Goal: Book appointment/travel/reservation: Book appointment/travel/reservation

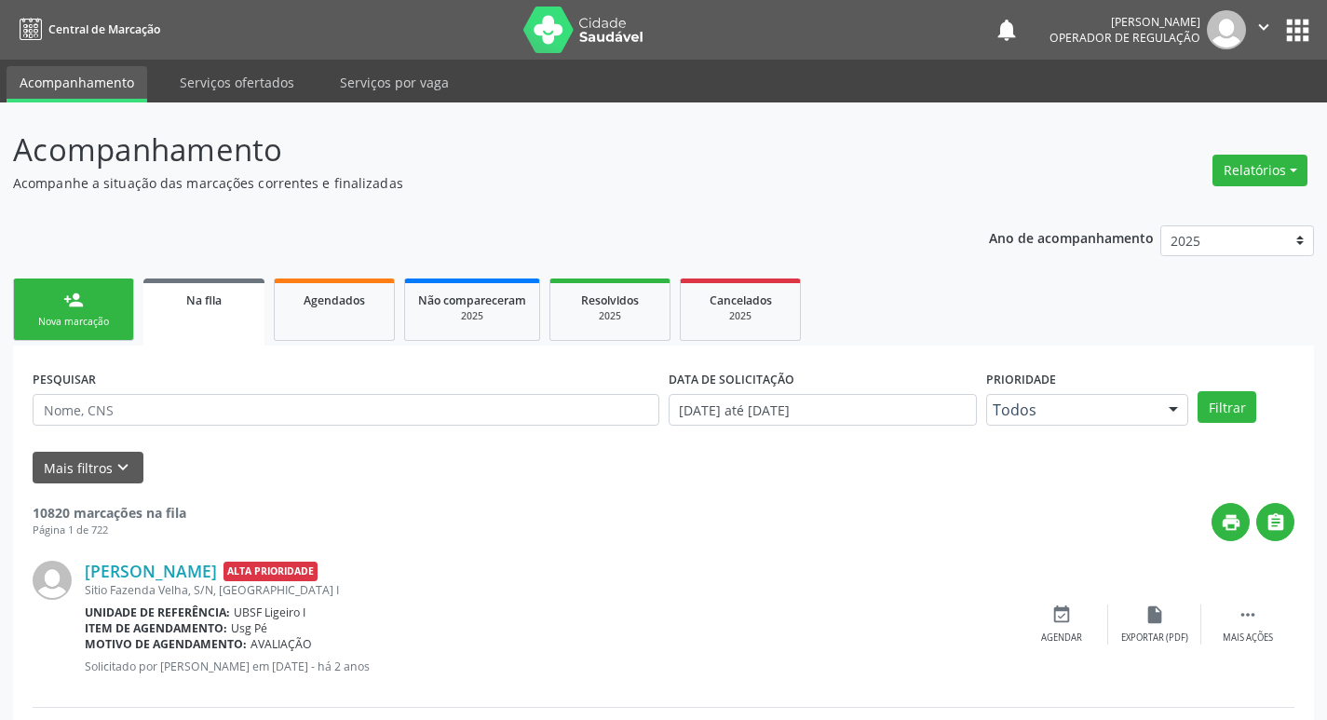
click at [80, 321] on div "Nova marcação" at bounding box center [73, 322] width 93 height 14
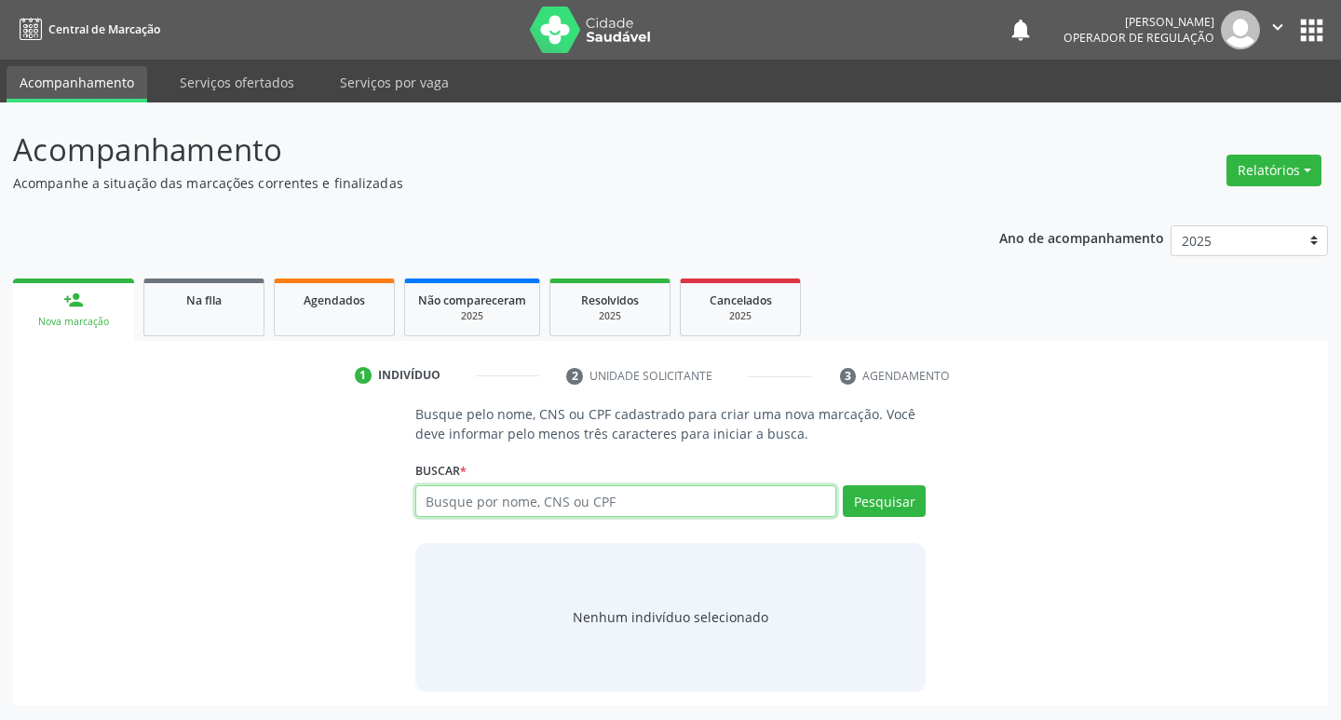
drag, startPoint x: 473, startPoint y: 503, endPoint x: 460, endPoint y: 468, distance: 37.7
click at [483, 506] on input "text" at bounding box center [626, 501] width 422 height 32
click at [455, 500] on input "text" at bounding box center [626, 501] width 422 height 32
type input "70820766232323542"
click at [896, 503] on button "Pesquisar" at bounding box center [884, 501] width 83 height 32
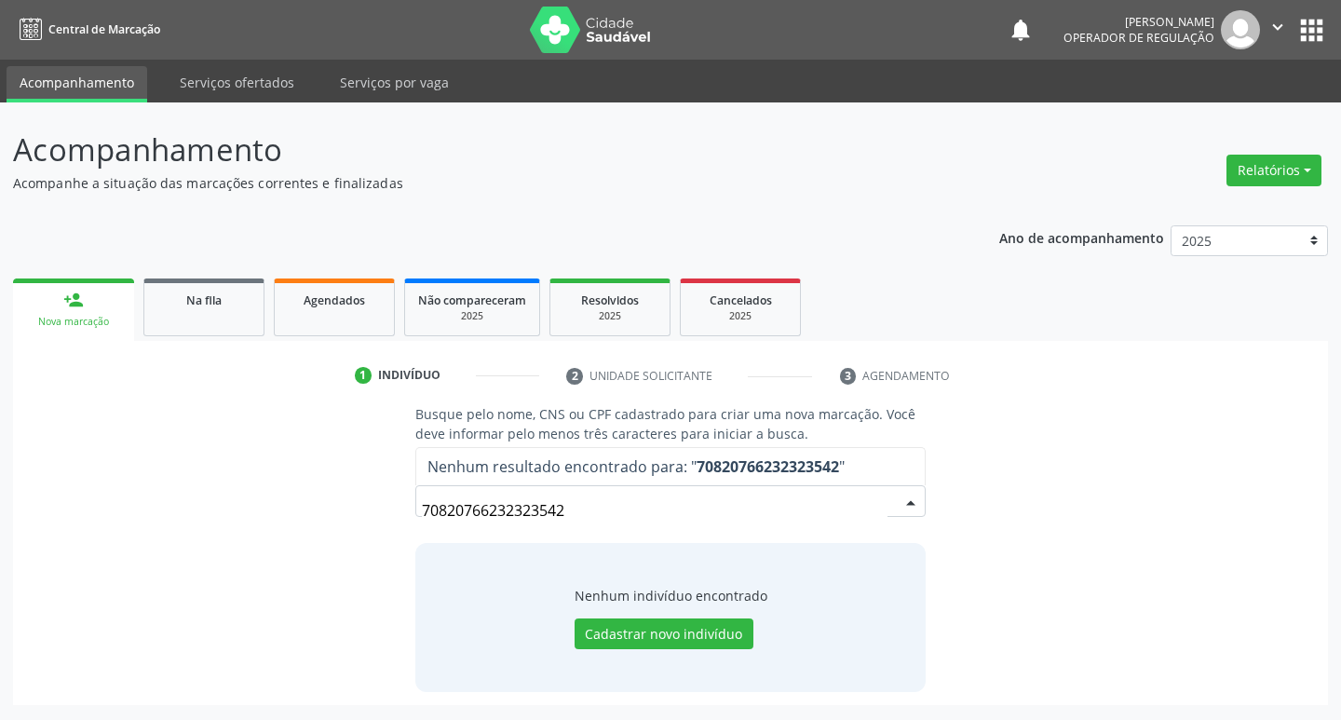
click at [576, 510] on input "70820766232323542" at bounding box center [655, 510] width 467 height 37
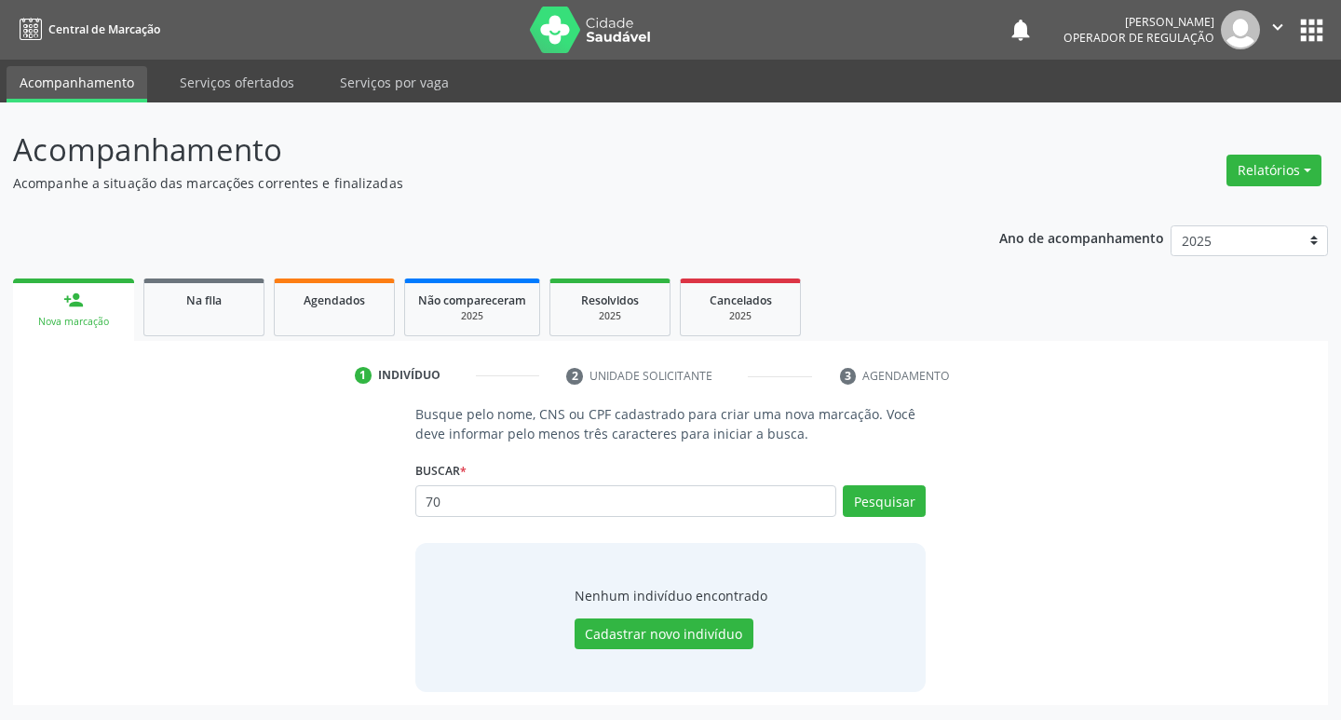
type input "7"
type input "[PERSON_NAME]"
click at [882, 501] on button "Pesquisar" at bounding box center [884, 501] width 83 height 32
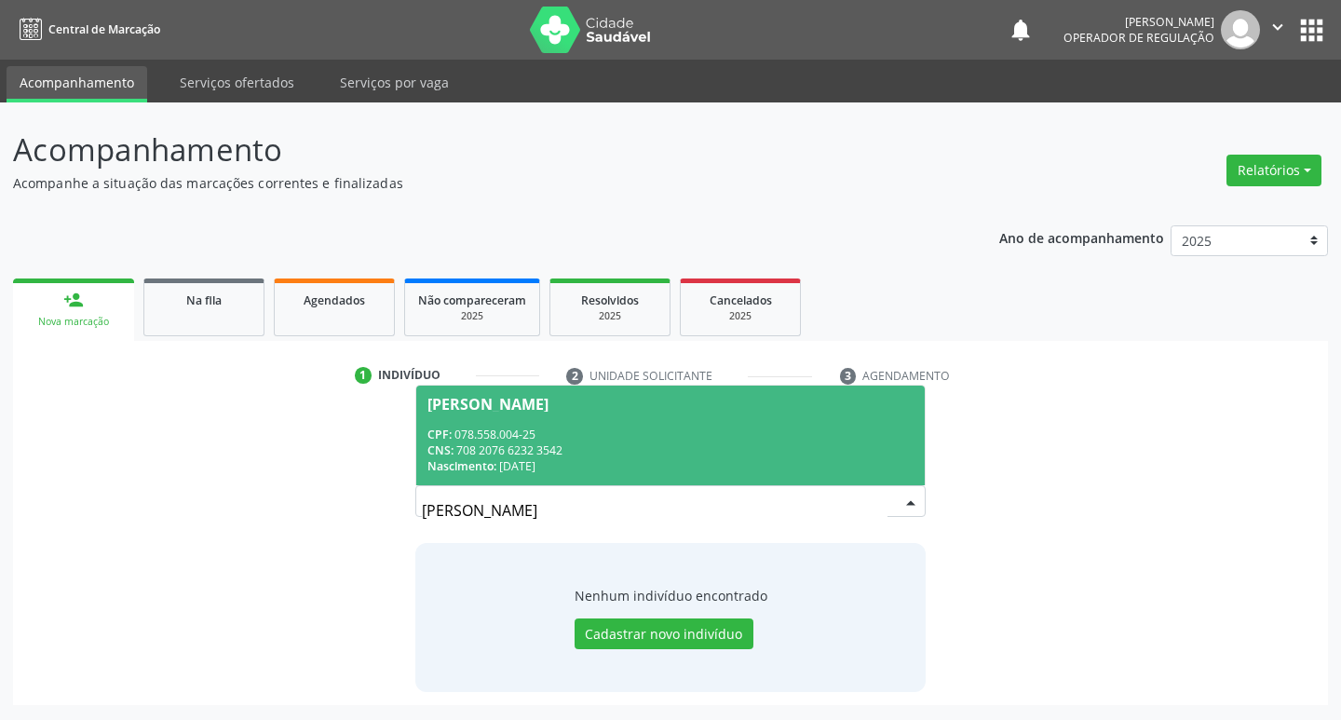
click at [529, 405] on div "Josemir Gomes da Silva" at bounding box center [488, 404] width 121 height 15
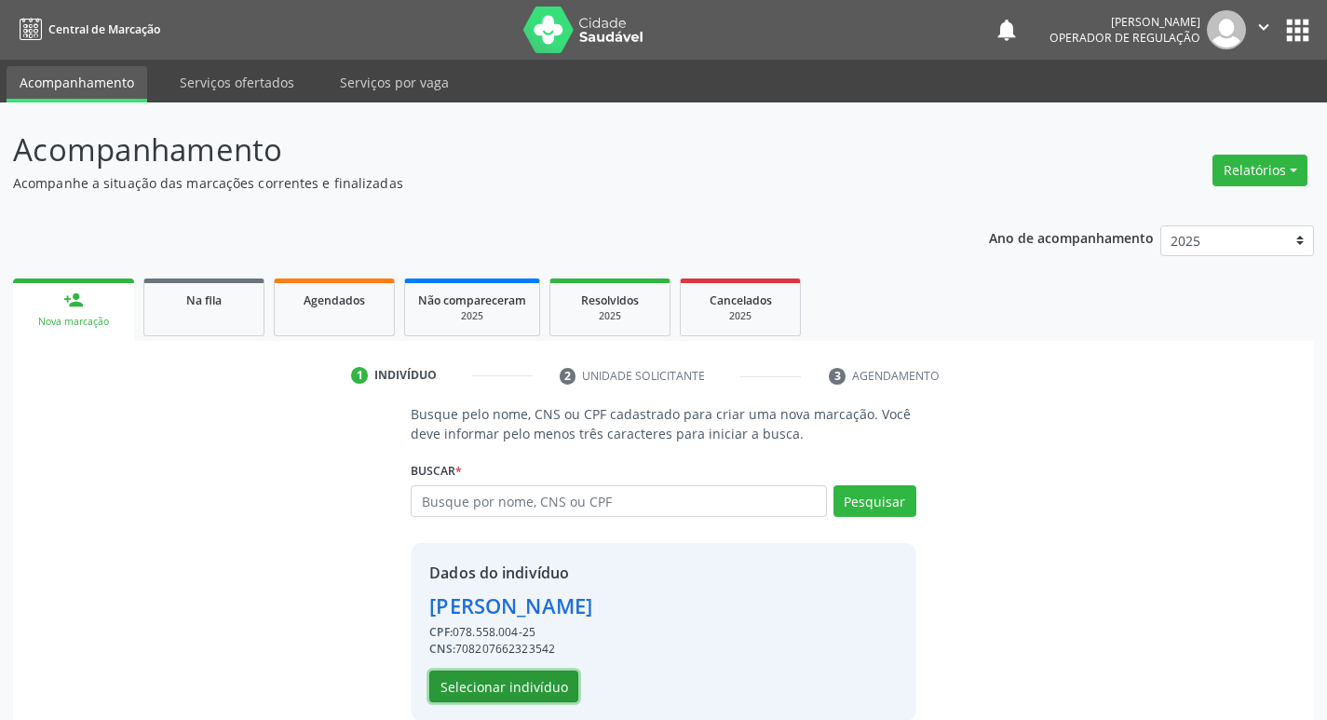
click at [524, 694] on button "Selecionar indivíduo" at bounding box center [503, 687] width 149 height 32
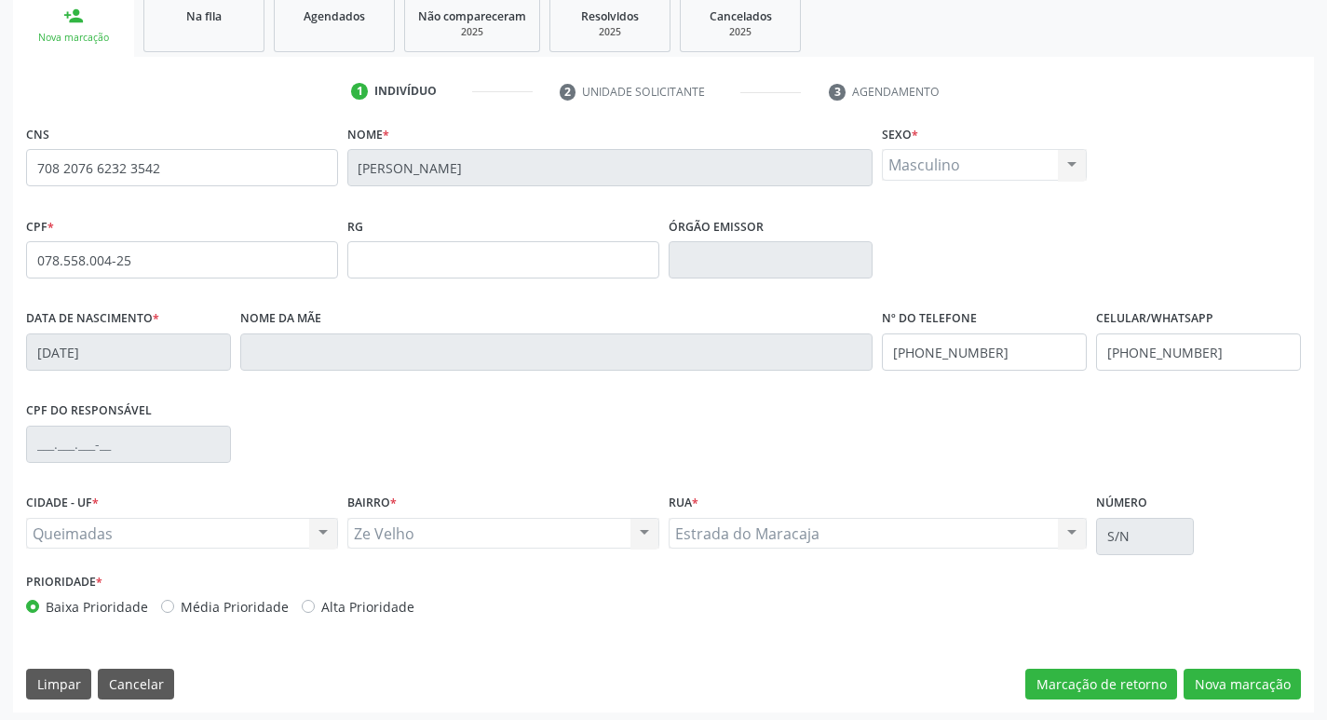
scroll to position [290, 0]
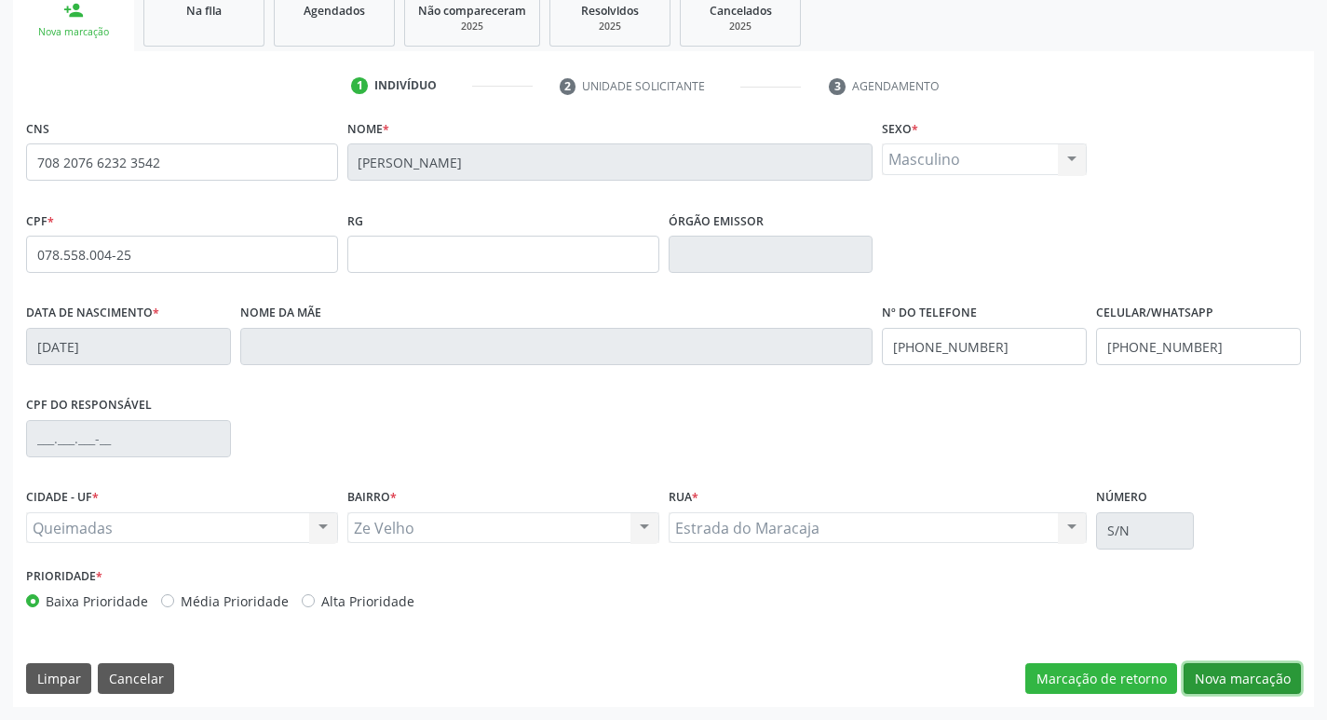
click at [1237, 671] on button "Nova marcação" at bounding box center [1242, 679] width 117 height 32
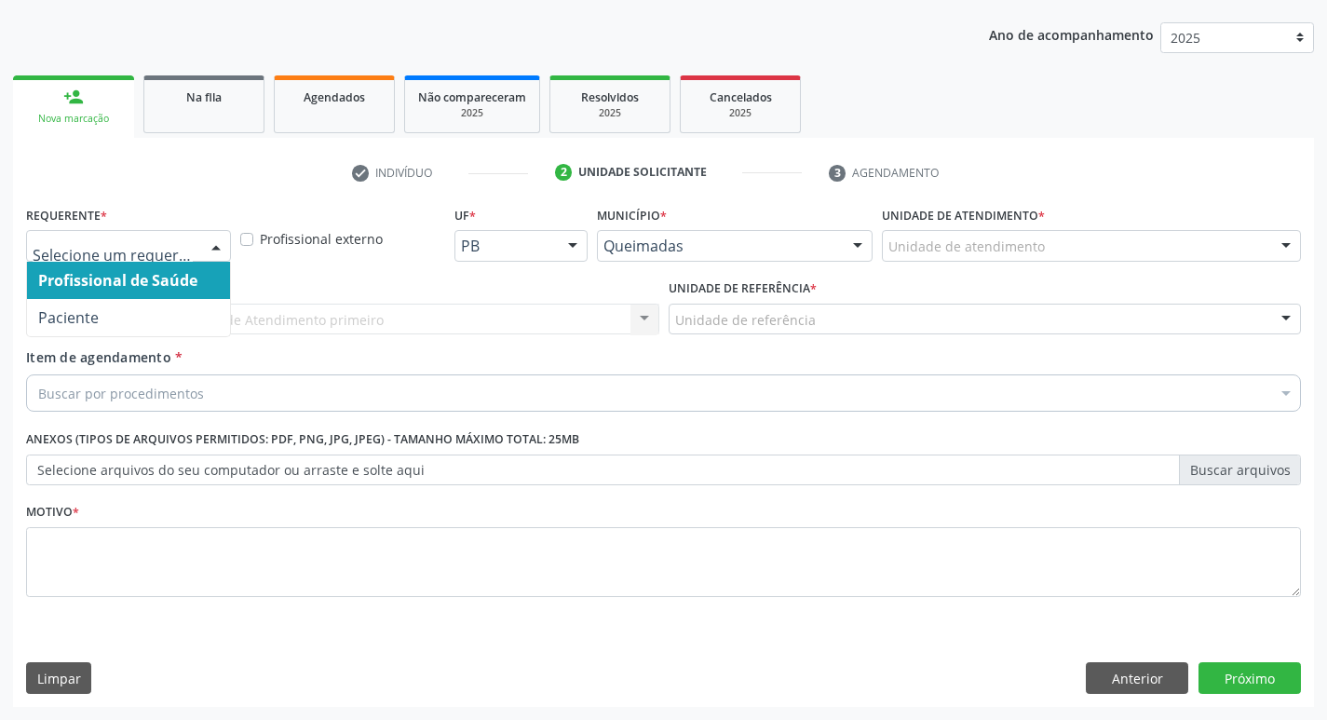
click at [211, 240] on div at bounding box center [216, 247] width 28 height 32
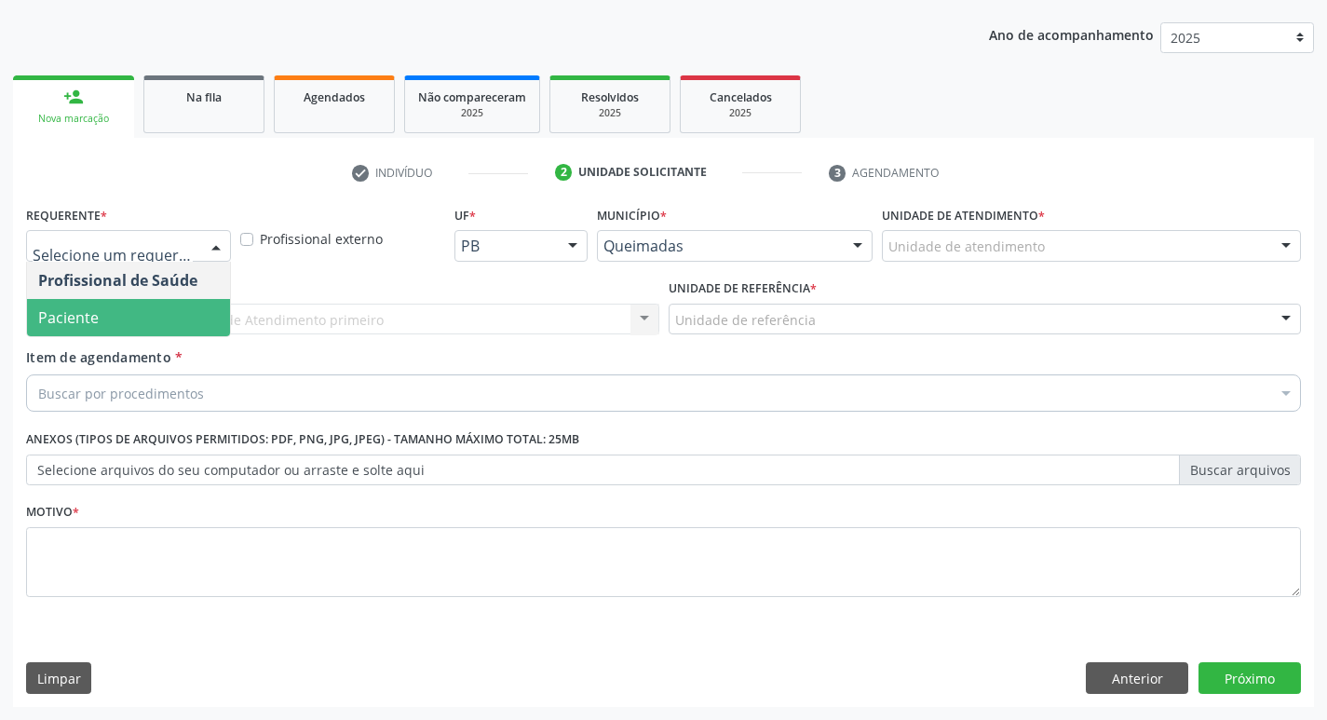
click at [189, 315] on span "Paciente" at bounding box center [128, 317] width 203 height 37
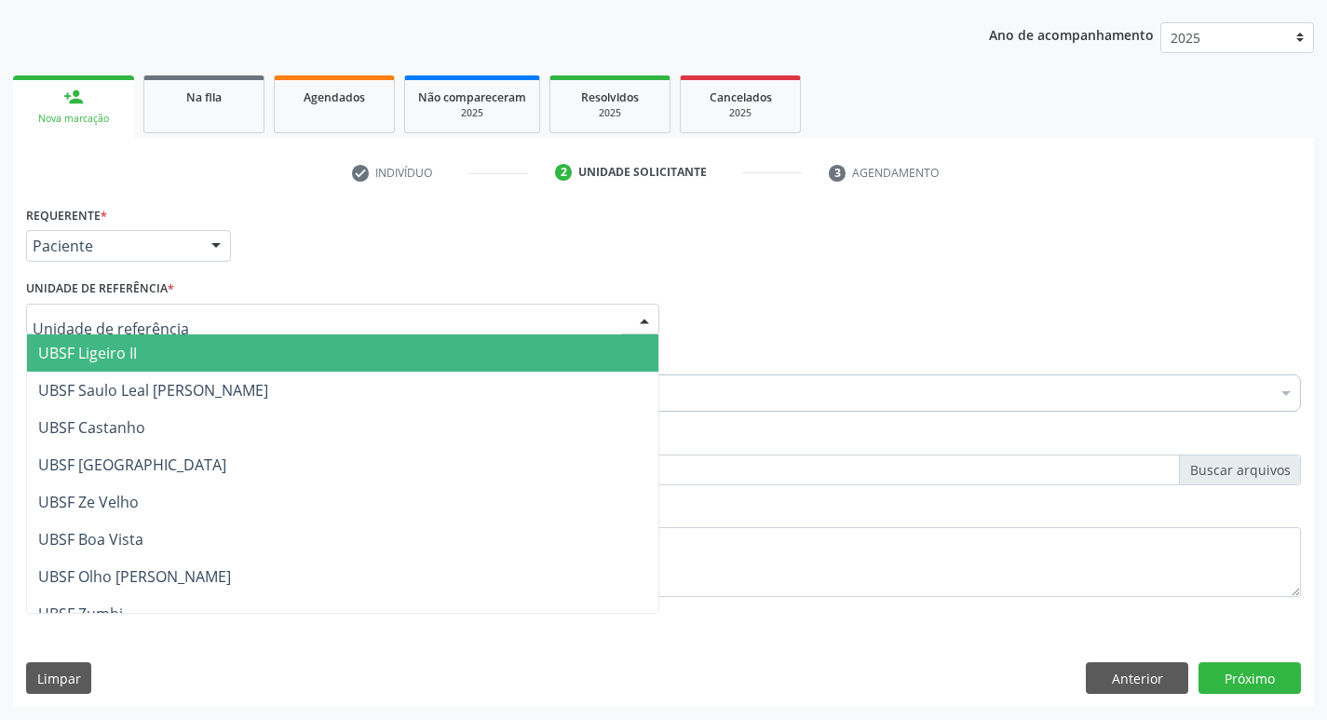
scroll to position [93, 0]
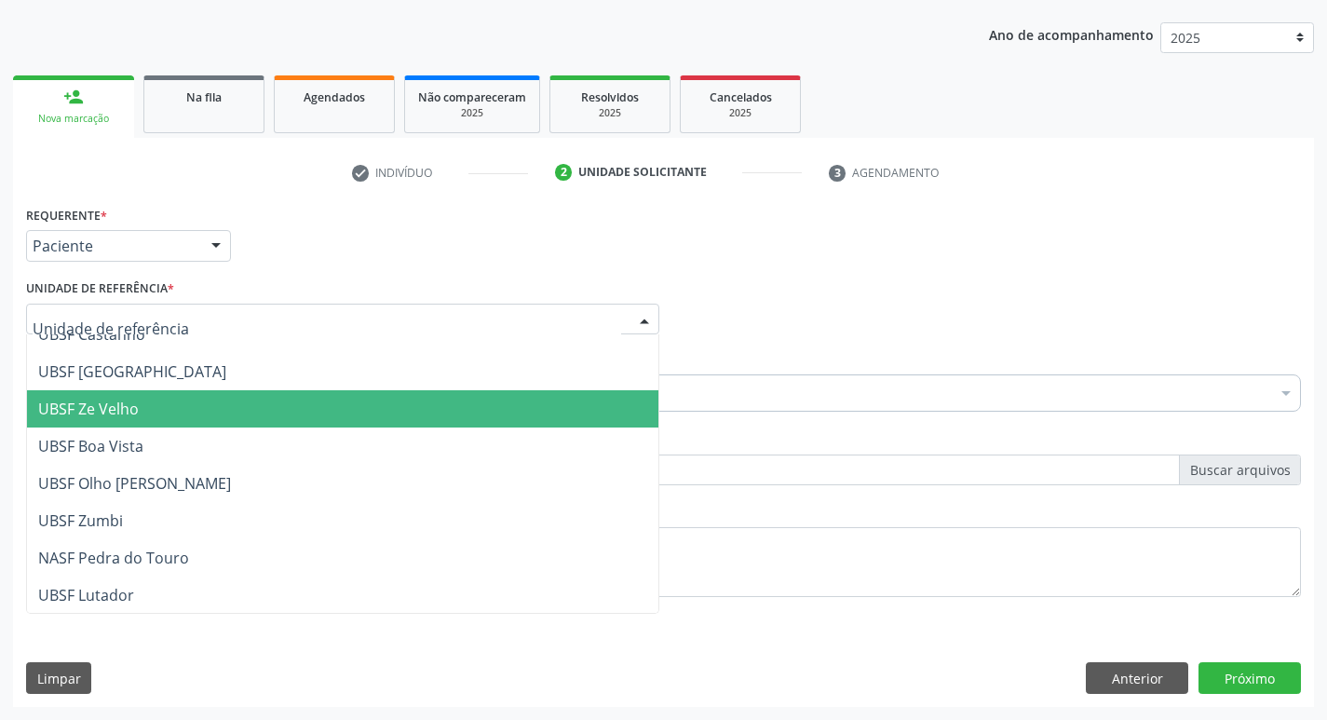
click at [129, 410] on span "UBSF Ze Velho" at bounding box center [88, 409] width 101 height 20
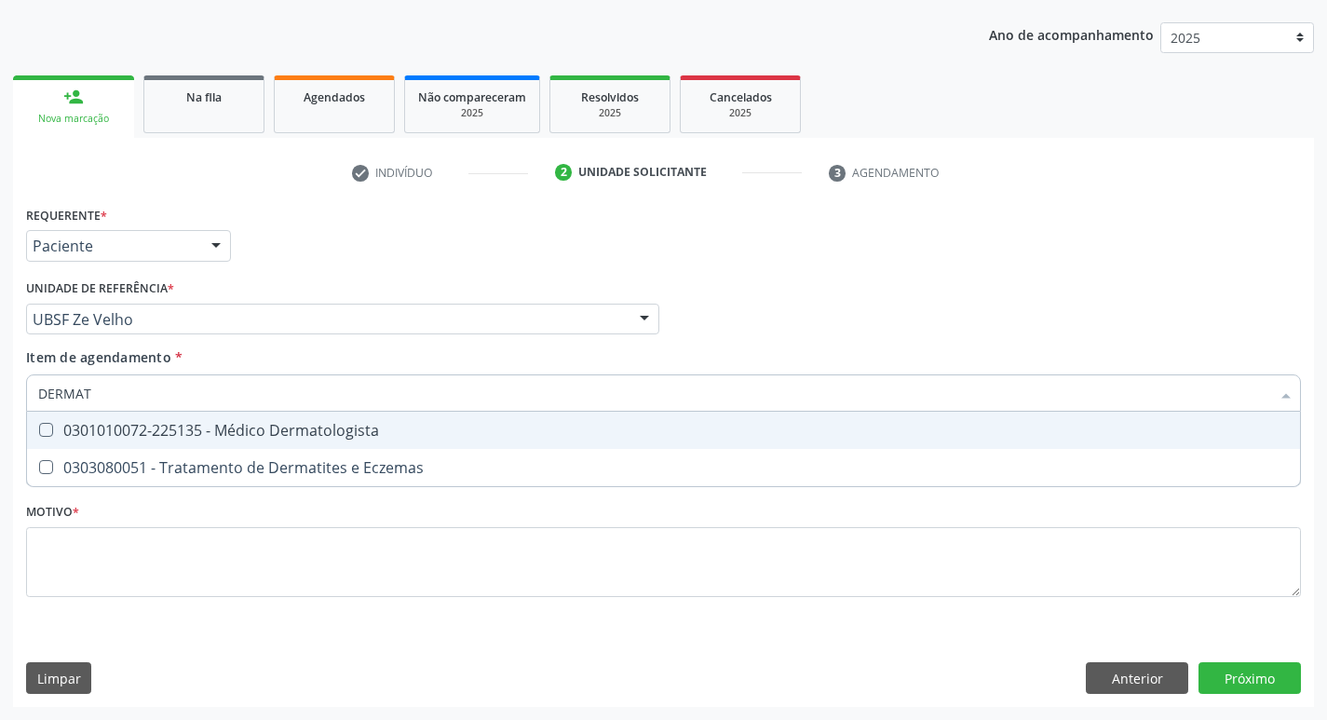
type input "DERMATO"
click at [46, 432] on Dermatologista at bounding box center [46, 430] width 14 height 14
click at [39, 432] on Dermatologista "checkbox" at bounding box center [33, 430] width 12 height 12
checkbox Dermatologista "true"
click at [866, 328] on div "Profissional Solicitante Por favor, selecione a Unidade de Atendimento primeiro…" at bounding box center [663, 311] width 1285 height 73
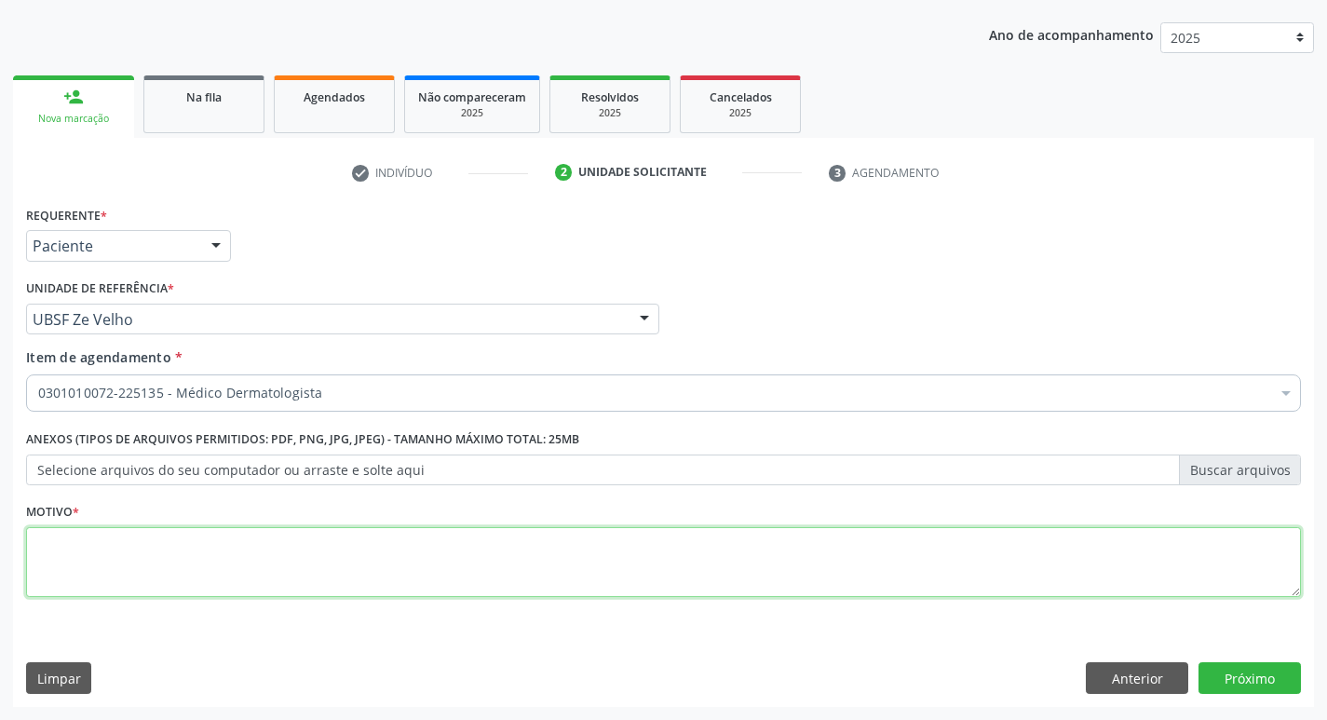
click at [62, 555] on textarea at bounding box center [663, 562] width 1275 height 71
type textarea "AVALIACAO"
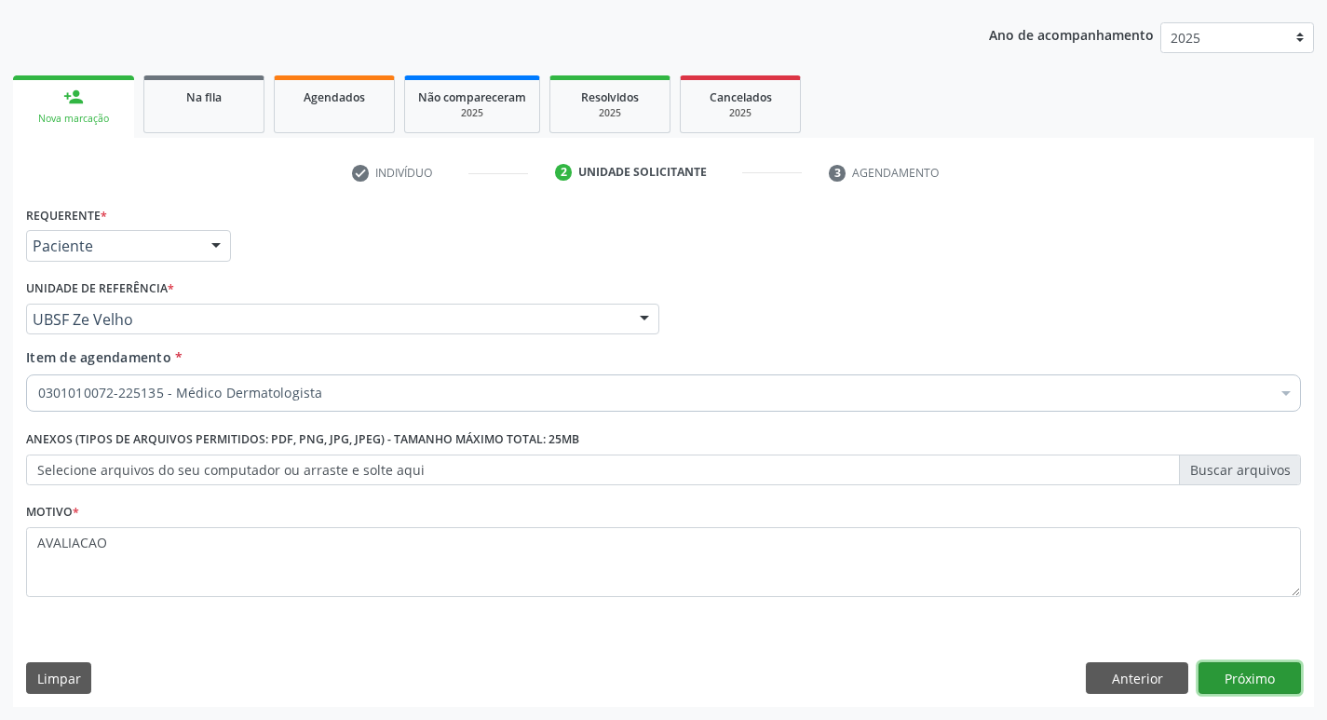
click at [1253, 674] on button "Próximo" at bounding box center [1250, 678] width 102 height 32
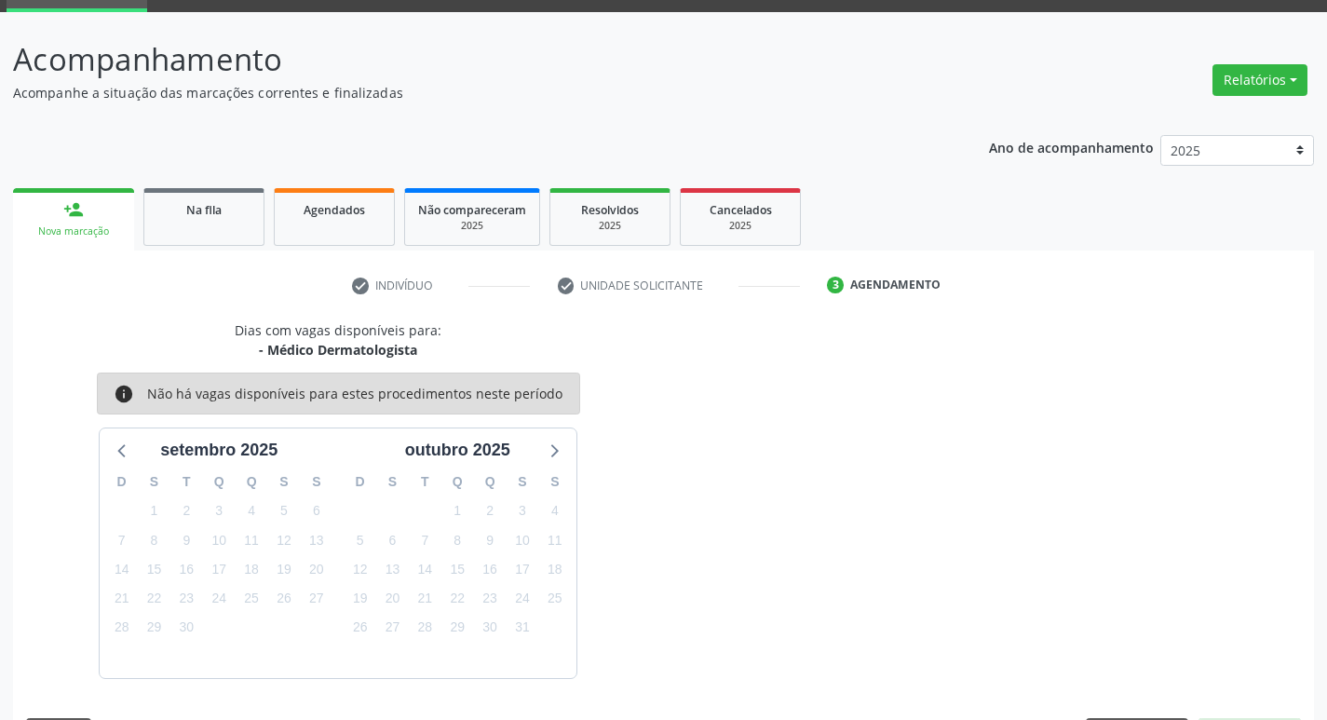
scroll to position [145, 0]
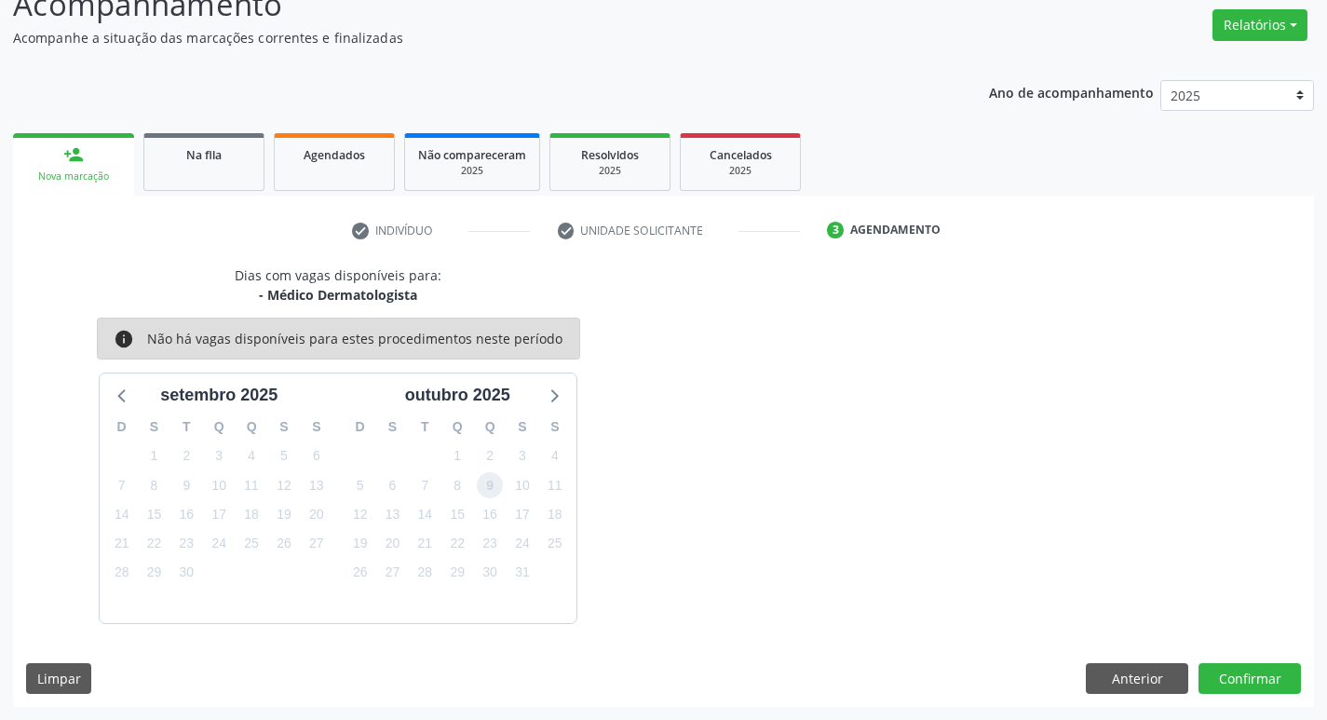
click at [493, 486] on span "9" at bounding box center [490, 485] width 26 height 26
click at [1260, 687] on button "Confirmar" at bounding box center [1250, 679] width 102 height 32
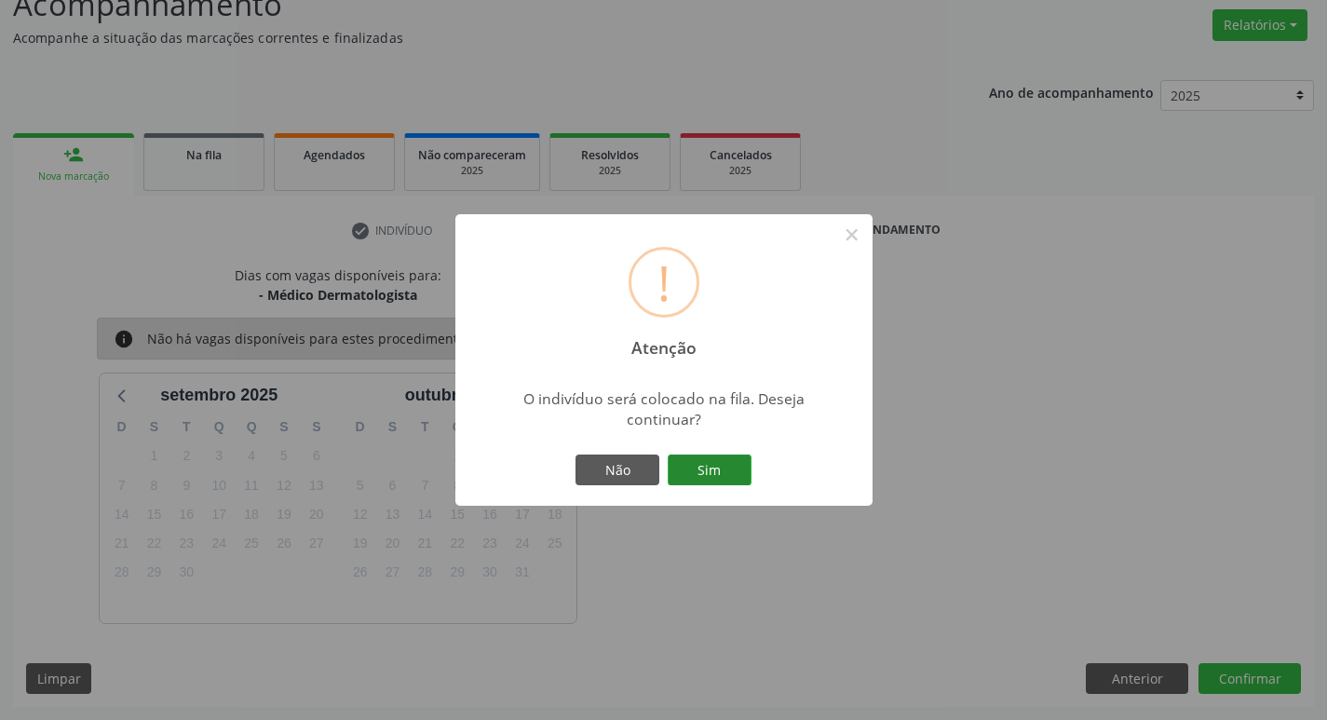
click at [714, 475] on button "Sim" at bounding box center [710, 471] width 84 height 32
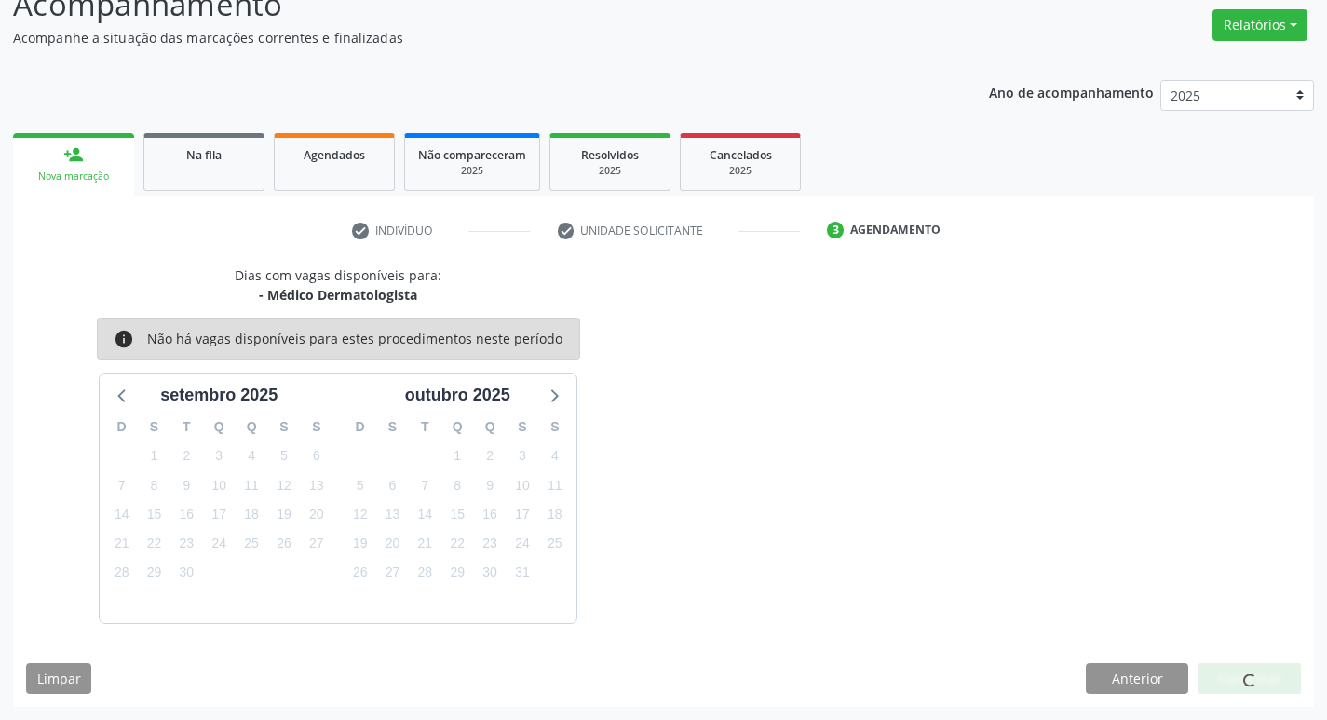
scroll to position [0, 0]
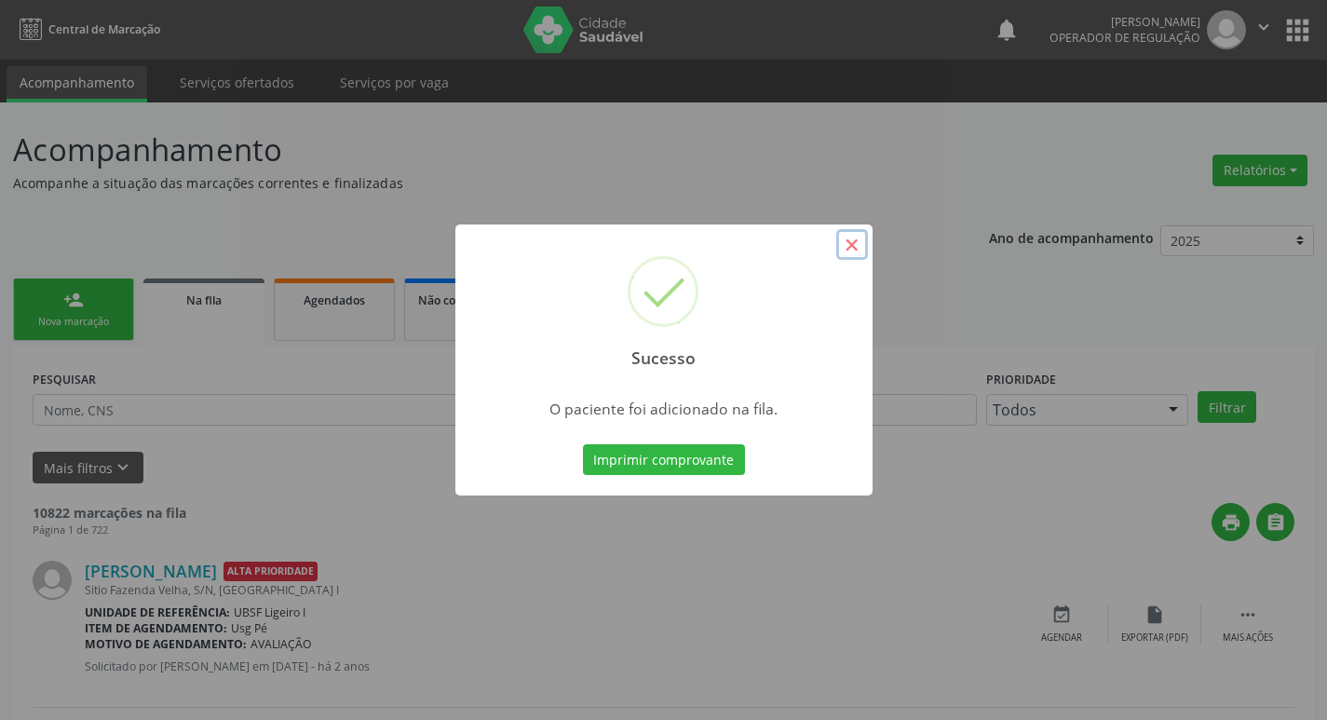
click at [842, 247] on button "×" at bounding box center [852, 245] width 32 height 32
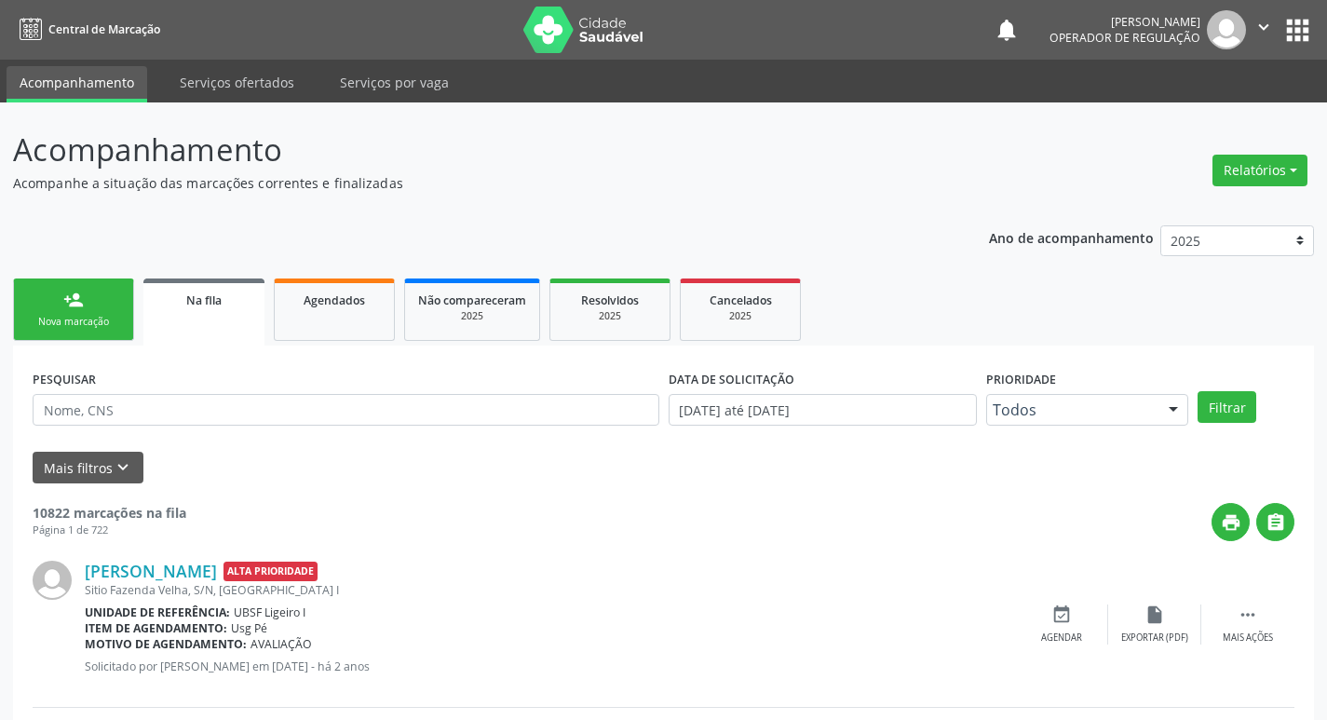
click at [116, 310] on link "person_add Nova marcação" at bounding box center [73, 310] width 121 height 62
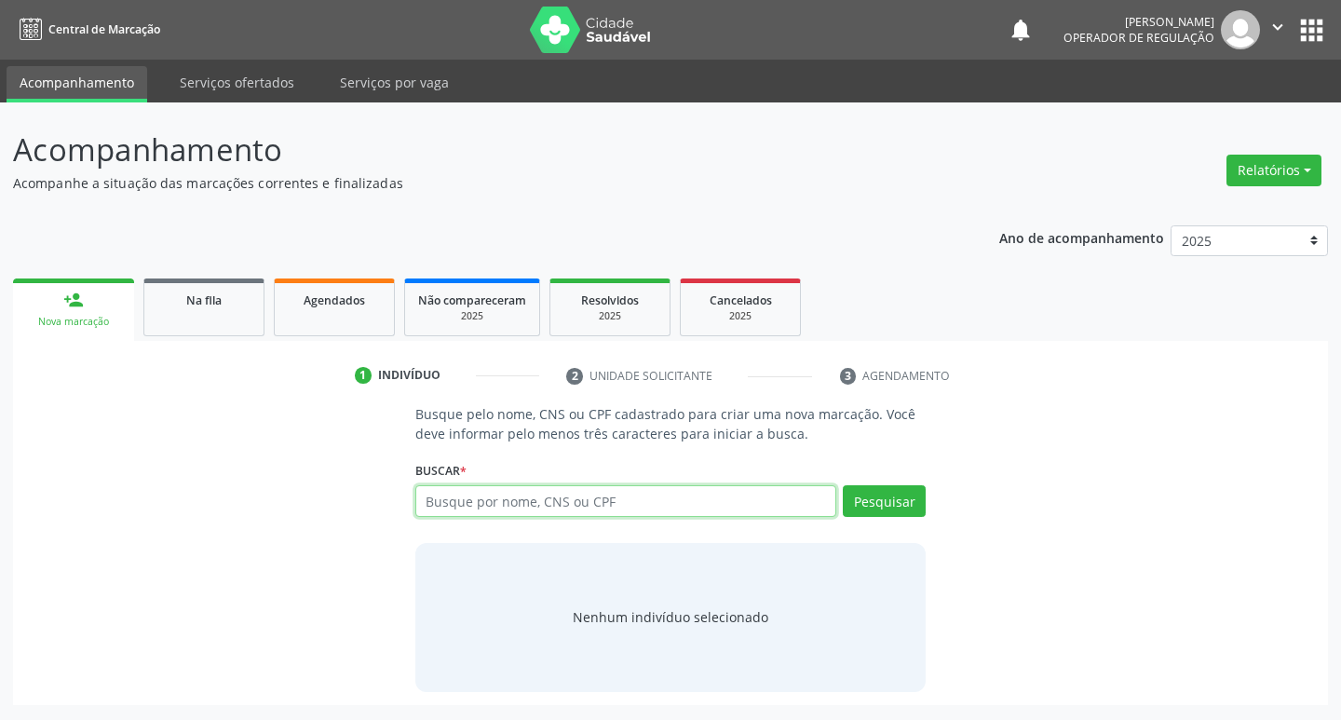
click at [503, 512] on input "text" at bounding box center [626, 501] width 422 height 32
type input "705401467154697"
click at [906, 504] on button "Pesquisar" at bounding box center [884, 501] width 83 height 32
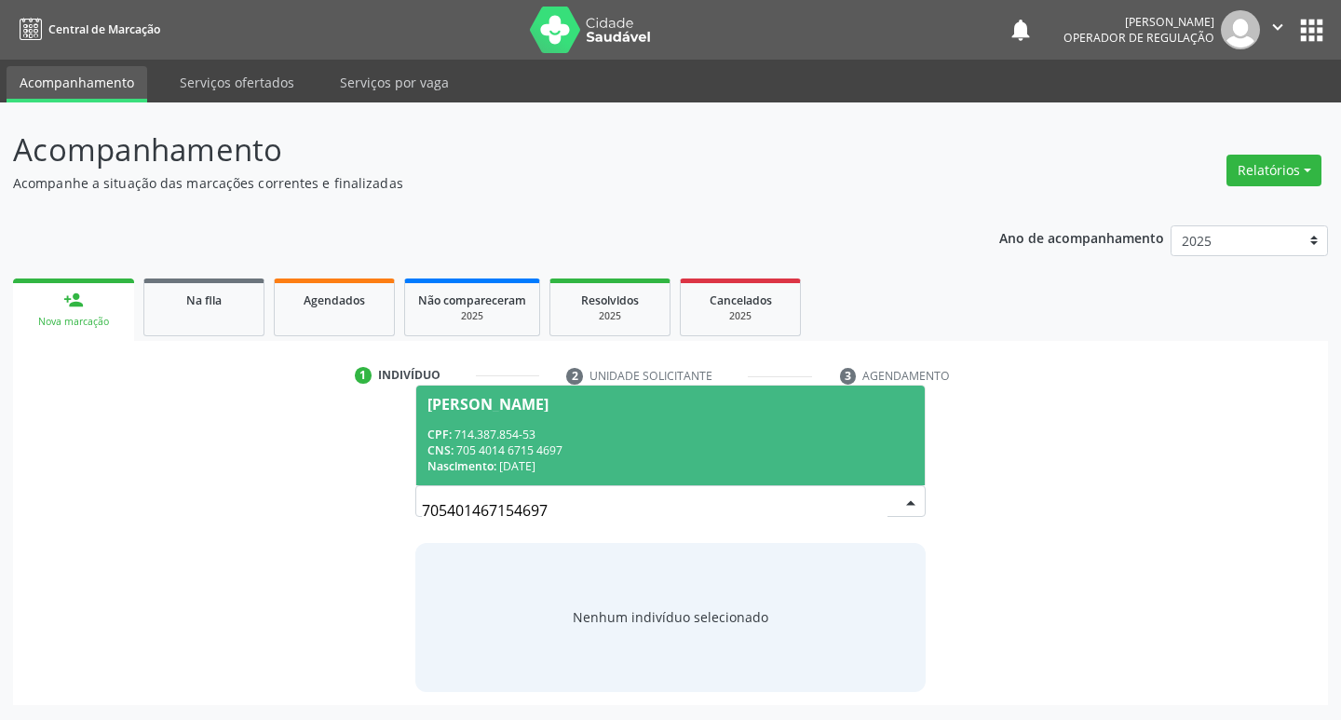
click at [512, 401] on div "Roseane Araújo da Paz" at bounding box center [488, 404] width 121 height 15
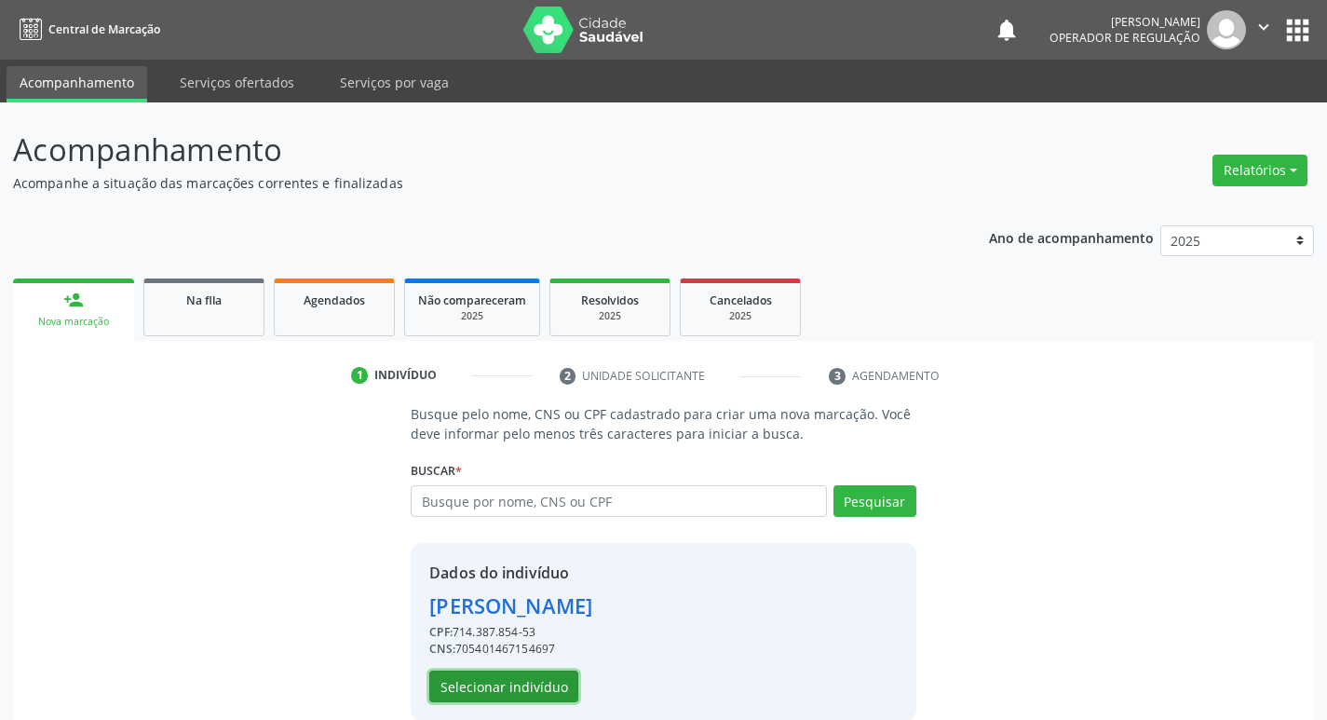
click at [526, 678] on button "Selecionar indivíduo" at bounding box center [503, 687] width 149 height 32
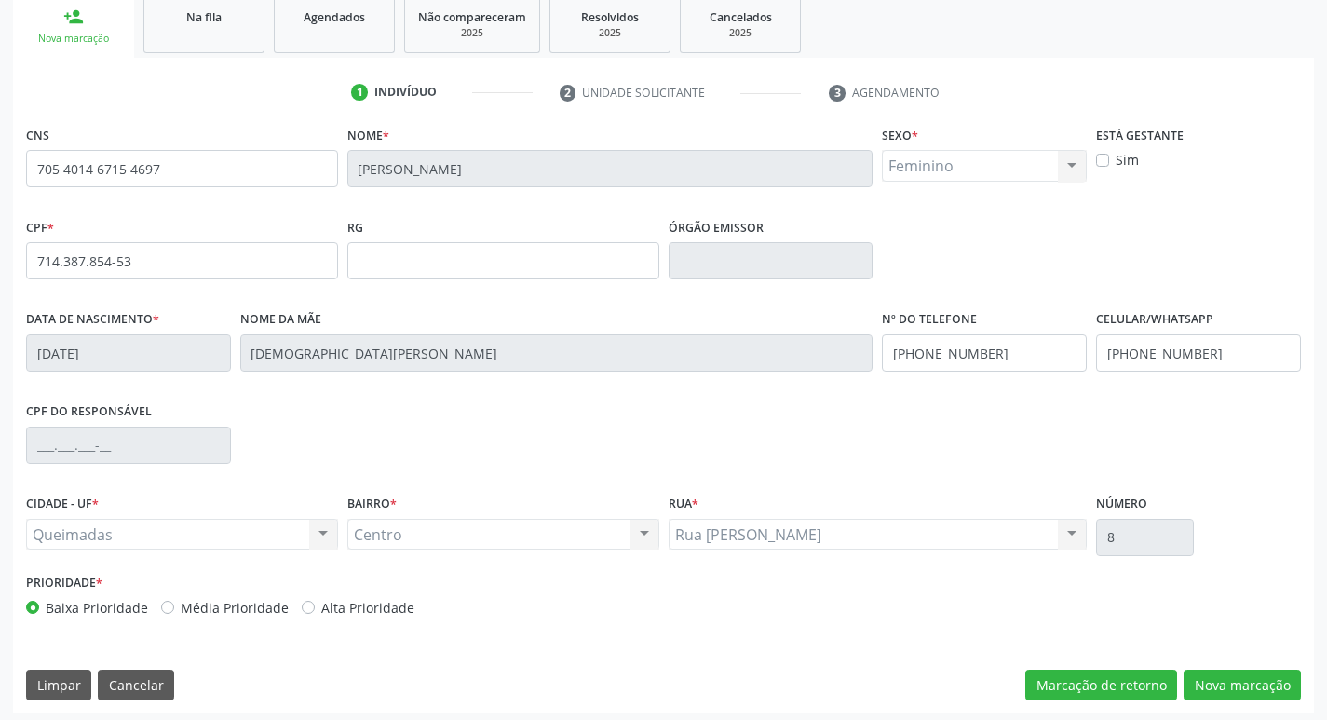
scroll to position [290, 0]
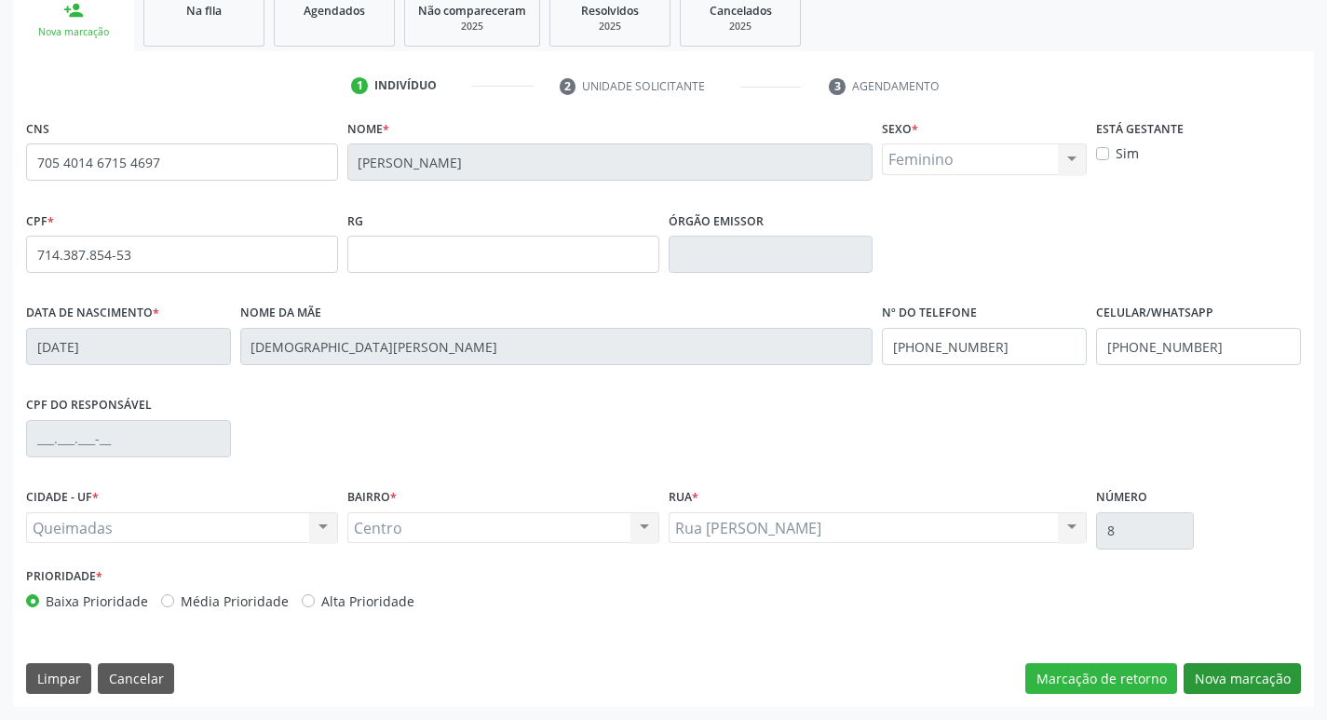
click at [1217, 665] on div "CNS 705 4014 6715 4697 Nome * Roseane Araújo da Paz Sexo * Feminino Masculino F…" at bounding box center [663, 411] width 1301 height 592
click at [1237, 673] on button "Nova marcação" at bounding box center [1242, 679] width 117 height 32
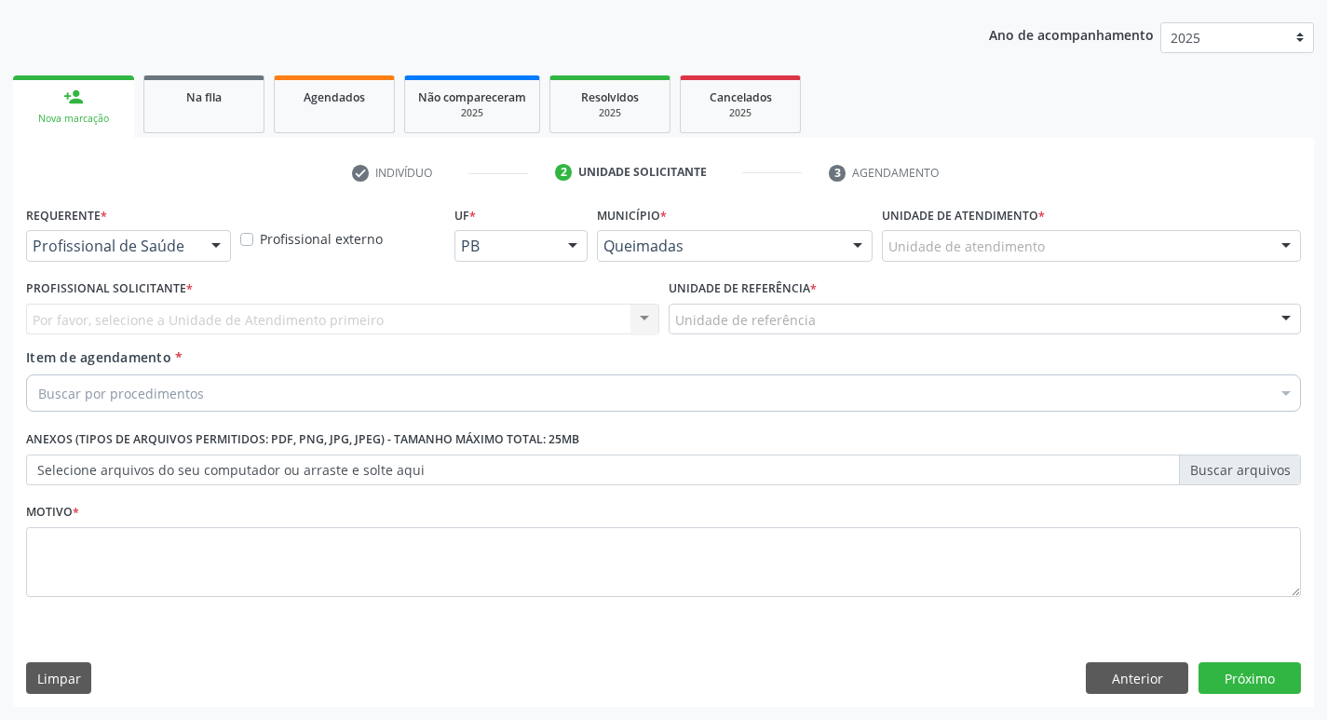
click at [218, 249] on div at bounding box center [216, 247] width 28 height 32
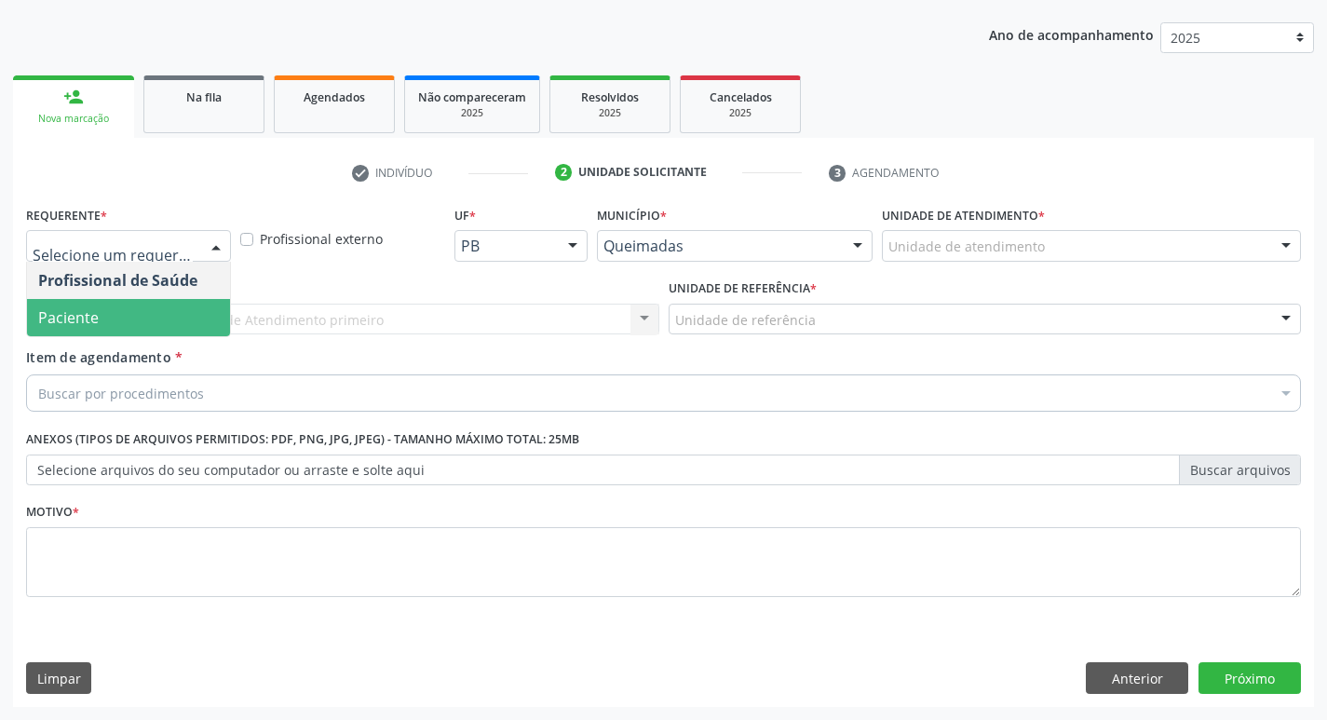
click at [202, 324] on span "Paciente" at bounding box center [128, 317] width 203 height 37
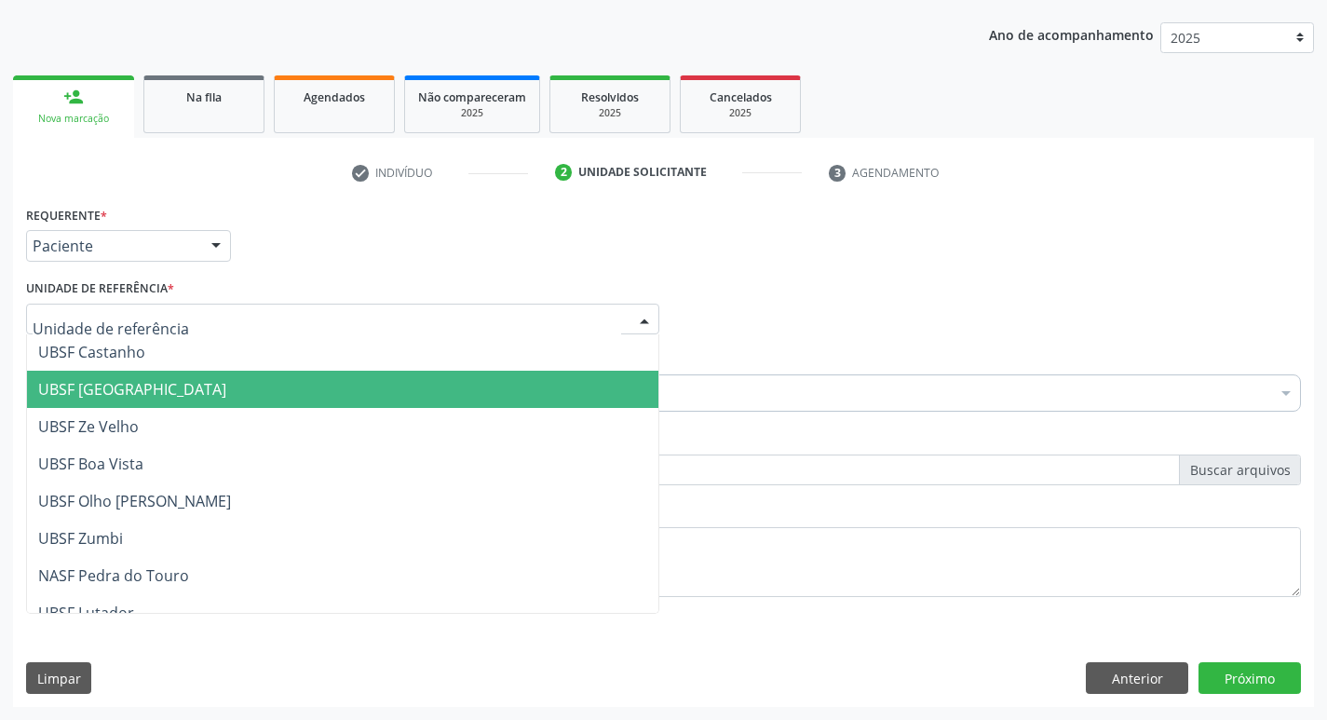
scroll to position [279, 0]
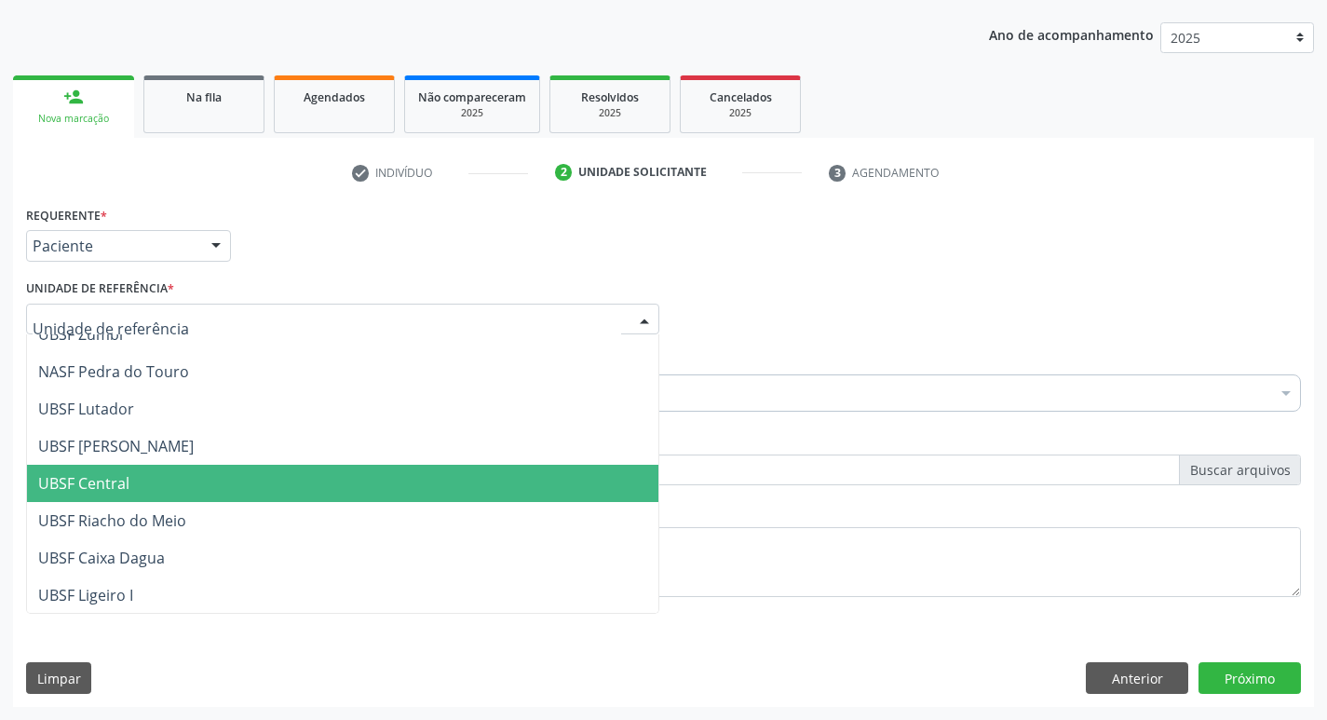
click at [119, 475] on span "UBSF Central" at bounding box center [83, 483] width 91 height 20
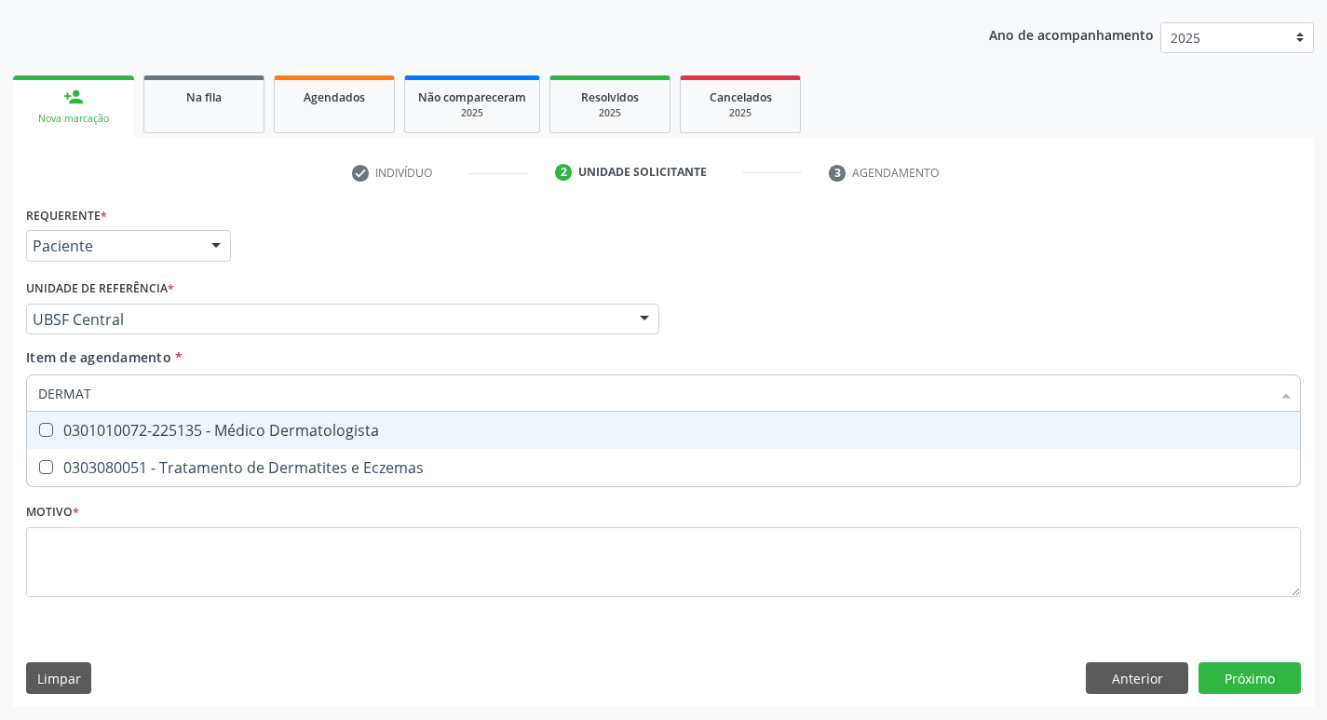
type input "DERMATO"
click at [45, 420] on span "0301010072-225135 - Médico Dermatologista" at bounding box center [663, 430] width 1273 height 37
checkbox Dermatologista "true"
click at [888, 323] on div "Profissional Solicitante Por favor, selecione a Unidade de Atendimento primeiro…" at bounding box center [663, 311] width 1285 height 73
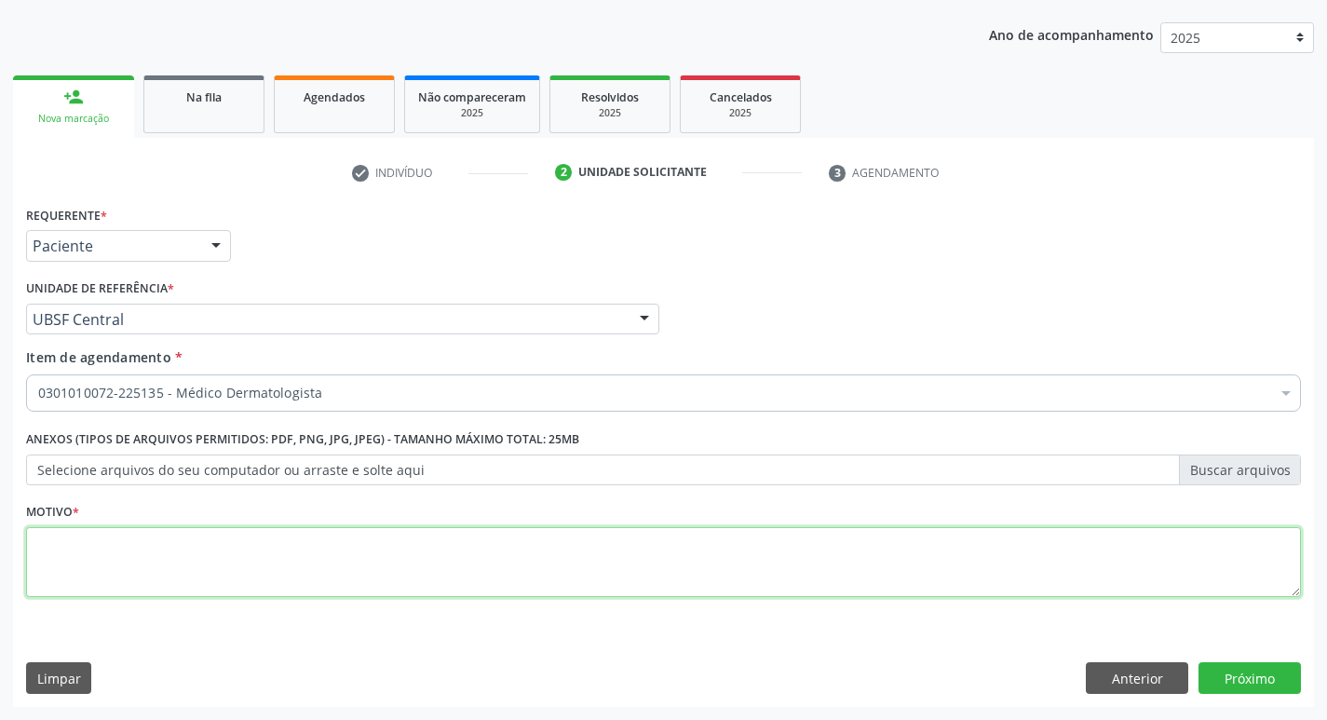
click at [40, 535] on textarea at bounding box center [663, 562] width 1275 height 71
type textarea "RETORNO DERMATO"
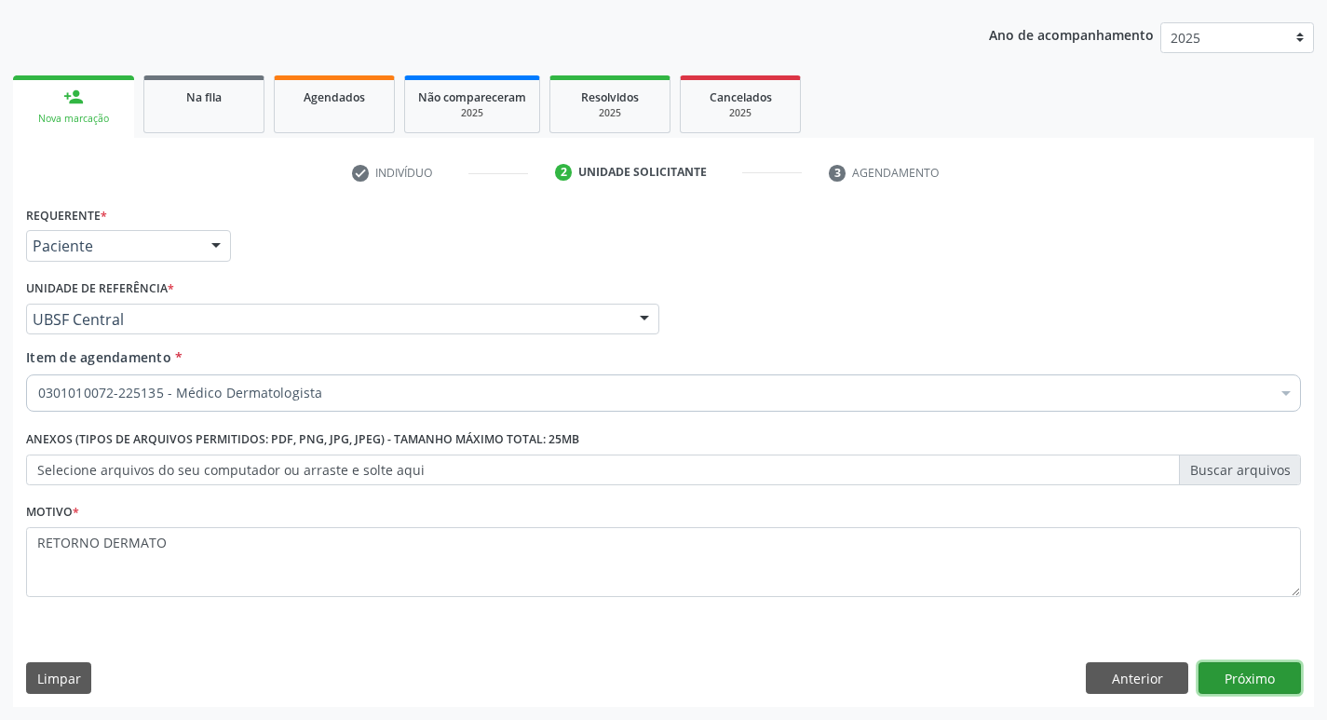
click at [1248, 682] on button "Próximo" at bounding box center [1250, 678] width 102 height 32
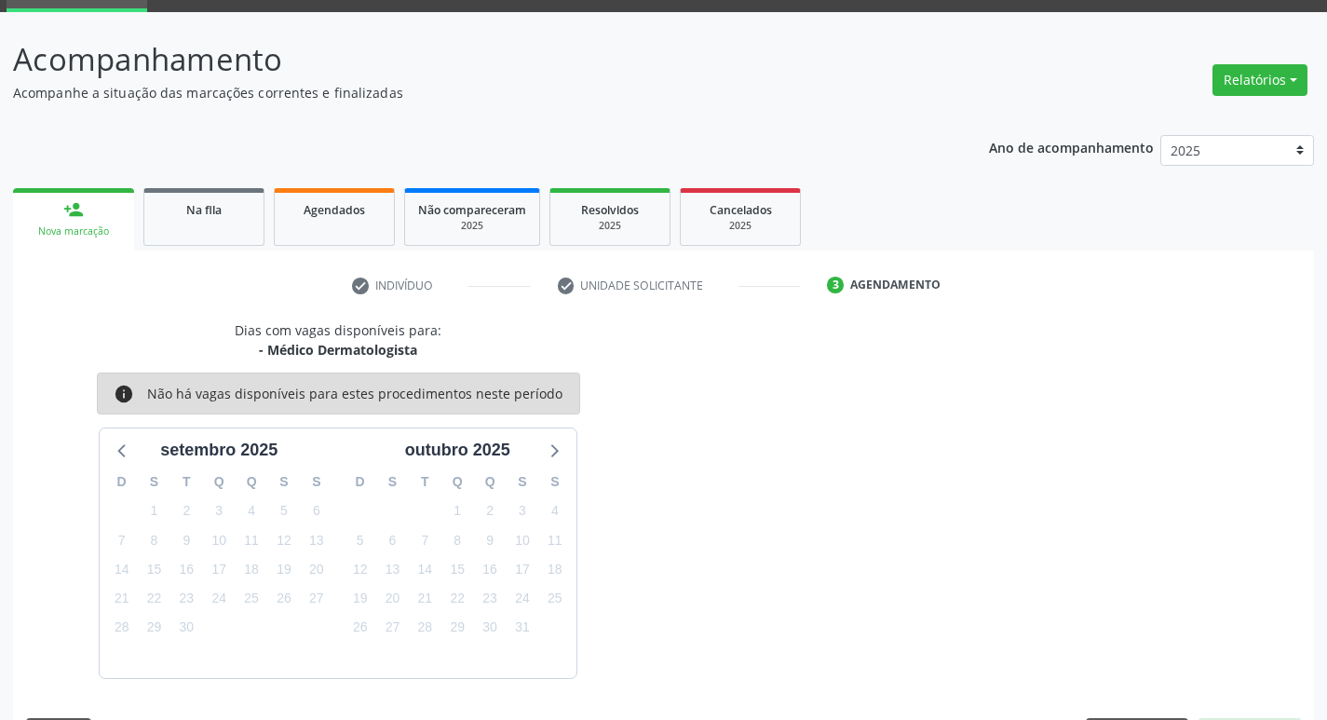
scroll to position [145, 0]
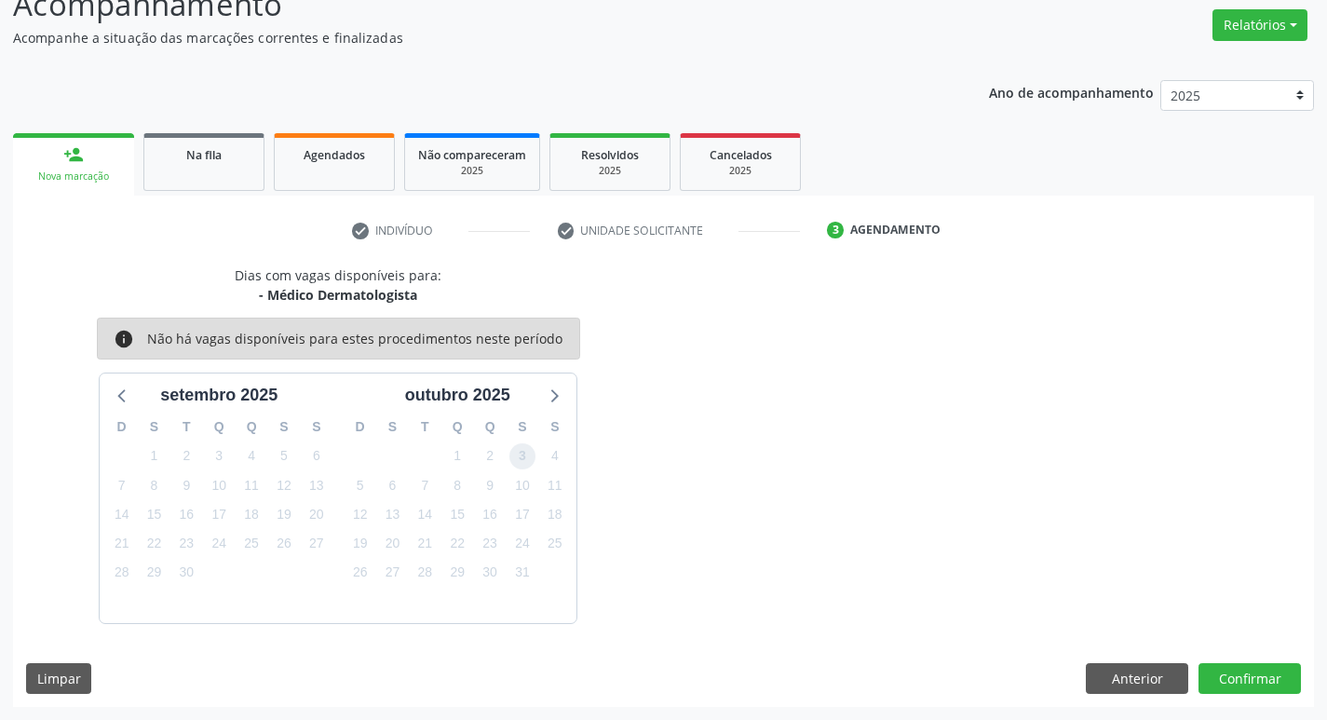
click at [514, 456] on span "3" at bounding box center [523, 456] width 26 height 26
click at [1242, 684] on button "Confirmar" at bounding box center [1250, 679] width 102 height 32
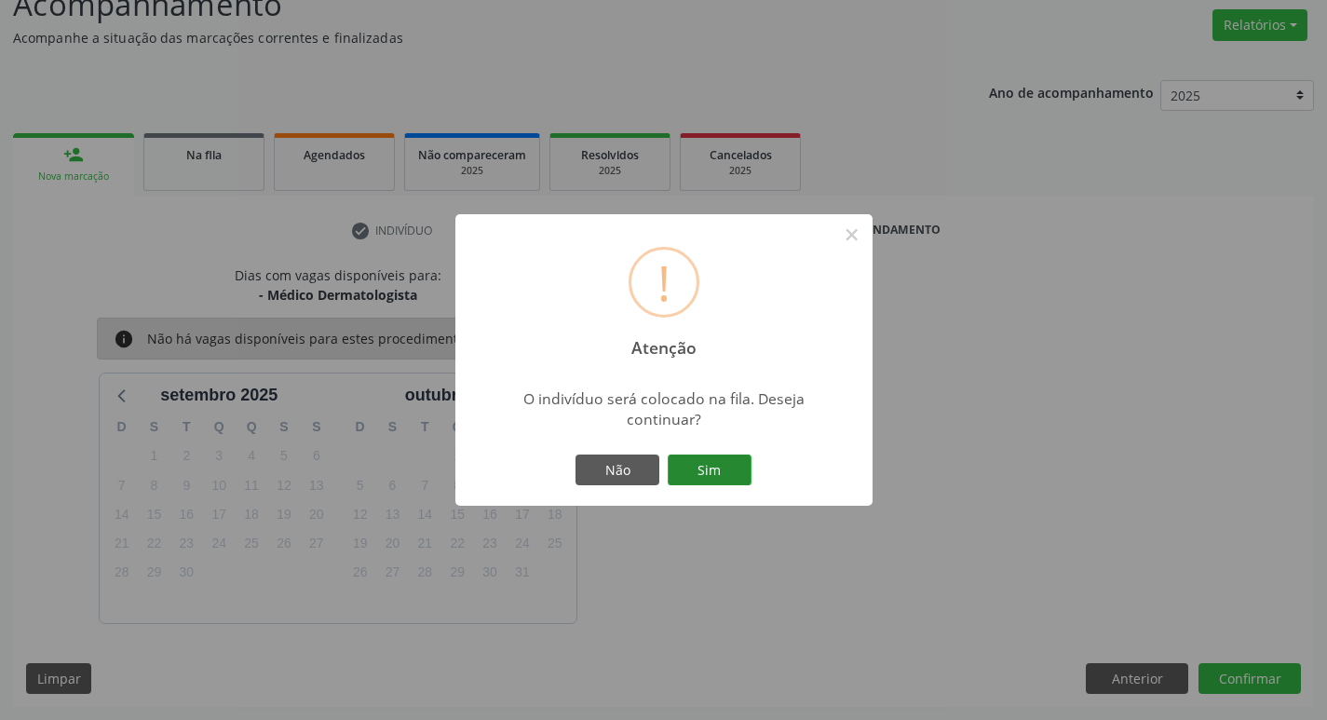
click at [714, 456] on button "Sim" at bounding box center [710, 471] width 84 height 32
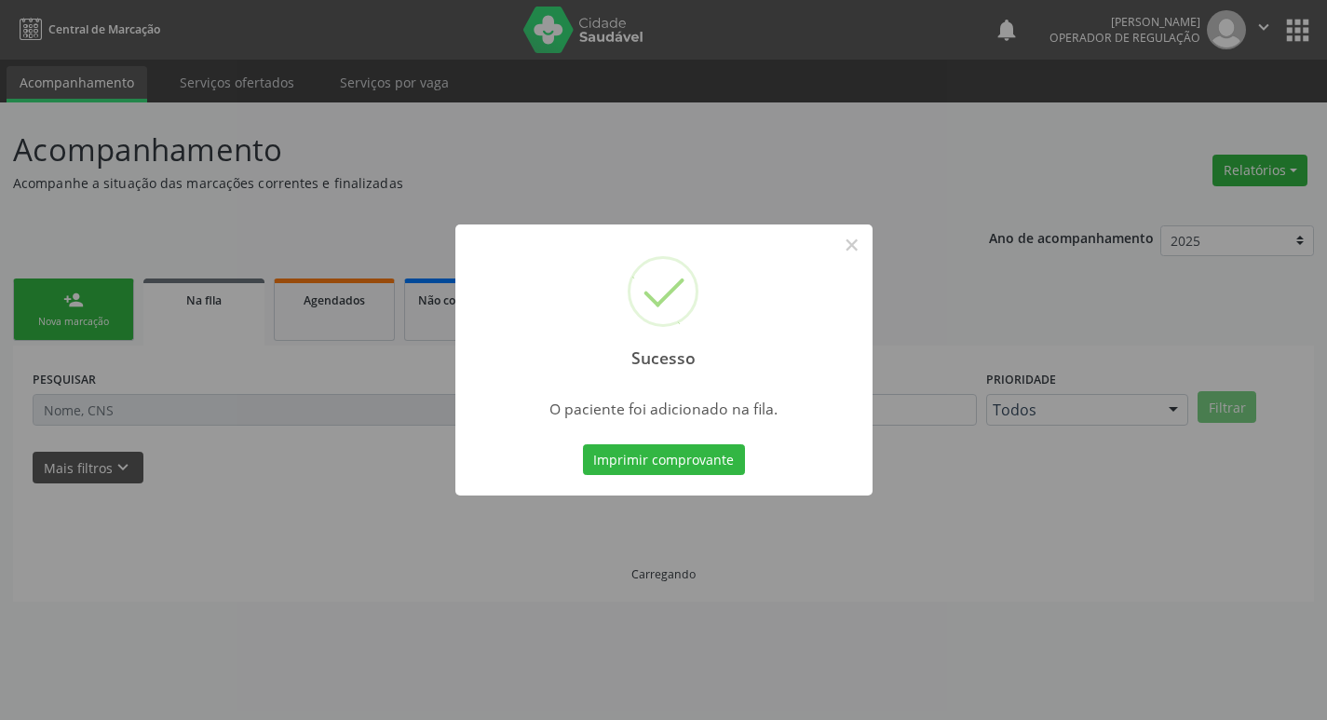
scroll to position [0, 0]
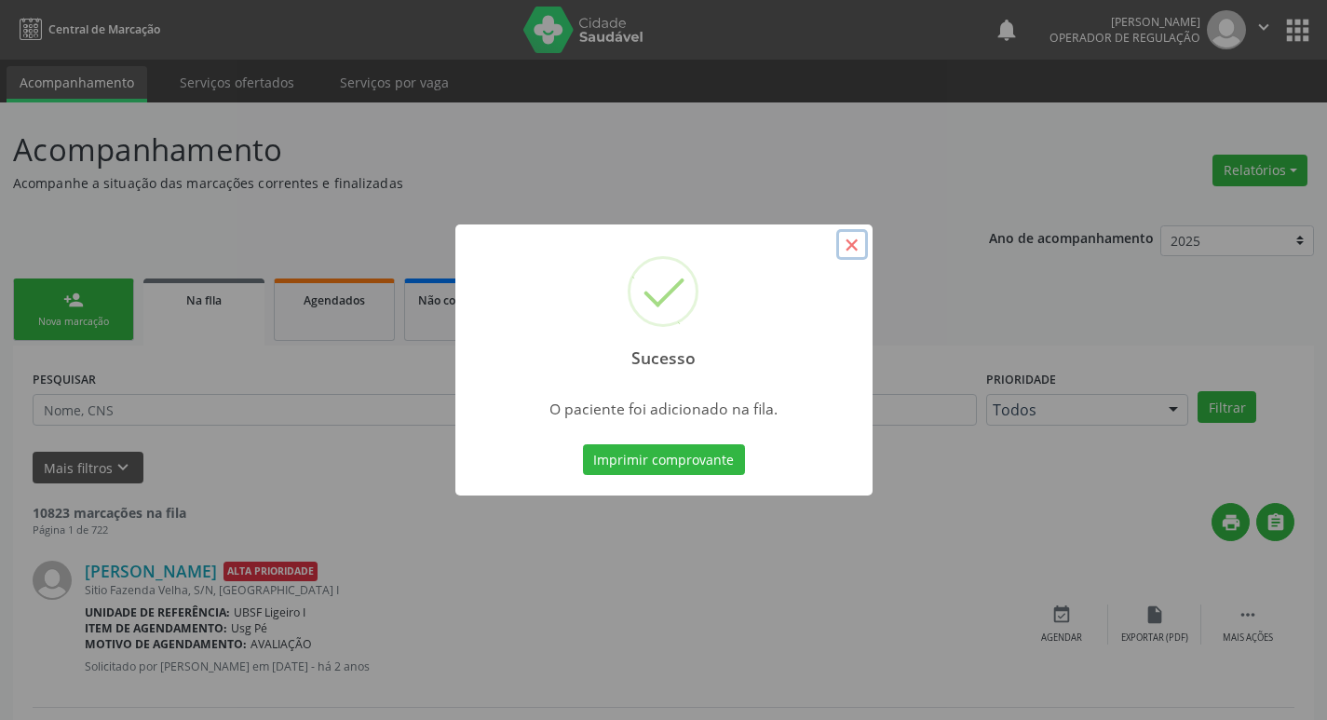
click at [857, 240] on button "×" at bounding box center [852, 245] width 32 height 32
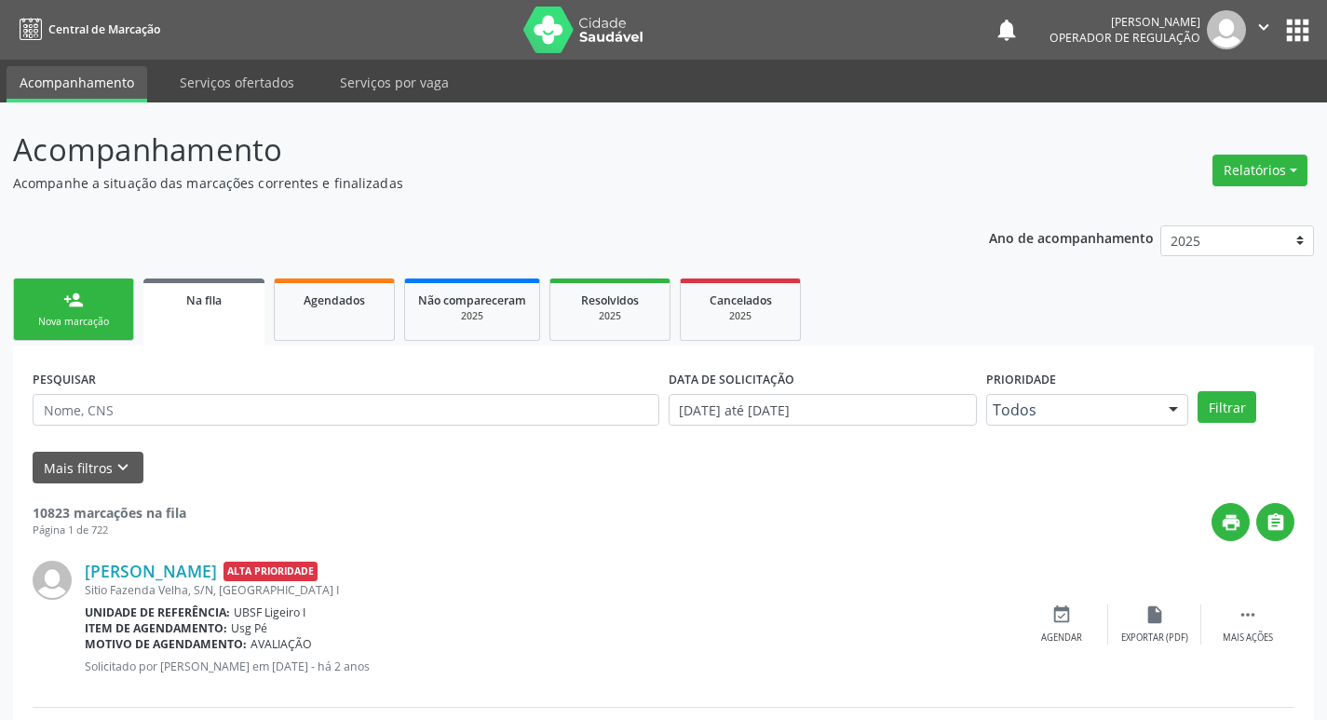
click at [102, 309] on link "person_add Nova marcação" at bounding box center [73, 310] width 121 height 62
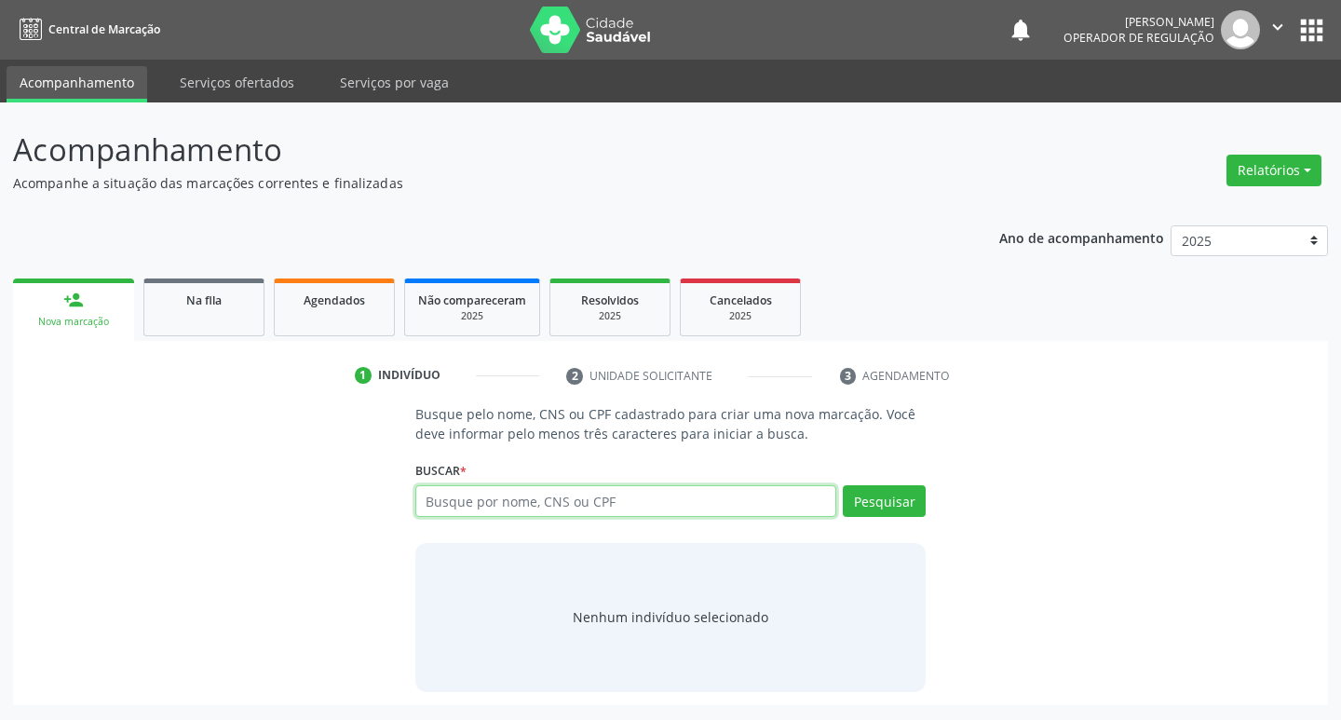
click at [469, 506] on input "text" at bounding box center [626, 501] width 422 height 32
click at [573, 499] on input "text" at bounding box center [626, 501] width 422 height 32
click at [512, 503] on input "text" at bounding box center [626, 501] width 422 height 32
type input "700301961336636"
drag, startPoint x: 887, startPoint y: 493, endPoint x: 872, endPoint y: 493, distance: 14.9
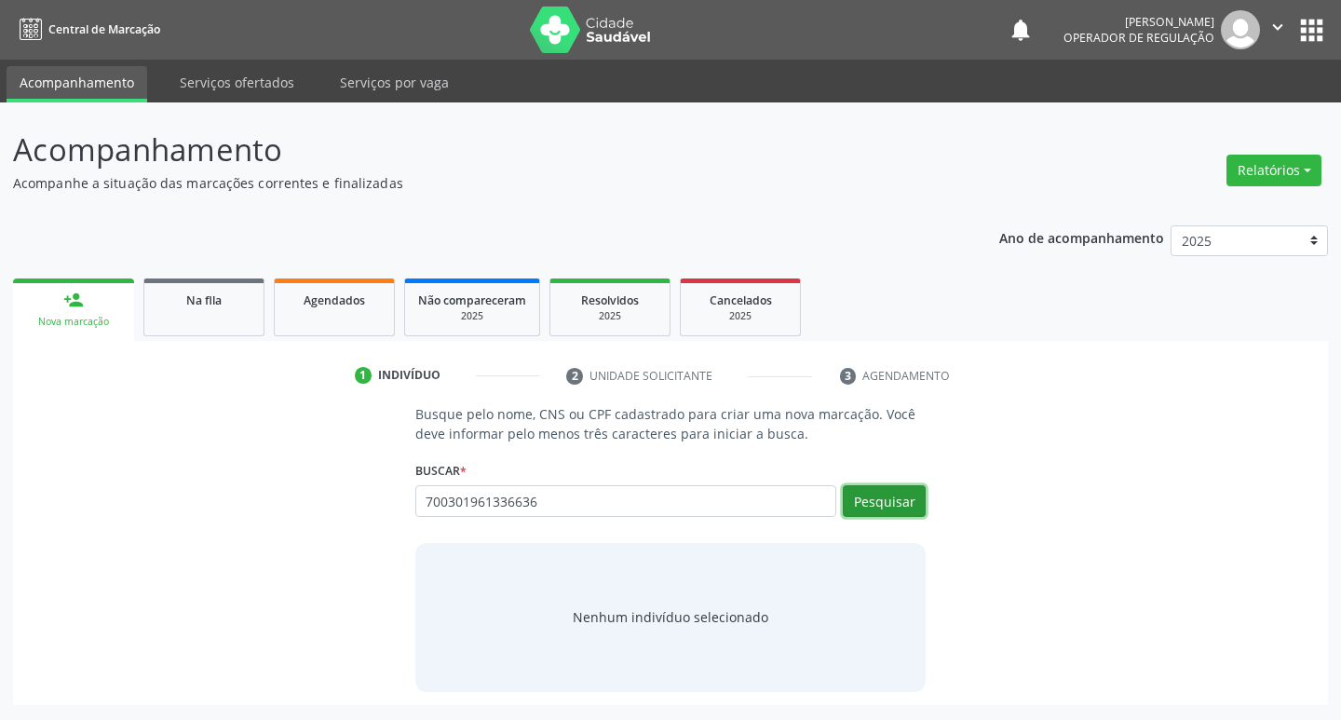
click at [887, 494] on button "Pesquisar" at bounding box center [884, 501] width 83 height 32
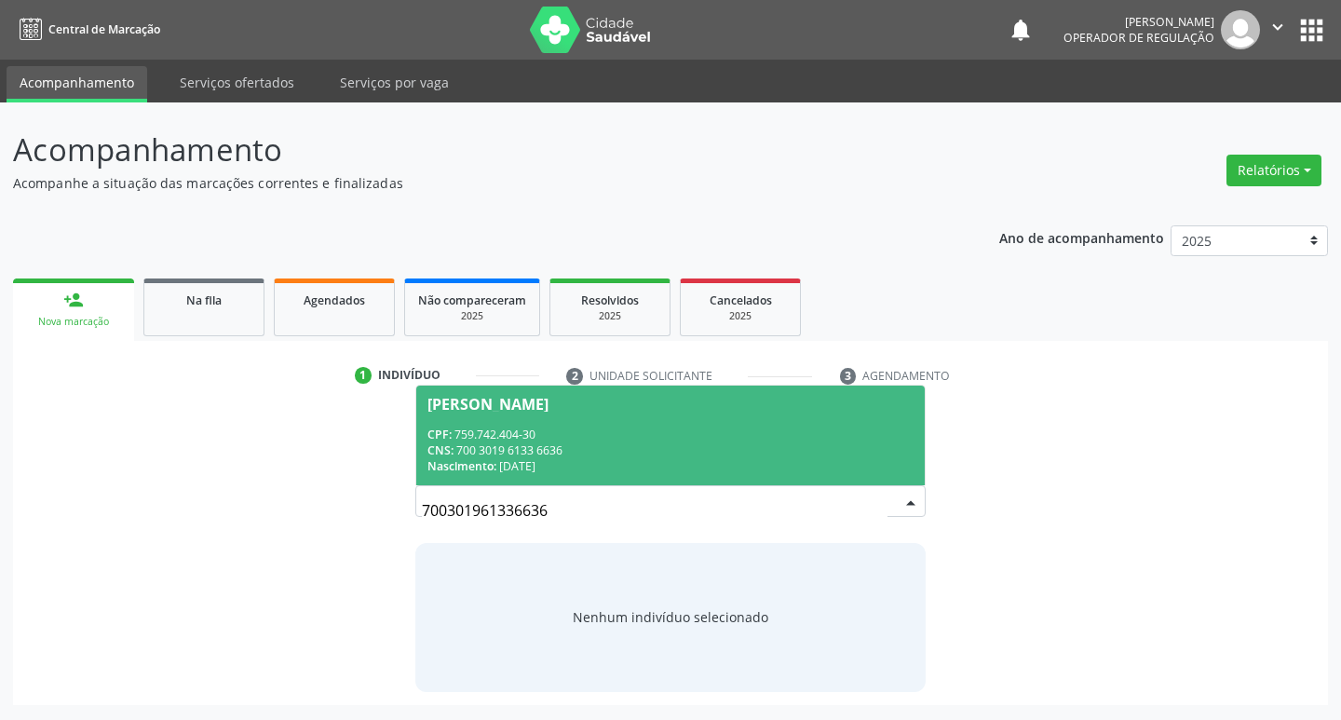
click at [532, 397] on div "Maria José Pereira Sabino" at bounding box center [488, 404] width 121 height 15
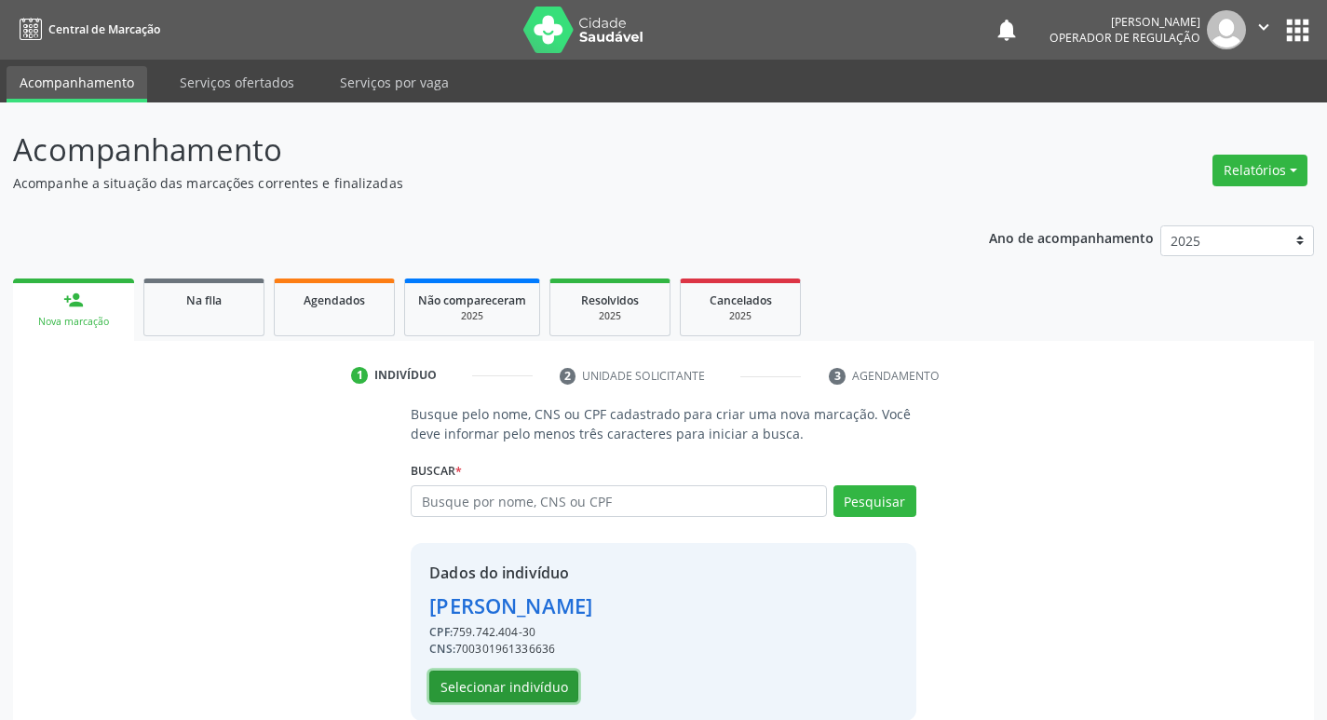
click at [494, 696] on button "Selecionar indivíduo" at bounding box center [503, 687] width 149 height 32
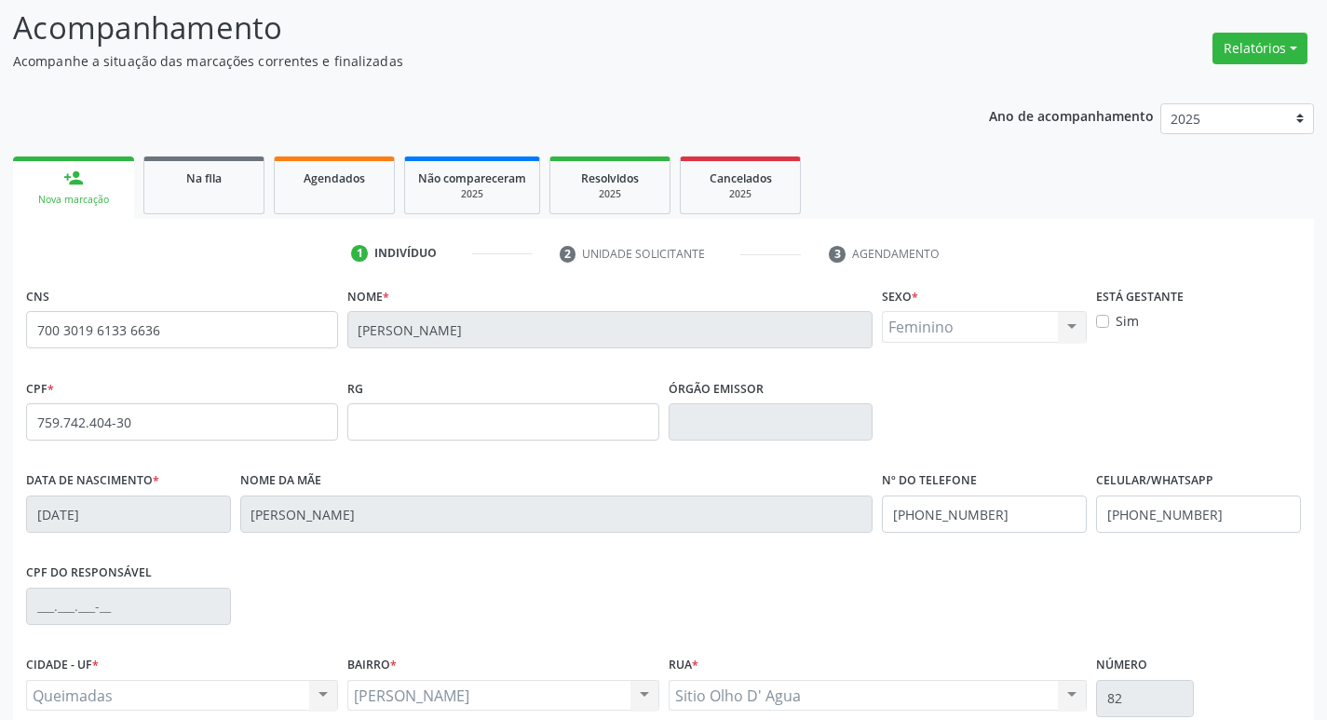
scroll to position [290, 0]
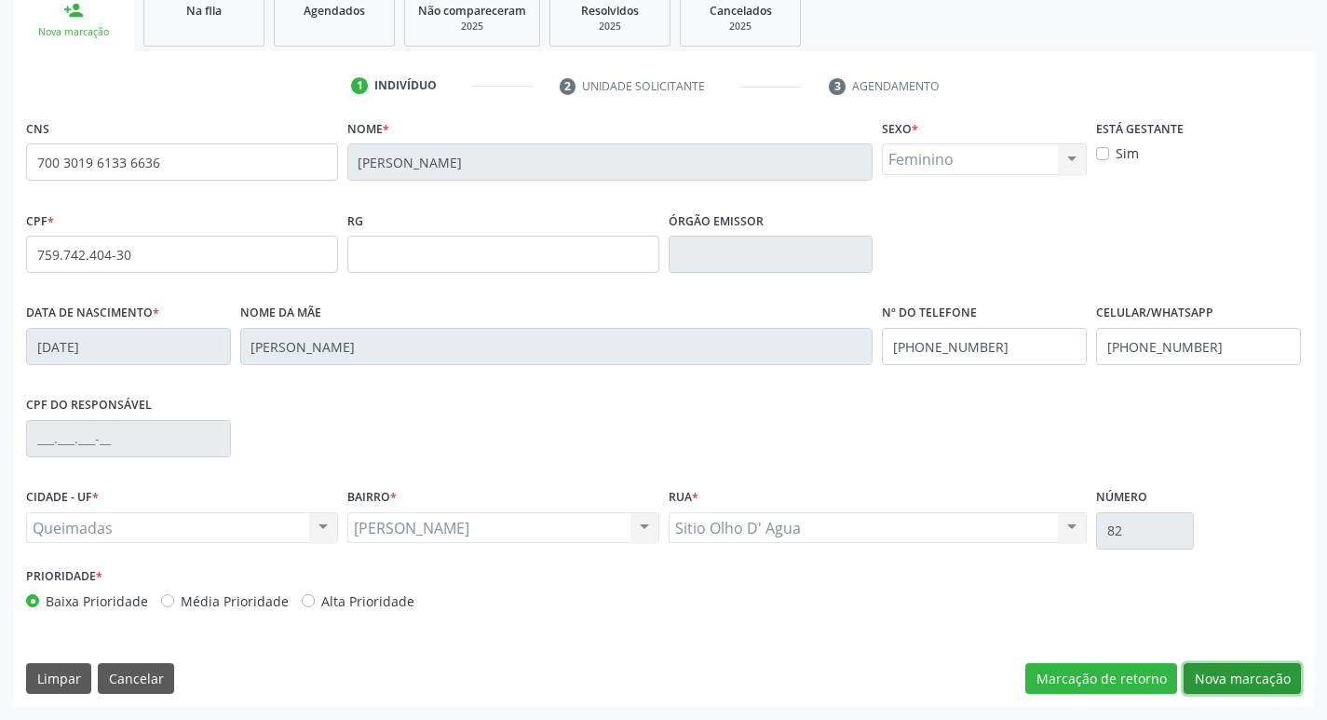
click at [1225, 676] on button "Nova marcação" at bounding box center [1242, 679] width 117 height 32
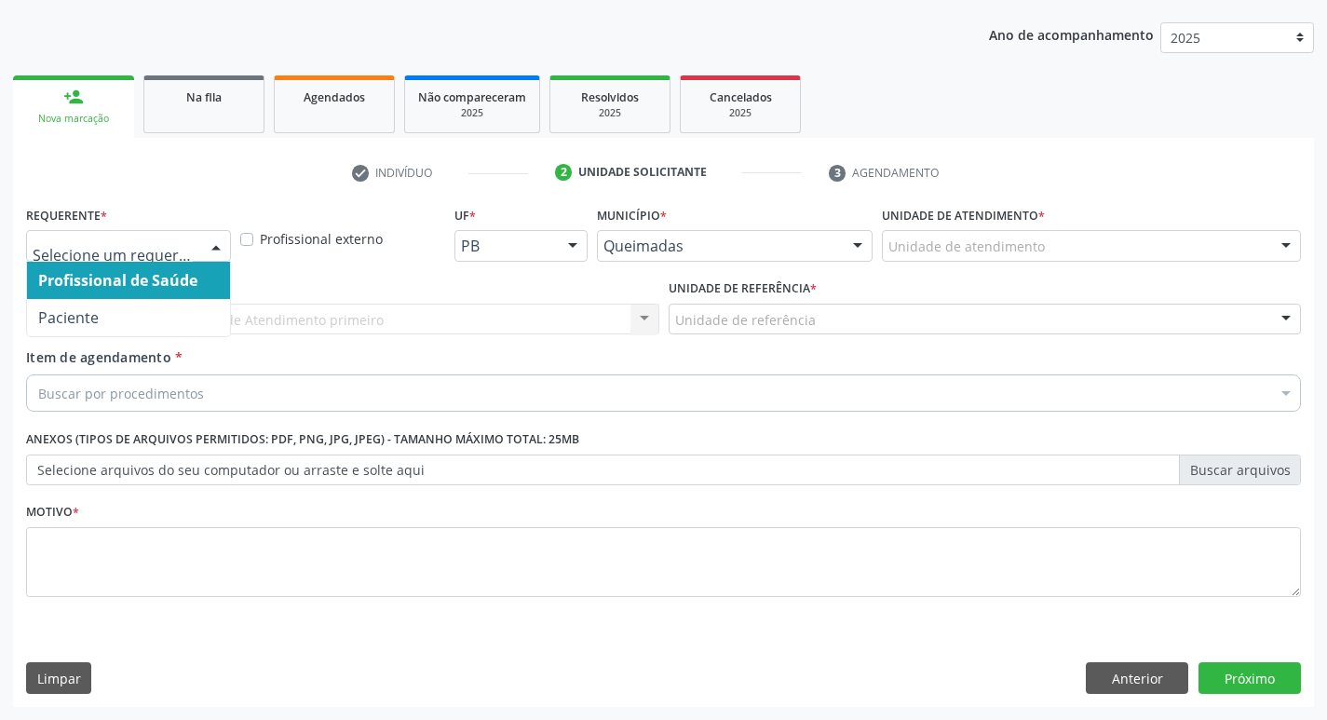
click at [211, 245] on div at bounding box center [216, 247] width 28 height 32
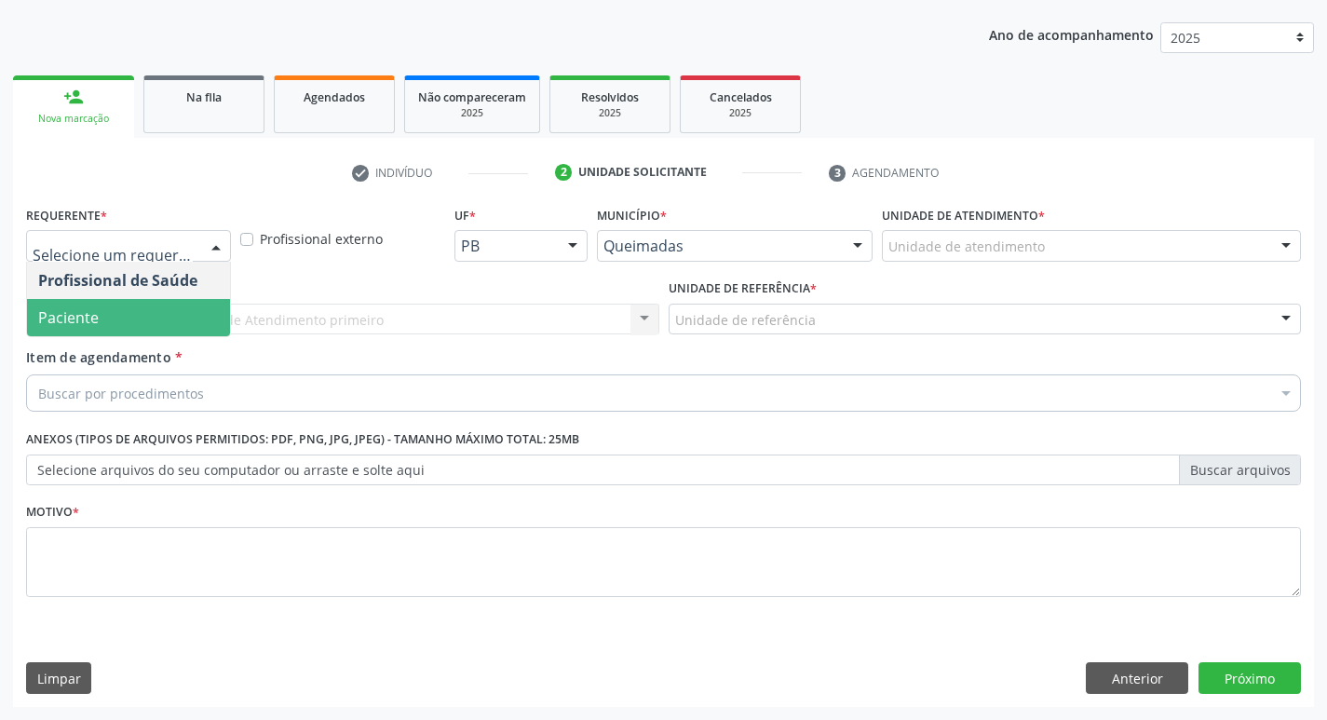
click at [149, 320] on span "Paciente" at bounding box center [128, 317] width 203 height 37
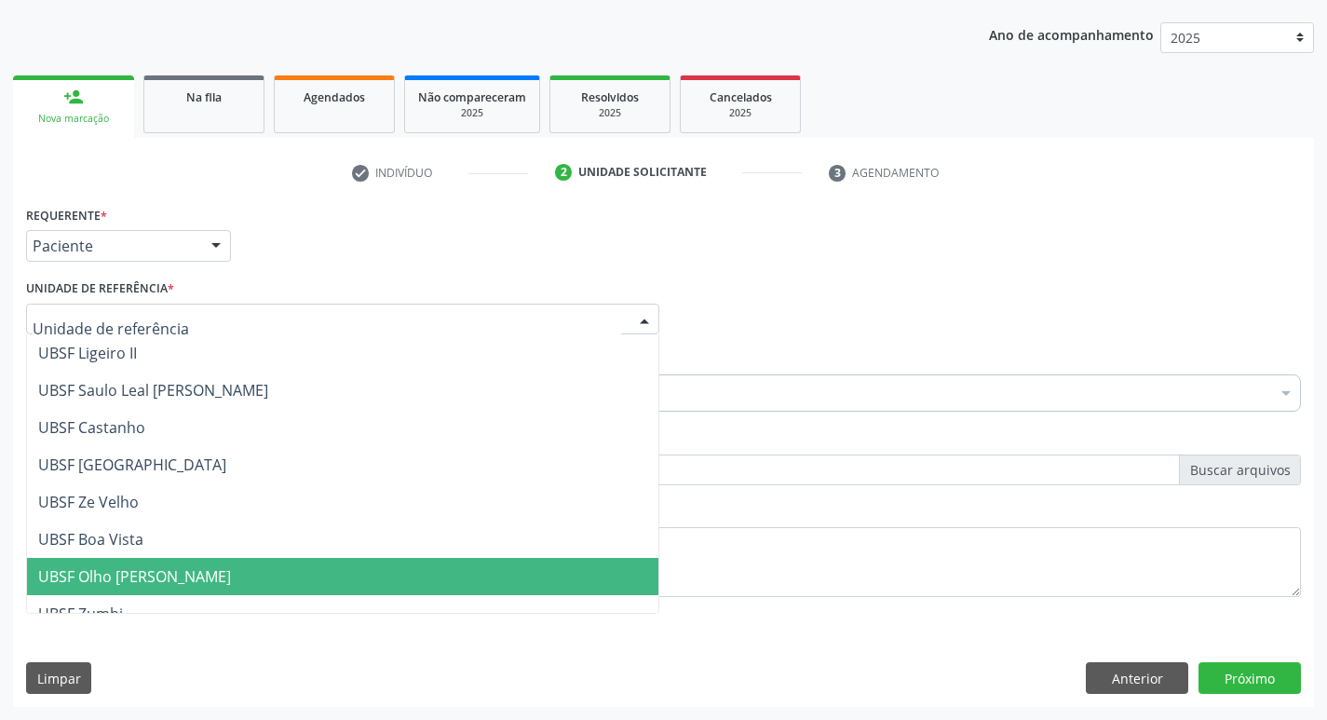
click at [190, 577] on span "UBSF Olho [PERSON_NAME]" at bounding box center [134, 576] width 193 height 20
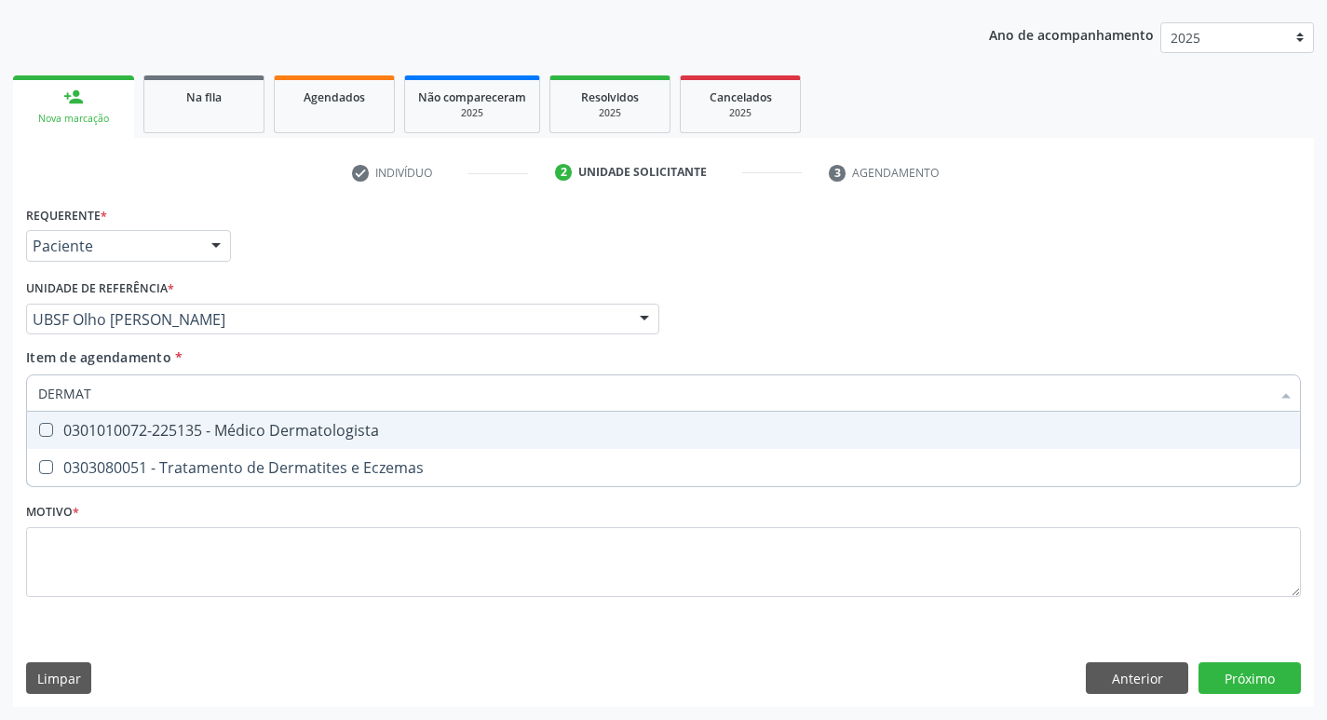
type input "DERMATO"
click at [36, 426] on div at bounding box center [34, 430] width 14 height 15
checkbox Dermatologista "true"
click at [905, 326] on div "Profissional Solicitante Por favor, selecione a Unidade de Atendimento primeiro…" at bounding box center [663, 311] width 1285 height 73
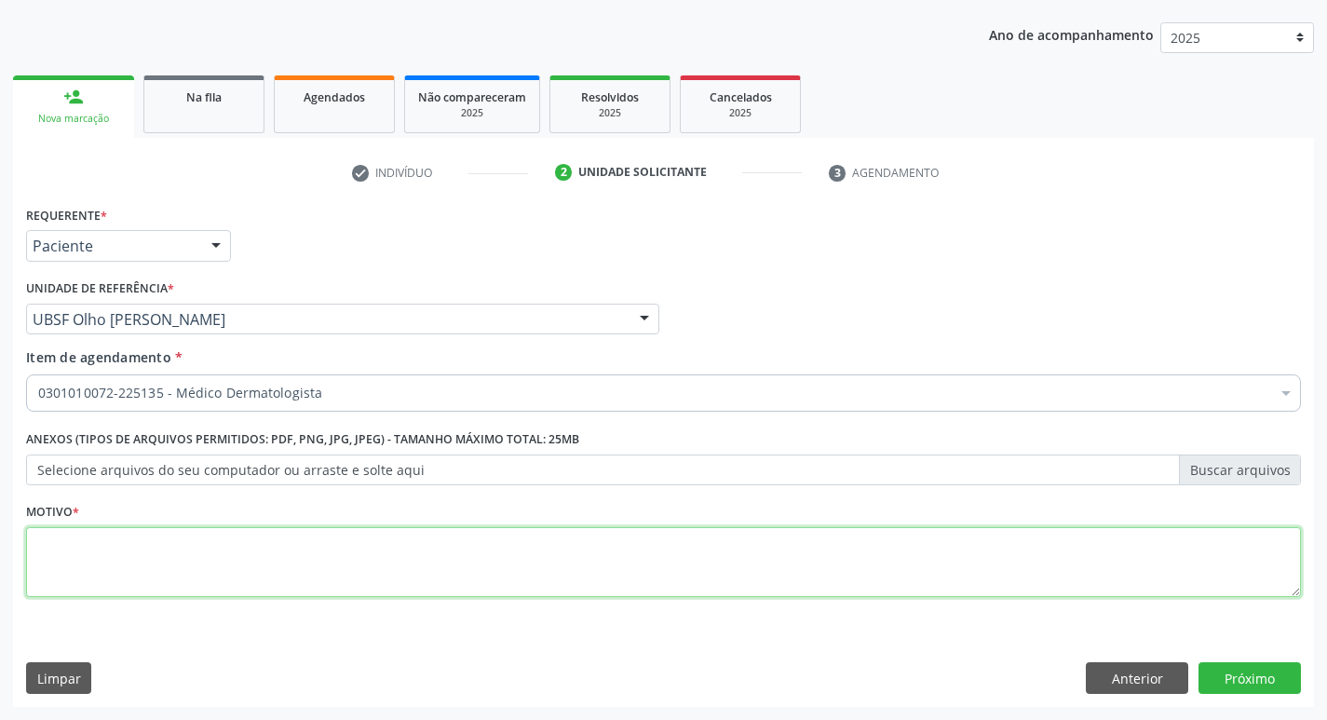
click at [84, 552] on textarea at bounding box center [663, 562] width 1275 height 71
type textarea "CONSULTA COM DERMATO"
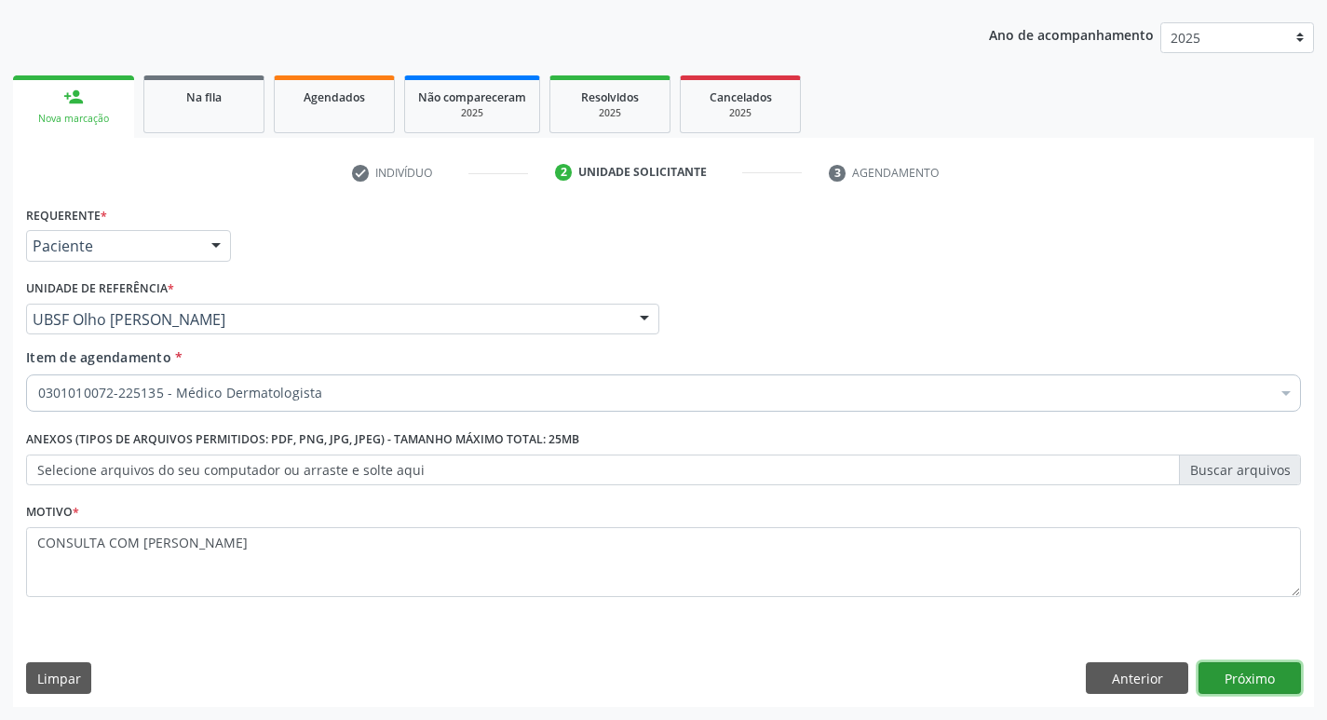
click at [1260, 681] on button "Próximo" at bounding box center [1250, 678] width 102 height 32
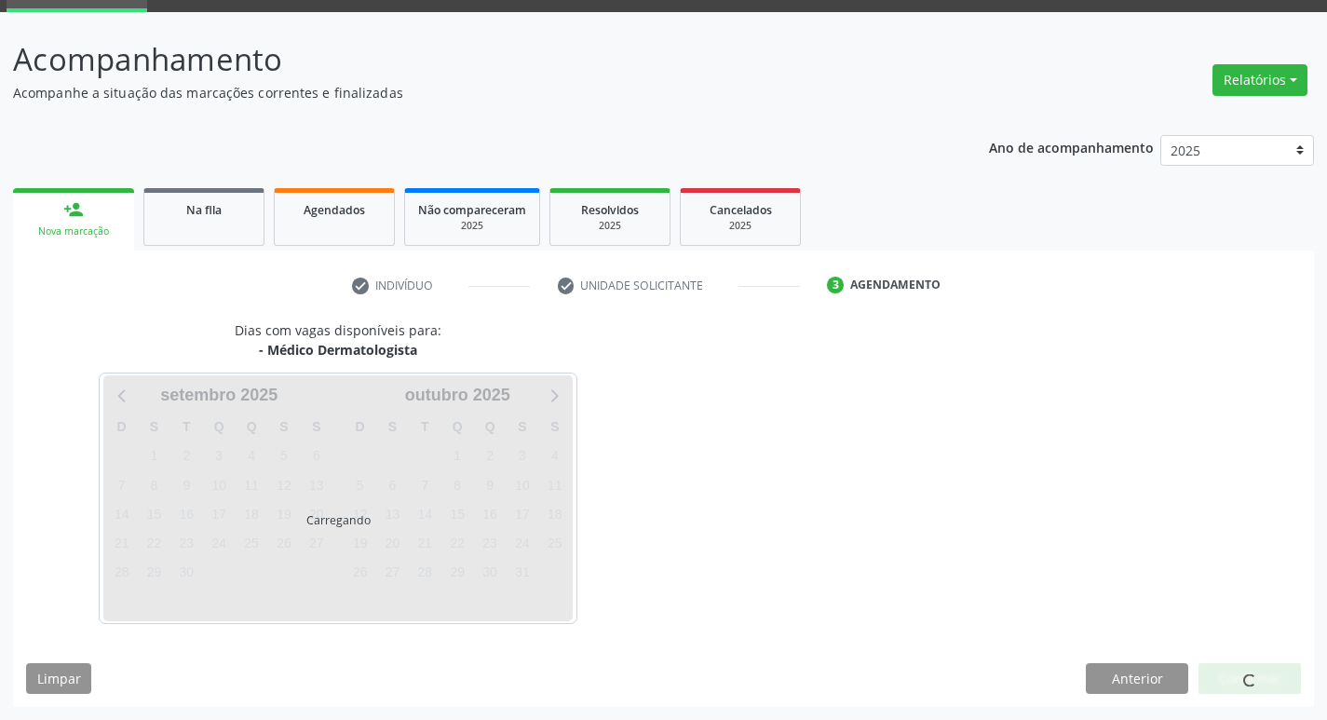
scroll to position [145, 0]
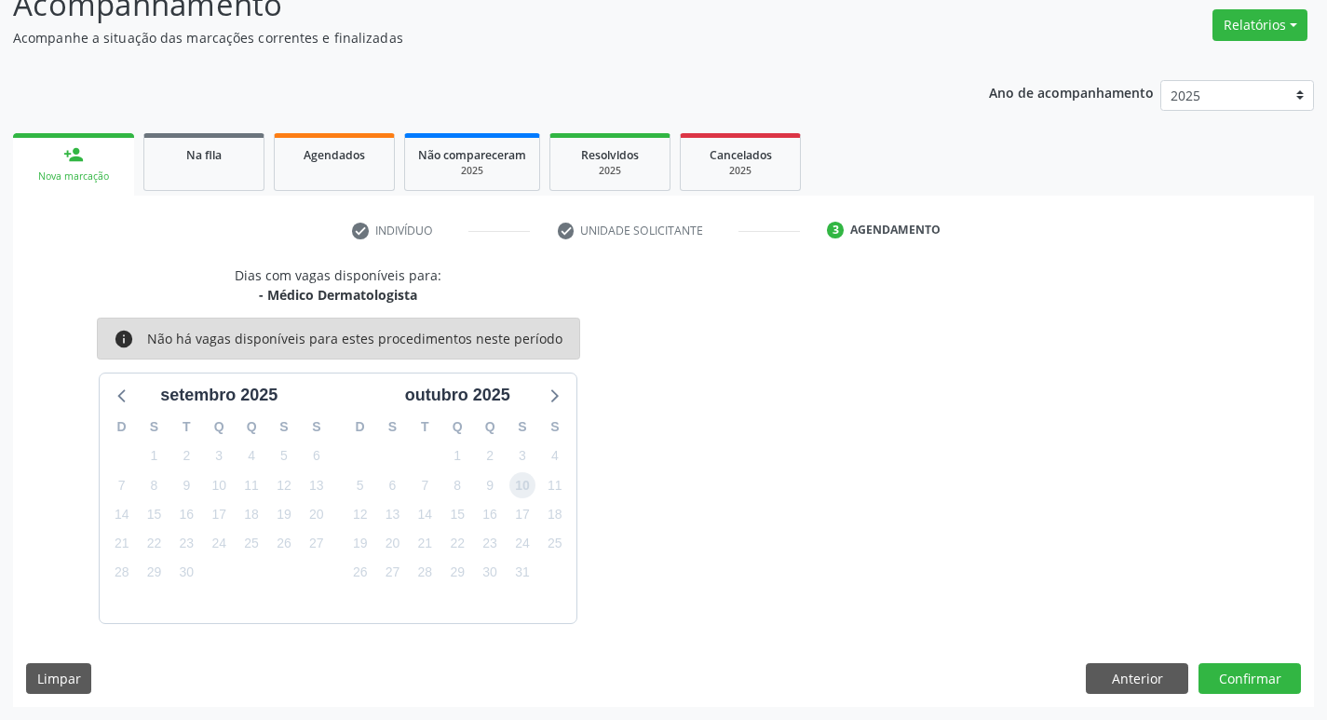
click at [522, 487] on span "10" at bounding box center [523, 485] width 26 height 26
click at [1268, 678] on button "Confirmar" at bounding box center [1250, 679] width 102 height 32
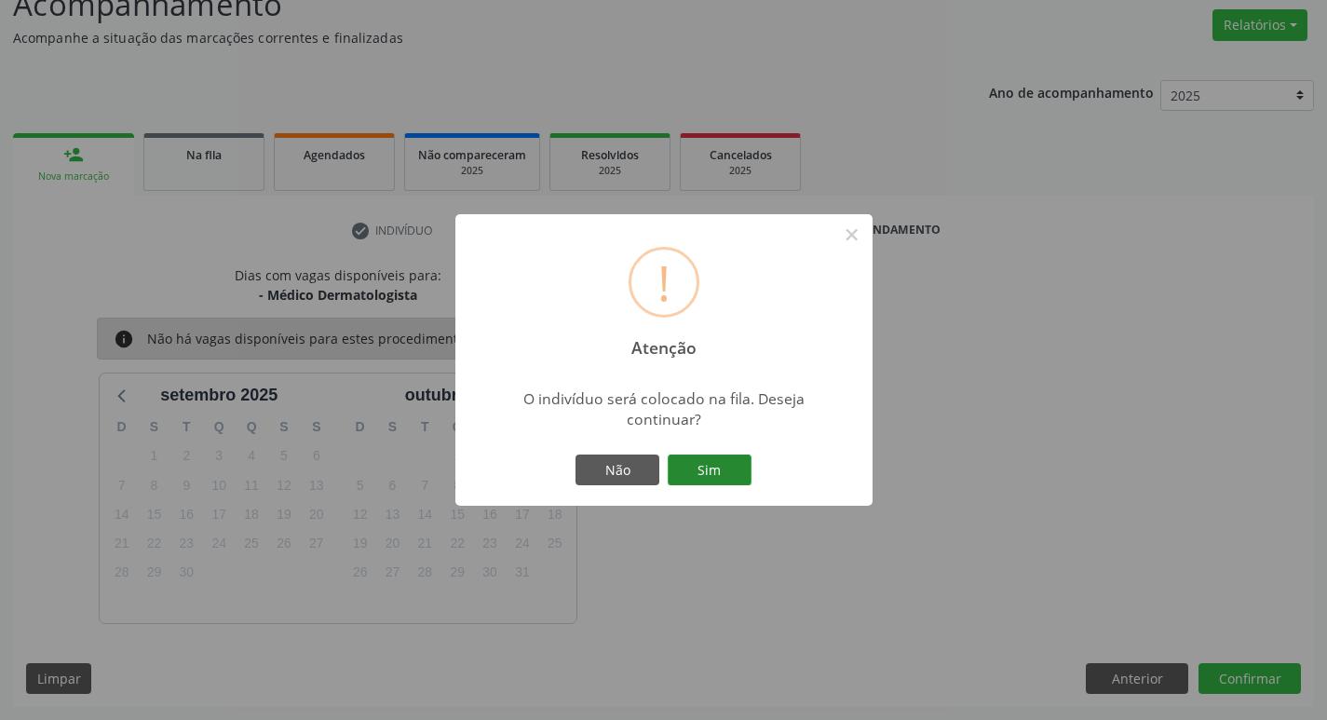
click at [711, 467] on button "Sim" at bounding box center [710, 471] width 84 height 32
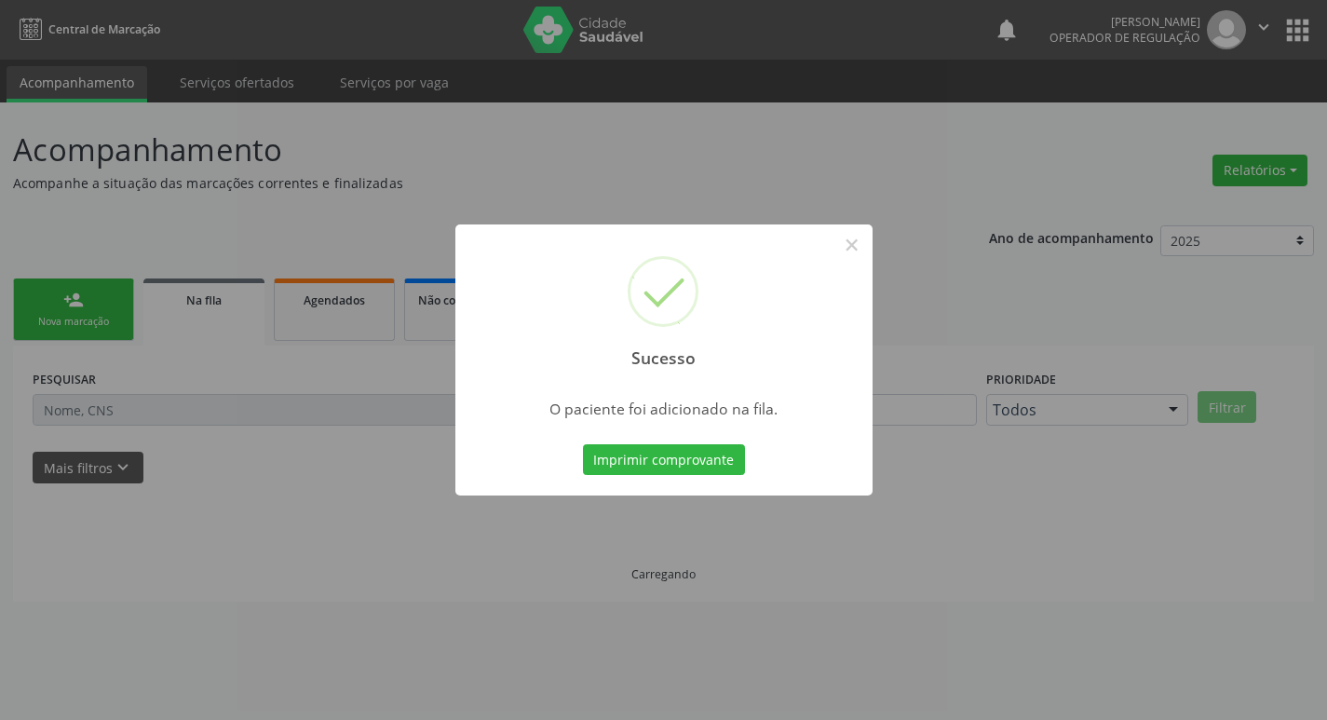
scroll to position [0, 0]
click at [851, 250] on button "×" at bounding box center [859, 245] width 32 height 32
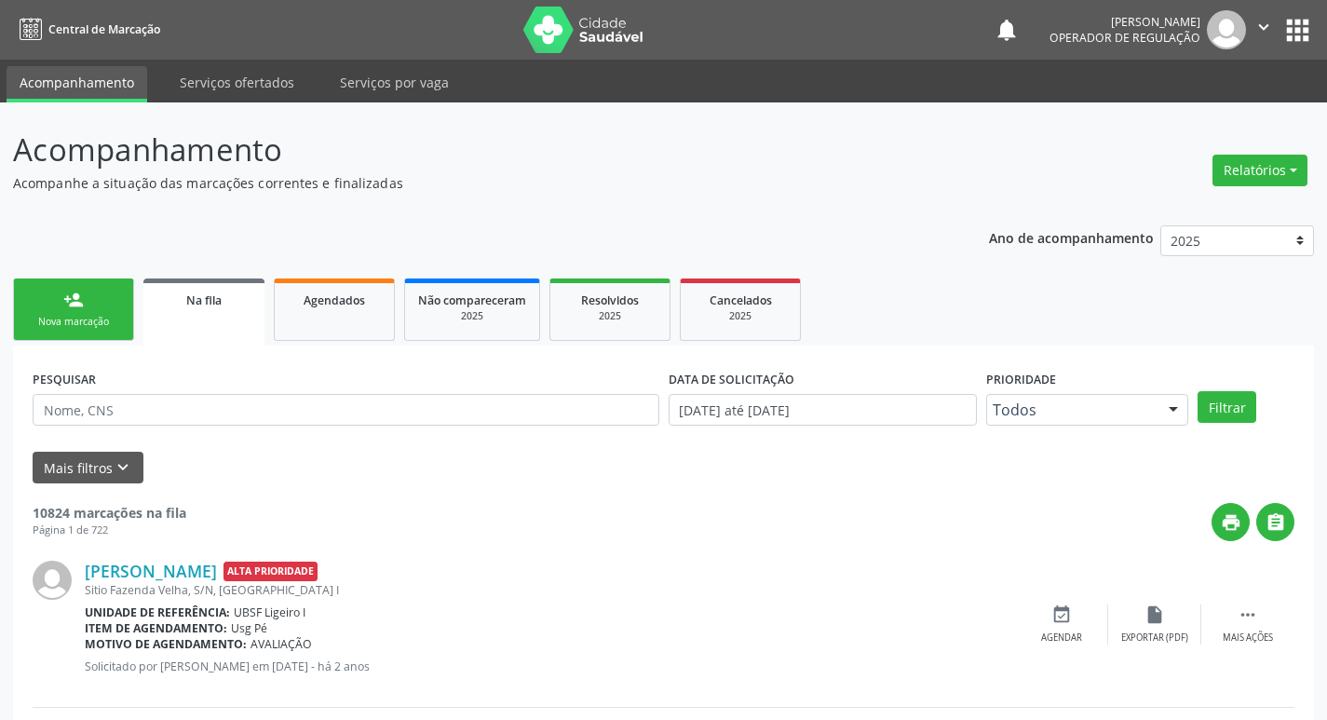
click at [78, 320] on div "Nova marcação" at bounding box center [73, 322] width 93 height 14
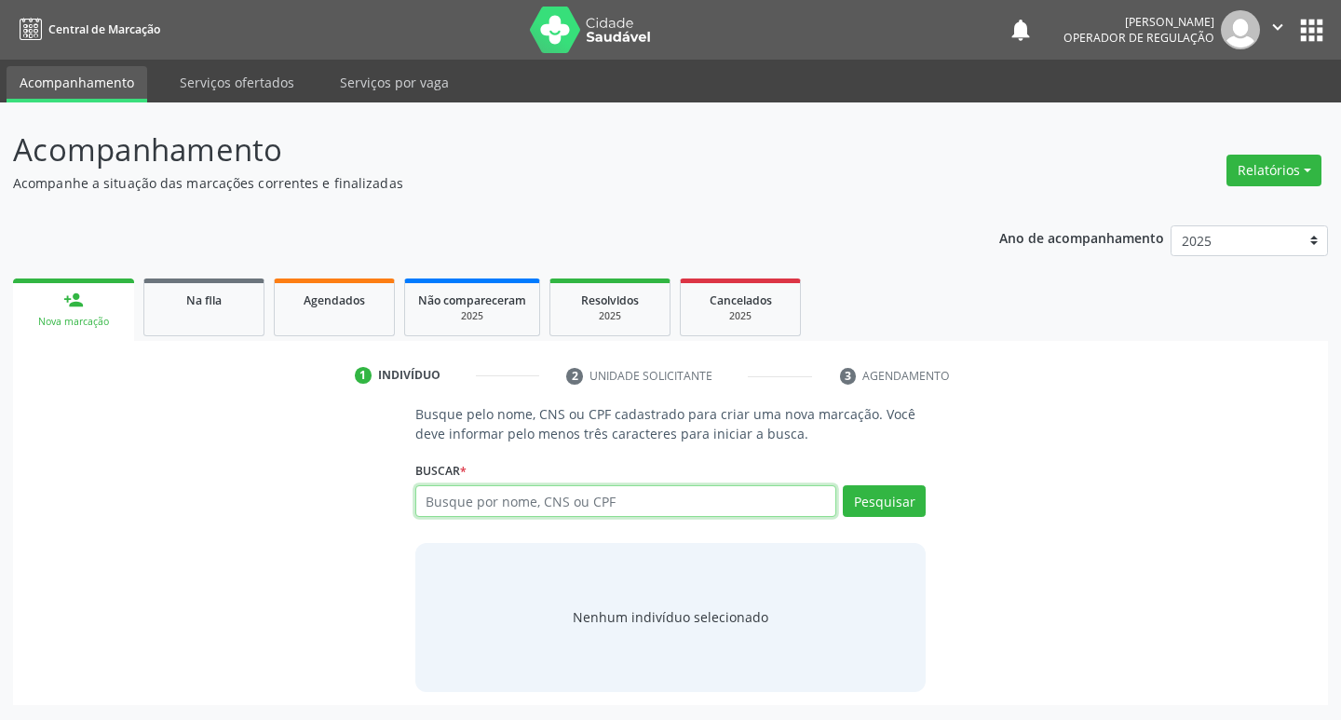
click at [445, 493] on input "text" at bounding box center [626, 501] width 422 height 32
type input "703601043216034"
click at [879, 506] on button "Pesquisar" at bounding box center [884, 501] width 83 height 32
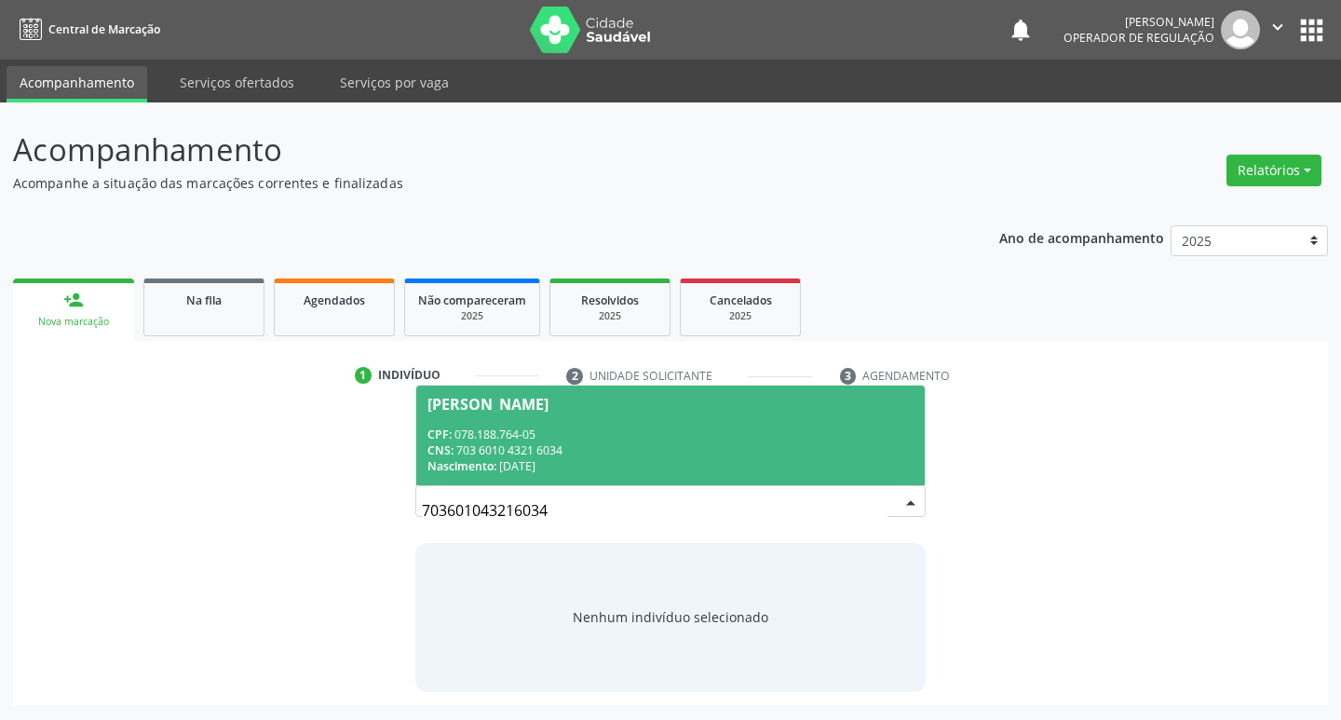
click at [490, 397] on div "Marcia Maria de Brito Leal" at bounding box center [488, 404] width 121 height 15
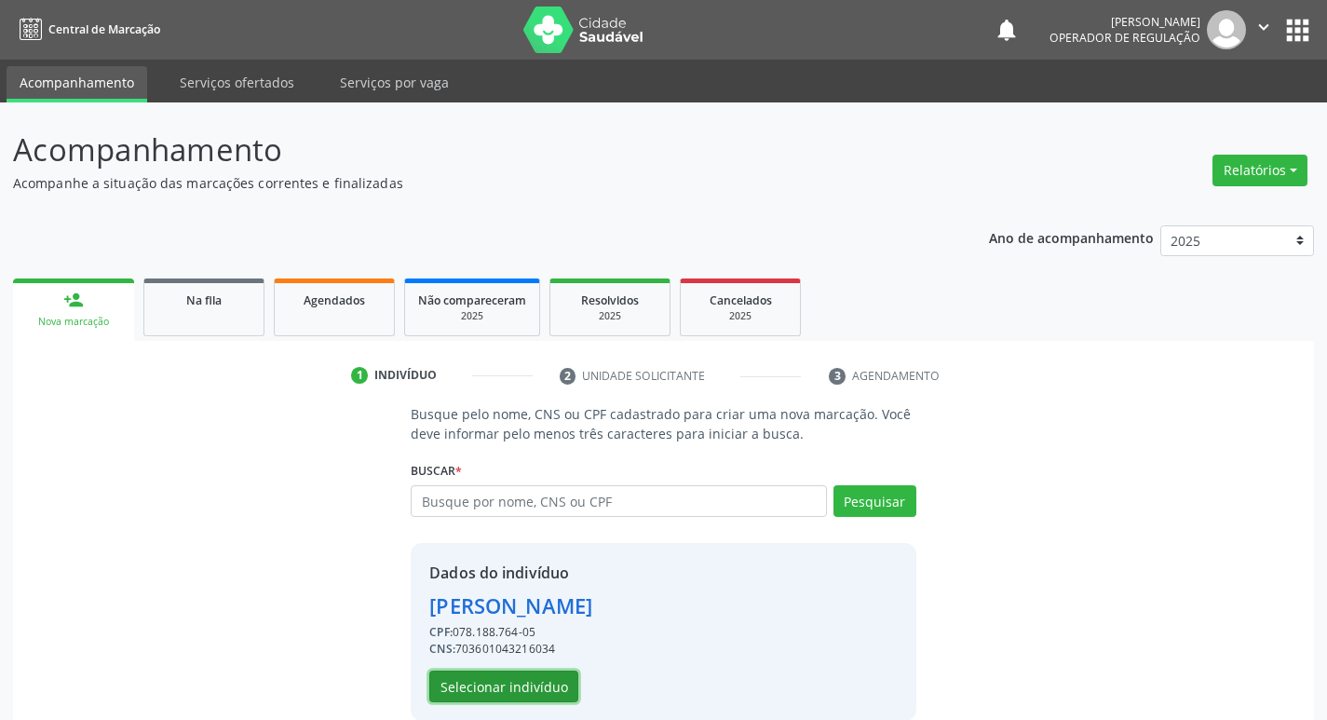
click at [506, 684] on button "Selecionar indivíduo" at bounding box center [503, 687] width 149 height 32
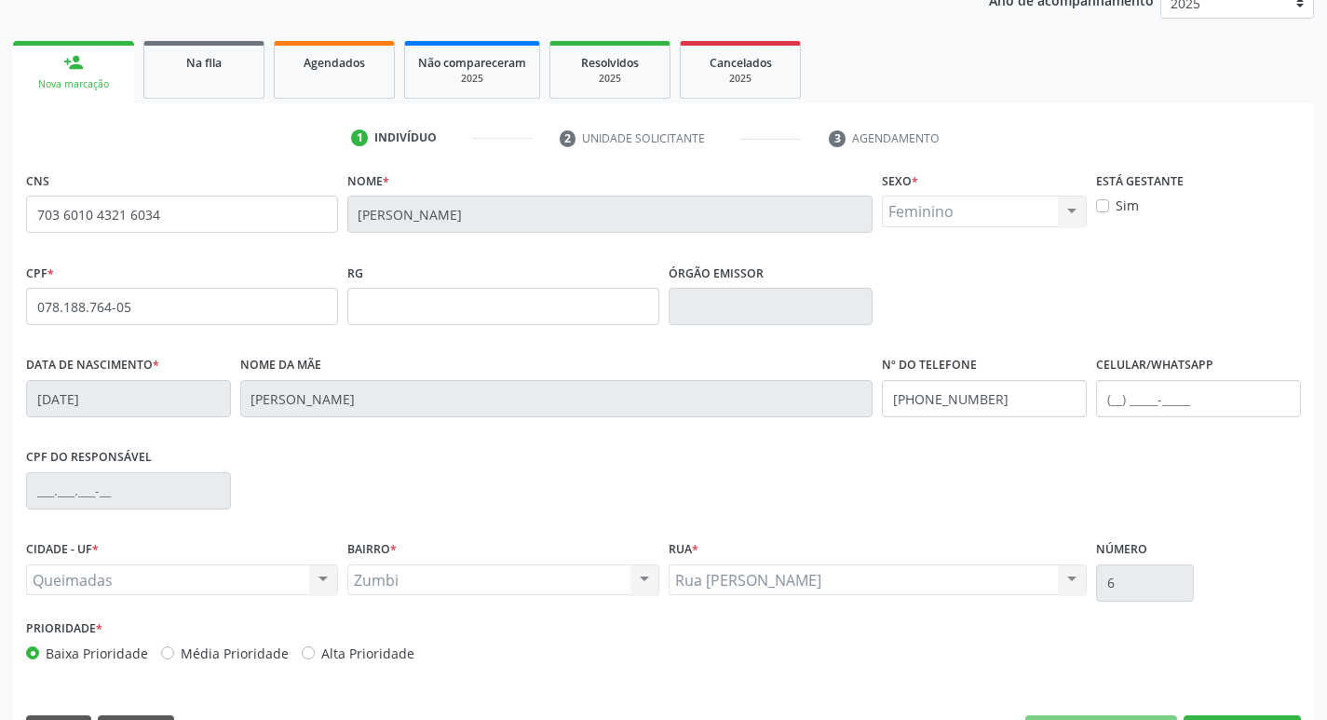
scroll to position [290, 0]
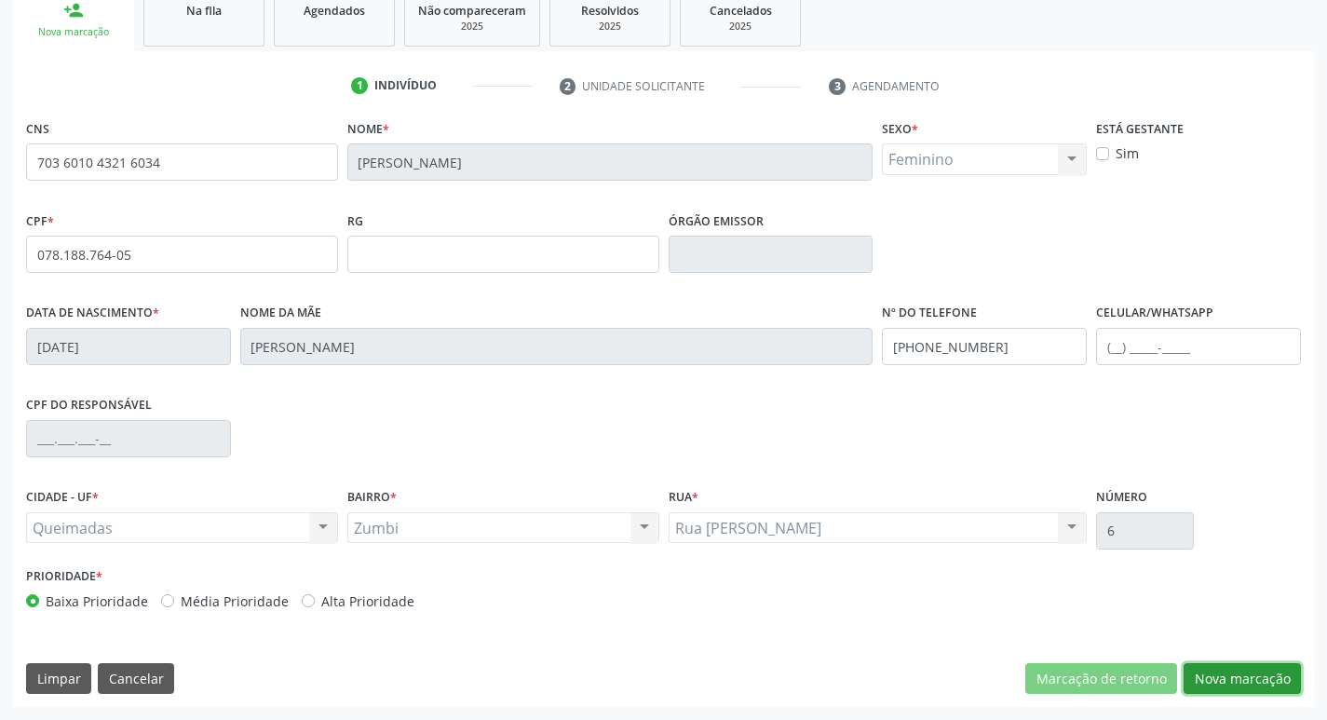
click at [1233, 669] on button "Nova marcação" at bounding box center [1242, 679] width 117 height 32
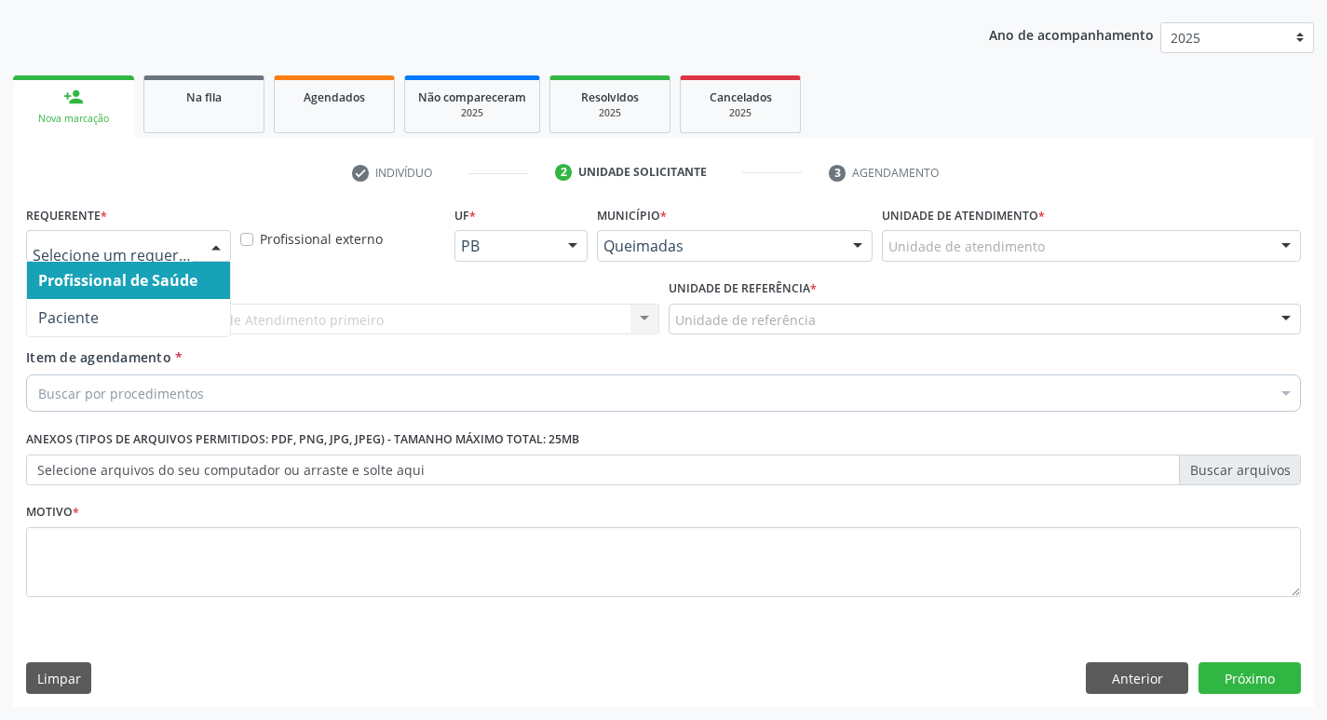
click at [224, 239] on div at bounding box center [216, 247] width 28 height 32
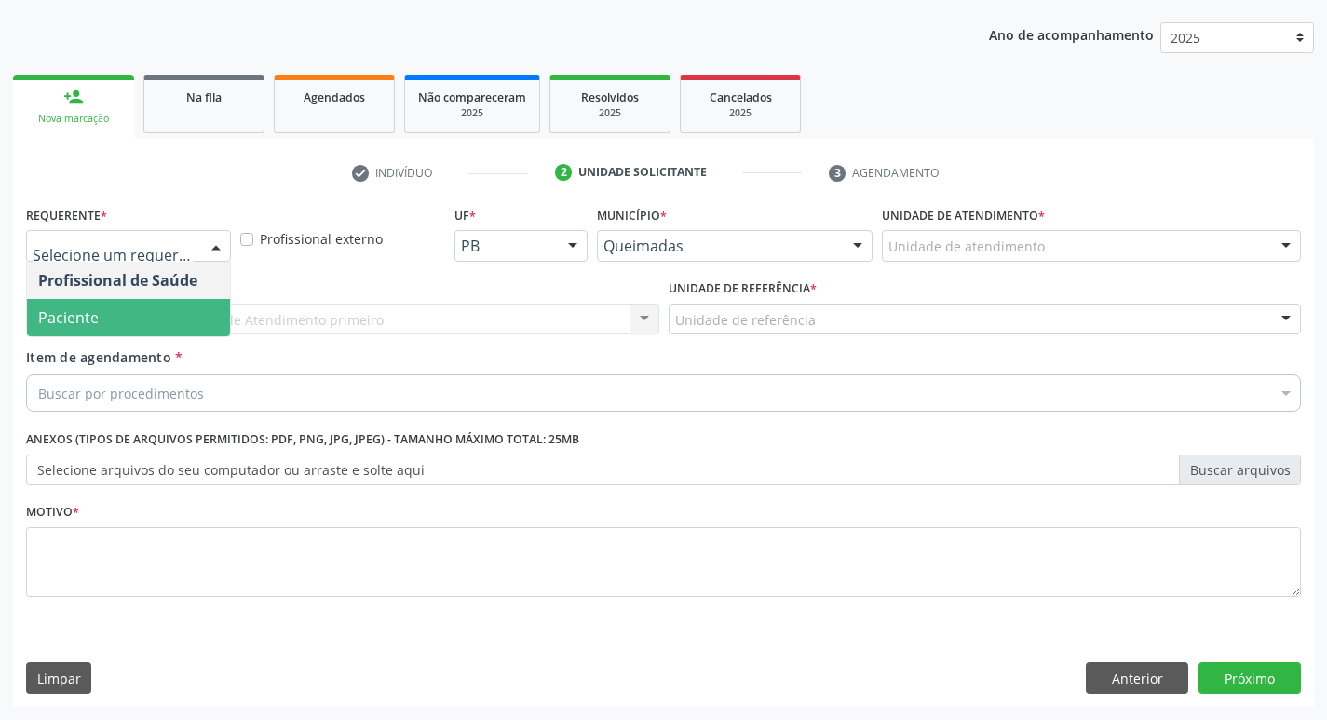
click at [200, 304] on span "Paciente" at bounding box center [128, 317] width 203 height 37
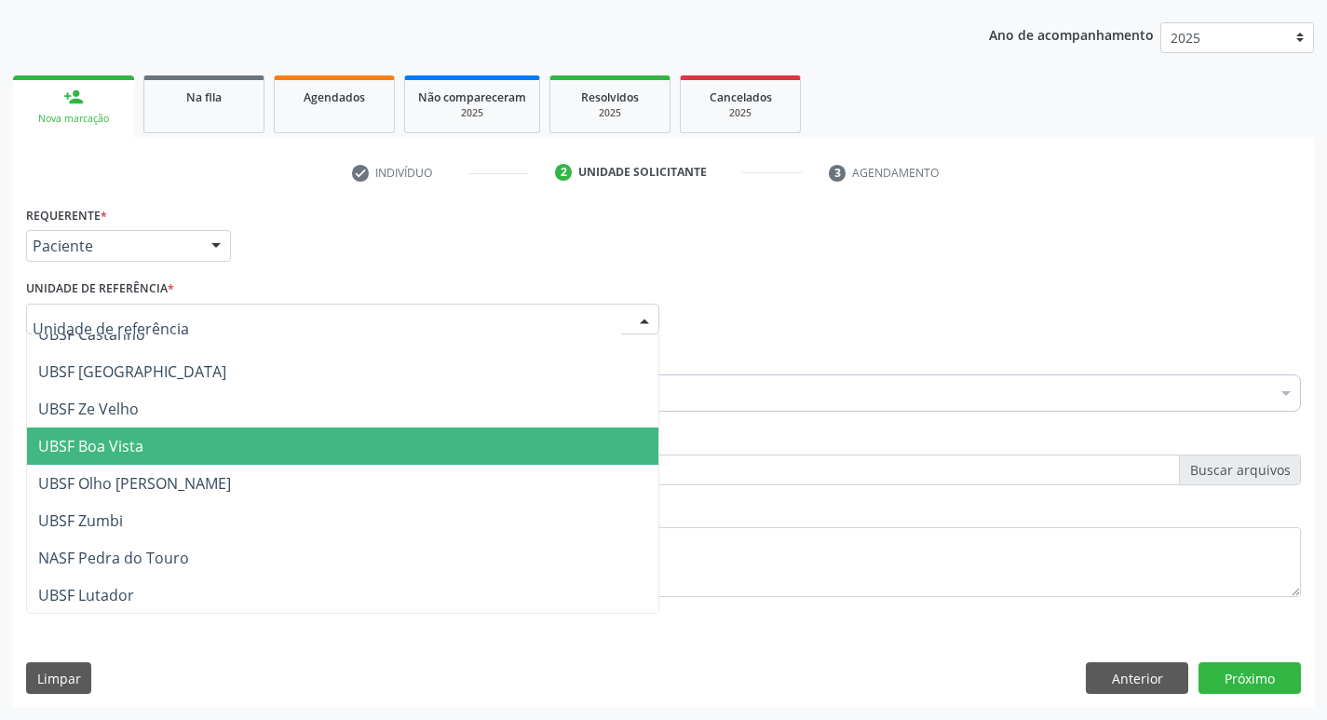
scroll to position [186, 0]
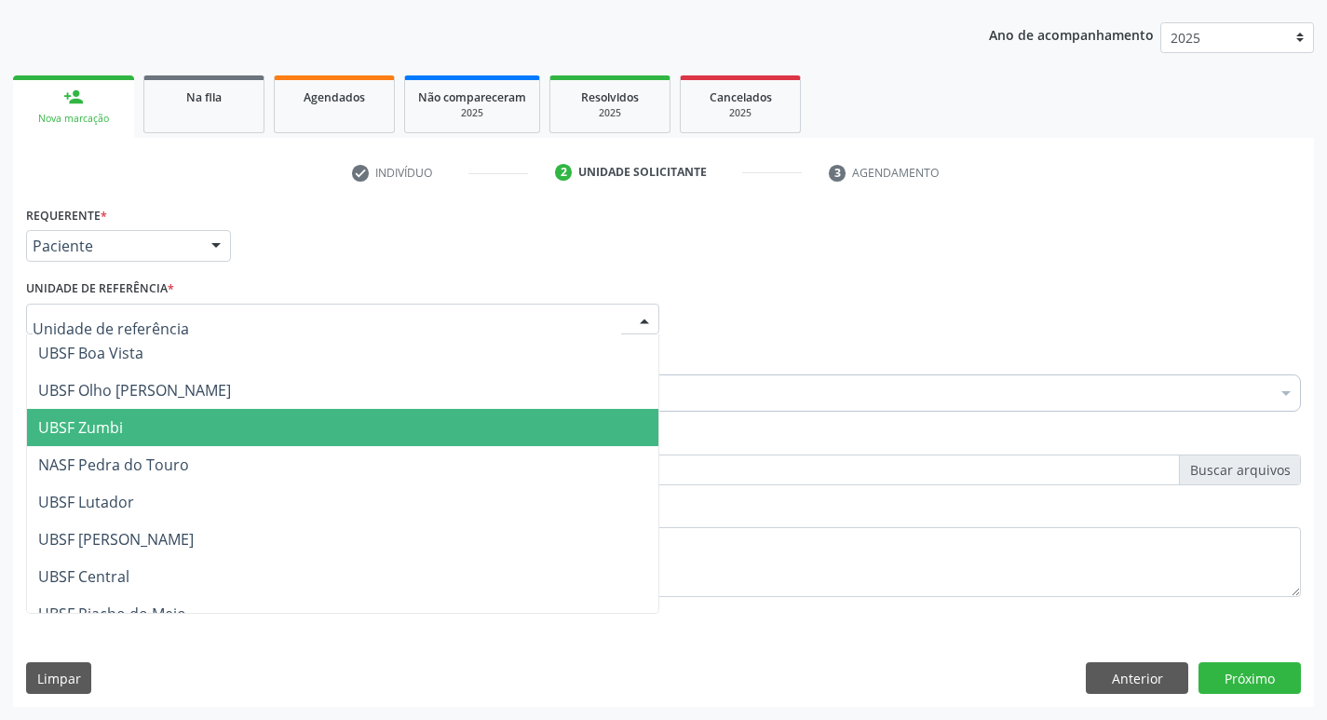
click at [112, 428] on span "UBSF Zumbi" at bounding box center [80, 427] width 85 height 20
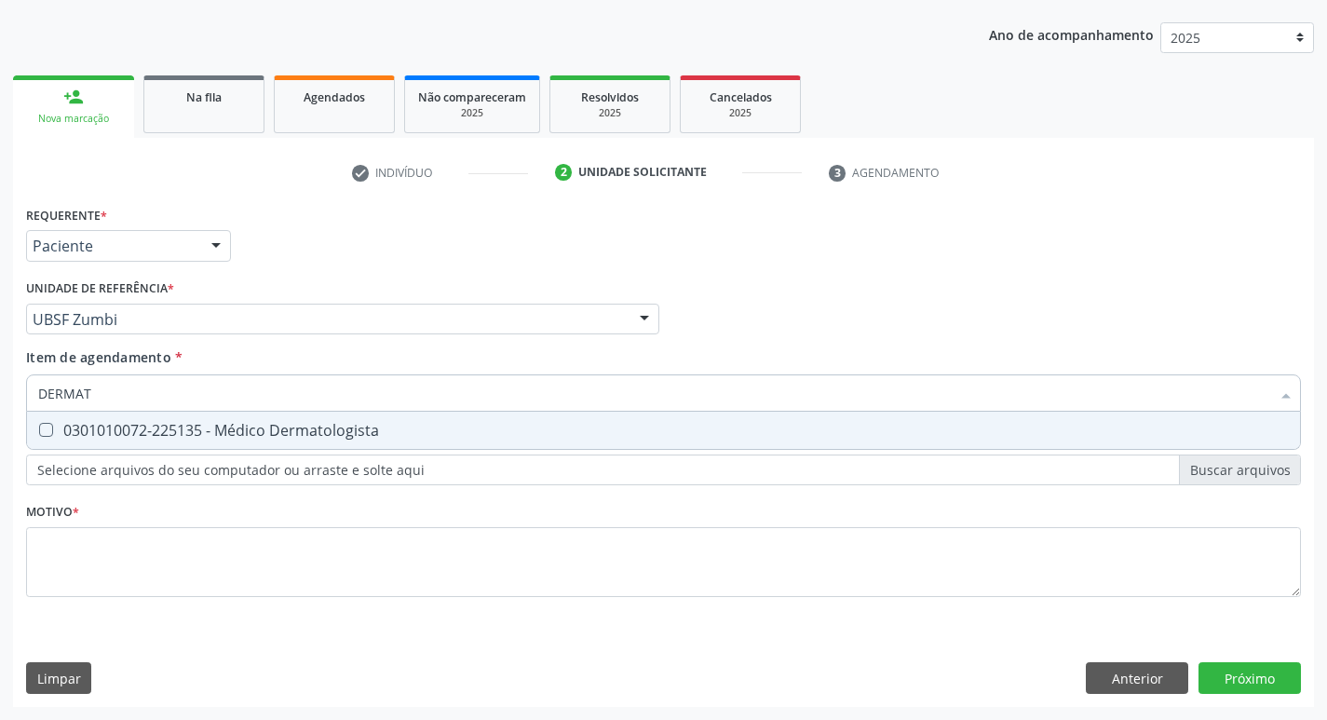
type input "DERMATO"
click at [42, 428] on Dermatologista at bounding box center [46, 430] width 14 height 14
click at [39, 428] on Dermatologista "checkbox" at bounding box center [33, 430] width 12 height 12
checkbox Dermatologista "true"
click at [990, 345] on div "Profissional Solicitante Por favor, selecione a Unidade de Atendimento primeiro…" at bounding box center [663, 311] width 1285 height 73
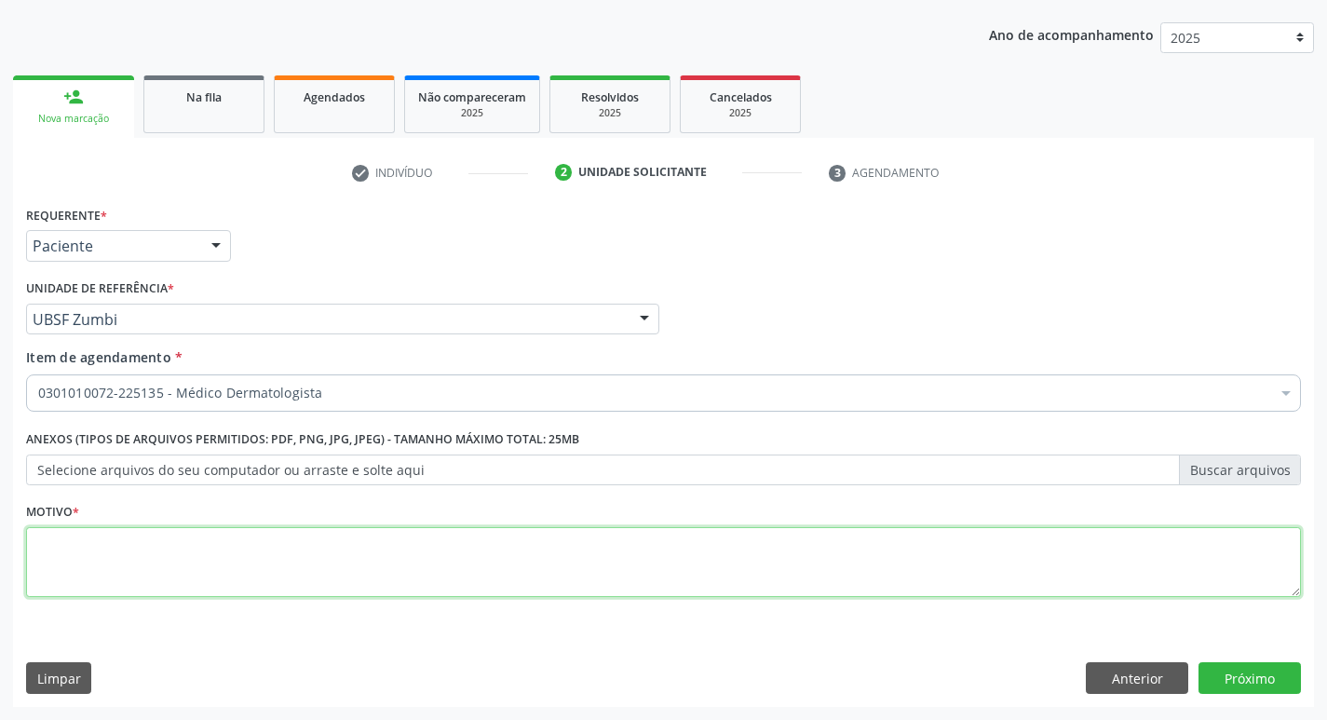
click at [103, 565] on textarea at bounding box center [663, 562] width 1275 height 71
type textarea "AVALIACAO"
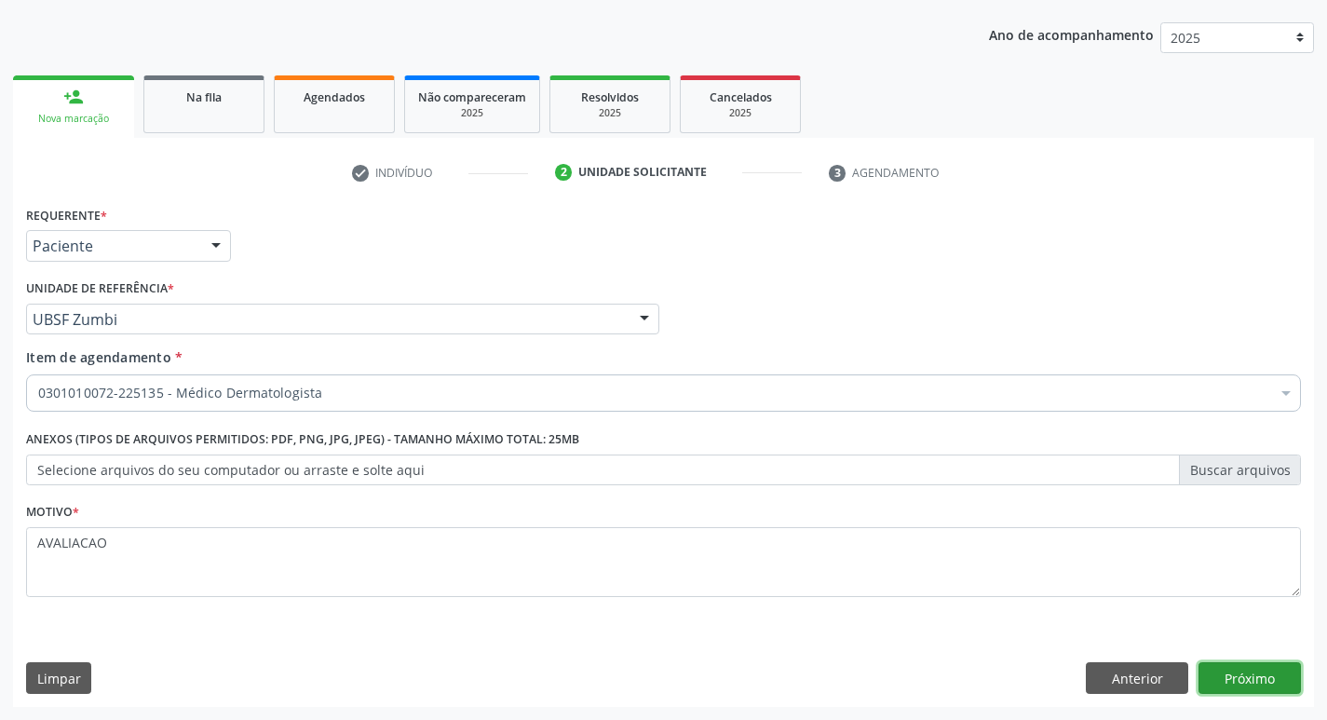
click at [1246, 686] on button "Próximo" at bounding box center [1250, 678] width 102 height 32
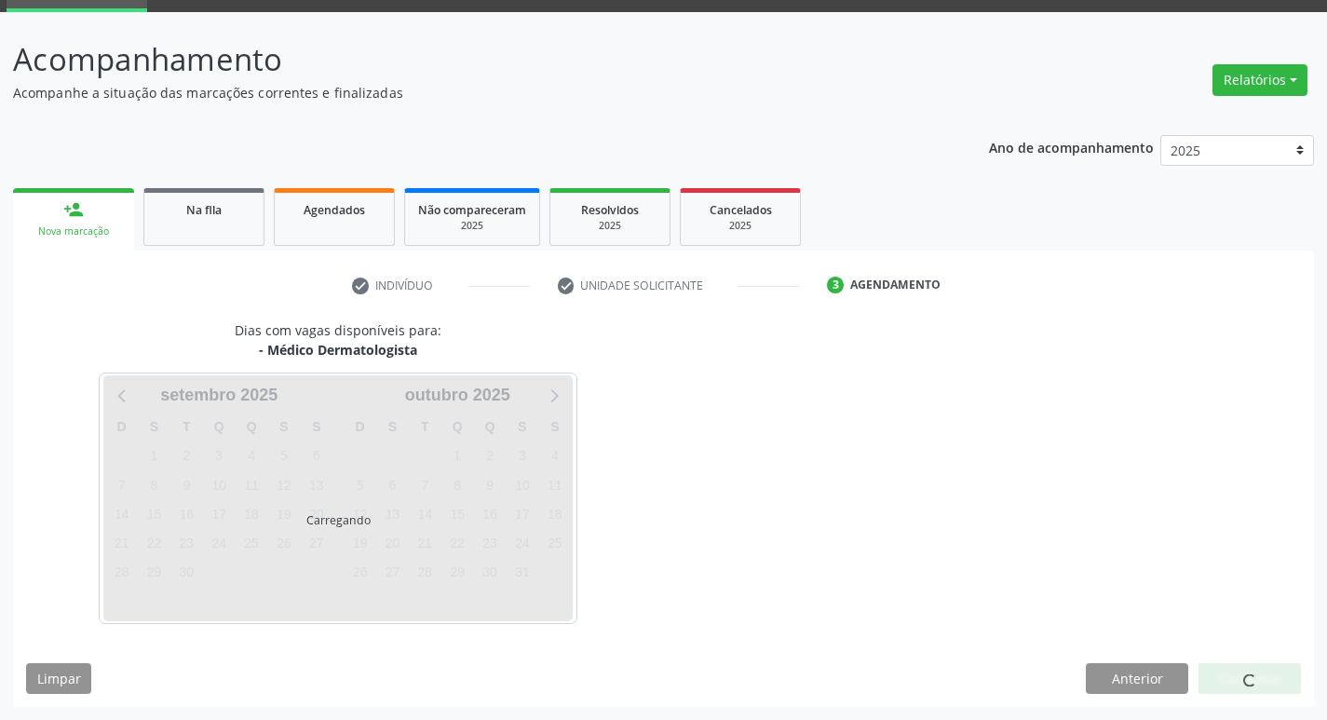
scroll to position [145, 0]
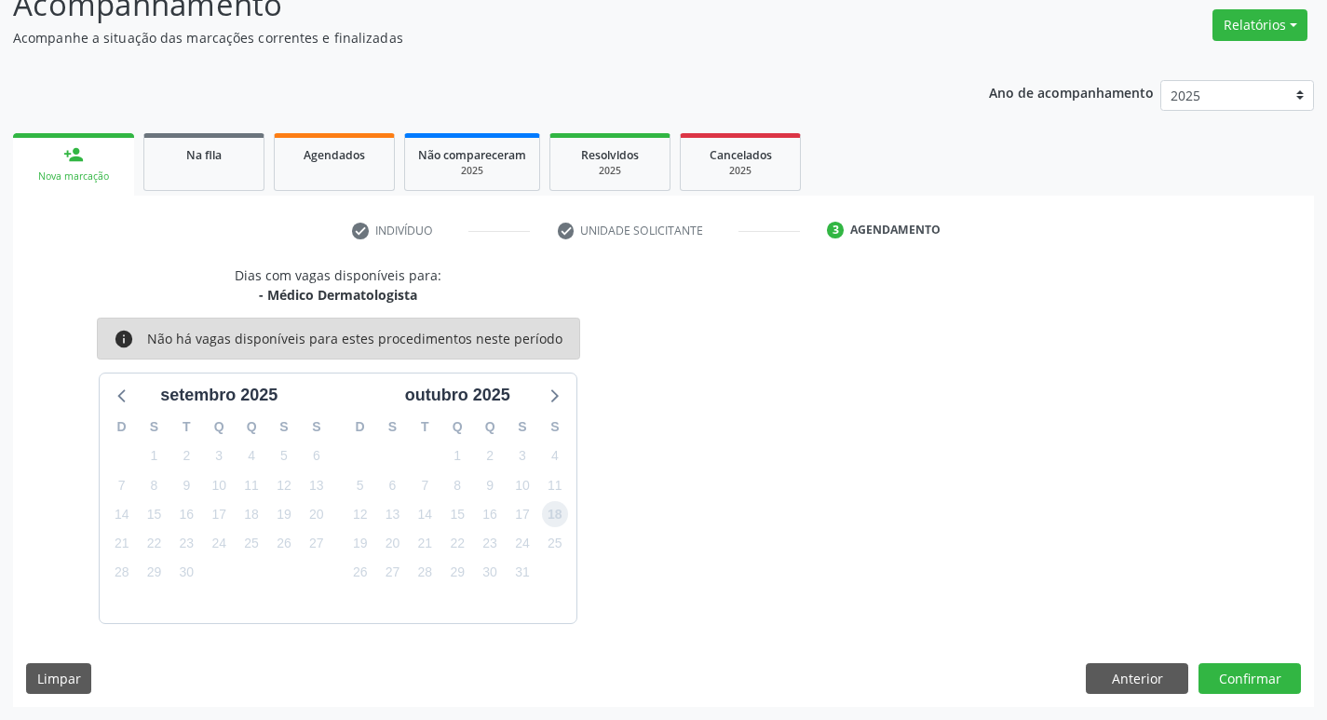
click at [554, 515] on span "18" at bounding box center [555, 514] width 26 height 26
click at [1220, 671] on button "Confirmar" at bounding box center [1250, 679] width 102 height 32
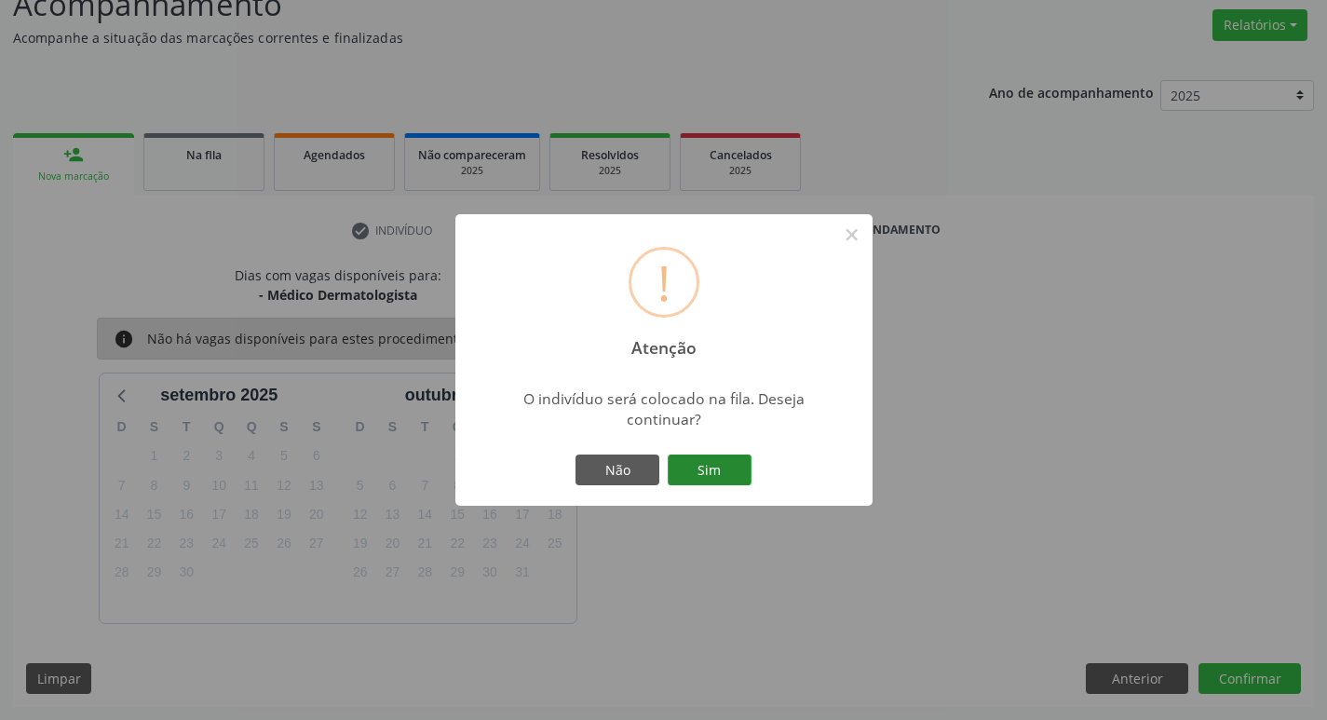
click at [713, 469] on button "Sim" at bounding box center [710, 471] width 84 height 32
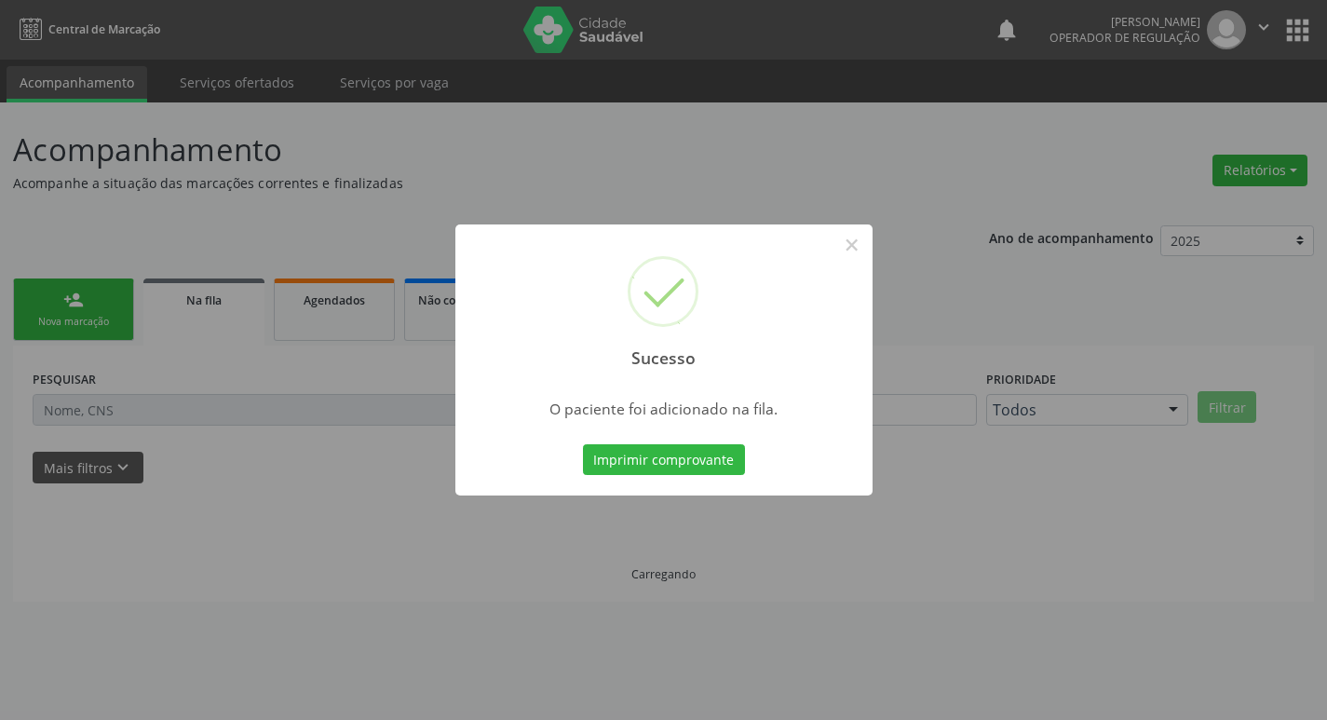
scroll to position [0, 0]
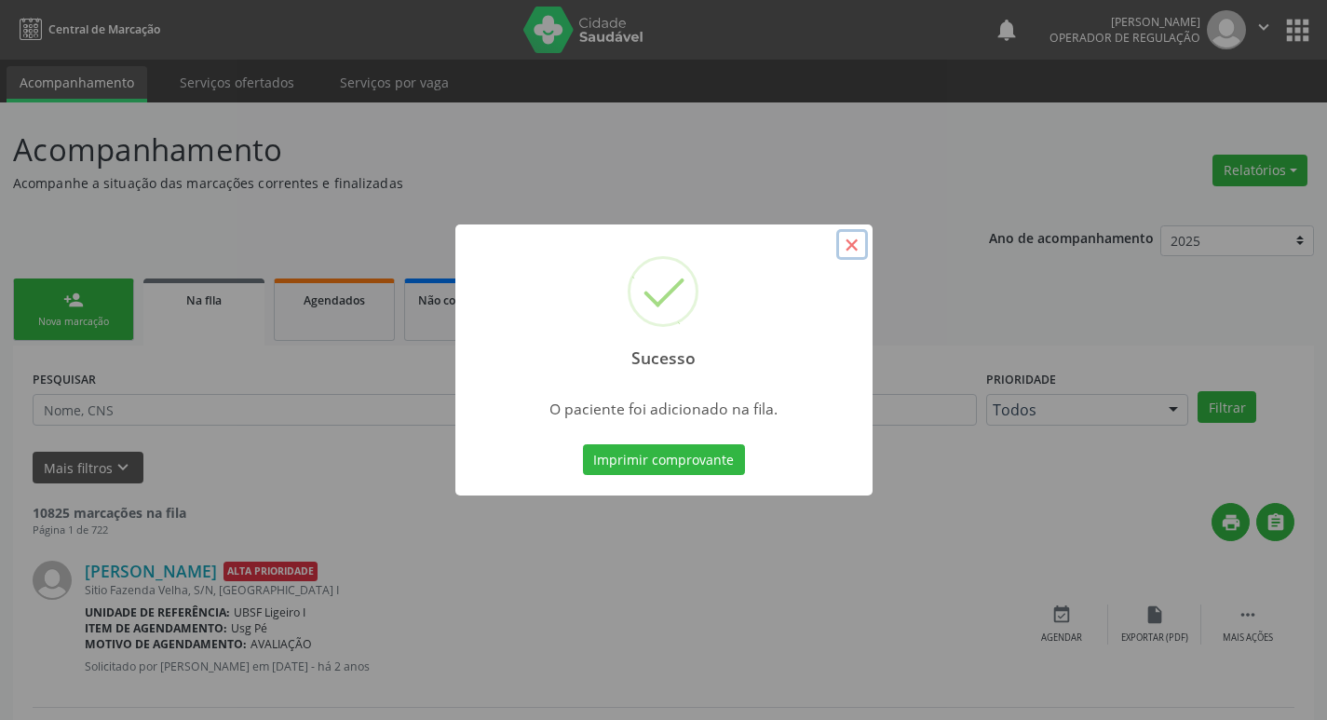
click at [860, 248] on button "×" at bounding box center [852, 245] width 32 height 32
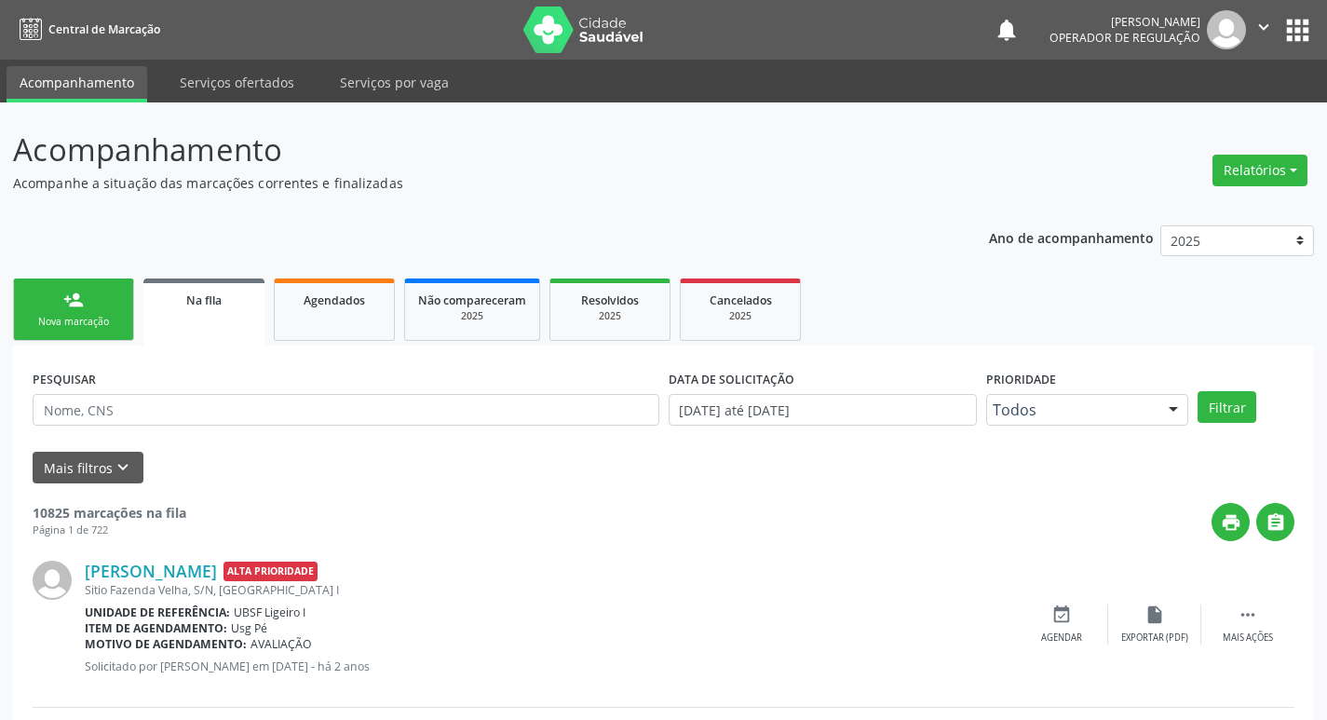
click at [111, 324] on div "Nova marcação" at bounding box center [73, 322] width 93 height 14
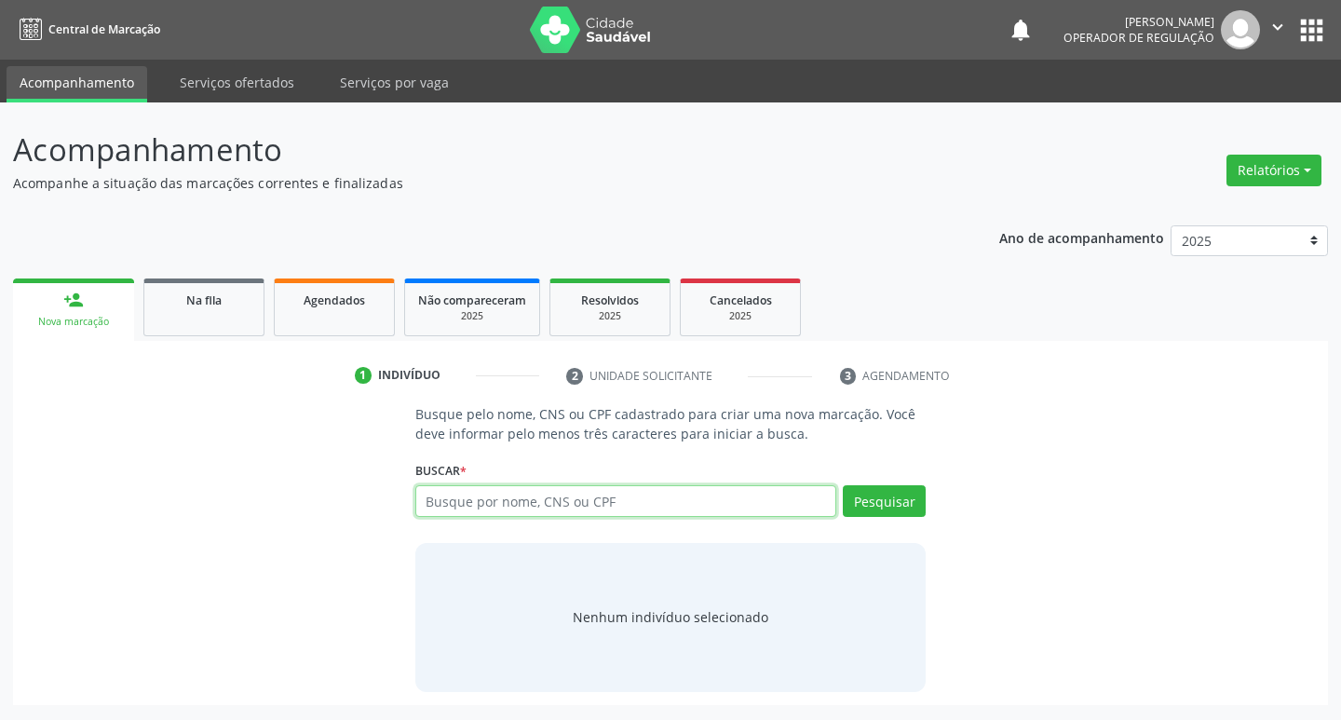
click at [453, 506] on input "text" at bounding box center [626, 501] width 422 height 32
type input "706406671156182"
click at [850, 491] on button "Pesquisar" at bounding box center [884, 501] width 83 height 32
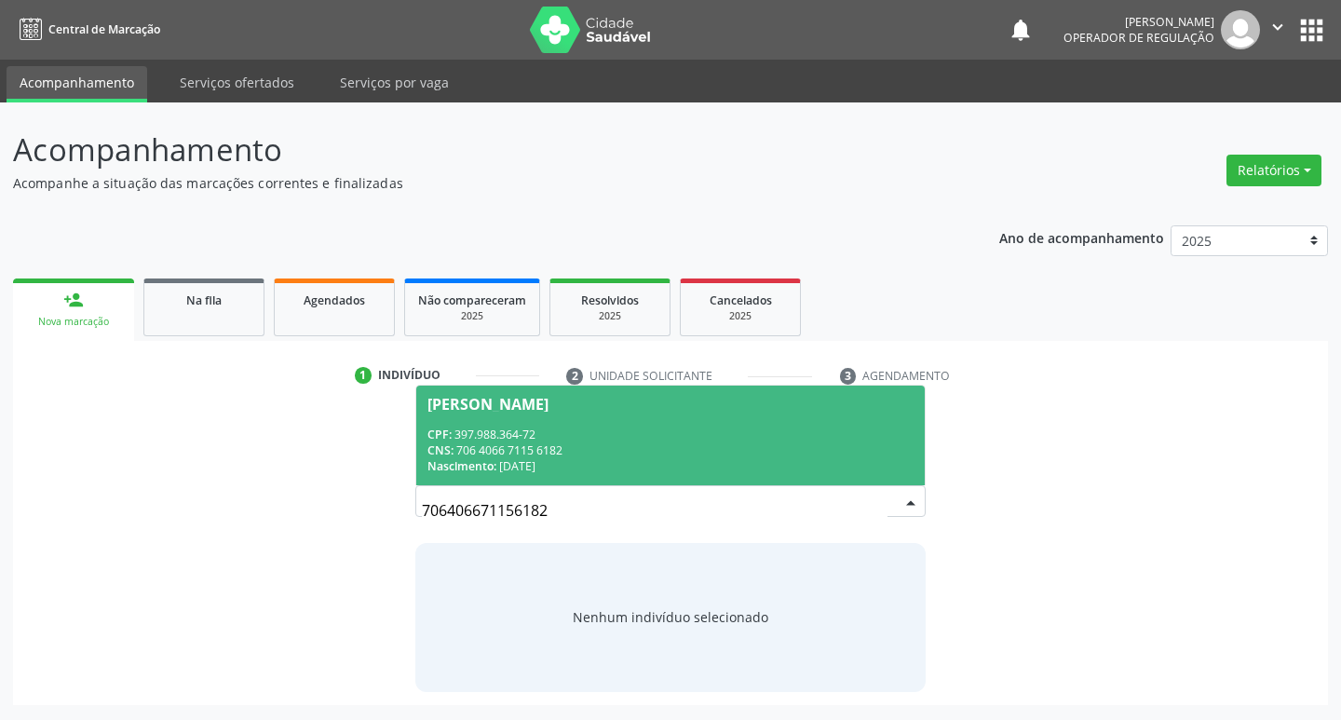
click at [456, 401] on div "Idacy Barbosa Bezerra" at bounding box center [488, 404] width 121 height 15
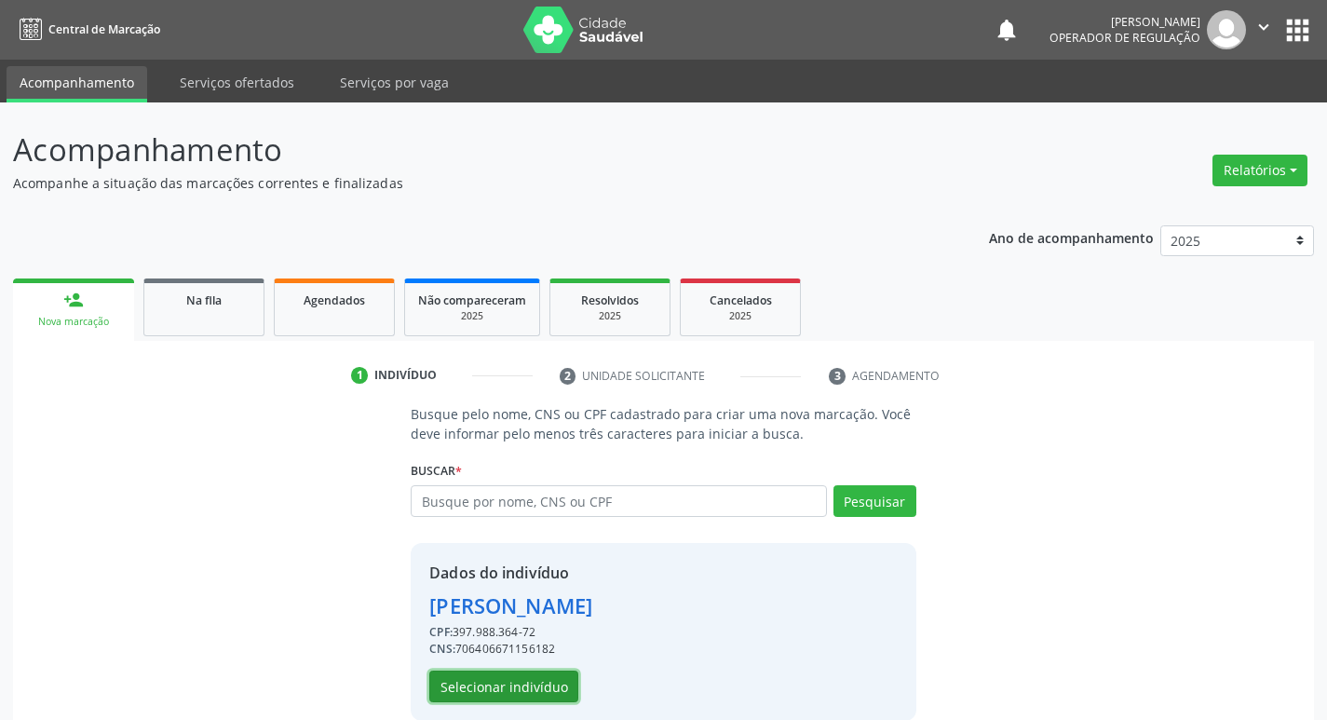
click at [511, 679] on button "Selecionar indivíduo" at bounding box center [503, 687] width 149 height 32
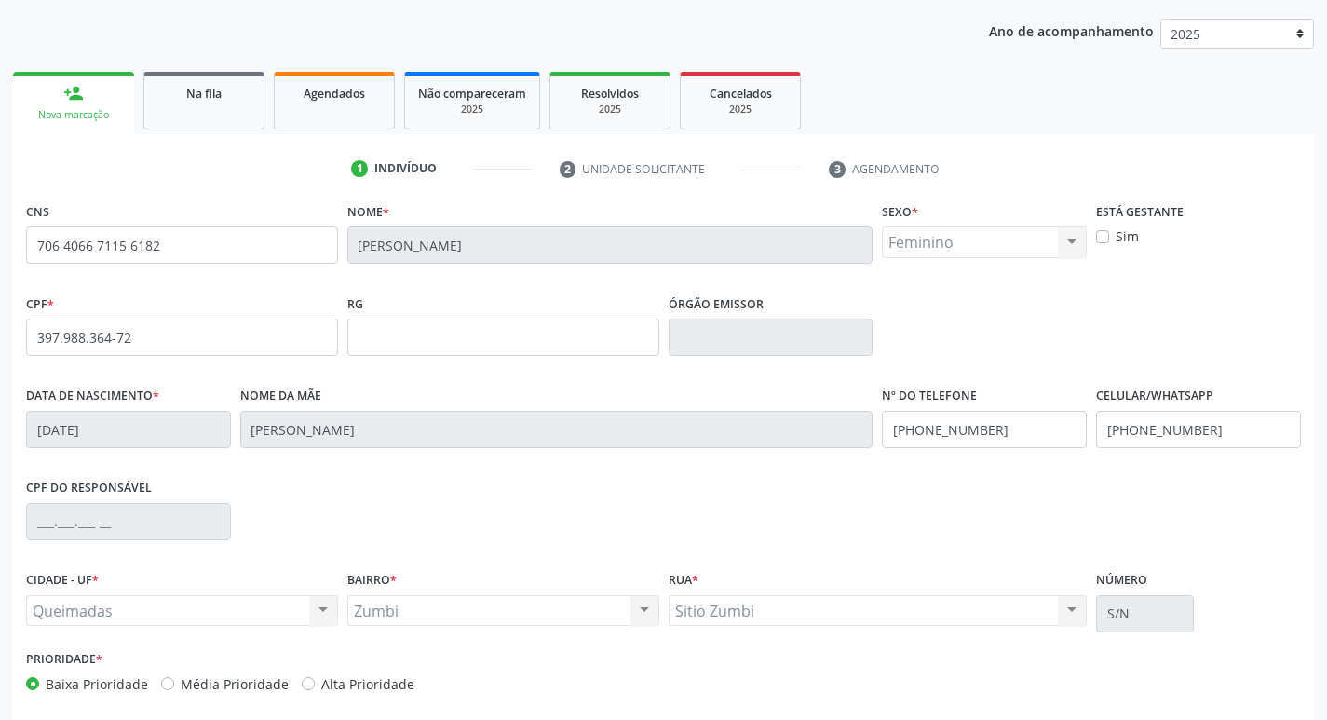
scroll to position [290, 0]
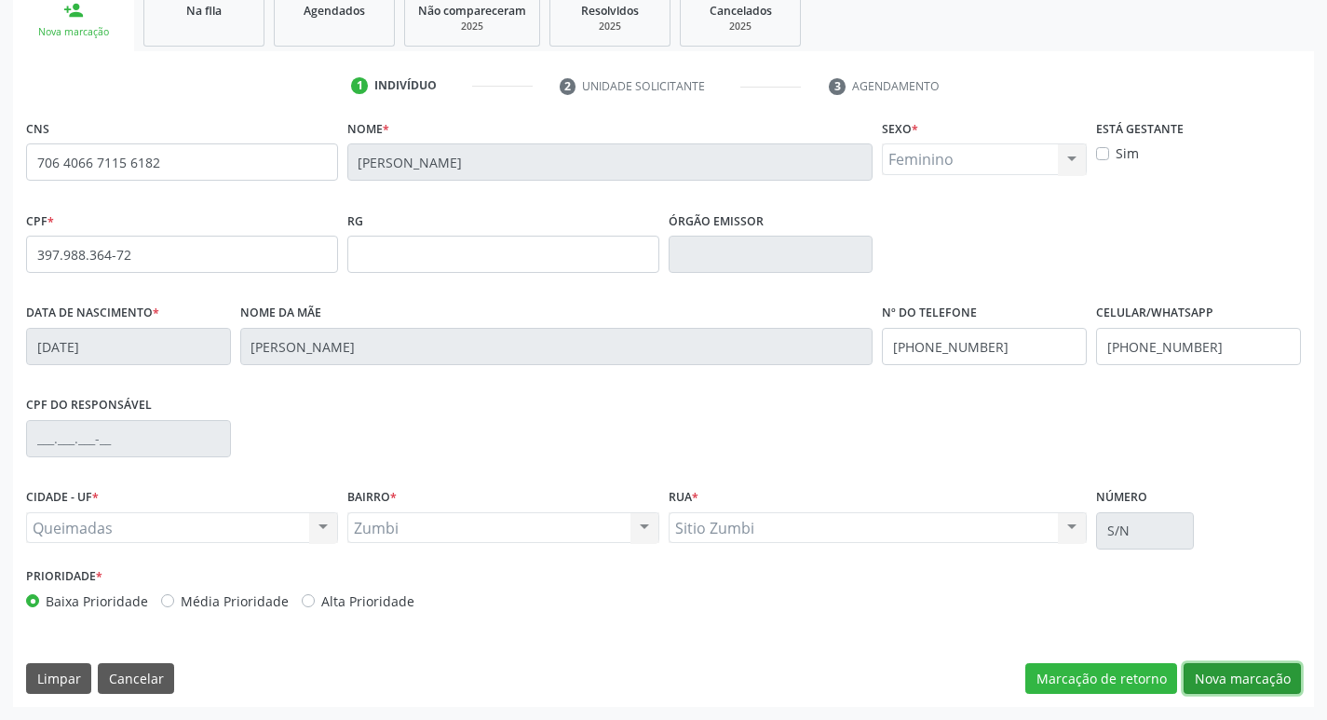
click at [1254, 680] on button "Nova marcação" at bounding box center [1242, 679] width 117 height 32
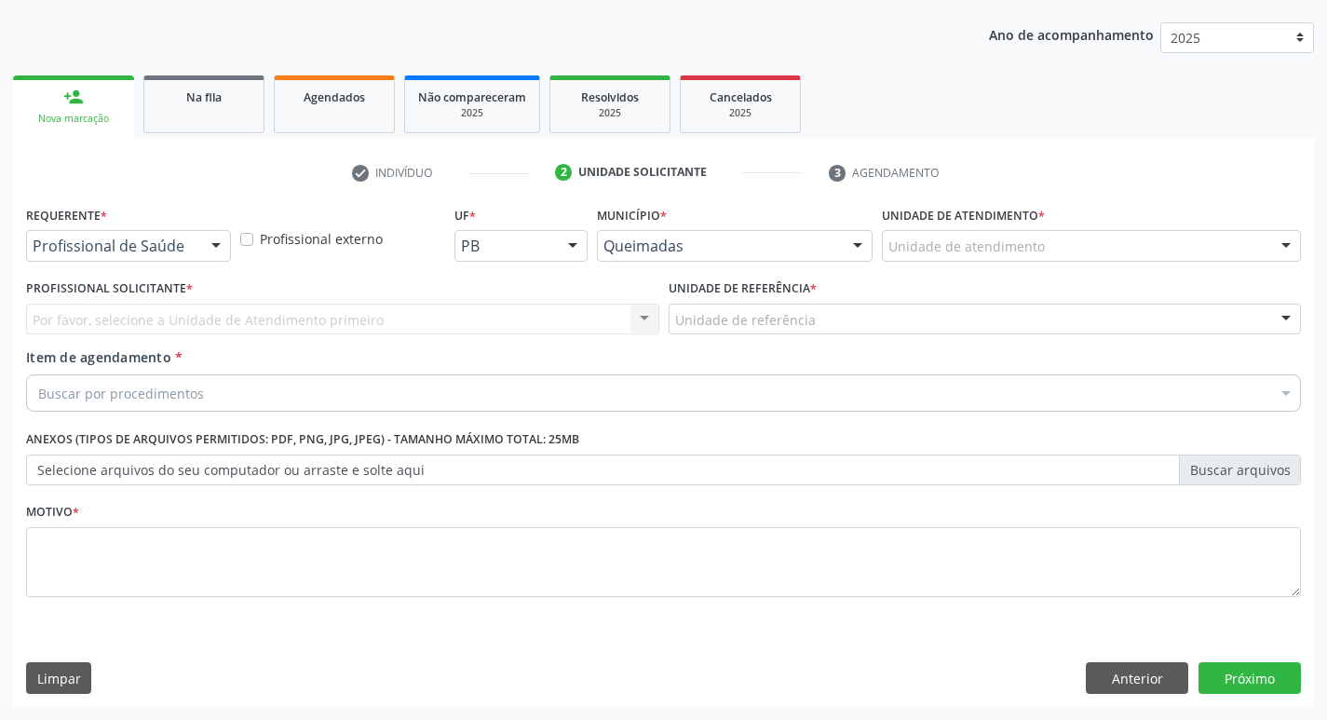
scroll to position [203, 0]
click at [211, 244] on div at bounding box center [216, 247] width 28 height 32
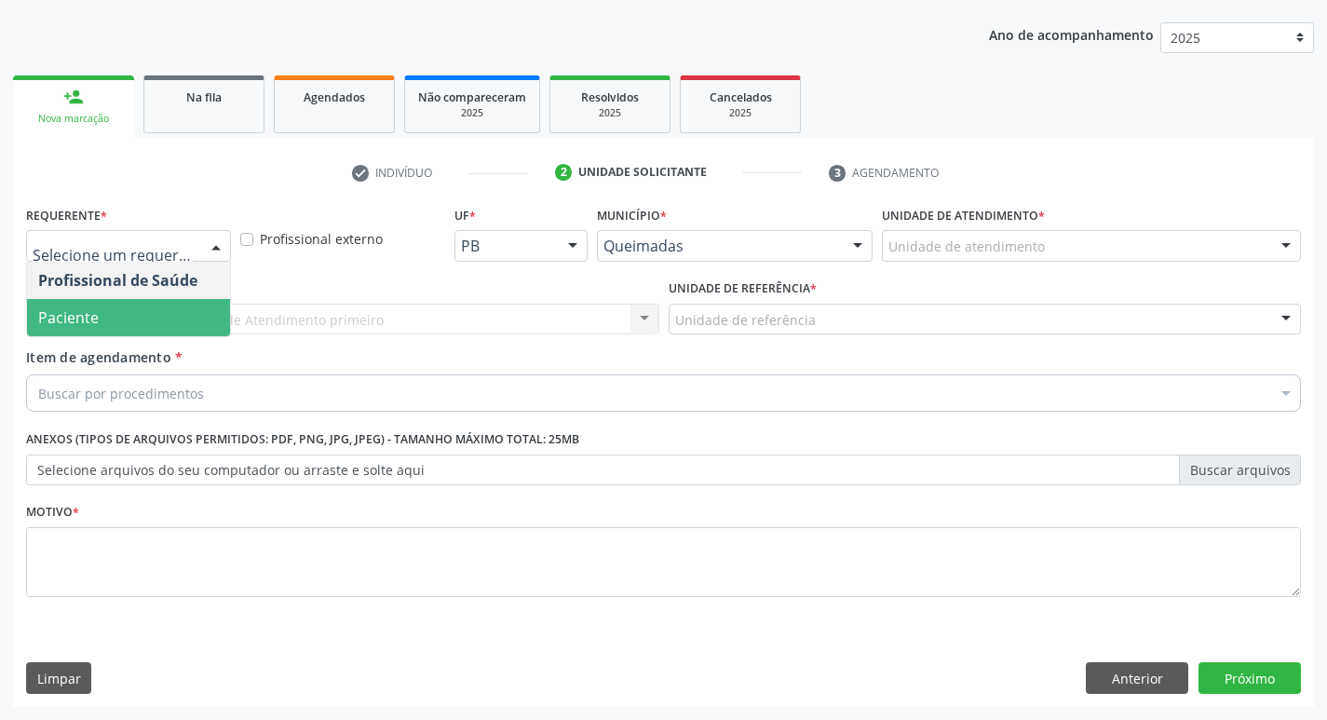
click at [153, 309] on span "Paciente" at bounding box center [128, 317] width 203 height 37
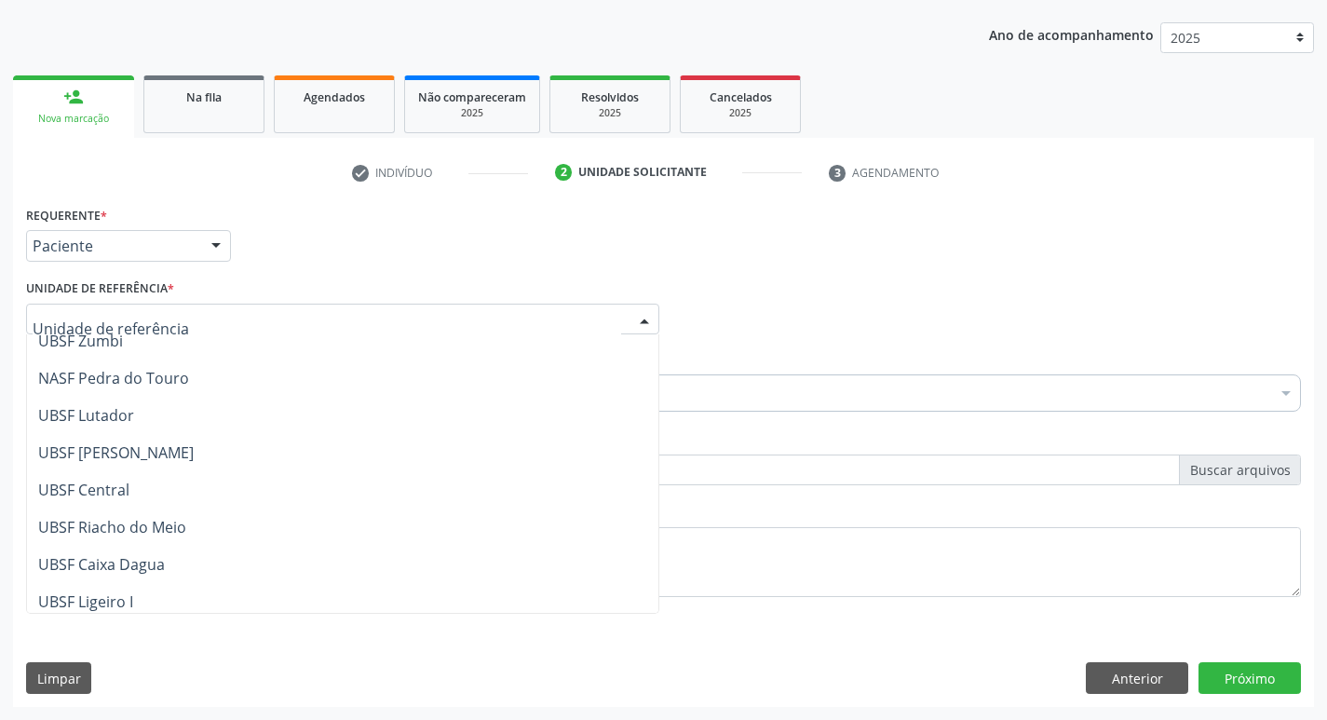
scroll to position [279, 0]
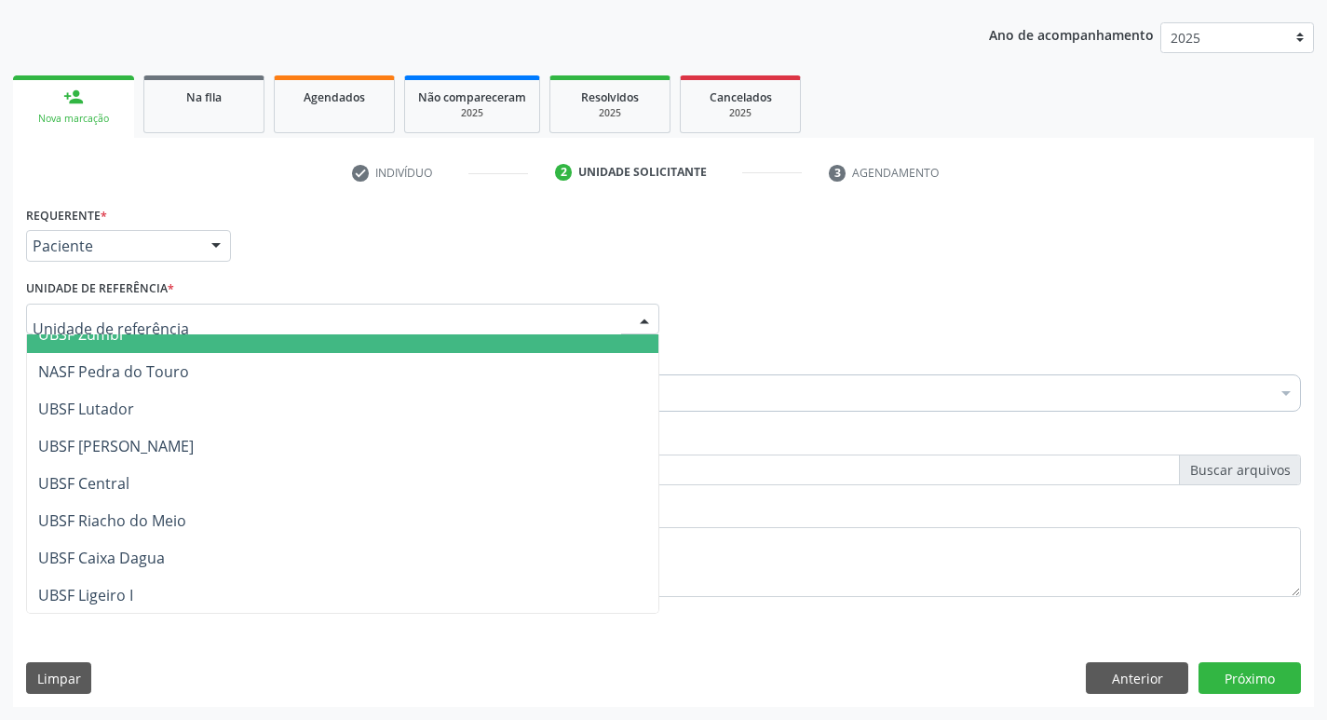
click at [160, 343] on span "UBSF Zumbi" at bounding box center [343, 334] width 632 height 37
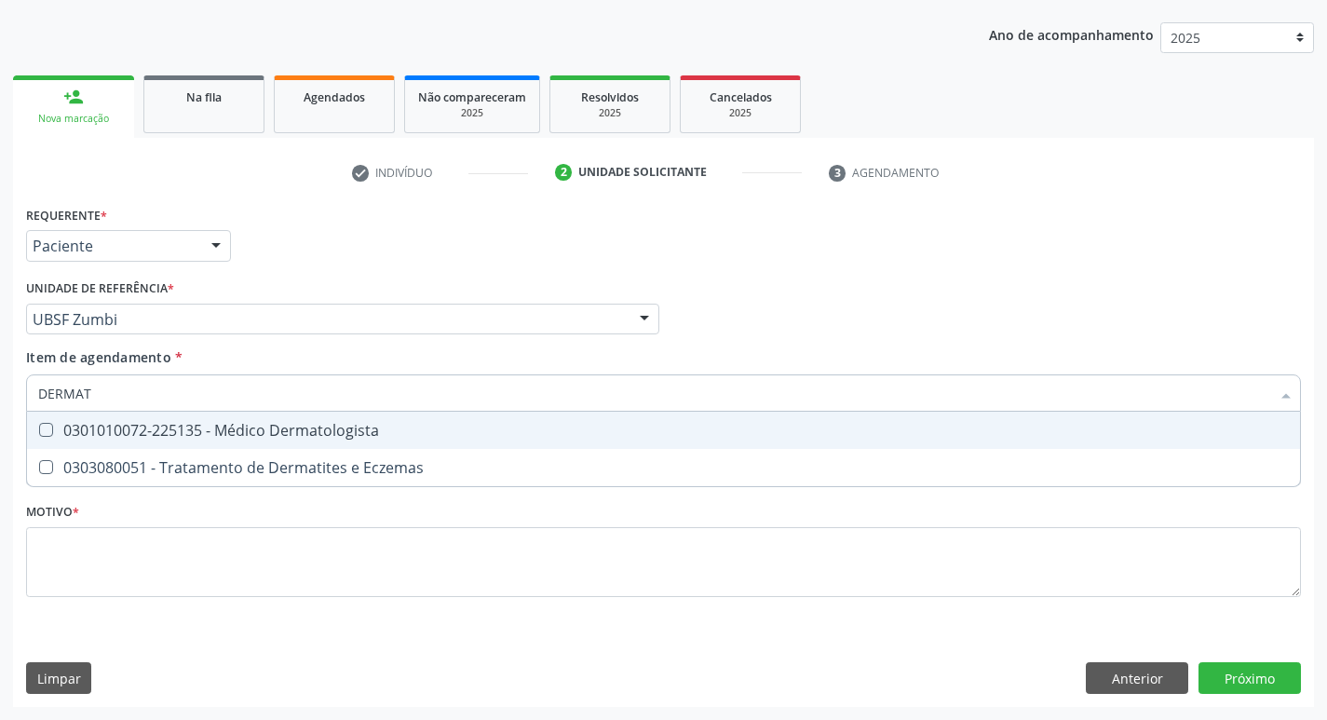
type input "DERMATO"
click at [48, 426] on Dermatologista at bounding box center [46, 430] width 14 height 14
click at [39, 426] on Dermatologista "checkbox" at bounding box center [33, 430] width 12 height 12
checkbox Dermatologista "true"
click at [980, 340] on div "Profissional Solicitante Por favor, selecione a Unidade de Atendimento primeiro…" at bounding box center [663, 311] width 1285 height 73
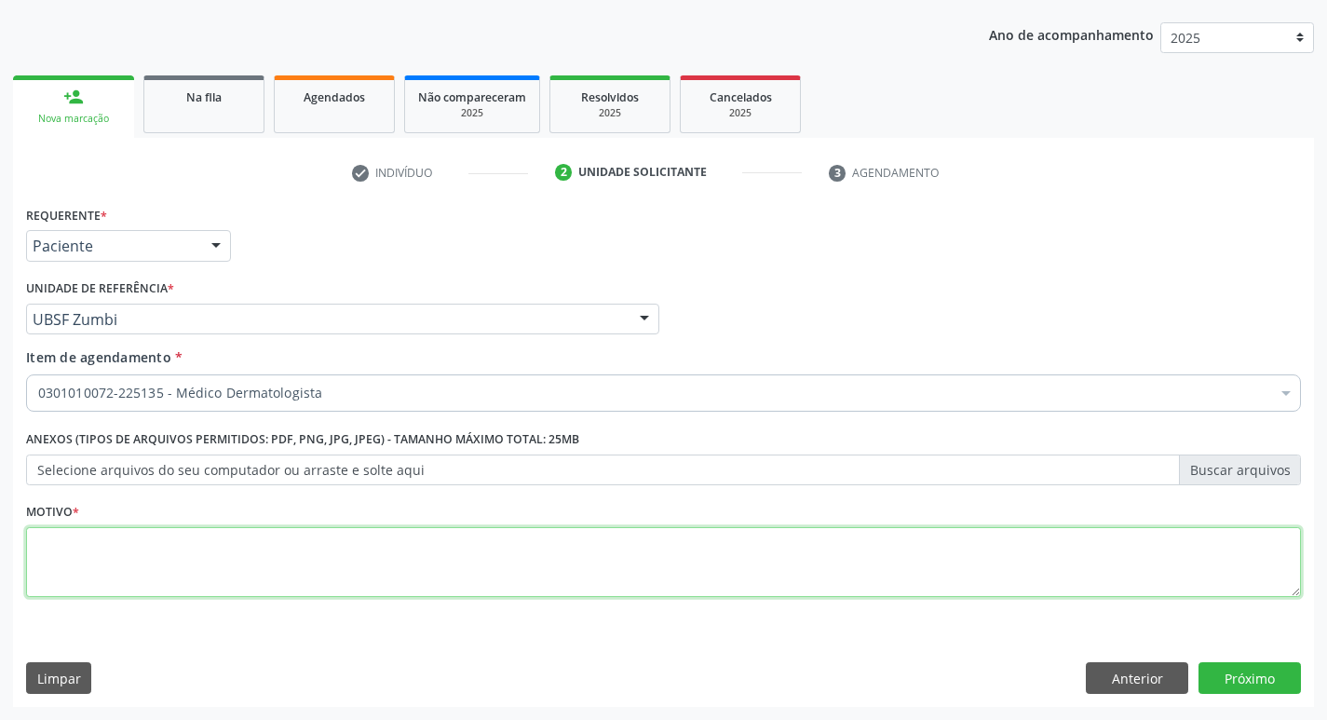
click at [36, 559] on textarea at bounding box center [663, 562] width 1275 height 71
type textarea "RETORNO DERMATO"
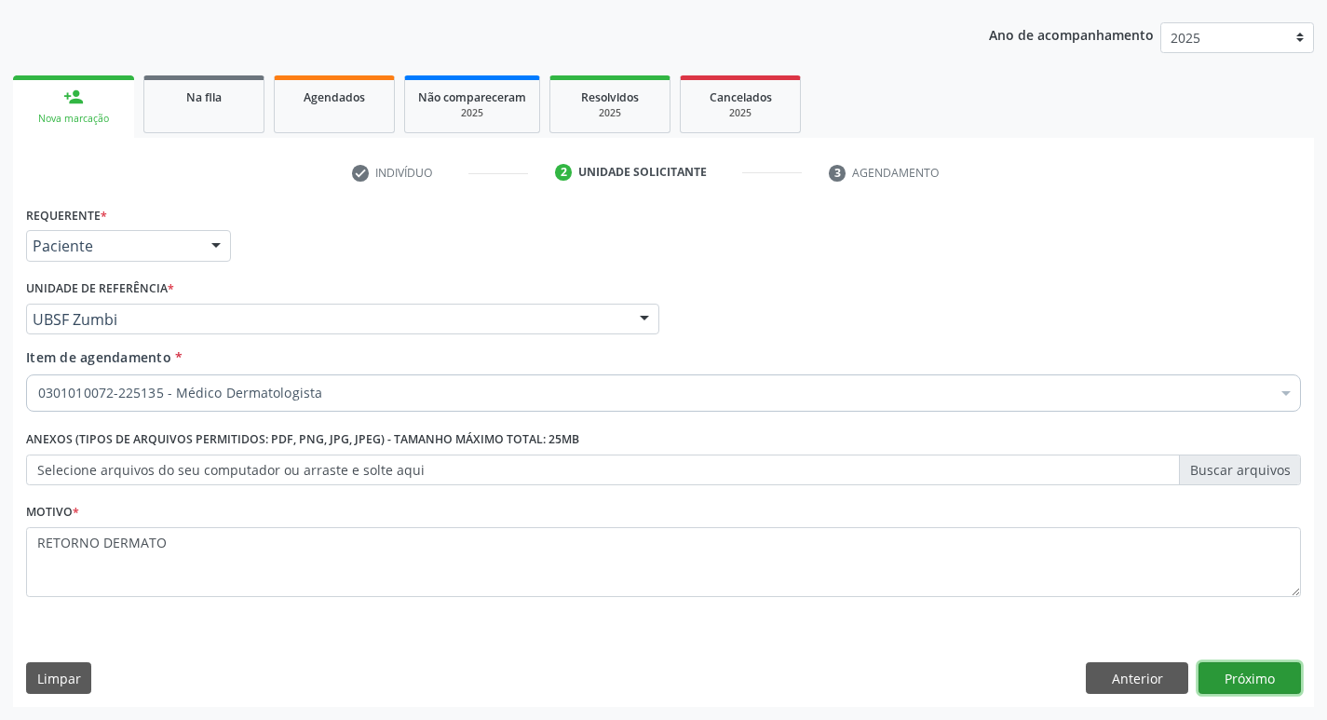
click at [1249, 676] on button "Próximo" at bounding box center [1250, 678] width 102 height 32
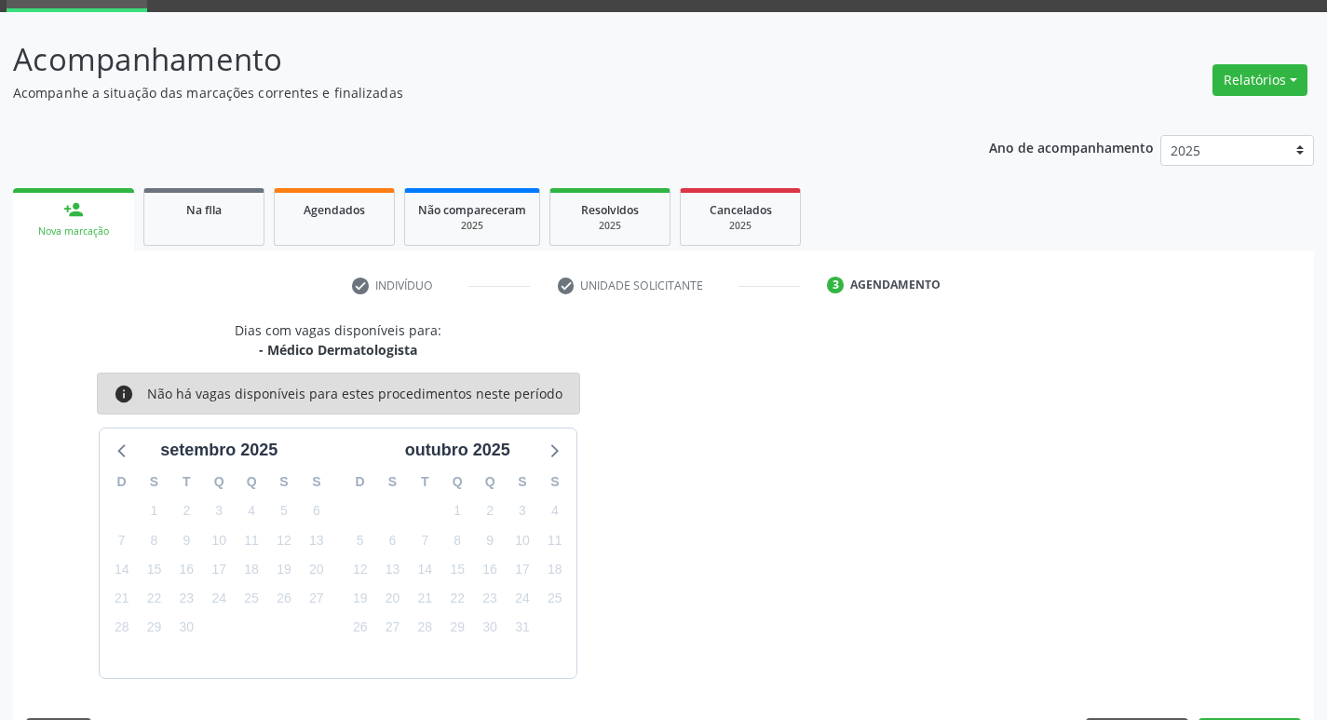
scroll to position [145, 0]
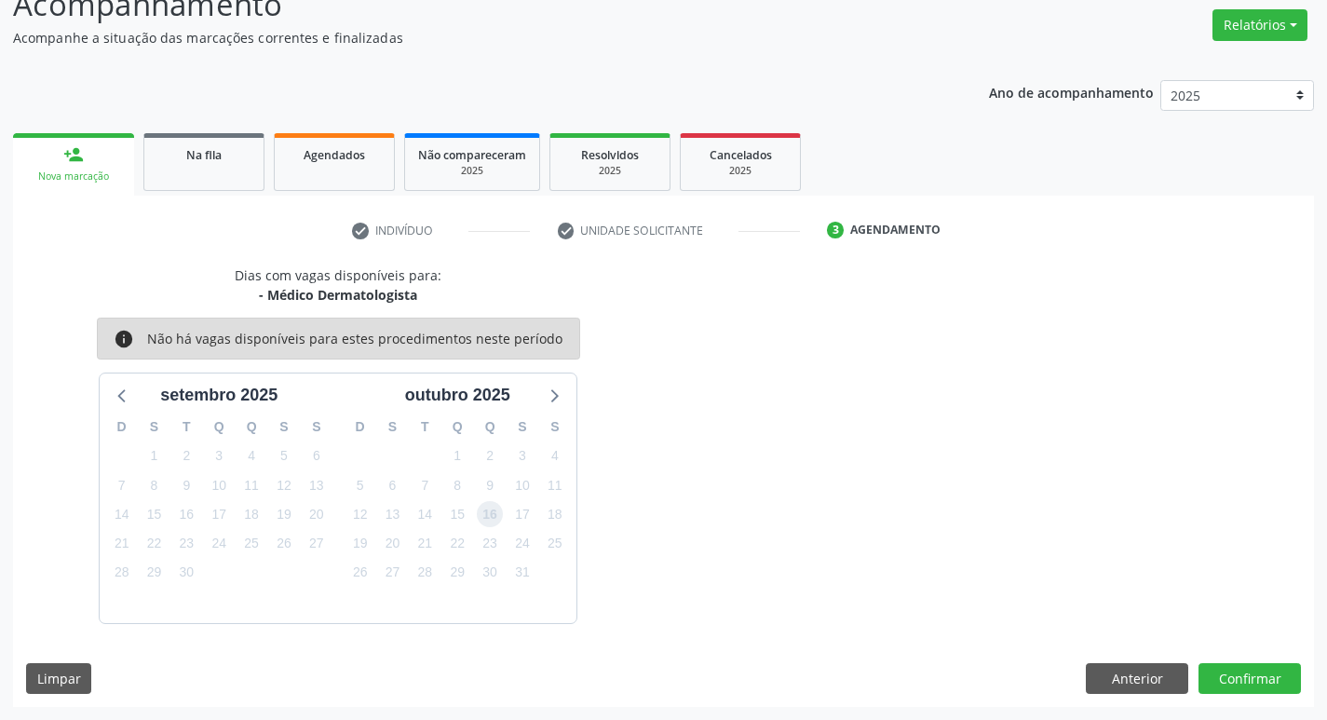
click at [496, 511] on span "16" at bounding box center [490, 514] width 26 height 26
click at [1264, 683] on button "Confirmar" at bounding box center [1250, 679] width 102 height 32
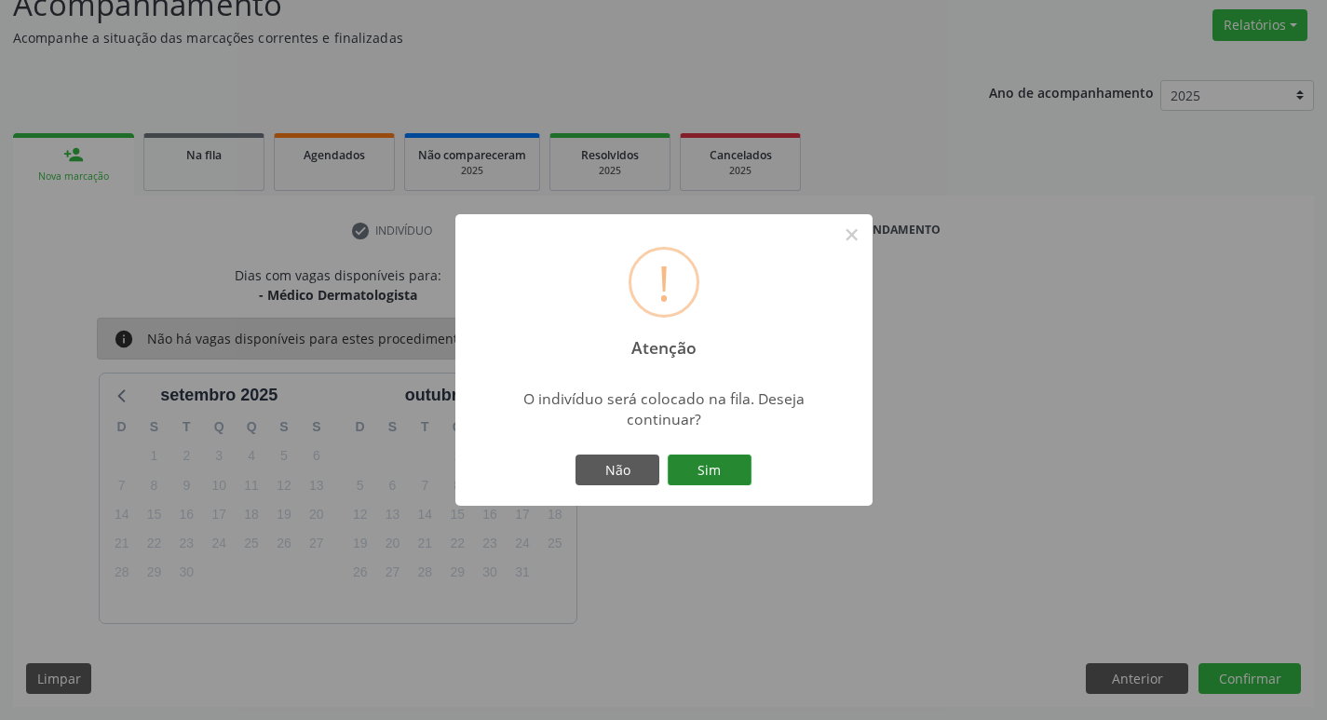
click at [702, 463] on button "Sim" at bounding box center [710, 471] width 84 height 32
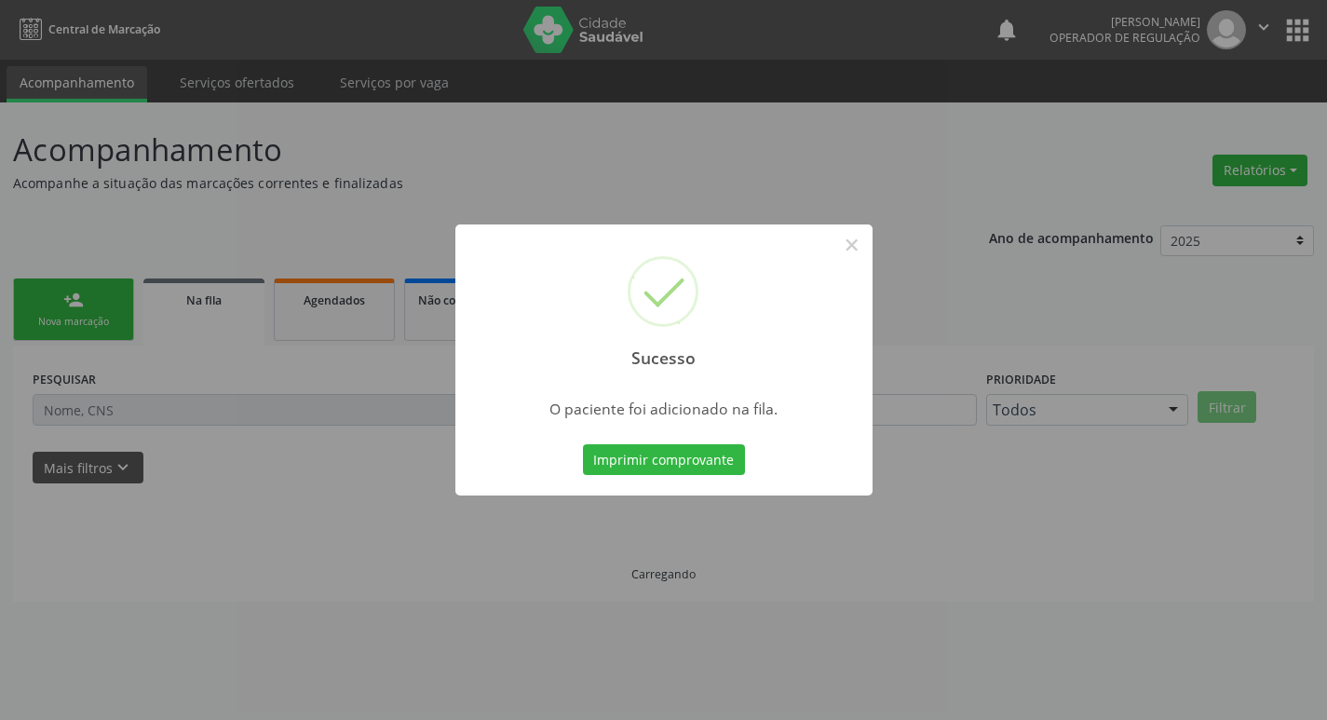
scroll to position [0, 0]
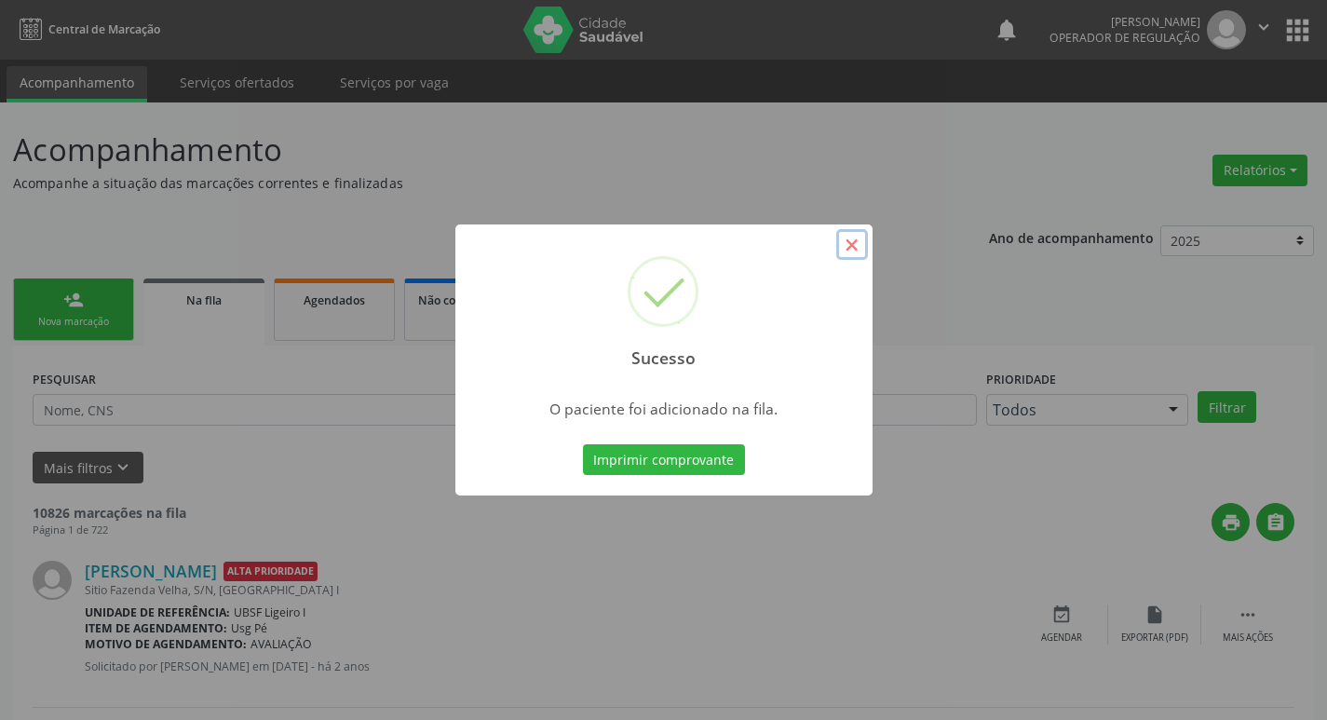
click at [853, 245] on button "×" at bounding box center [852, 245] width 32 height 32
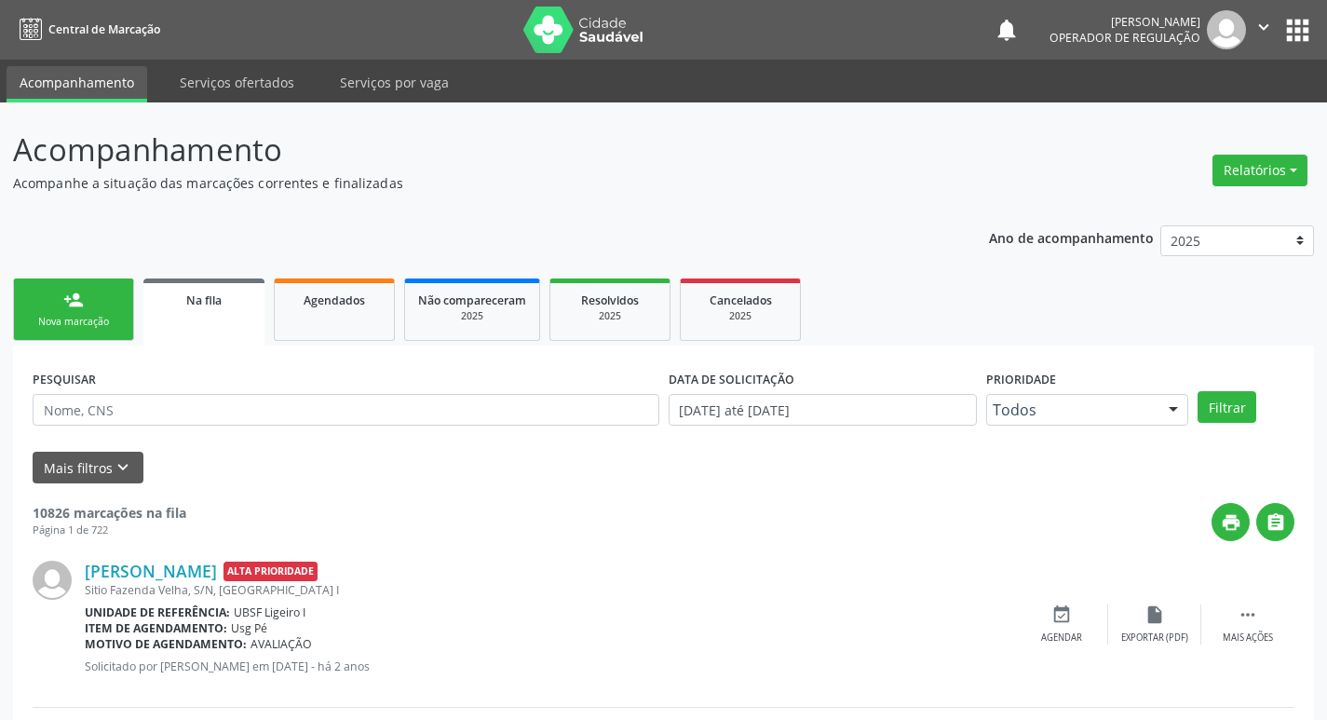
click at [115, 315] on div "Nova marcação" at bounding box center [73, 322] width 93 height 14
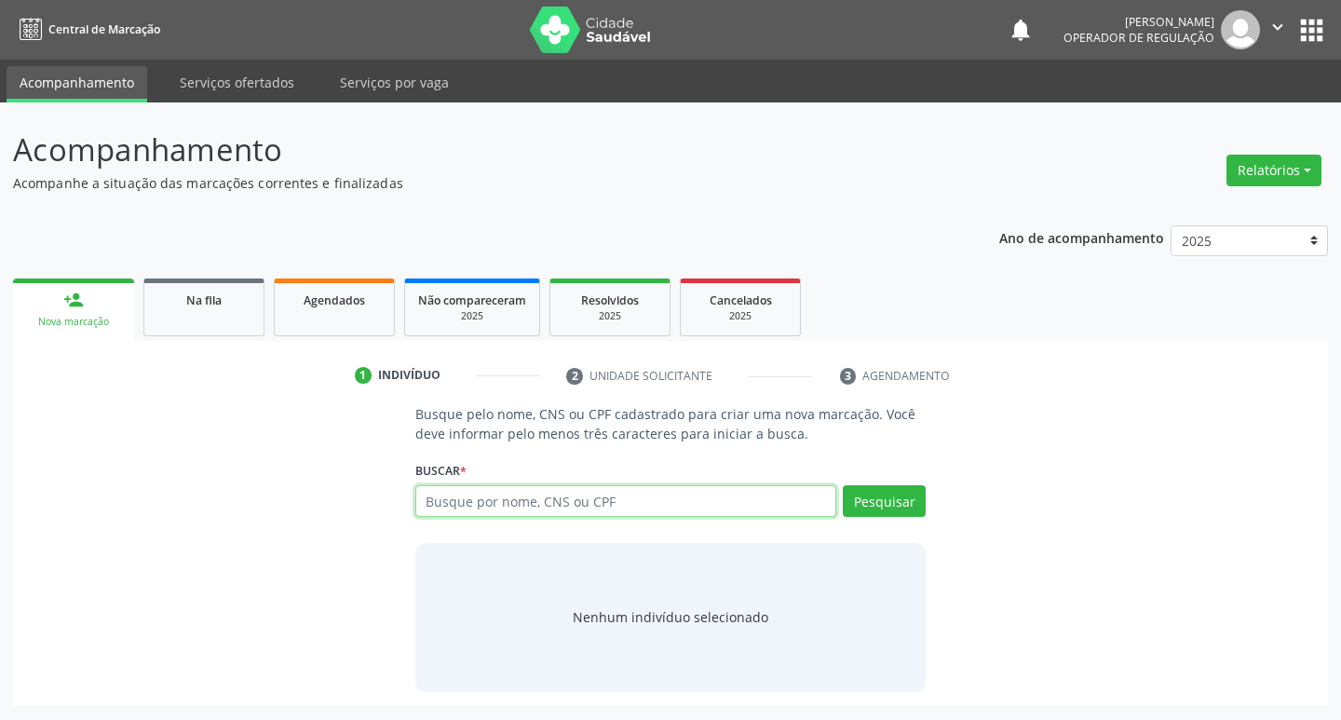
click at [436, 496] on input "text" at bounding box center [626, 501] width 422 height 32
type input "705600428276512"
click at [893, 504] on button "Pesquisar" at bounding box center [884, 501] width 83 height 32
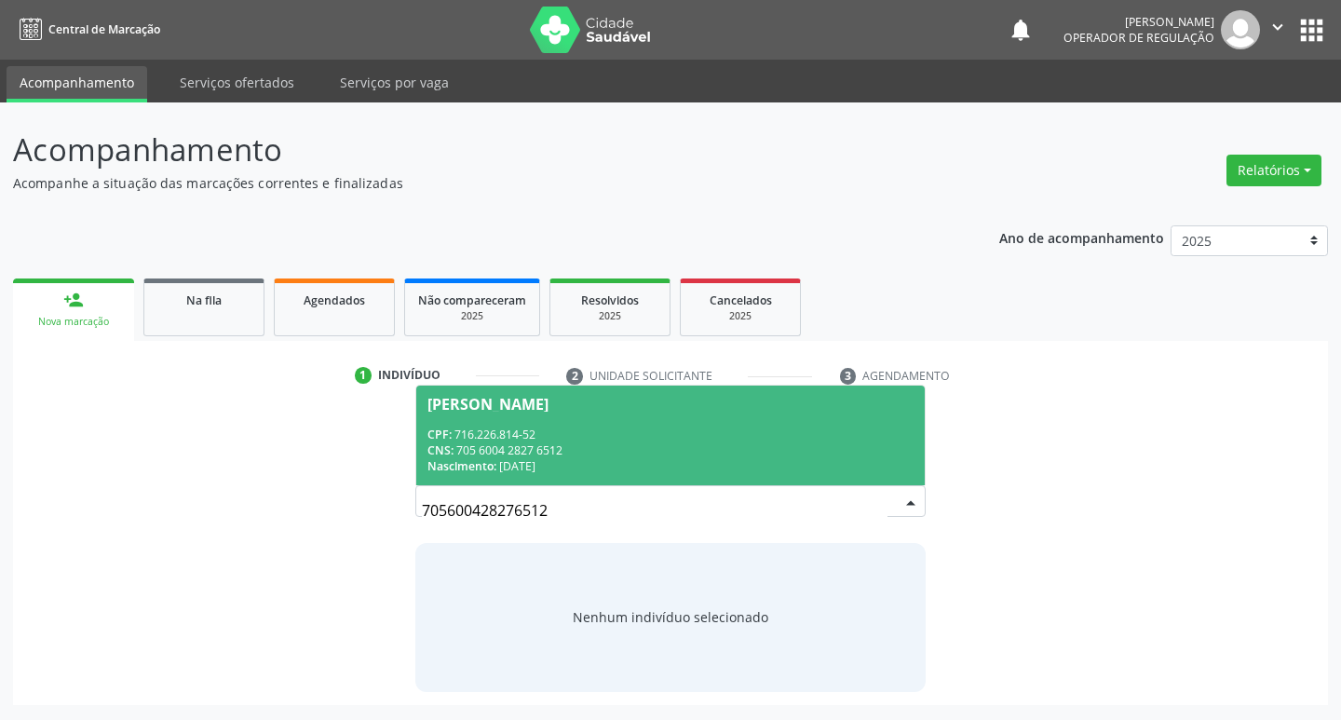
click at [537, 401] on div "Samara Maria da Silva" at bounding box center [488, 404] width 121 height 15
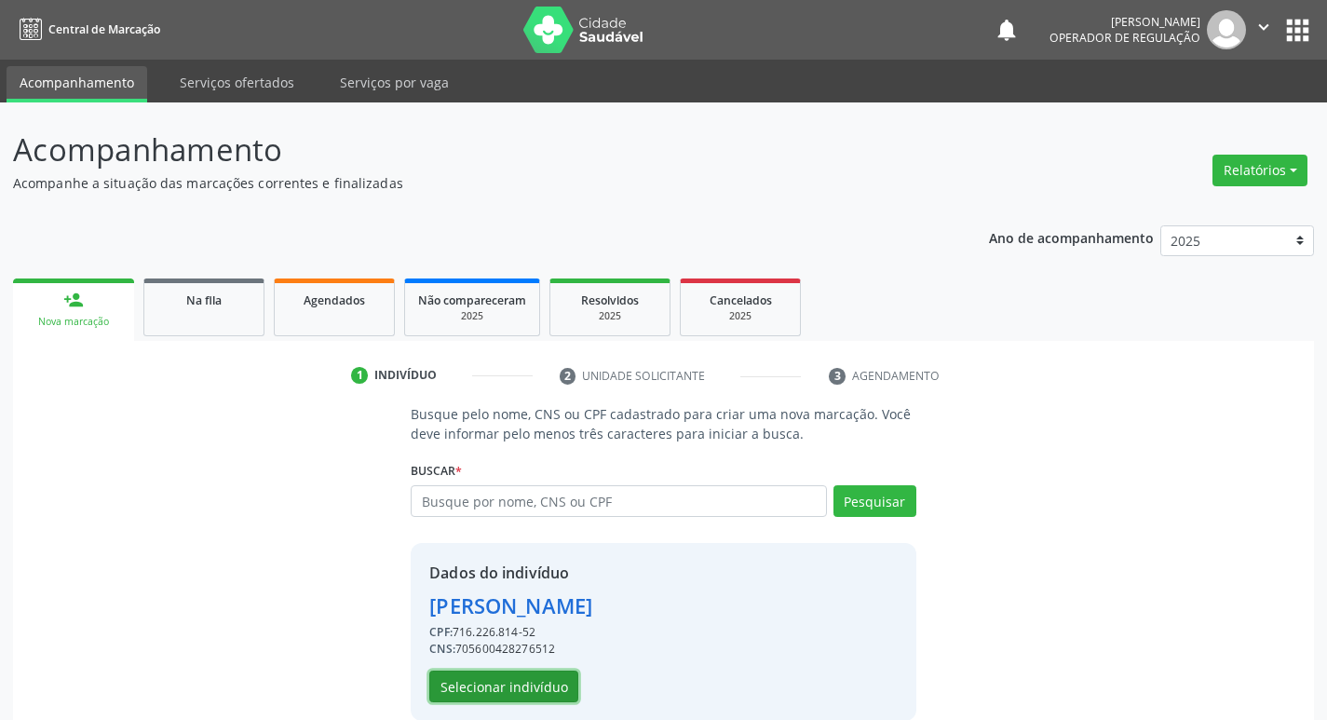
click at [488, 681] on button "Selecionar indivíduo" at bounding box center [503, 687] width 149 height 32
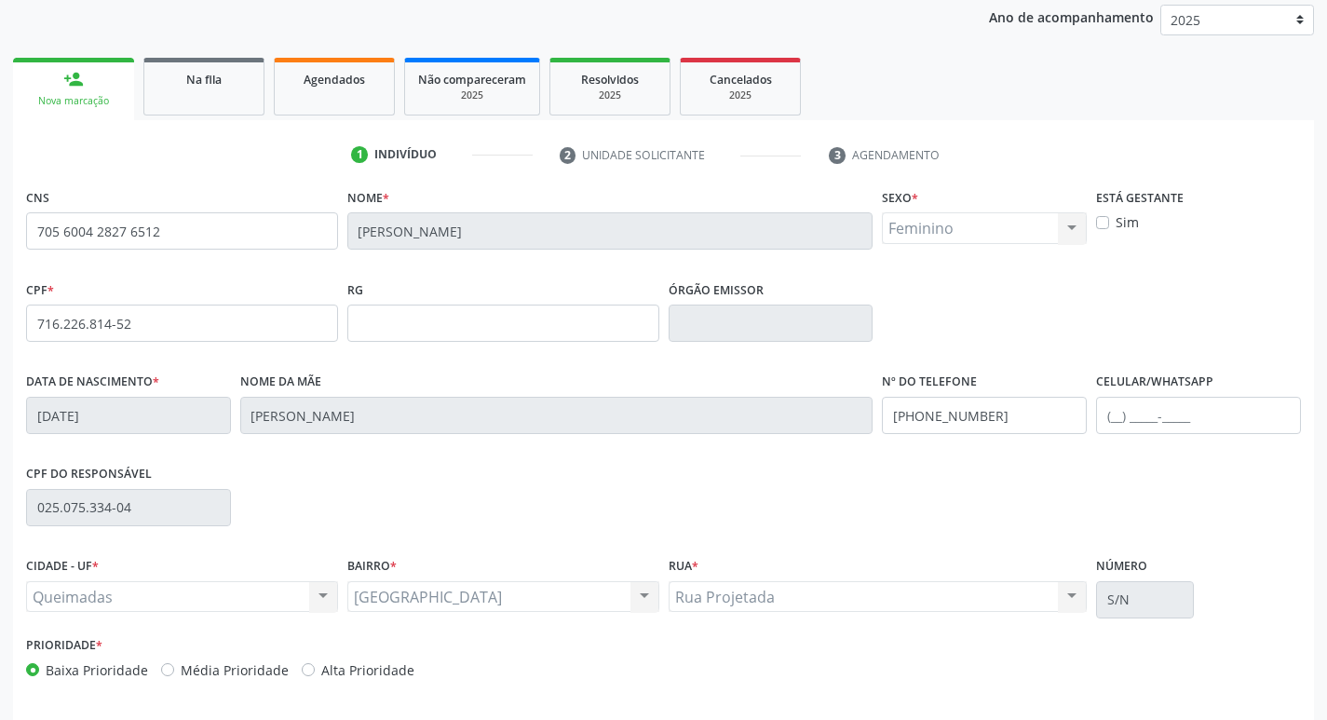
scroll to position [290, 0]
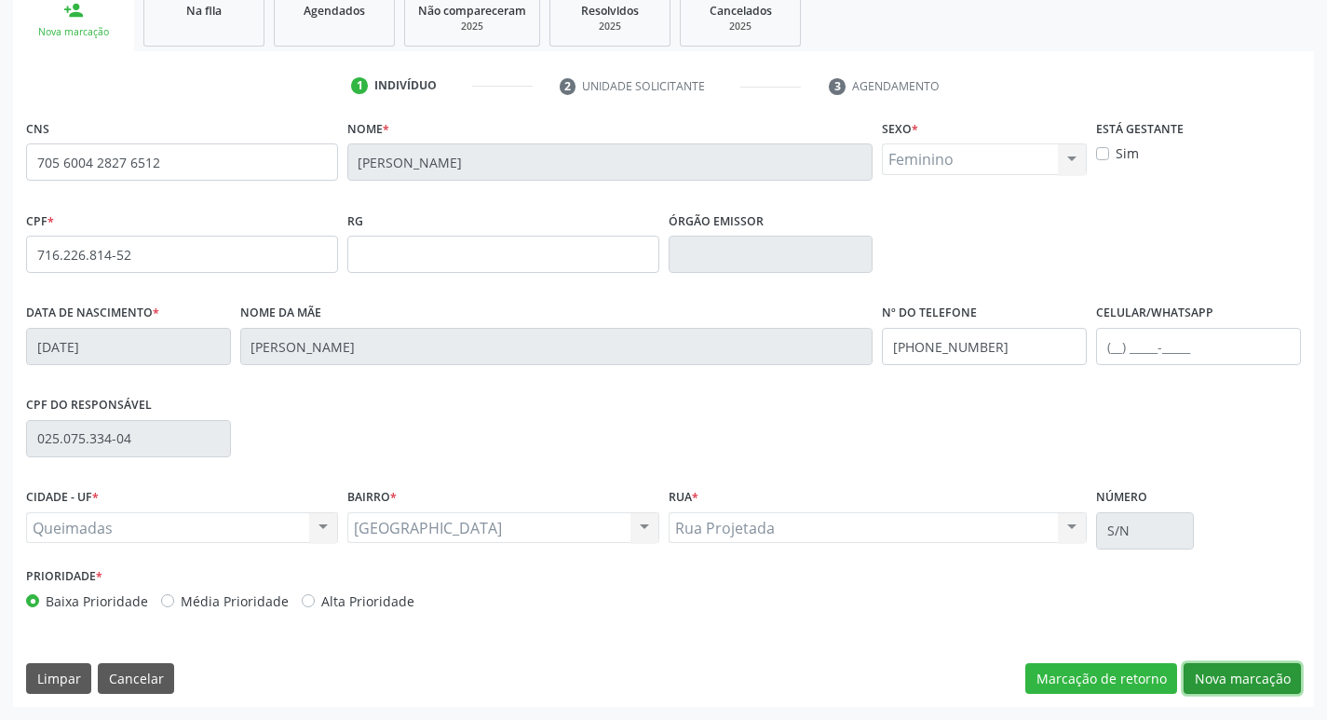
click at [1248, 677] on button "Nova marcação" at bounding box center [1242, 679] width 117 height 32
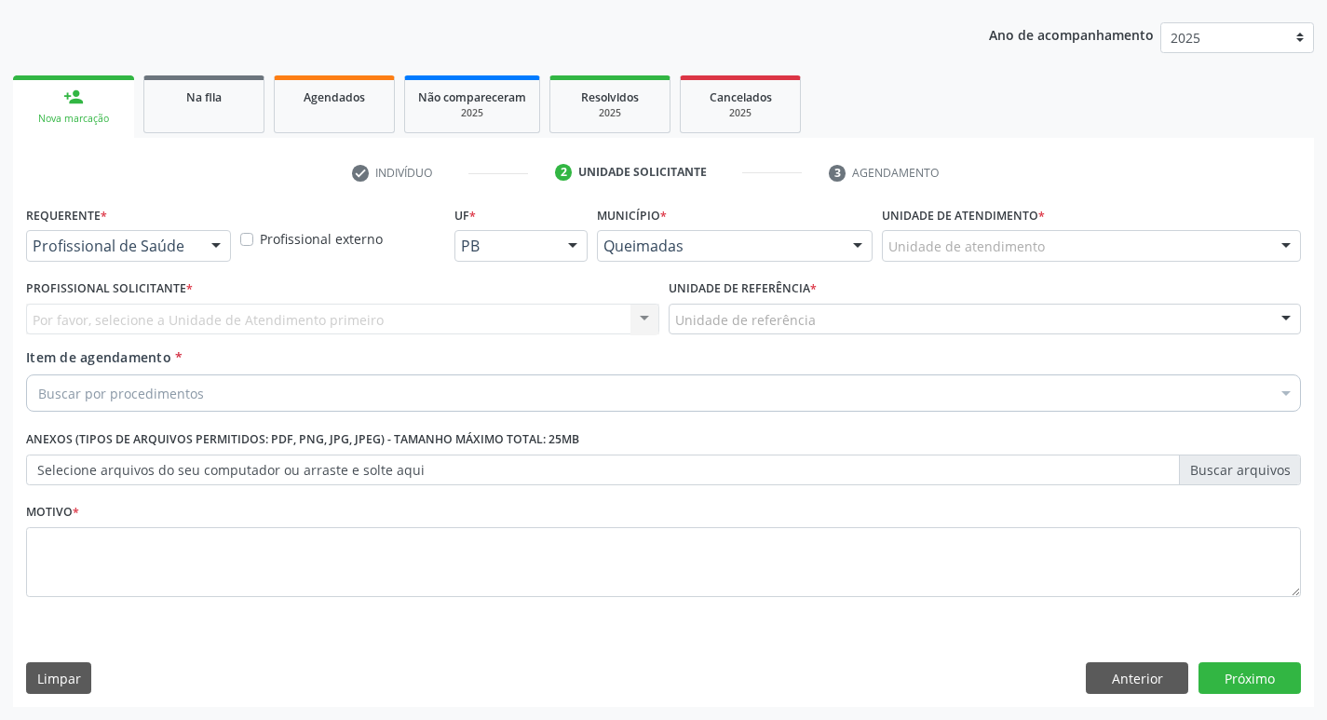
scroll to position [203, 0]
click at [217, 243] on div at bounding box center [216, 247] width 28 height 32
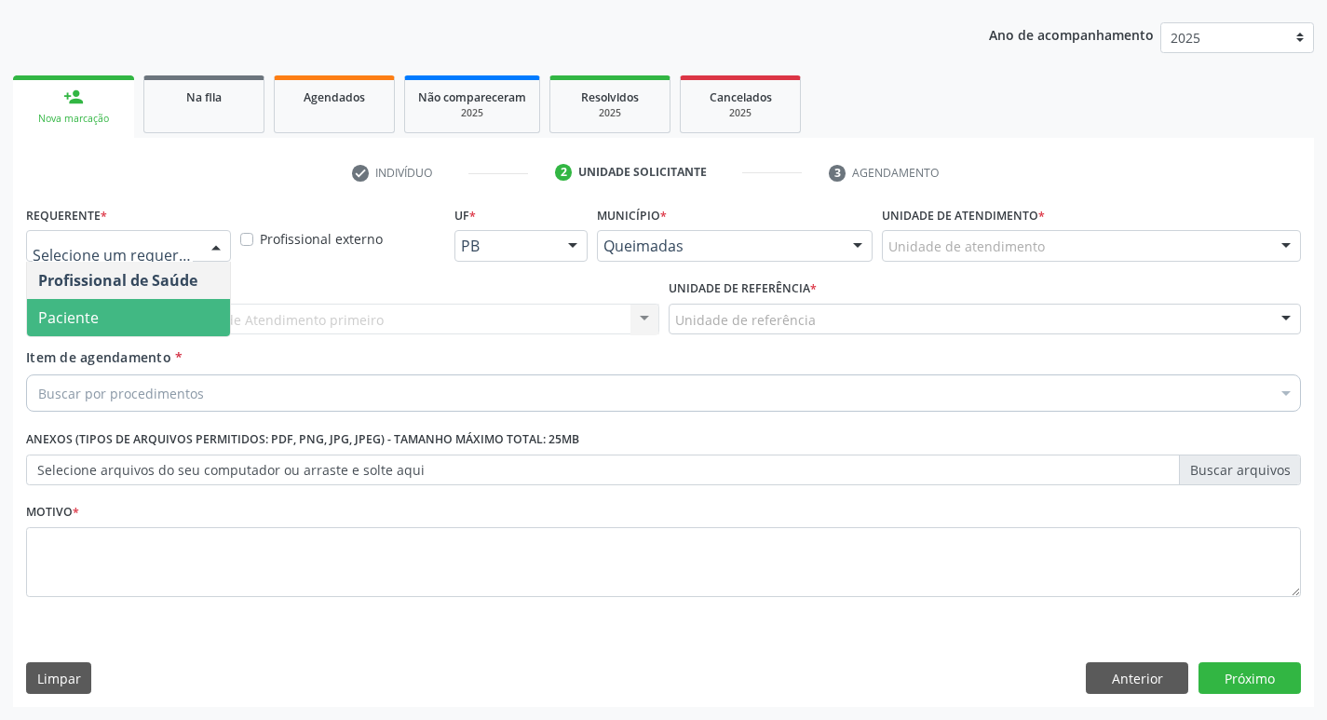
click at [157, 312] on span "Paciente" at bounding box center [128, 317] width 203 height 37
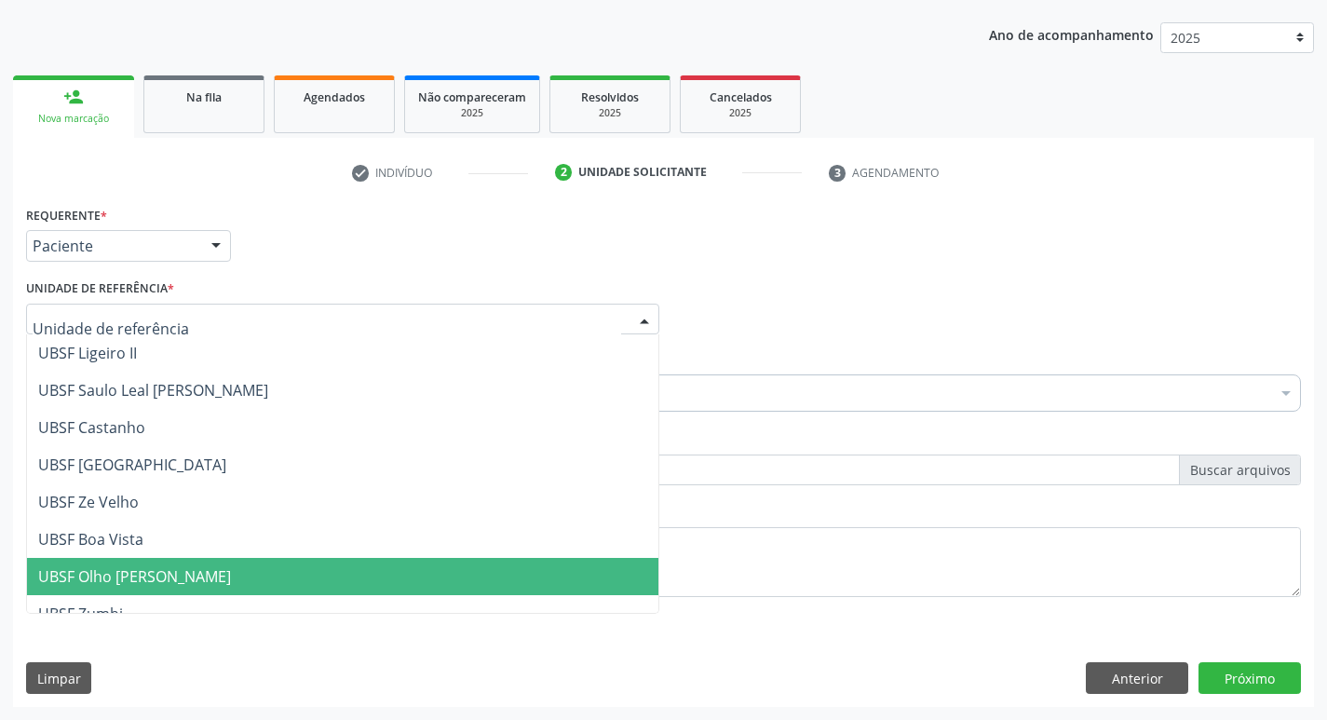
click at [194, 566] on span "UBSF Olho [PERSON_NAME]" at bounding box center [134, 576] width 193 height 20
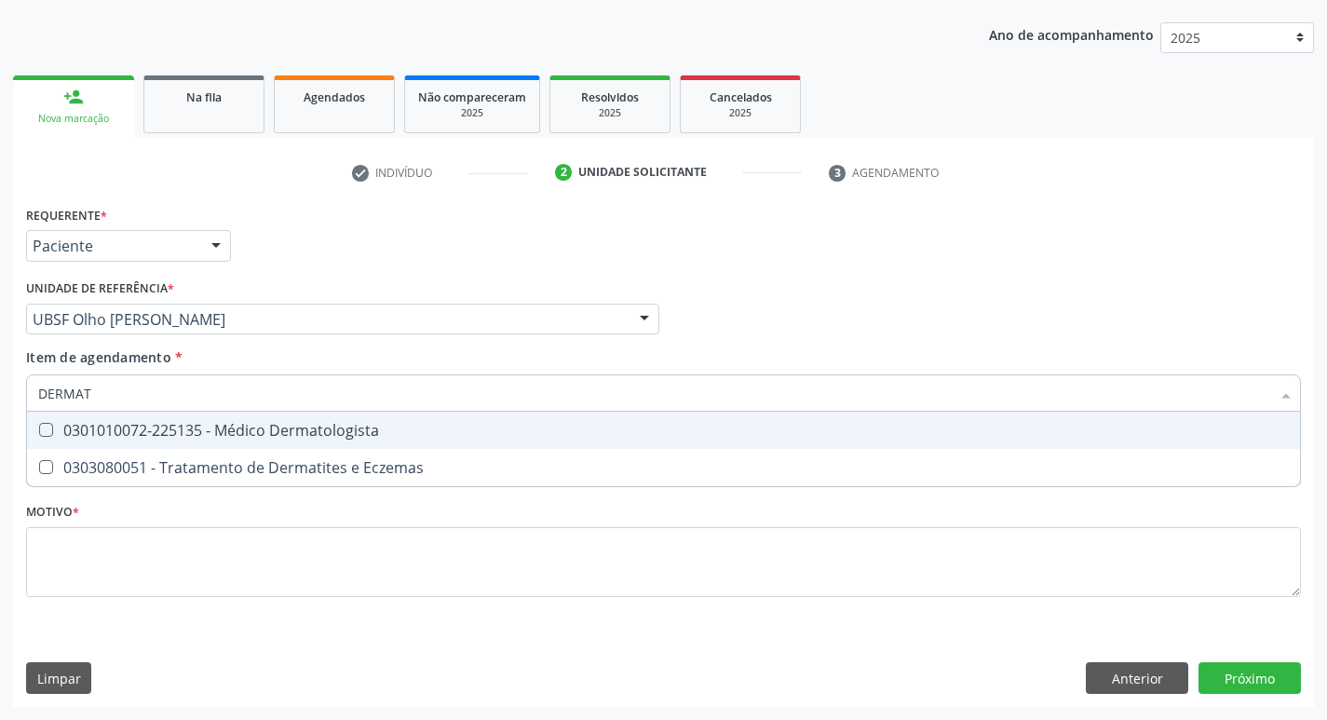
type input "DERMATO"
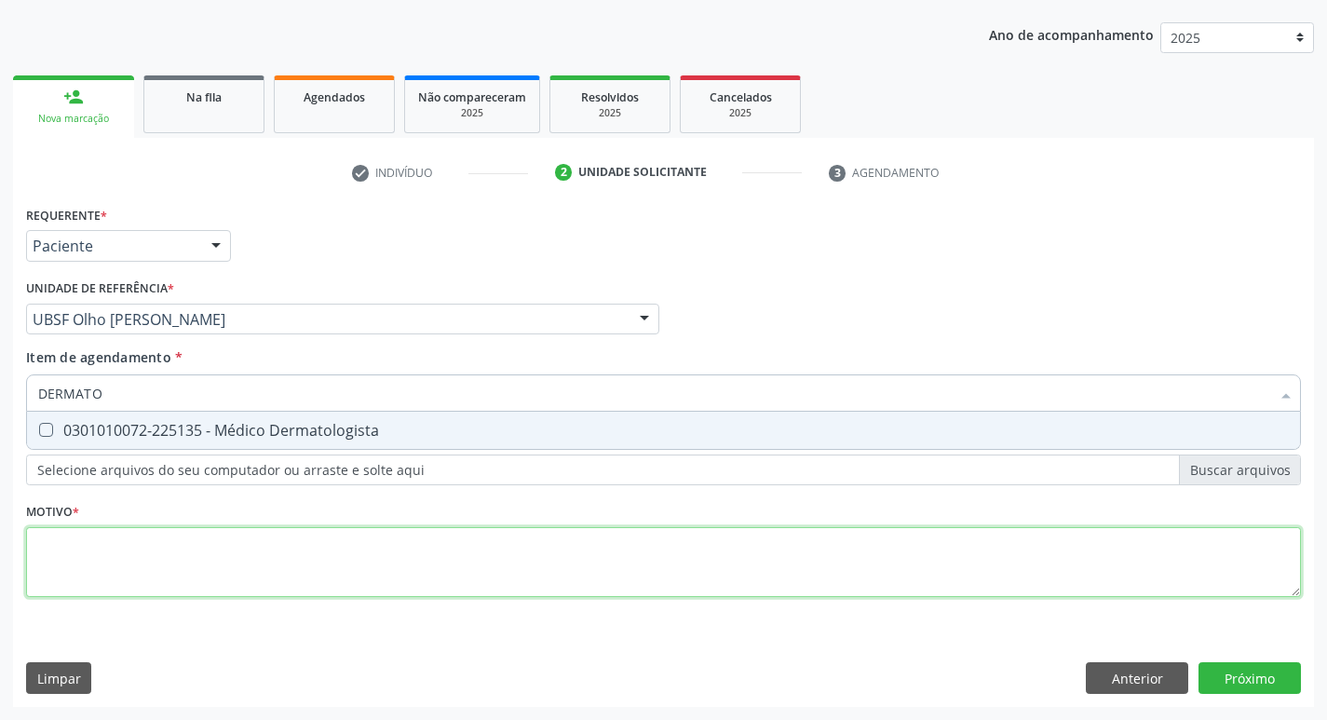
click at [50, 539] on div "Requerente * Paciente Profissional de Saúde Paciente Nenhum resultado encontrad…" at bounding box center [663, 412] width 1275 height 422
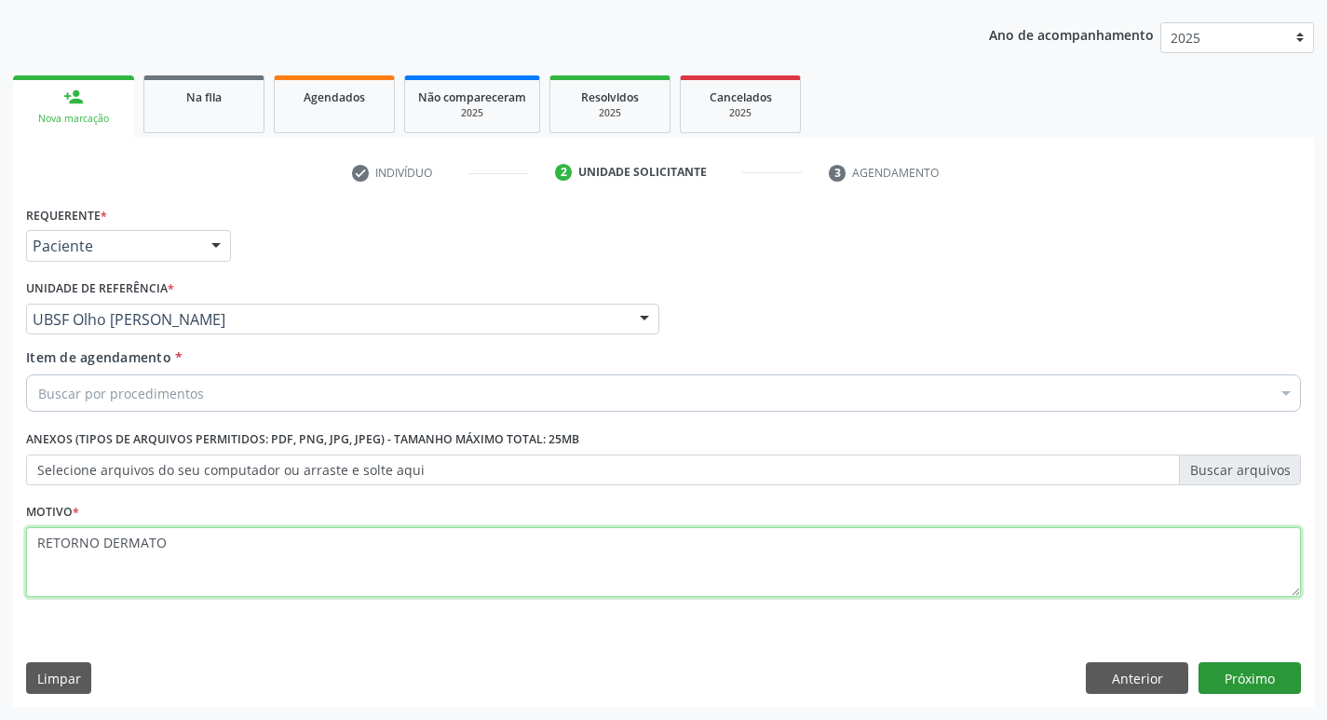
type textarea "RETORNO DERMATO"
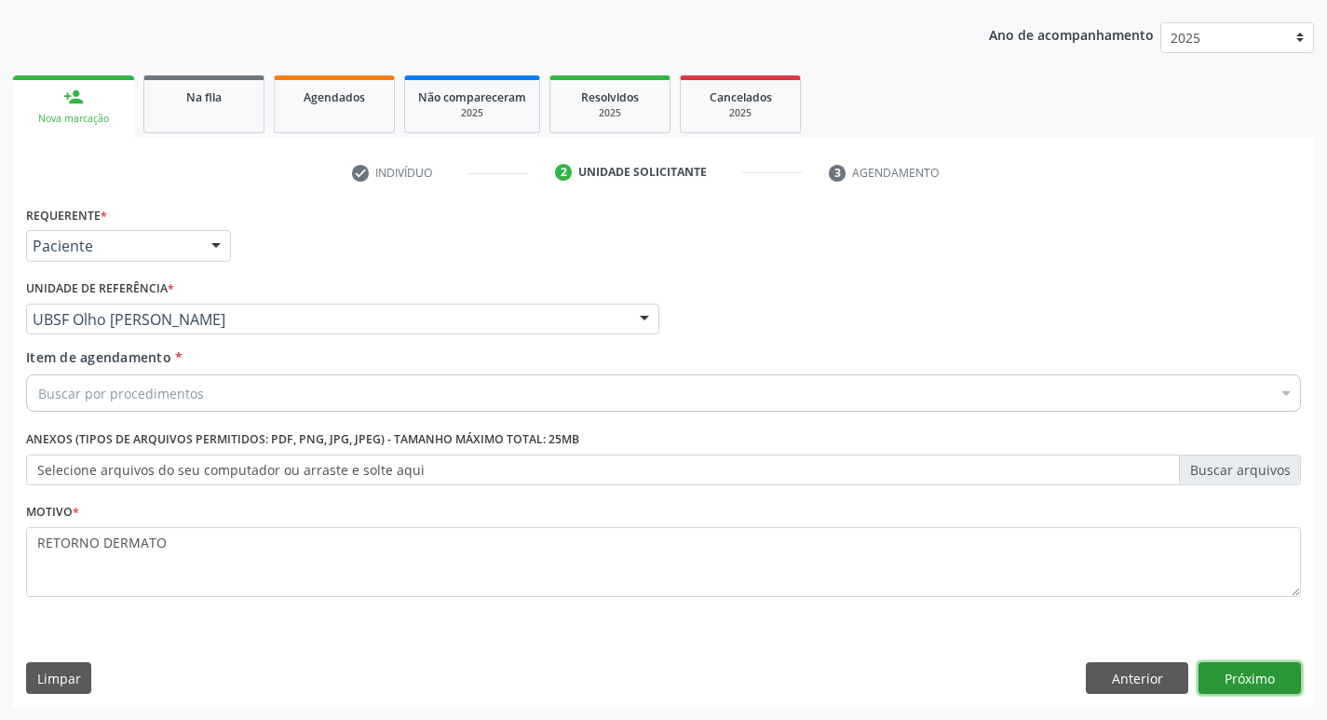
click at [1259, 673] on button "Próximo" at bounding box center [1250, 678] width 102 height 32
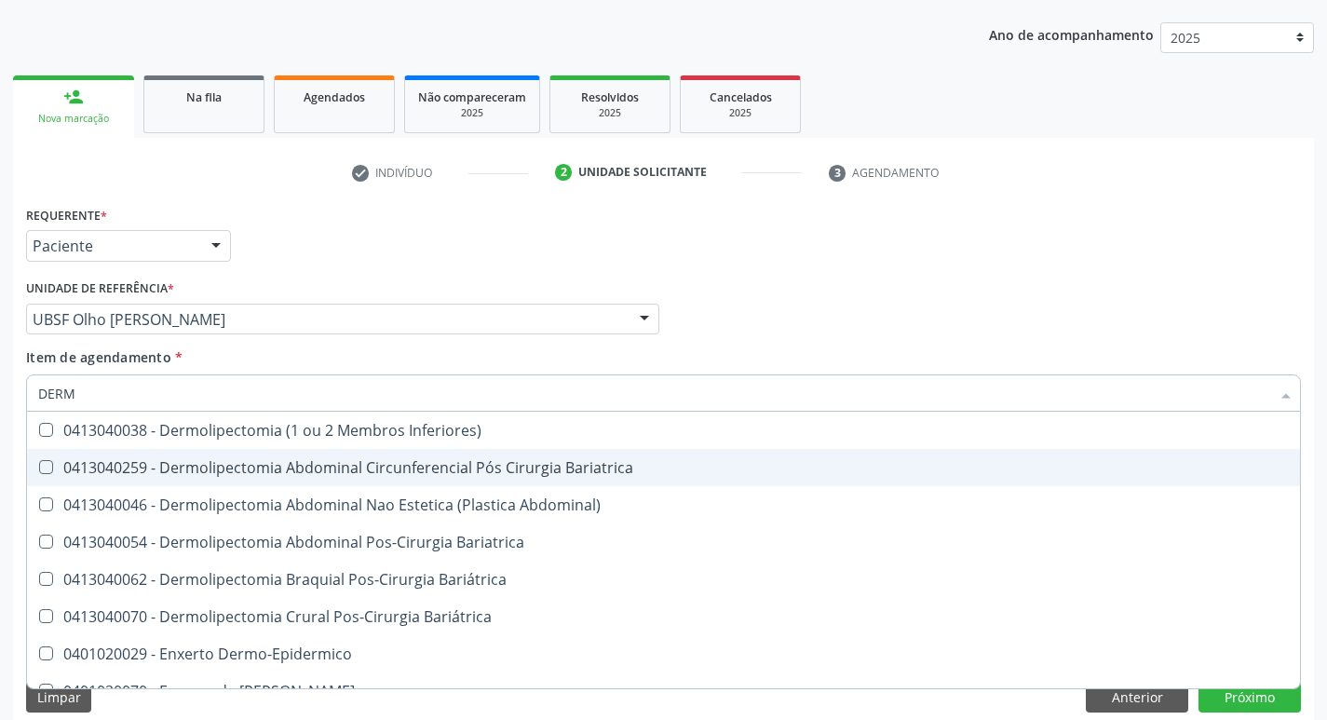
type input "DERMA"
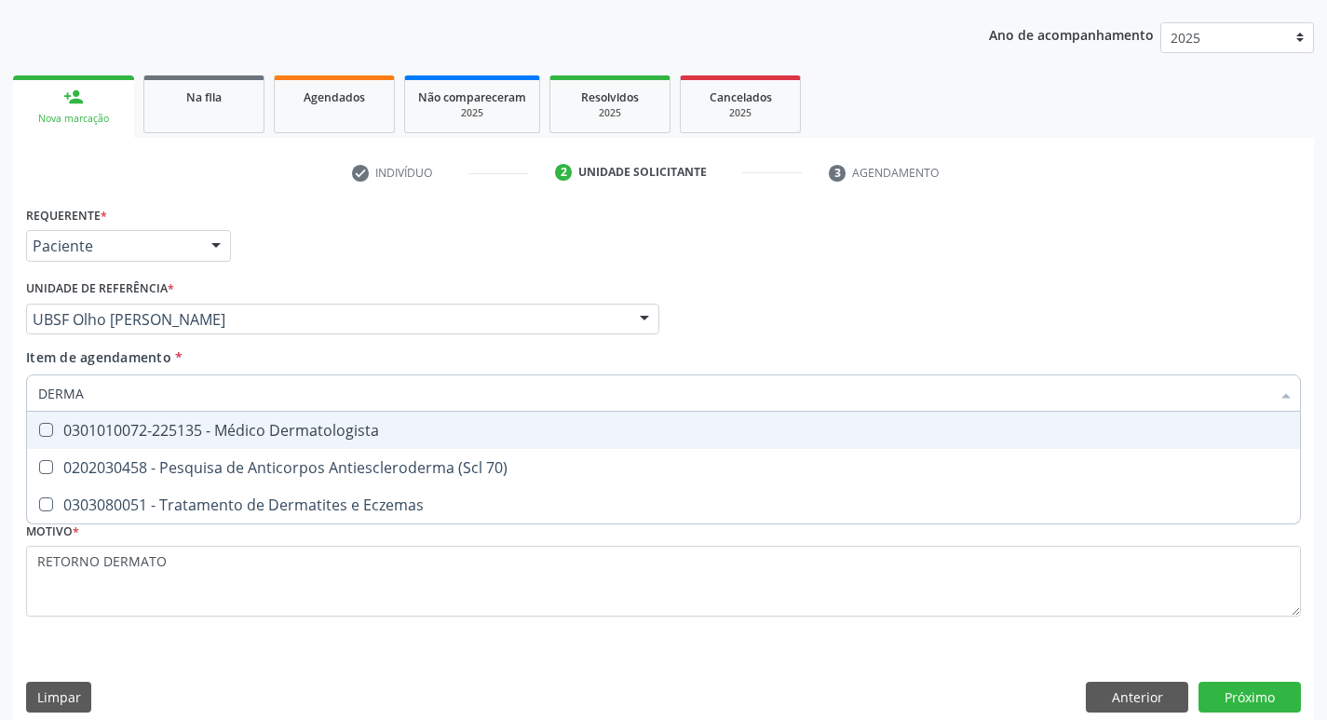
click at [39, 433] on Dermatologista at bounding box center [46, 430] width 14 height 14
click at [39, 433] on Dermatologista "checkbox" at bounding box center [33, 430] width 12 height 12
checkbox Dermatologista "true"
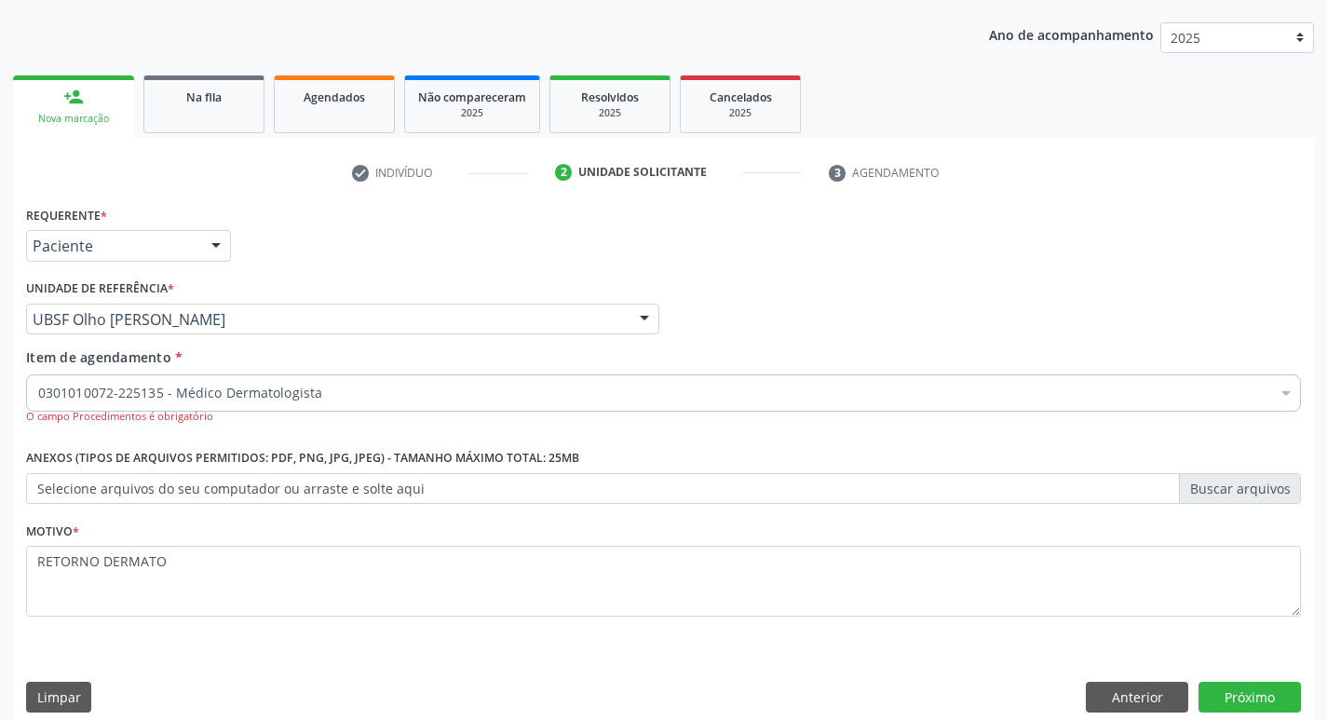
click at [852, 354] on div "Item de agendamento * 0301010072-225135 - Médico Dermatologista DERMA Desfazer …" at bounding box center [663, 385] width 1275 height 77
checkbox Dermatologista "true"
click at [1258, 694] on button "Próximo" at bounding box center [1250, 698] width 102 height 32
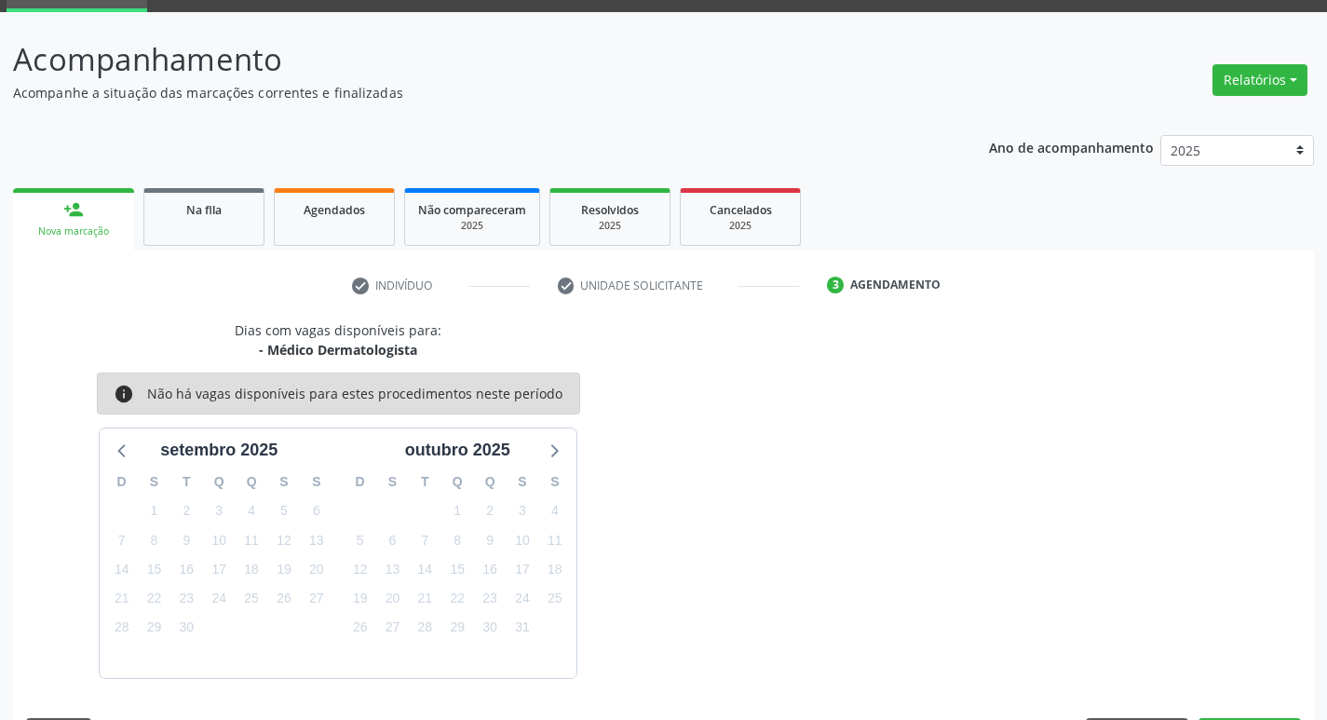
scroll to position [145, 0]
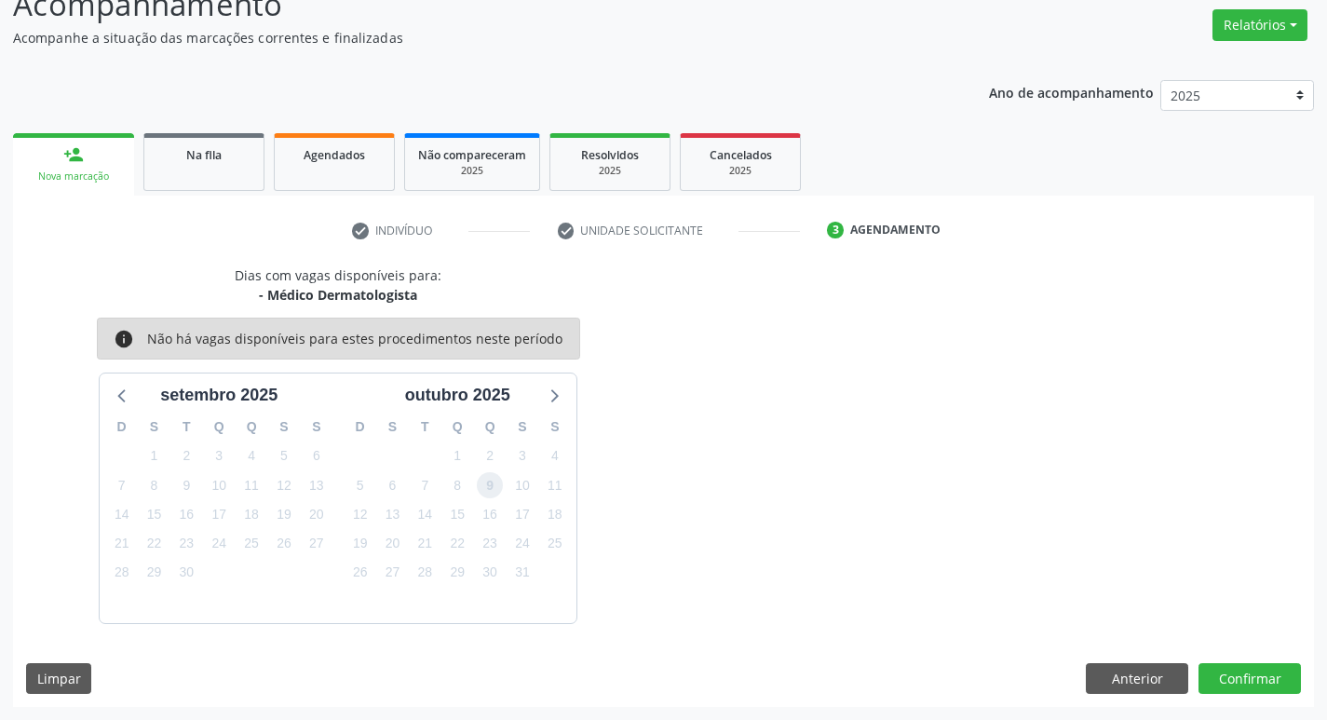
click at [489, 481] on span "9" at bounding box center [490, 485] width 26 height 26
click at [487, 465] on span "2" at bounding box center [490, 456] width 26 height 26
click at [1241, 687] on button "Confirmar" at bounding box center [1250, 679] width 102 height 32
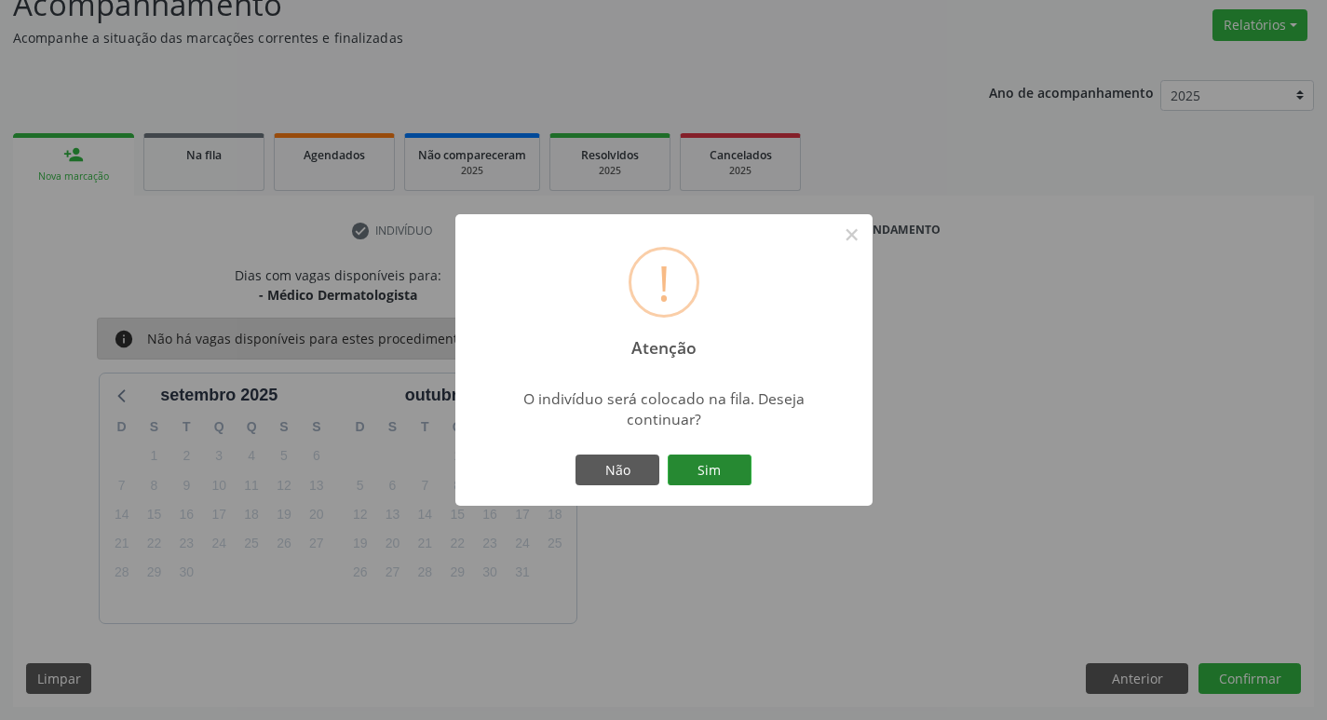
click at [728, 468] on button "Sim" at bounding box center [710, 471] width 84 height 32
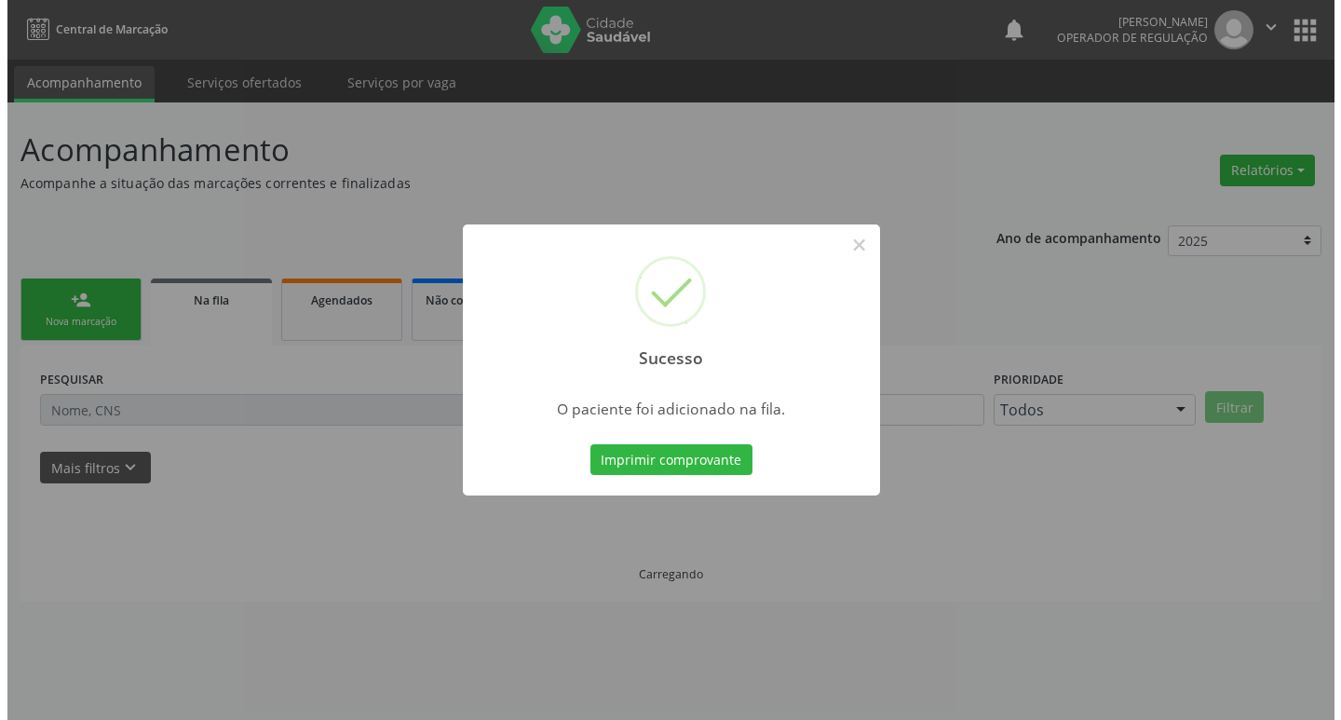
scroll to position [0, 0]
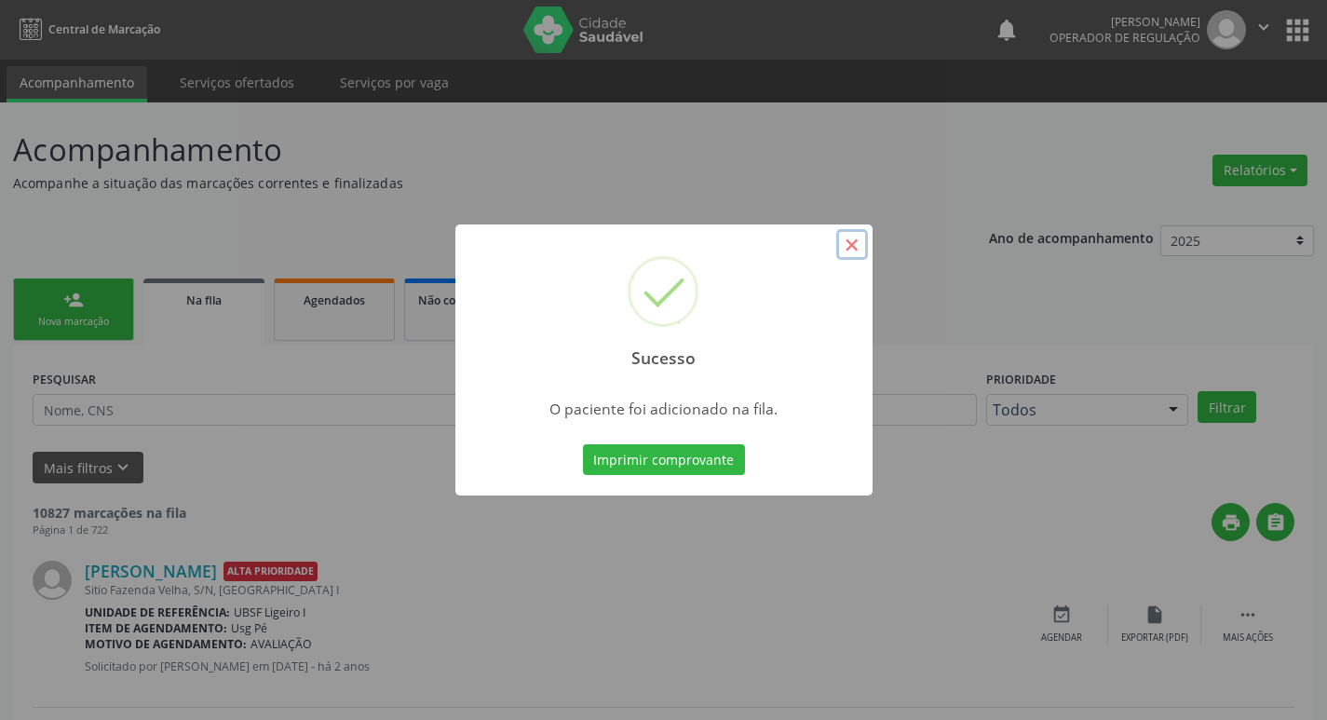
click at [856, 238] on button "×" at bounding box center [852, 245] width 32 height 32
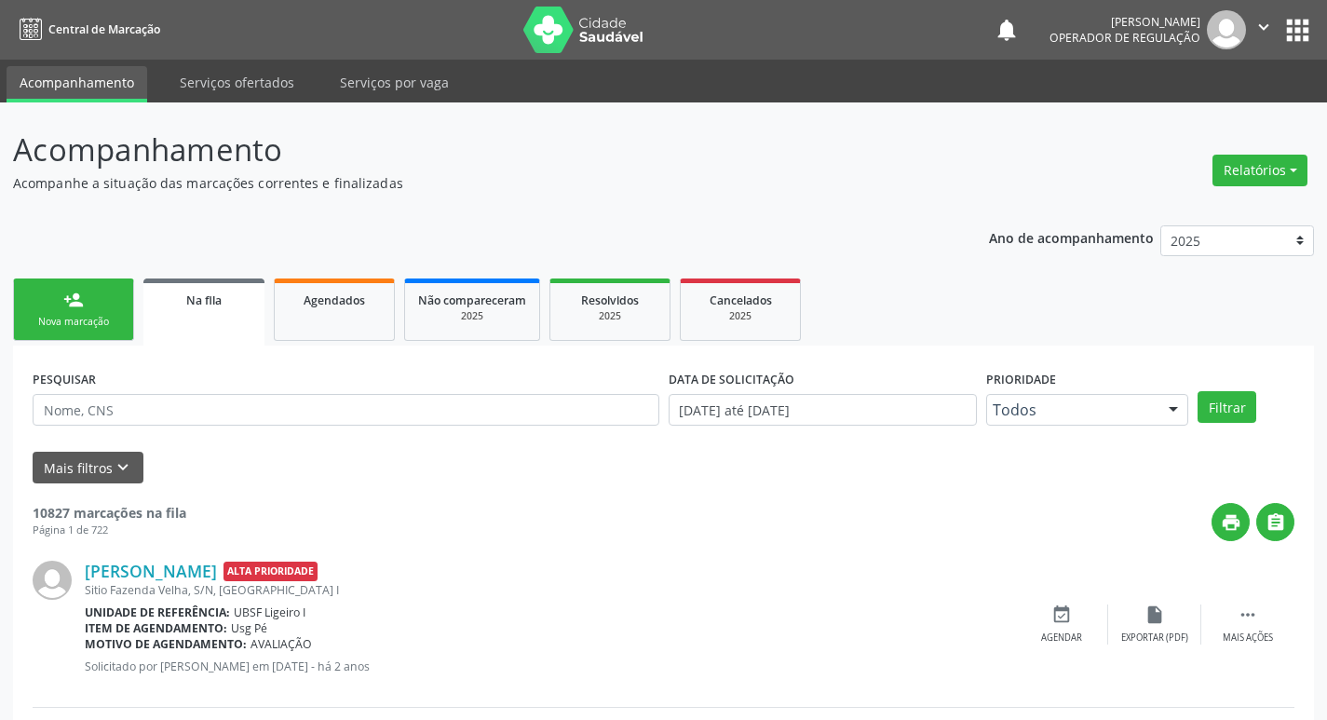
click at [102, 306] on link "person_add Nova marcação" at bounding box center [73, 310] width 121 height 62
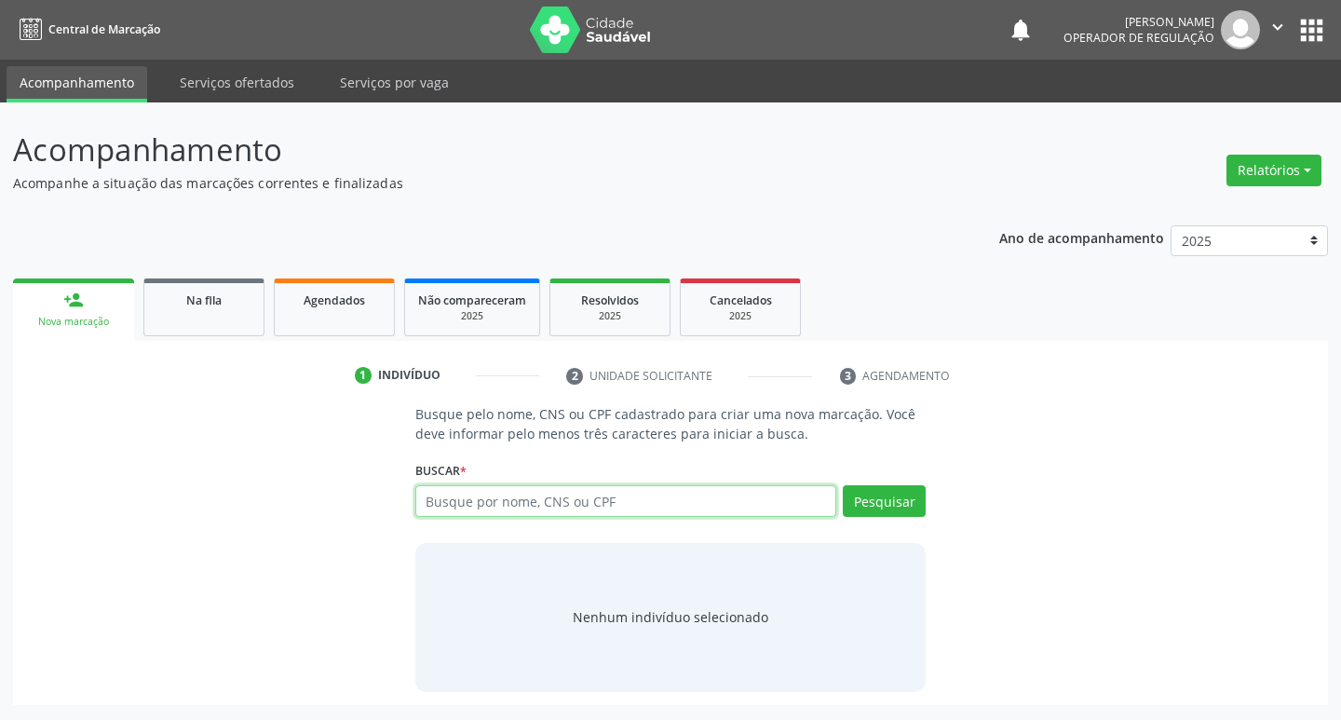
click at [467, 503] on input "text" at bounding box center [626, 501] width 422 height 32
type input "708404224874365"
click at [871, 500] on button "Pesquisar" at bounding box center [884, 501] width 83 height 32
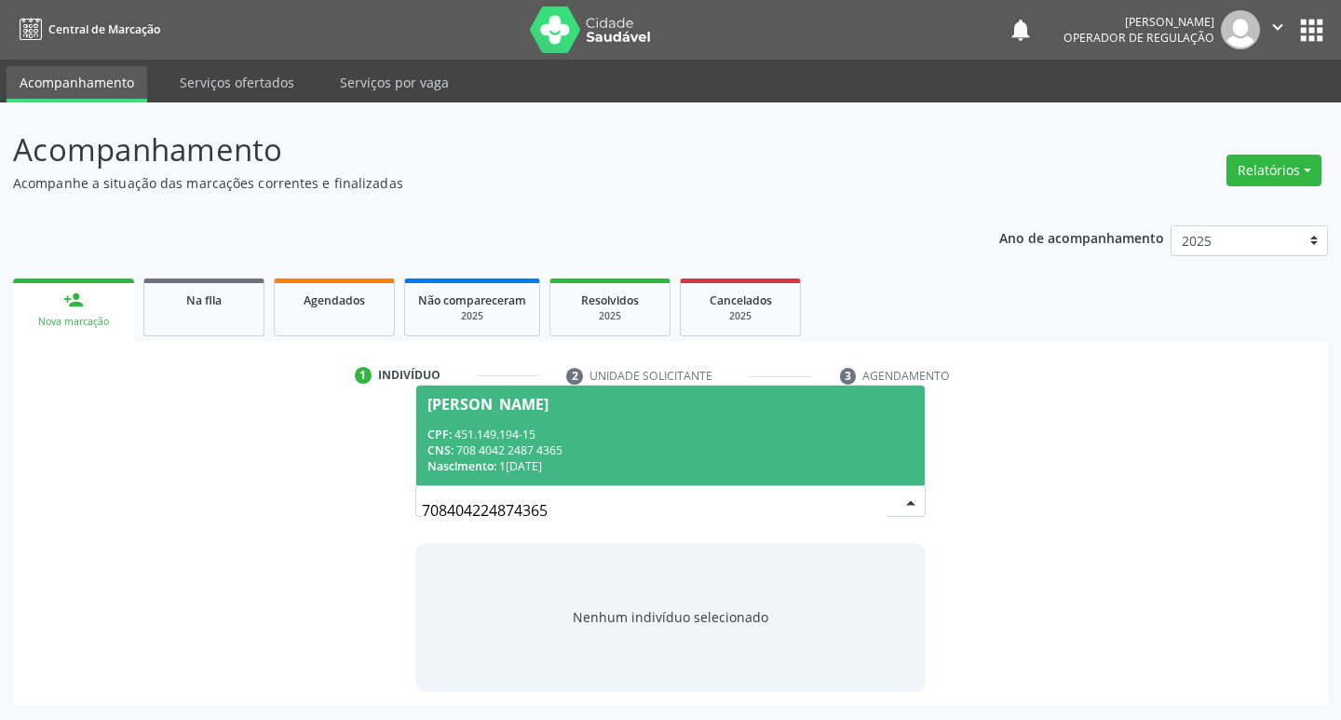
click at [472, 408] on div "Antonio Sabino Sobrinho" at bounding box center [488, 404] width 121 height 15
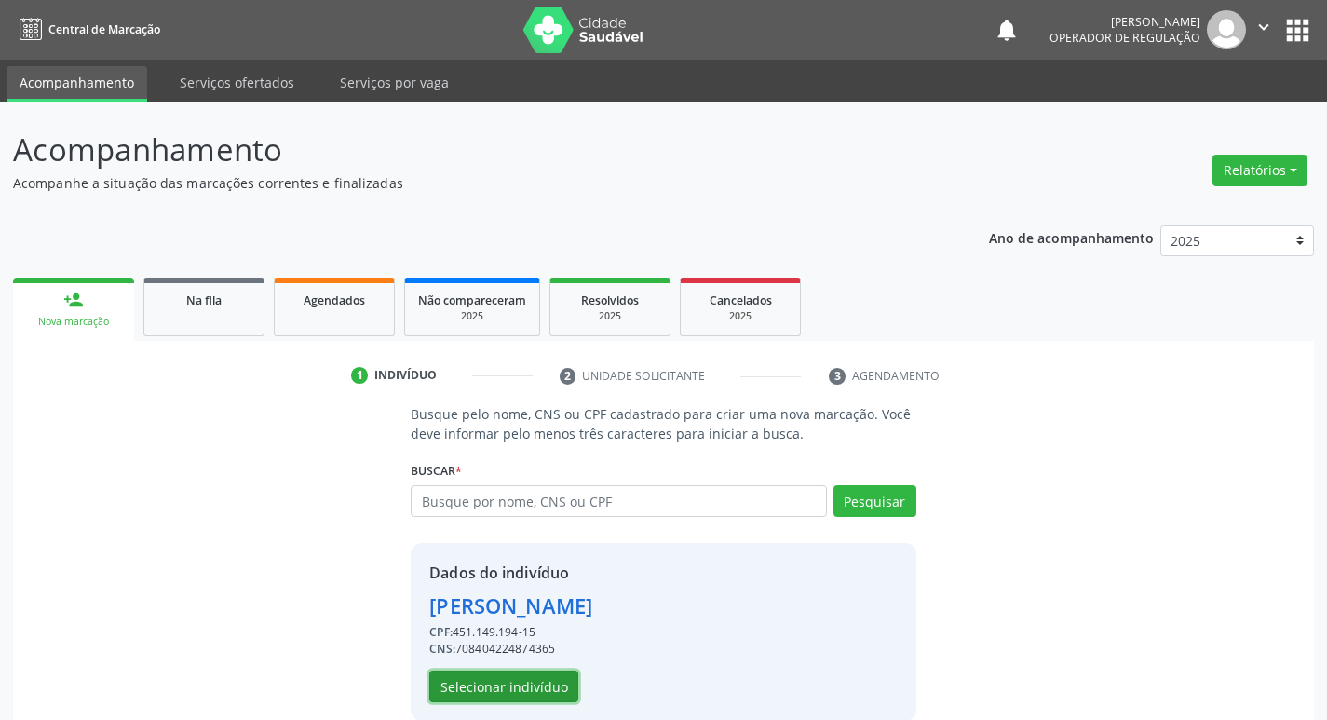
click at [510, 679] on button "Selecionar indivíduo" at bounding box center [503, 687] width 149 height 32
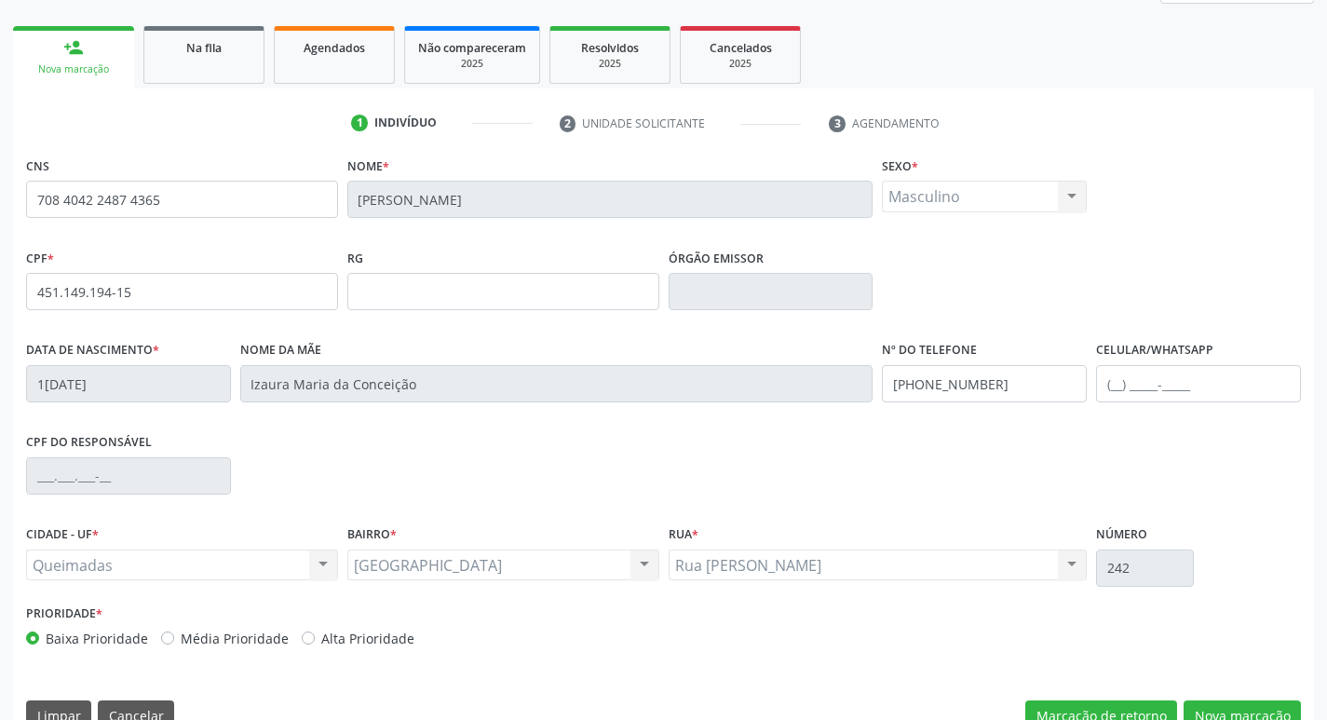
scroll to position [290, 0]
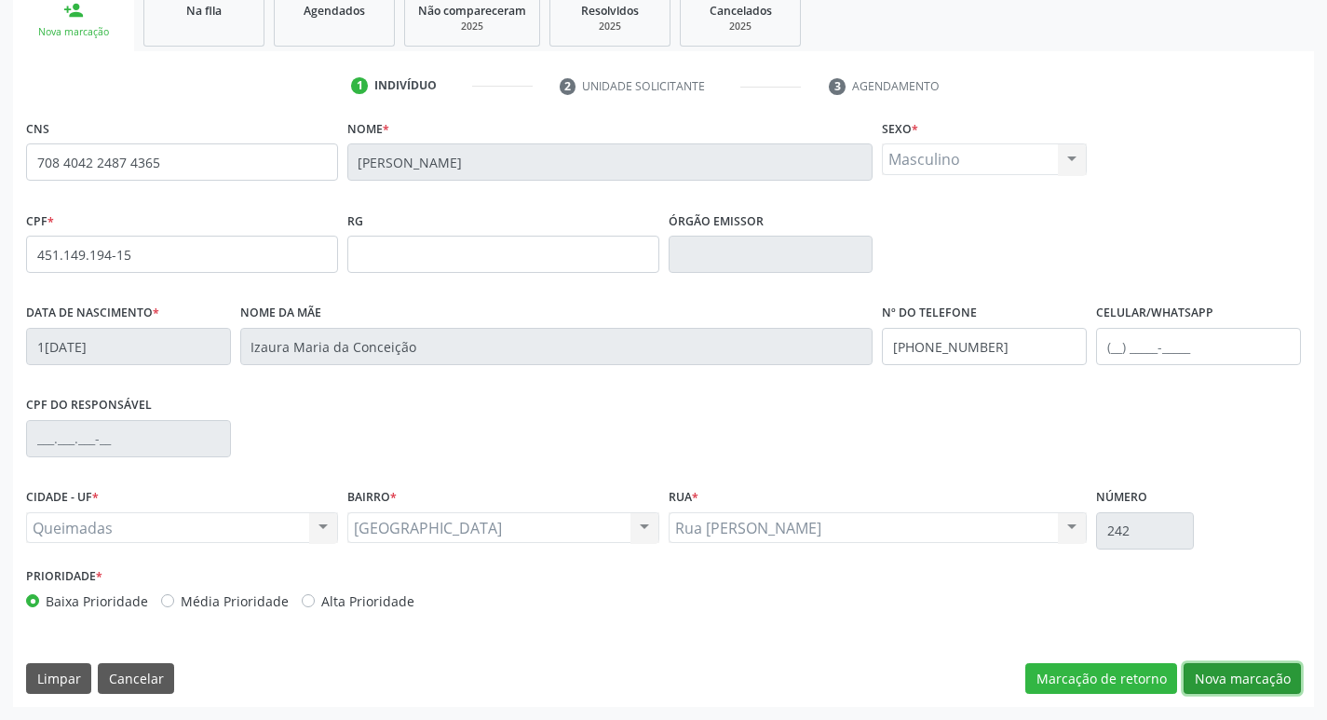
click at [1227, 678] on button "Nova marcação" at bounding box center [1242, 679] width 117 height 32
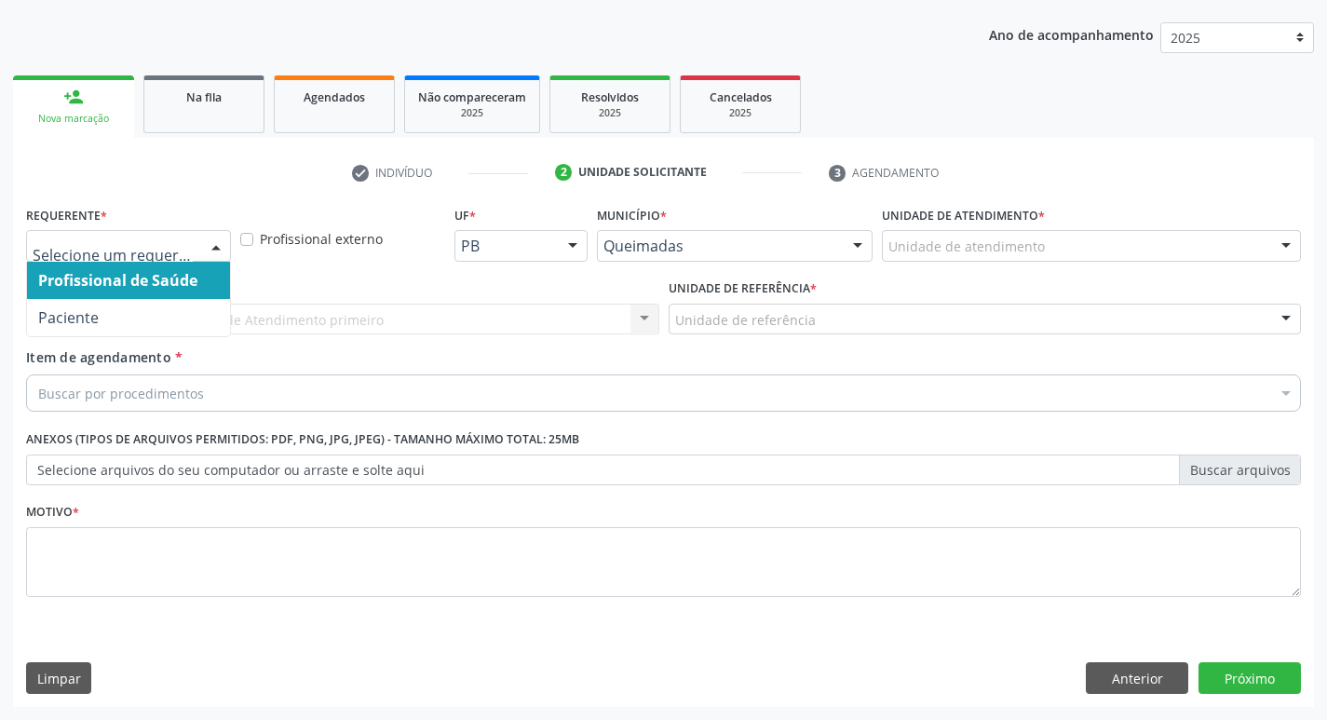
click at [210, 240] on div at bounding box center [216, 247] width 28 height 32
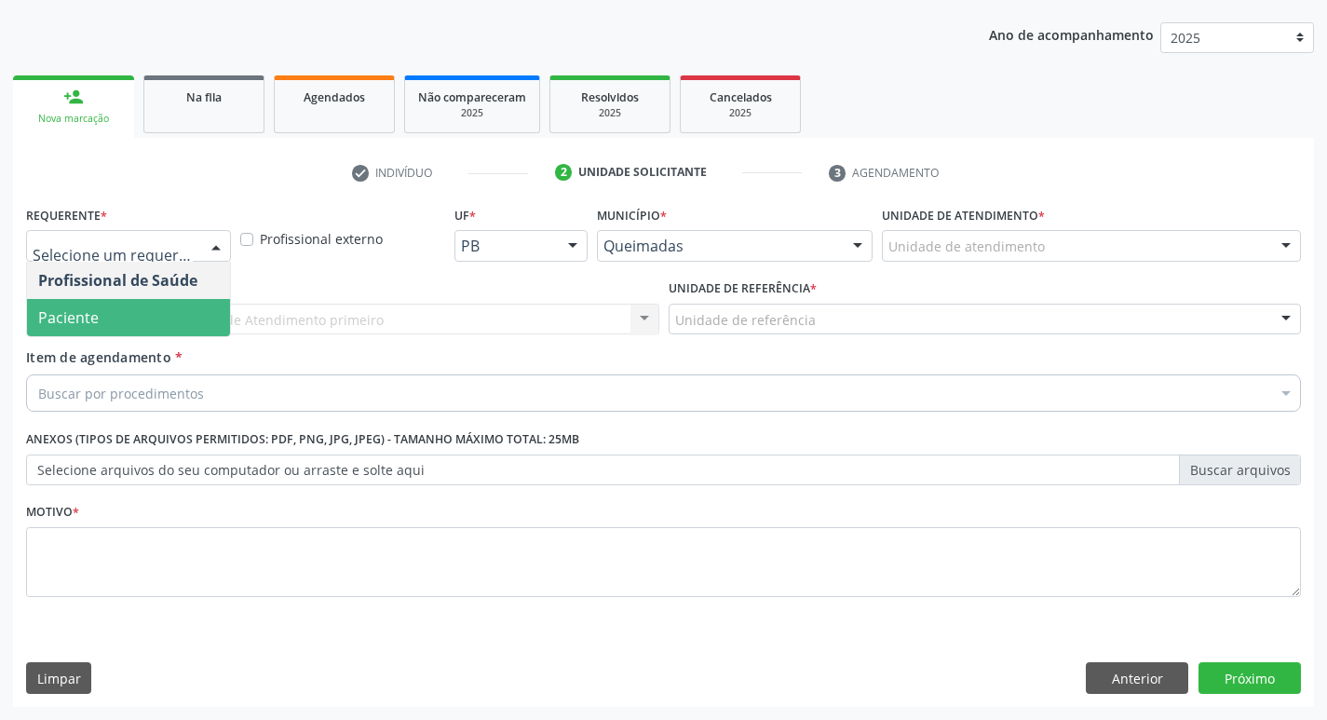
click at [174, 306] on span "Paciente" at bounding box center [128, 317] width 203 height 37
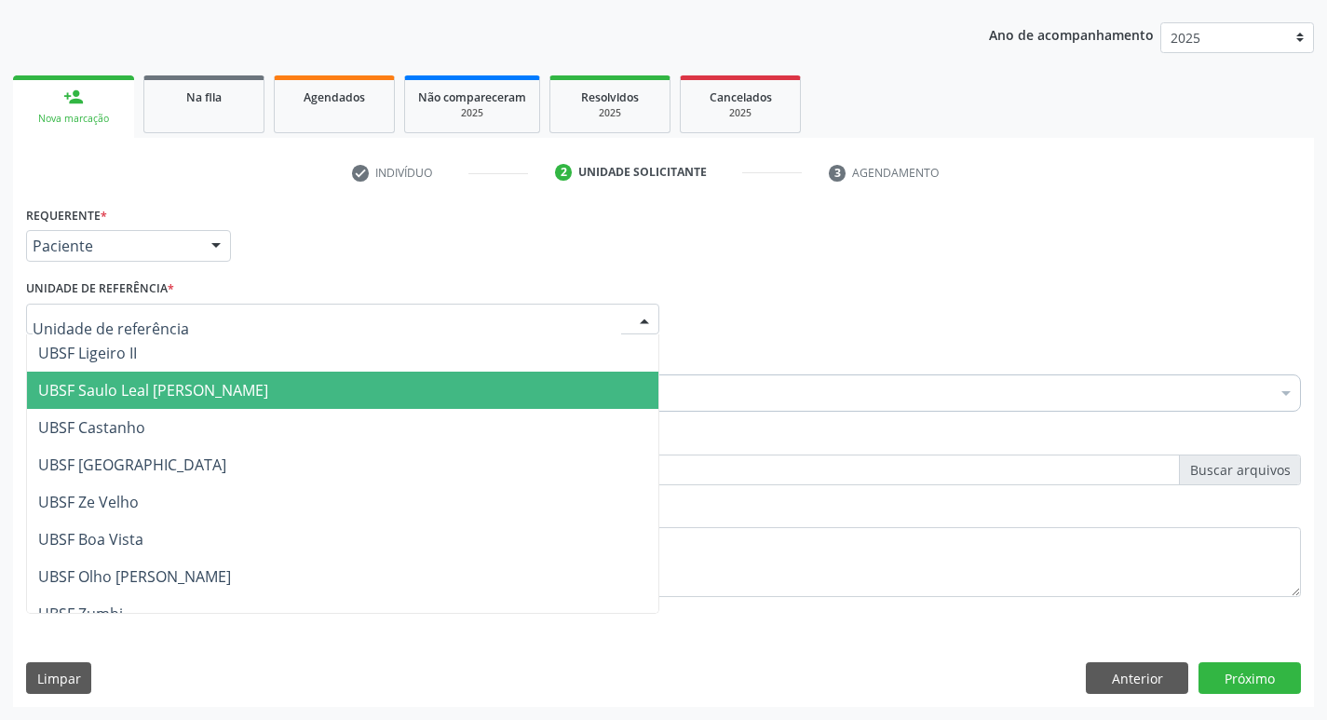
click at [129, 388] on span "UBSF Saulo Leal [PERSON_NAME]" at bounding box center [153, 390] width 230 height 20
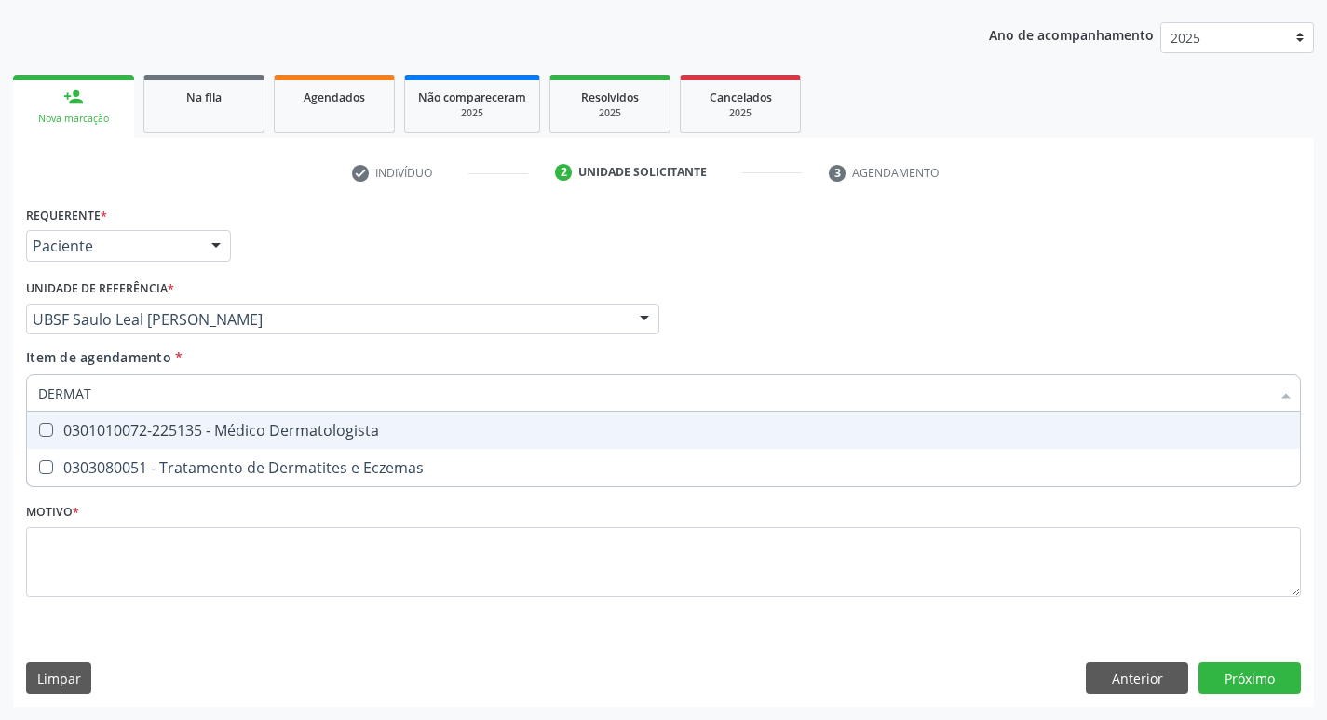
type input "DERMATO"
click at [44, 428] on Dermatologista at bounding box center [46, 430] width 14 height 14
click at [39, 428] on Dermatologista "checkbox" at bounding box center [33, 430] width 12 height 12
checkbox Dermatologista "true"
click at [770, 309] on div "Profissional Solicitante Por favor, selecione a Unidade de Atendimento primeiro…" at bounding box center [663, 311] width 1285 height 73
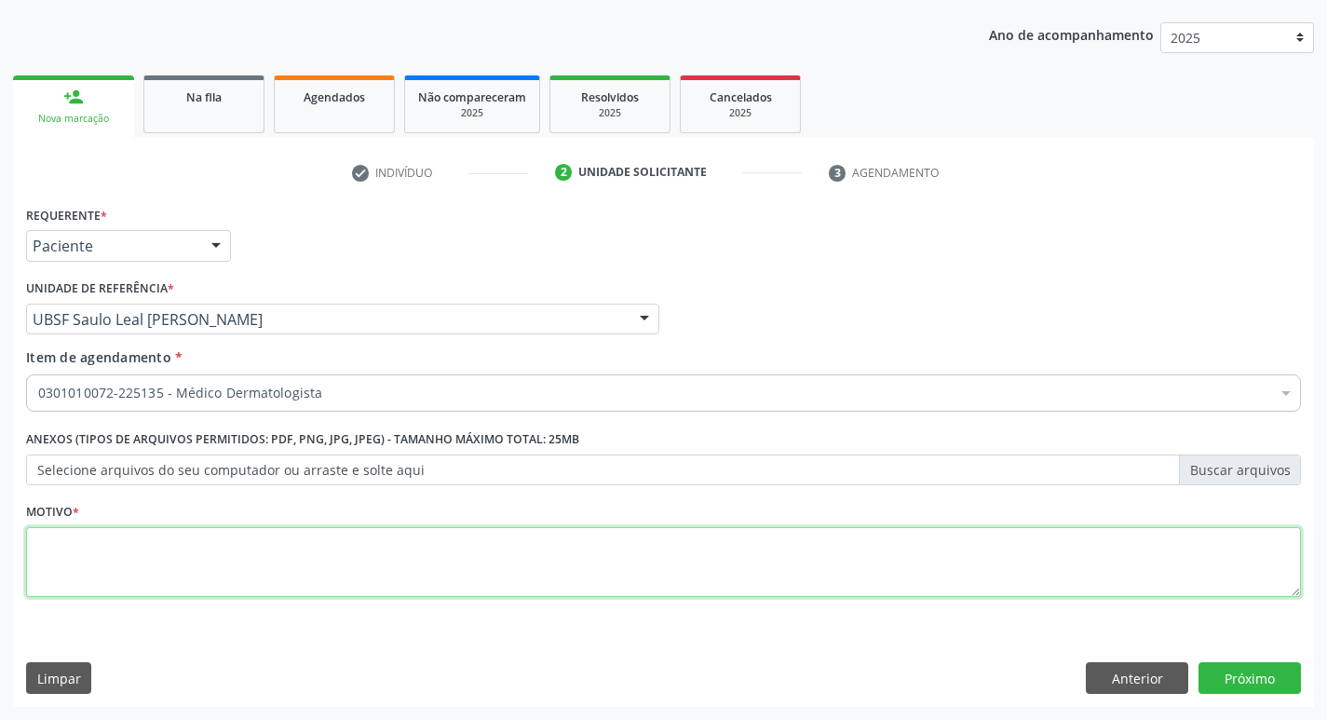
click at [75, 542] on textarea at bounding box center [663, 562] width 1275 height 71
type textarea "CONSULTA COM [PERSON_NAME]"
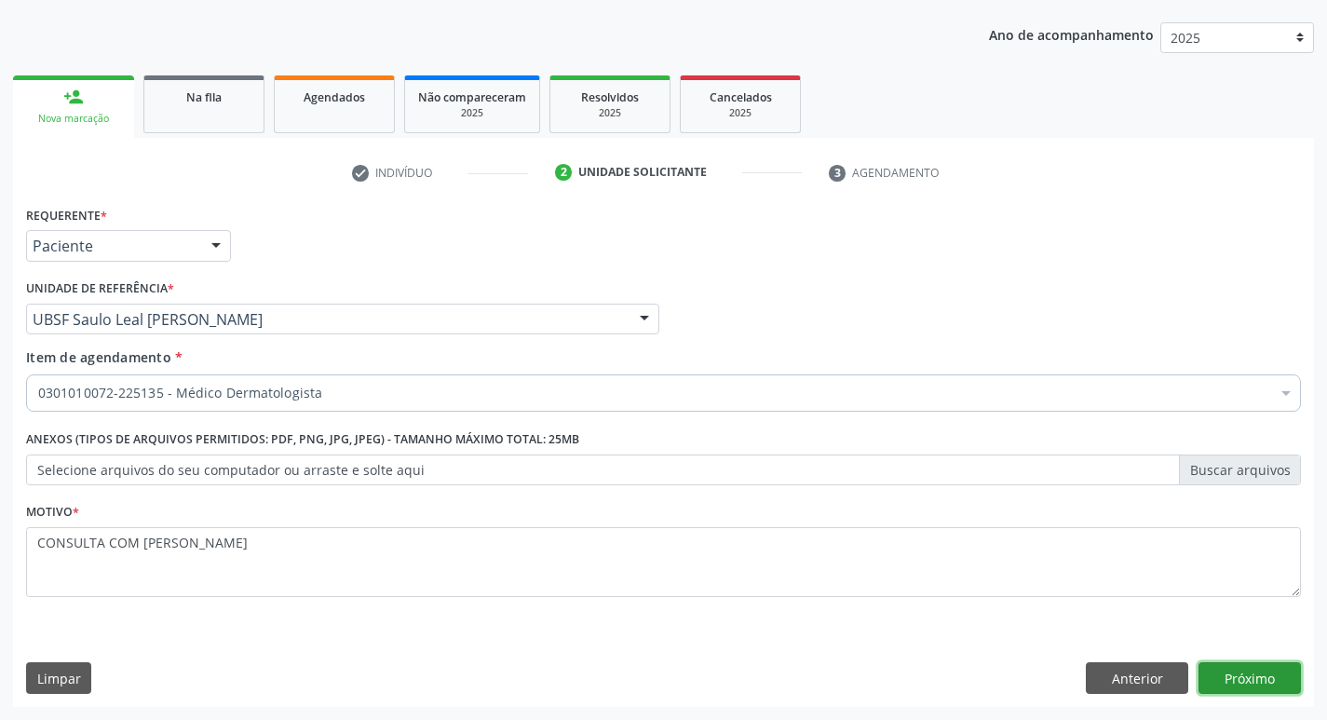
click at [1239, 679] on button "Próximo" at bounding box center [1250, 678] width 102 height 32
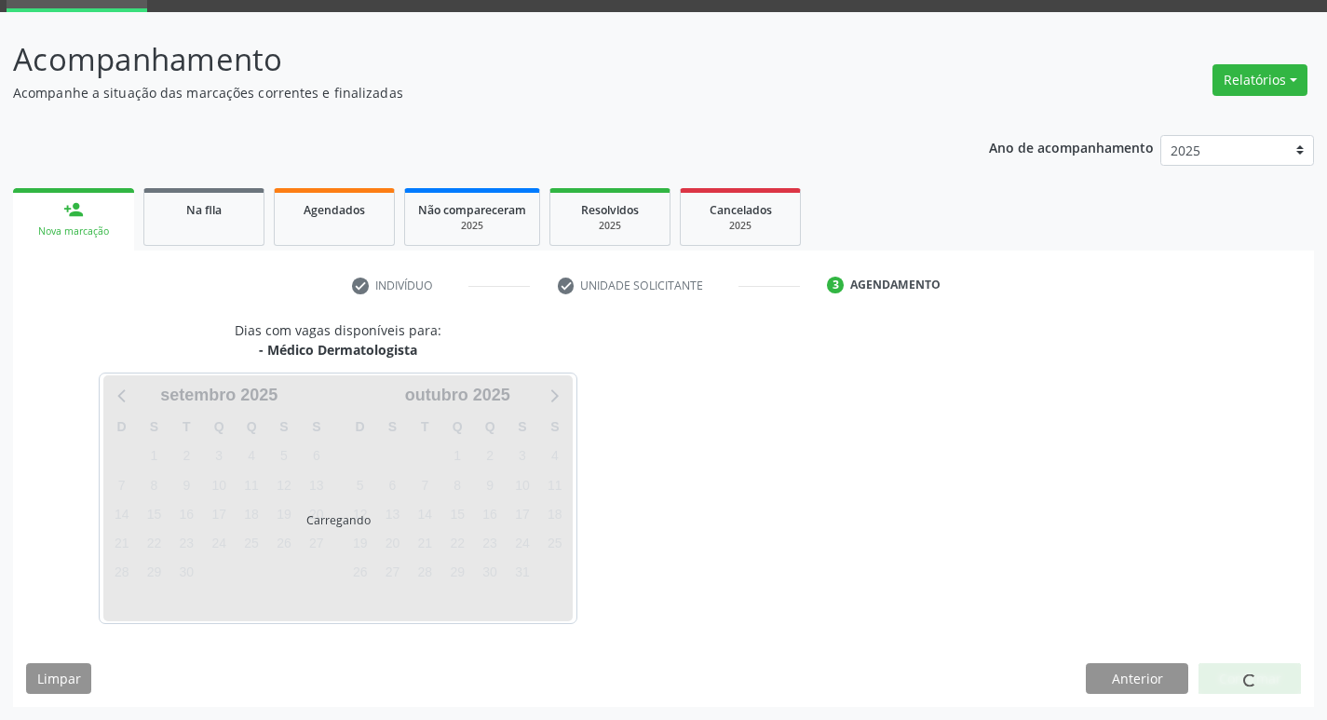
scroll to position [145, 0]
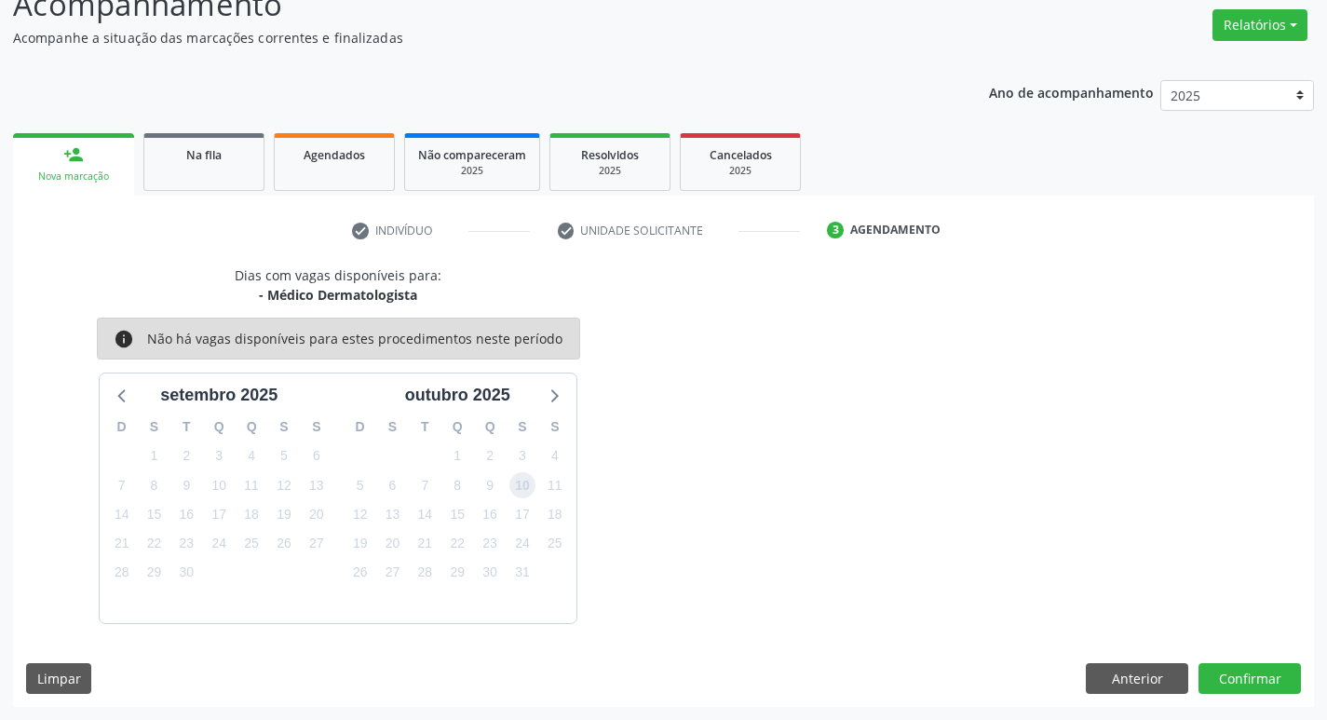
click at [529, 481] on span "10" at bounding box center [523, 485] width 26 height 26
click at [1256, 675] on button "Confirmar" at bounding box center [1250, 679] width 102 height 32
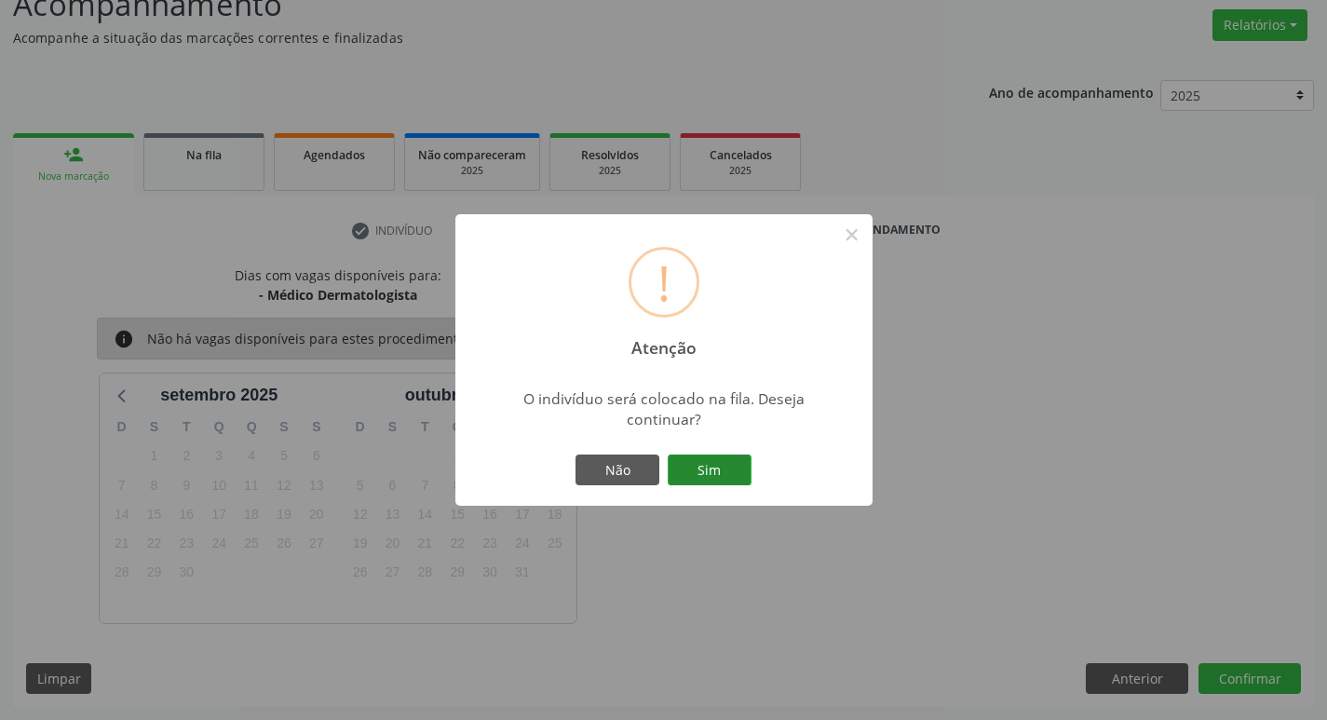
click at [682, 466] on button "Sim" at bounding box center [710, 471] width 84 height 32
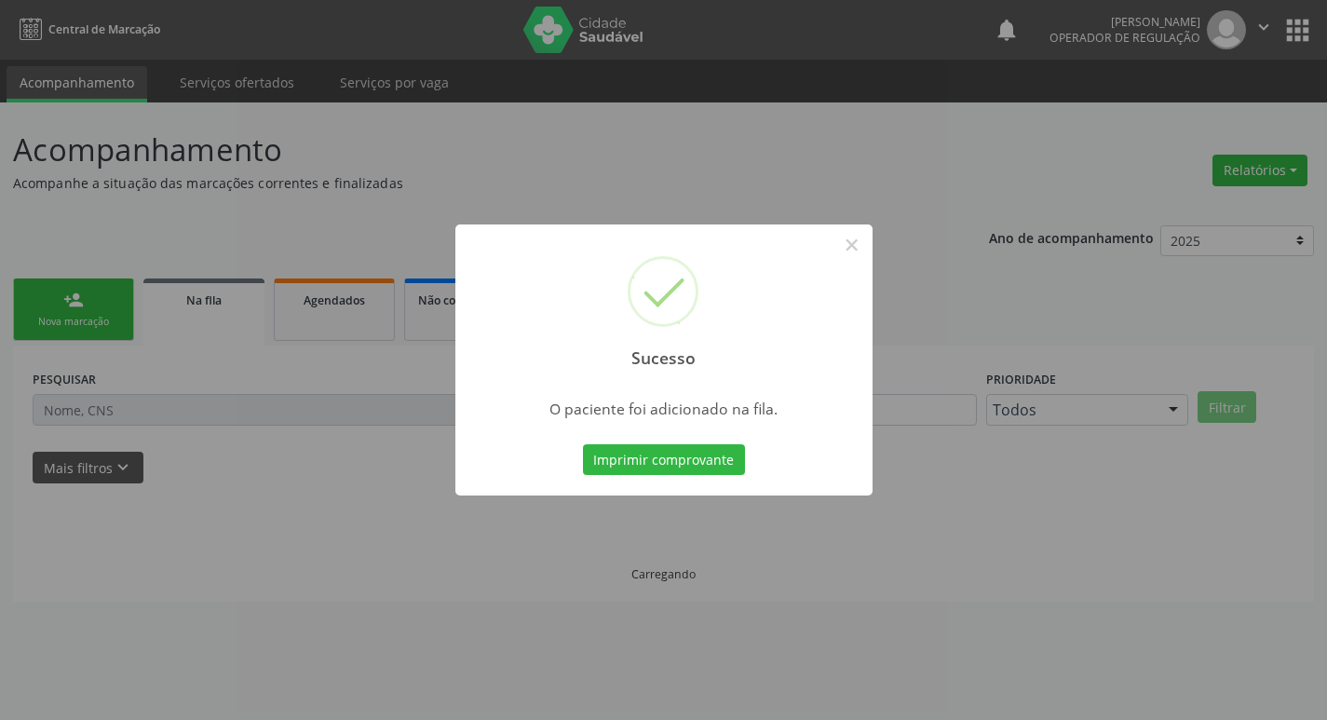
scroll to position [0, 0]
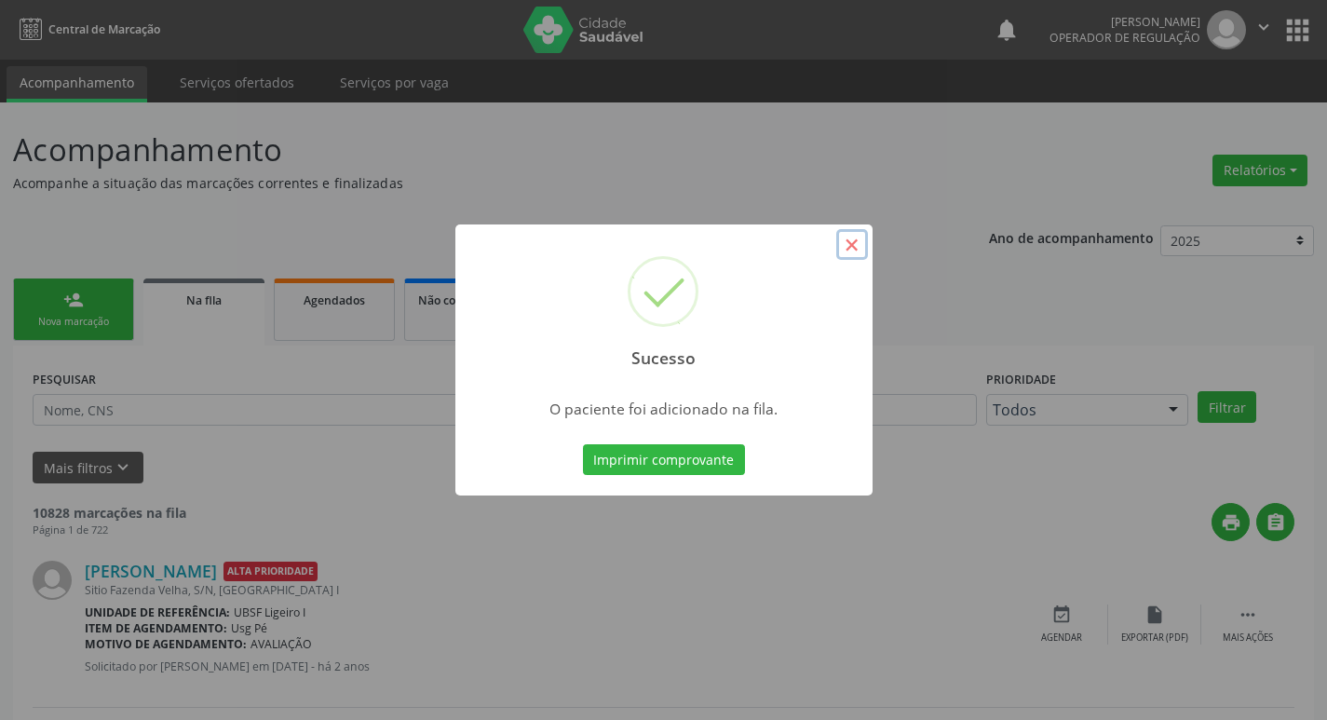
click at [844, 240] on button "×" at bounding box center [852, 245] width 32 height 32
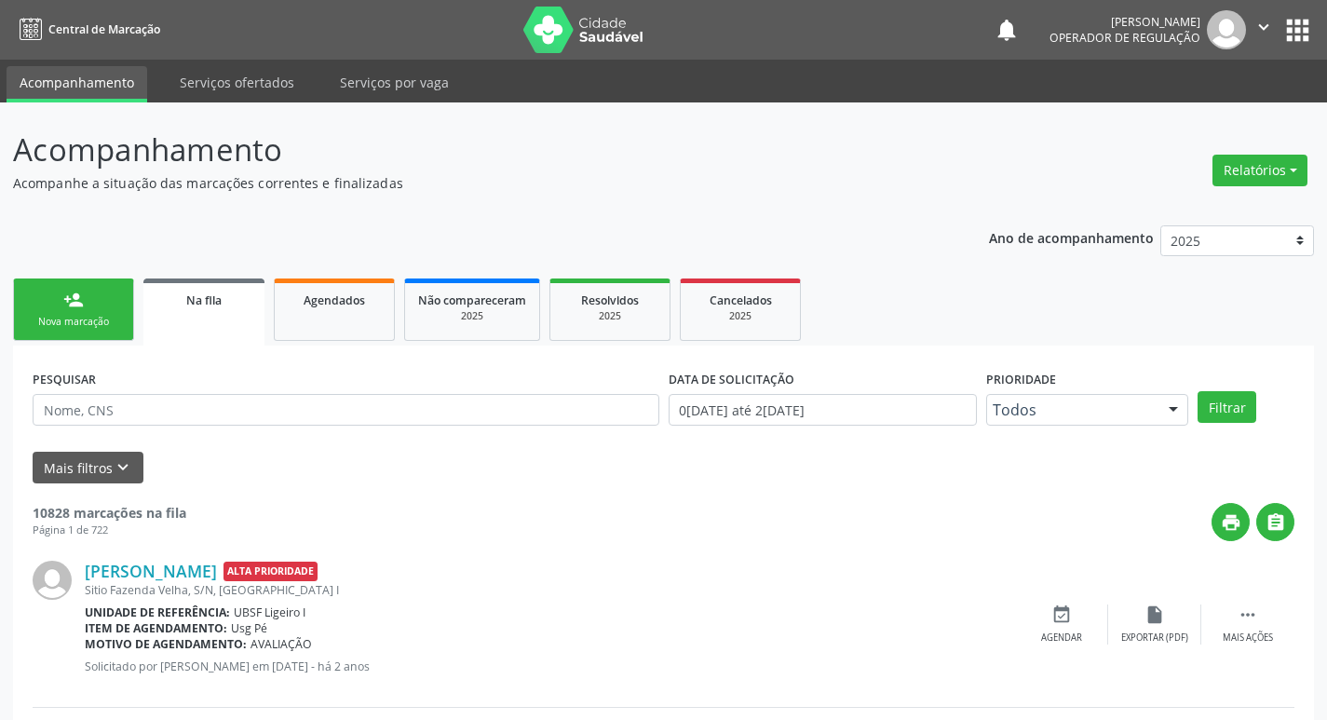
click at [117, 295] on link "person_add Nova marcação" at bounding box center [73, 310] width 121 height 62
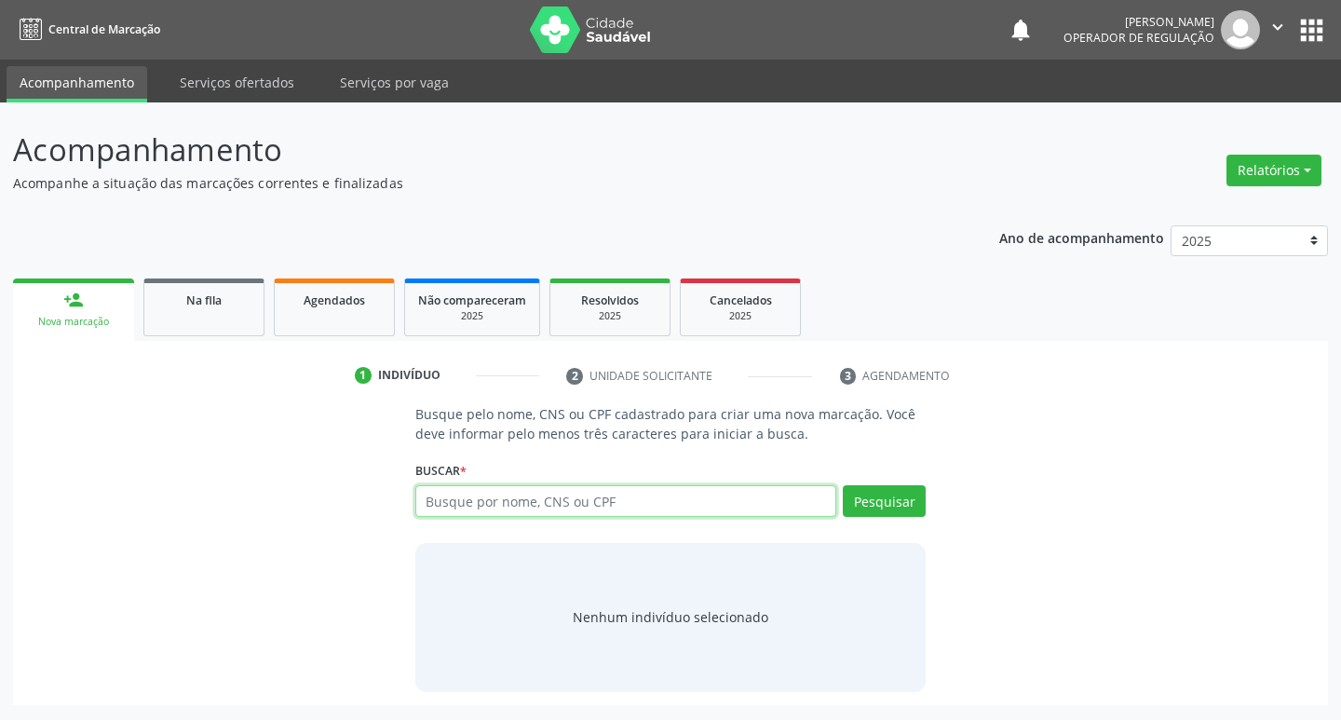
click at [545, 502] on input "text" at bounding box center [626, 501] width 422 height 32
click at [671, 493] on input "text" at bounding box center [626, 501] width 422 height 32
click at [453, 498] on input "text" at bounding box center [626, 501] width 422 height 32
type input "704805026407943"
click at [896, 502] on button "Pesquisar" at bounding box center [884, 501] width 83 height 32
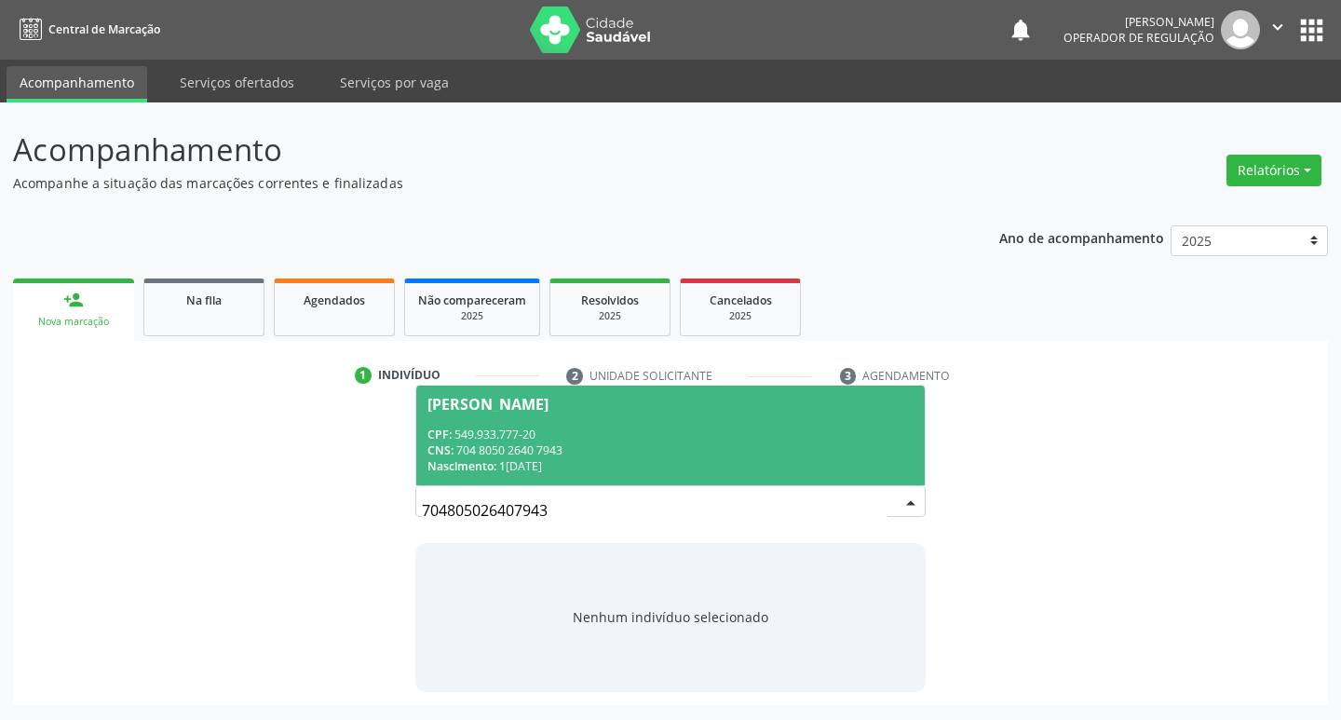
click at [571, 412] on span "José Gaudêncio Marinho CPF: 549.933.777-20 CNS: 704 8050 2640 7943 Nascimento: …" at bounding box center [671, 436] width 510 height 100
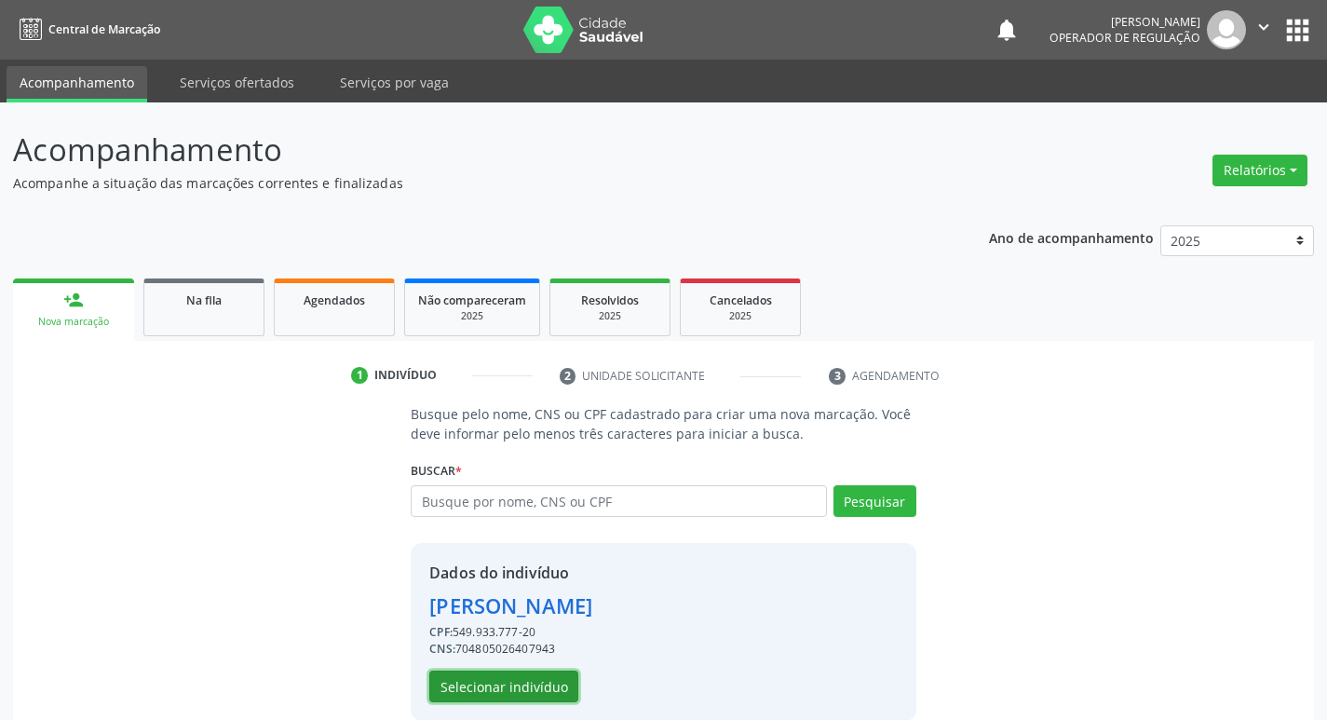
click at [539, 673] on button "Selecionar indivíduo" at bounding box center [503, 687] width 149 height 32
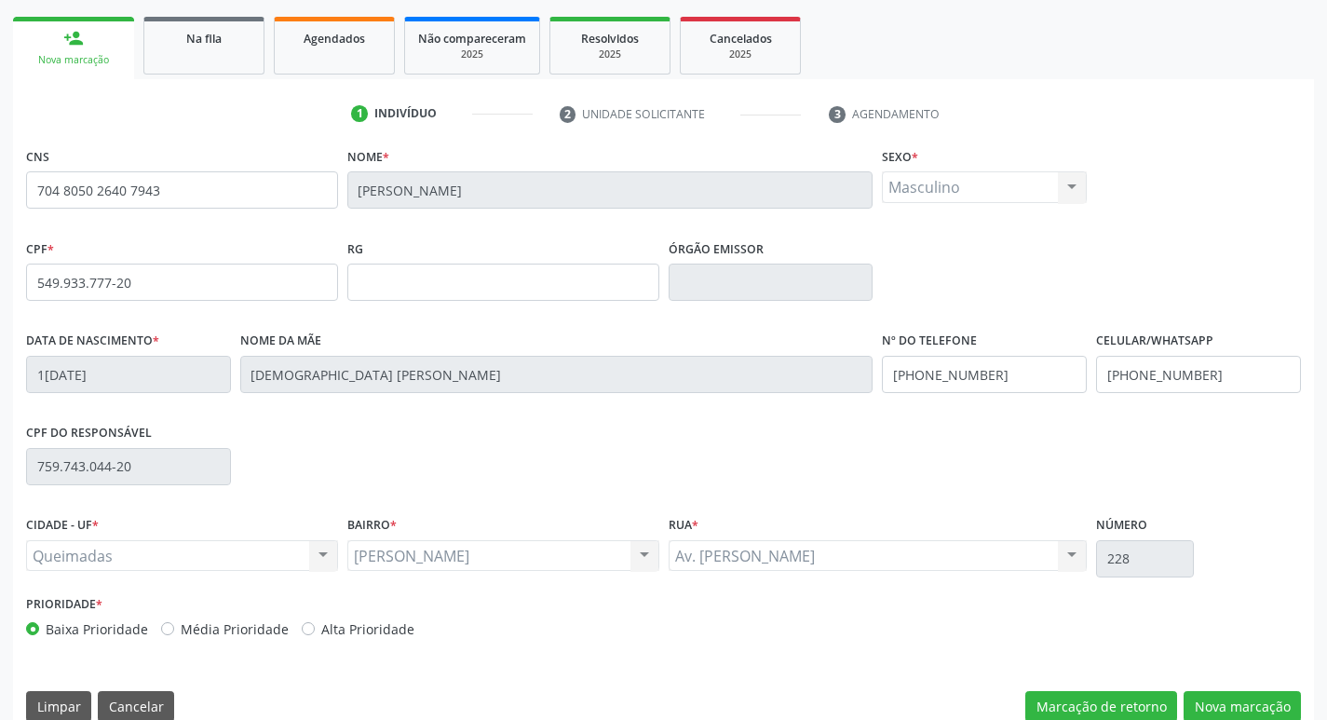
scroll to position [290, 0]
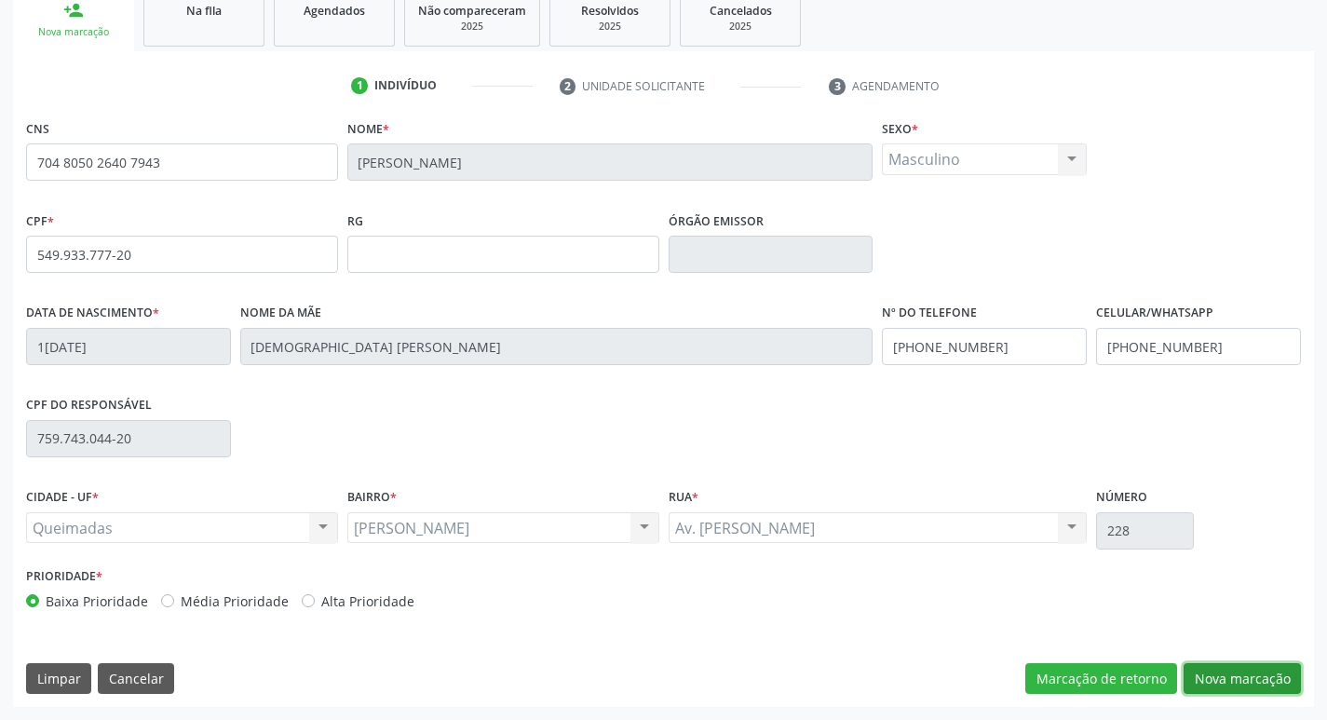
click at [1250, 669] on button "Nova marcação" at bounding box center [1242, 679] width 117 height 32
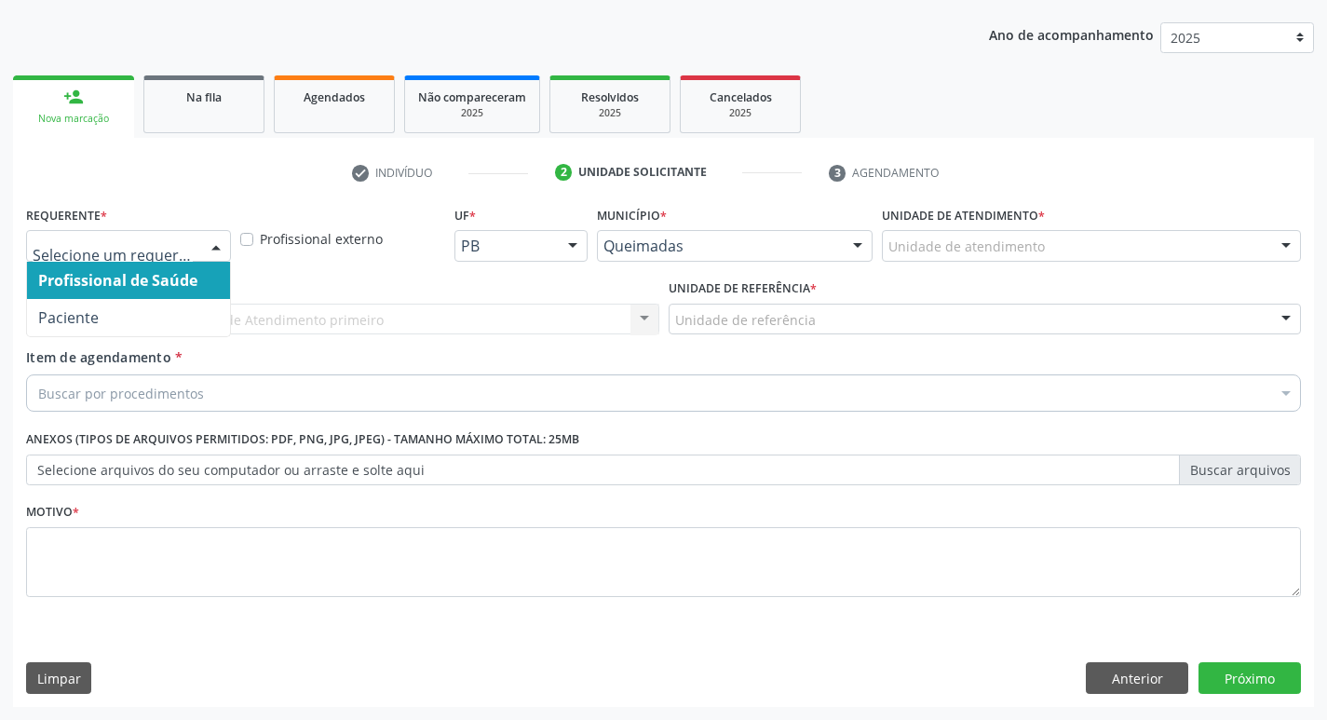
click at [220, 239] on div at bounding box center [216, 247] width 28 height 32
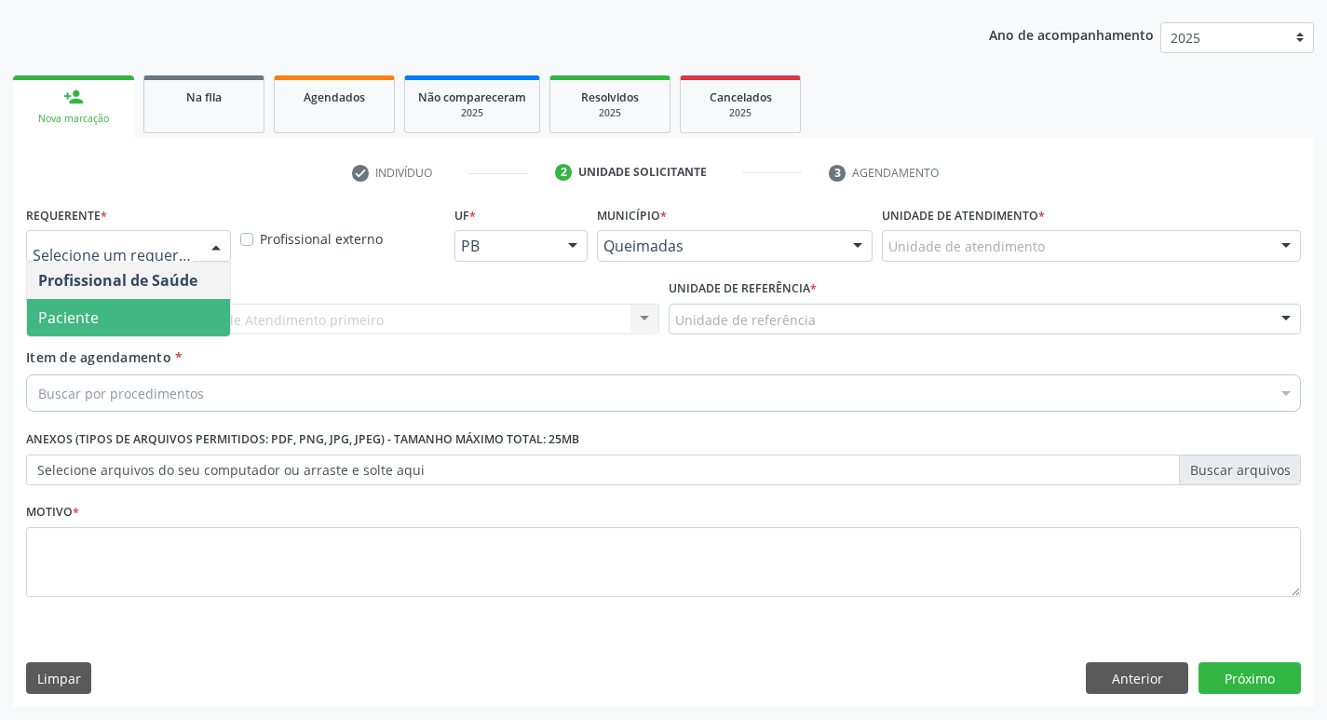
click at [144, 316] on span "Paciente" at bounding box center [128, 317] width 203 height 37
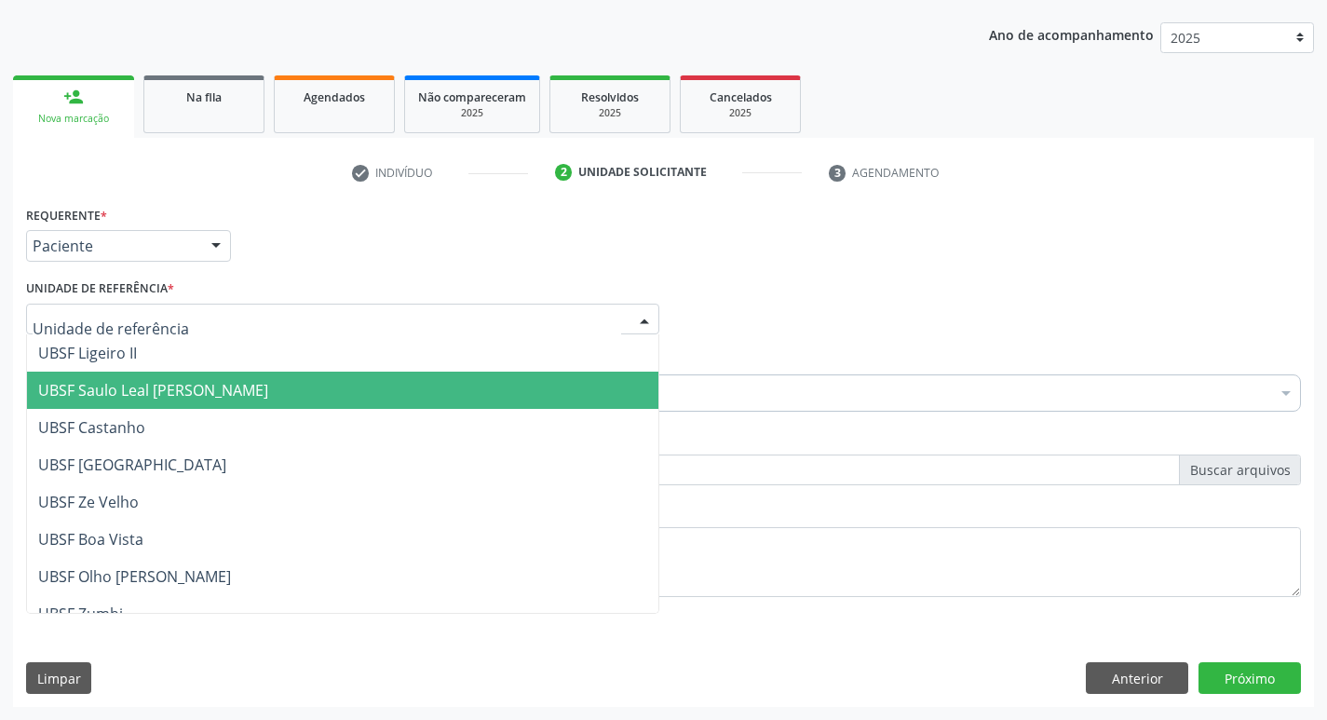
click at [161, 378] on span "UBSF Saulo Leal [PERSON_NAME]" at bounding box center [343, 390] width 632 height 37
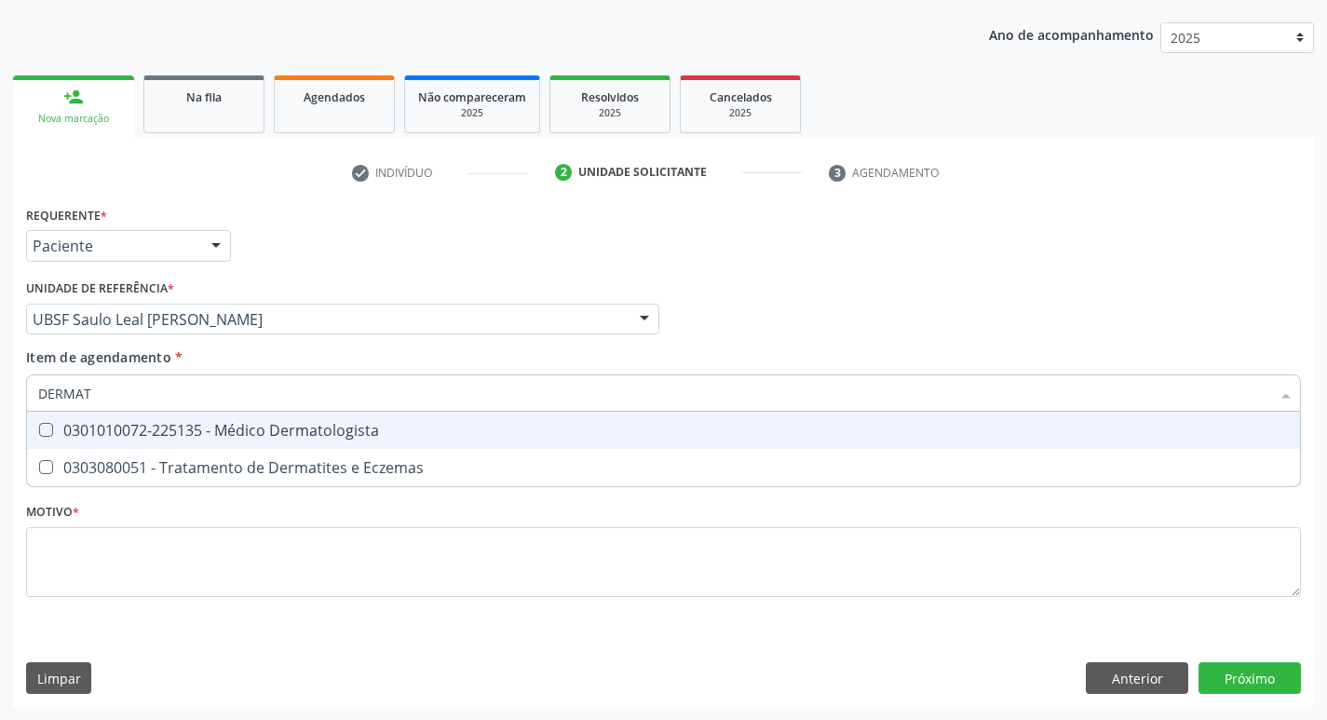
type input "DERMATO"
click at [41, 427] on Dermatologista at bounding box center [46, 430] width 14 height 14
click at [39, 427] on Dermatologista "checkbox" at bounding box center [33, 430] width 12 height 12
checkbox Dermatologista "true"
click at [822, 353] on div "Item de agendamento * DERMATO Desfazer seleção 0301010072-225135 - Médico Derma…" at bounding box center [663, 376] width 1275 height 59
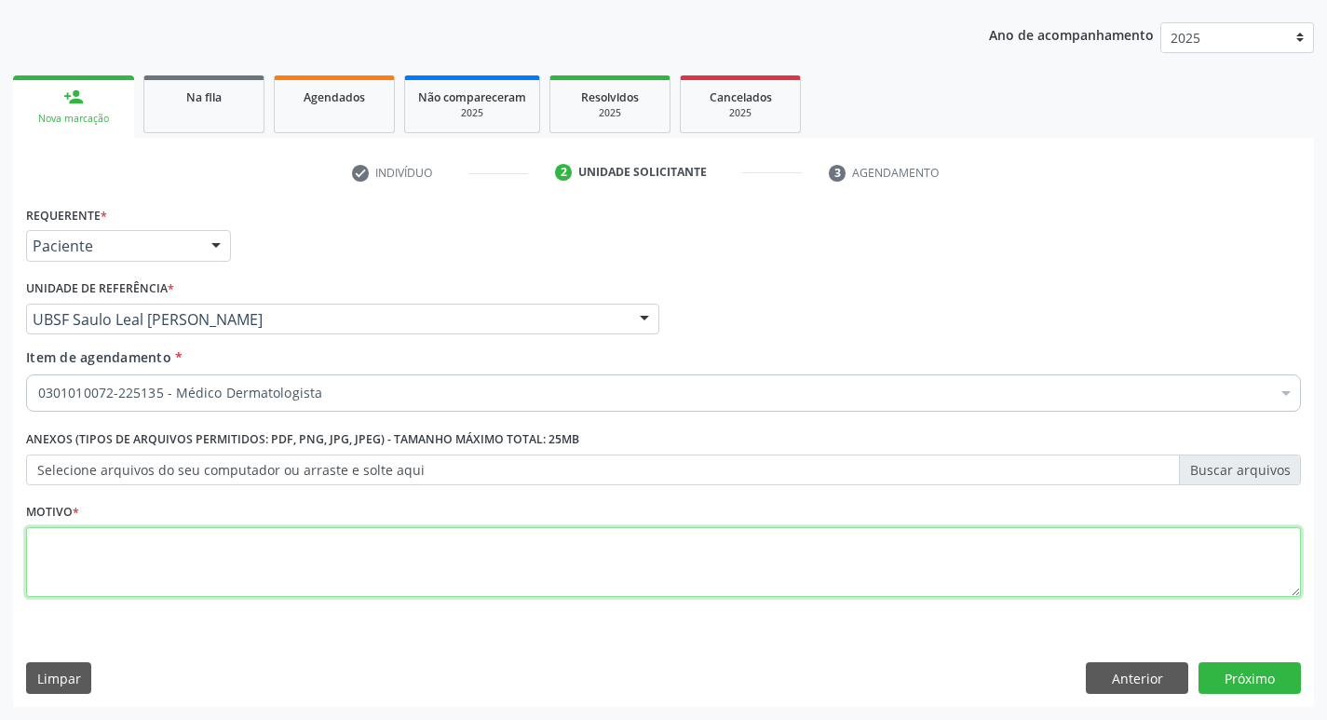
click at [67, 537] on textarea at bounding box center [663, 562] width 1275 height 71
type textarea "RETORNO COM DERMATO"
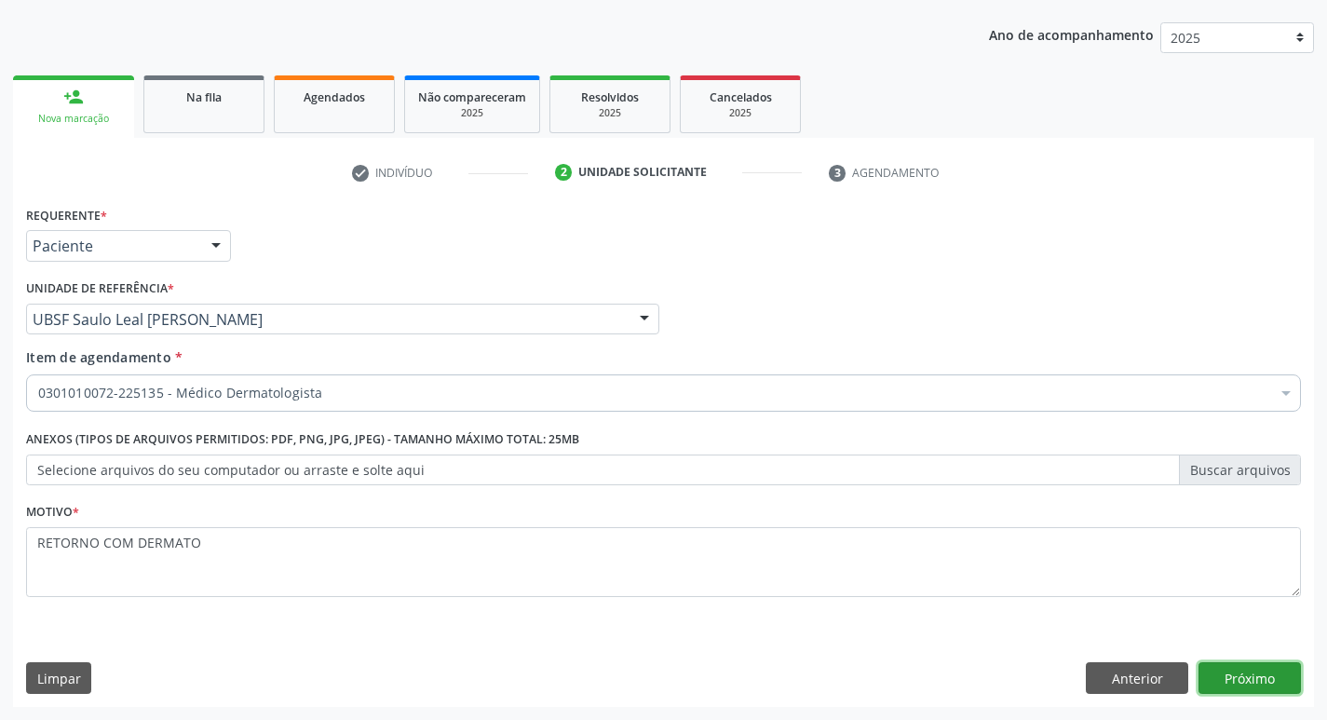
click at [1258, 673] on button "Próximo" at bounding box center [1250, 678] width 102 height 32
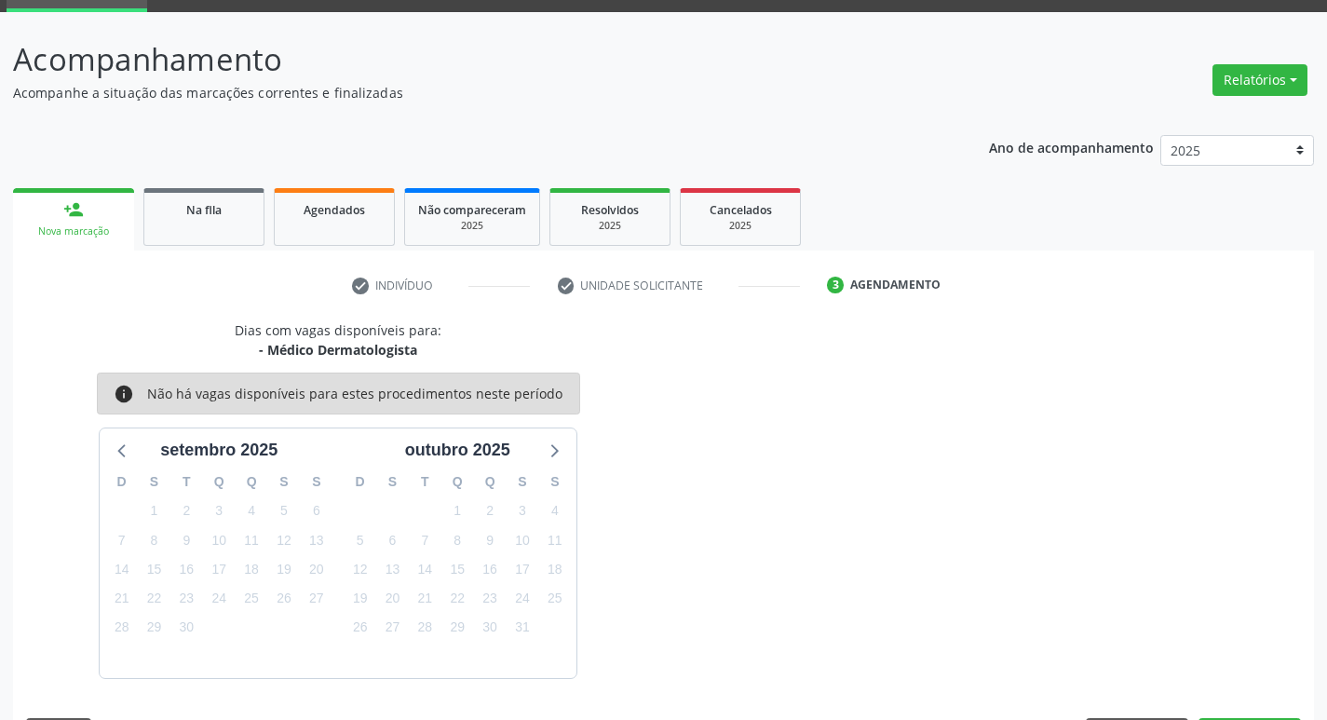
scroll to position [145, 0]
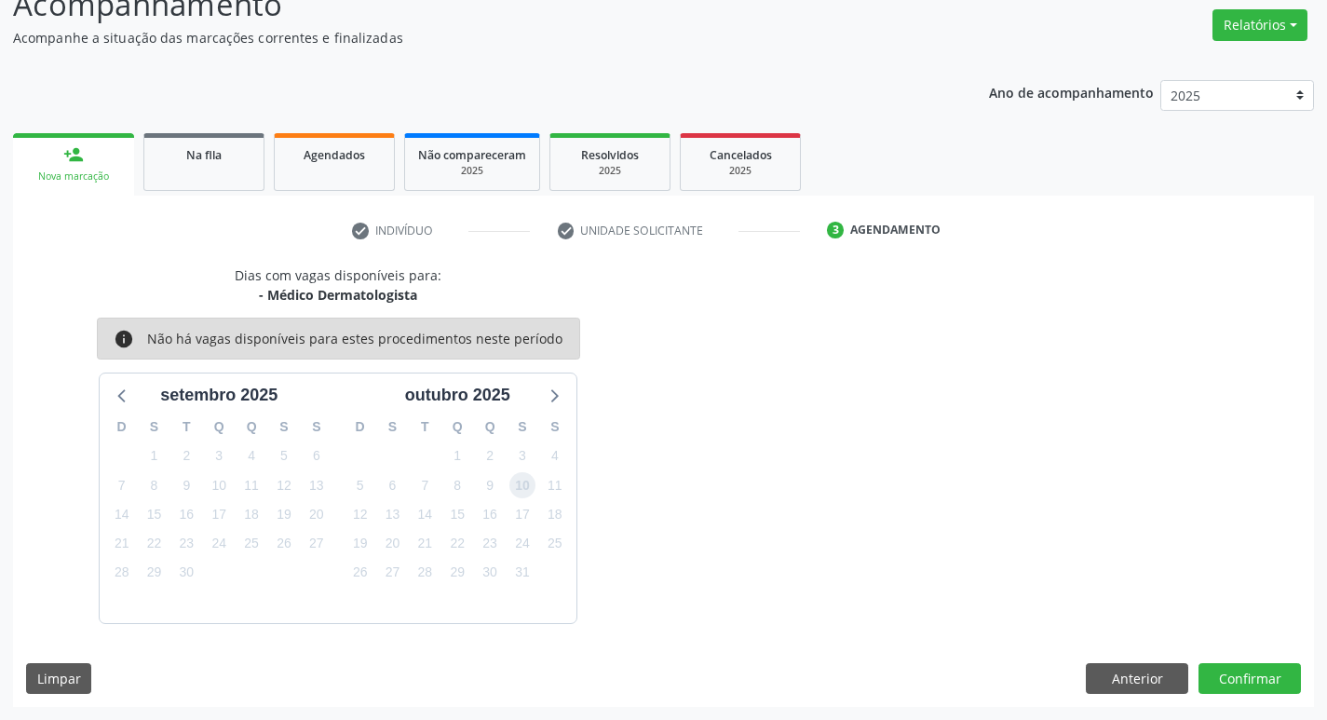
click at [523, 485] on span "10" at bounding box center [523, 485] width 26 height 26
click at [1261, 684] on button "Confirmar" at bounding box center [1250, 679] width 102 height 32
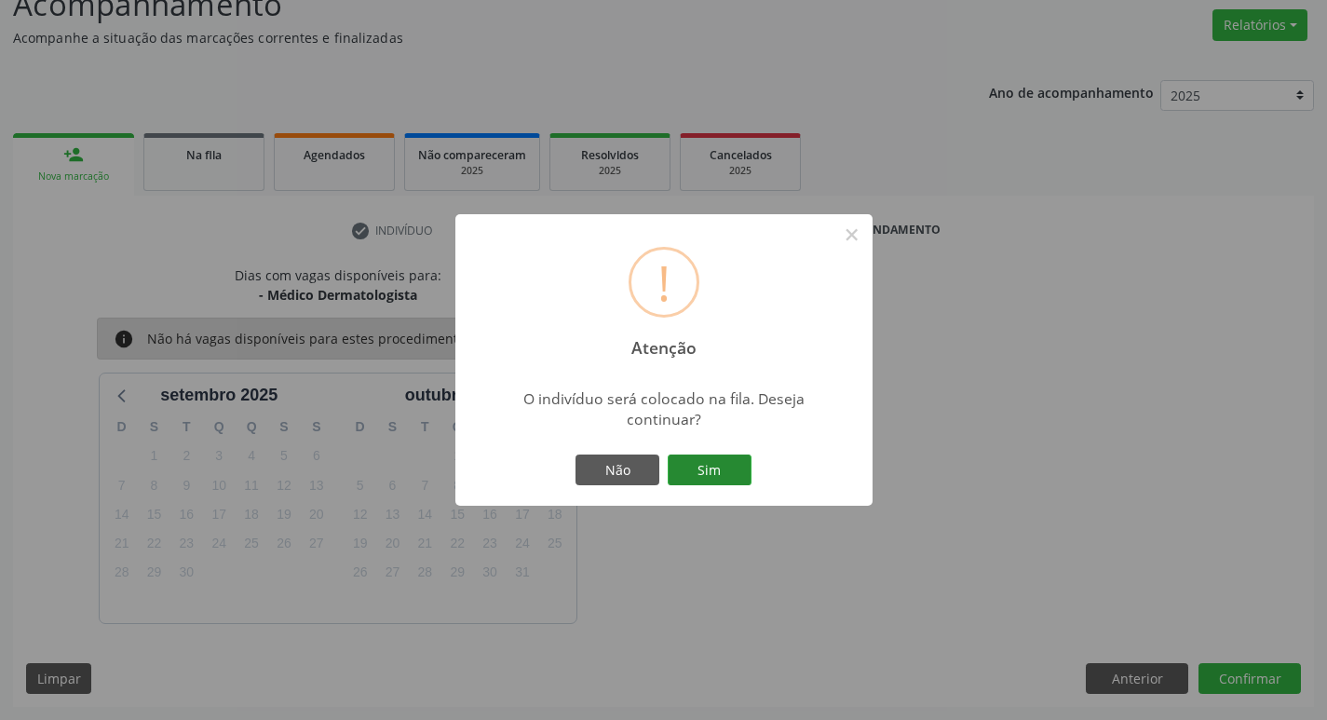
click at [716, 470] on button "Sim" at bounding box center [710, 471] width 84 height 32
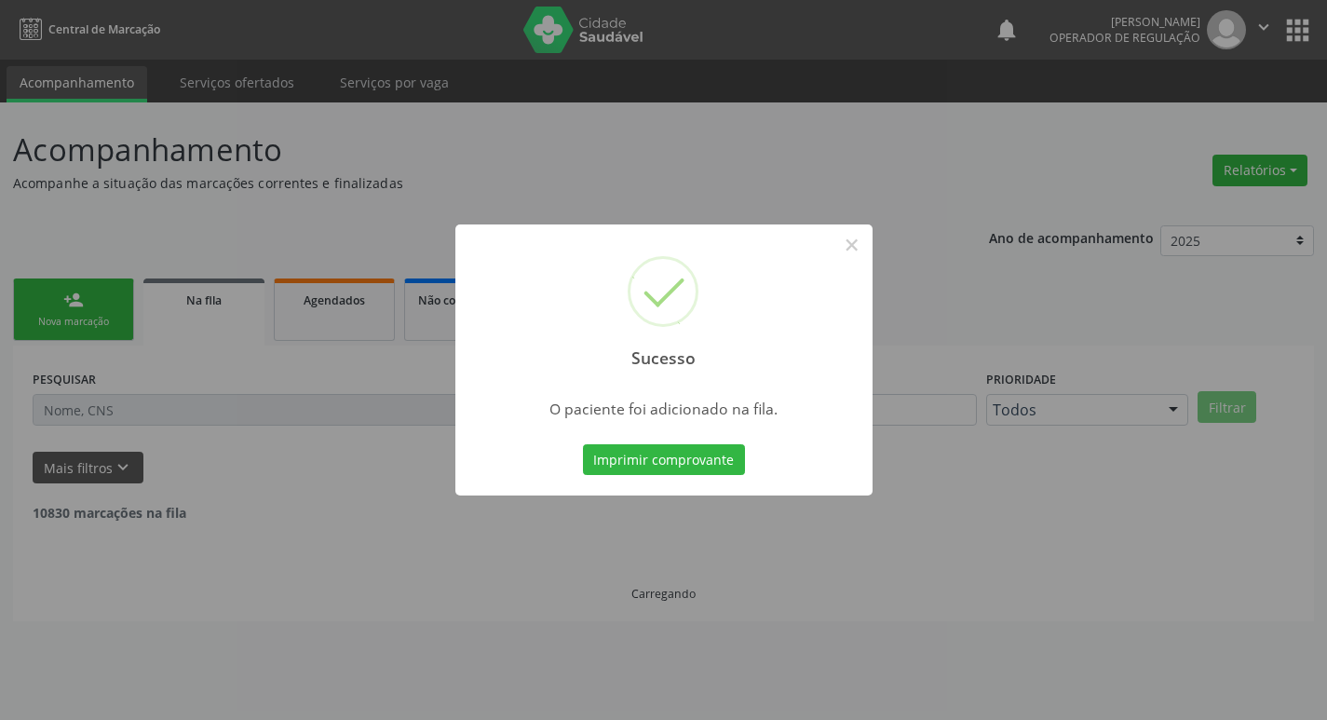
scroll to position [0, 0]
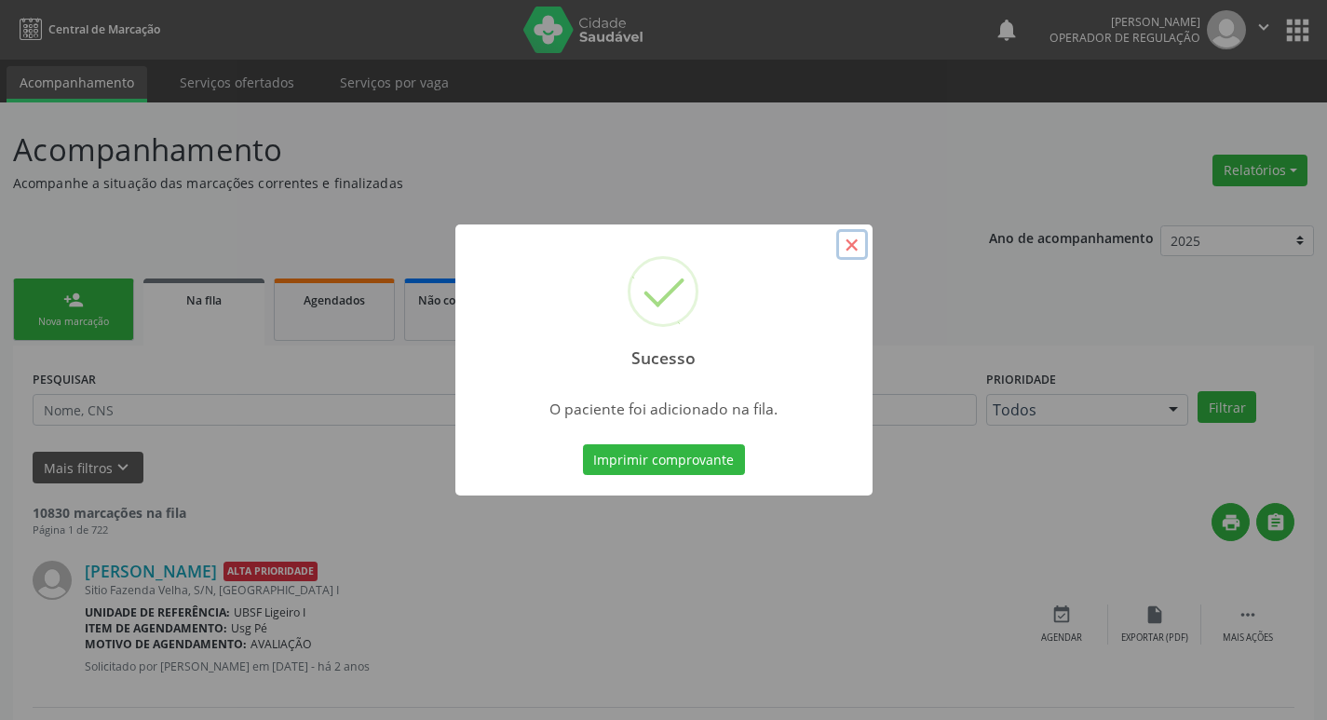
click at [854, 249] on button "×" at bounding box center [852, 245] width 32 height 32
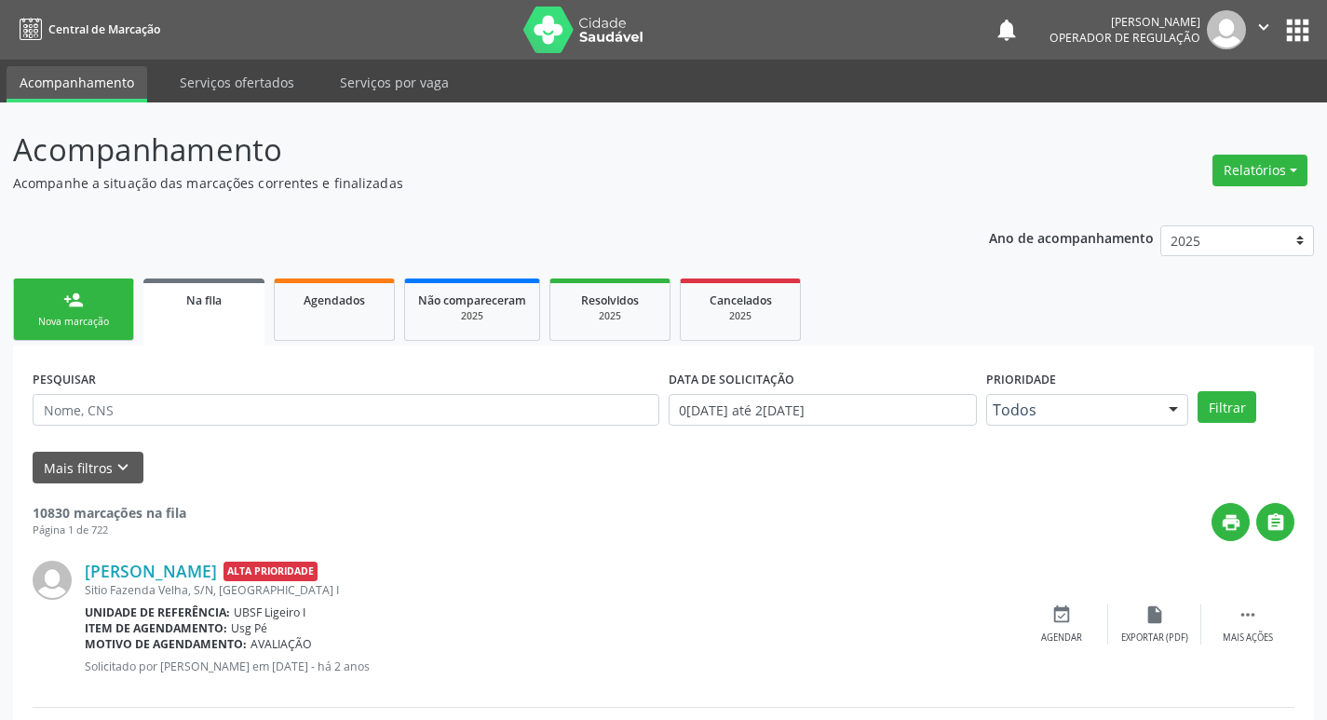
click at [54, 323] on div "Nova marcação" at bounding box center [73, 322] width 93 height 14
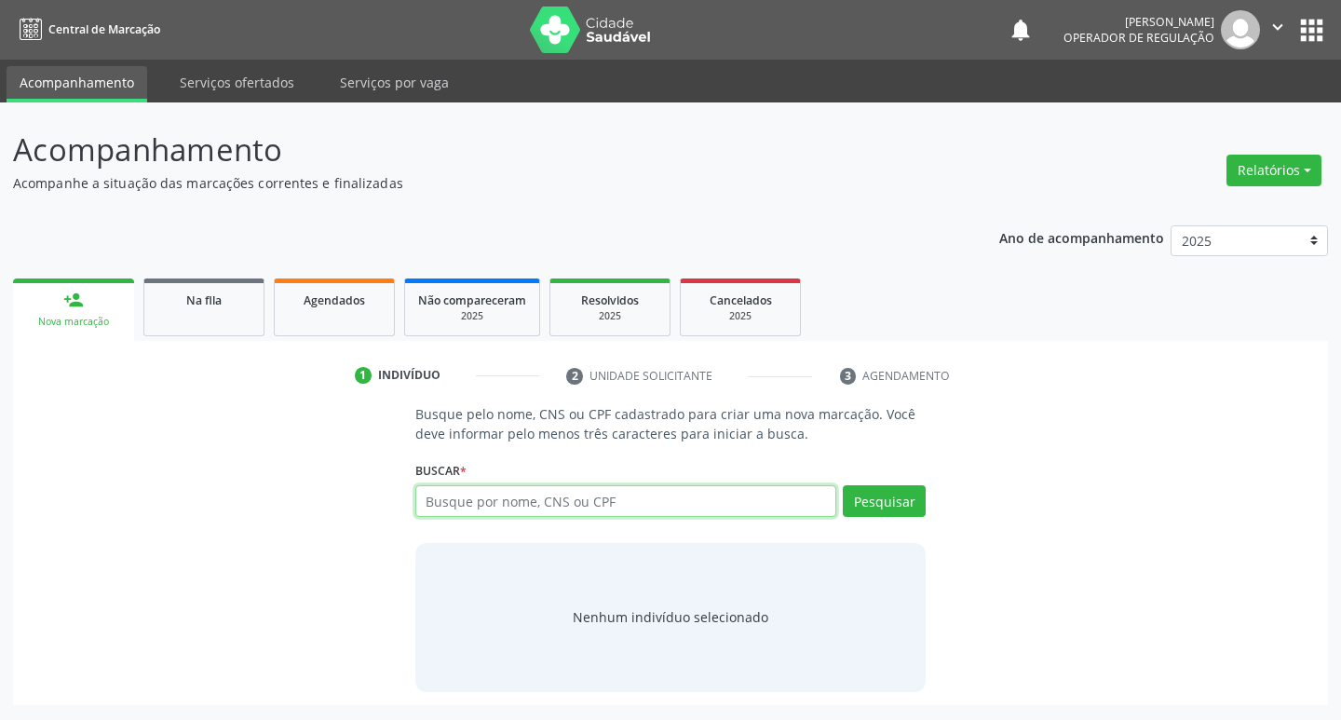
click at [472, 502] on input "text" at bounding box center [626, 501] width 422 height 32
type input "708907776652115"
click at [884, 495] on button "Pesquisar" at bounding box center [884, 501] width 83 height 32
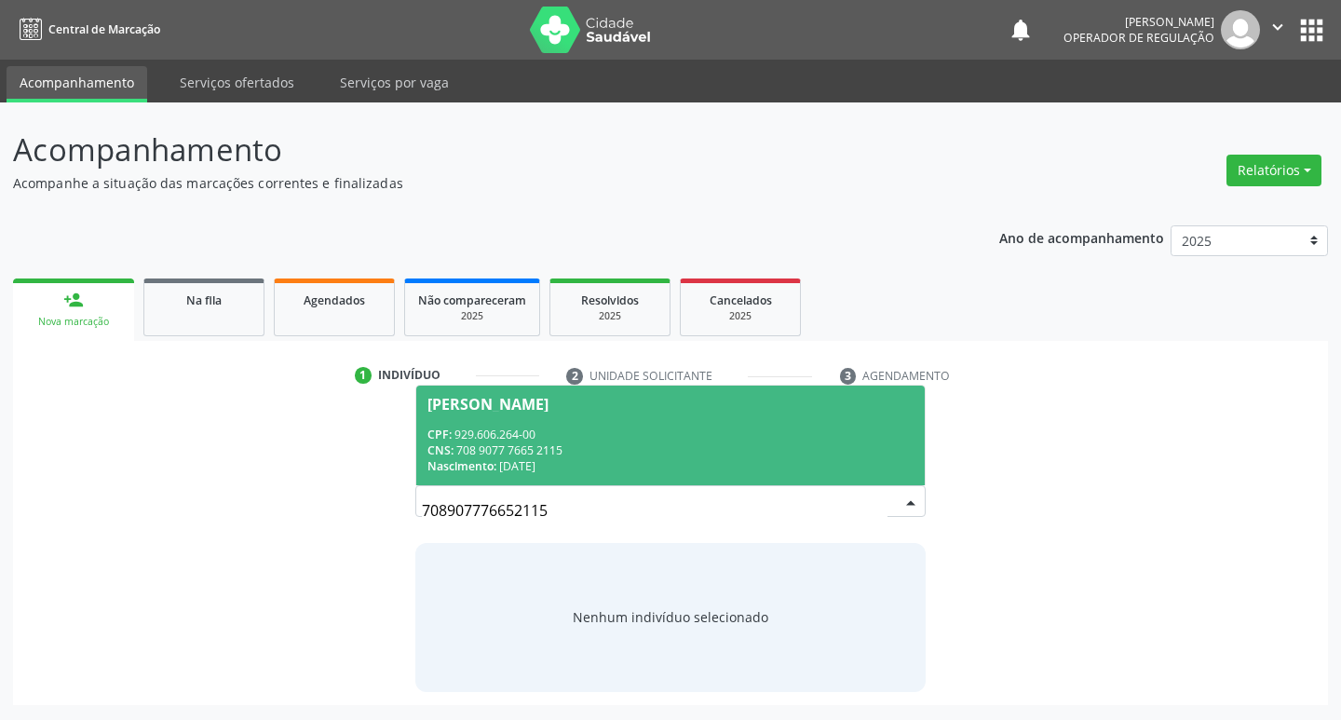
click at [511, 400] on div "Diomar de Souza Lima" at bounding box center [488, 404] width 121 height 15
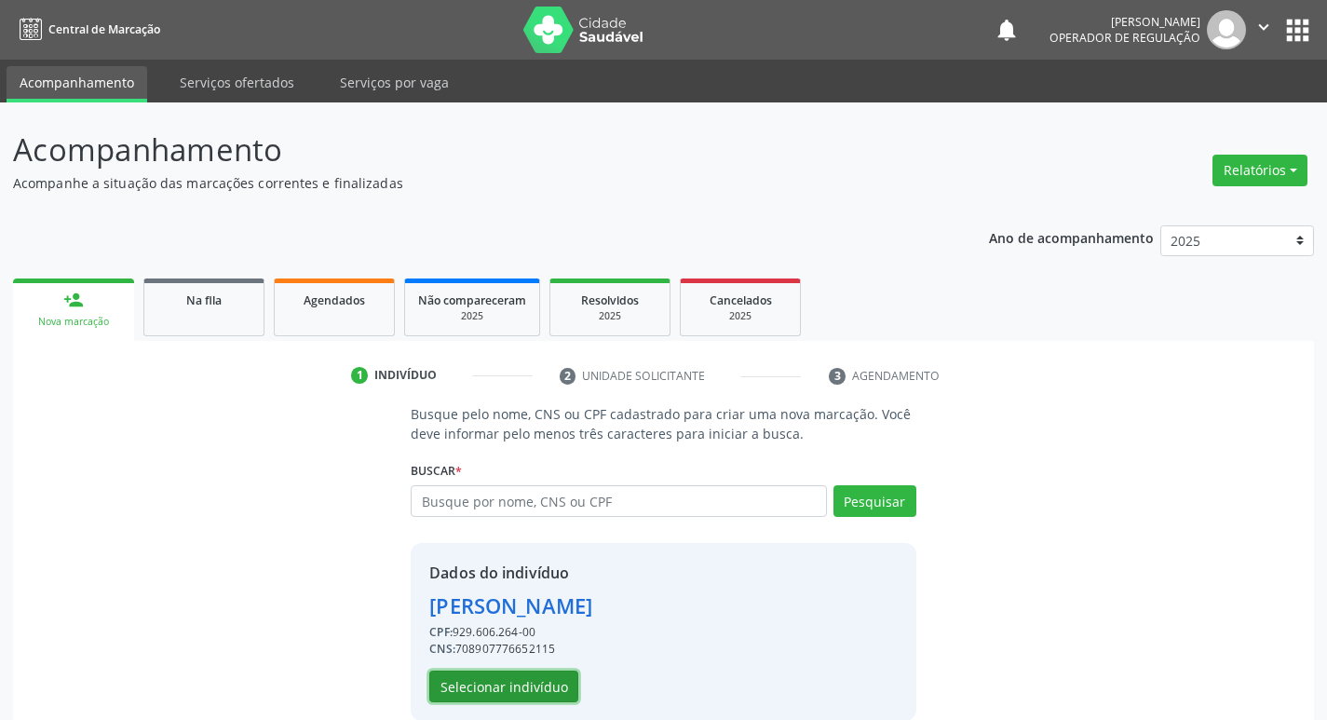
click at [503, 687] on button "Selecionar indivíduo" at bounding box center [503, 687] width 149 height 32
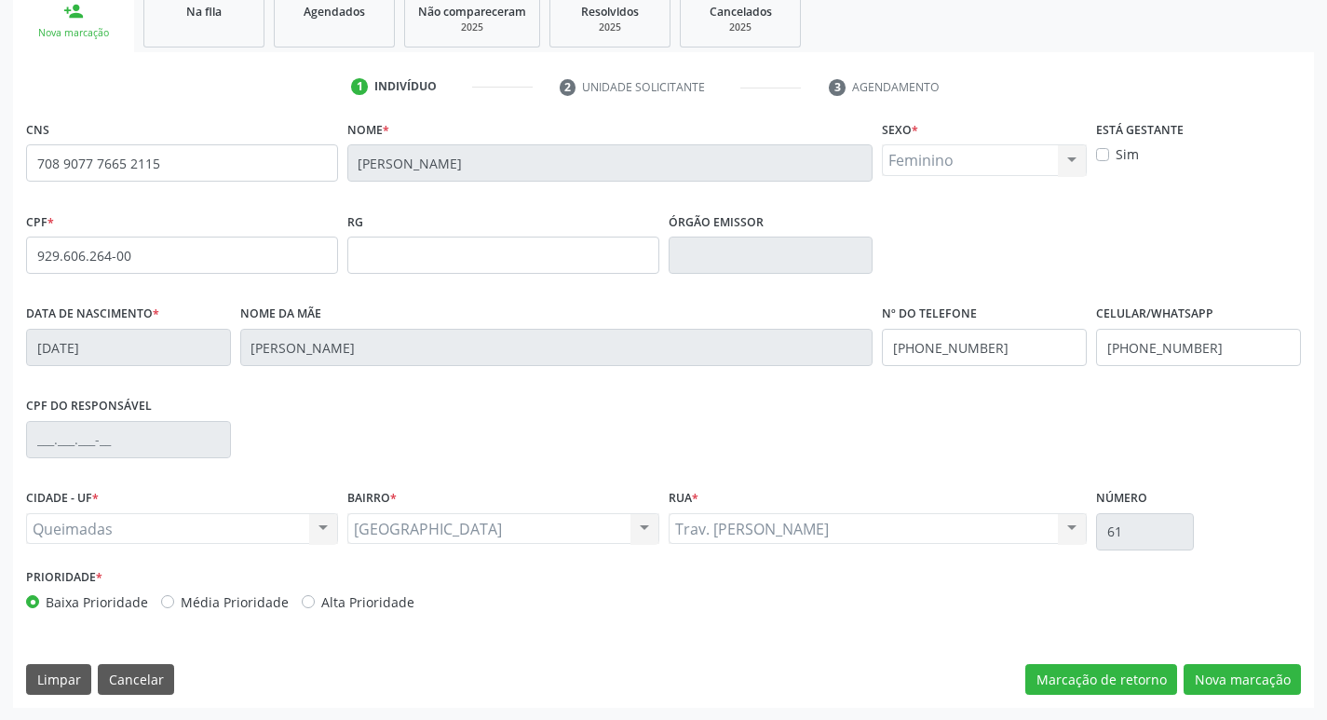
scroll to position [290, 0]
click at [1258, 684] on button "Nova marcação" at bounding box center [1242, 679] width 117 height 32
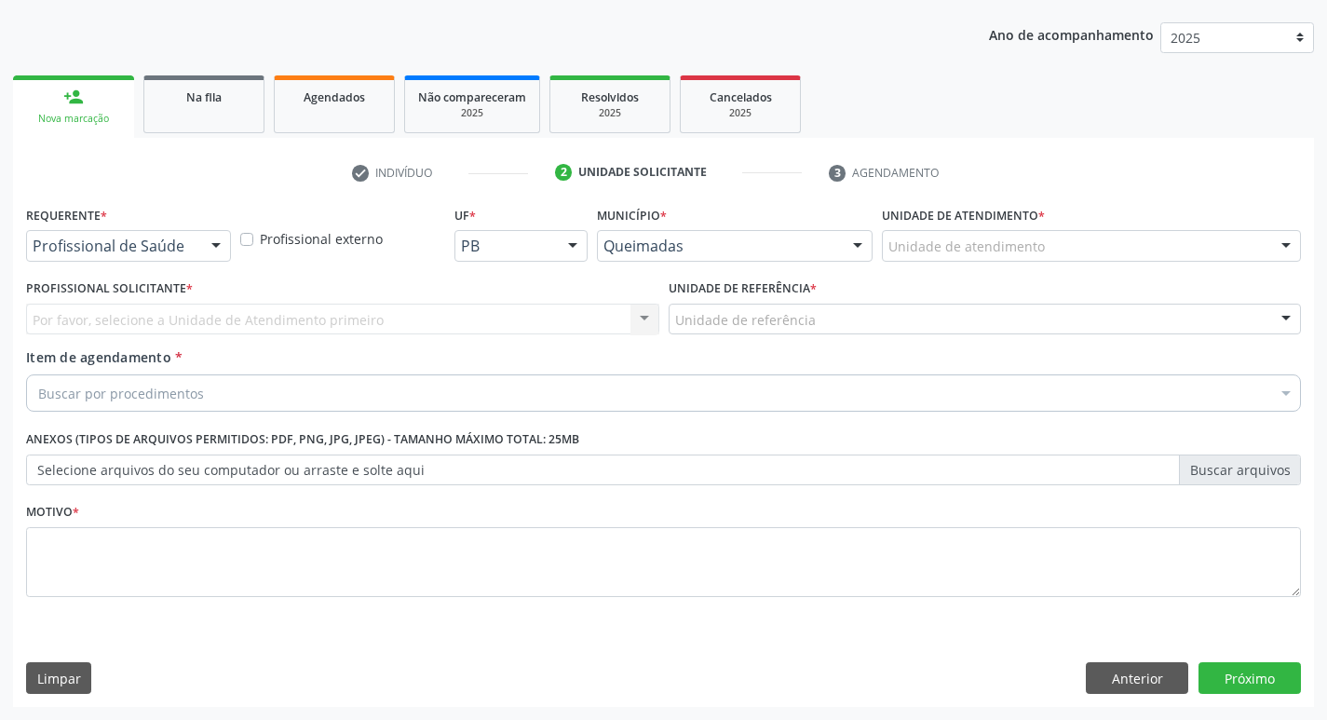
scroll to position [203, 0]
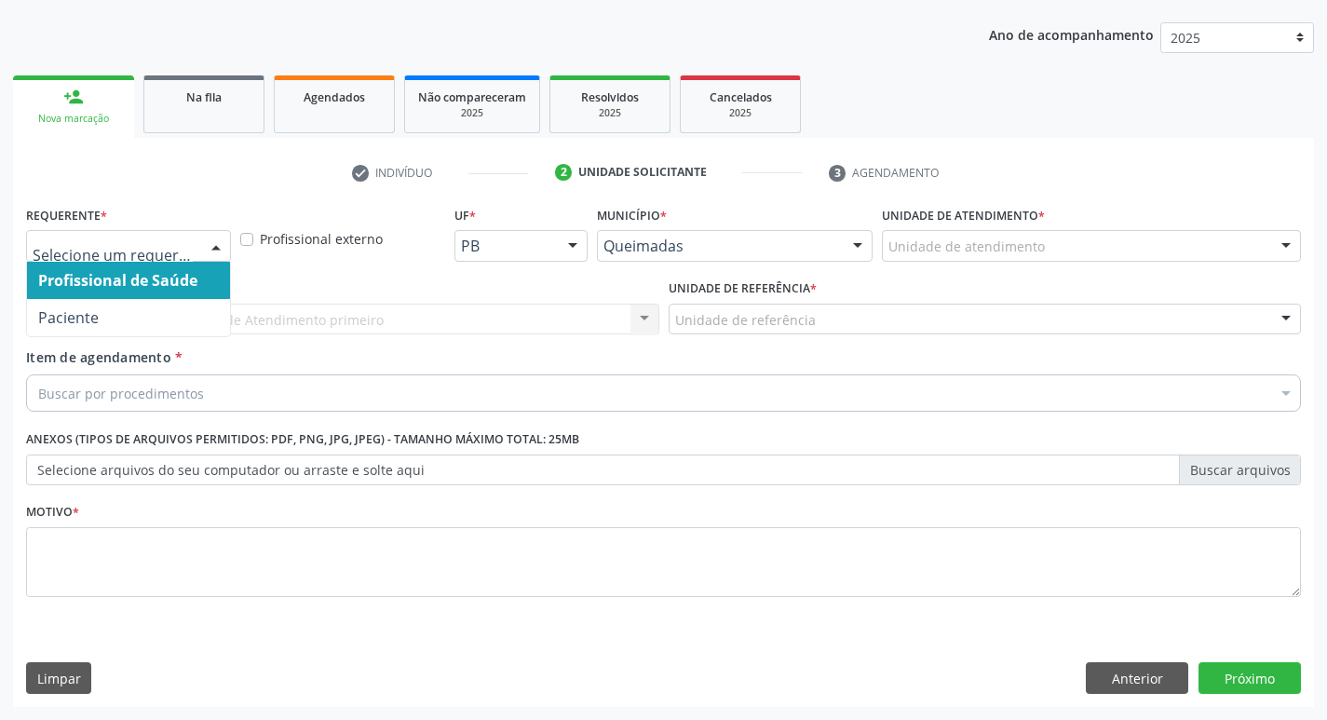
click at [215, 246] on div at bounding box center [216, 247] width 28 height 32
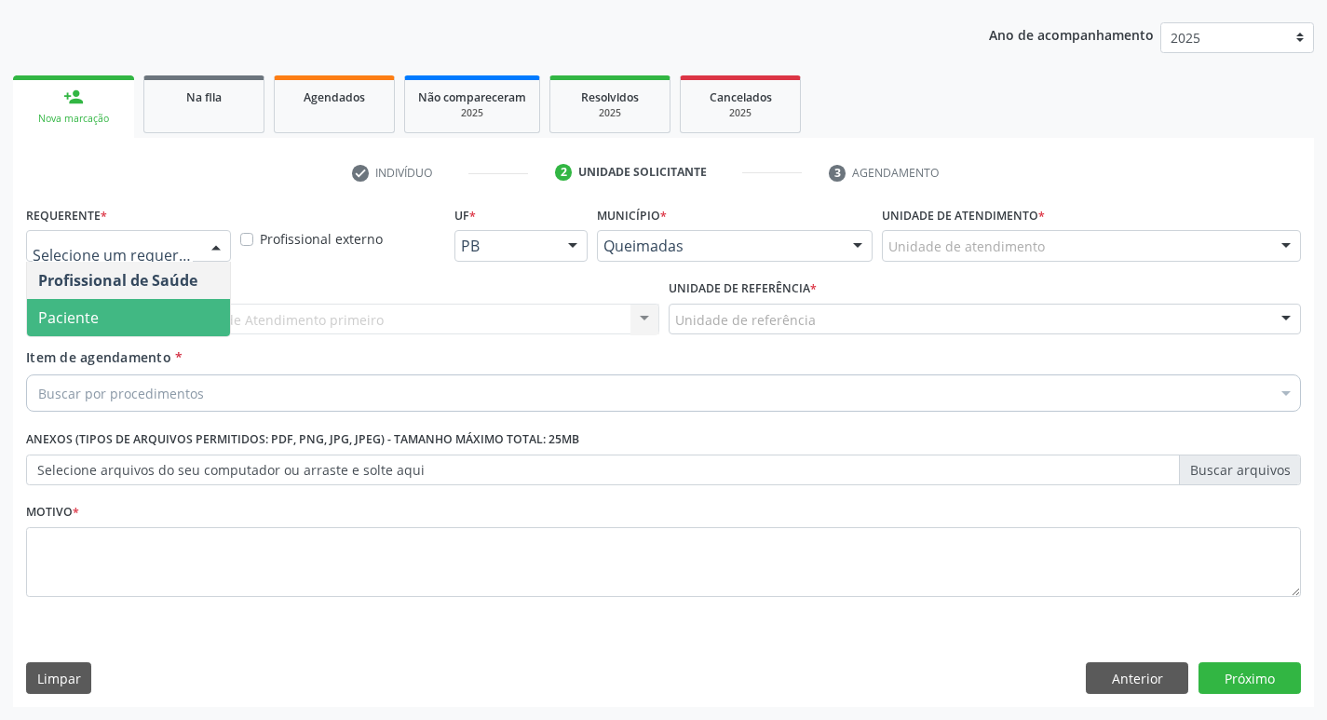
click at [155, 312] on span "Paciente" at bounding box center [128, 317] width 203 height 37
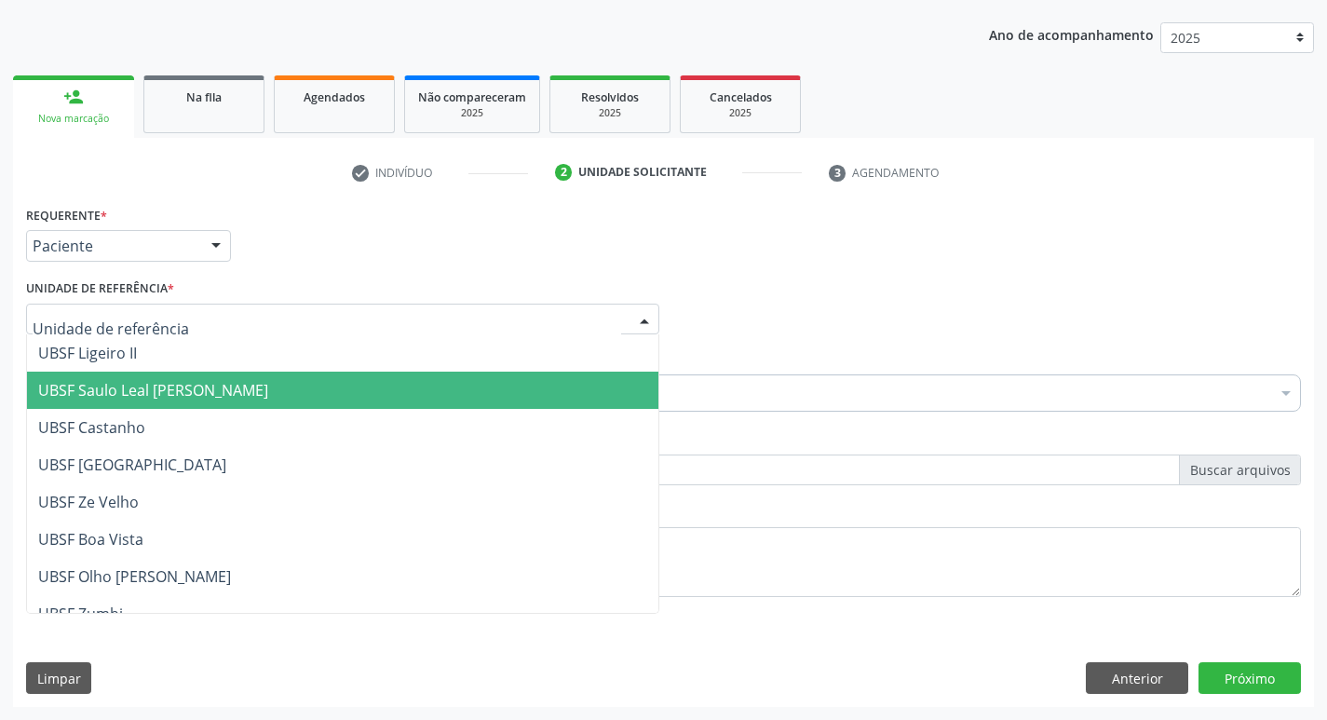
click at [182, 397] on span "UBSF Saulo Leal [PERSON_NAME]" at bounding box center [153, 390] width 230 height 20
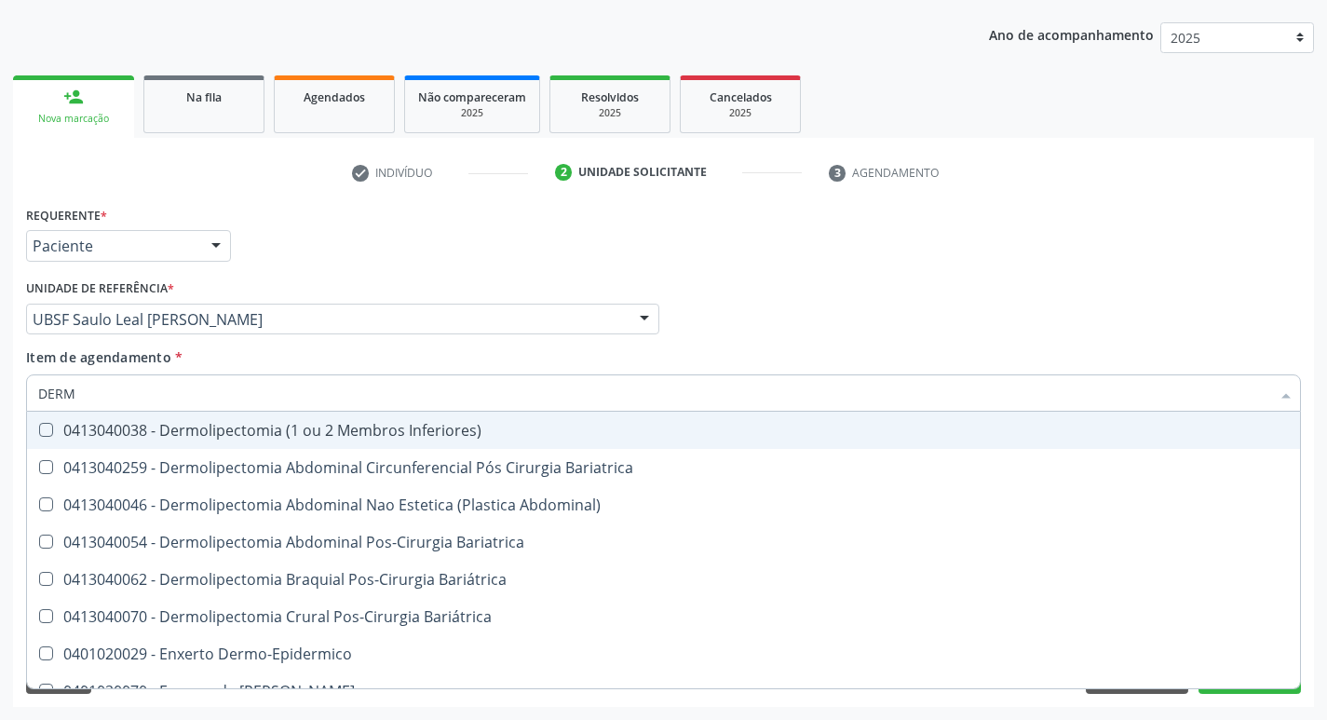
type input "DERMA"
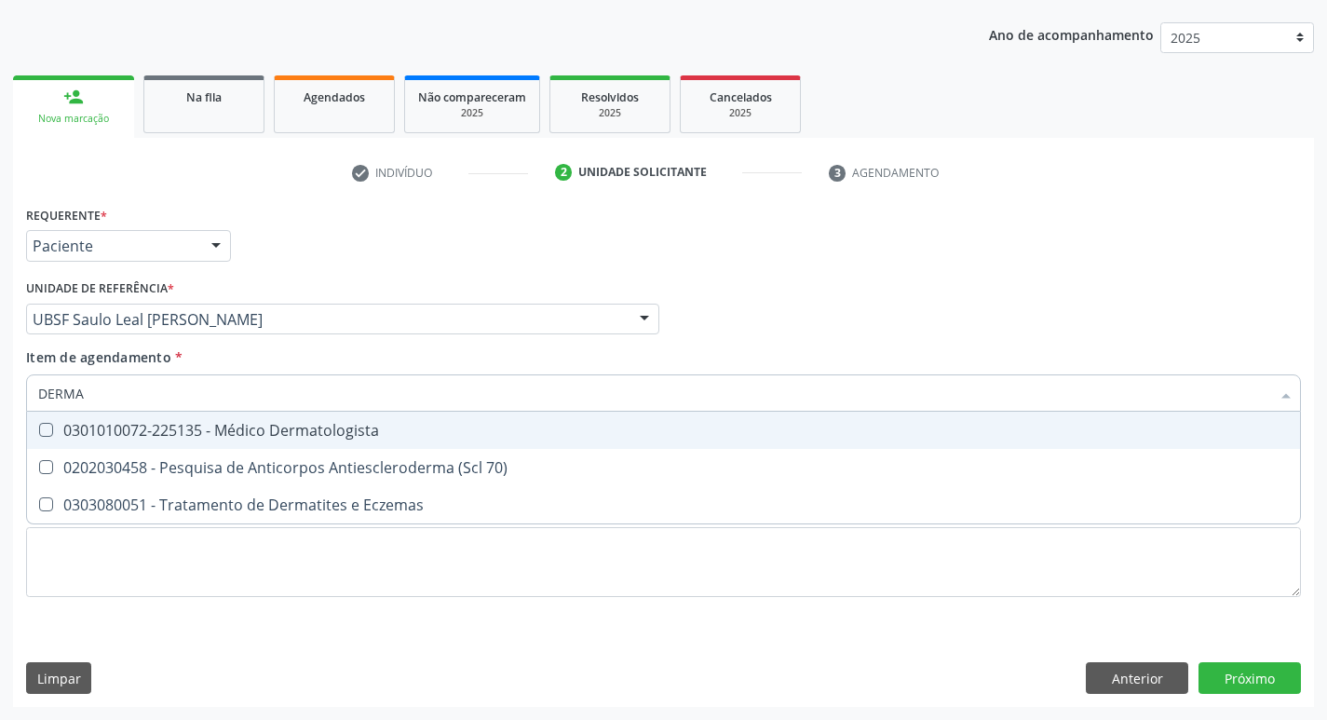
click at [48, 425] on Dermatologista at bounding box center [46, 430] width 14 height 14
click at [39, 425] on Dermatologista "checkbox" at bounding box center [33, 430] width 12 height 12
checkbox Dermatologista "true"
click at [1037, 325] on div "Profissional Solicitante Por favor, selecione a Unidade de Atendimento primeiro…" at bounding box center [663, 311] width 1285 height 73
checkbox 70\) "true"
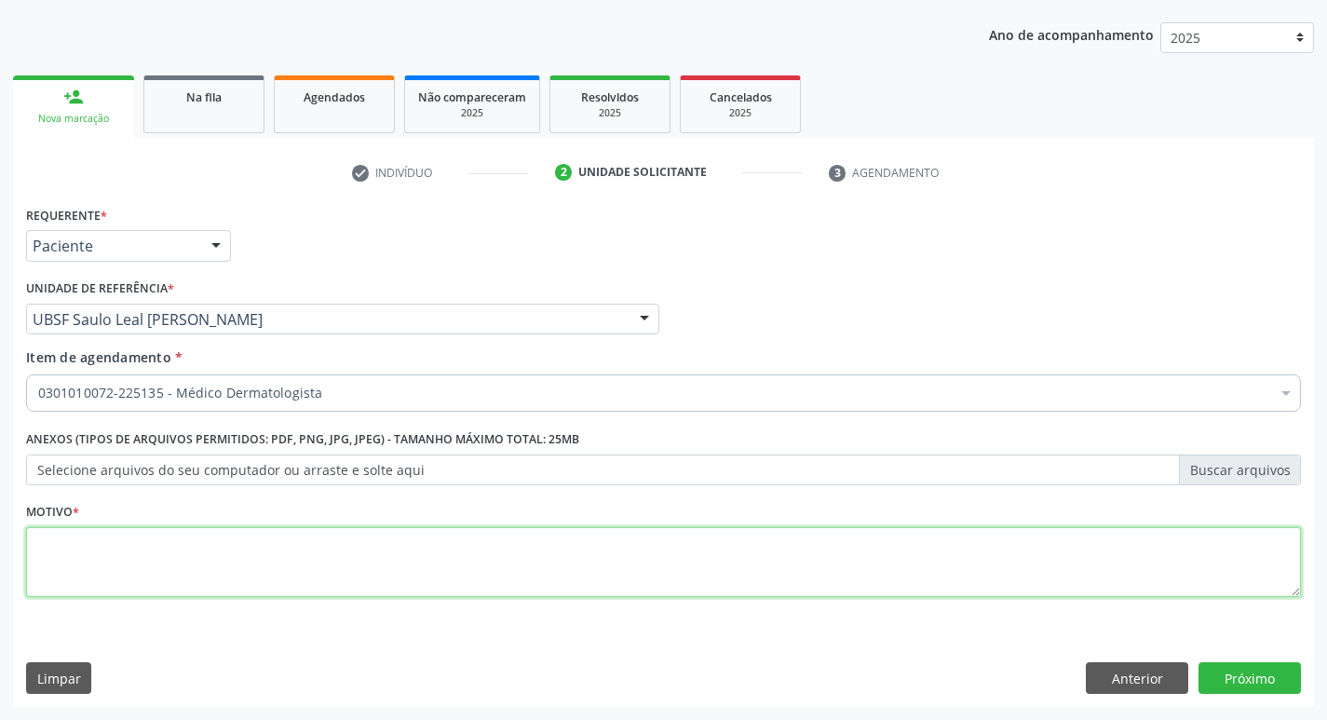
click at [100, 543] on textarea at bounding box center [663, 562] width 1275 height 71
type textarea "RETORNO COM DERMATO"
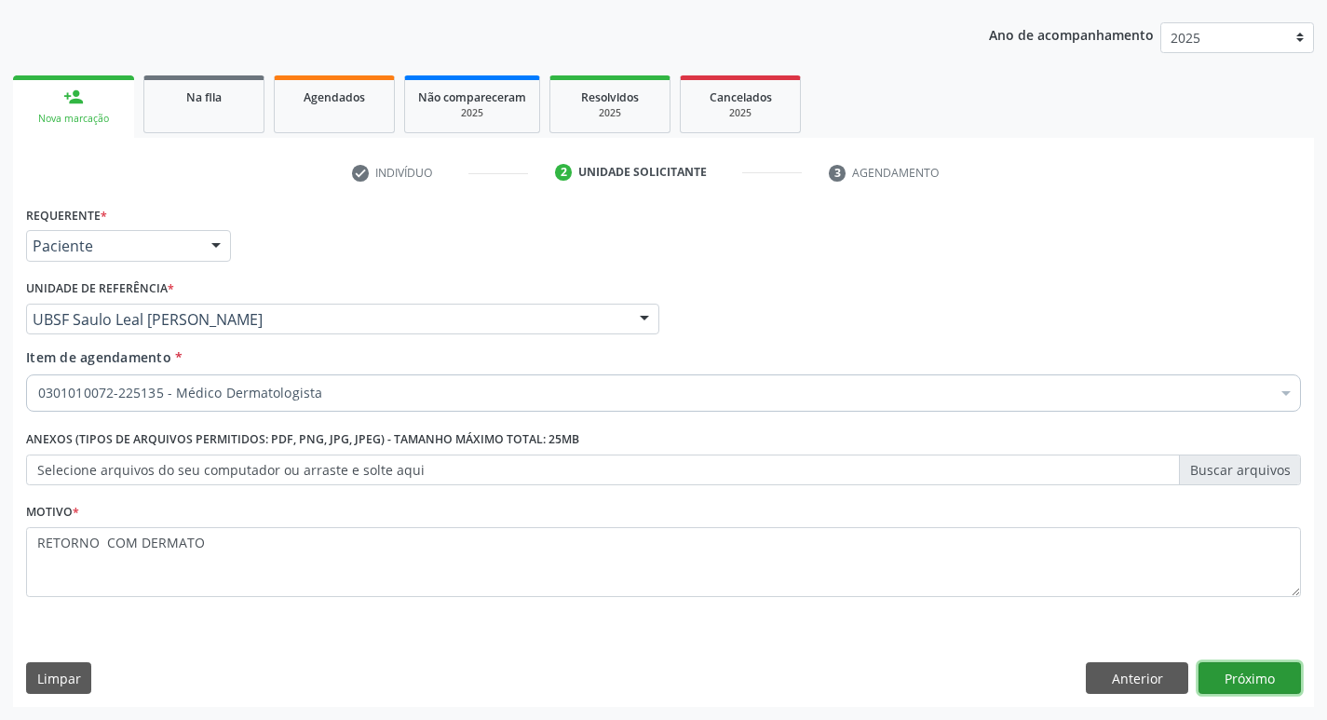
click at [1278, 681] on button "Próximo" at bounding box center [1250, 678] width 102 height 32
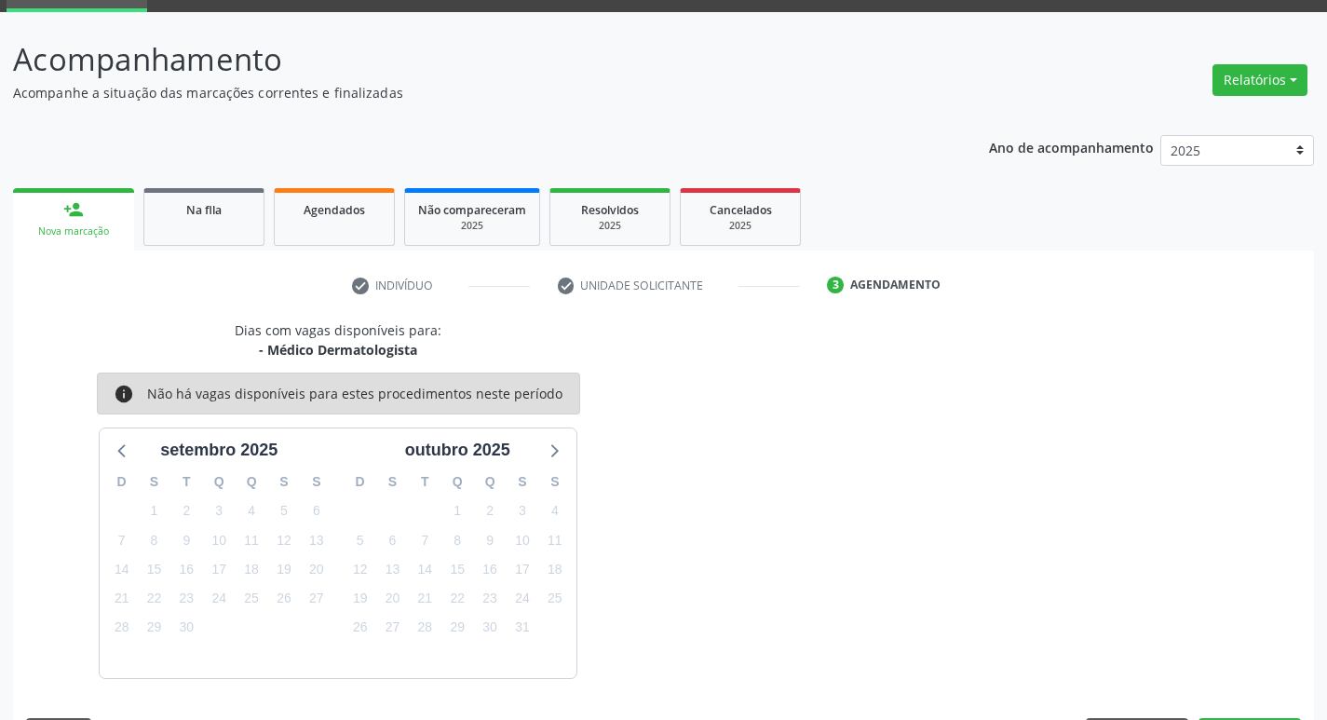
scroll to position [145, 0]
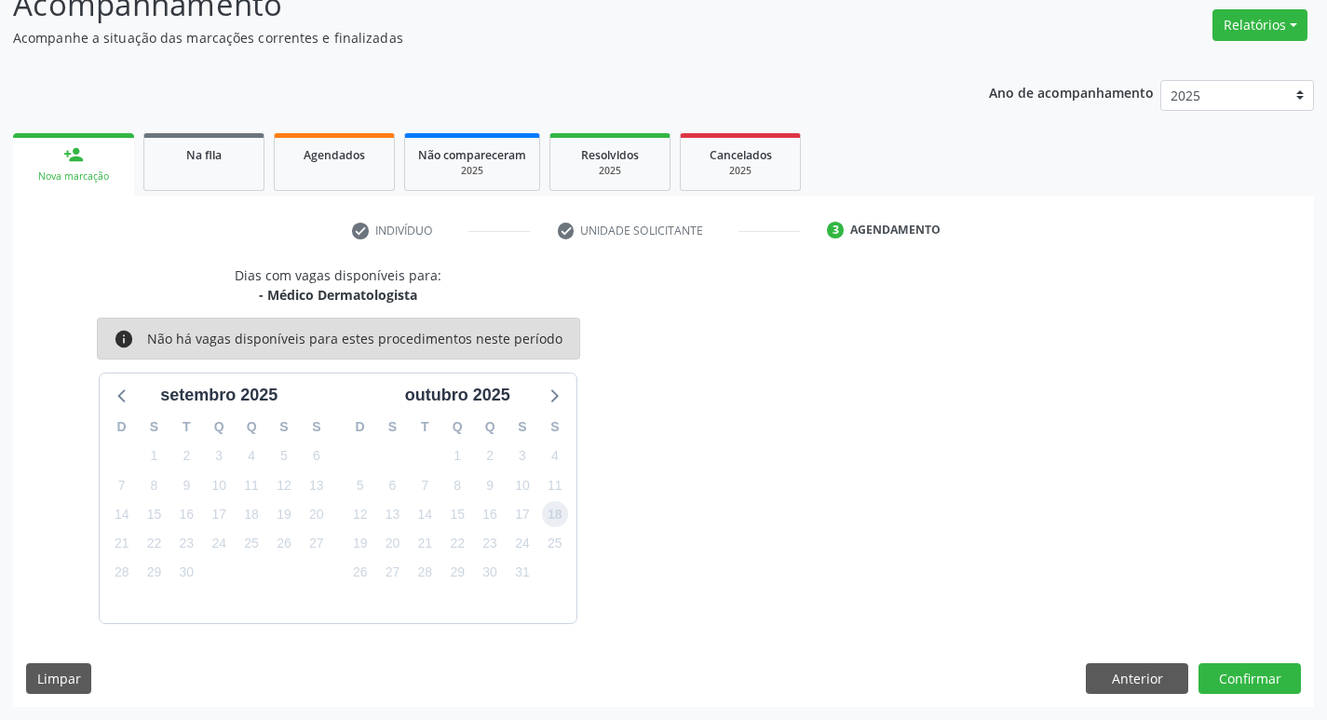
click at [549, 509] on span "18" at bounding box center [555, 514] width 26 height 26
click at [519, 449] on span "3" at bounding box center [523, 456] width 26 height 26
click at [1241, 673] on button "Confirmar" at bounding box center [1250, 679] width 102 height 32
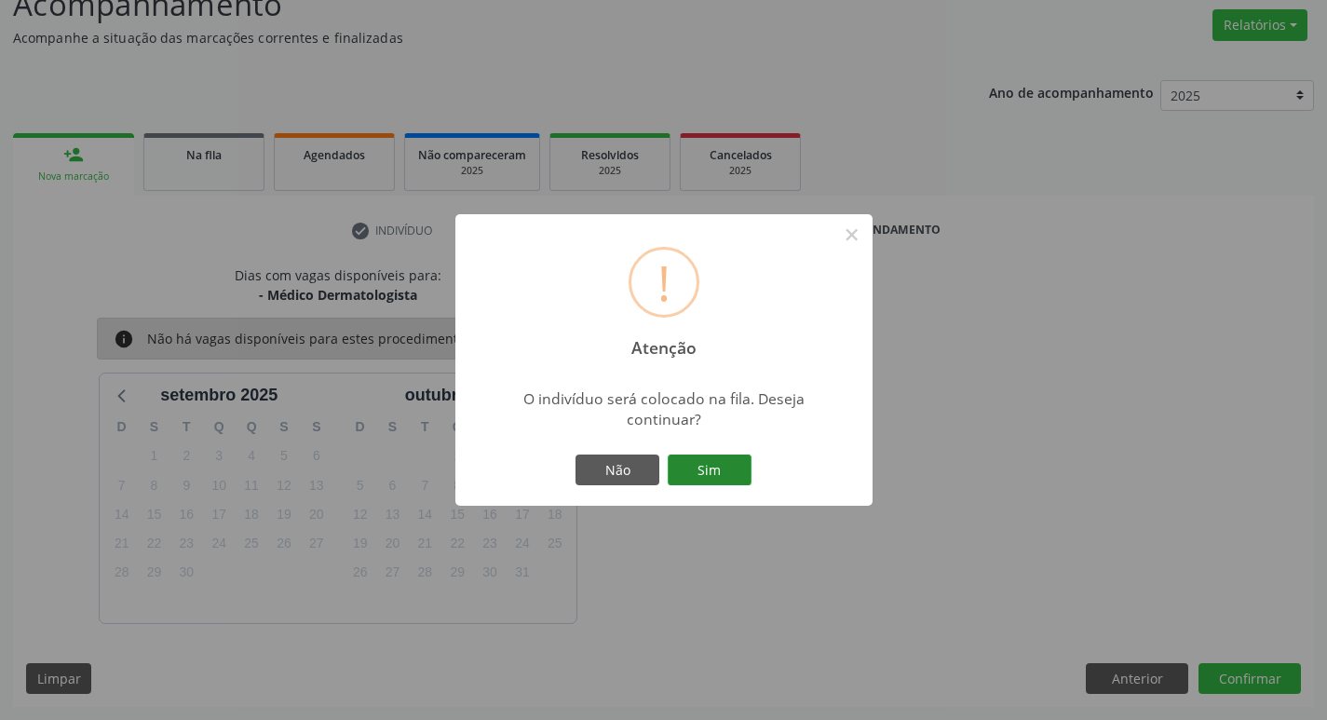
click at [749, 469] on button "Sim" at bounding box center [710, 471] width 84 height 32
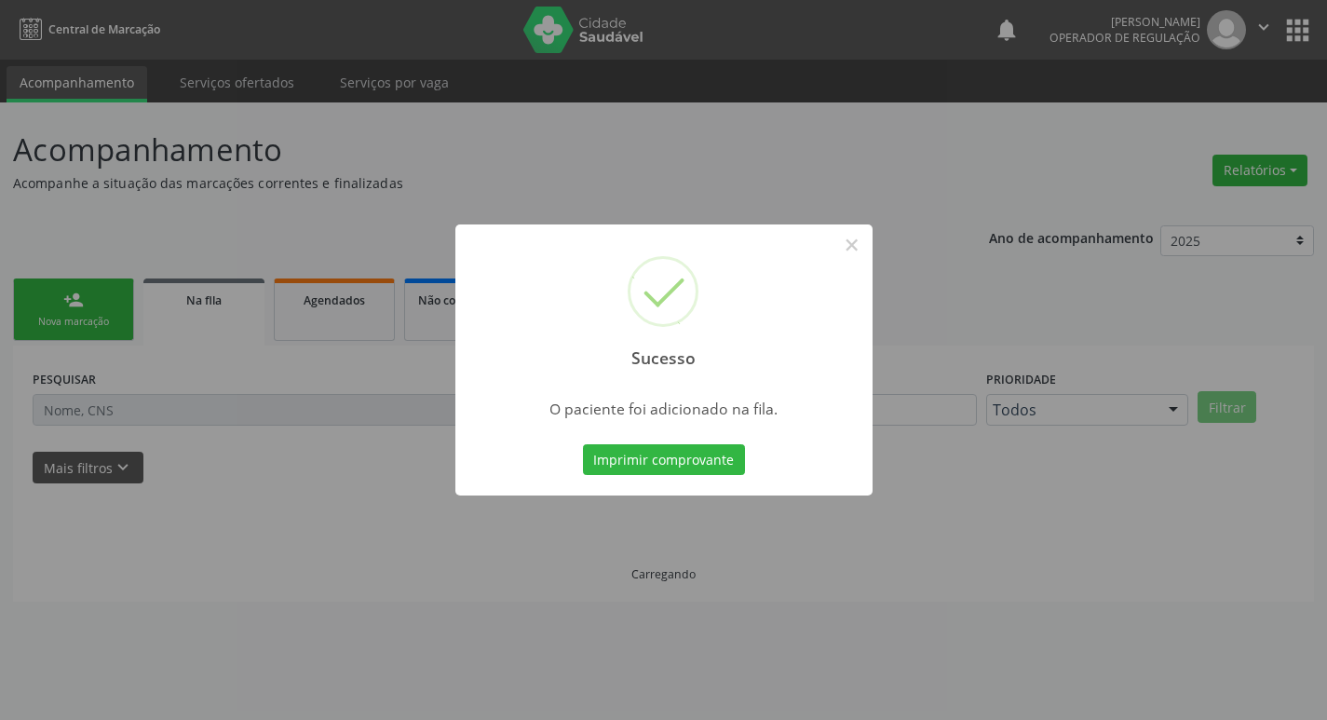
scroll to position [0, 0]
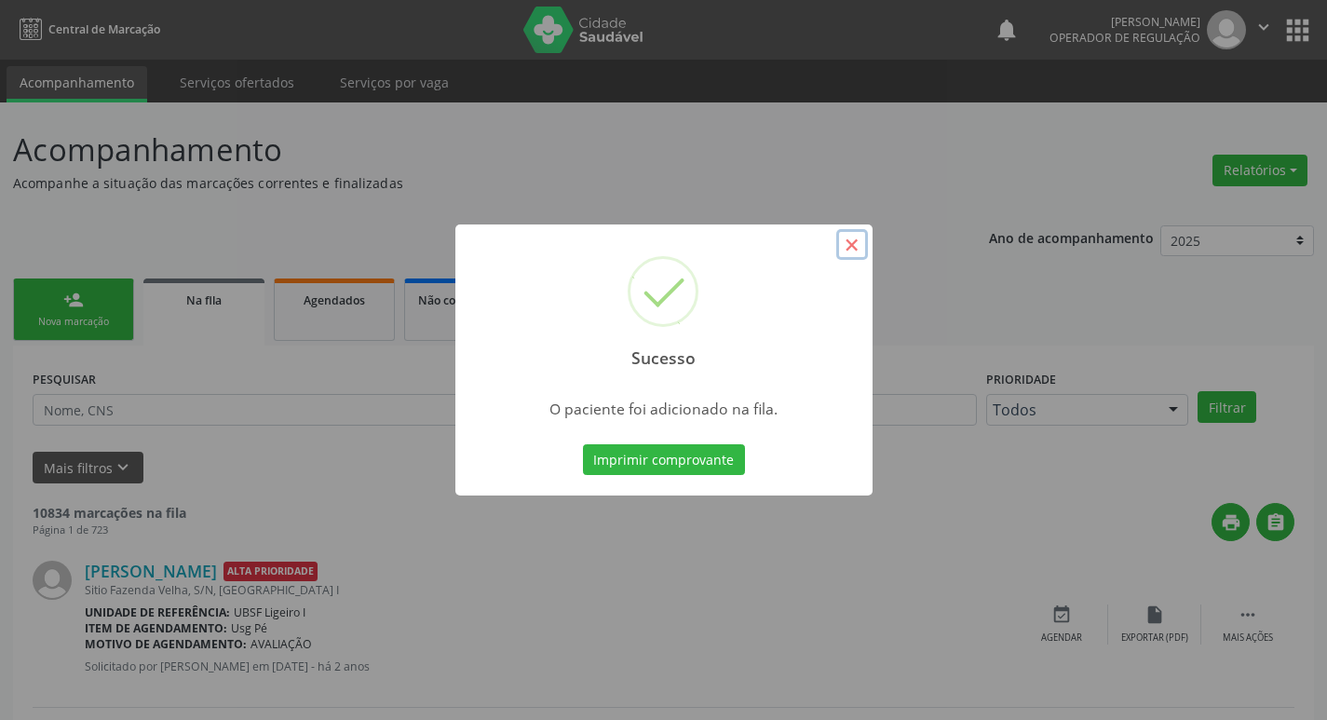
click at [856, 249] on button "×" at bounding box center [852, 245] width 32 height 32
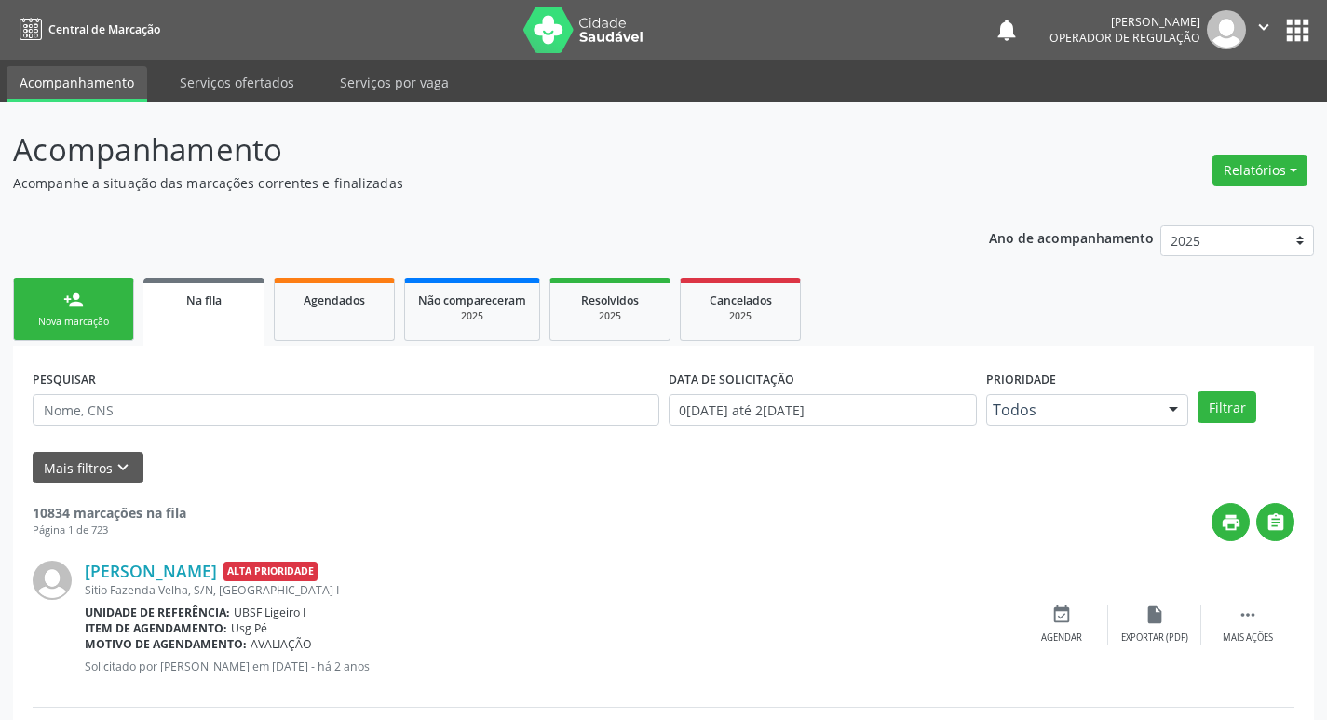
click at [84, 304] on link "person_add Nova marcação" at bounding box center [73, 310] width 121 height 62
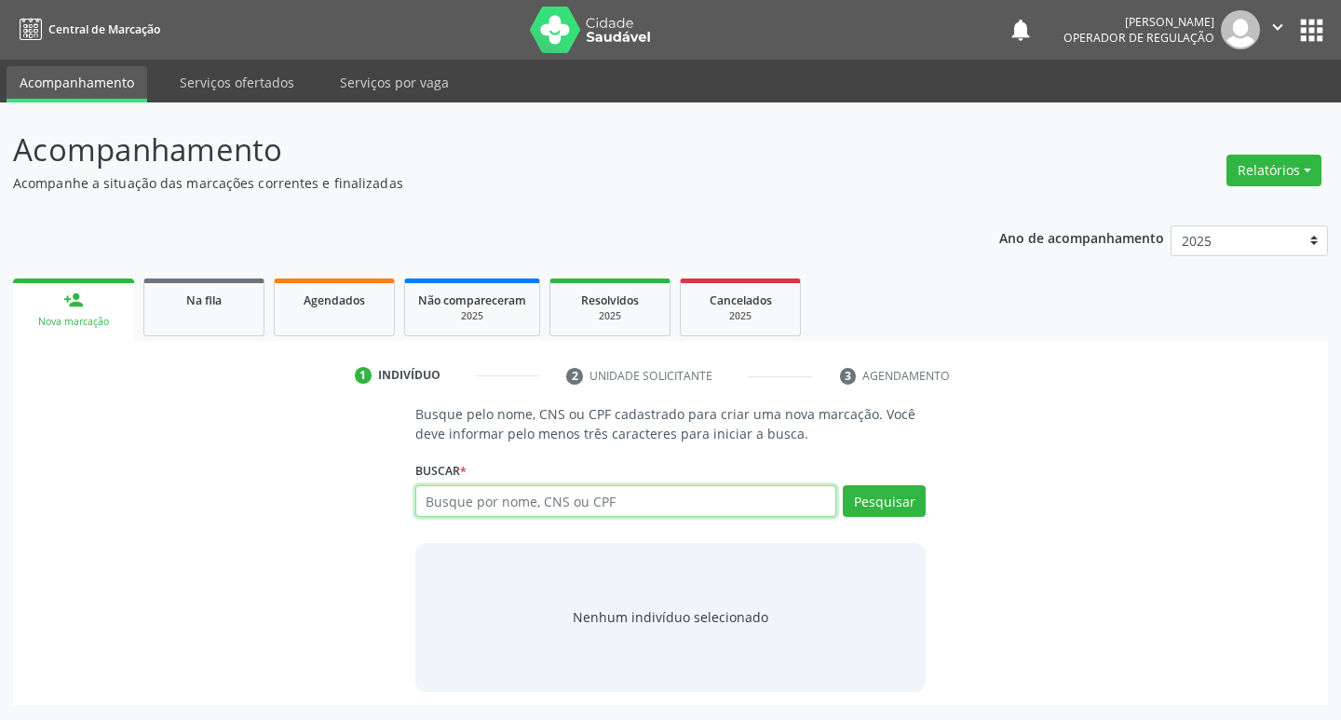
click at [484, 506] on input "text" at bounding box center [626, 501] width 422 height 32
click at [460, 509] on input "text" at bounding box center [626, 501] width 422 height 32
click at [440, 492] on input "text" at bounding box center [626, 501] width 422 height 32
type input "700005370781308"
click at [866, 502] on button "Pesquisar" at bounding box center [884, 501] width 83 height 32
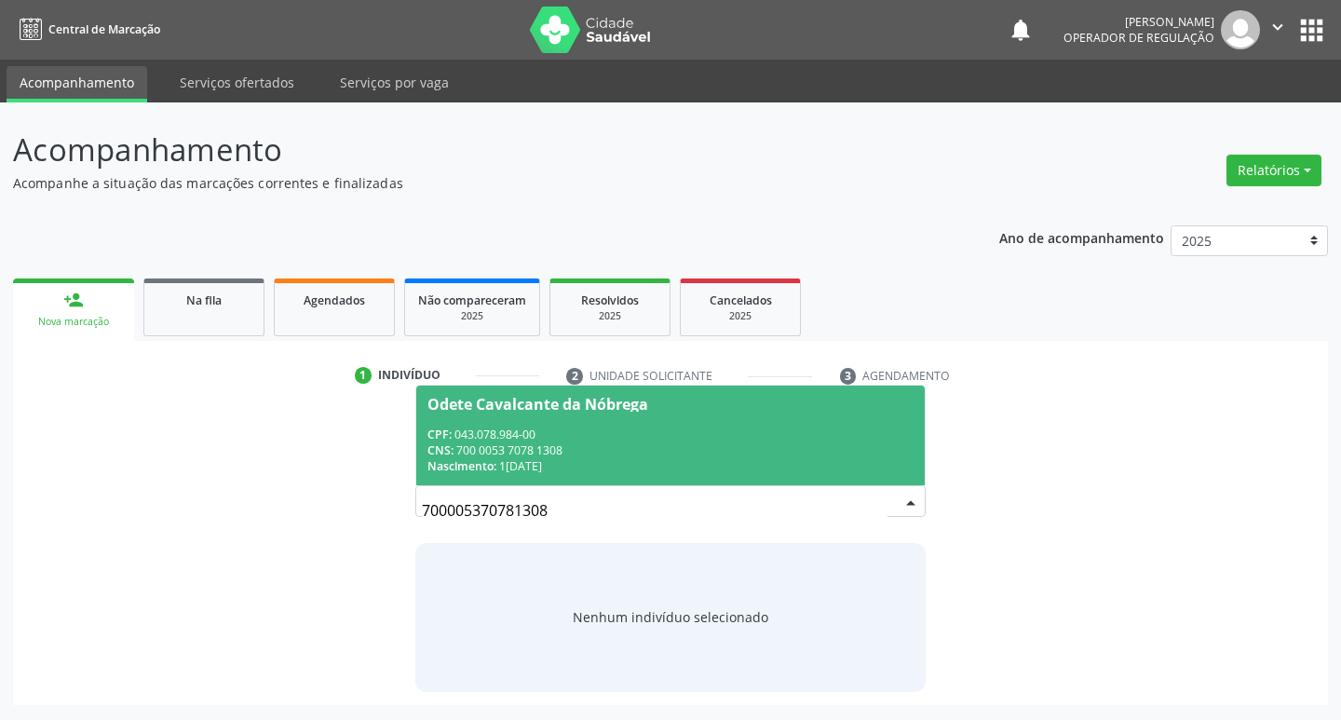
click at [499, 401] on div "Odete Cavalcante da Nóbrega" at bounding box center [538, 404] width 221 height 15
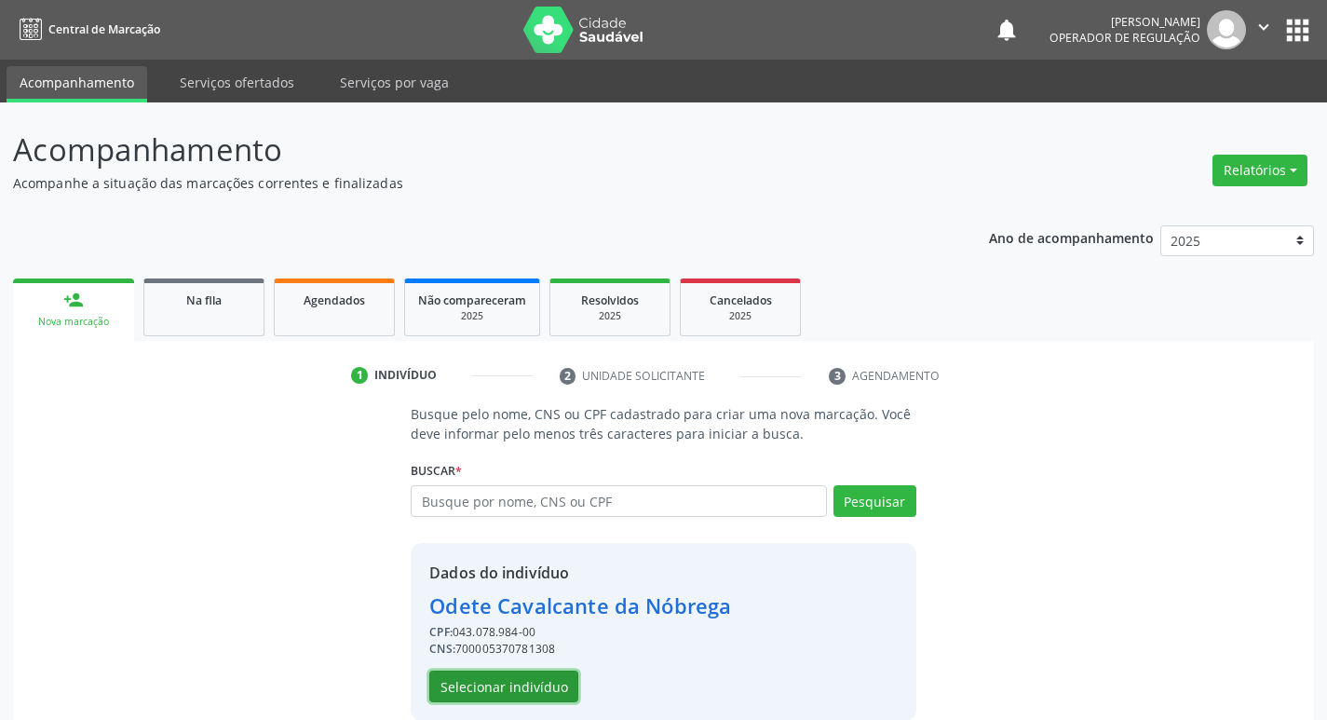
click at [496, 687] on button "Selecionar indivíduo" at bounding box center [503, 687] width 149 height 32
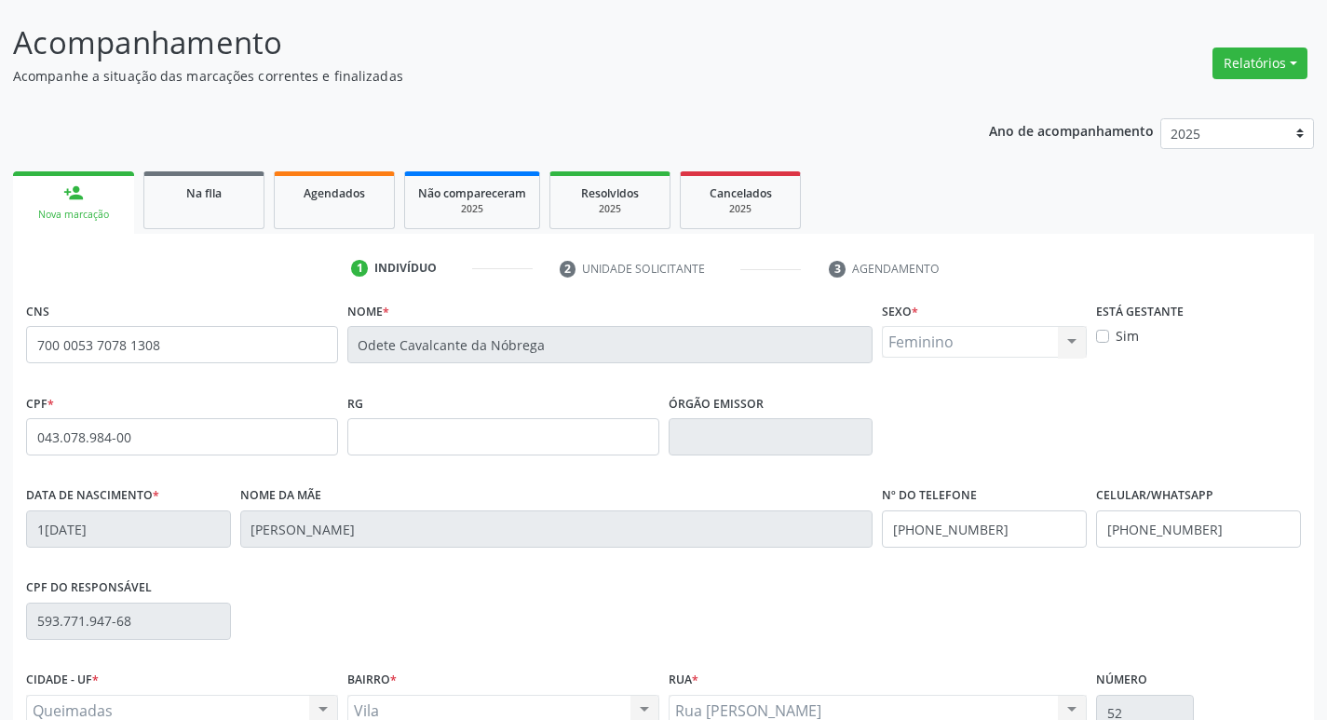
scroll to position [290, 0]
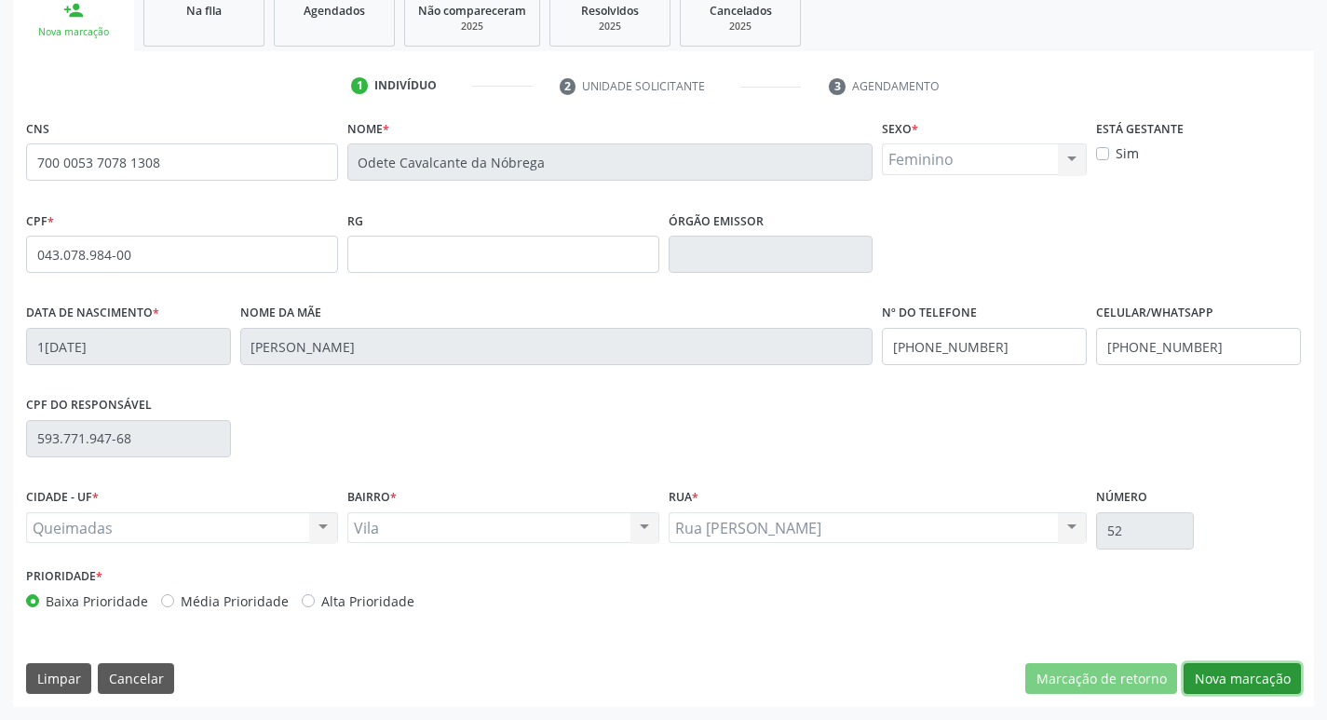
click at [1255, 673] on button "Nova marcação" at bounding box center [1242, 679] width 117 height 32
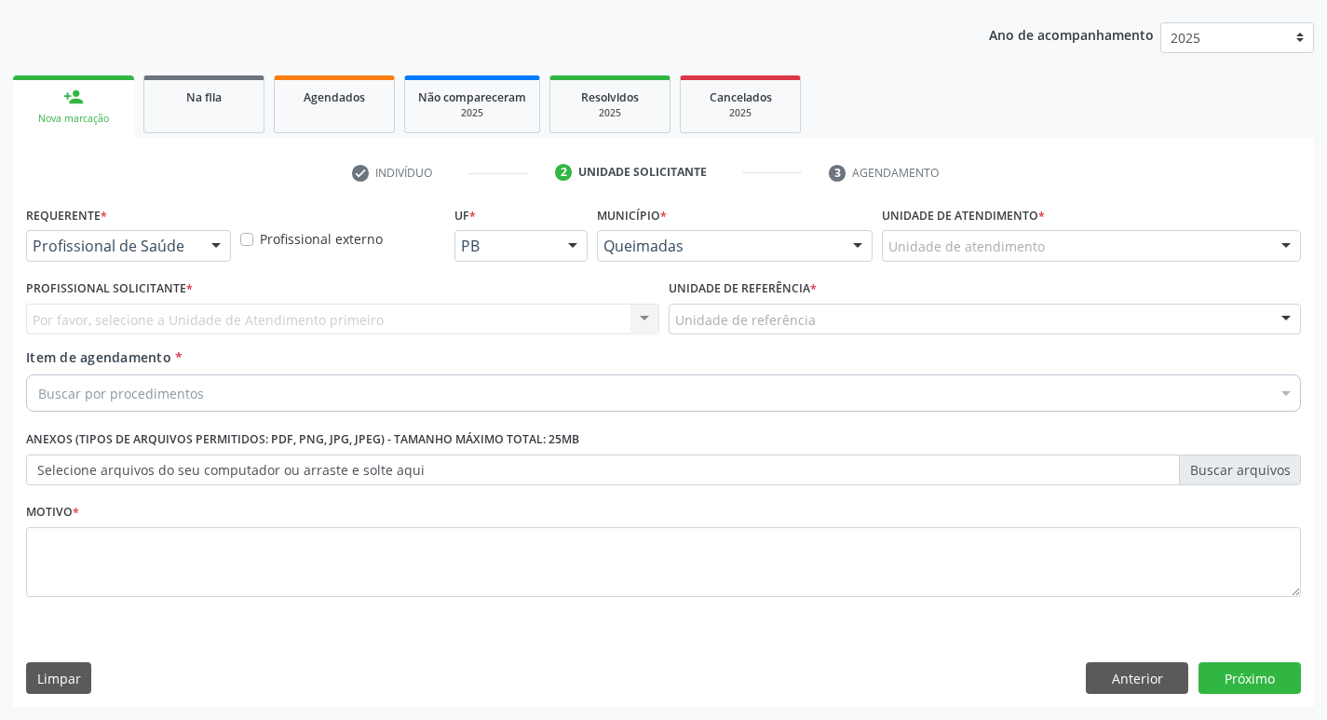
scroll to position [203, 0]
click at [222, 249] on div at bounding box center [216, 247] width 28 height 32
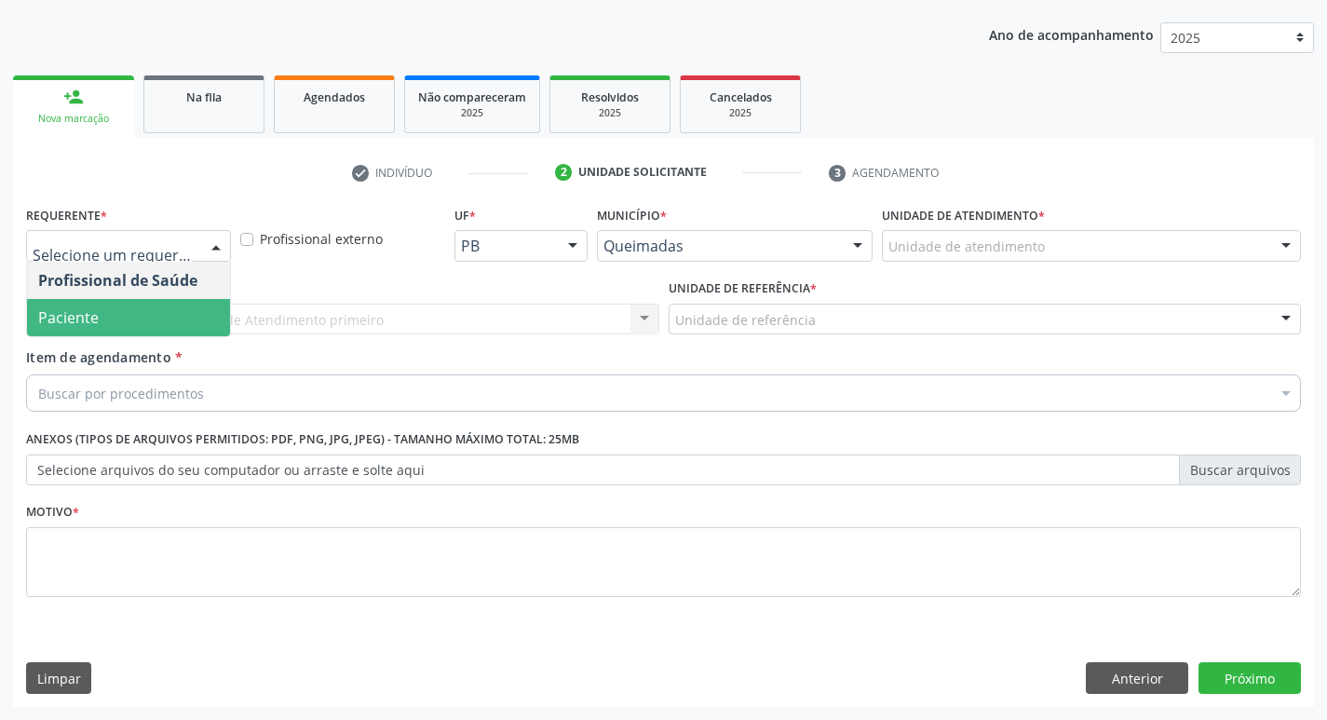
click at [176, 309] on span "Paciente" at bounding box center [128, 317] width 203 height 37
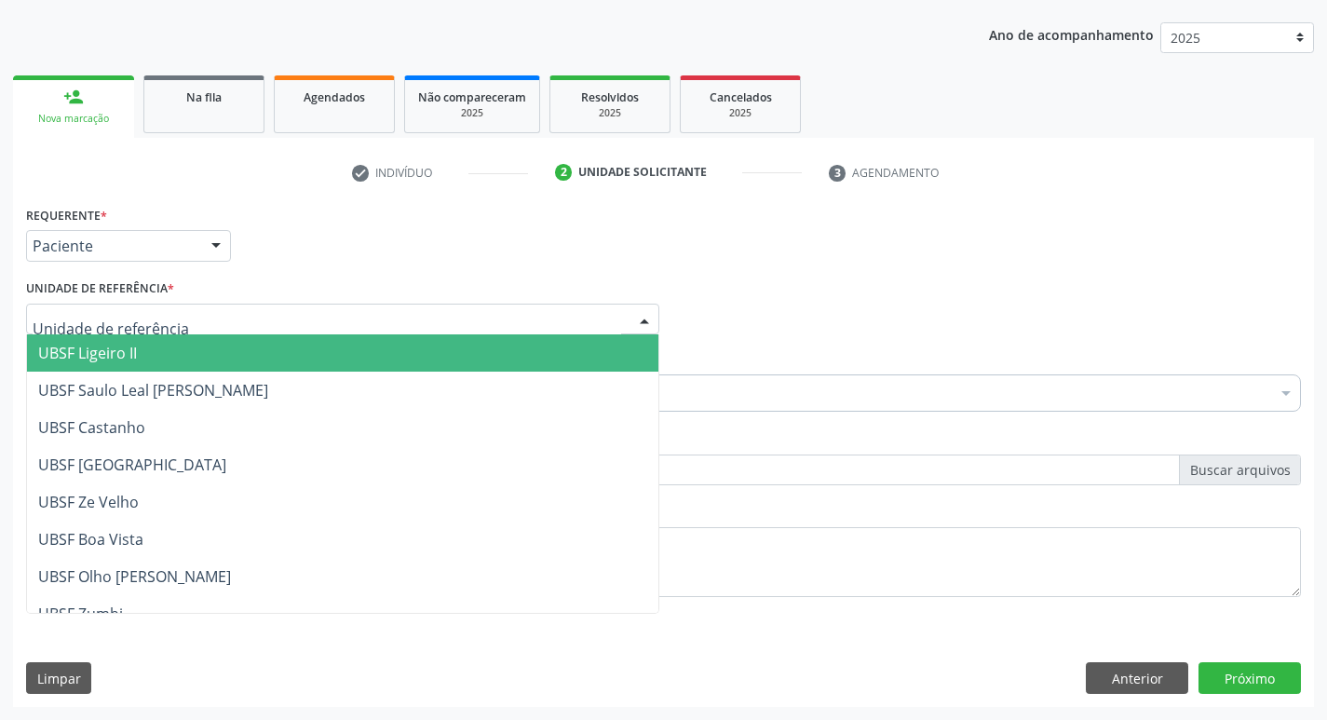
click at [170, 316] on div at bounding box center [342, 320] width 633 height 32
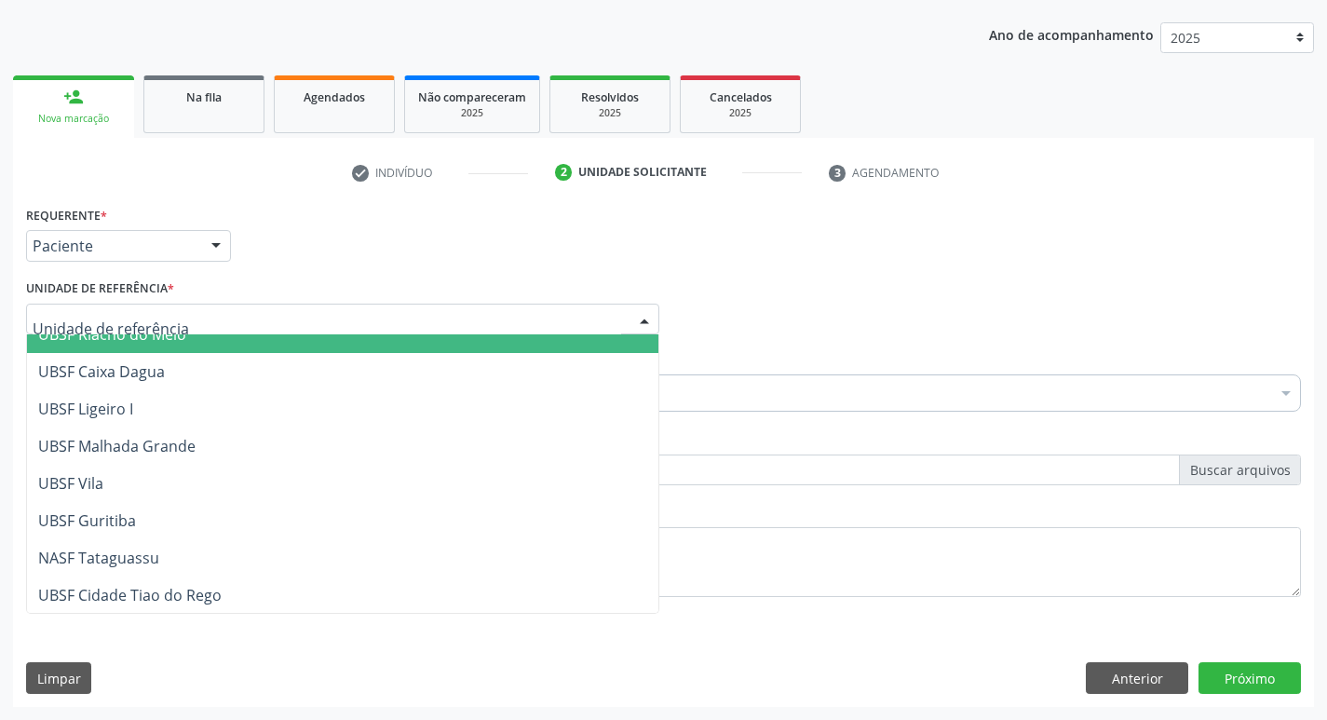
scroll to position [467, 0]
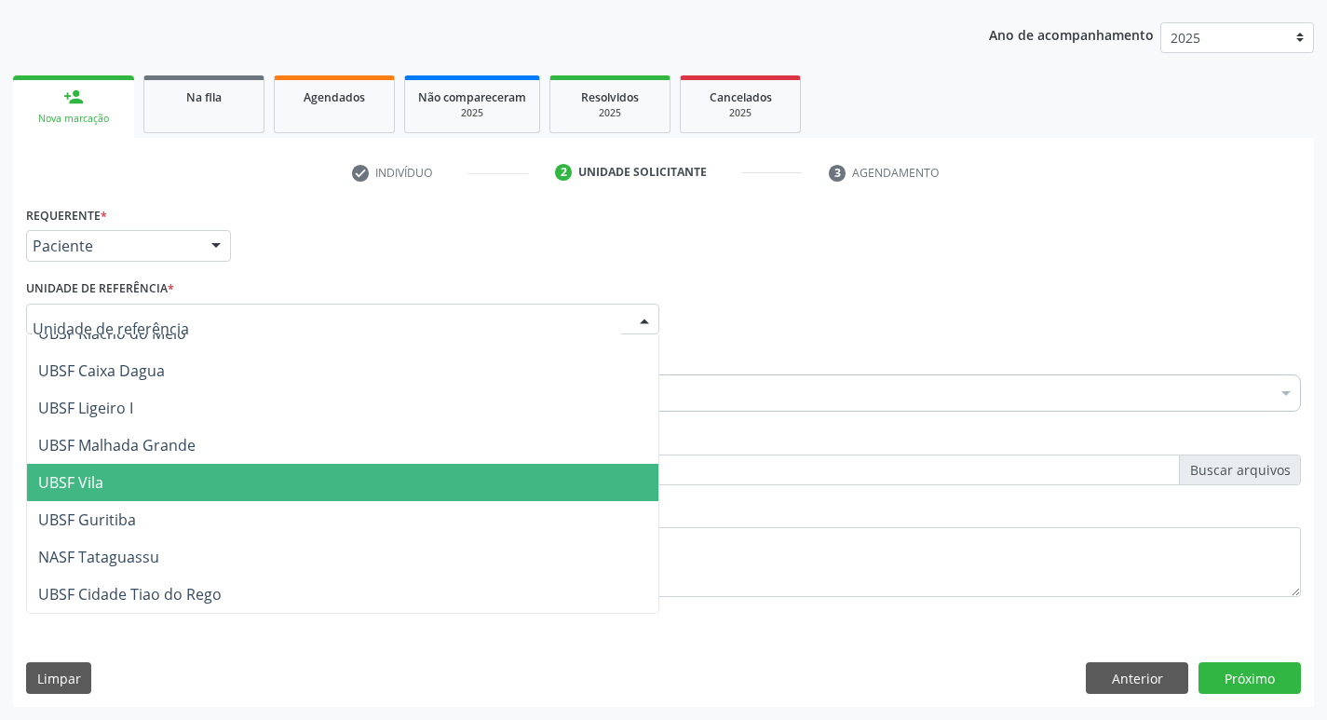
click at [129, 471] on span "UBSF Vila" at bounding box center [343, 482] width 632 height 37
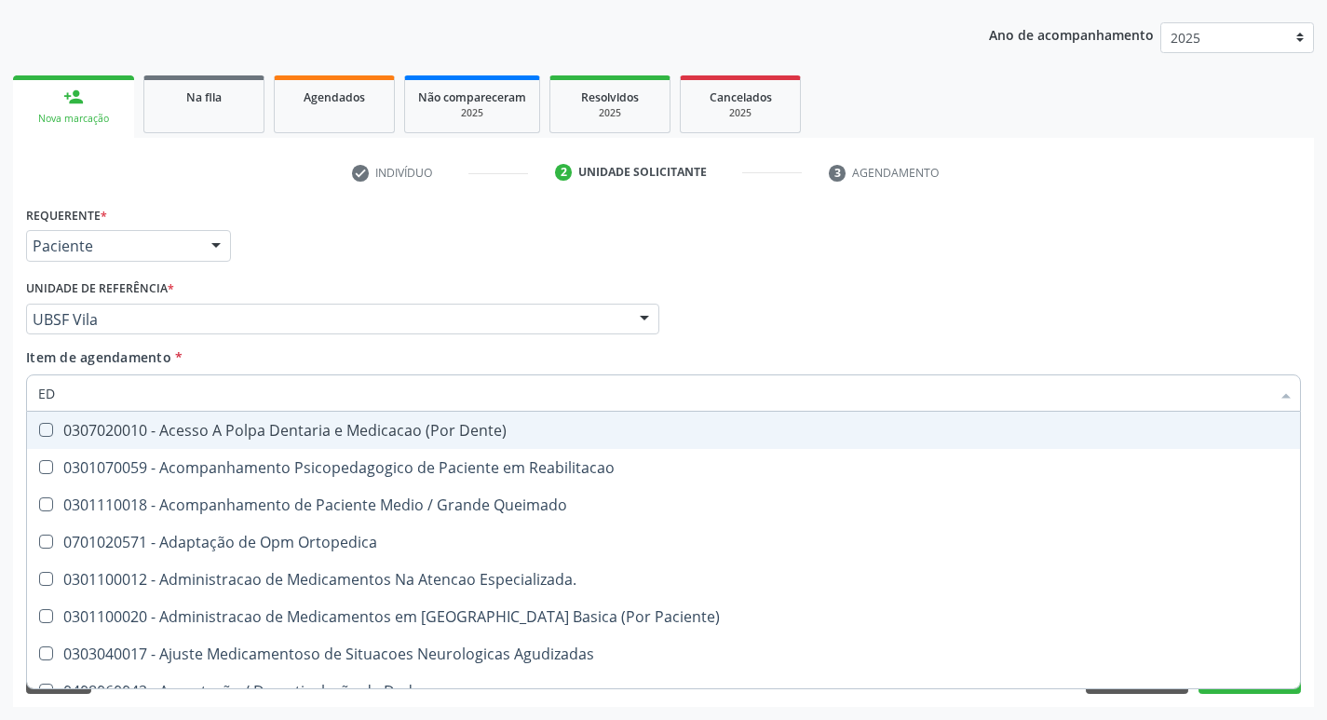
type input "E"
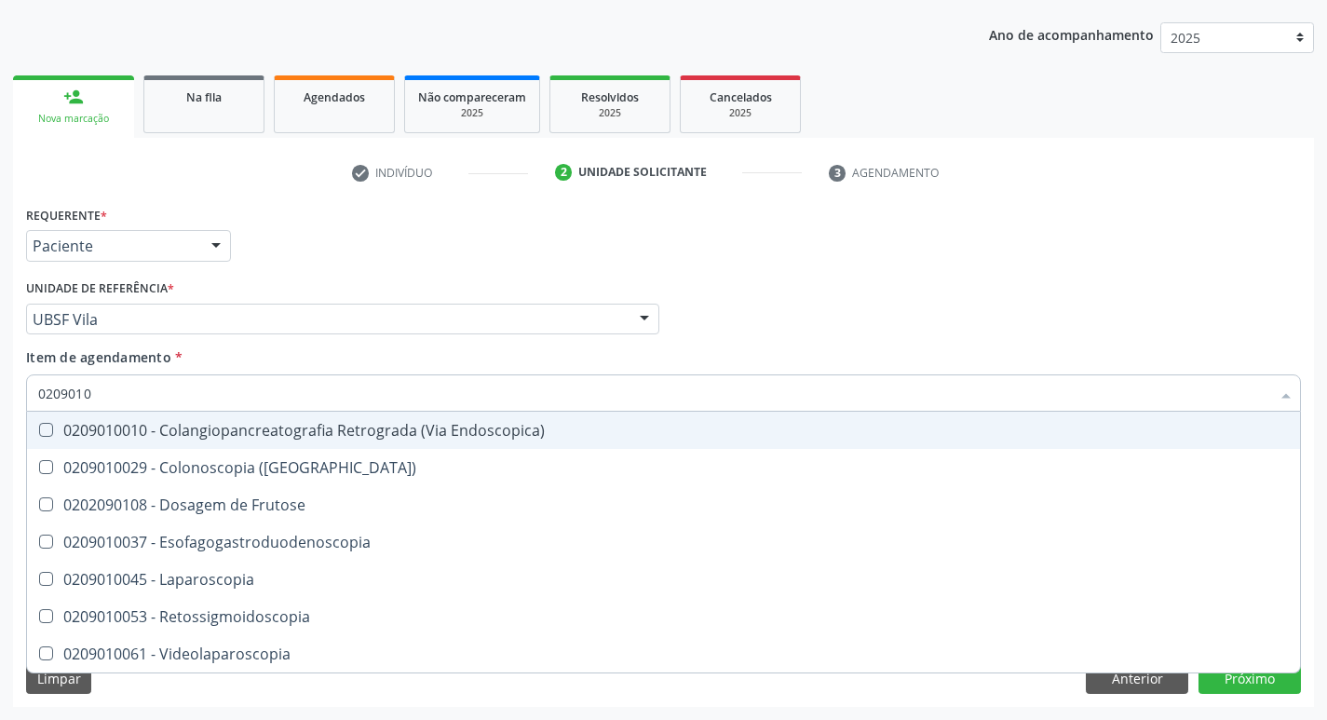
type input "02090100"
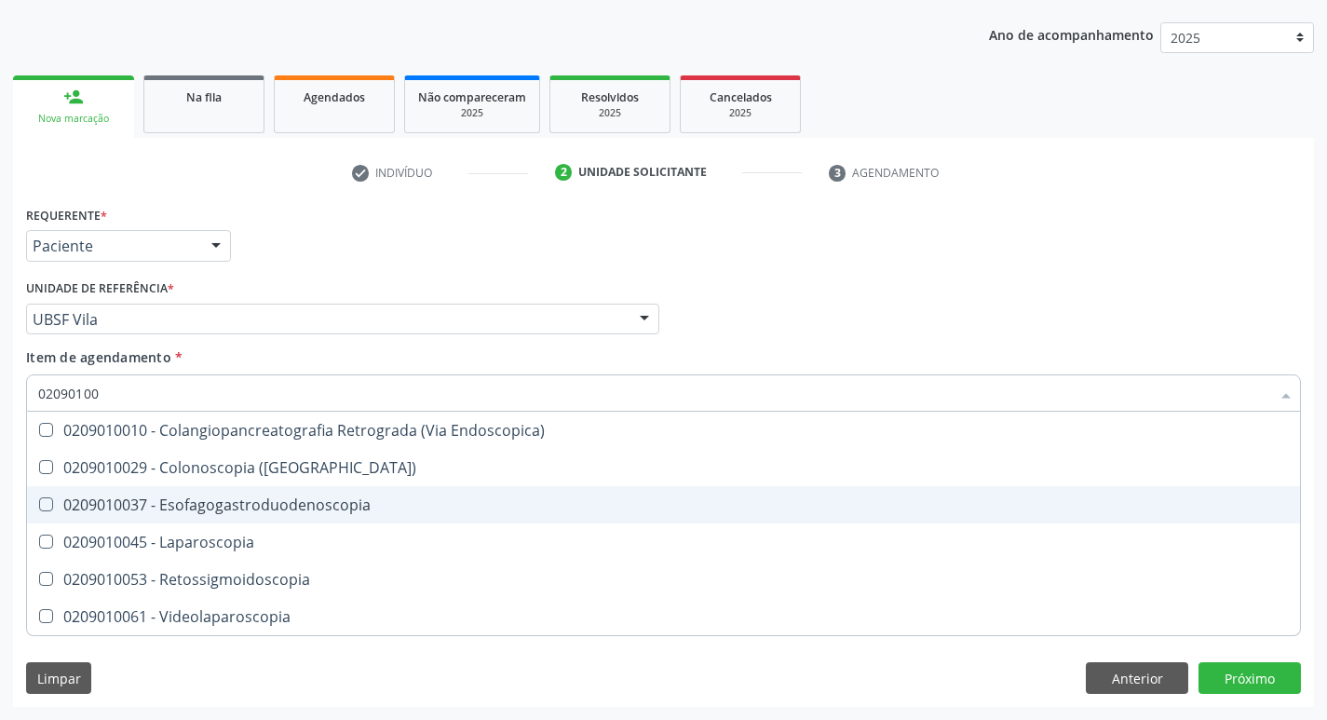
click at [48, 501] on Esofagogastroduodenoscopia at bounding box center [46, 504] width 14 height 14
click at [39, 501] on Esofagogastroduodenoscopia "checkbox" at bounding box center [33, 504] width 12 height 12
checkbox Esofagogastroduodenoscopia "true"
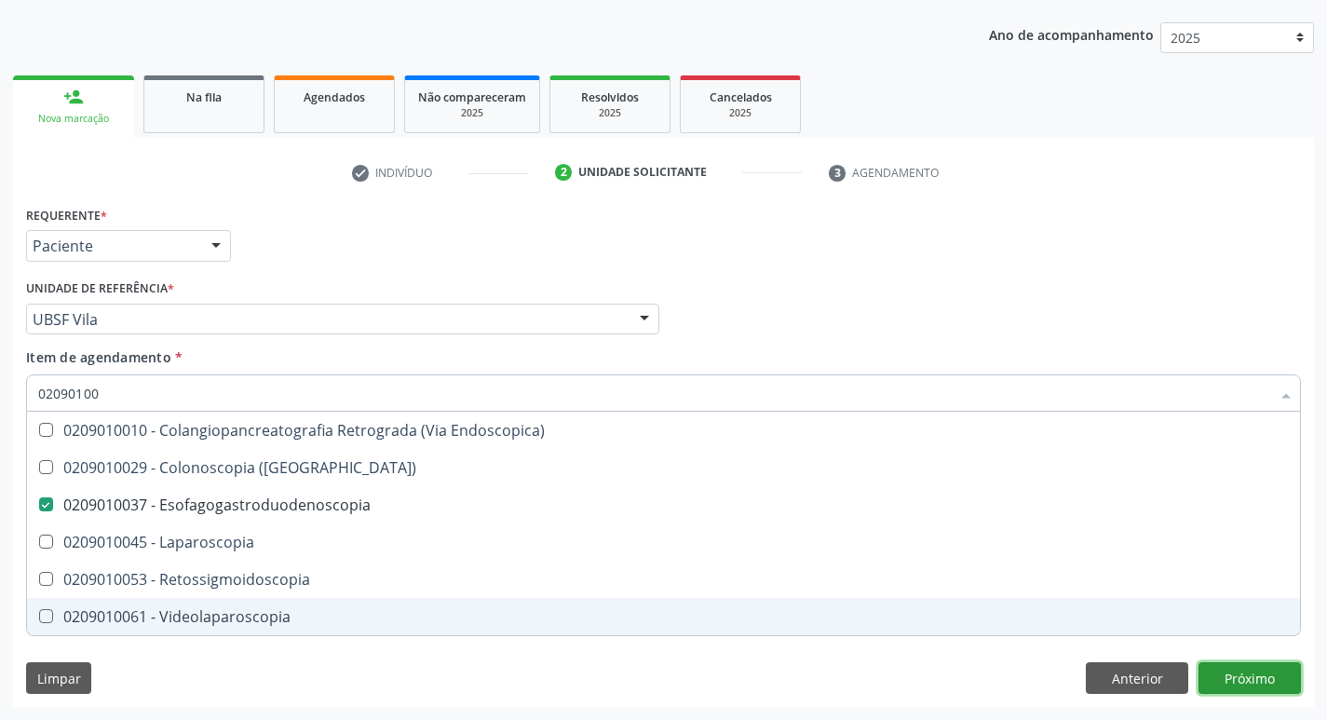
click at [1217, 664] on div "Requerente * Paciente Profissional de Saúde Paciente Nenhum resultado encontrad…" at bounding box center [663, 454] width 1301 height 506
checkbox \(Coloscopia\) "true"
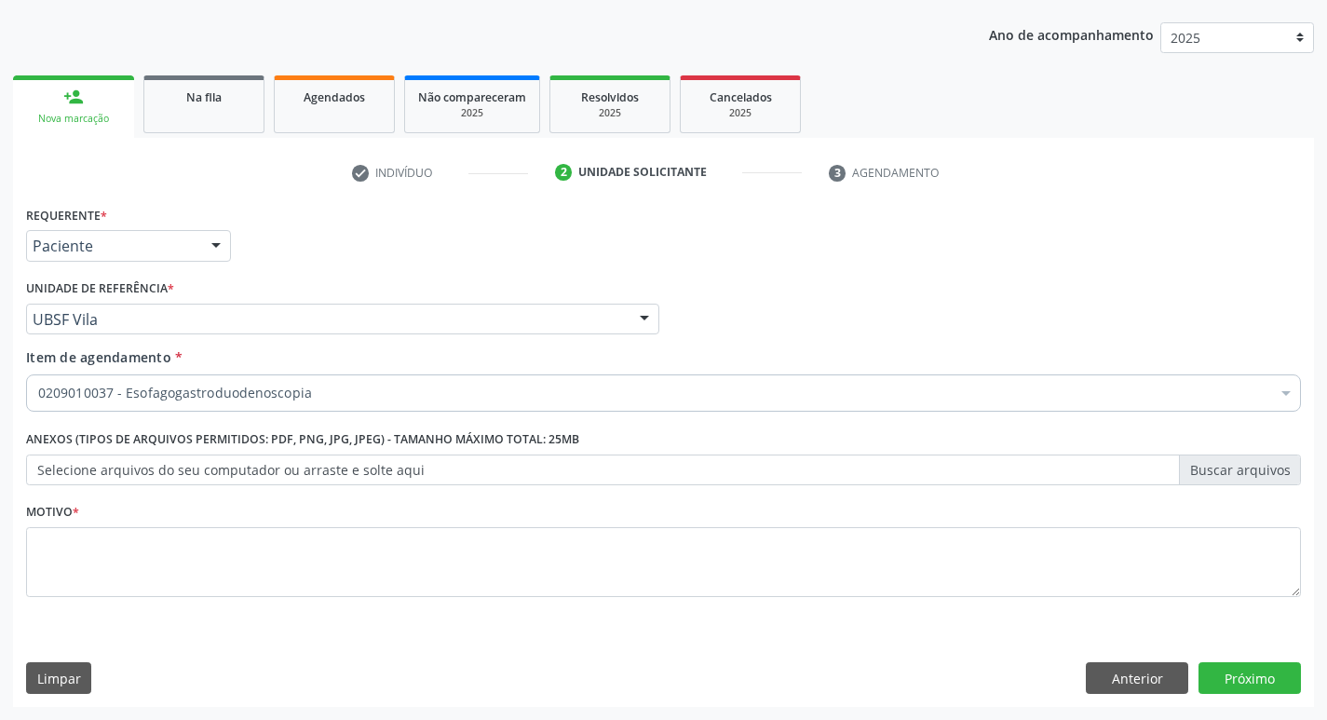
click at [823, 347] on div "Item de agendamento * 0209010037 - Esofagogastroduodenoscopia Desfazer seleção …" at bounding box center [663, 376] width 1275 height 59
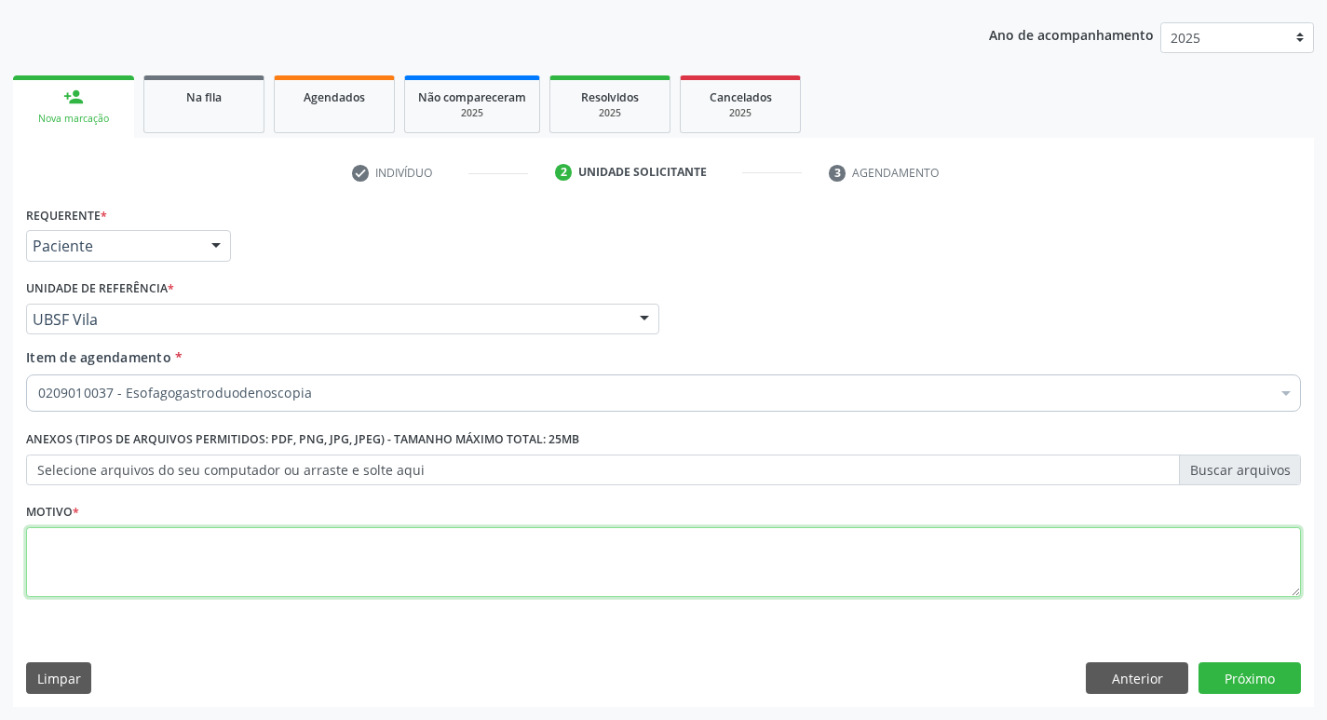
click at [88, 550] on textarea at bounding box center [663, 562] width 1275 height 71
type textarea "AVALIACAO"
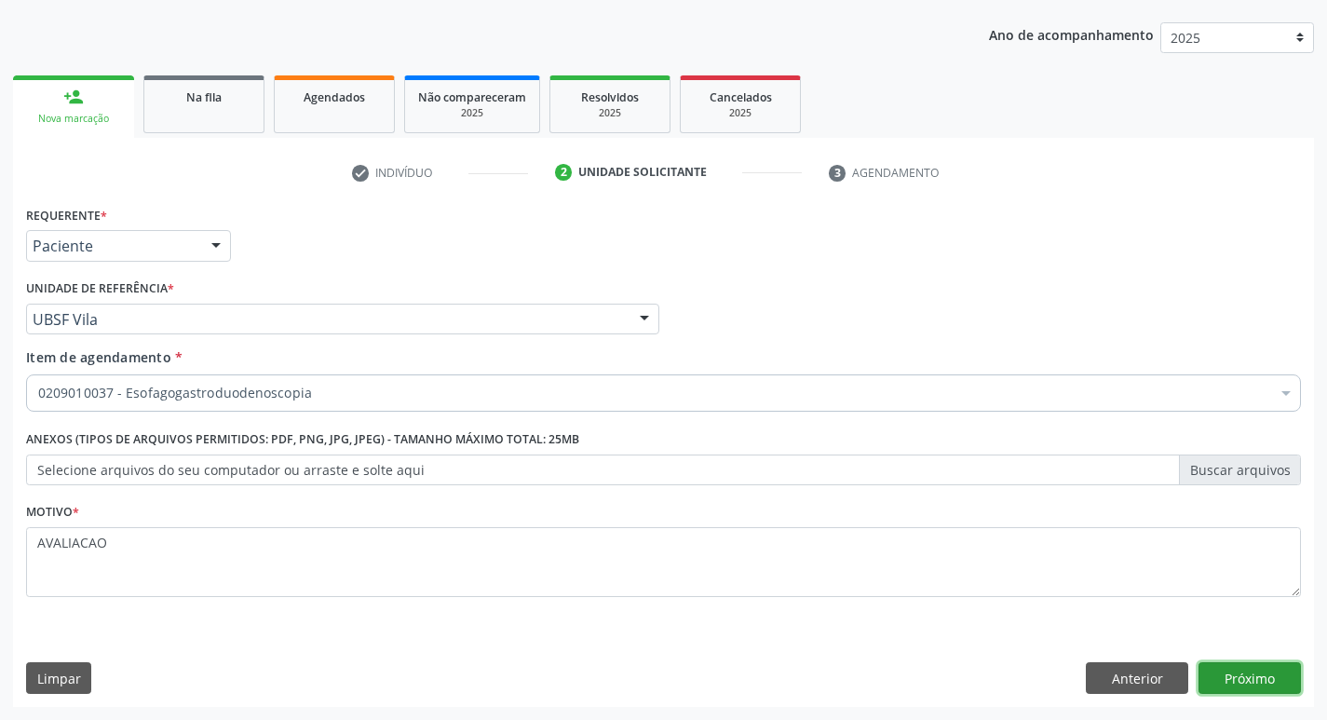
click at [1231, 677] on button "Próximo" at bounding box center [1250, 678] width 102 height 32
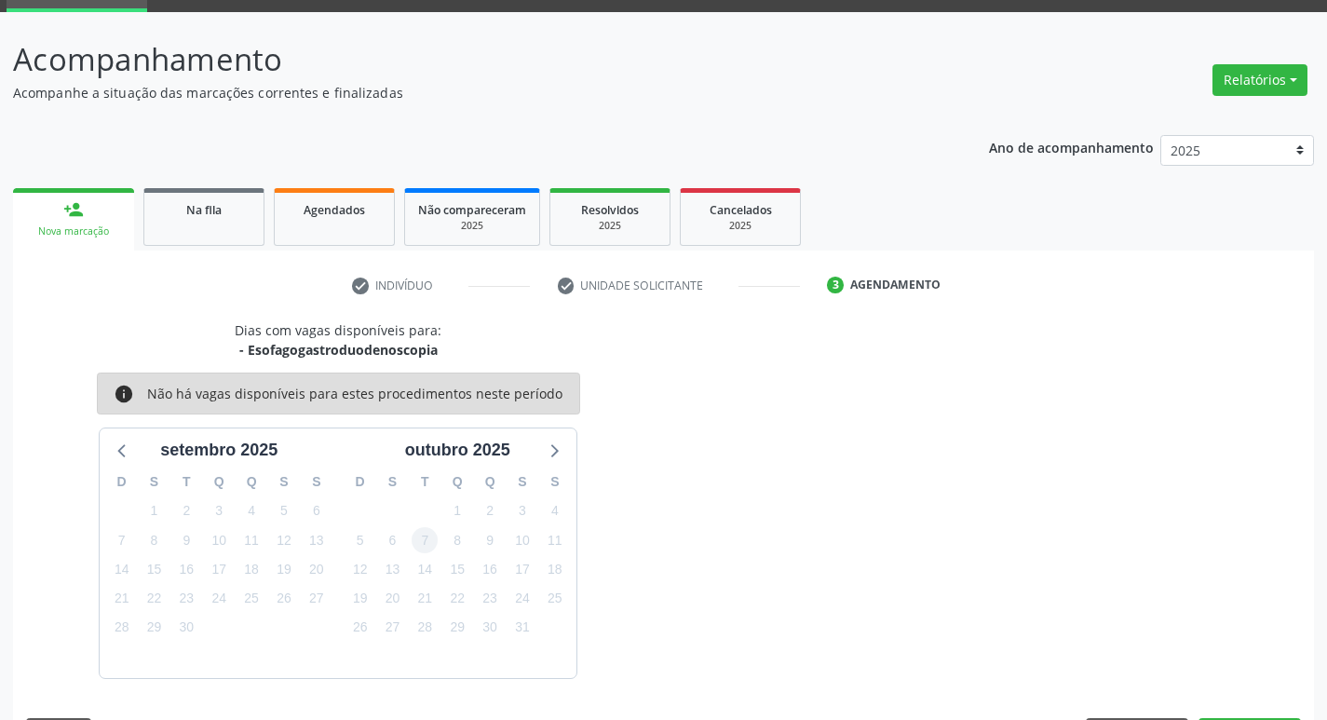
scroll to position [145, 0]
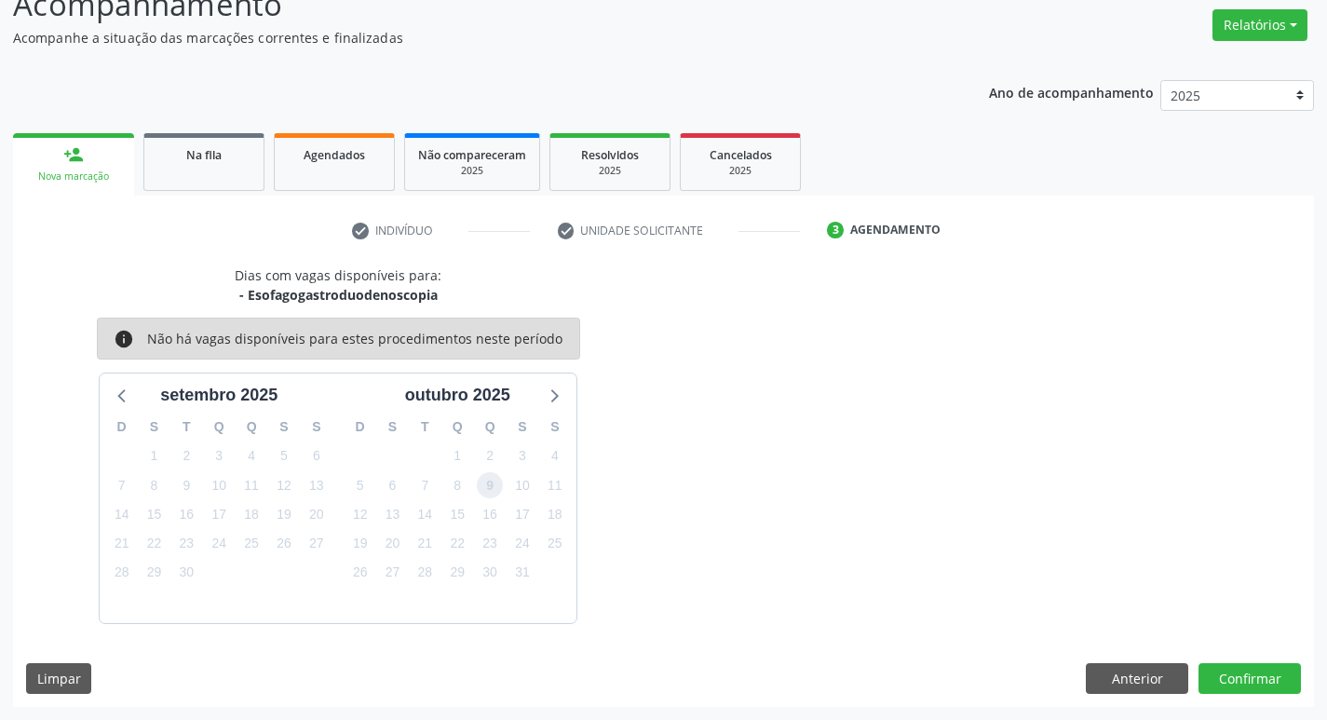
click at [483, 480] on span "9" at bounding box center [490, 485] width 26 height 26
click at [1264, 679] on button "Confirmar" at bounding box center [1250, 679] width 102 height 32
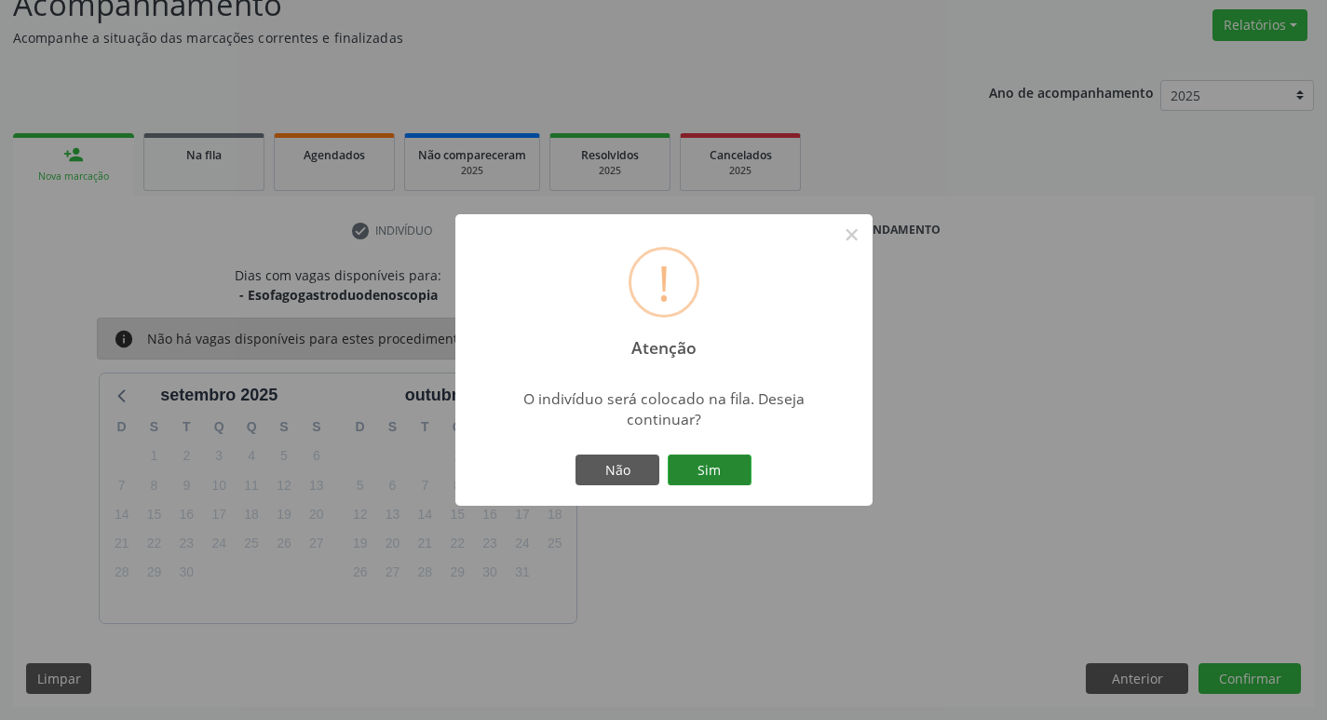
click at [705, 477] on button "Sim" at bounding box center [710, 471] width 84 height 32
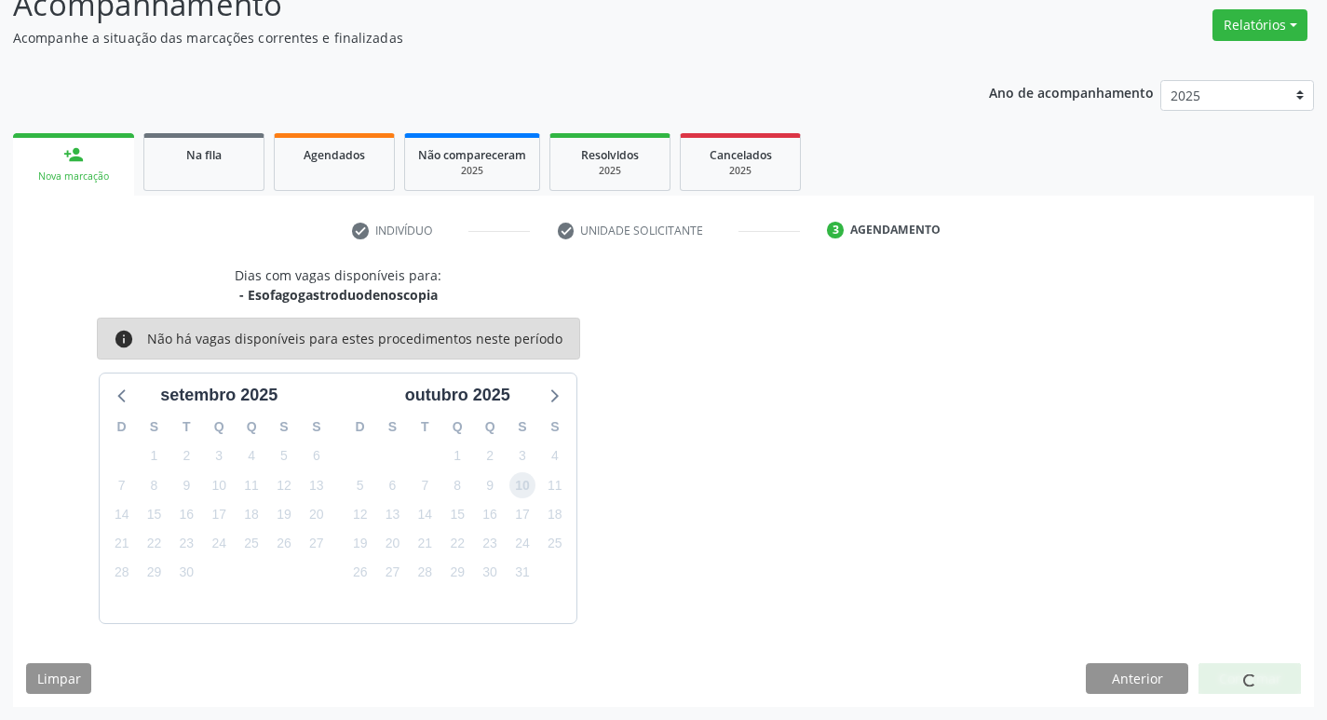
click at [528, 494] on span "10" at bounding box center [523, 485] width 26 height 26
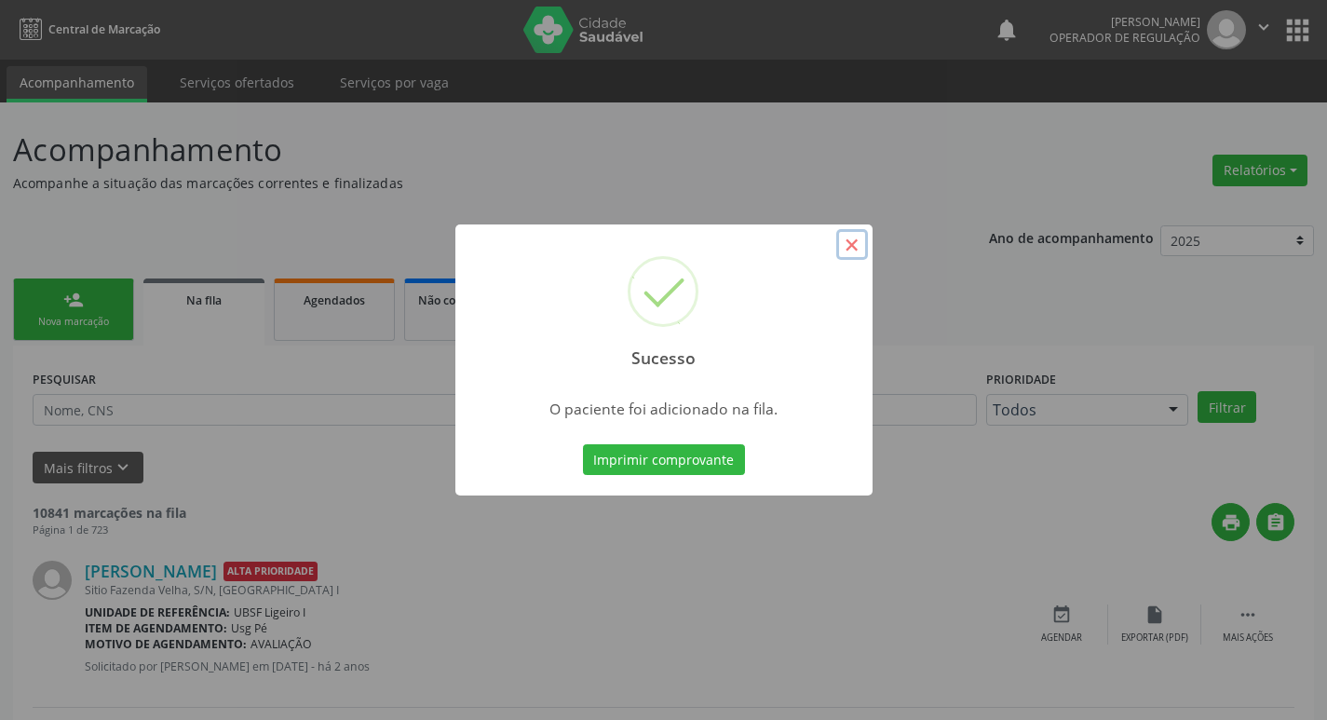
click at [861, 247] on button "×" at bounding box center [852, 245] width 32 height 32
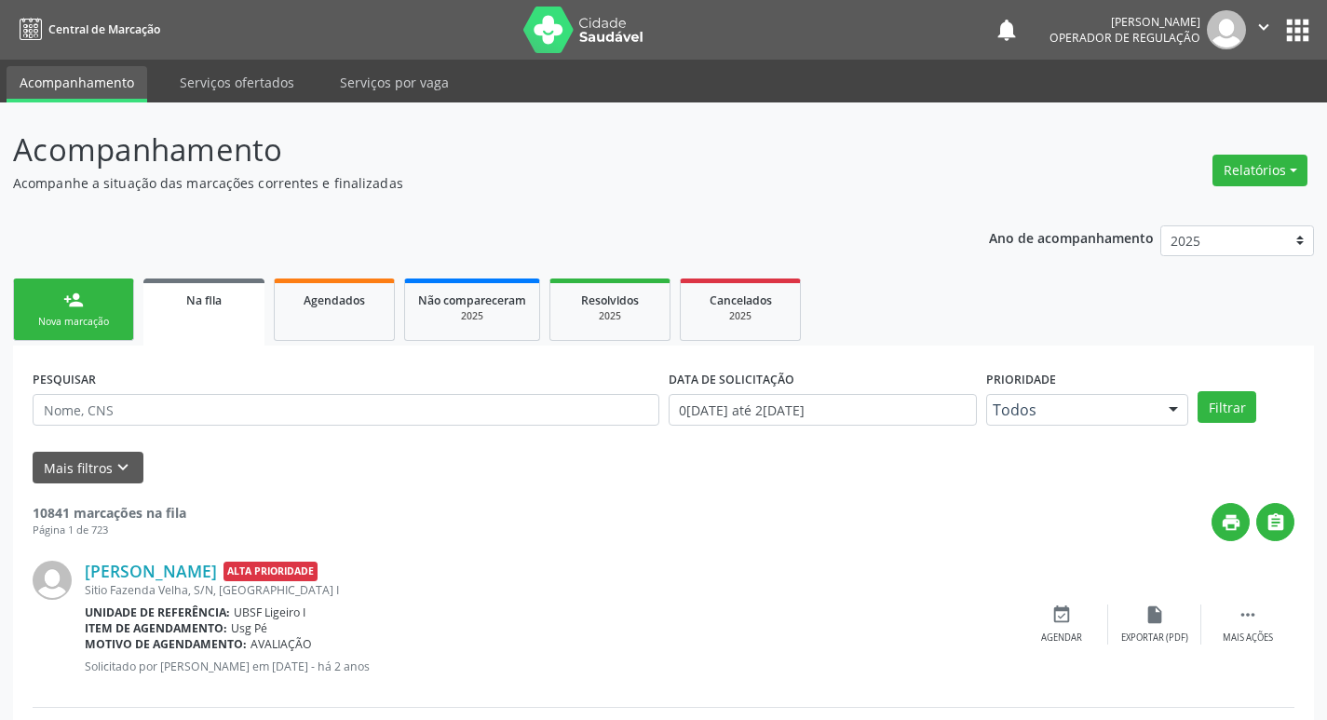
click at [53, 303] on link "person_add Nova marcação" at bounding box center [73, 310] width 121 height 62
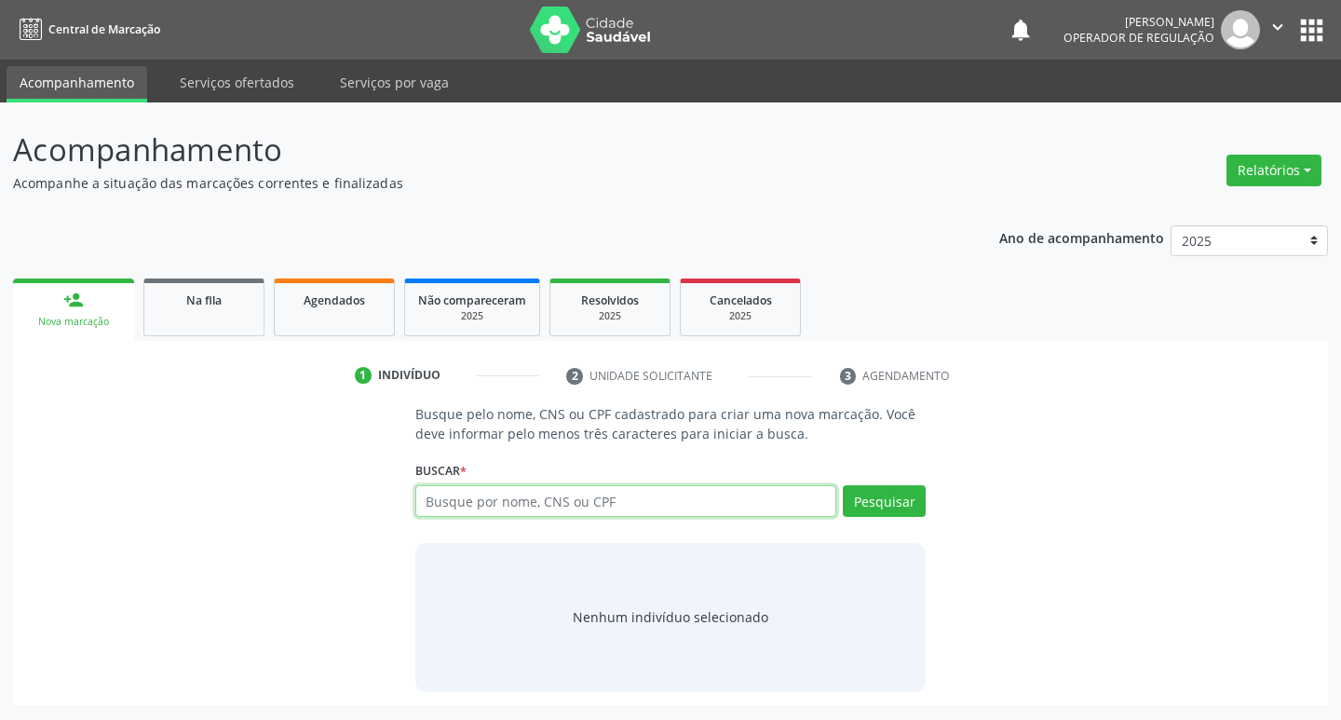
click at [464, 491] on input "text" at bounding box center [626, 501] width 422 height 32
type input "708604589164080"
click at [862, 495] on button "Pesquisar" at bounding box center [884, 501] width 83 height 32
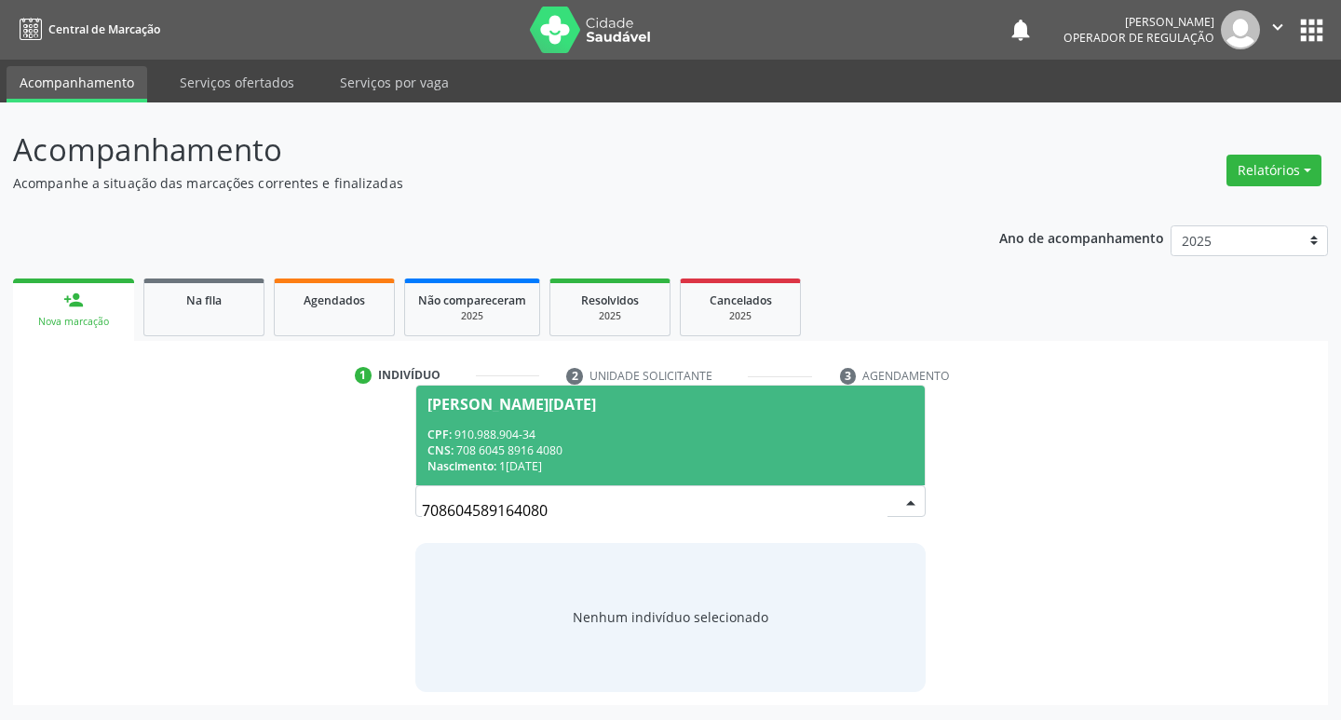
click at [562, 405] on div "Ana Lucia da Silva Araujo" at bounding box center [512, 404] width 169 height 15
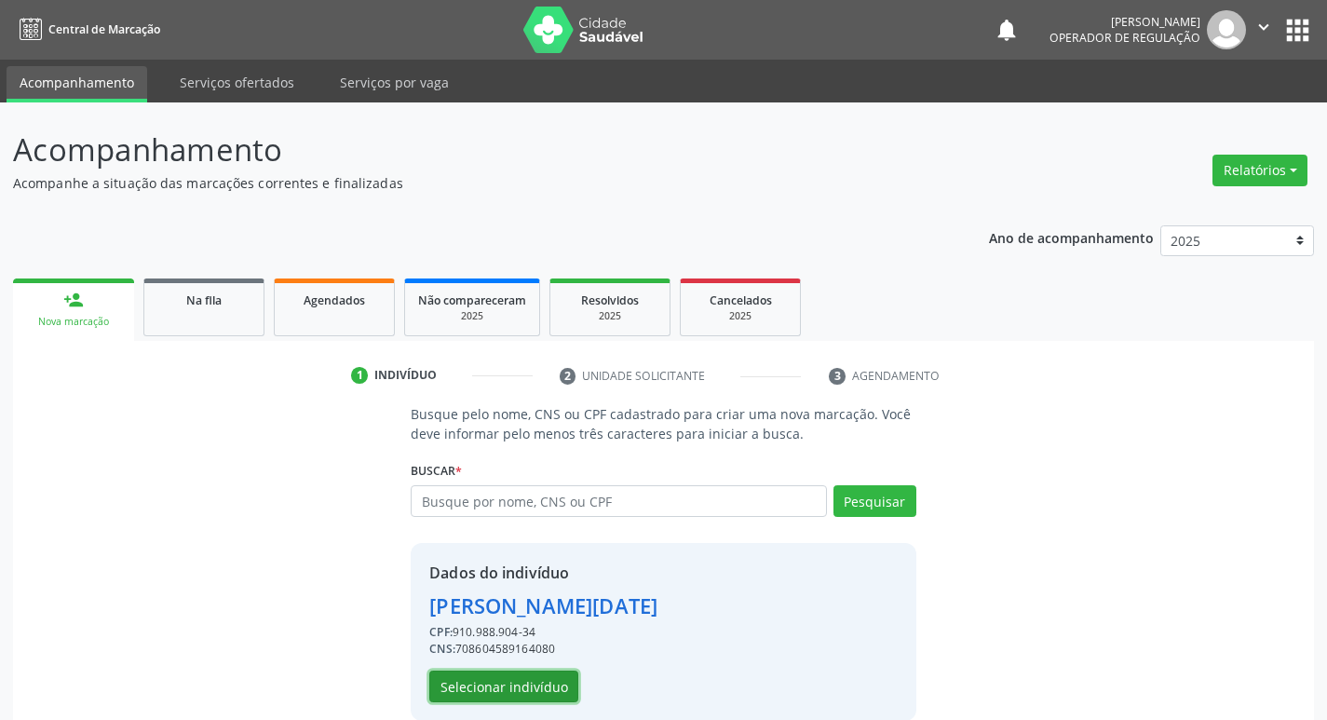
click at [525, 685] on button "Selecionar indivíduo" at bounding box center [503, 687] width 149 height 32
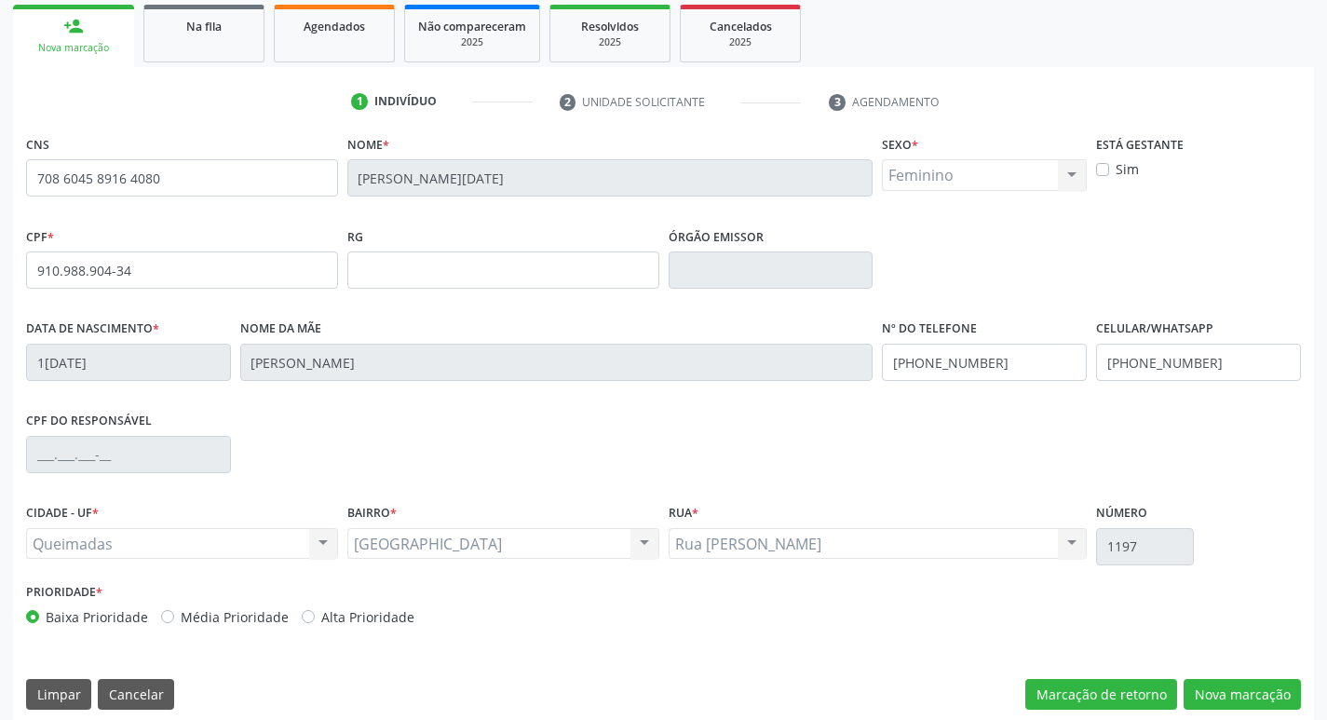
scroll to position [290, 0]
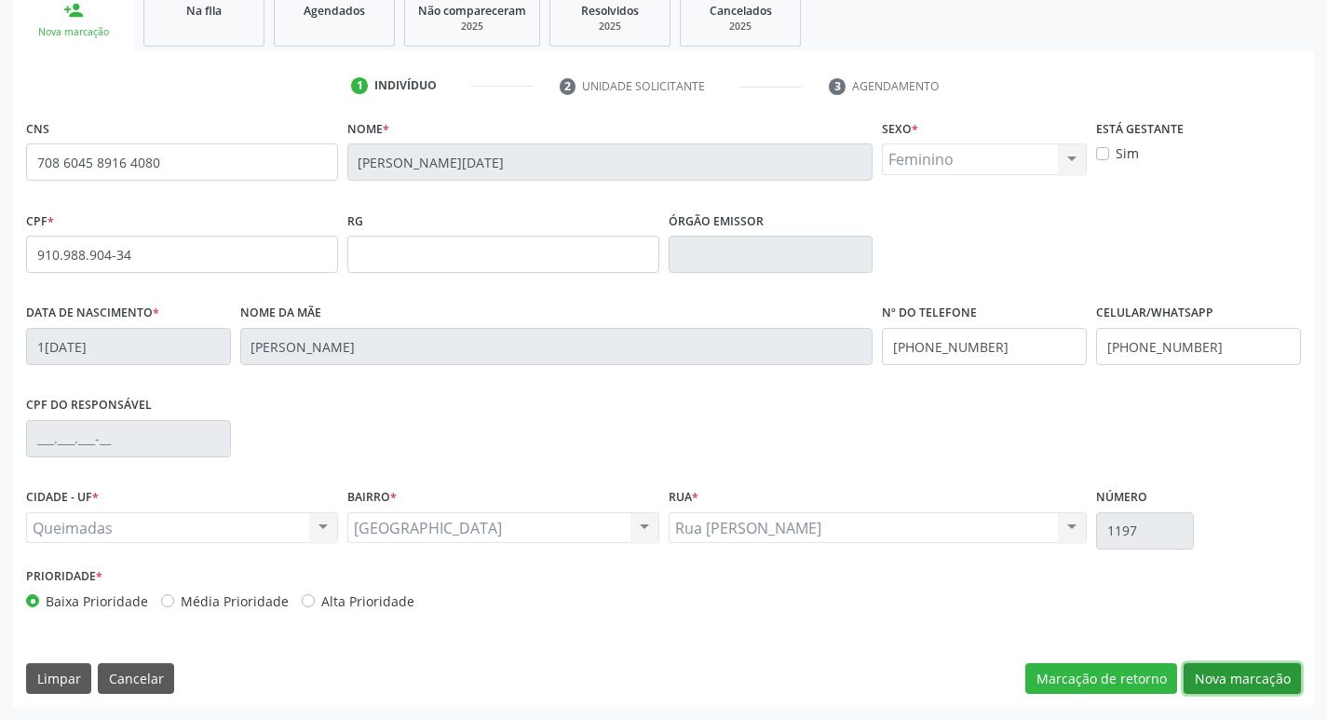
click at [1215, 683] on button "Nova marcação" at bounding box center [1242, 679] width 117 height 32
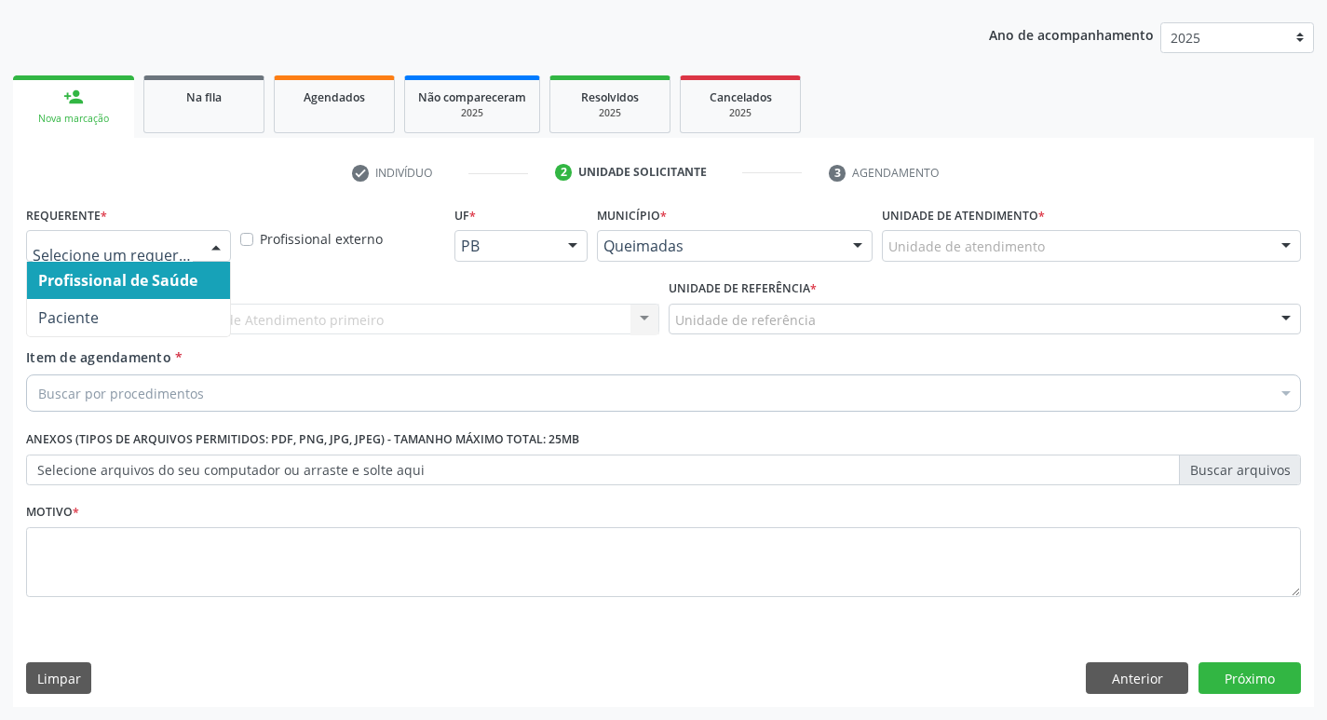
click at [220, 250] on div at bounding box center [216, 247] width 28 height 32
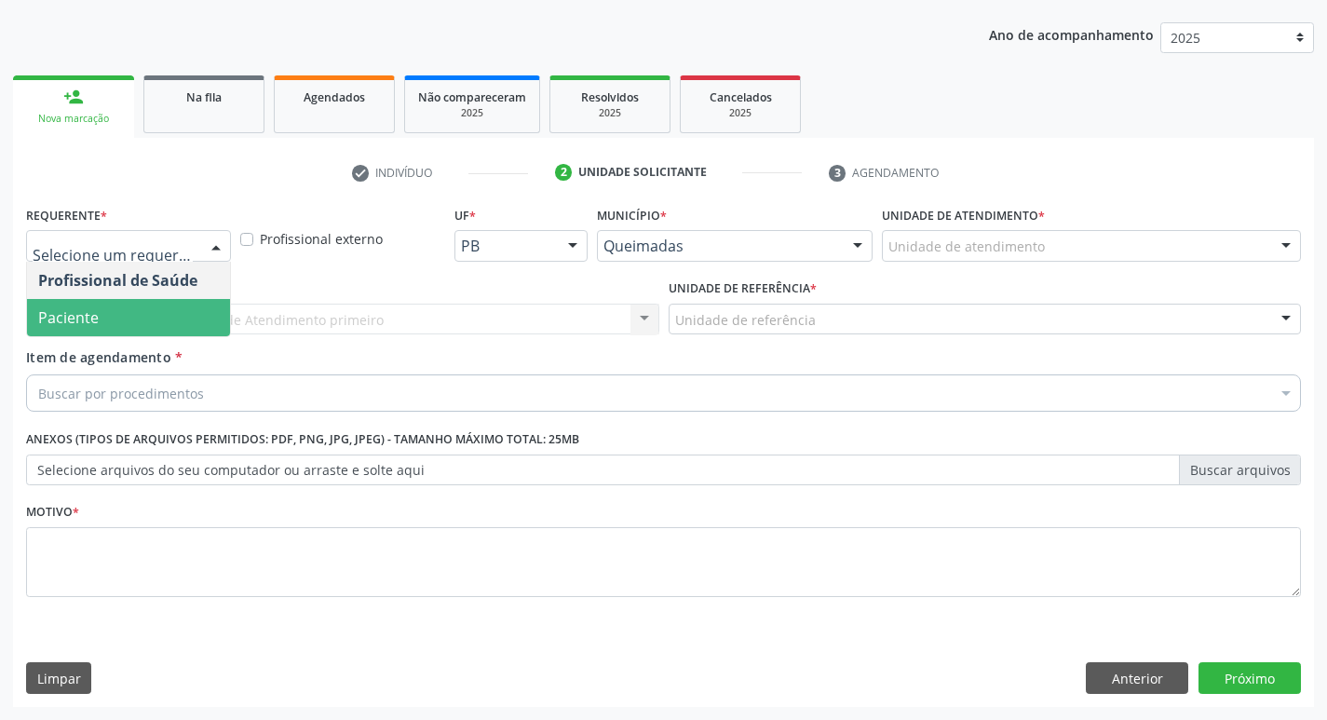
click at [168, 314] on span "Paciente" at bounding box center [128, 317] width 203 height 37
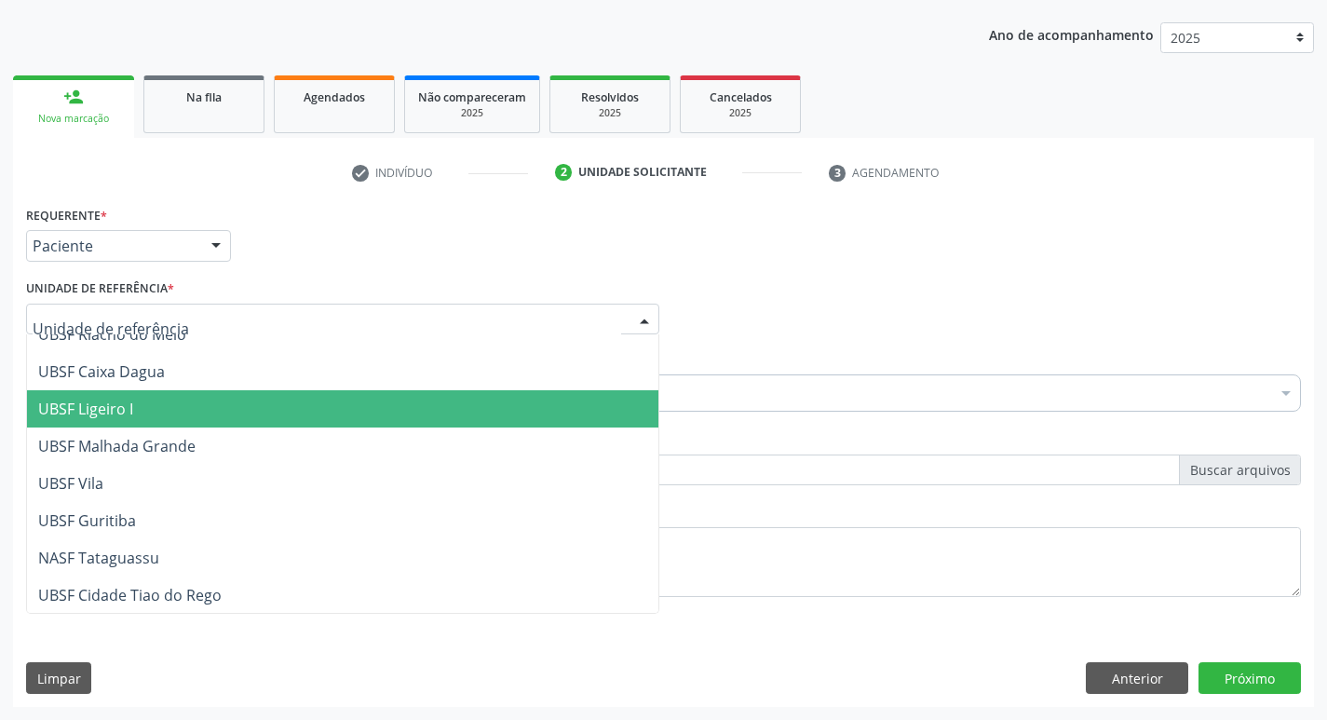
scroll to position [467, 0]
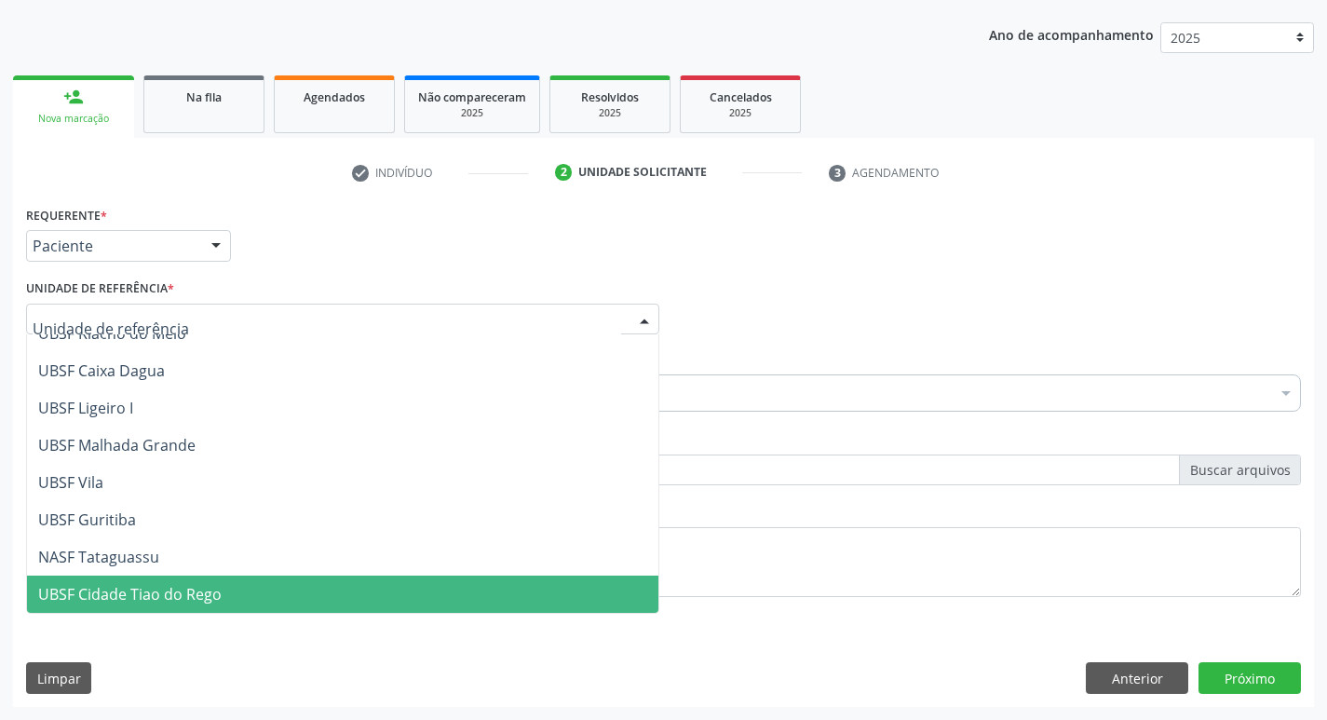
click at [165, 578] on span "UBSF Cidade Tiao do Rego" at bounding box center [343, 594] width 632 height 37
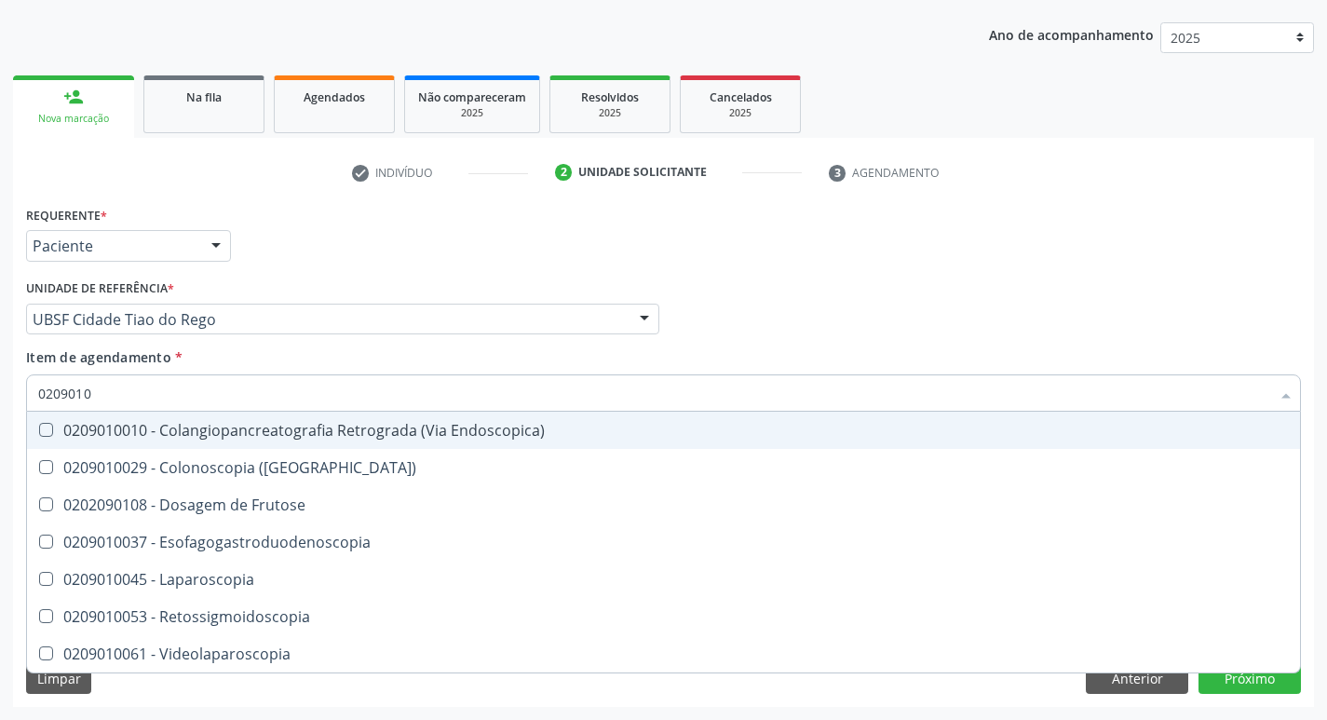
type input "02090100"
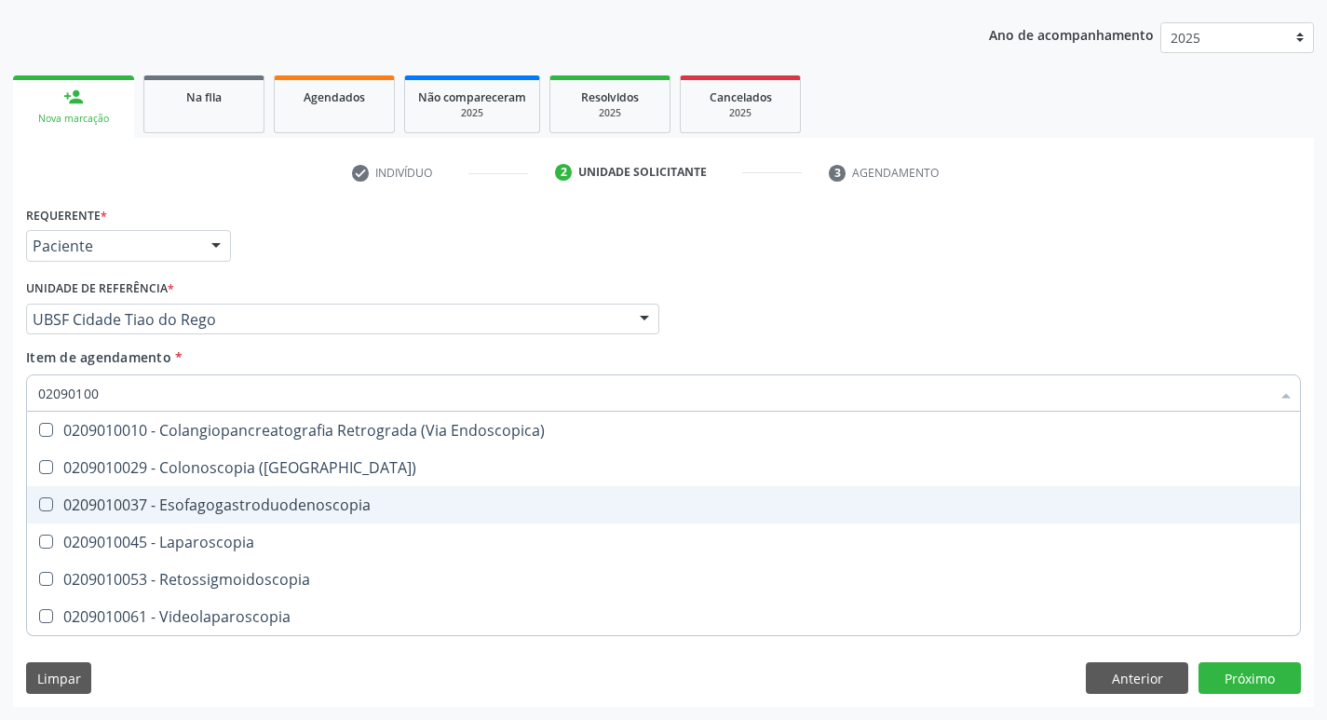
click at [51, 502] on Esofagogastroduodenoscopia at bounding box center [46, 504] width 14 height 14
click at [39, 502] on Esofagogastroduodenoscopia "checkbox" at bounding box center [33, 504] width 12 height 12
checkbox Esofagogastroduodenoscopia "true"
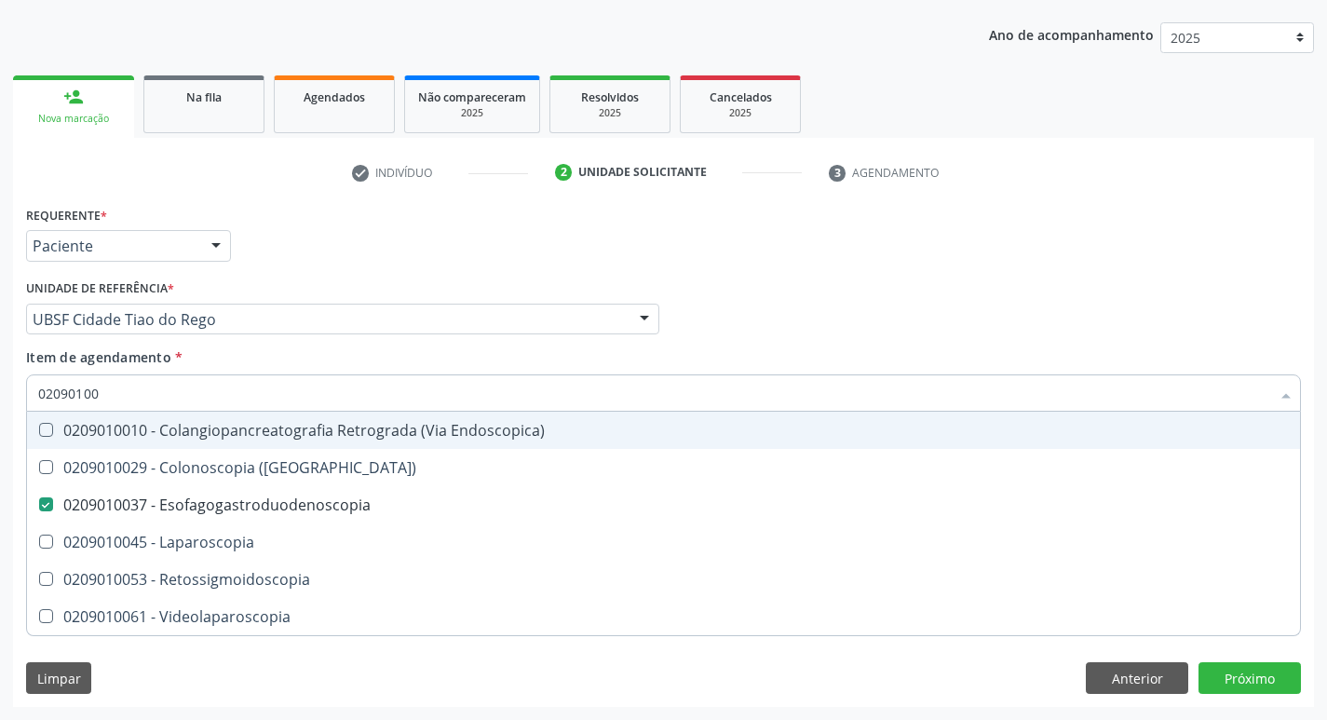
click at [853, 341] on div "Profissional Solicitante Por favor, selecione a Unidade de Atendimento primeiro…" at bounding box center [663, 311] width 1285 height 73
checkbox \(Coloscopia\) "true"
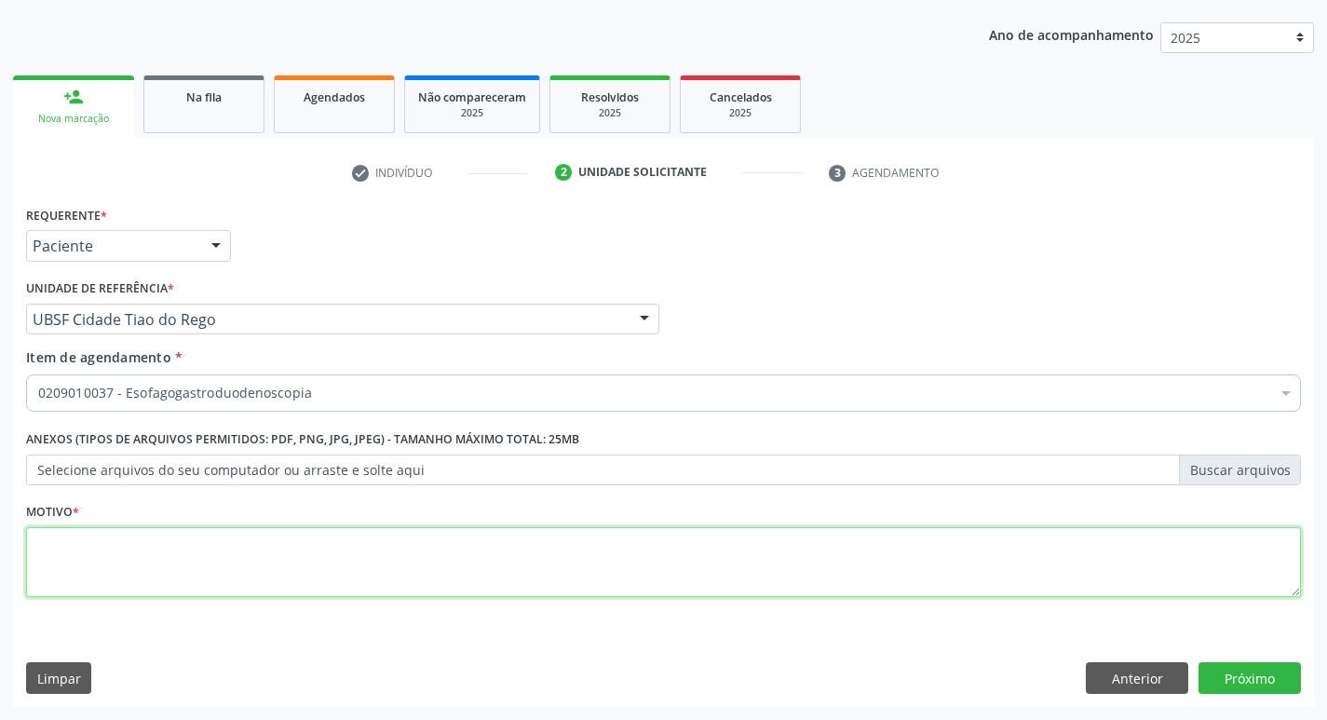
click at [95, 551] on textarea at bounding box center [663, 562] width 1275 height 71
type textarea "C"
type textarea "AVALIACAO"
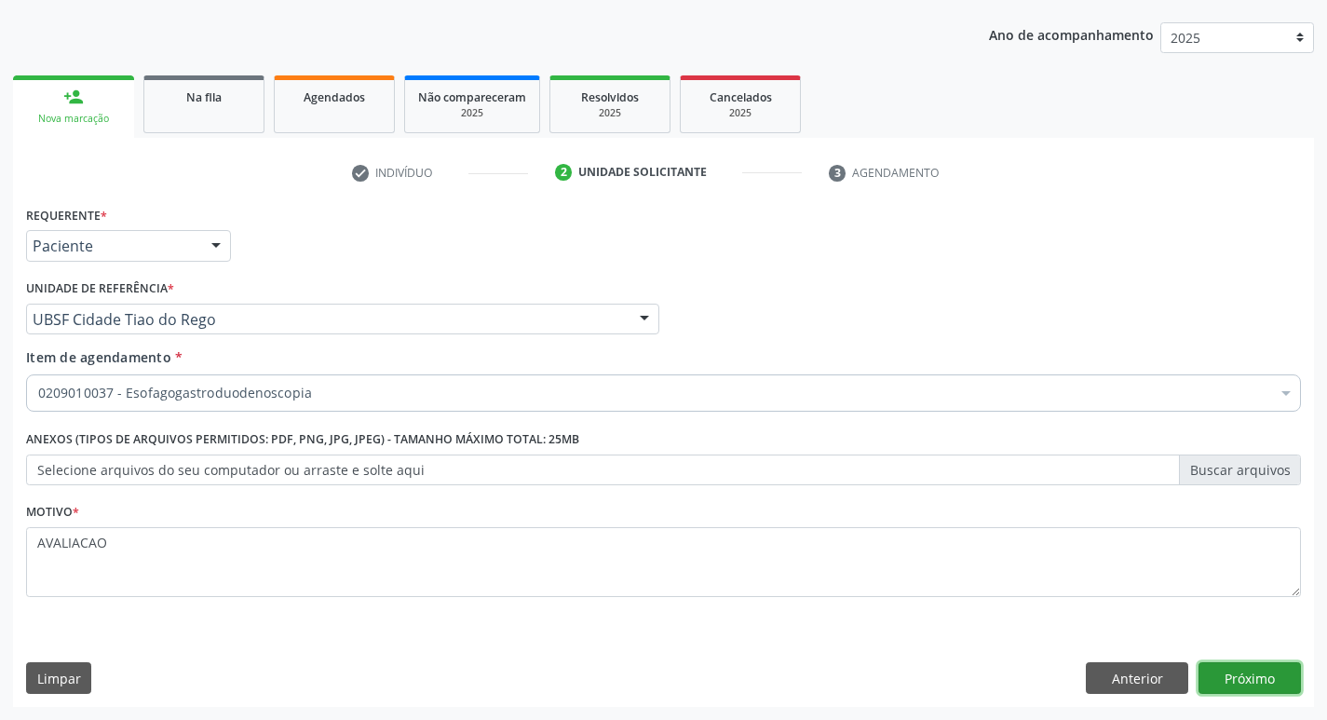
click at [1243, 676] on button "Próximo" at bounding box center [1250, 678] width 102 height 32
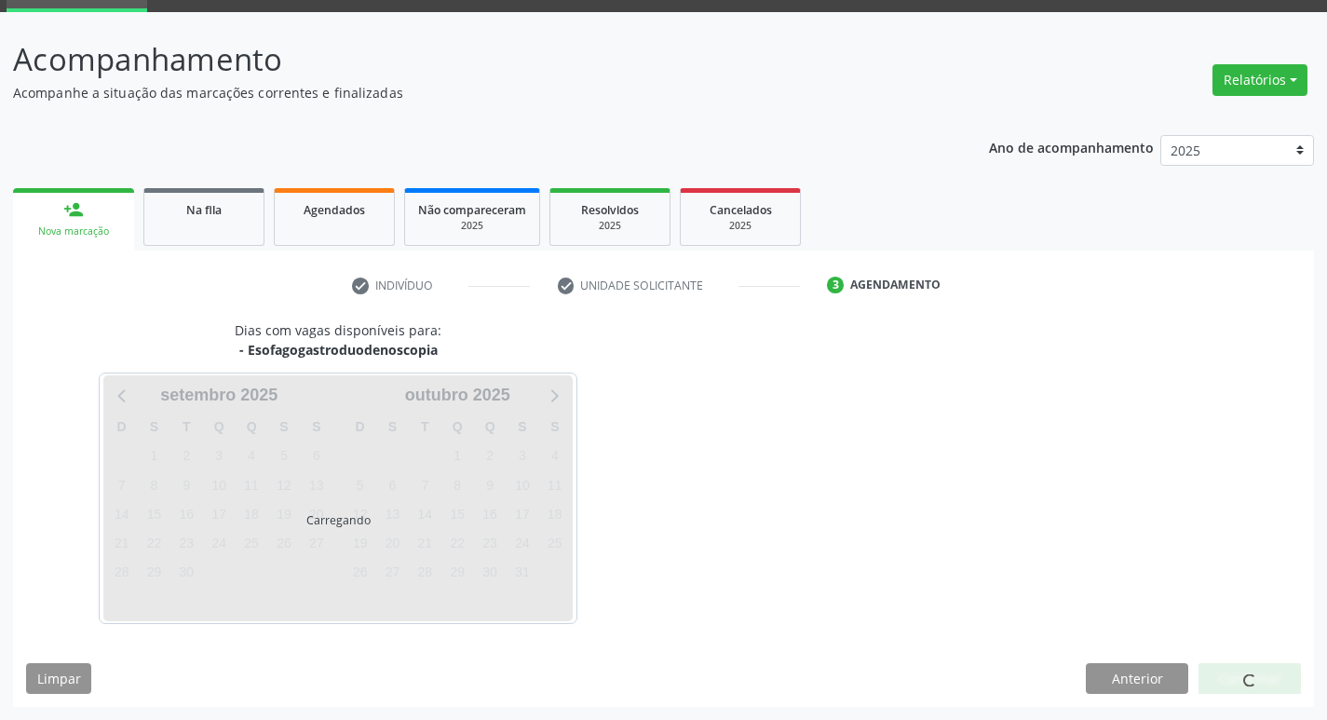
scroll to position [145, 0]
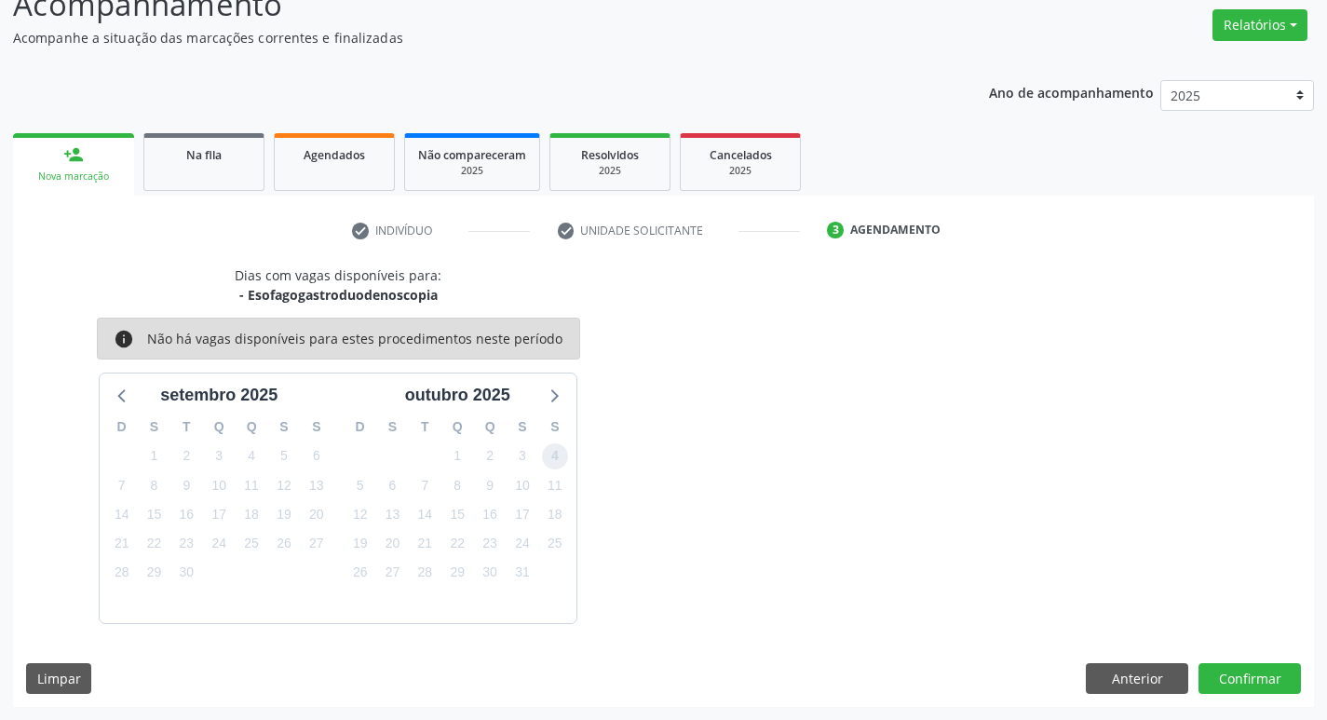
click at [555, 455] on span "4" at bounding box center [555, 456] width 26 height 26
click at [1241, 685] on button "Confirmar" at bounding box center [1250, 679] width 102 height 32
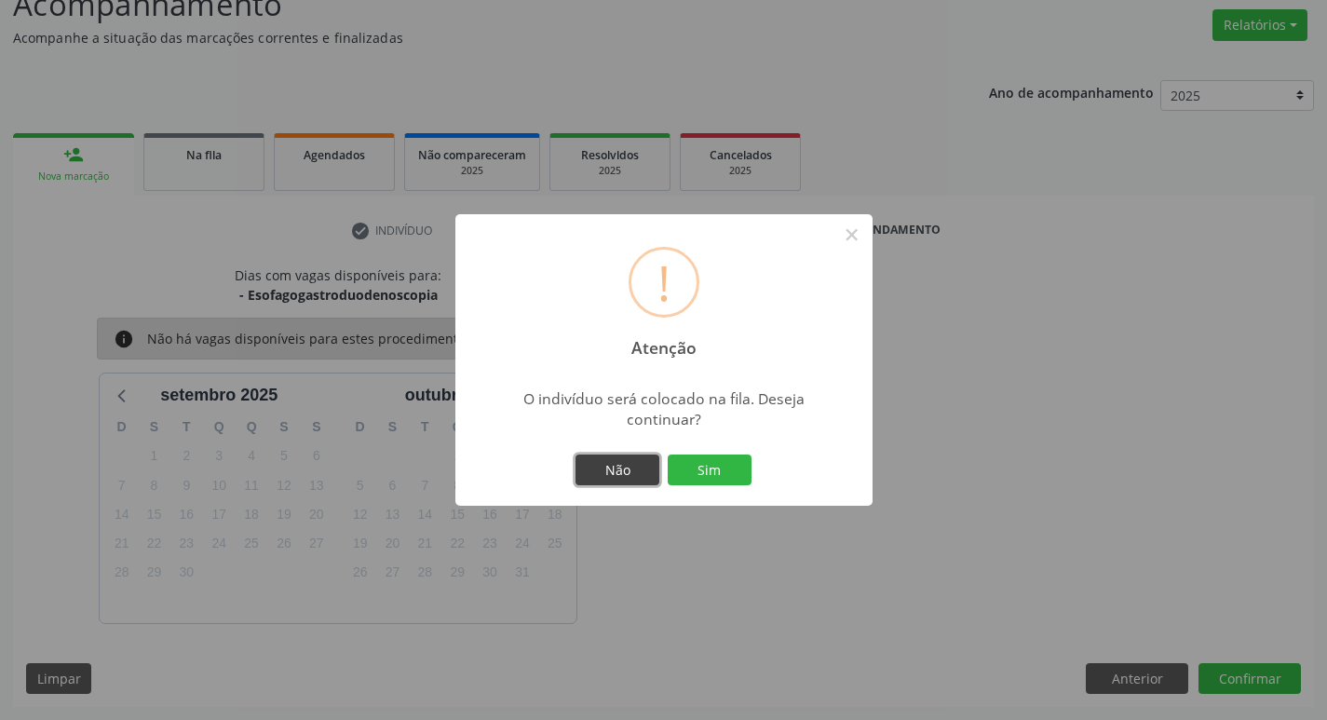
click at [630, 463] on button "Não" at bounding box center [618, 471] width 84 height 32
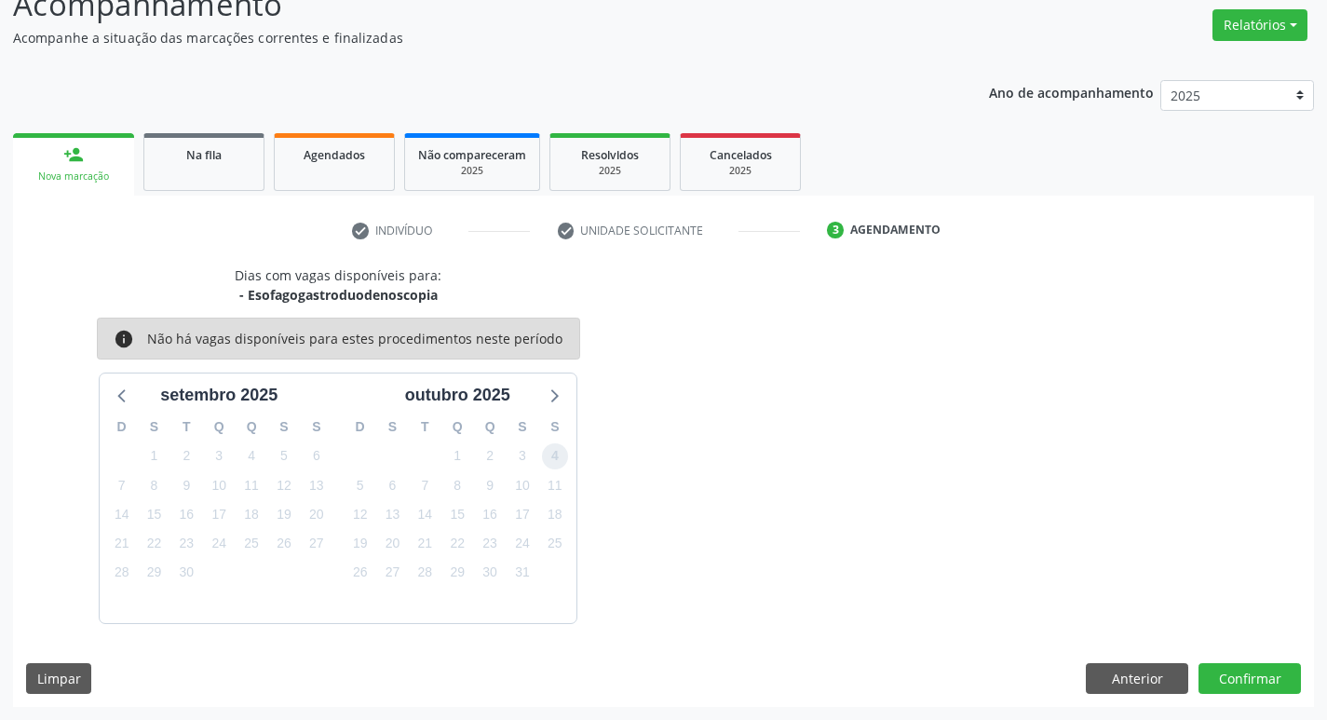
click at [548, 466] on span "4" at bounding box center [555, 456] width 26 height 26
click at [1239, 682] on button "Confirmar" at bounding box center [1250, 679] width 102 height 32
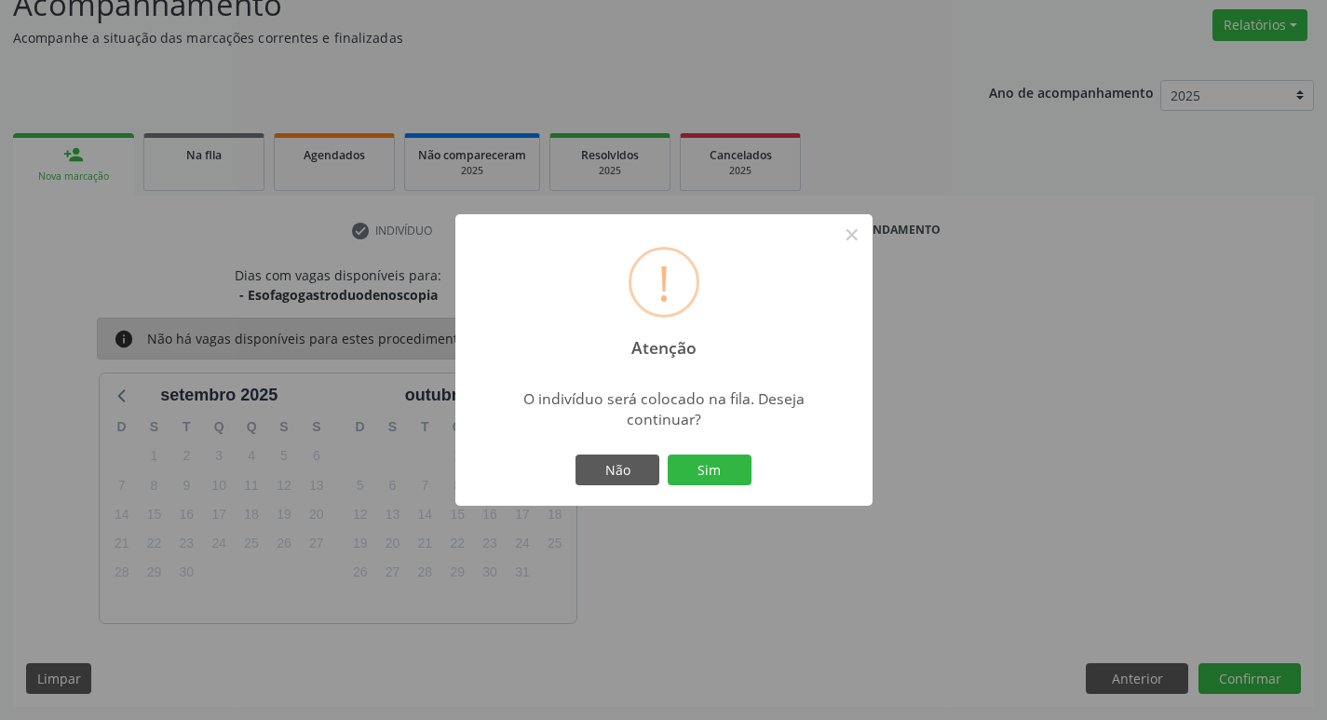
click at [724, 451] on div "Não Sim" at bounding box center [664, 470] width 184 height 39
click at [684, 474] on button "Sim" at bounding box center [710, 471] width 84 height 32
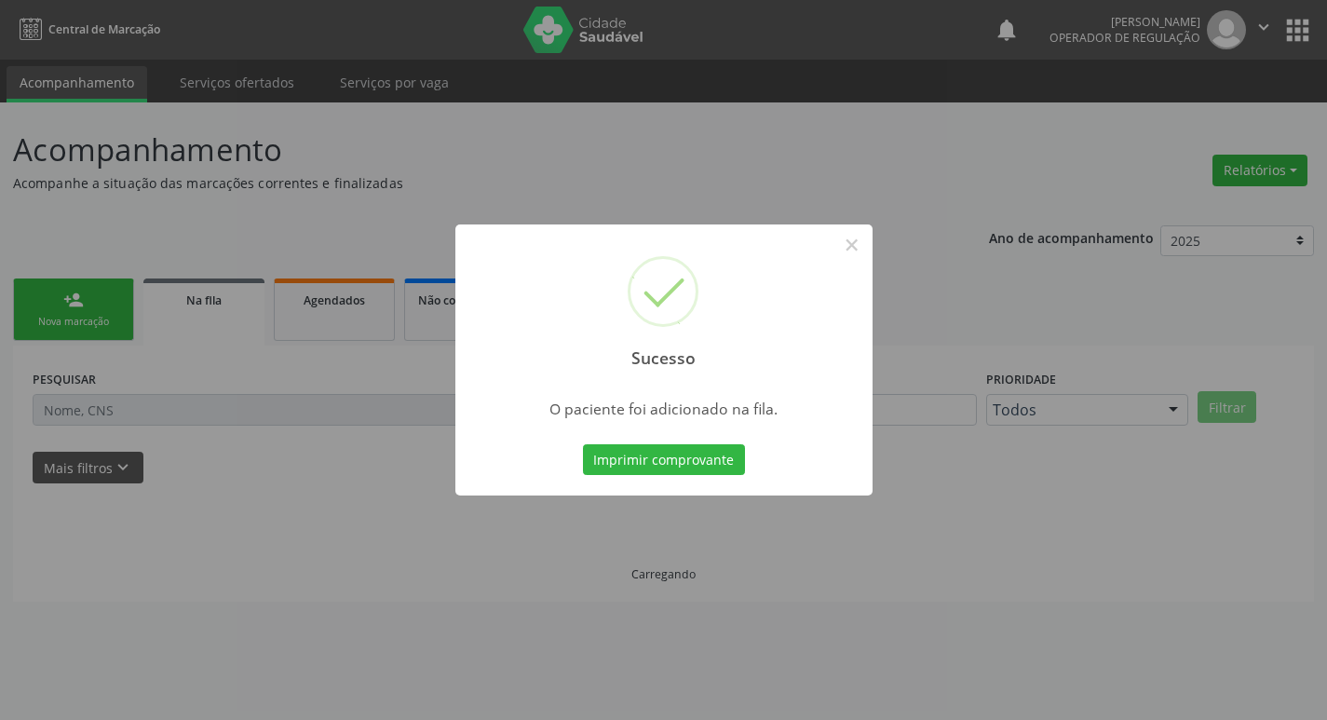
scroll to position [0, 0]
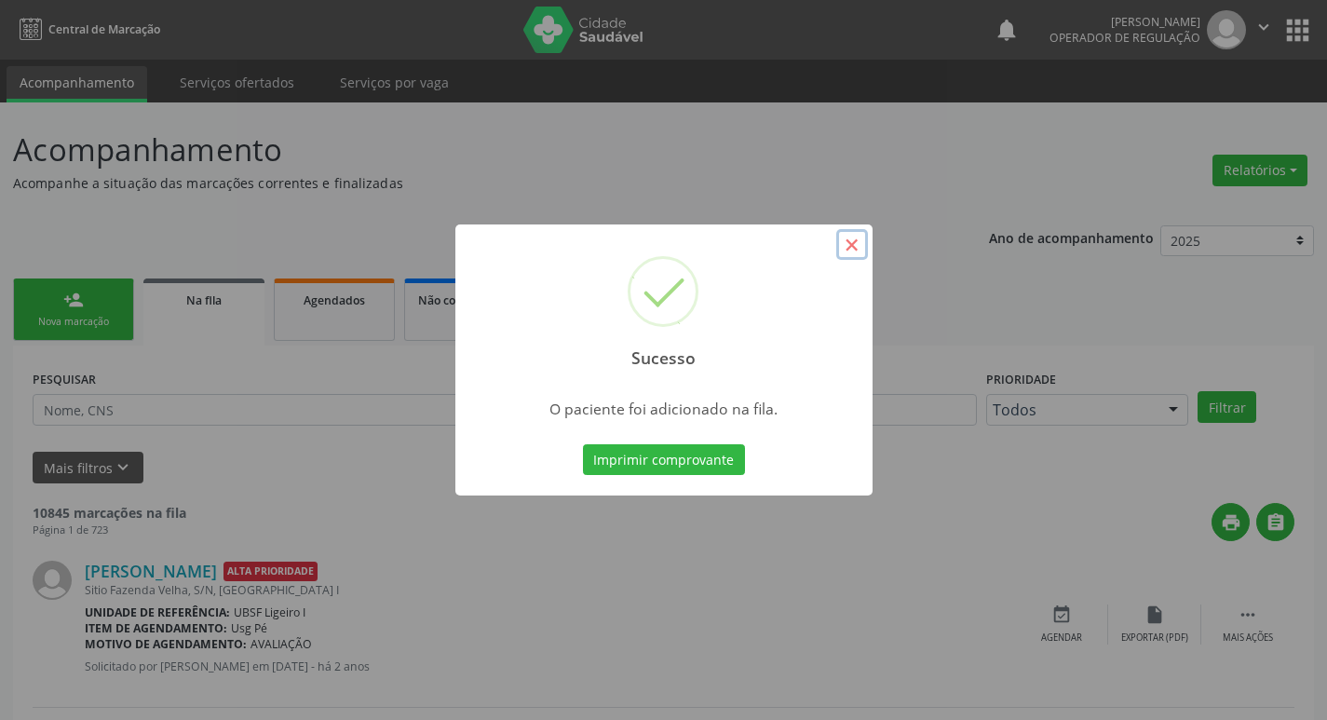
click at [854, 243] on button "×" at bounding box center [852, 245] width 32 height 32
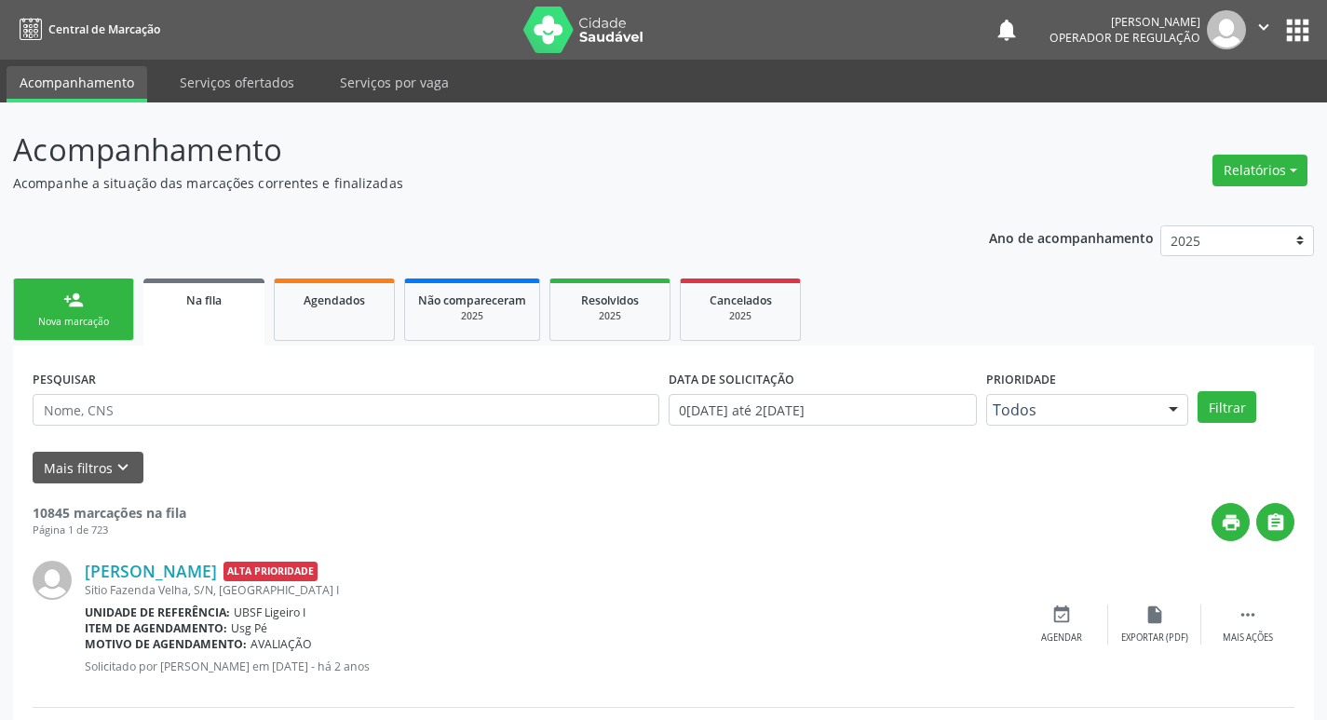
click at [72, 312] on link "person_add Nova marcação" at bounding box center [73, 310] width 121 height 62
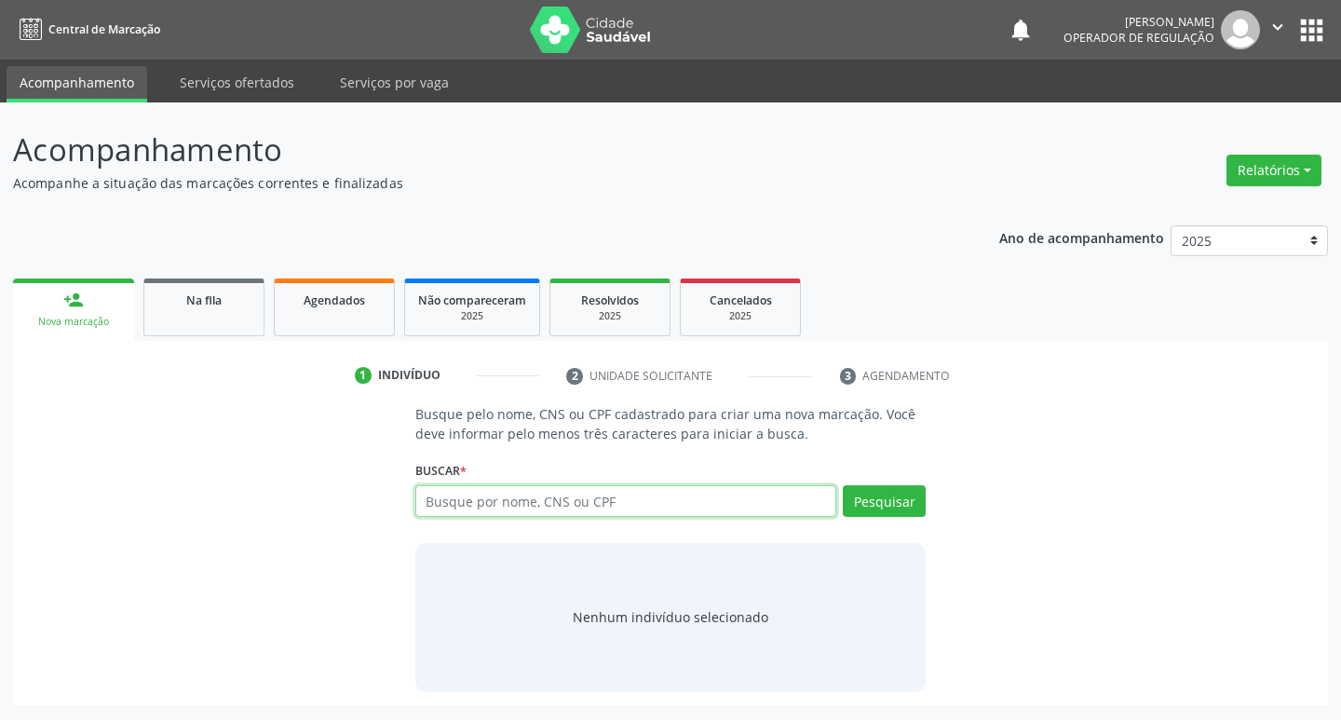
click at [446, 488] on input "text" at bounding box center [626, 501] width 422 height 32
click at [448, 506] on input "text" at bounding box center [626, 501] width 422 height 32
type input "705001648230259"
click at [902, 504] on button "Pesquisar" at bounding box center [884, 501] width 83 height 32
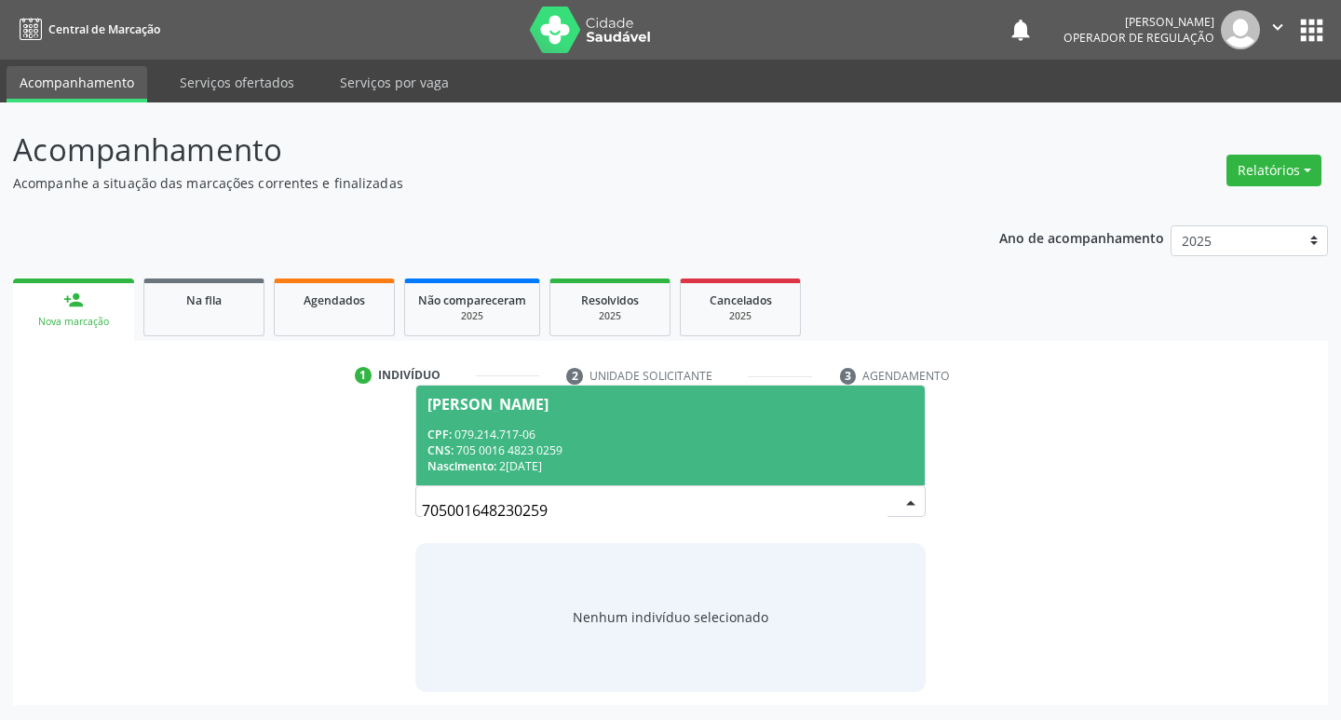
click at [499, 407] on div "Ana Cláudia de Sousa Marques" at bounding box center [488, 404] width 121 height 15
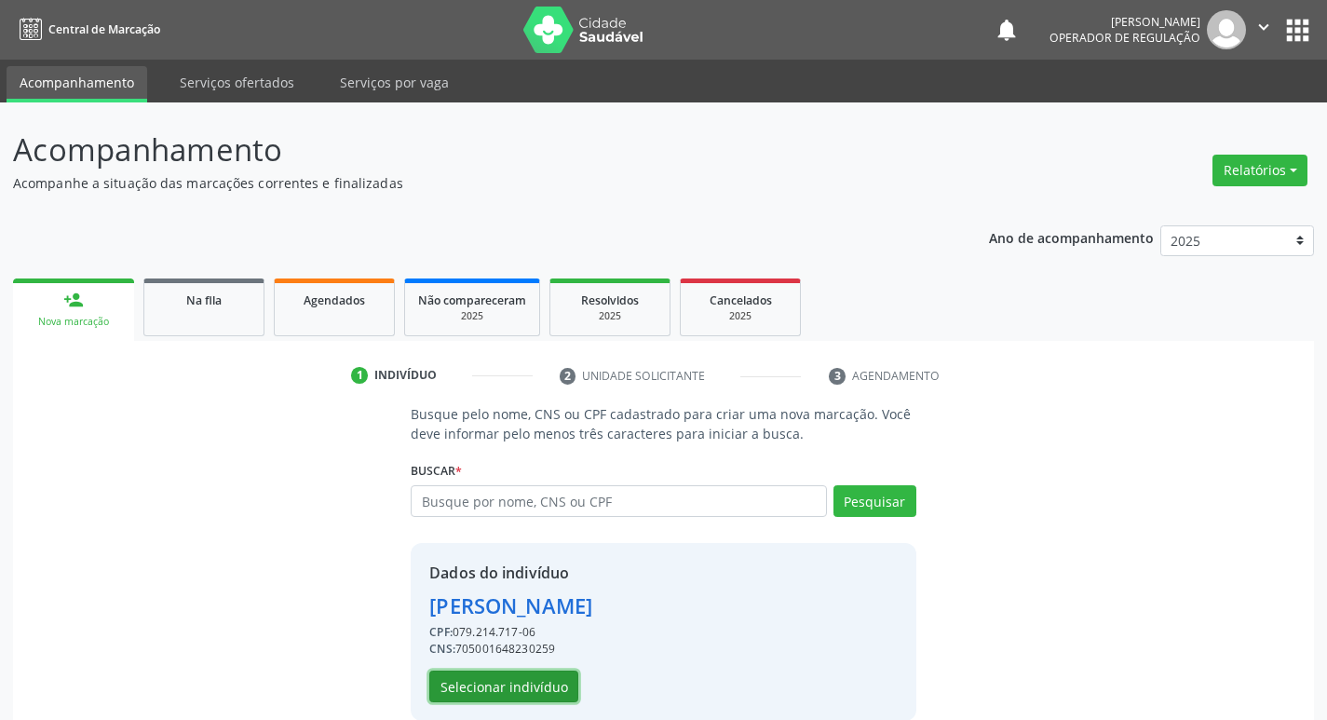
click at [496, 679] on button "Selecionar indivíduo" at bounding box center [503, 687] width 149 height 32
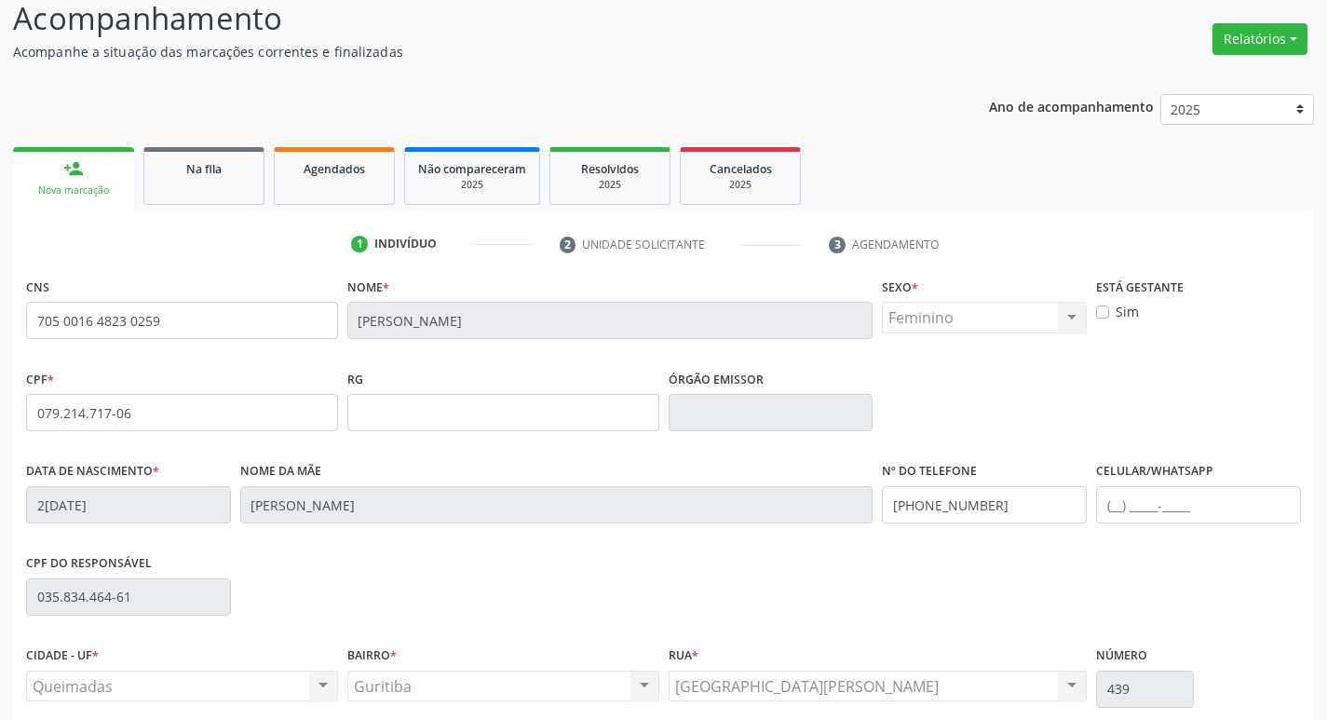
scroll to position [290, 0]
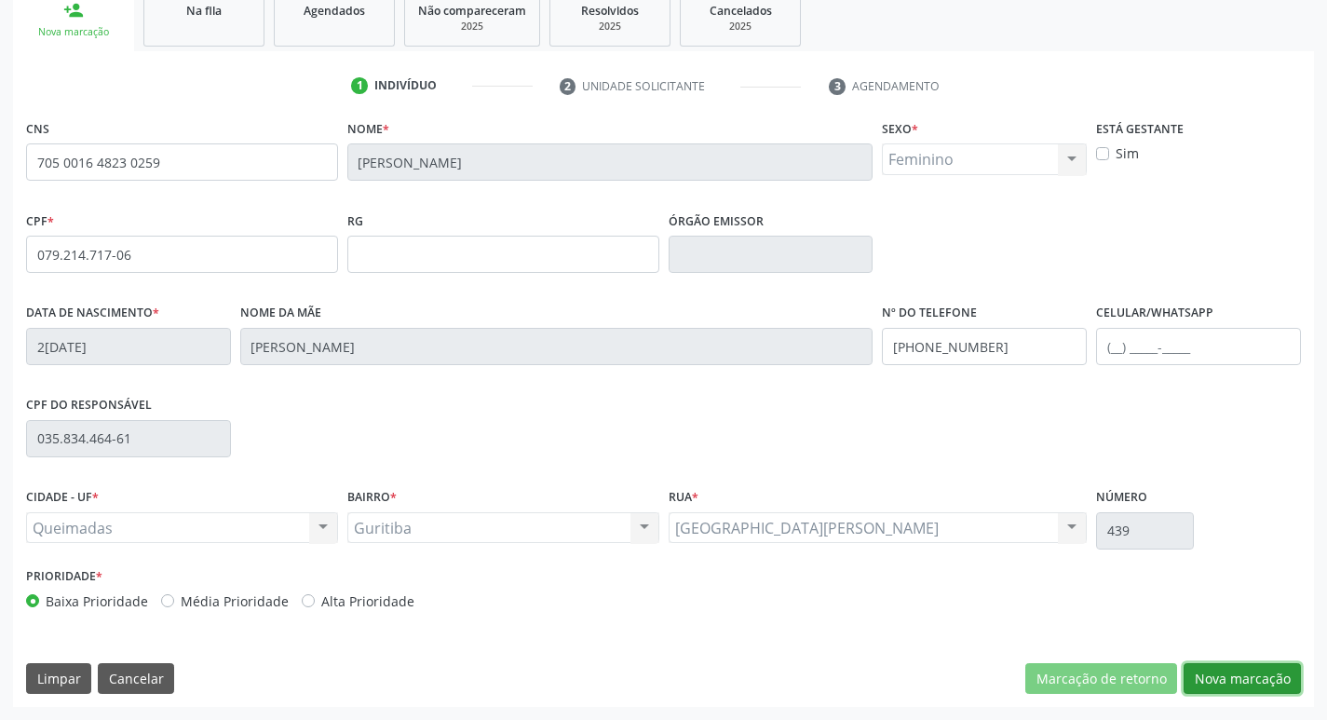
click at [1260, 682] on button "Nova marcação" at bounding box center [1242, 679] width 117 height 32
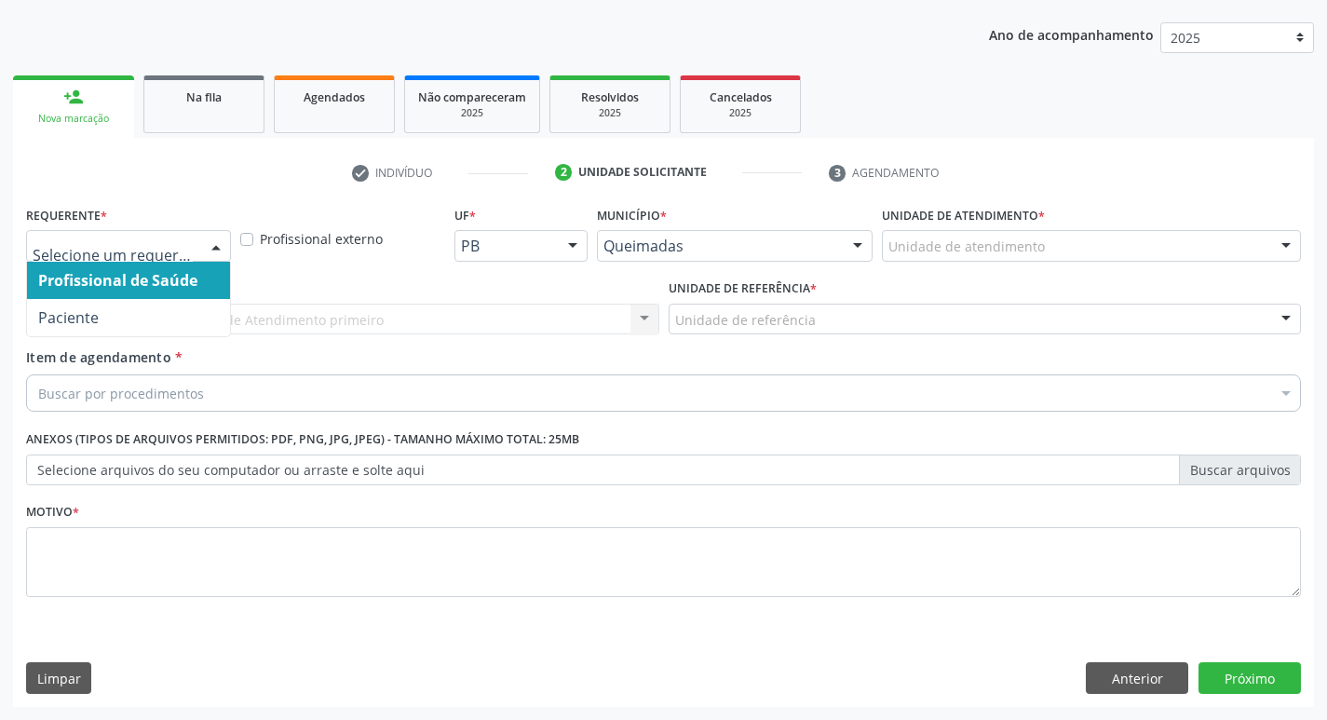
click at [216, 241] on div at bounding box center [216, 247] width 28 height 32
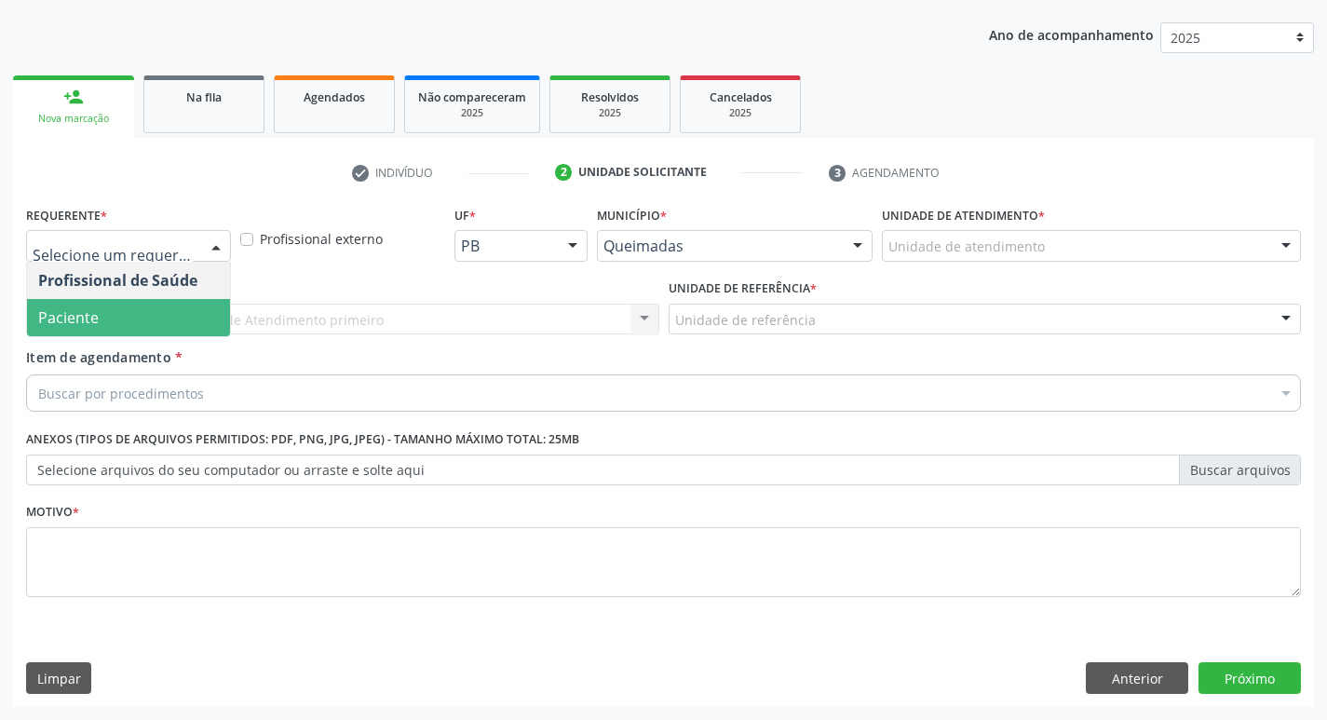
click at [174, 315] on span "Paciente" at bounding box center [128, 317] width 203 height 37
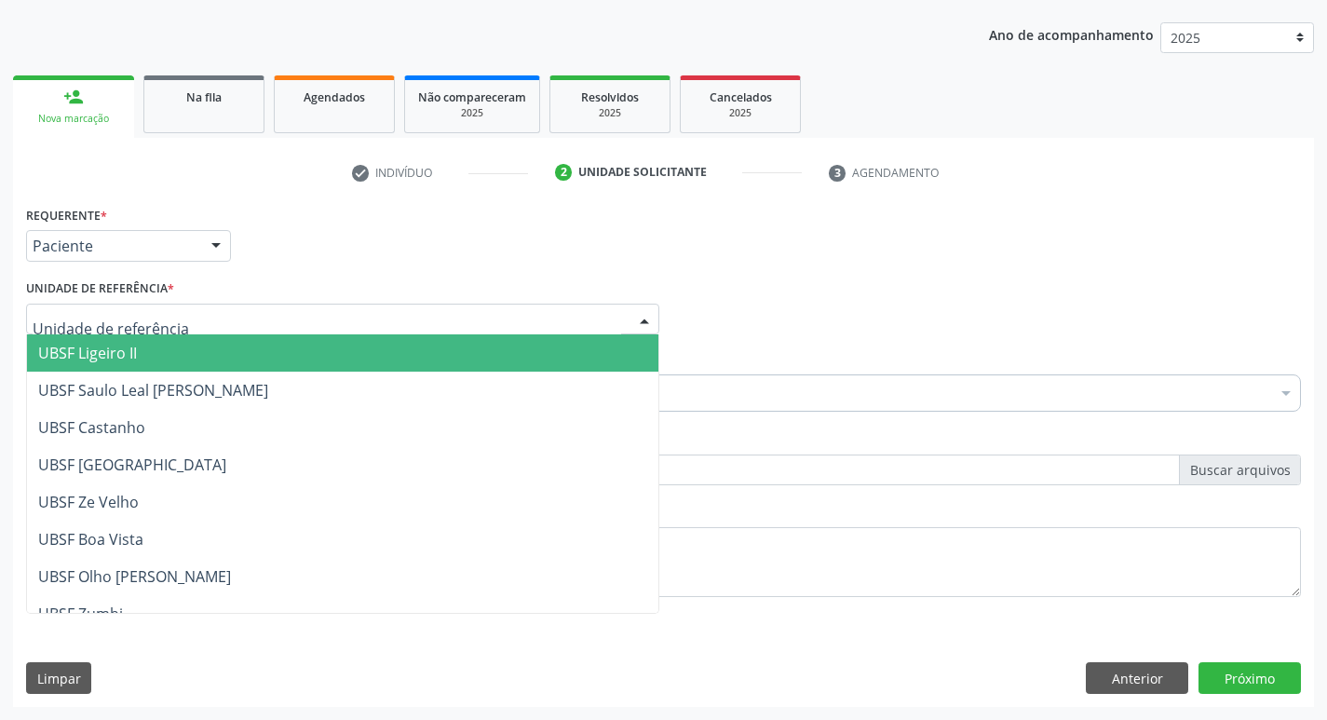
click at [174, 315] on div at bounding box center [342, 320] width 633 height 32
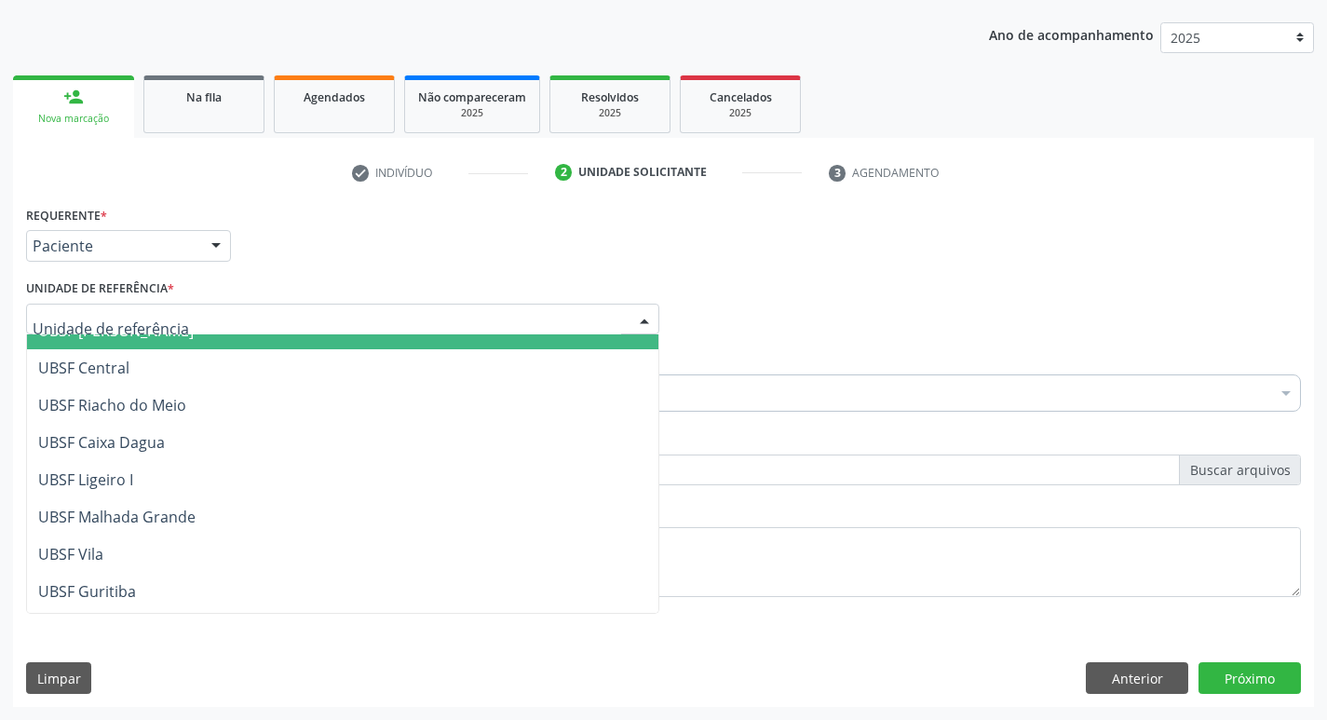
scroll to position [467, 0]
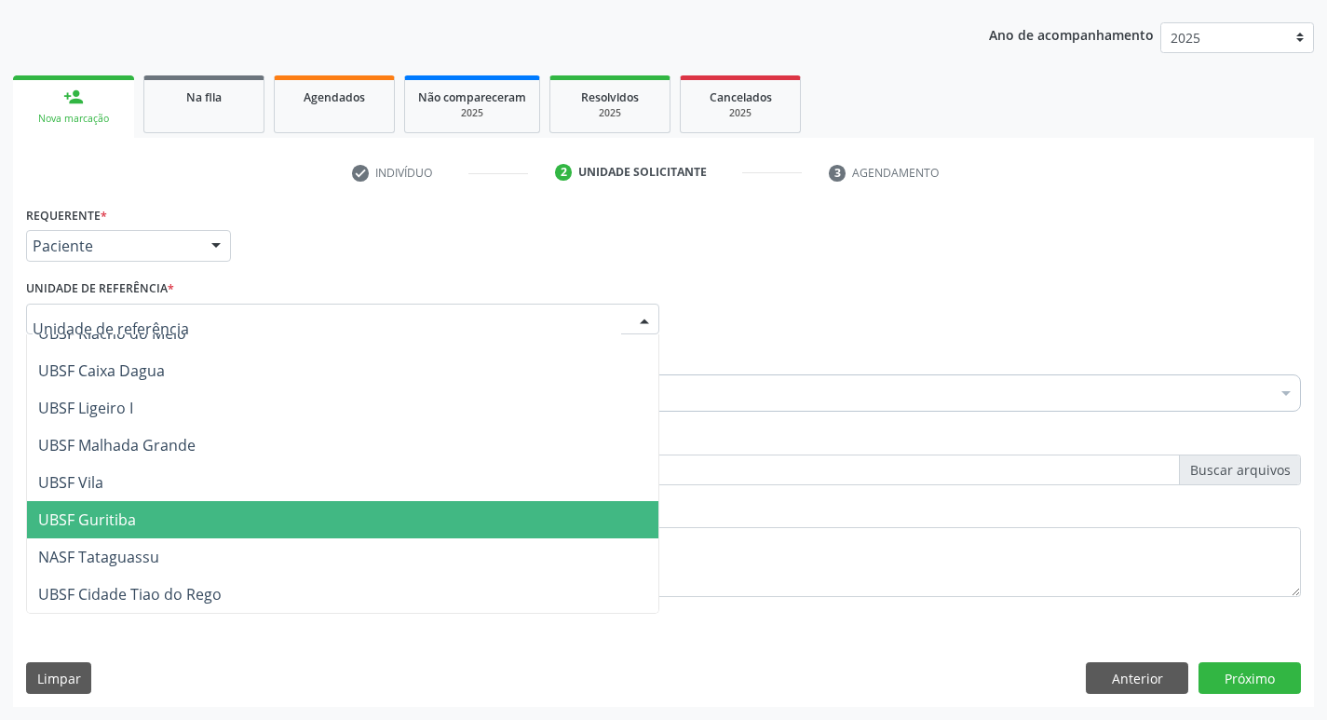
click at [116, 510] on span "UBSF Guritiba" at bounding box center [87, 520] width 98 height 20
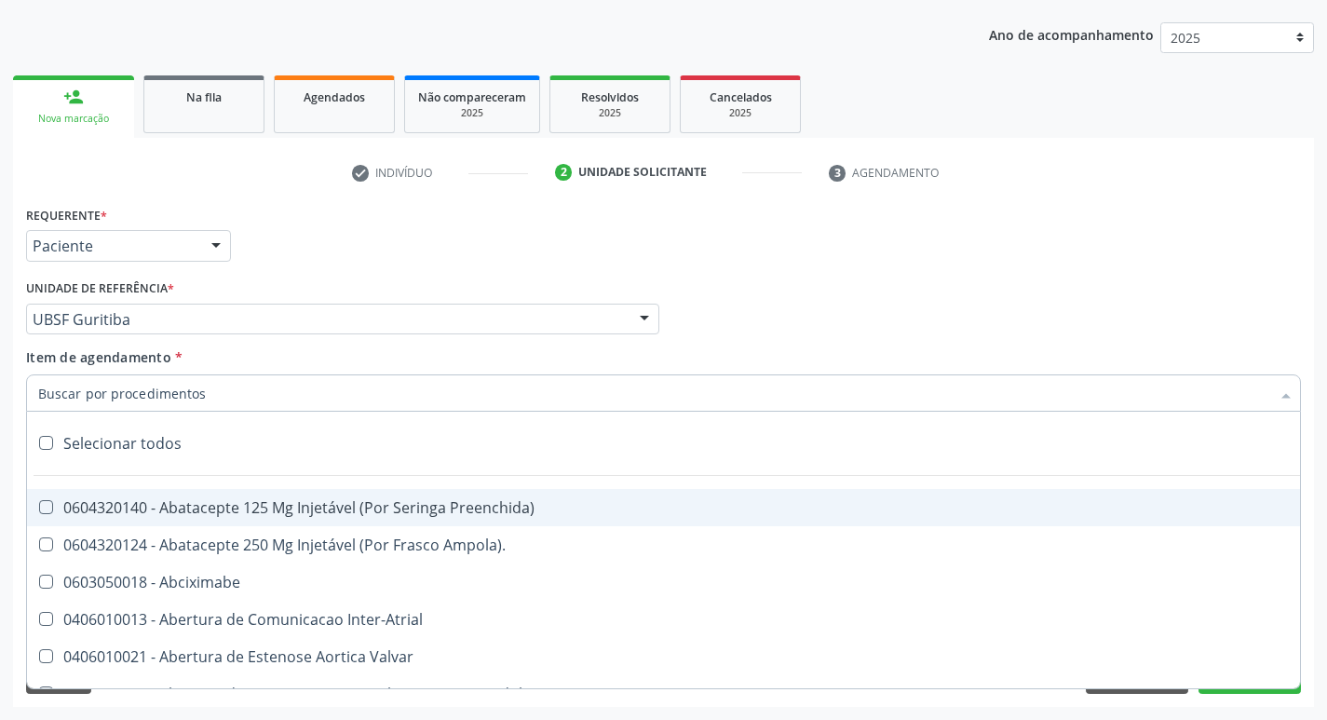
click at [93, 380] on div at bounding box center [663, 392] width 1275 height 37
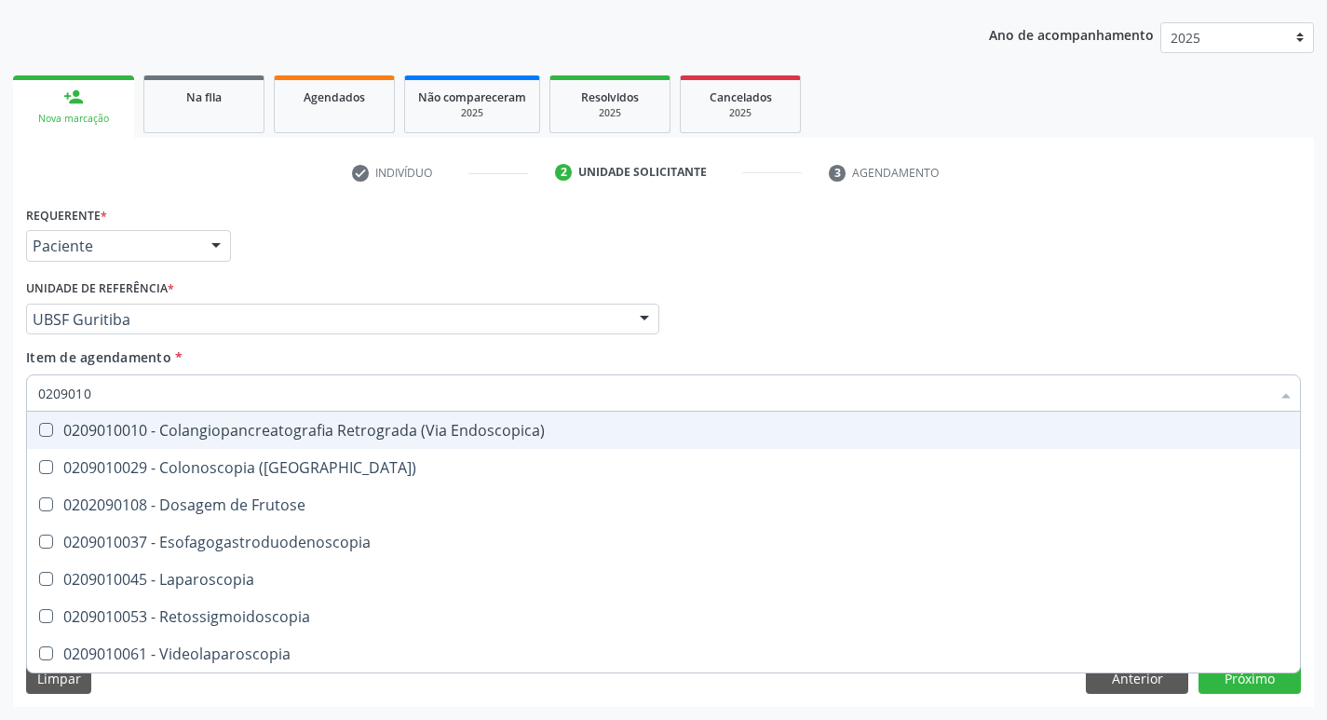
type input "02090100"
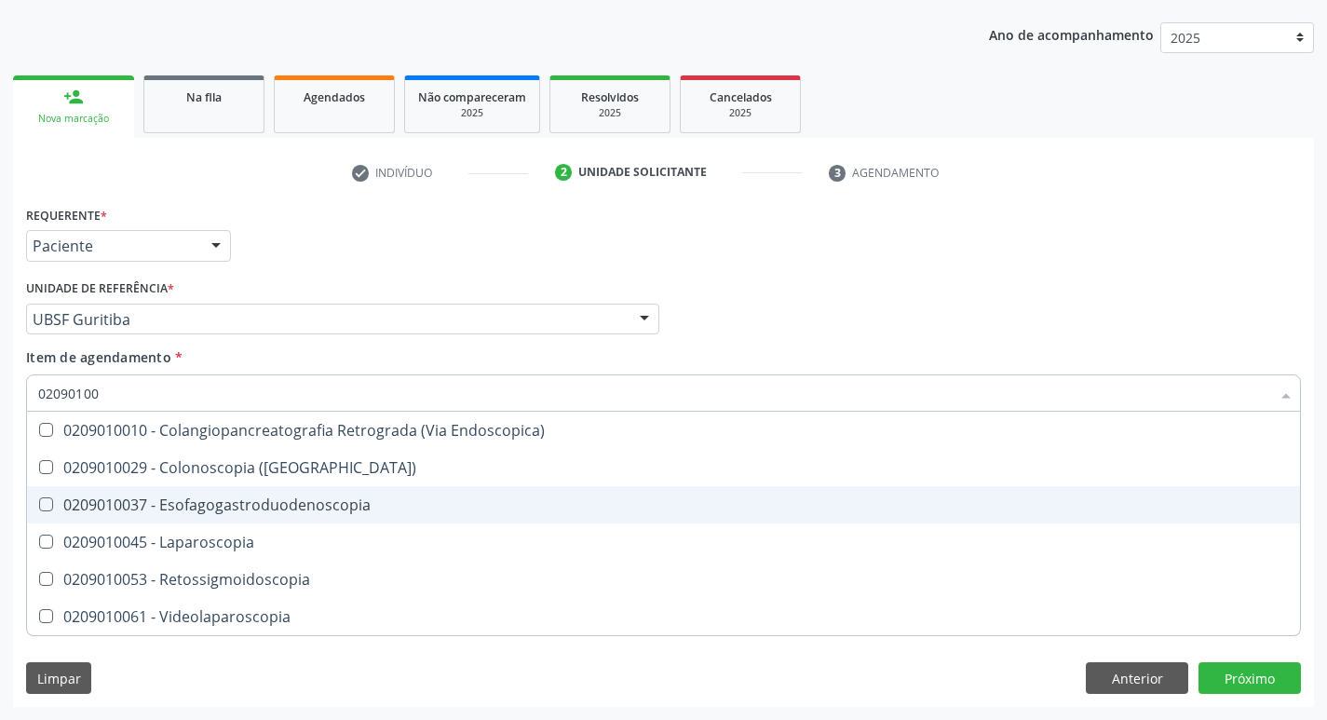
click at [45, 507] on Esofagogastroduodenoscopia at bounding box center [46, 504] width 14 height 14
click at [39, 507] on Esofagogastroduodenoscopia "checkbox" at bounding box center [33, 504] width 12 height 12
checkbox Esofagogastroduodenoscopia "true"
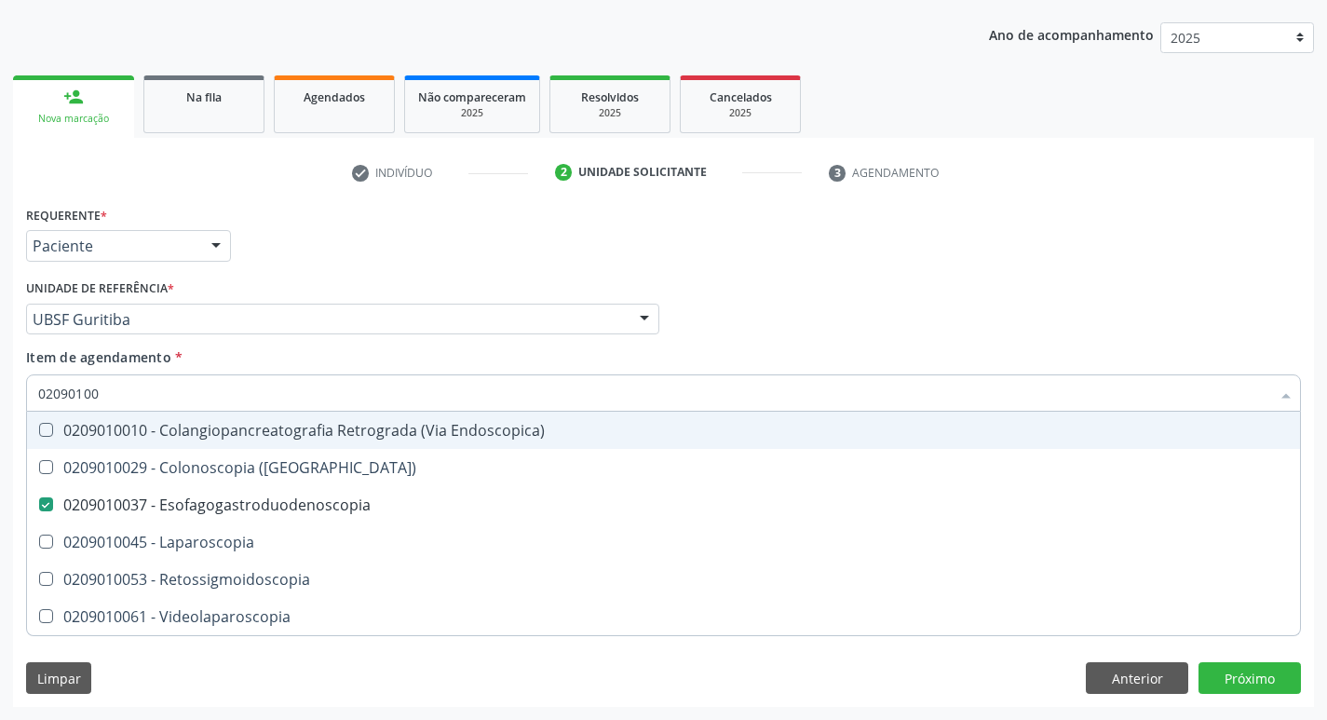
click at [967, 355] on div "Item de agendamento * 02090100 Desfazer seleção 0209010010 - Colangiopancreatog…" at bounding box center [663, 376] width 1275 height 59
checkbox \(Coloscopia\) "true"
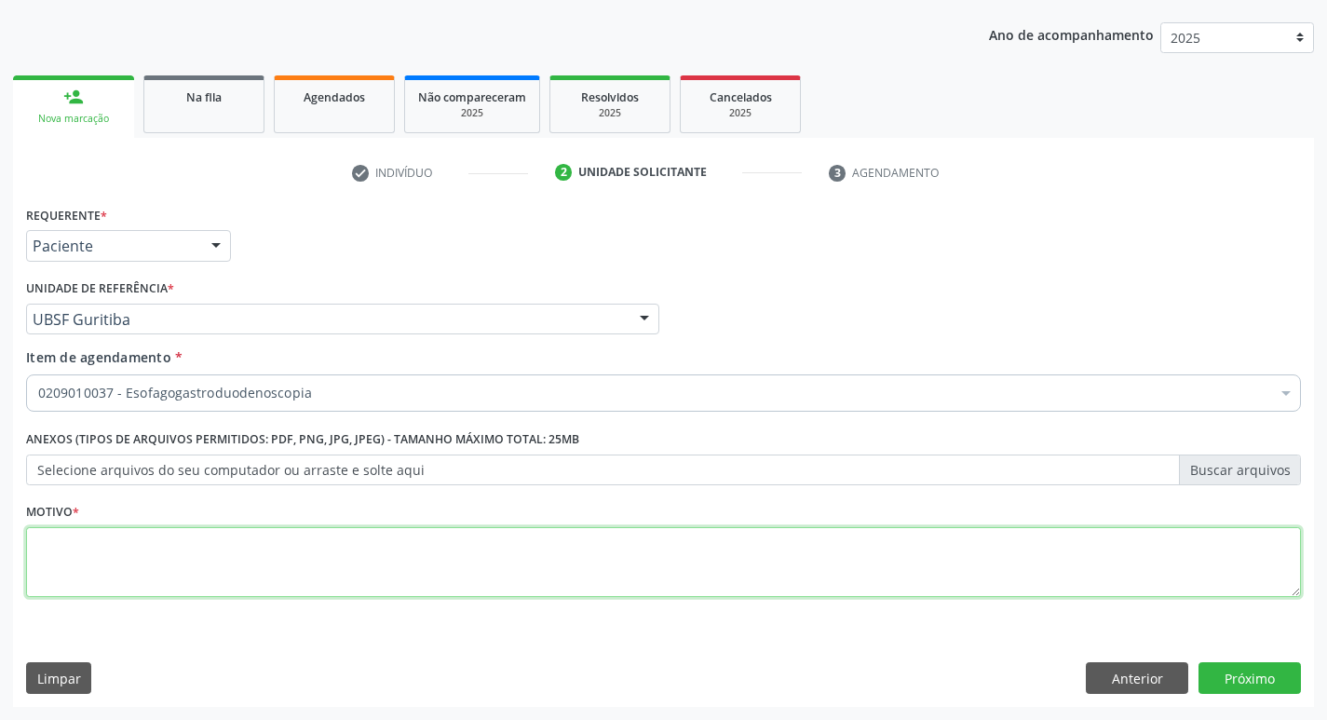
click at [109, 570] on textarea at bounding box center [663, 562] width 1275 height 71
type textarea "CONSULTA"
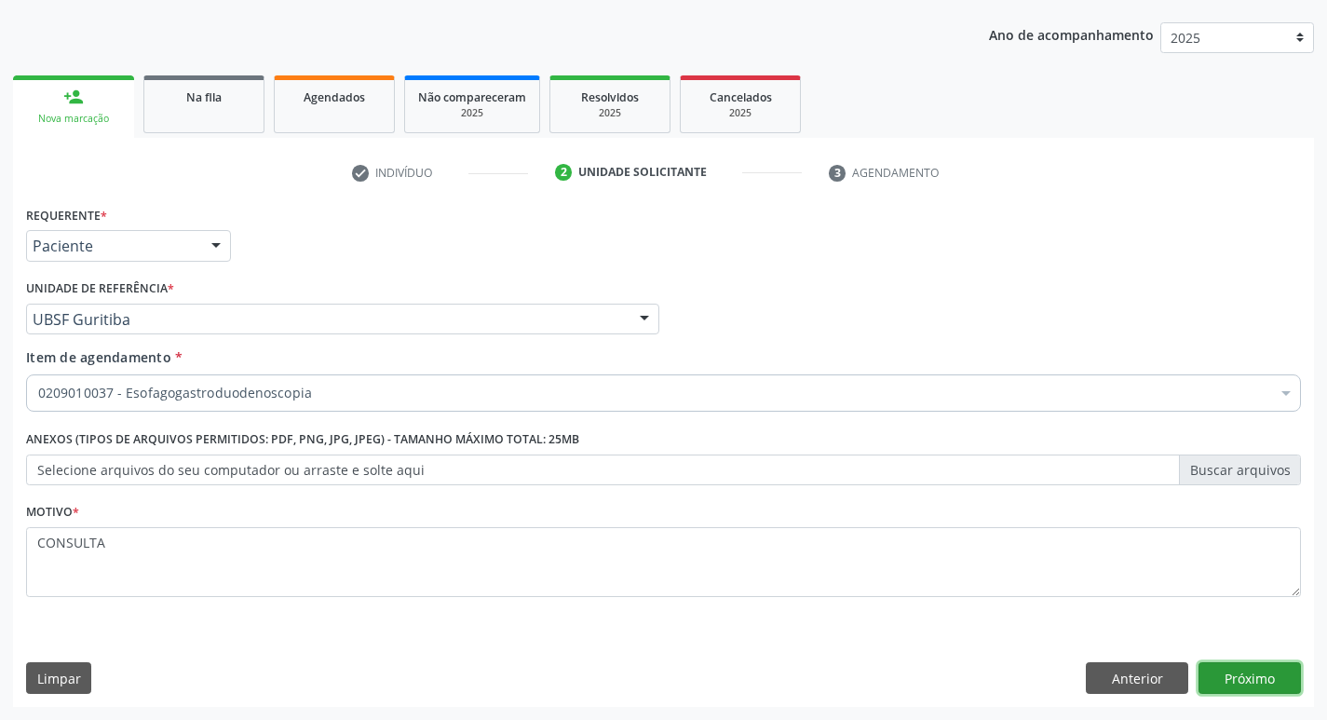
click at [1255, 673] on button "Próximo" at bounding box center [1250, 678] width 102 height 32
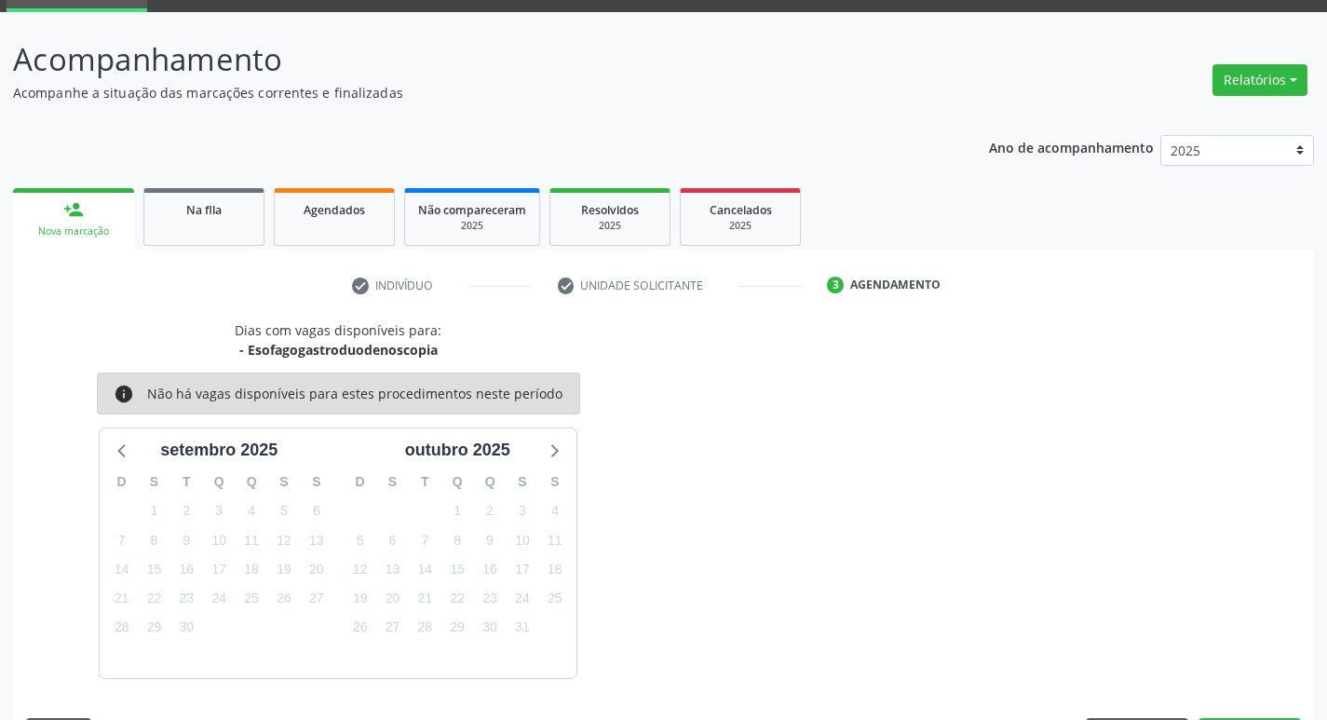
scroll to position [145, 0]
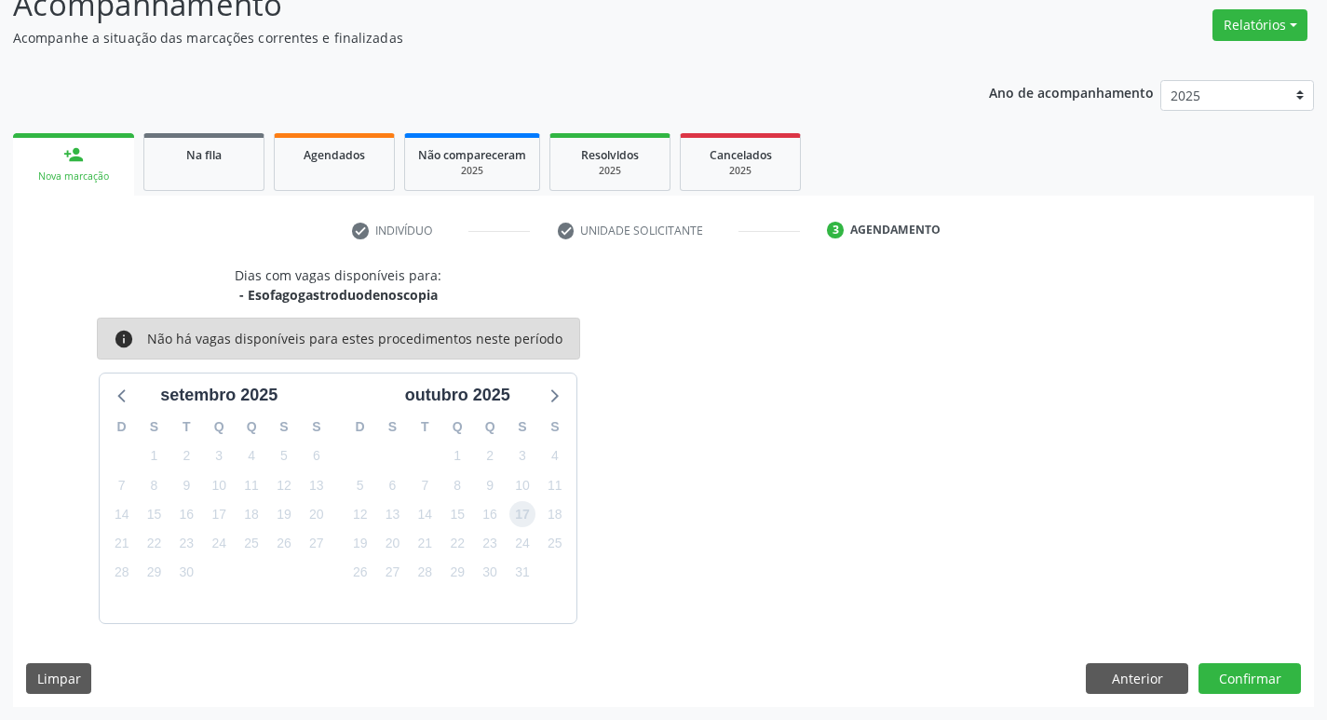
click at [516, 517] on span "17" at bounding box center [523, 514] width 26 height 26
click at [1271, 678] on button "Confirmar" at bounding box center [1250, 679] width 102 height 32
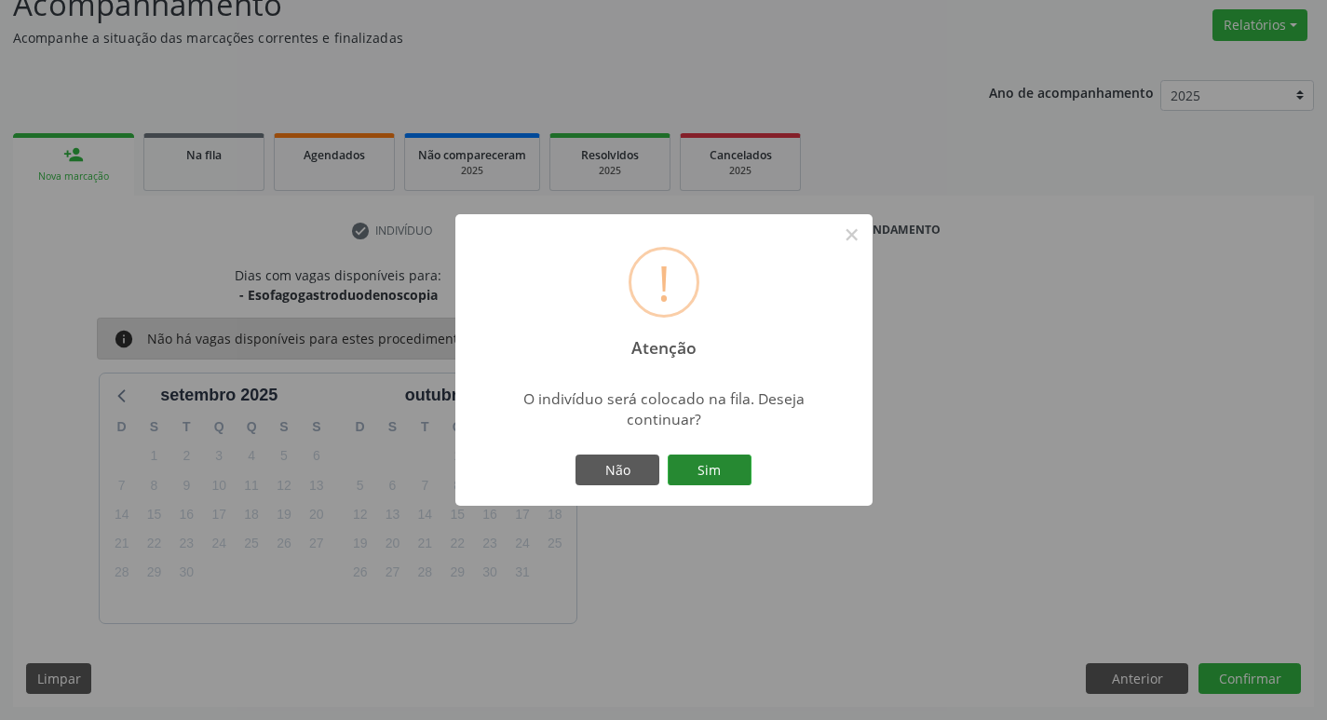
click at [726, 472] on button "Sim" at bounding box center [710, 471] width 84 height 32
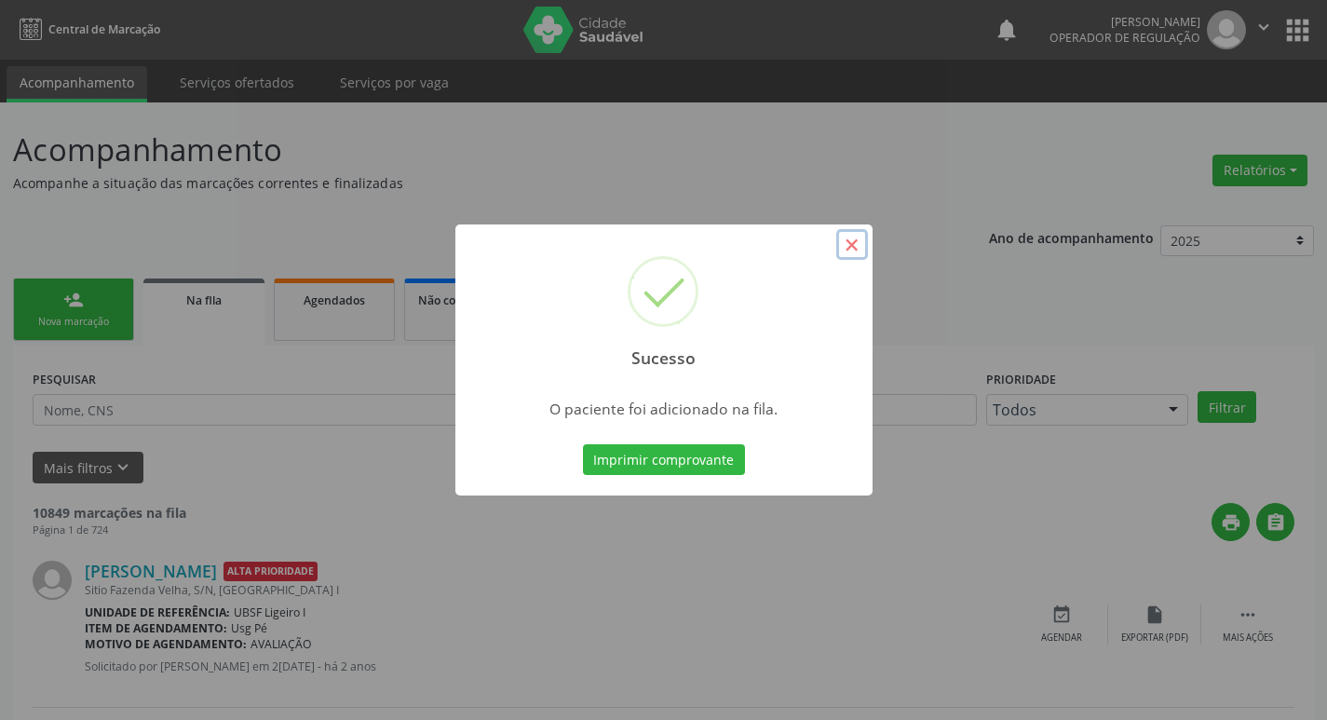
click at [849, 242] on button "×" at bounding box center [852, 245] width 32 height 32
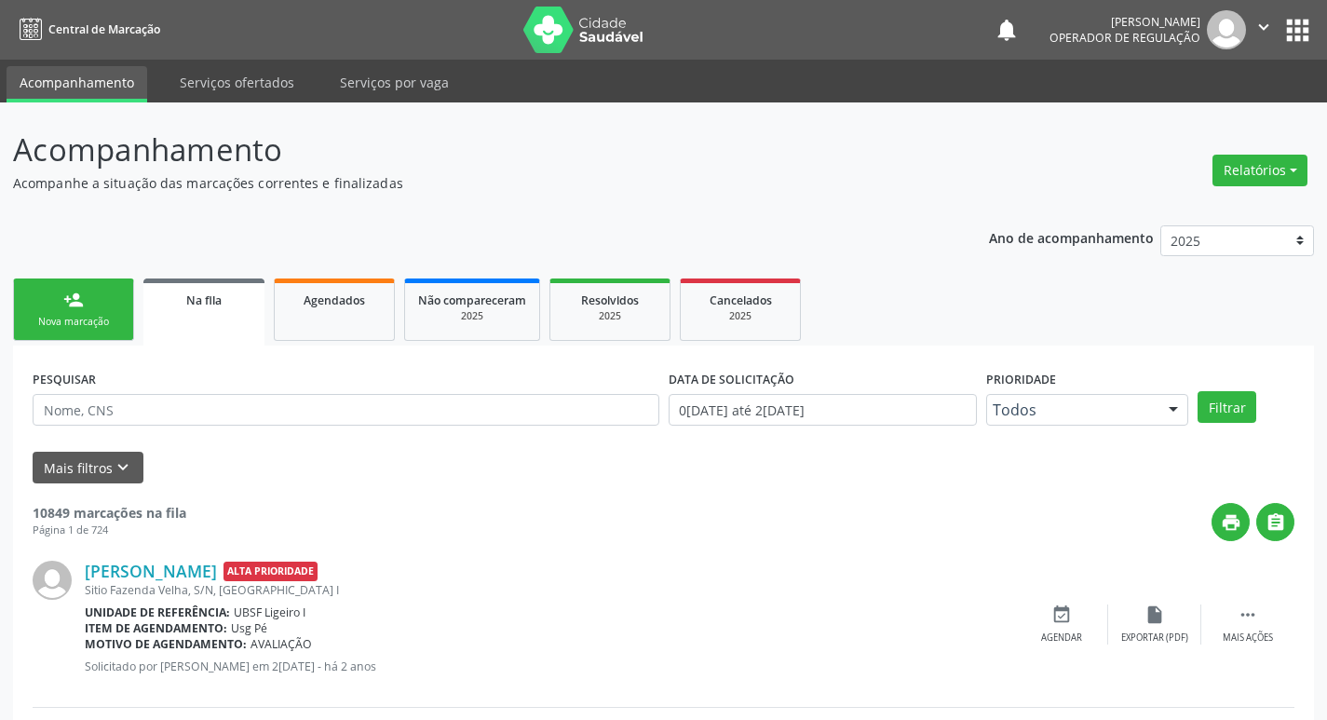
click at [61, 306] on link "person_add Nova marcação" at bounding box center [73, 310] width 121 height 62
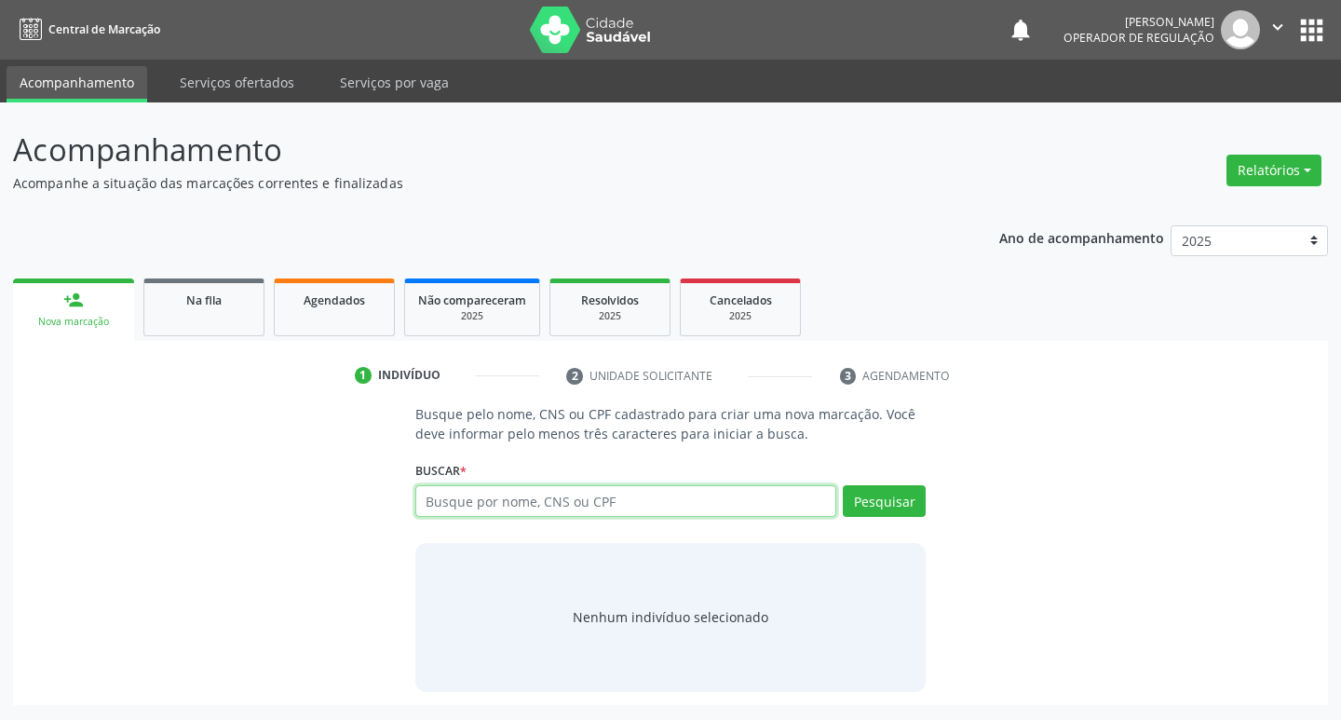
click at [522, 499] on input "text" at bounding box center [626, 501] width 422 height 32
type input "70961621092677"
click at [895, 512] on button "Pesquisar" at bounding box center [884, 501] width 83 height 32
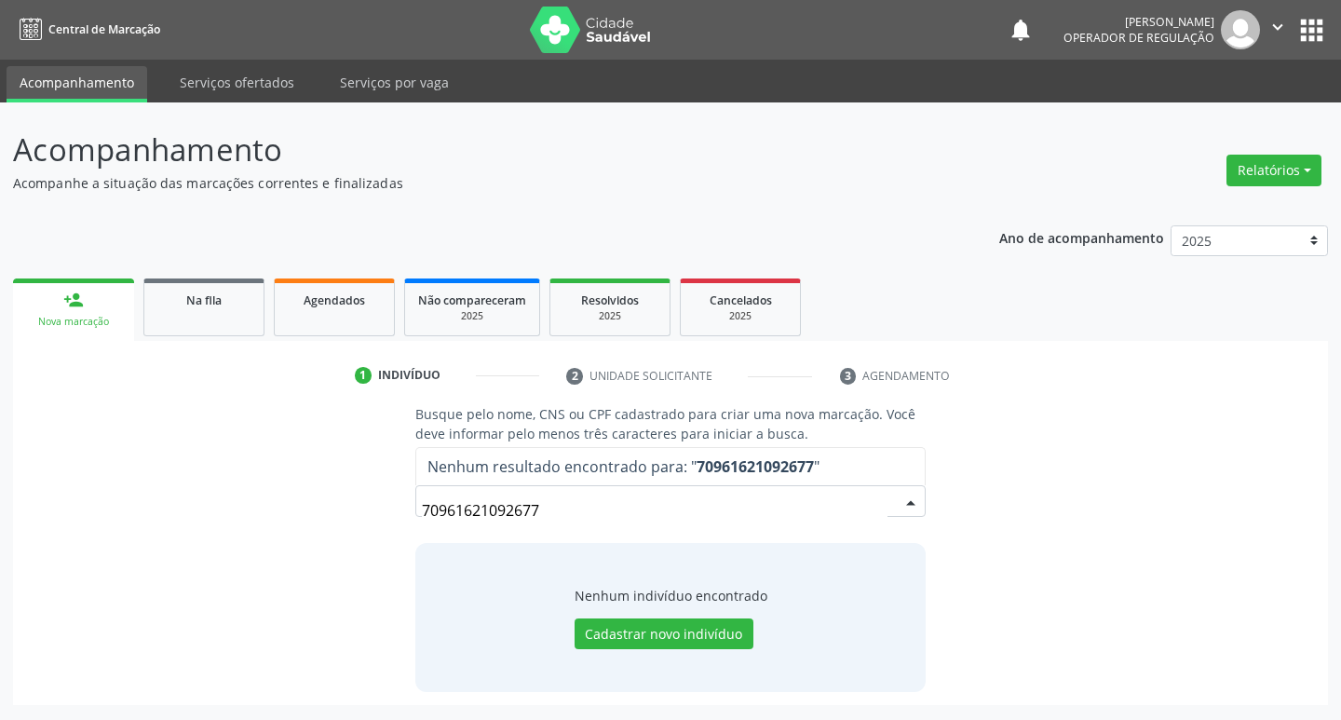
click at [569, 506] on input "70961621092677" at bounding box center [655, 510] width 467 height 37
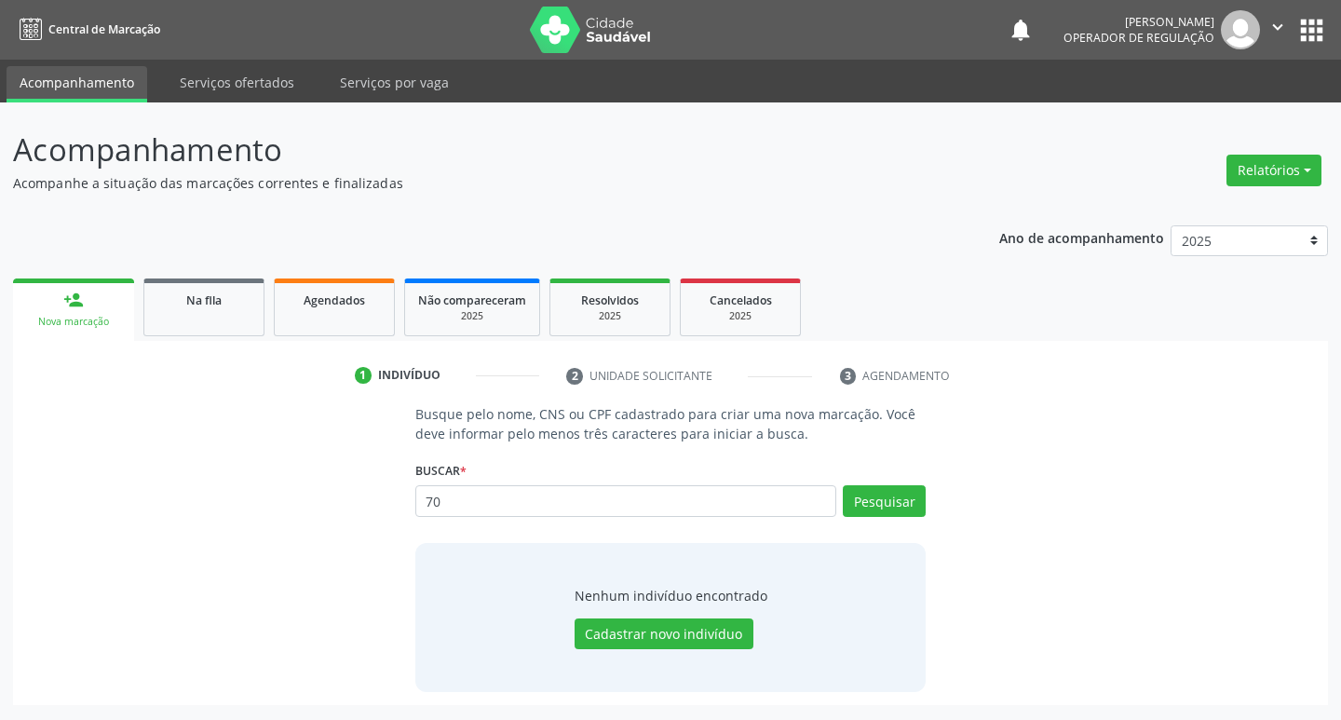
type input "7"
click at [566, 503] on input "text" at bounding box center [626, 501] width 422 height 32
type input "MARIA DA LUZ DANTAS DE OLIVEIRA"
click at [906, 498] on button "Pesquisar" at bounding box center [884, 501] width 83 height 32
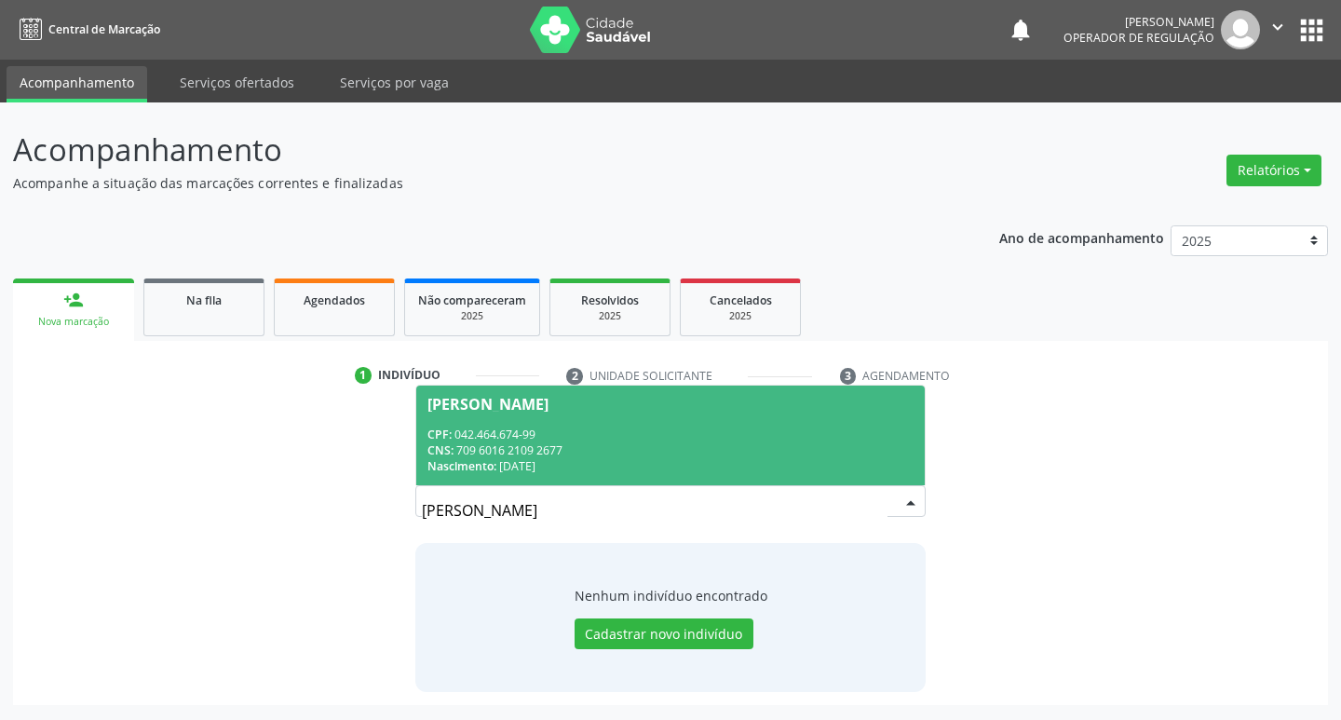
click at [522, 400] on div "Maria da Luz Dantas de Oliveira" at bounding box center [488, 404] width 121 height 15
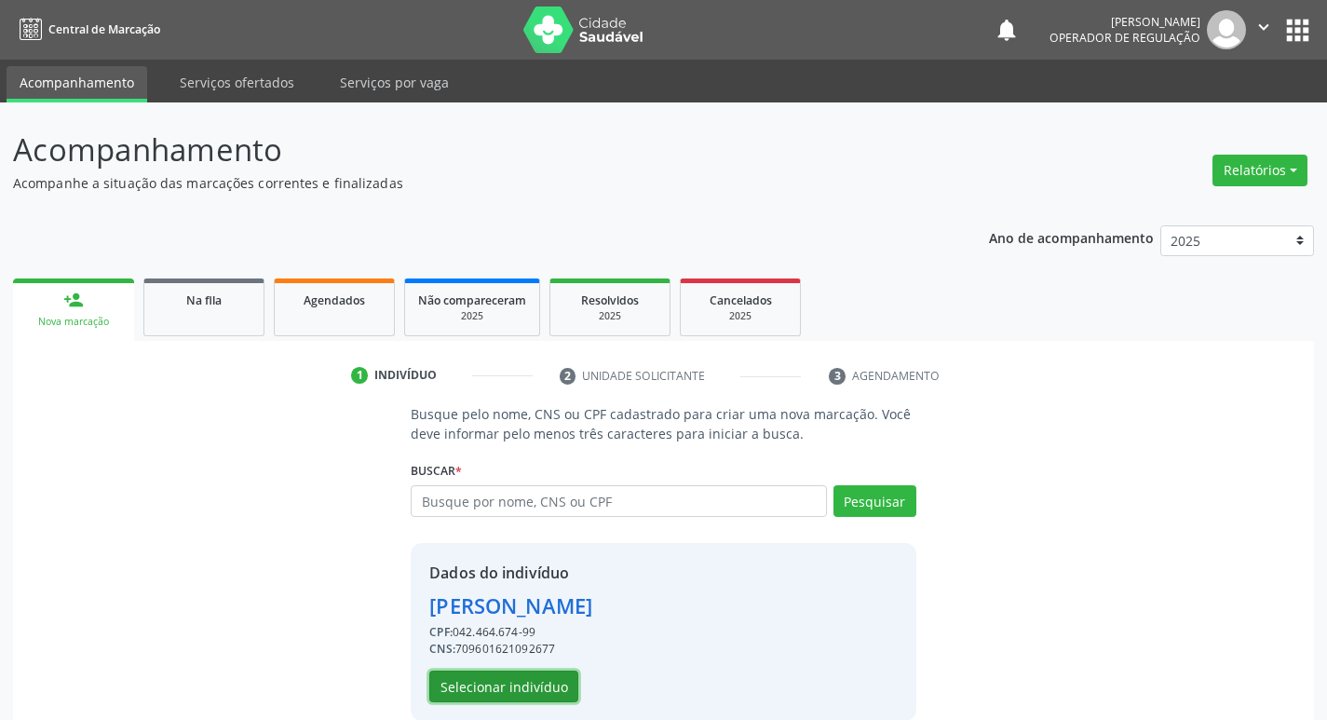
click at [502, 687] on button "Selecionar indivíduo" at bounding box center [503, 687] width 149 height 32
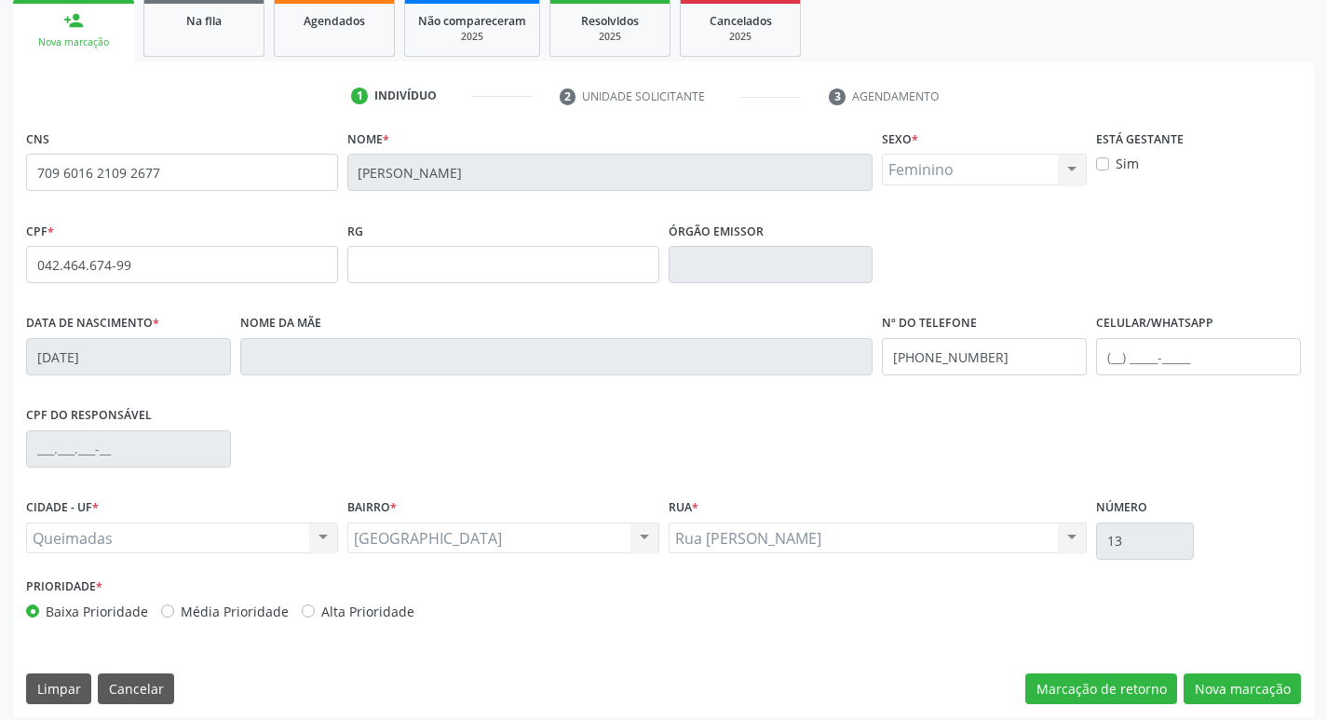
scroll to position [290, 0]
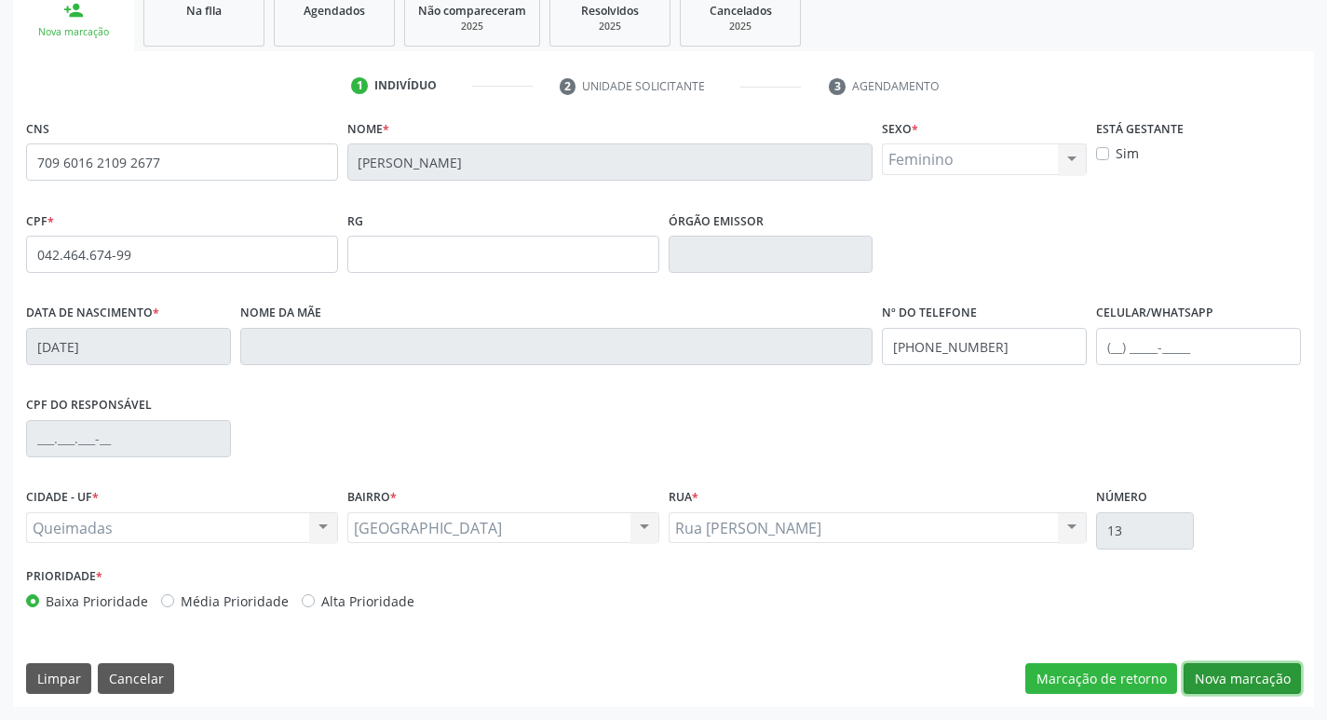
click at [1214, 667] on button "Nova marcação" at bounding box center [1242, 679] width 117 height 32
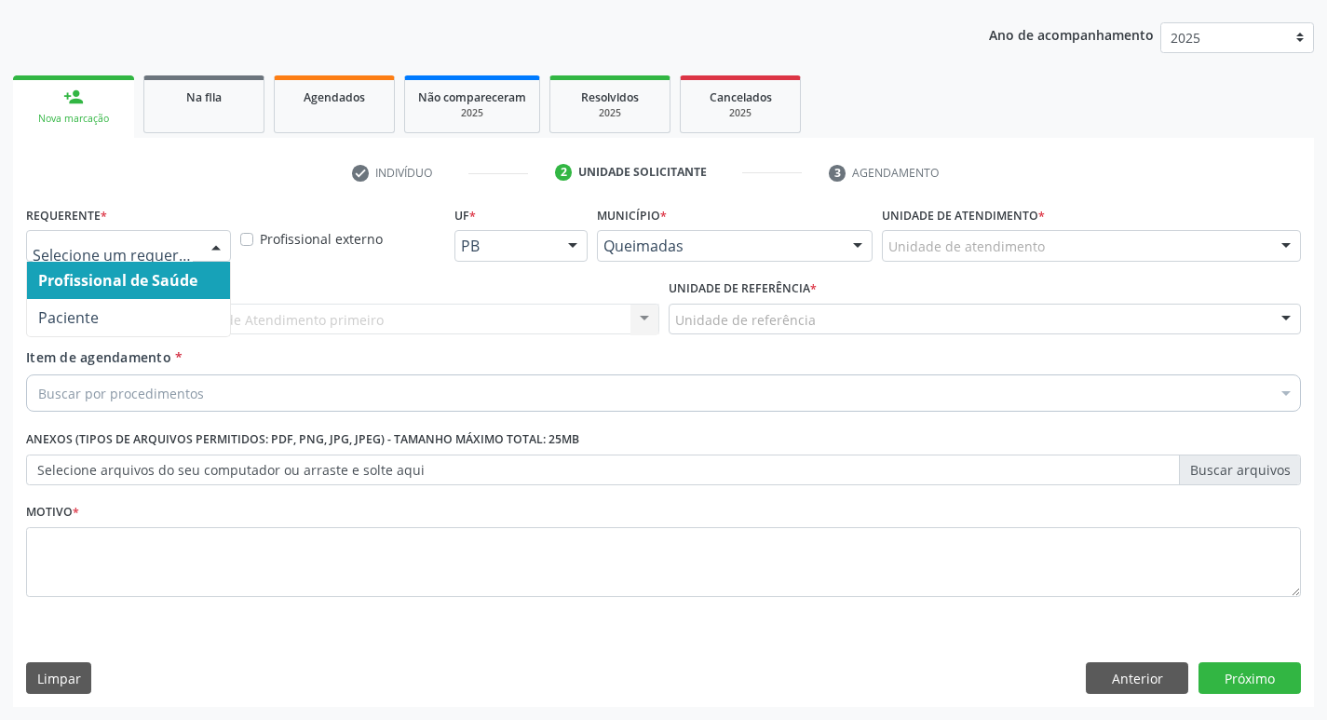
click at [218, 250] on div at bounding box center [216, 247] width 28 height 32
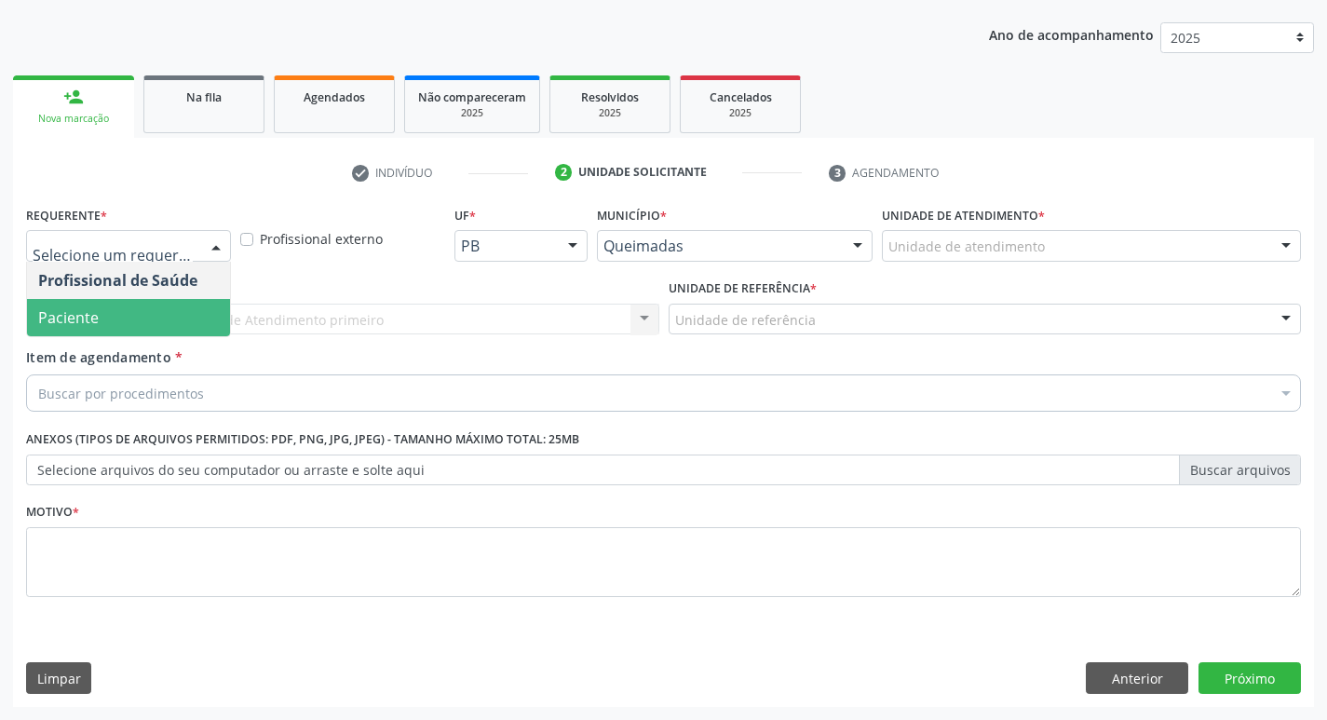
click at [198, 325] on span "Paciente" at bounding box center [128, 317] width 203 height 37
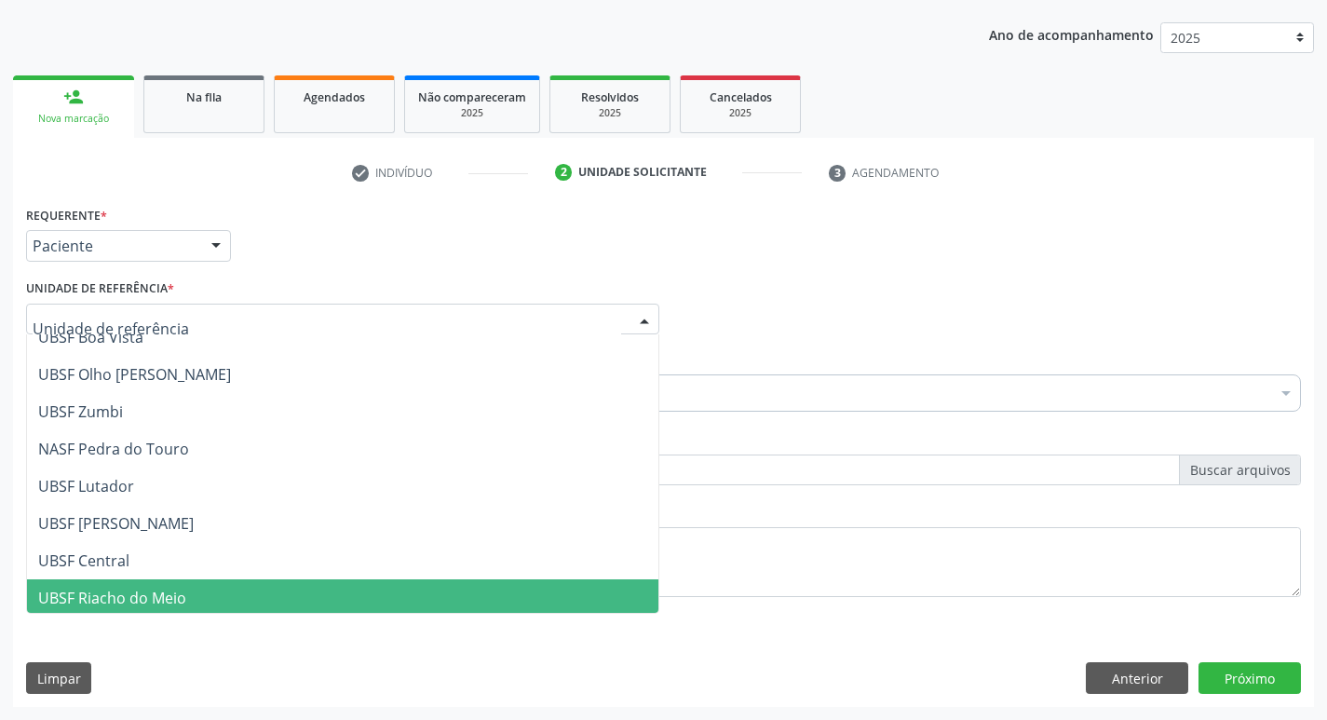
scroll to position [186, 0]
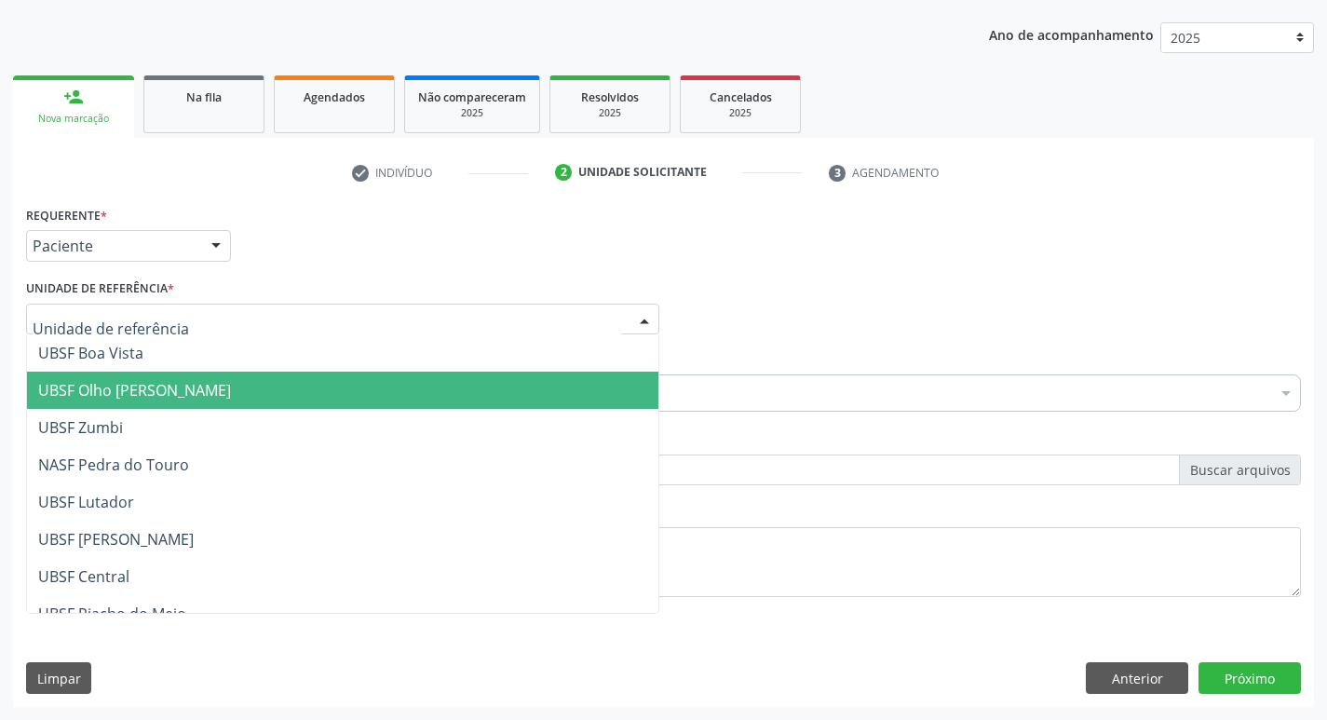
click at [177, 393] on span "UBSF Olho [PERSON_NAME]" at bounding box center [134, 390] width 193 height 20
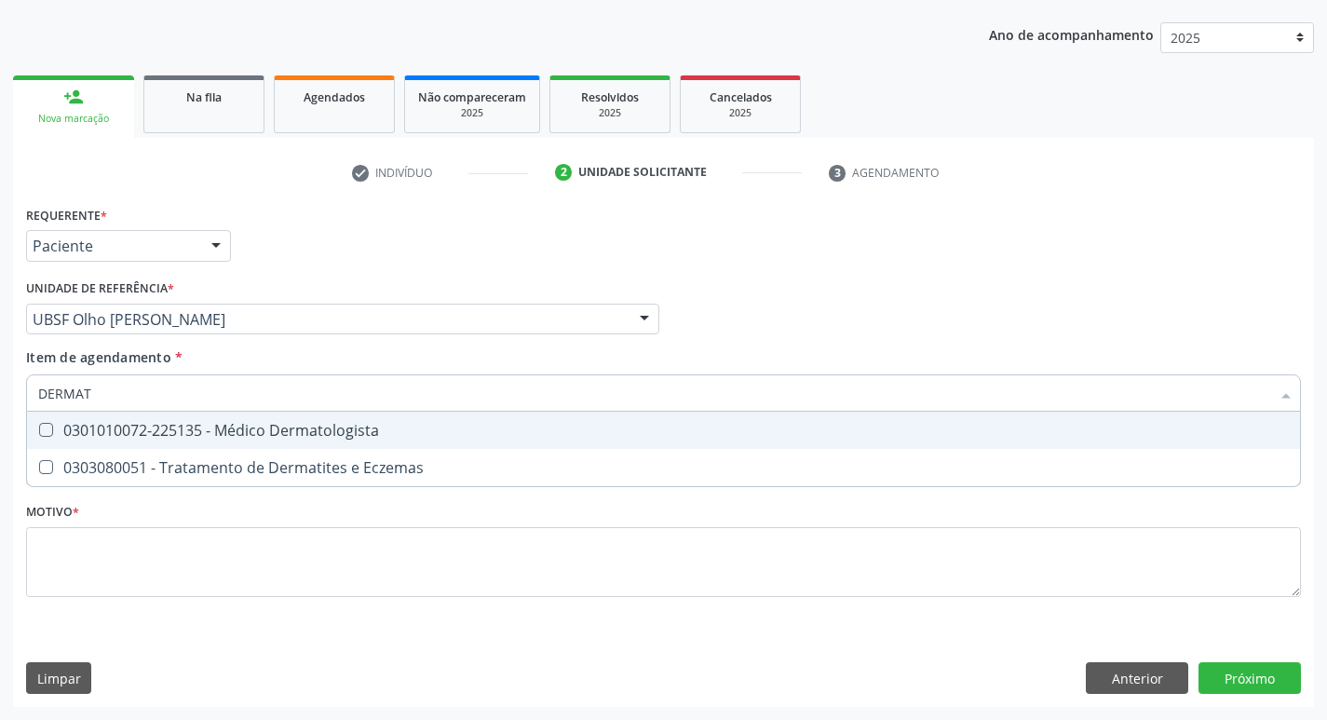
type input "DERMATO"
click at [46, 432] on Dermatologista at bounding box center [46, 430] width 14 height 14
click at [39, 432] on Dermatologista "checkbox" at bounding box center [33, 430] width 12 height 12
checkbox Dermatologista "true"
click at [993, 322] on div "Profissional Solicitante Por favor, selecione a Unidade de Atendimento primeiro…" at bounding box center [663, 311] width 1285 height 73
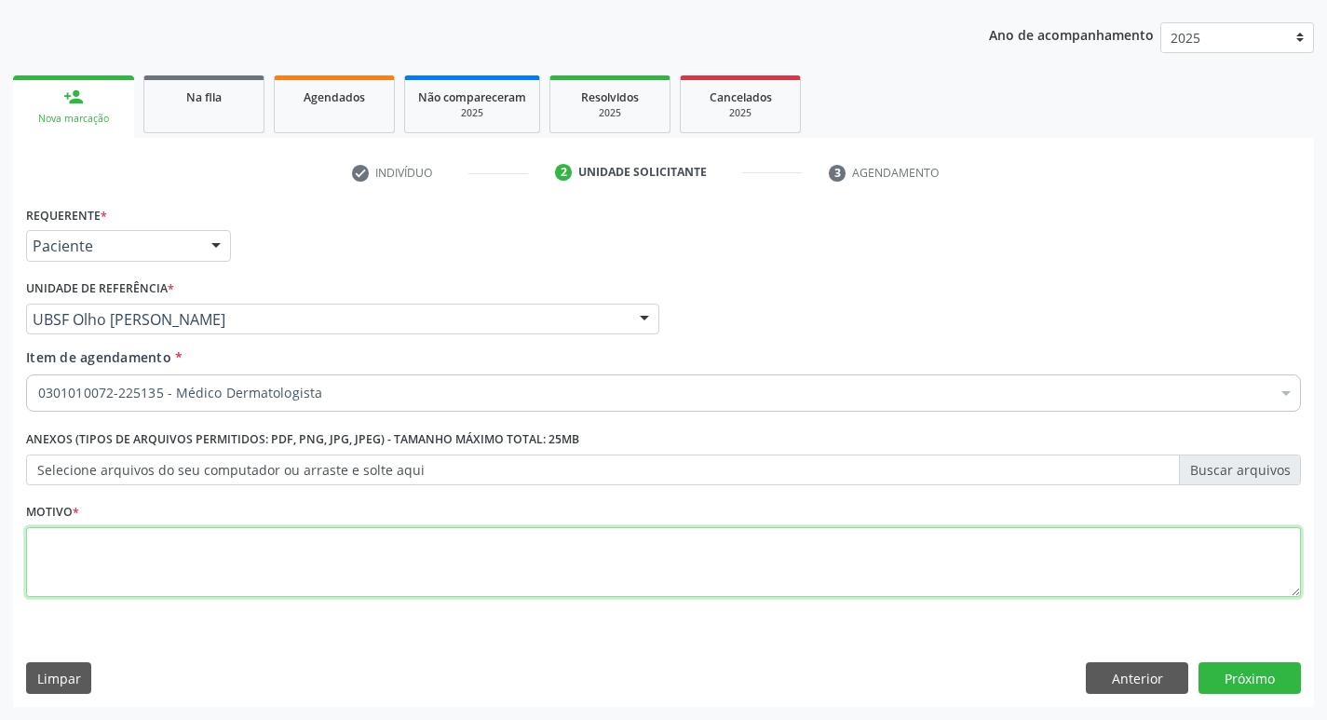
click at [88, 577] on textarea at bounding box center [663, 562] width 1275 height 71
type textarea "CONSULTA"
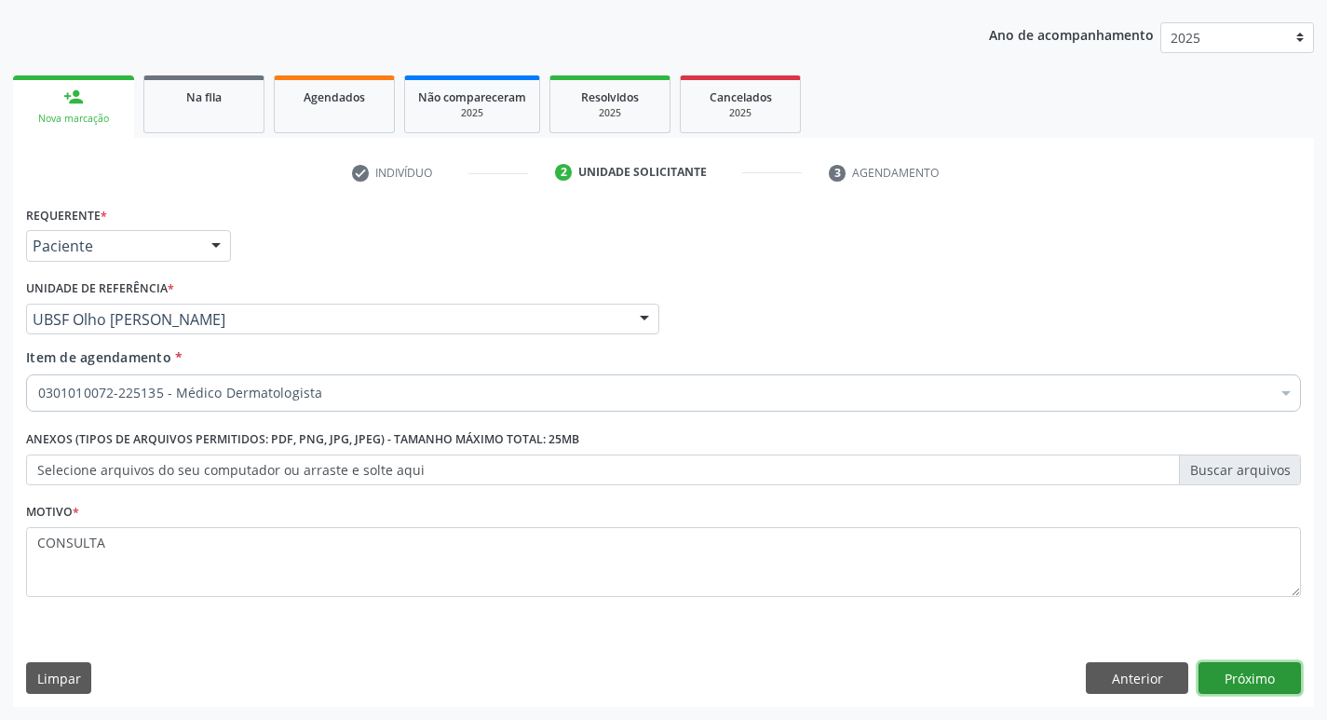
click at [1224, 669] on button "Próximo" at bounding box center [1250, 678] width 102 height 32
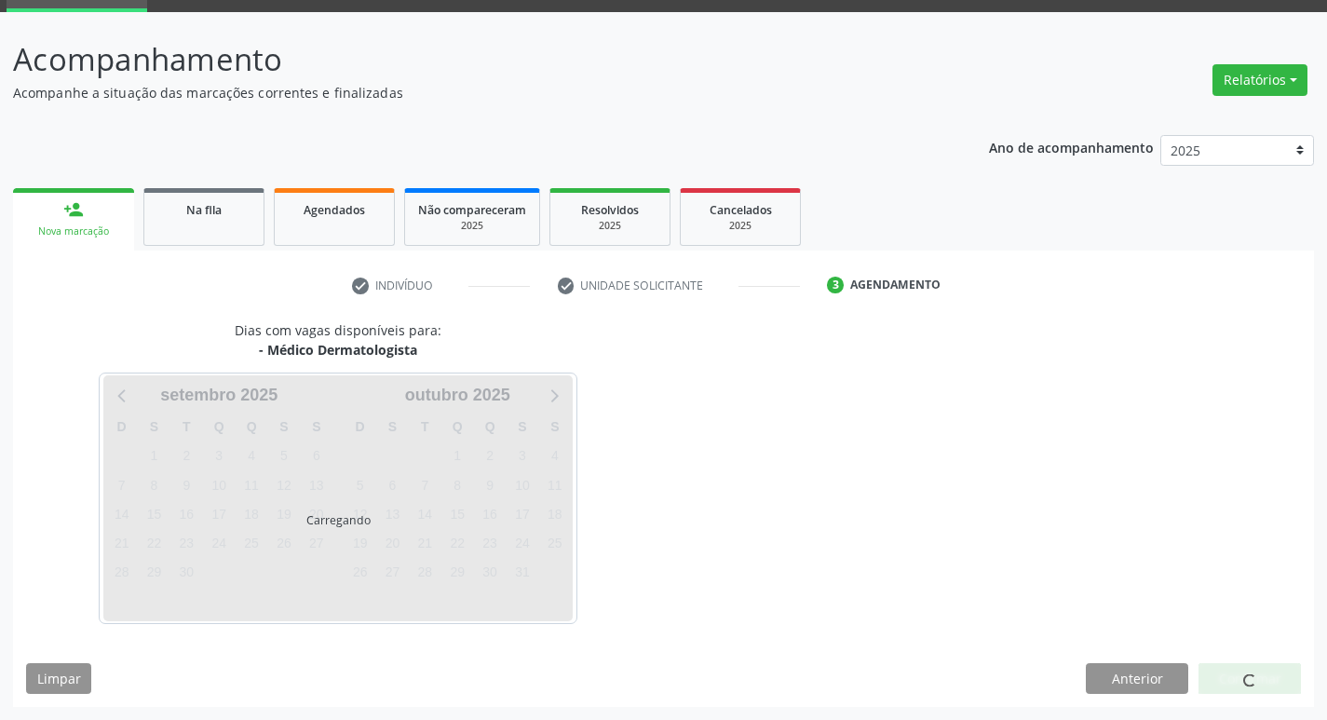
scroll to position [145, 0]
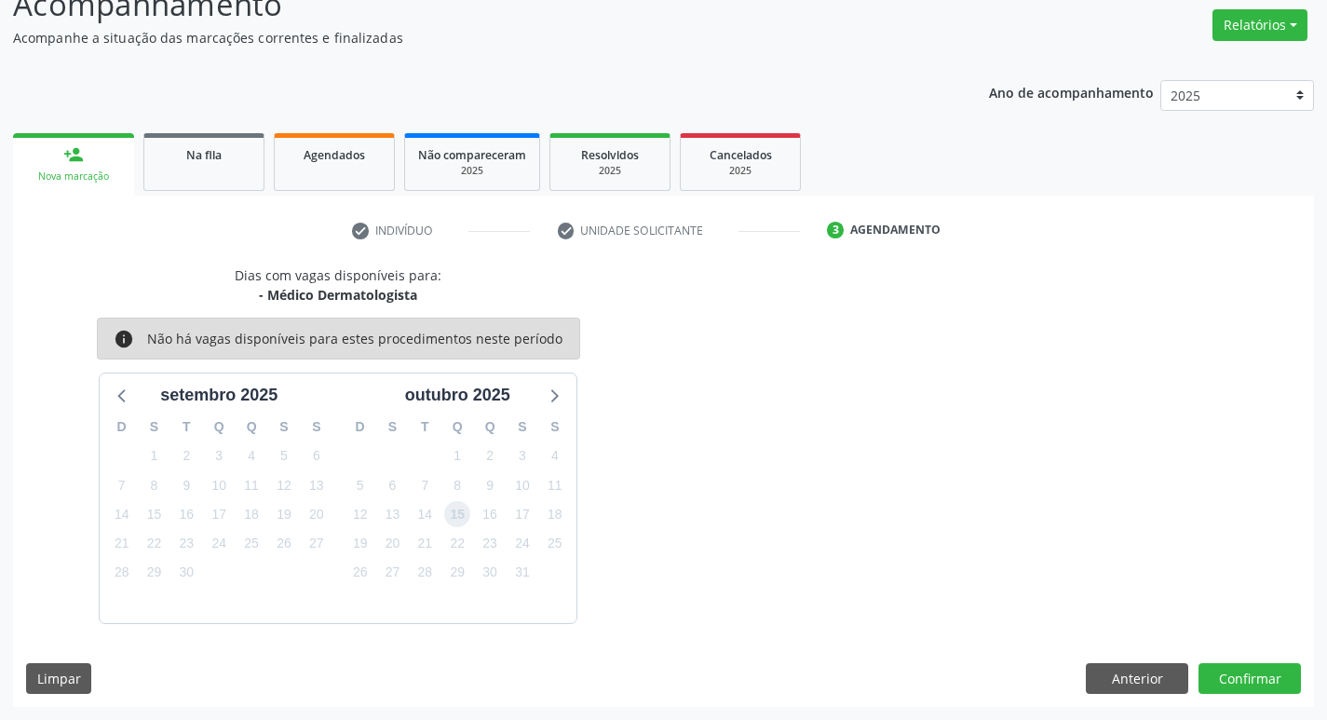
click at [457, 516] on span "15" at bounding box center [457, 514] width 26 height 26
click at [1237, 673] on button "Confirmar" at bounding box center [1250, 679] width 102 height 32
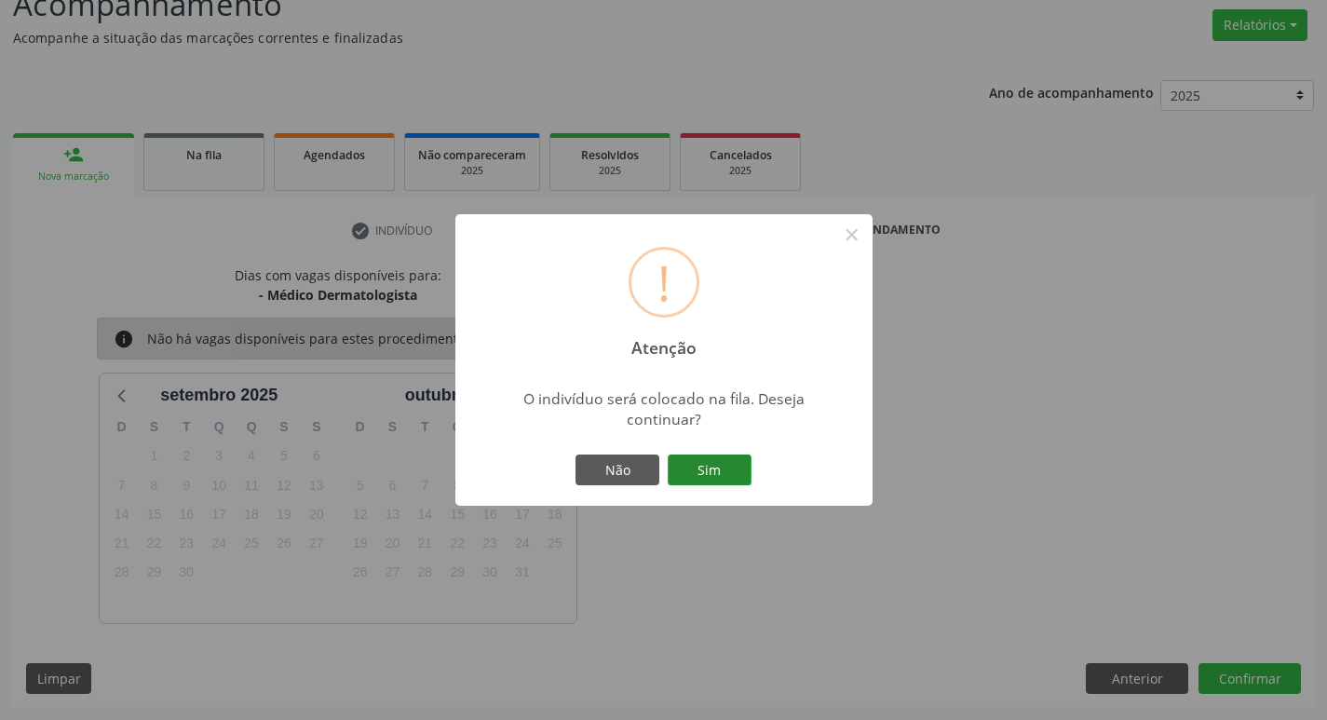
click at [687, 459] on button "Sim" at bounding box center [710, 471] width 84 height 32
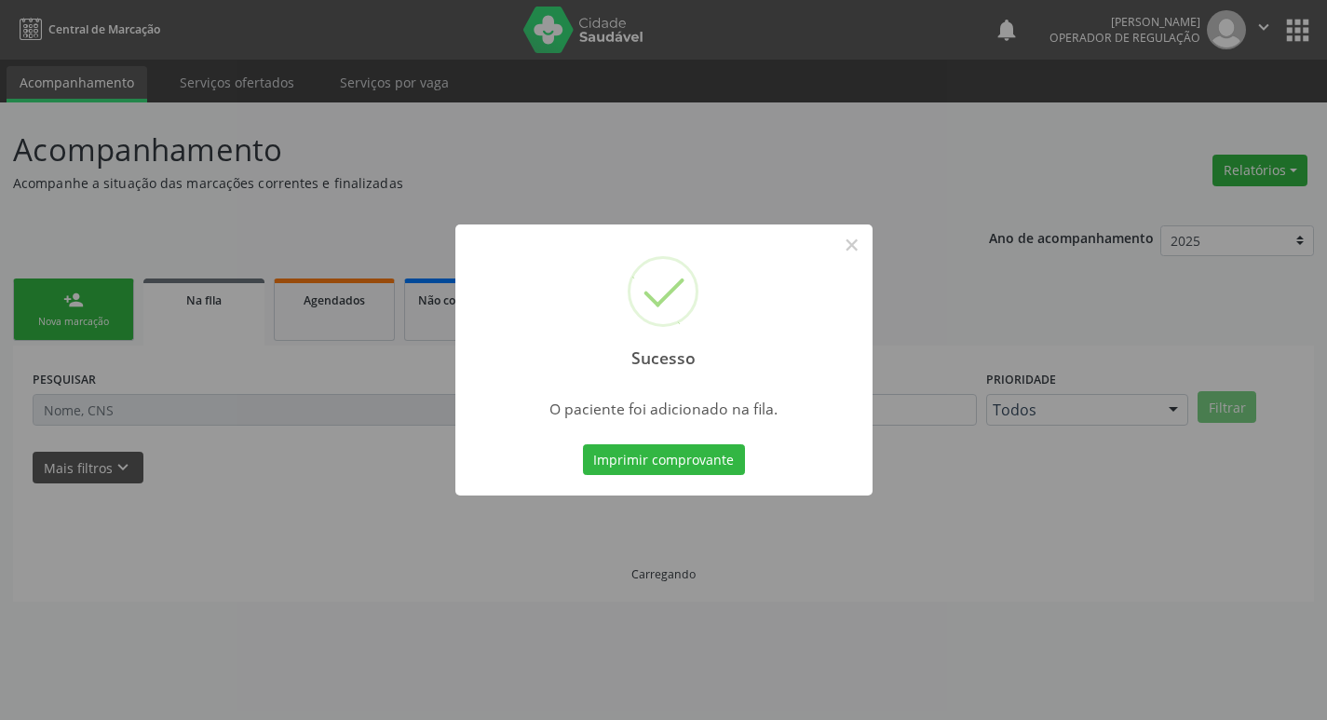
scroll to position [0, 0]
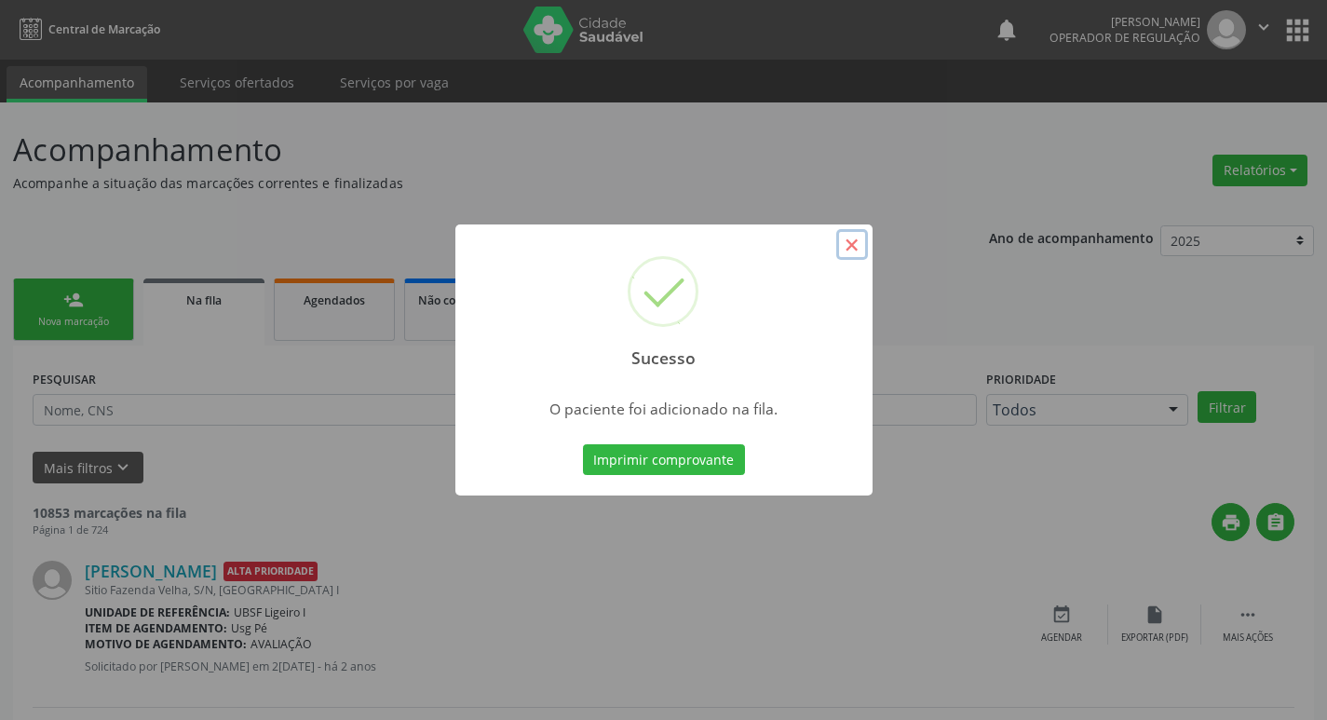
click at [858, 248] on button "×" at bounding box center [852, 245] width 32 height 32
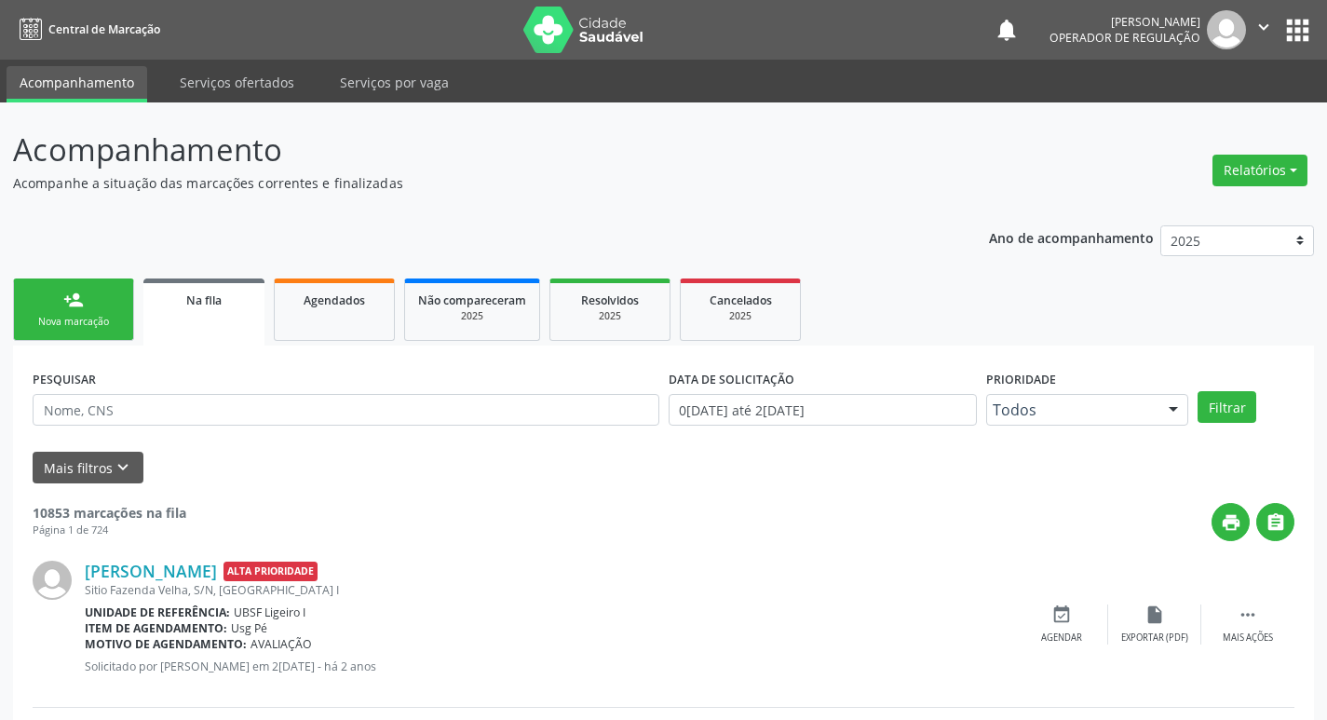
click at [97, 333] on link "person_add Nova marcação" at bounding box center [73, 310] width 121 height 62
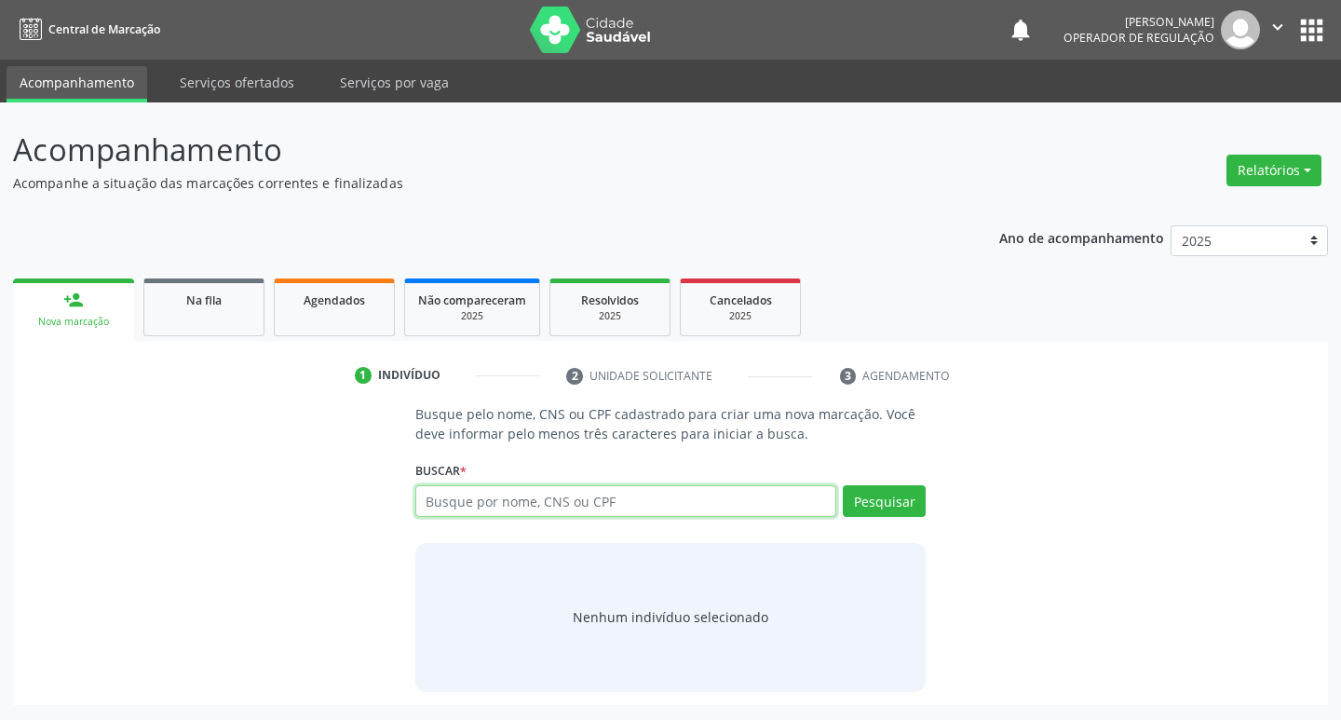
click at [463, 507] on input "text" at bounding box center [626, 501] width 422 height 32
type input "702008311128783"
click at [880, 506] on button "Pesquisar" at bounding box center [884, 501] width 83 height 32
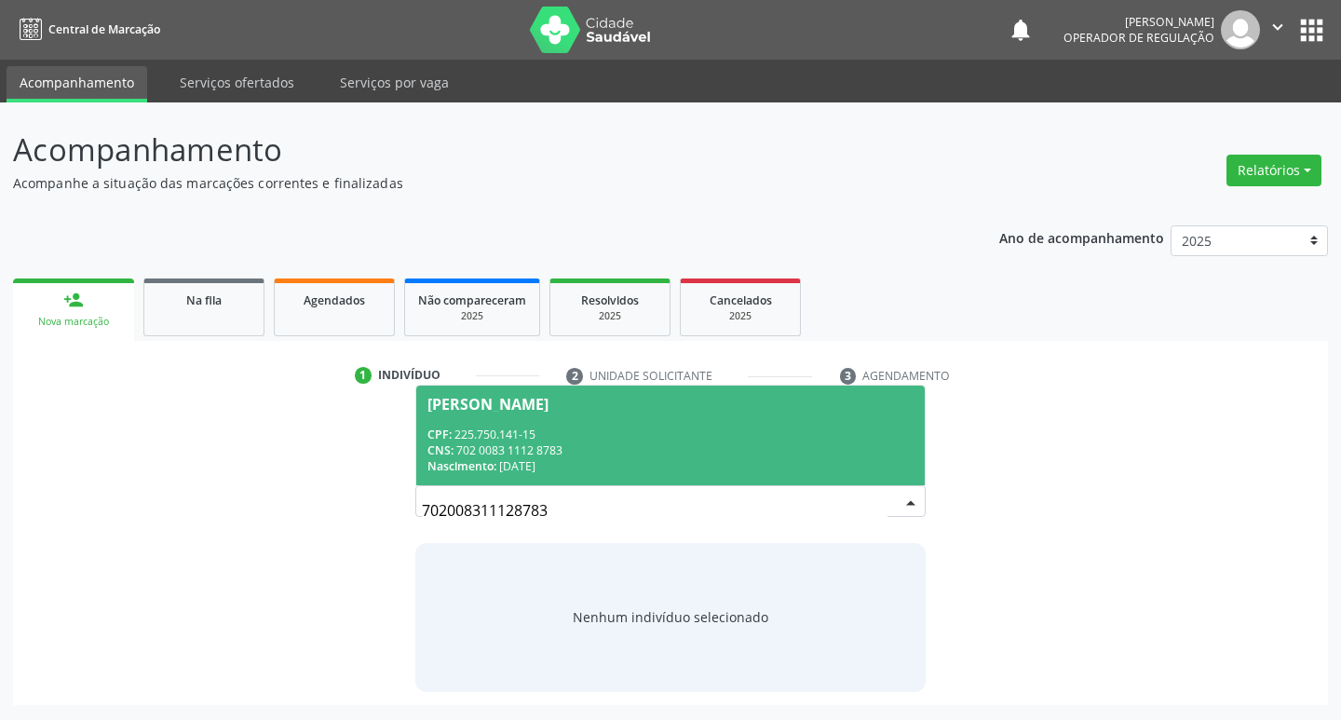
click at [468, 395] on span "Jose Roberto Costa CPF: 225.750.141-15 CNS: 702 0083 1112 8783 Nascimento: 25/0…" at bounding box center [671, 436] width 510 height 100
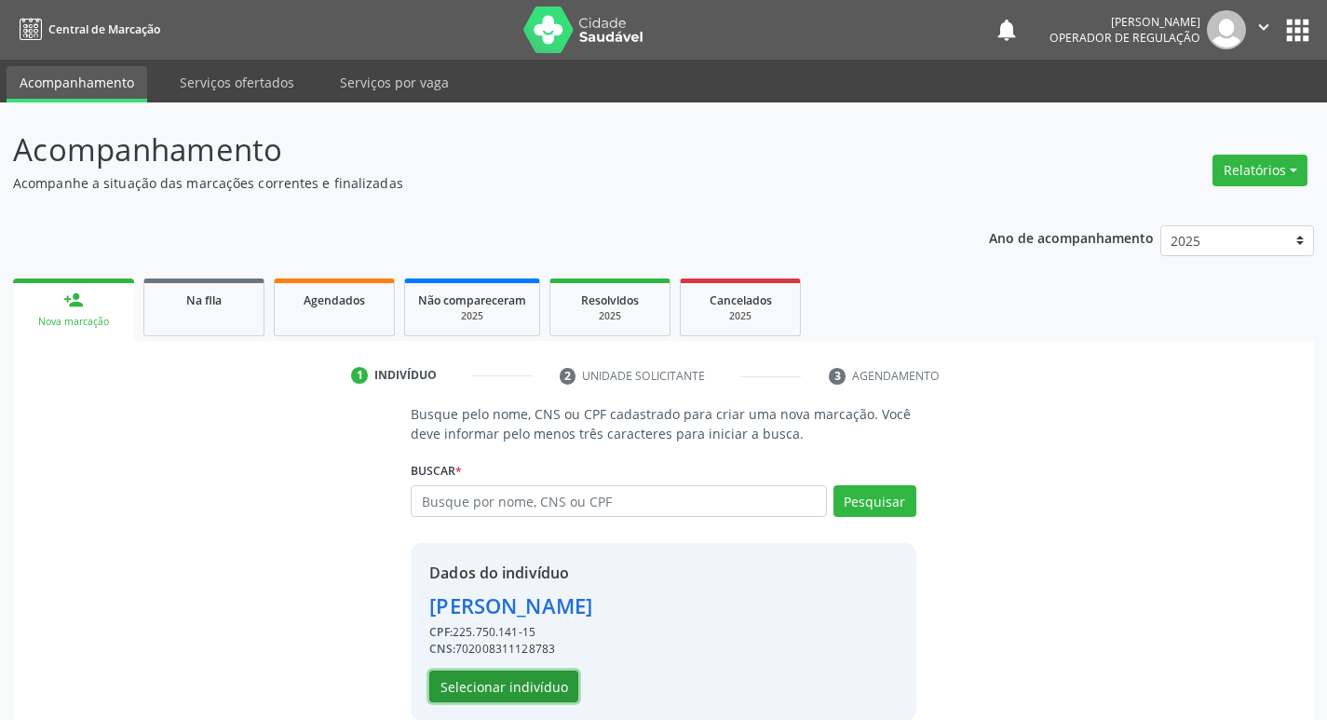
click at [516, 687] on button "Selecionar indivíduo" at bounding box center [503, 687] width 149 height 32
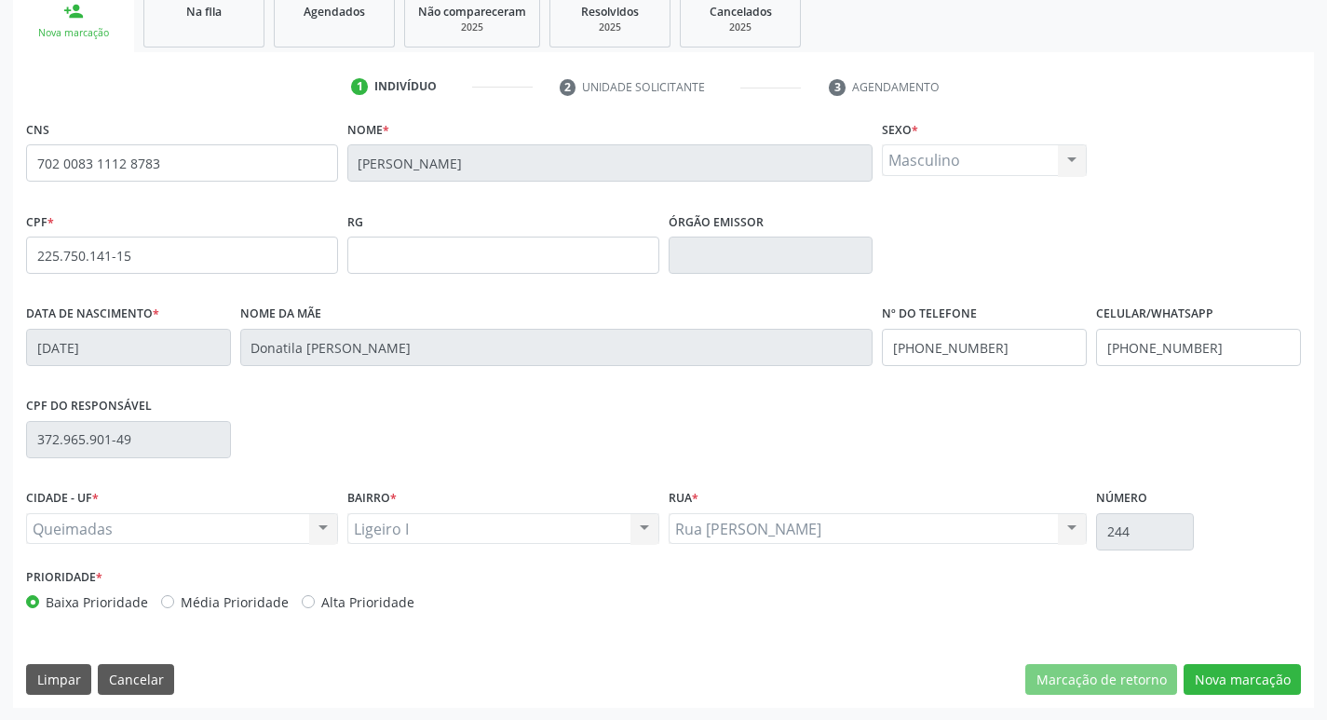
scroll to position [290, 0]
click at [1216, 675] on button "Nova marcação" at bounding box center [1242, 679] width 117 height 32
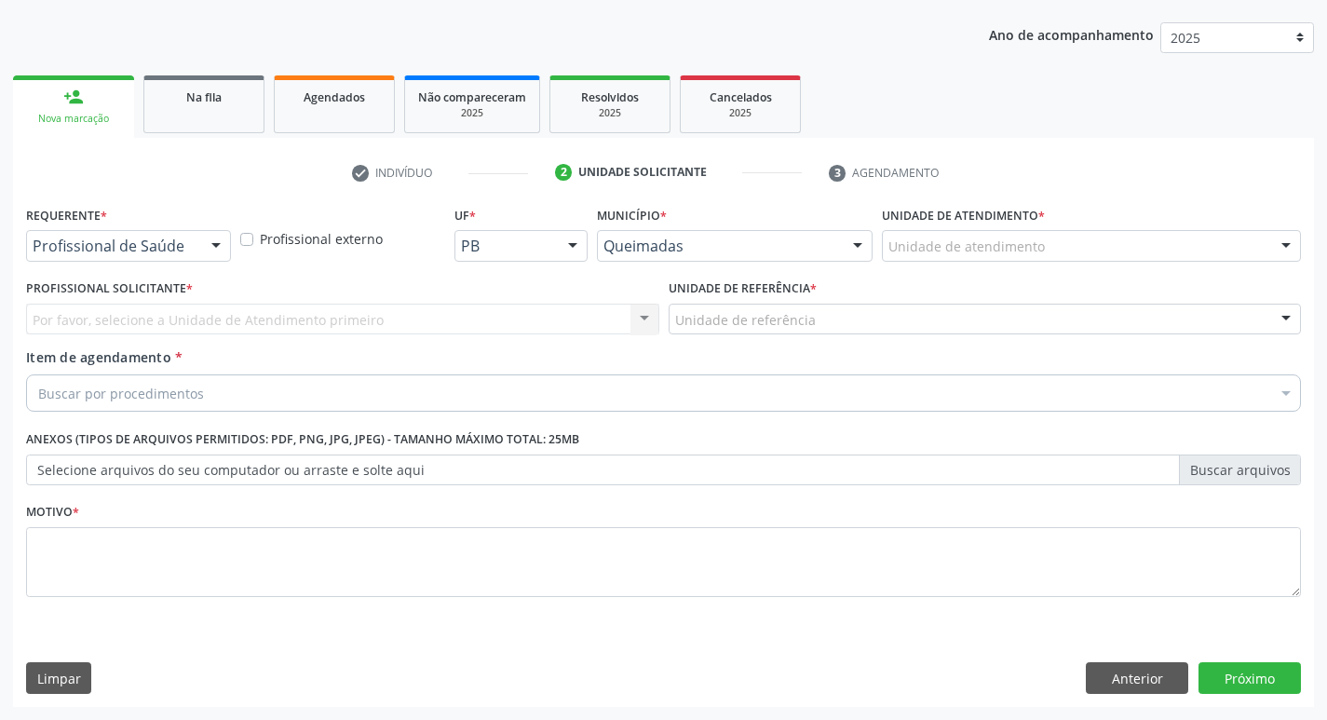
click at [215, 249] on div at bounding box center [216, 247] width 28 height 32
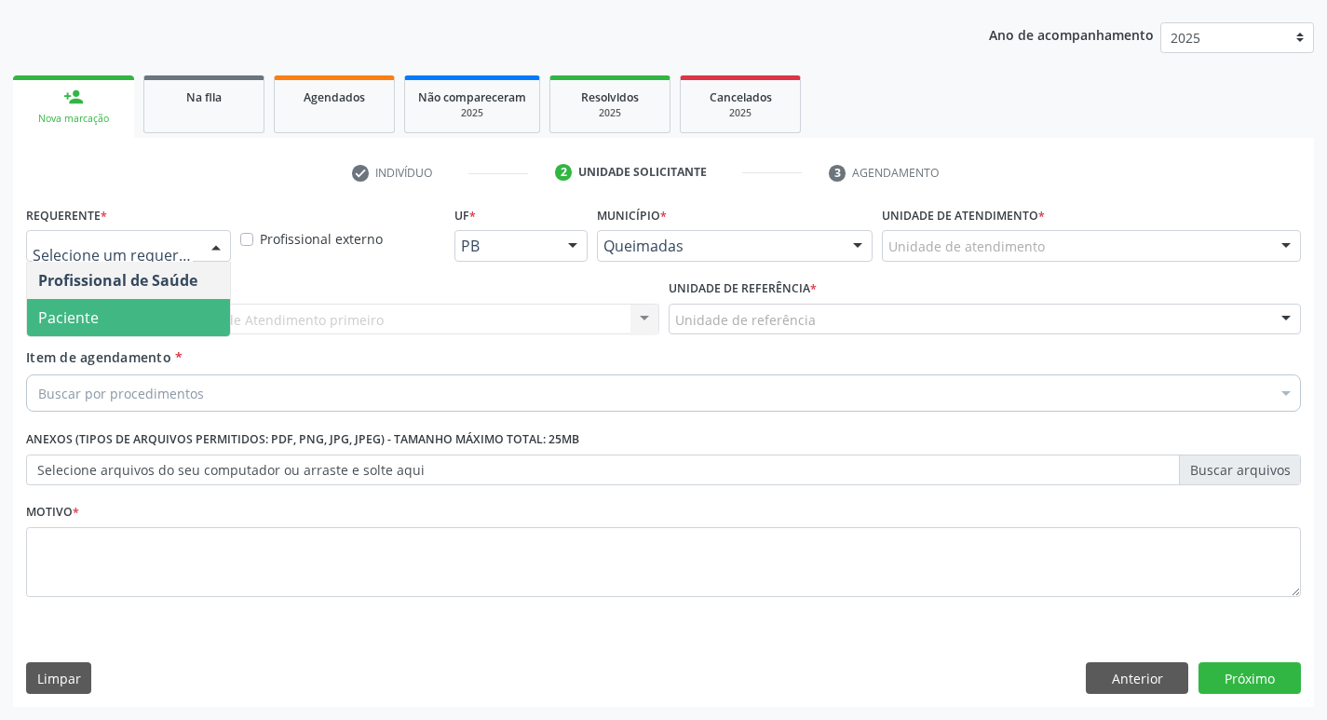
click at [129, 310] on span "Paciente" at bounding box center [128, 317] width 203 height 37
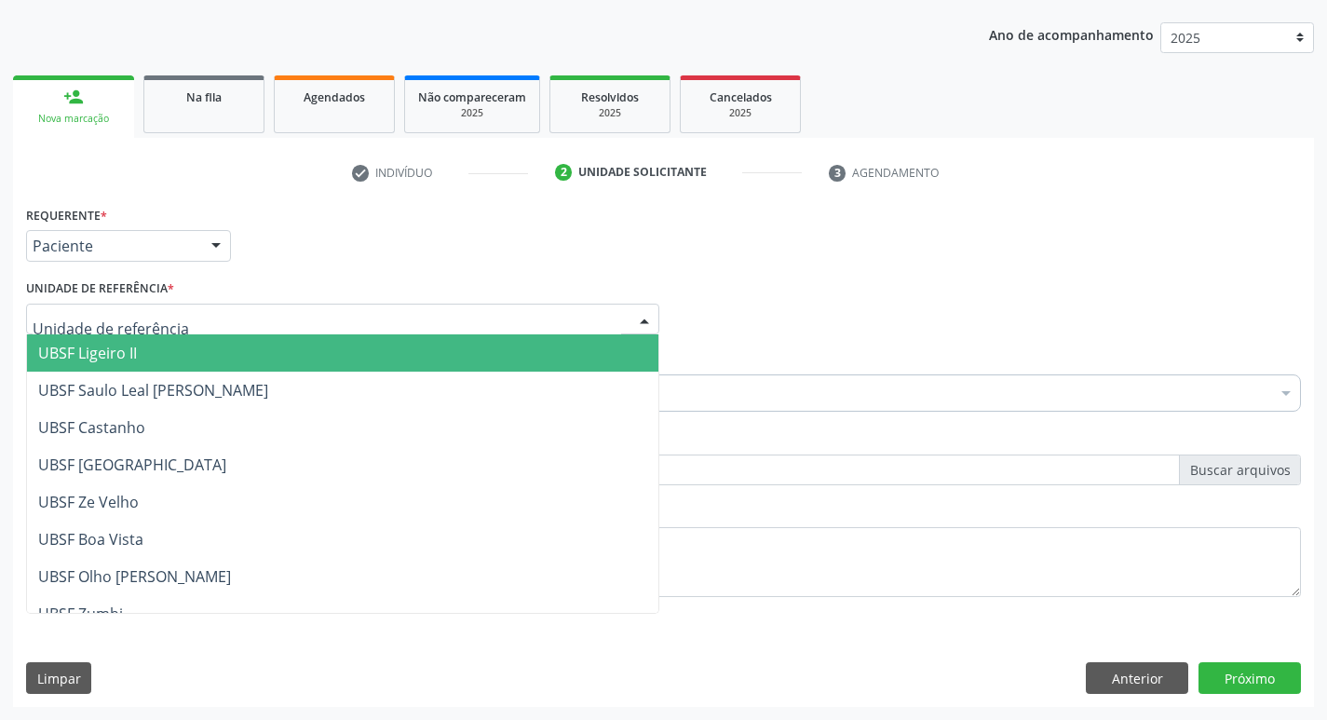
click at [157, 324] on input "text" at bounding box center [327, 328] width 589 height 37
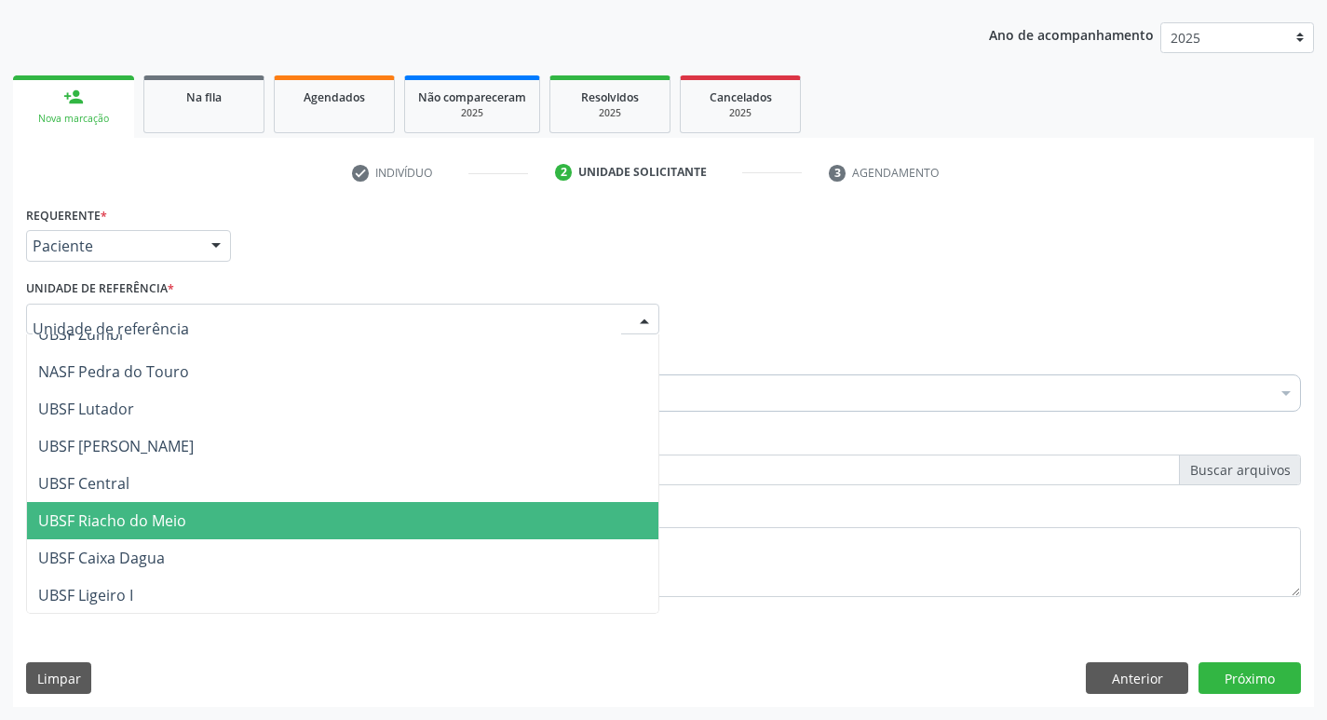
scroll to position [373, 0]
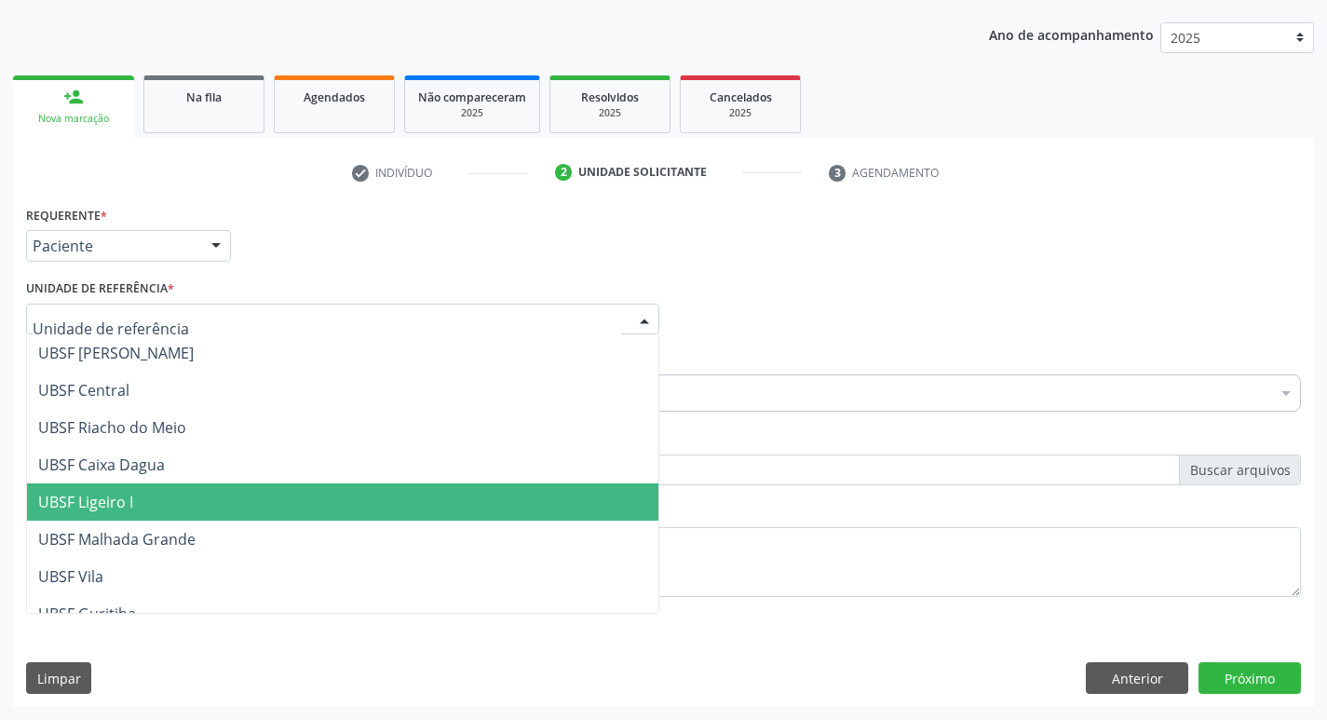
click at [195, 512] on span "UBSF Ligeiro I" at bounding box center [343, 501] width 632 height 37
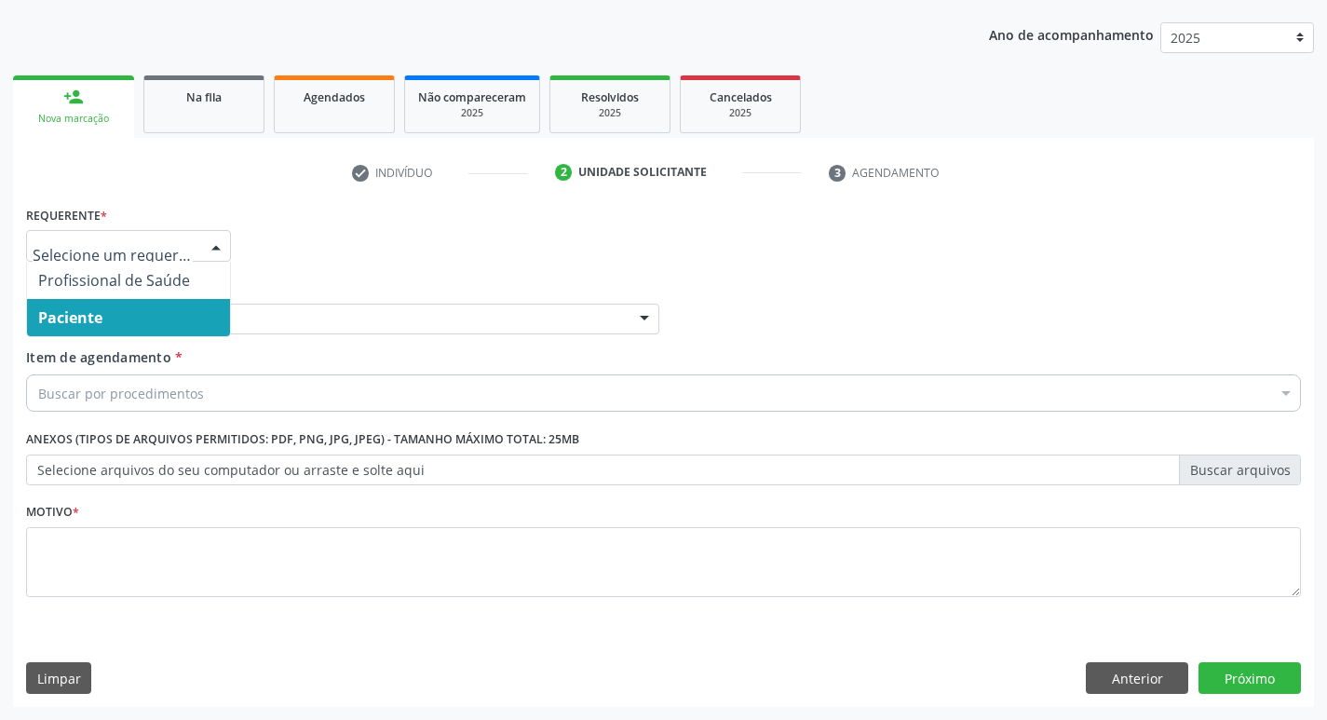
click at [208, 253] on div at bounding box center [216, 247] width 28 height 32
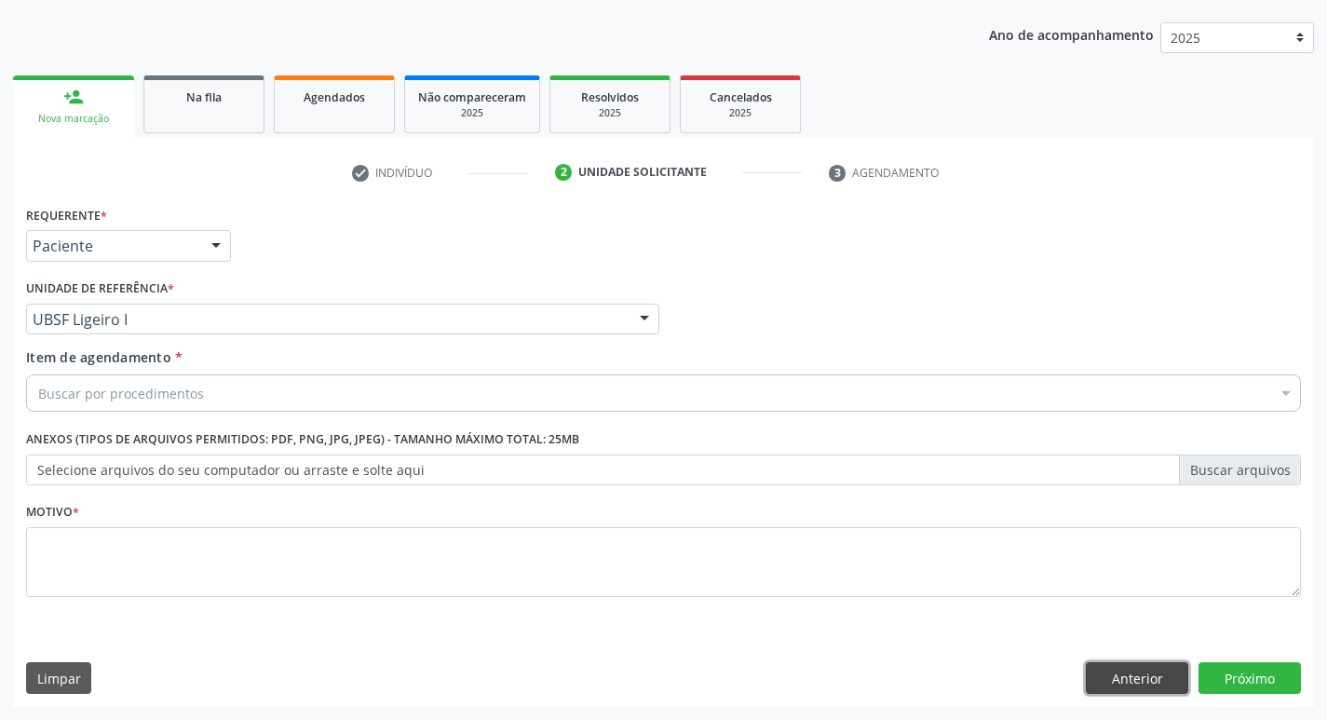
click at [1134, 678] on button "Anterior" at bounding box center [1137, 678] width 102 height 32
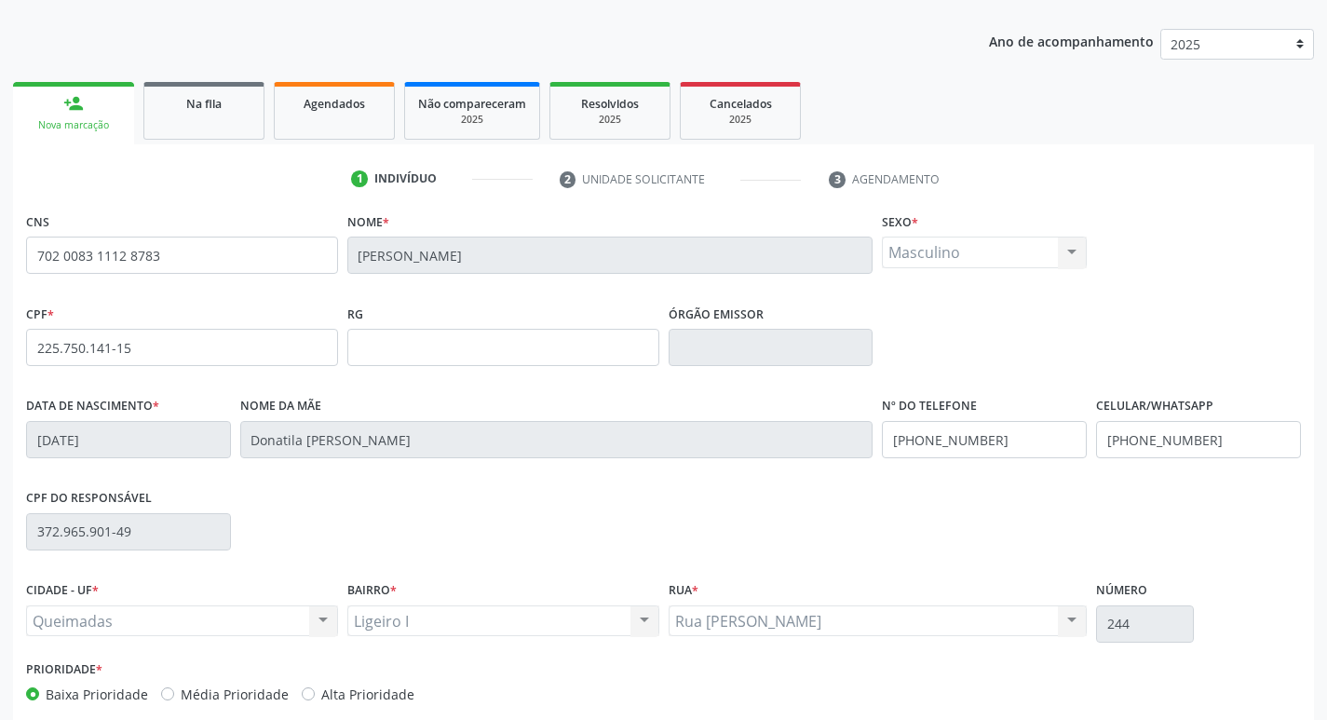
scroll to position [290, 0]
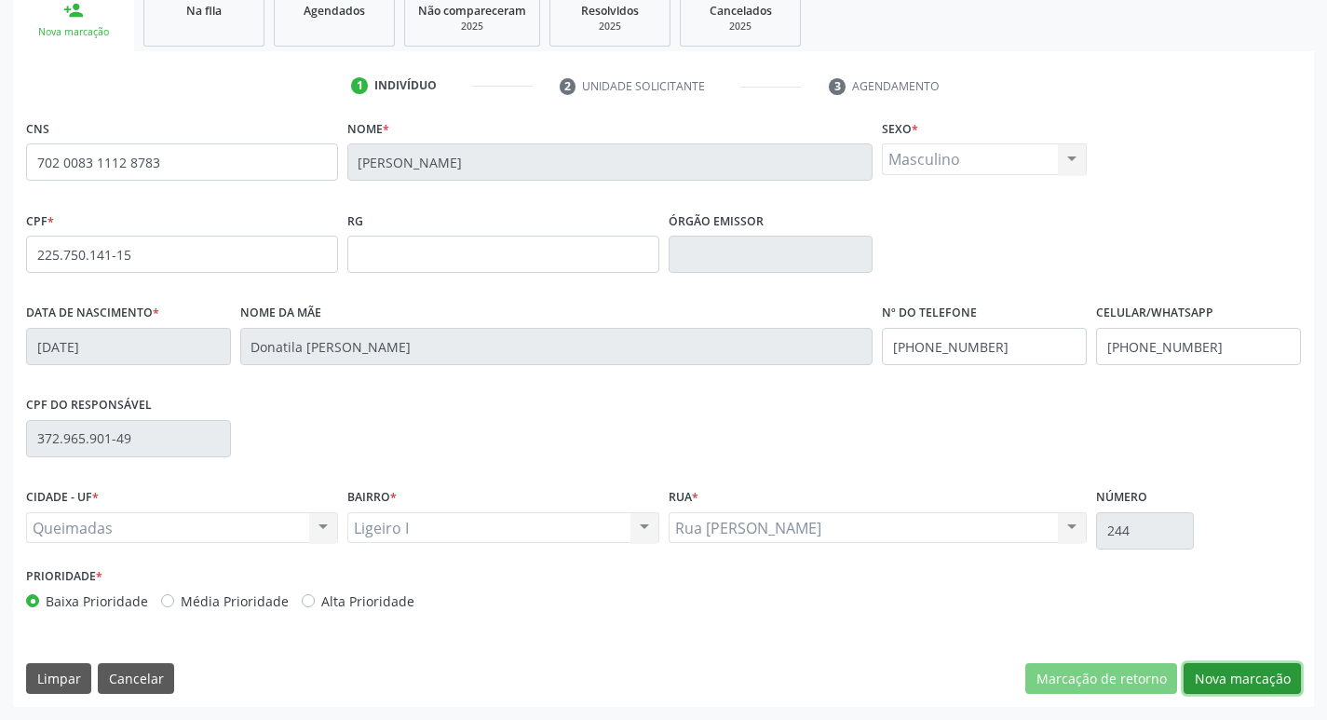
click at [1271, 673] on button "Nova marcação" at bounding box center [1242, 679] width 117 height 32
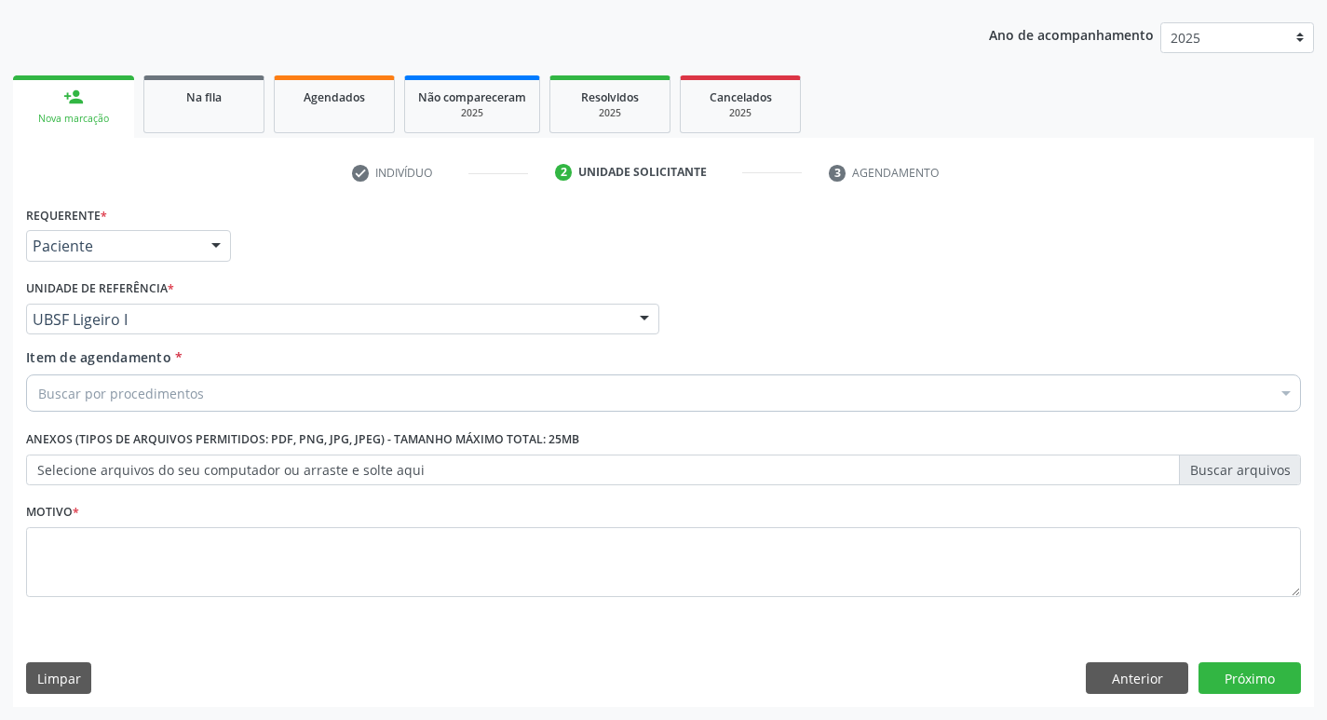
scroll to position [203, 0]
click at [220, 244] on div at bounding box center [216, 247] width 28 height 32
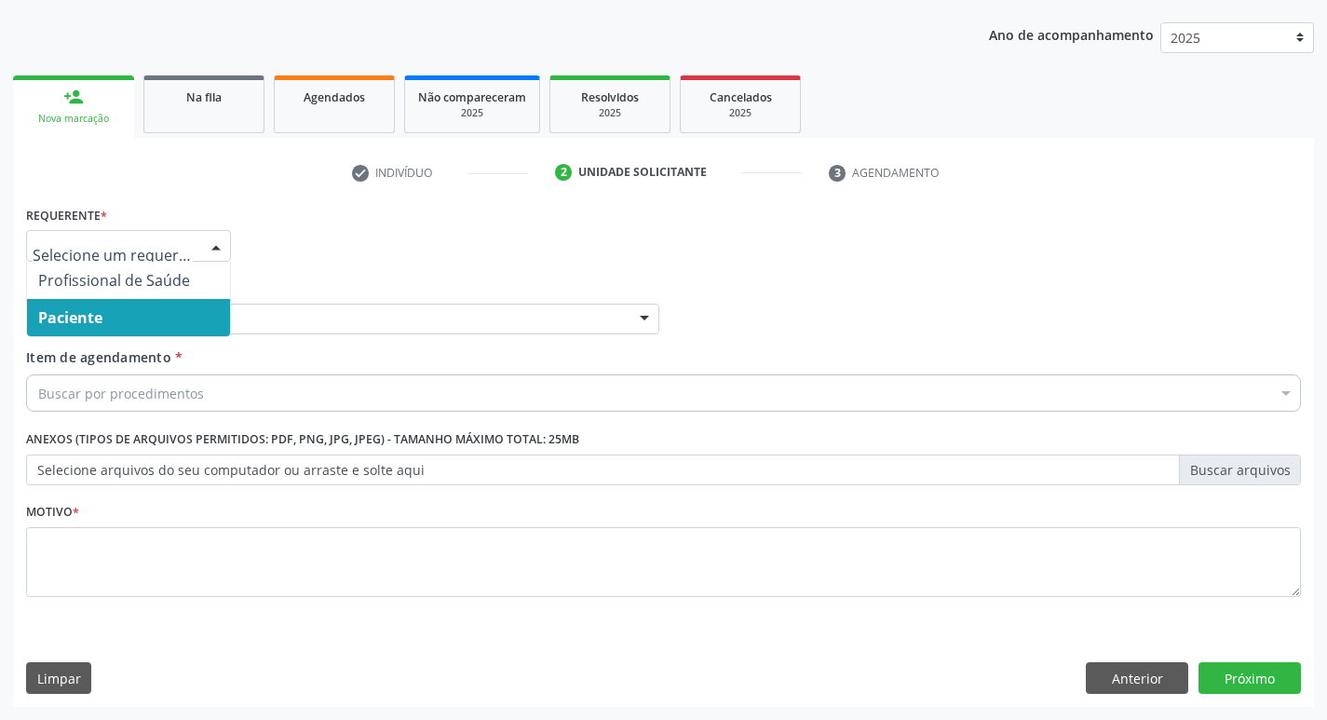
click at [171, 308] on span "Paciente" at bounding box center [128, 317] width 203 height 37
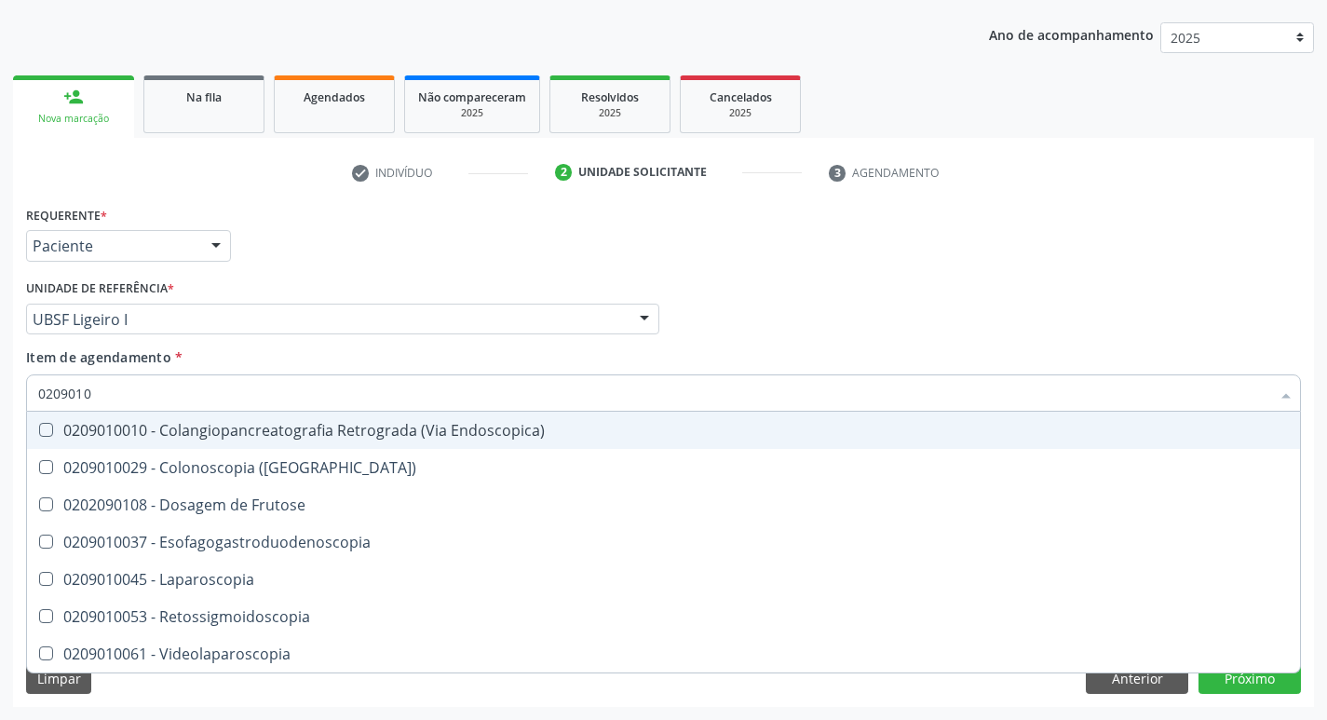
type input "02090100"
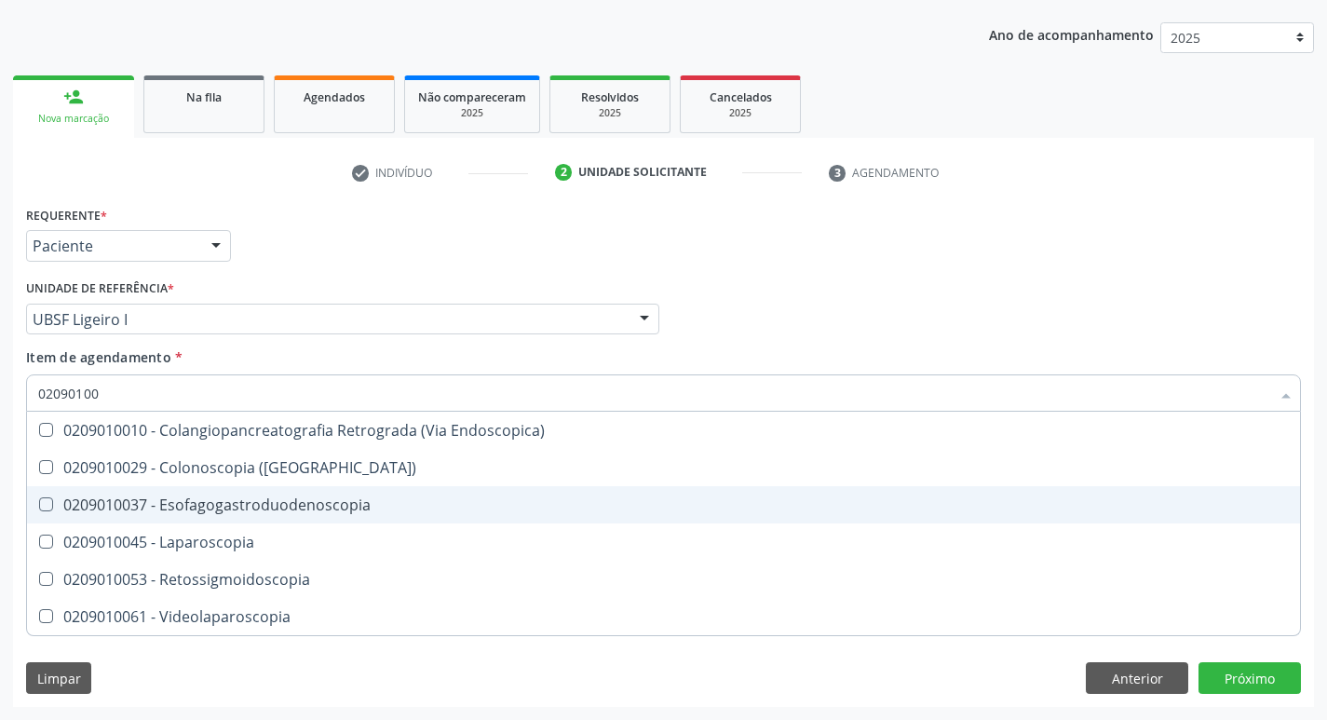
click at [46, 510] on Esofagogastroduodenoscopia at bounding box center [46, 504] width 14 height 14
click at [39, 510] on Esofagogastroduodenoscopia "checkbox" at bounding box center [33, 504] width 12 height 12
checkbox Esofagogastroduodenoscopia "true"
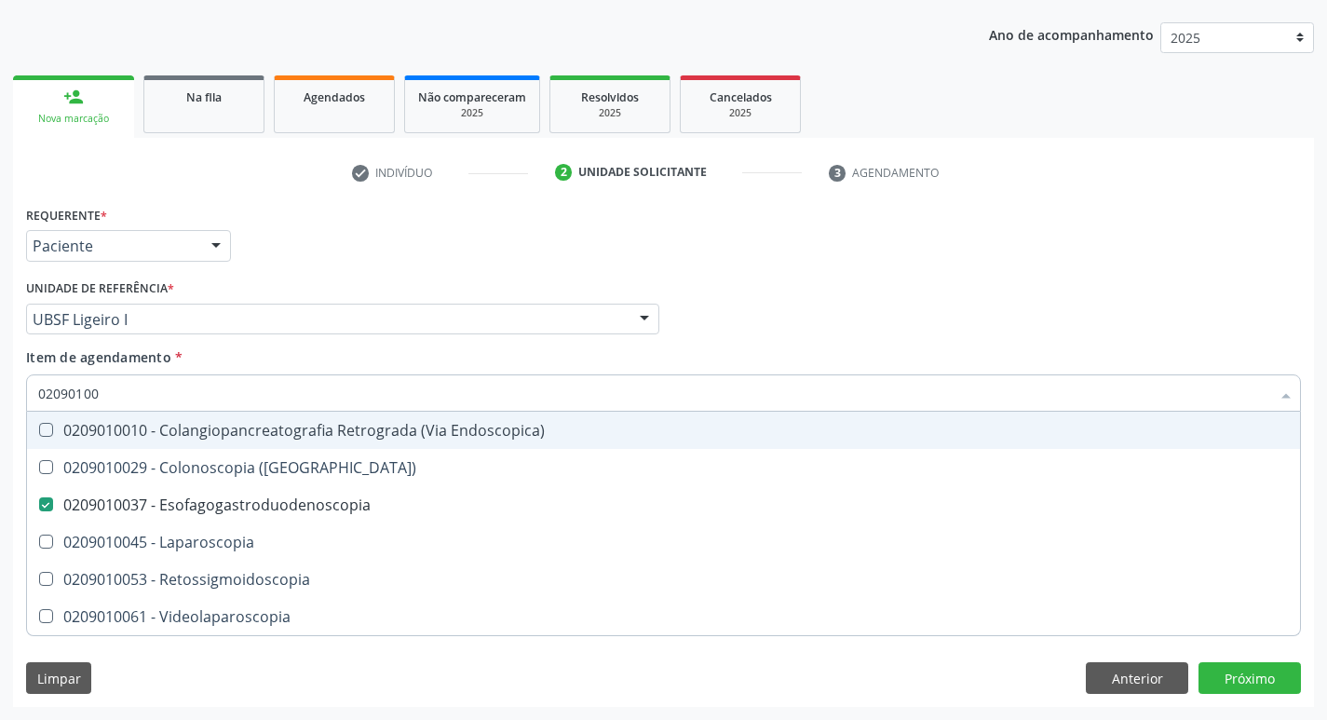
click at [1041, 320] on div "Profissional Solicitante Por favor, selecione a Unidade de Atendimento primeiro…" at bounding box center [663, 311] width 1285 height 73
checkbox \(Coloscopia\) "true"
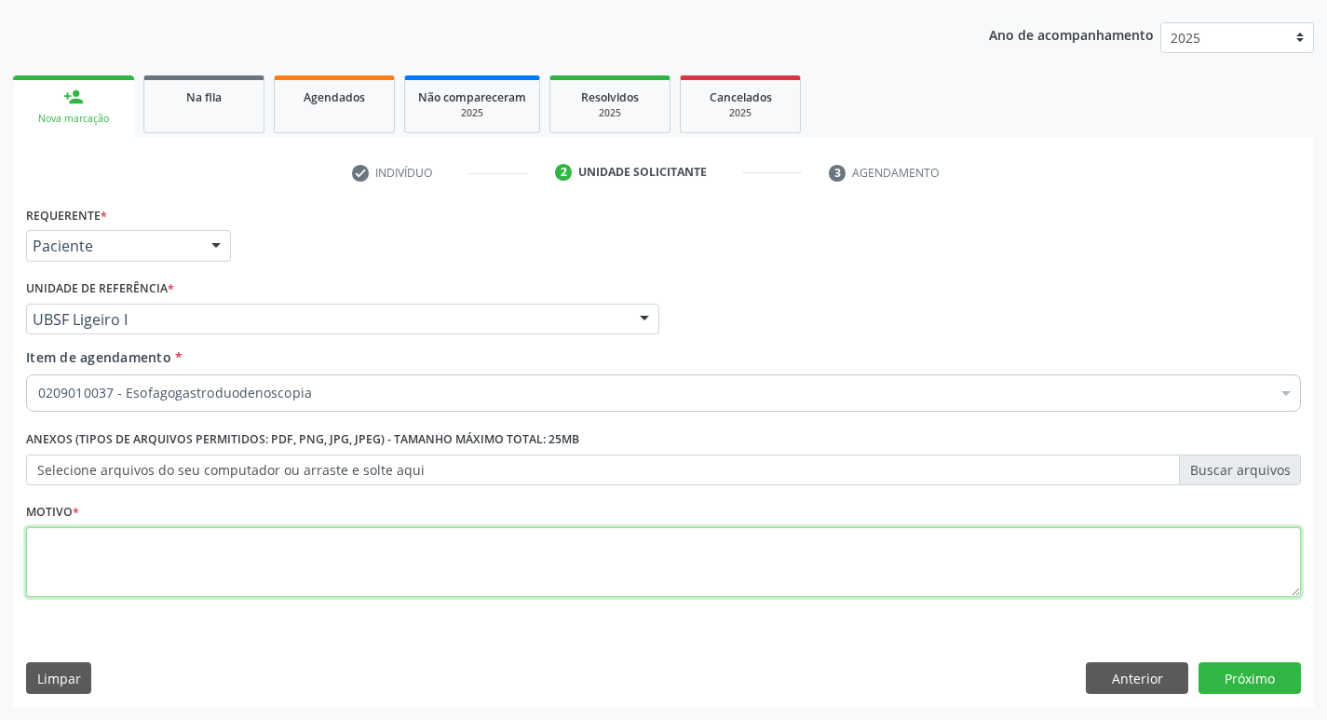
click at [100, 551] on textarea at bounding box center [663, 562] width 1275 height 71
type textarea "CONSULTA"
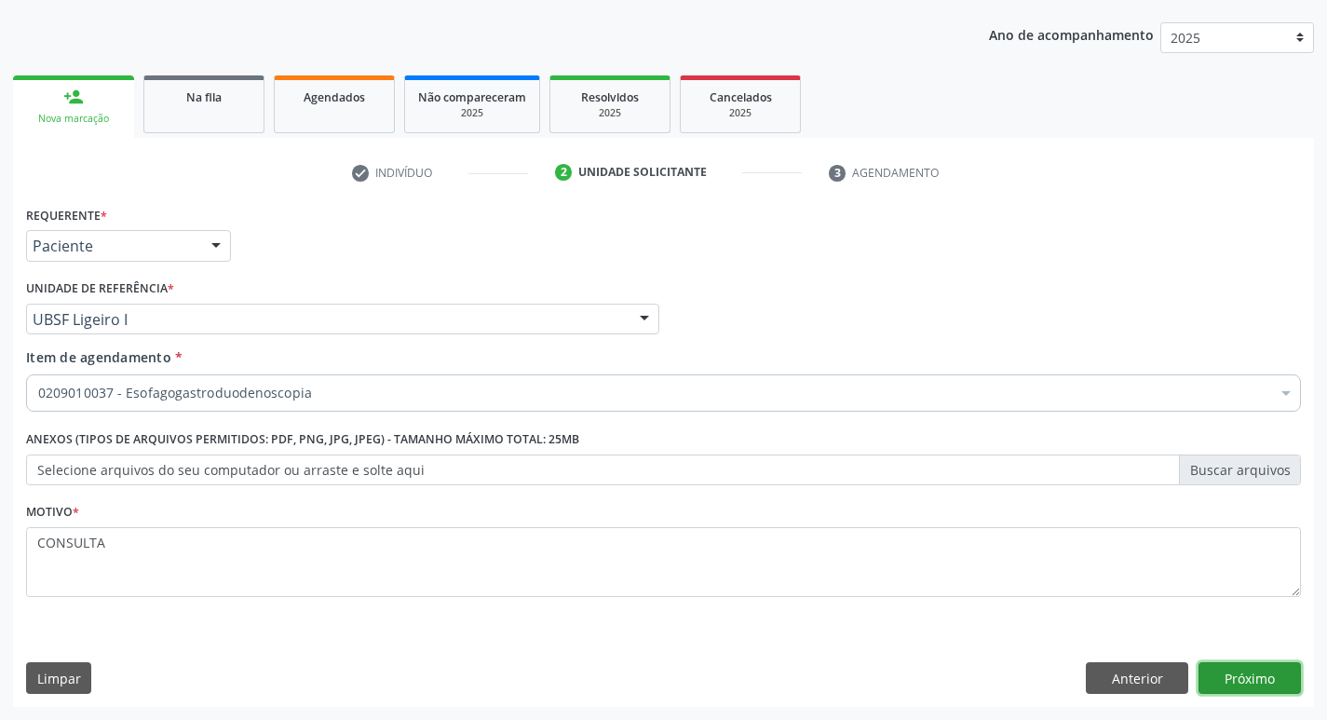
click at [1251, 668] on button "Próximo" at bounding box center [1250, 678] width 102 height 32
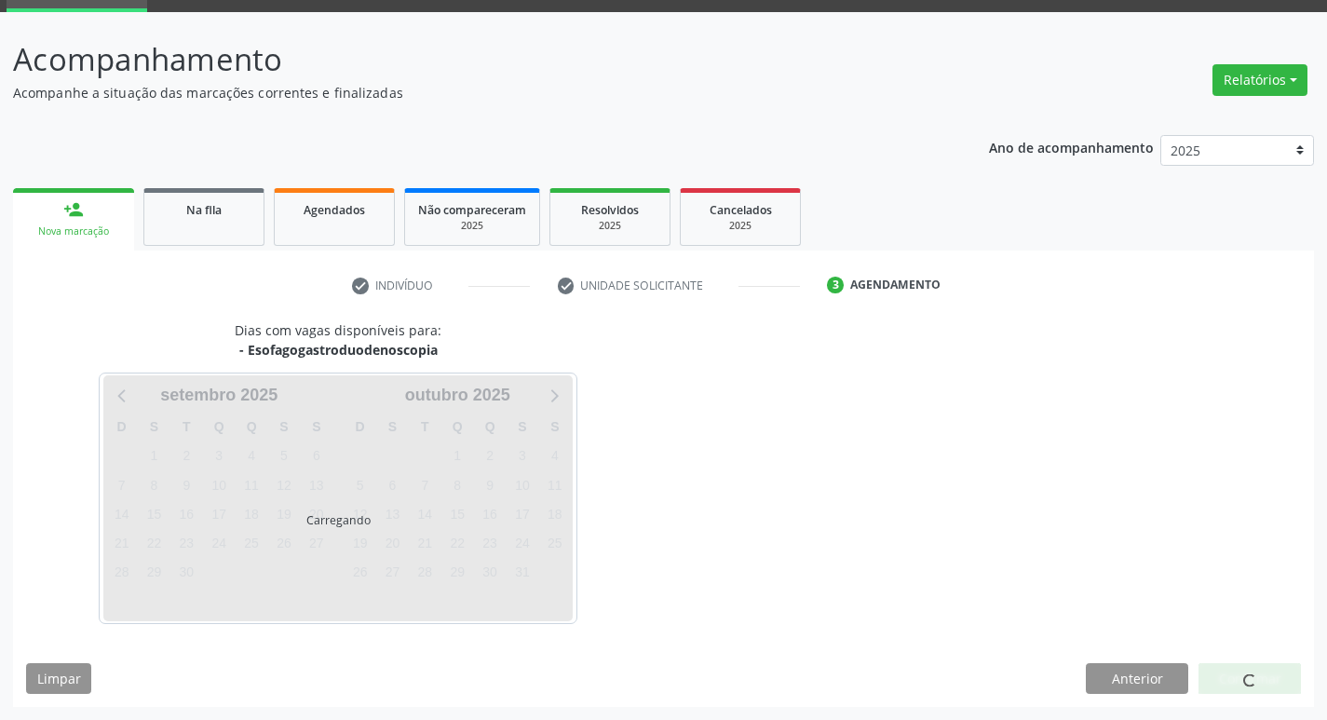
scroll to position [145, 0]
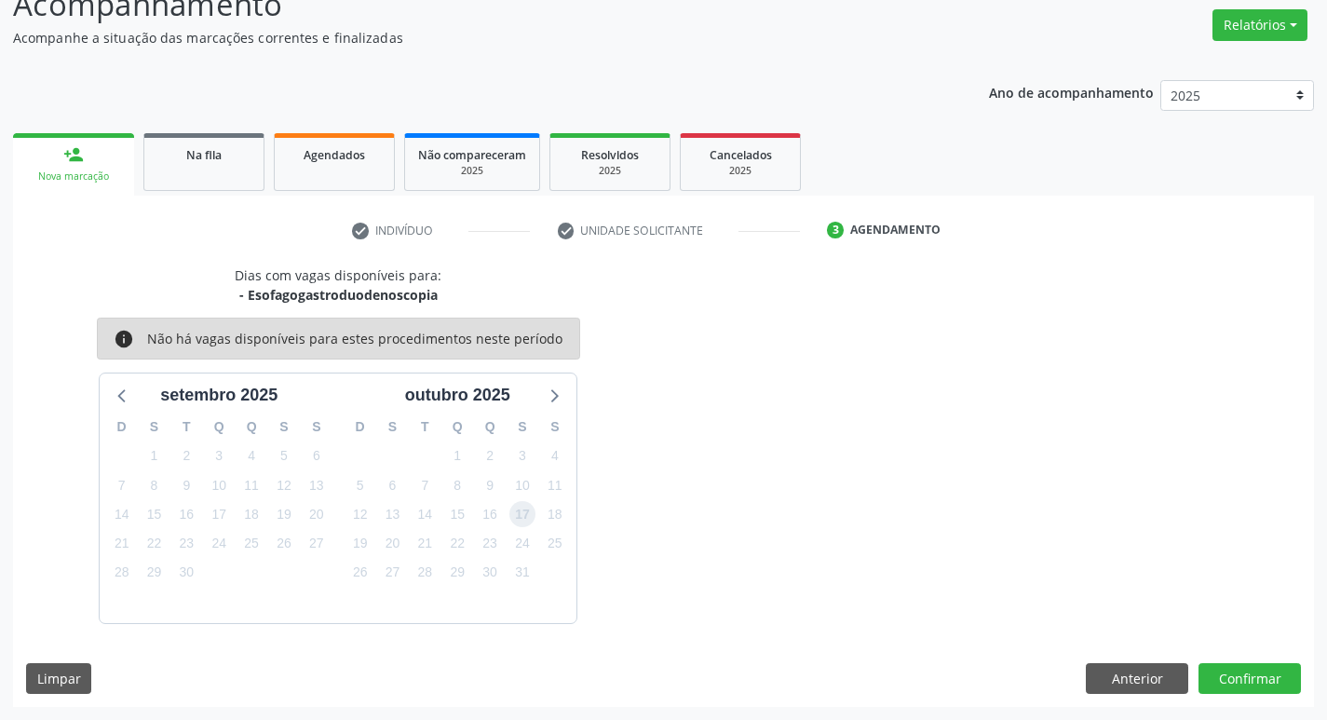
click at [528, 507] on span "17" at bounding box center [523, 514] width 26 height 26
click at [1256, 680] on button "Confirmar" at bounding box center [1250, 679] width 102 height 32
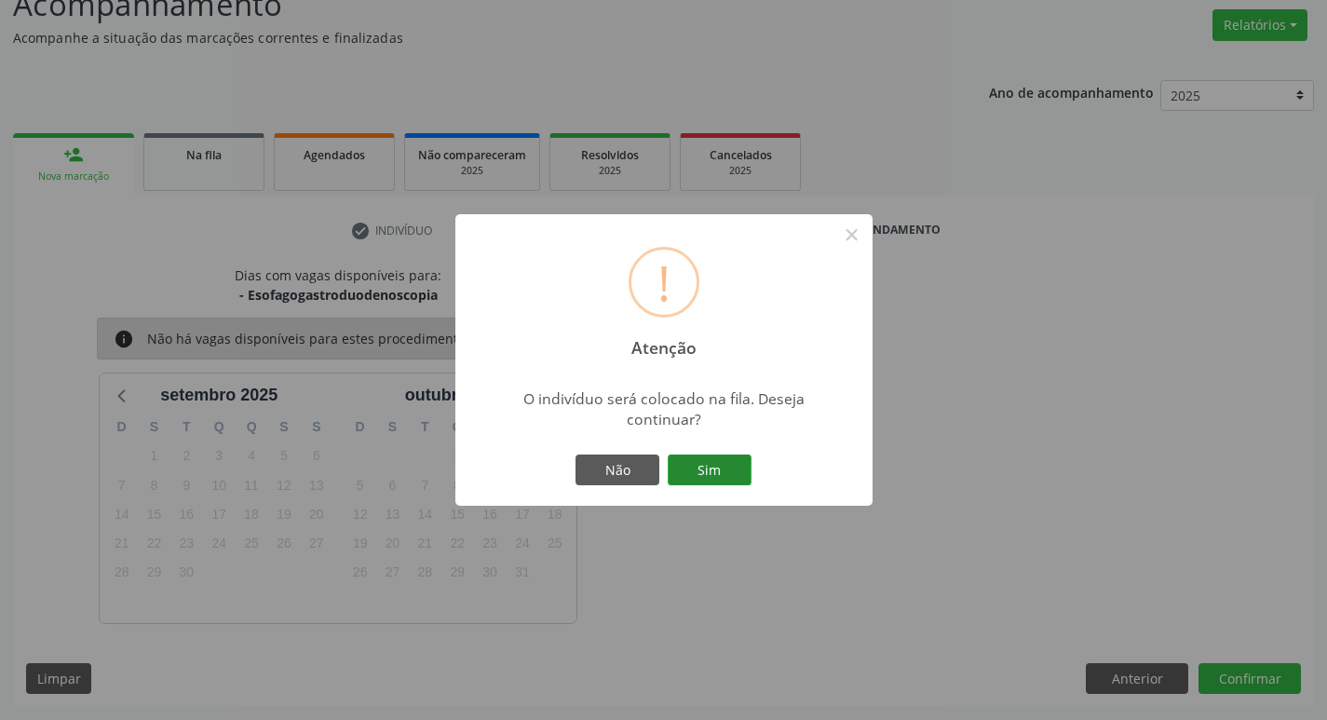
click at [717, 472] on button "Sim" at bounding box center [710, 471] width 84 height 32
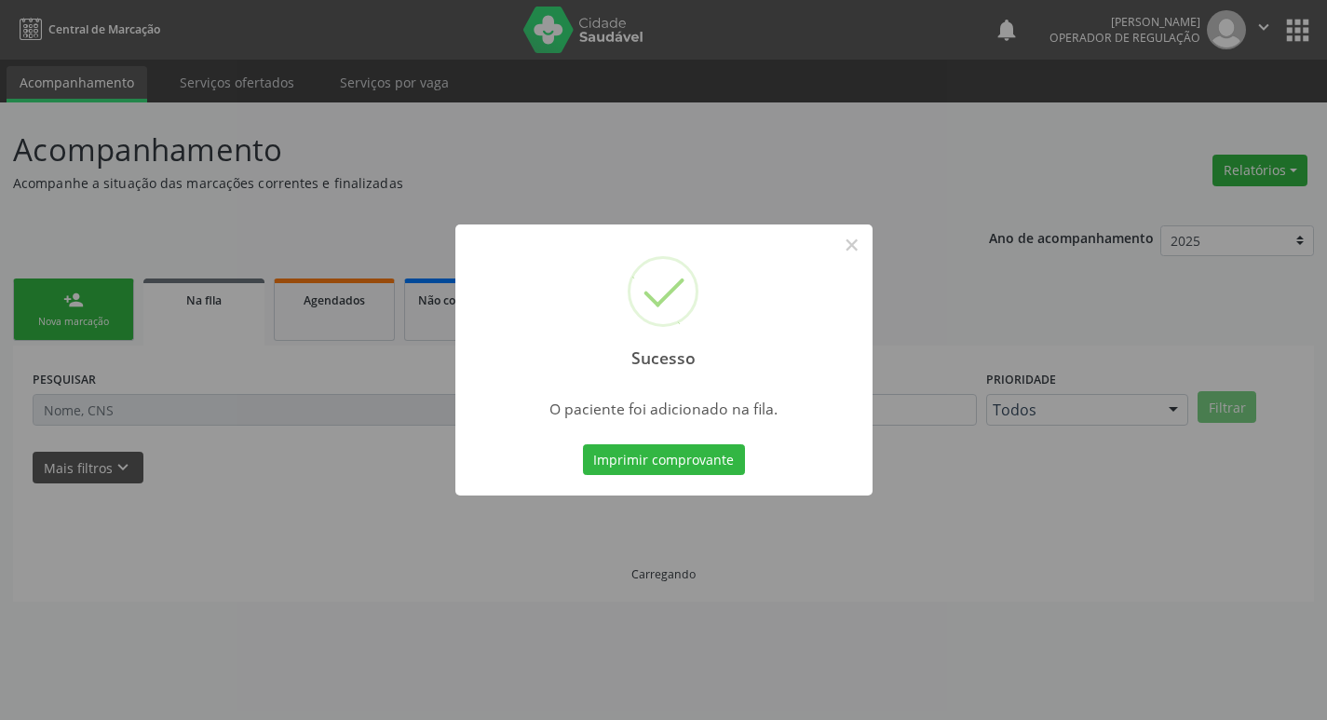
scroll to position [0, 0]
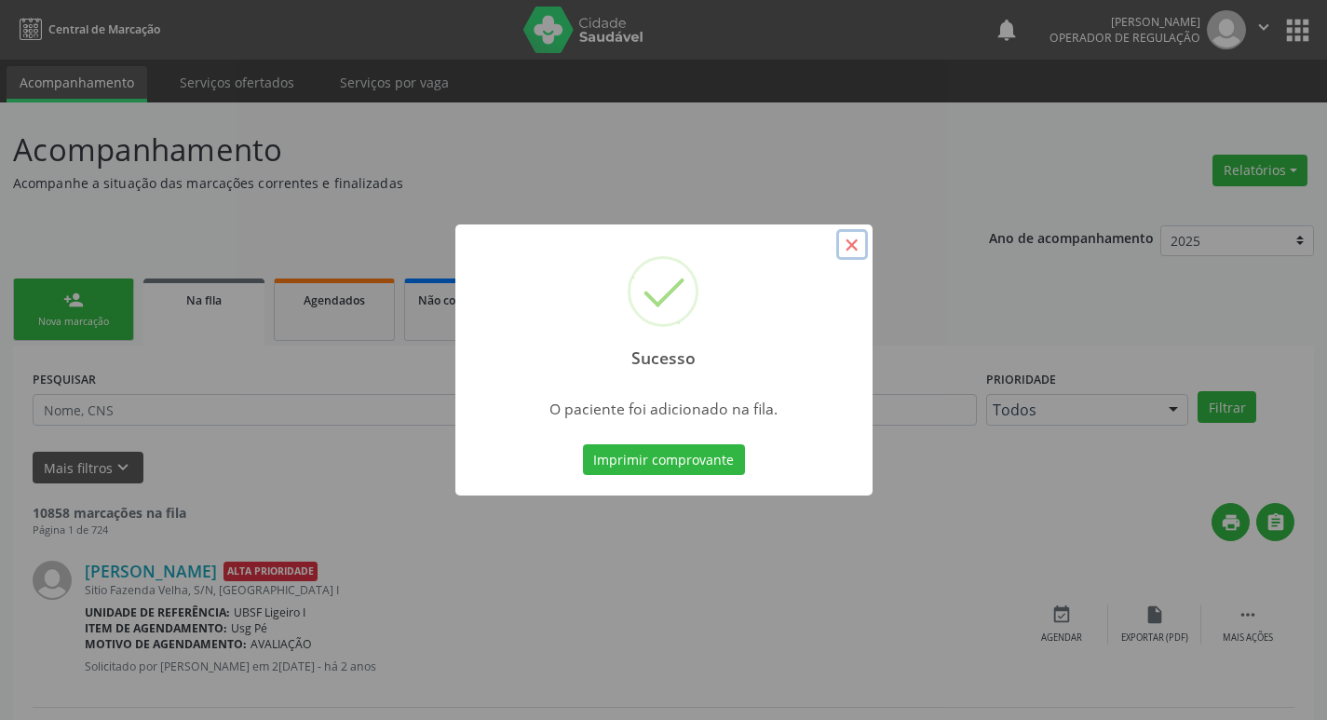
click at [854, 246] on button "×" at bounding box center [852, 245] width 32 height 32
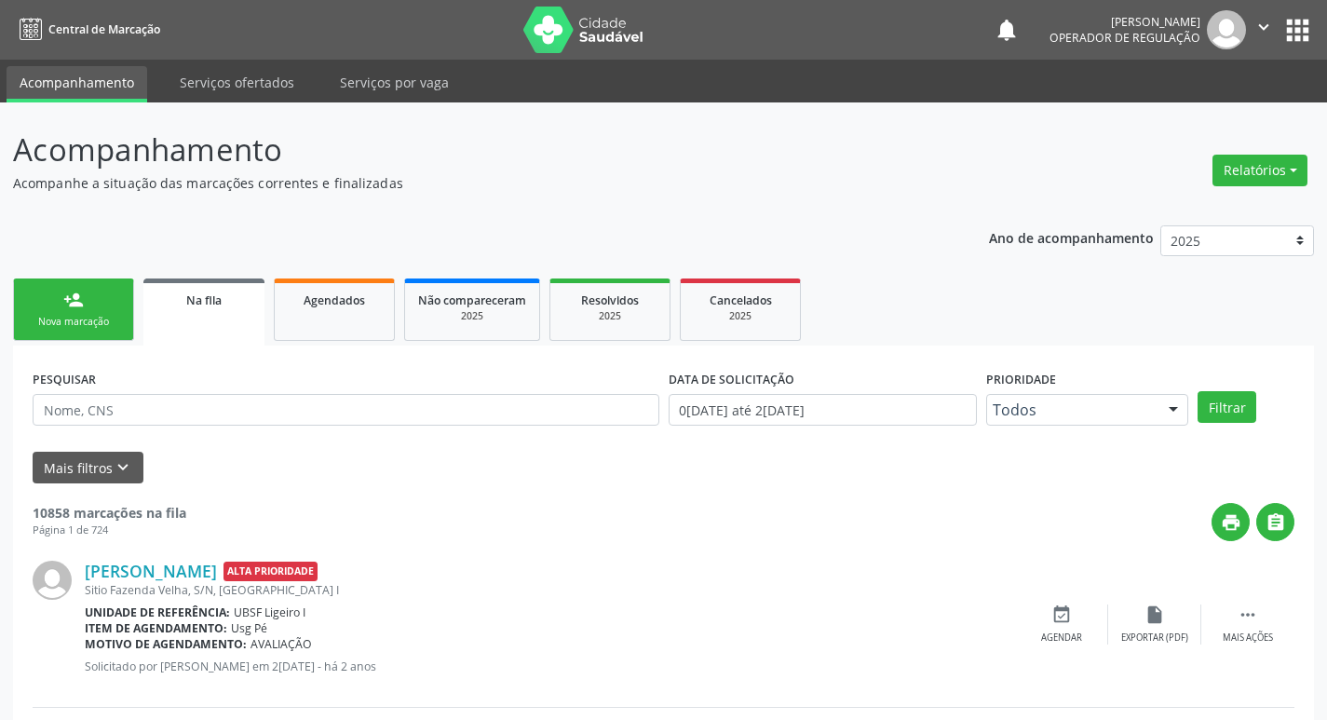
click at [61, 321] on div "Nova marcação" at bounding box center [73, 322] width 93 height 14
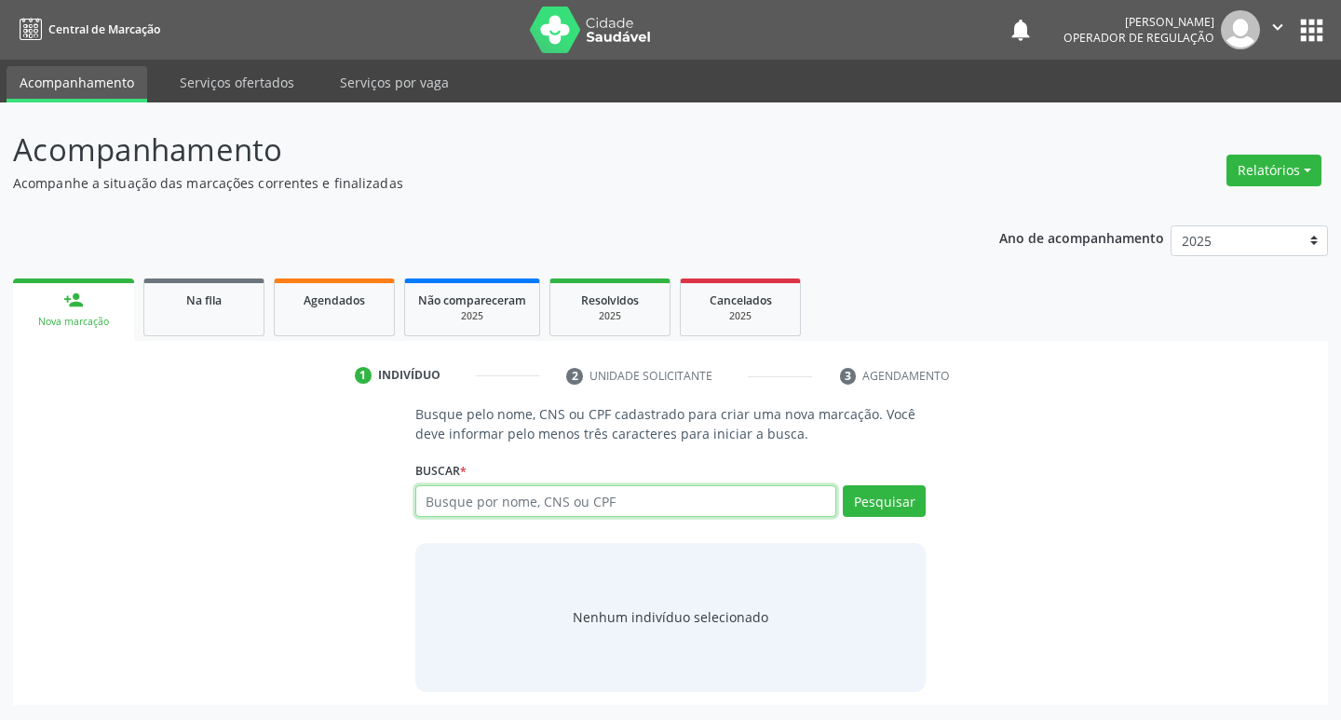
click at [462, 501] on input "text" at bounding box center [626, 501] width 422 height 32
click at [458, 501] on input "text" at bounding box center [626, 501] width 422 height 32
type input "704600111987123"
click at [868, 504] on button "Pesquisar" at bounding box center [884, 501] width 83 height 32
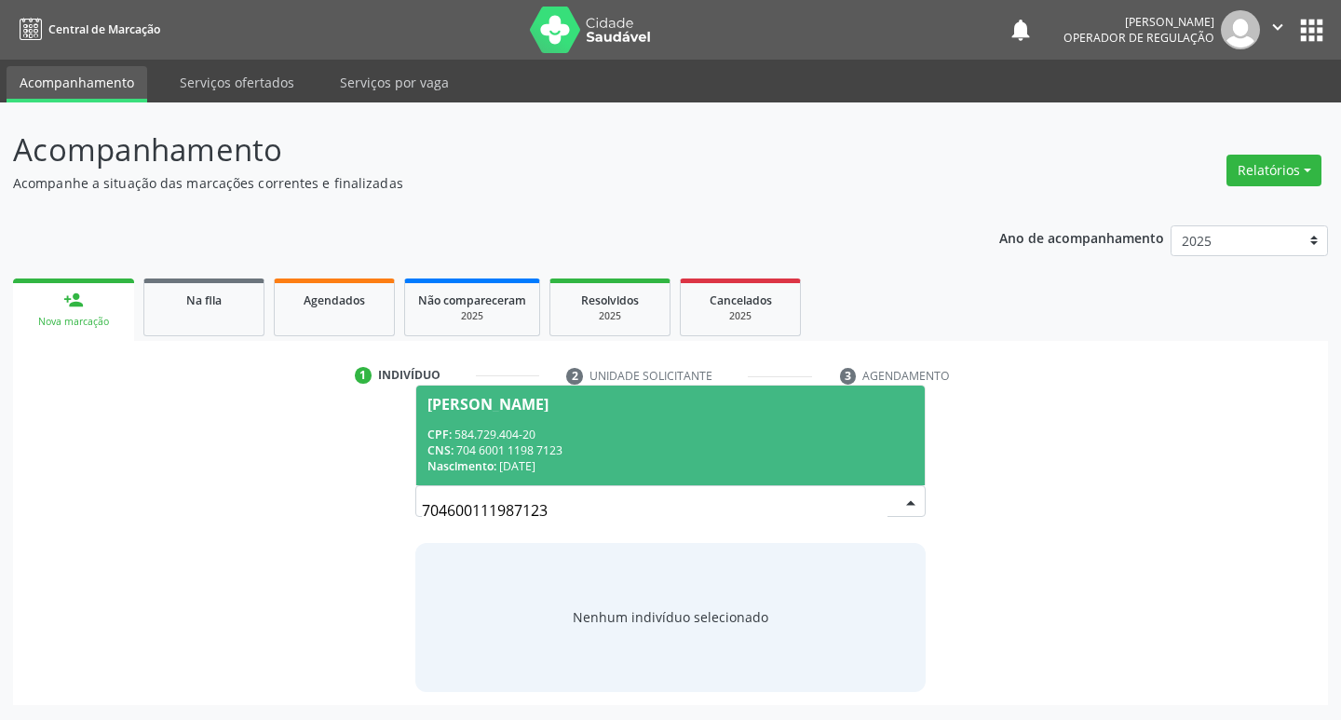
click at [496, 399] on div "Maria Aparecida Ferreira Barbosa" at bounding box center [488, 404] width 121 height 15
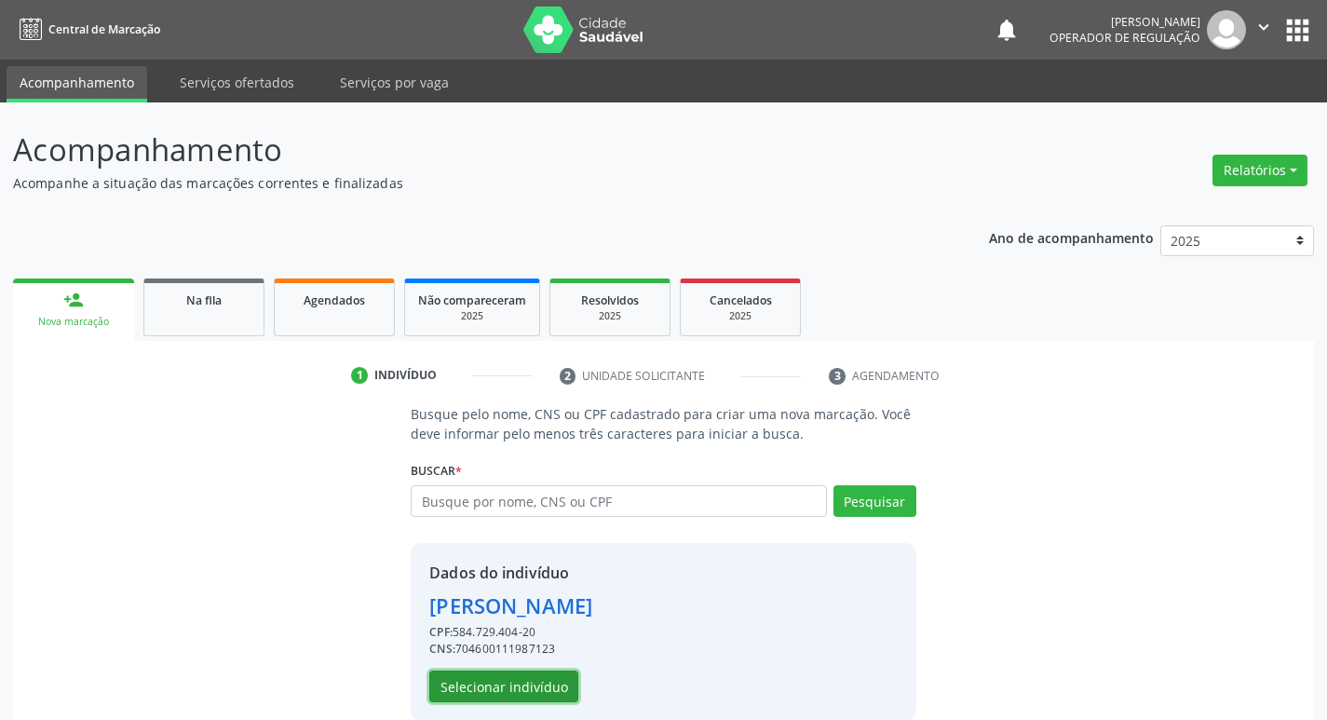
click at [522, 693] on button "Selecionar indivíduo" at bounding box center [503, 687] width 149 height 32
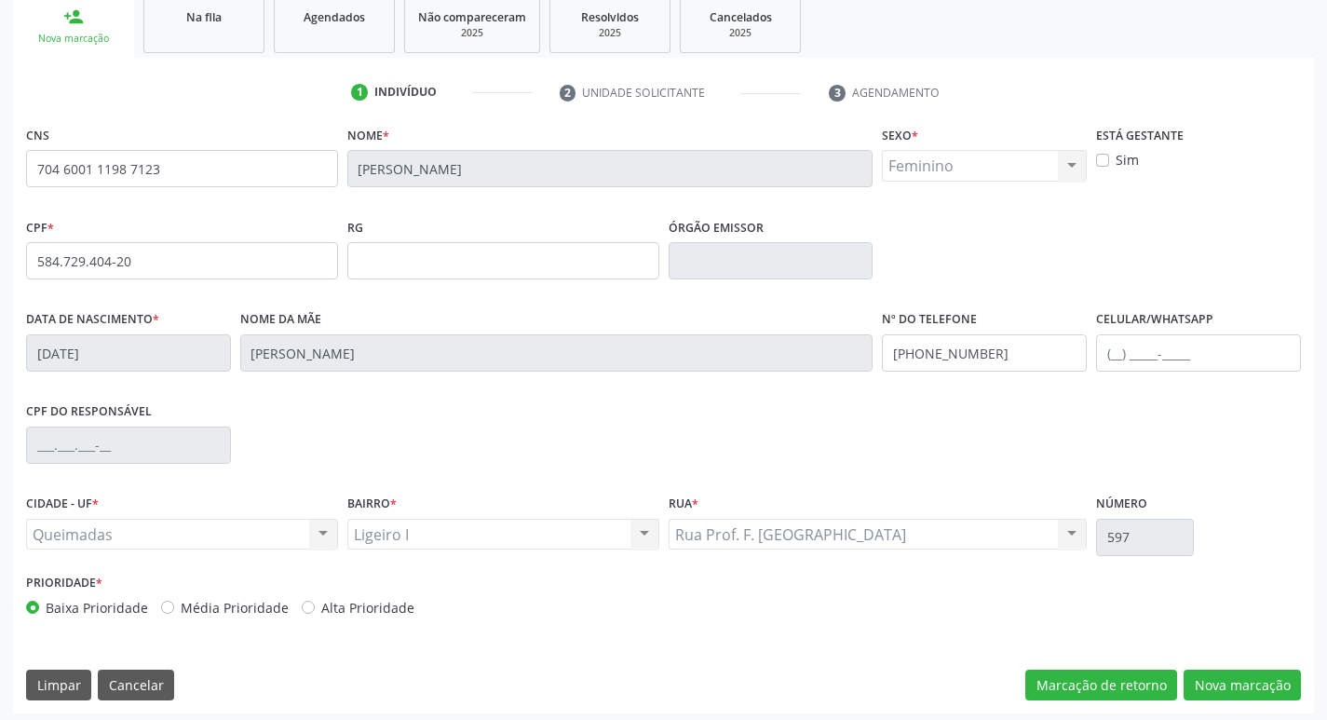
scroll to position [290, 0]
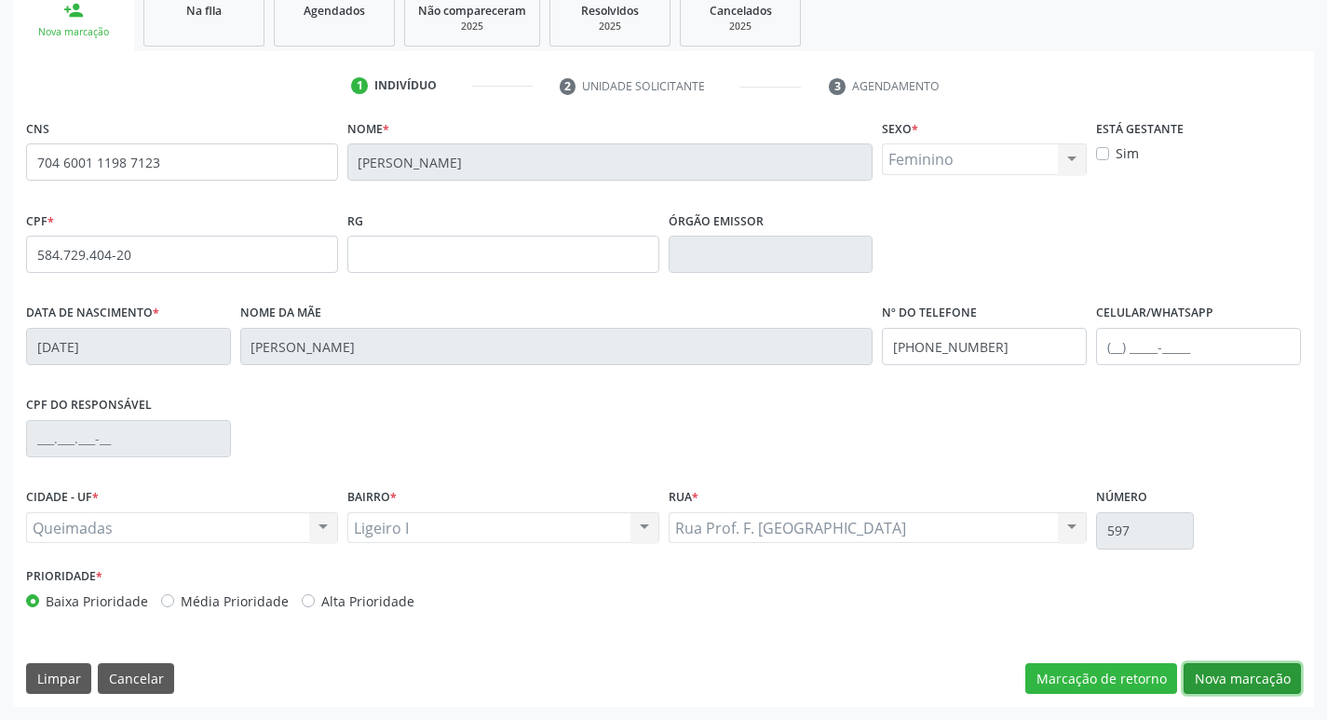
click at [1258, 680] on button "Nova marcação" at bounding box center [1242, 679] width 117 height 32
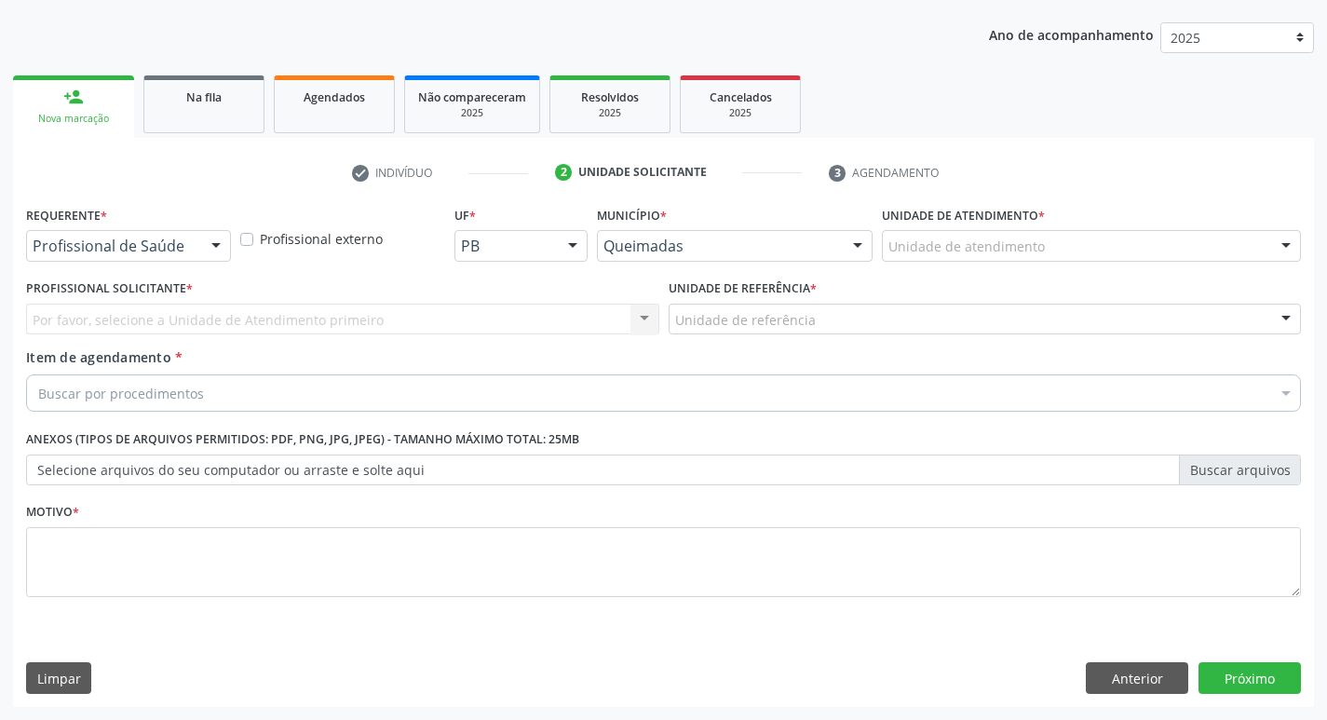
scroll to position [203, 0]
click at [220, 248] on div at bounding box center [216, 247] width 28 height 32
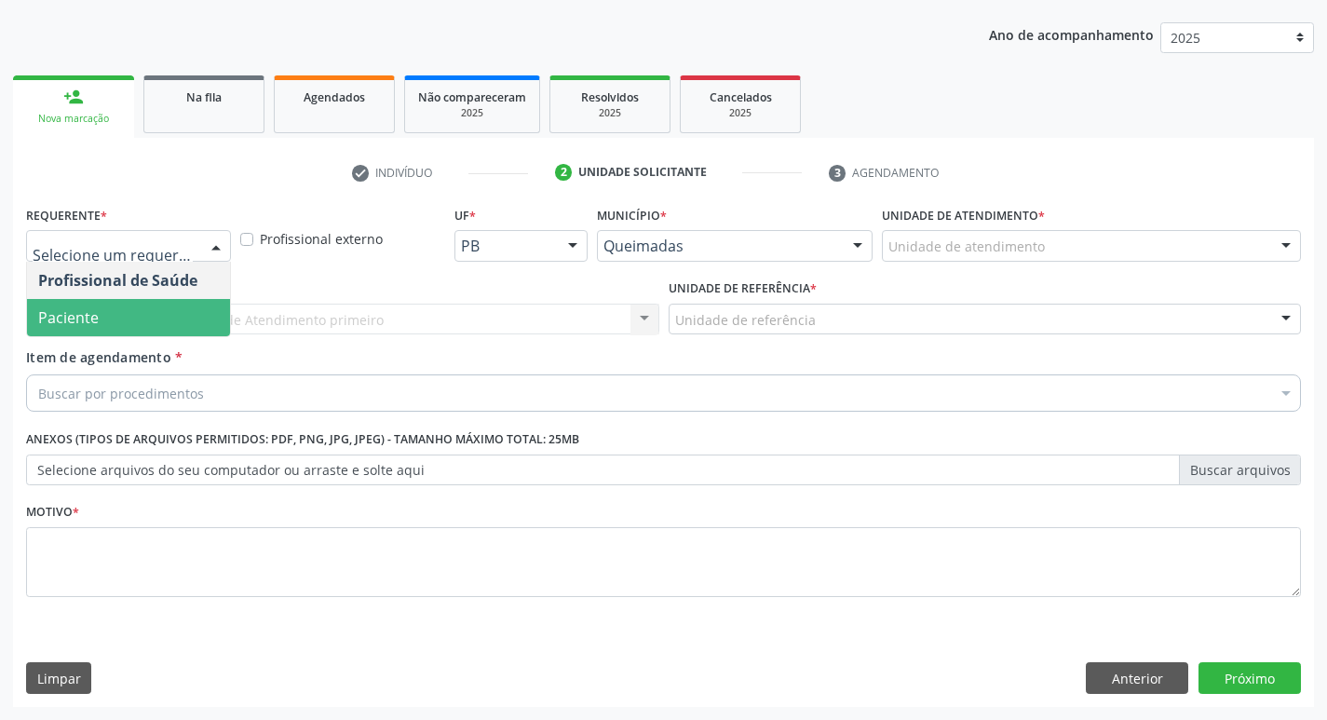
click at [131, 318] on span "Paciente" at bounding box center [128, 317] width 203 height 37
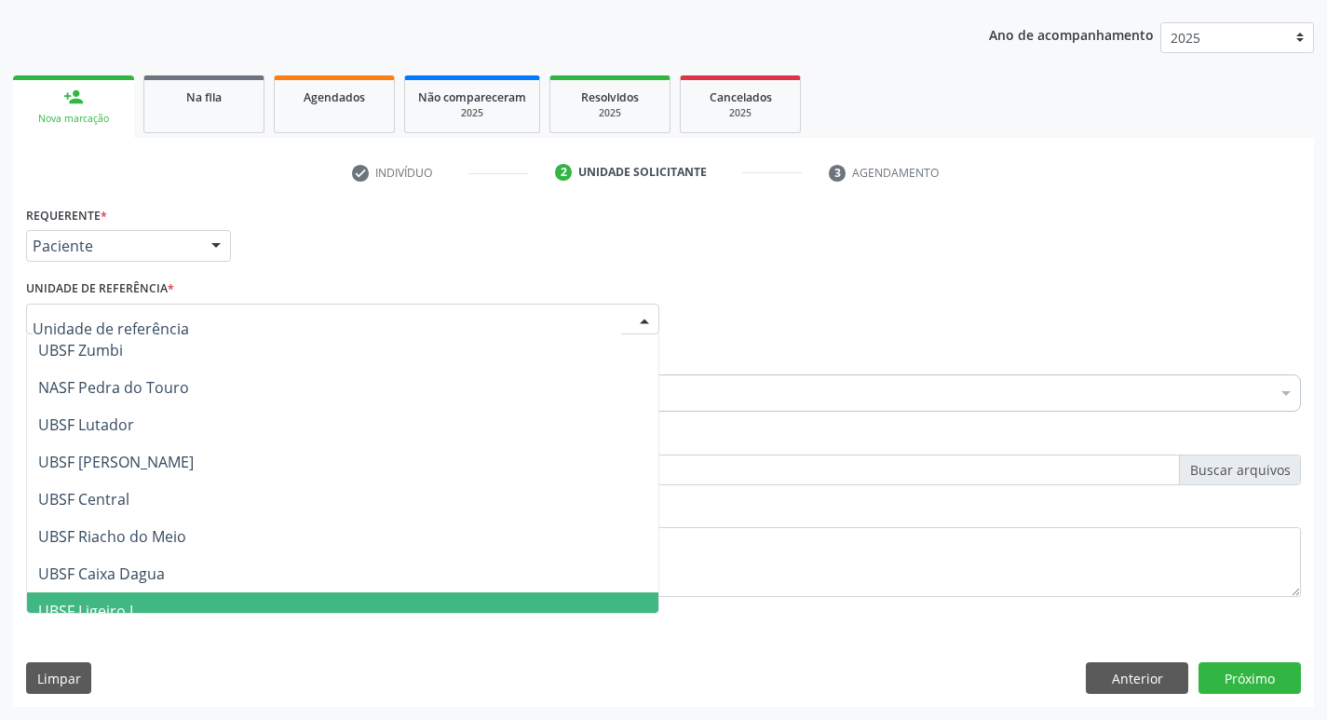
scroll to position [373, 0]
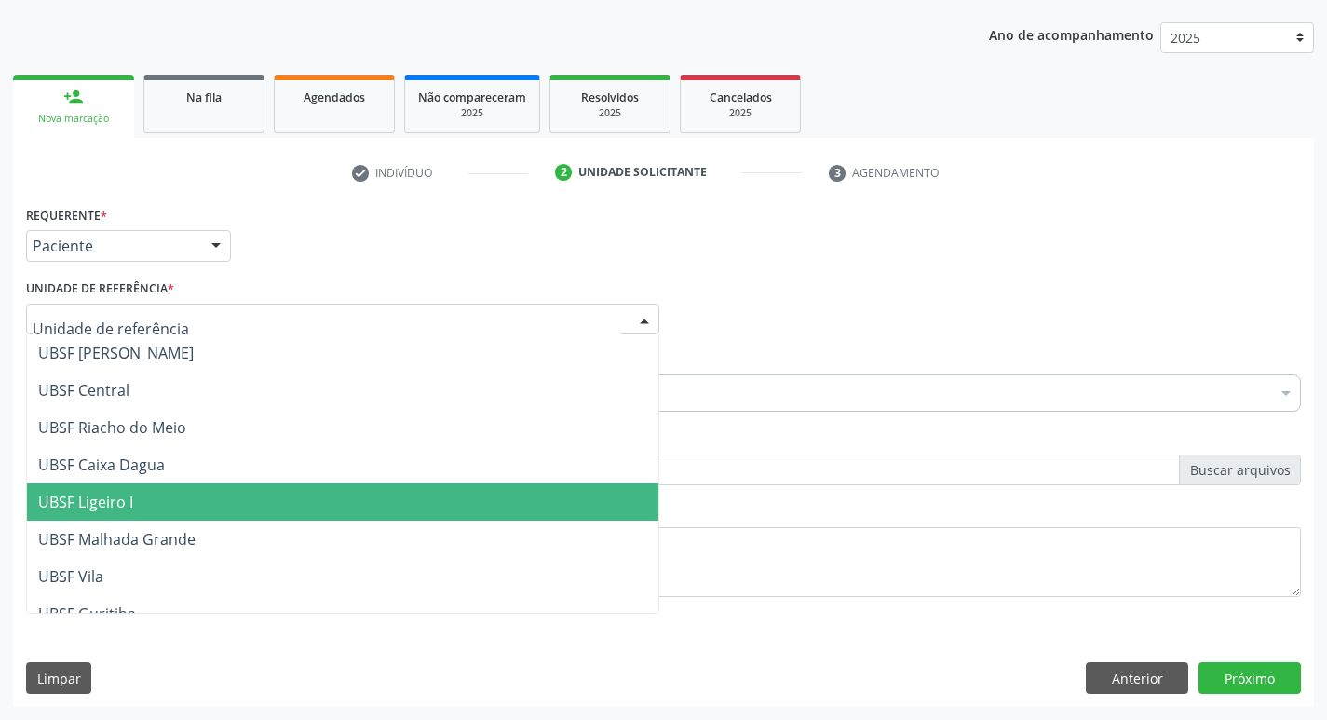
click at [122, 504] on span "UBSF Ligeiro I" at bounding box center [85, 502] width 95 height 20
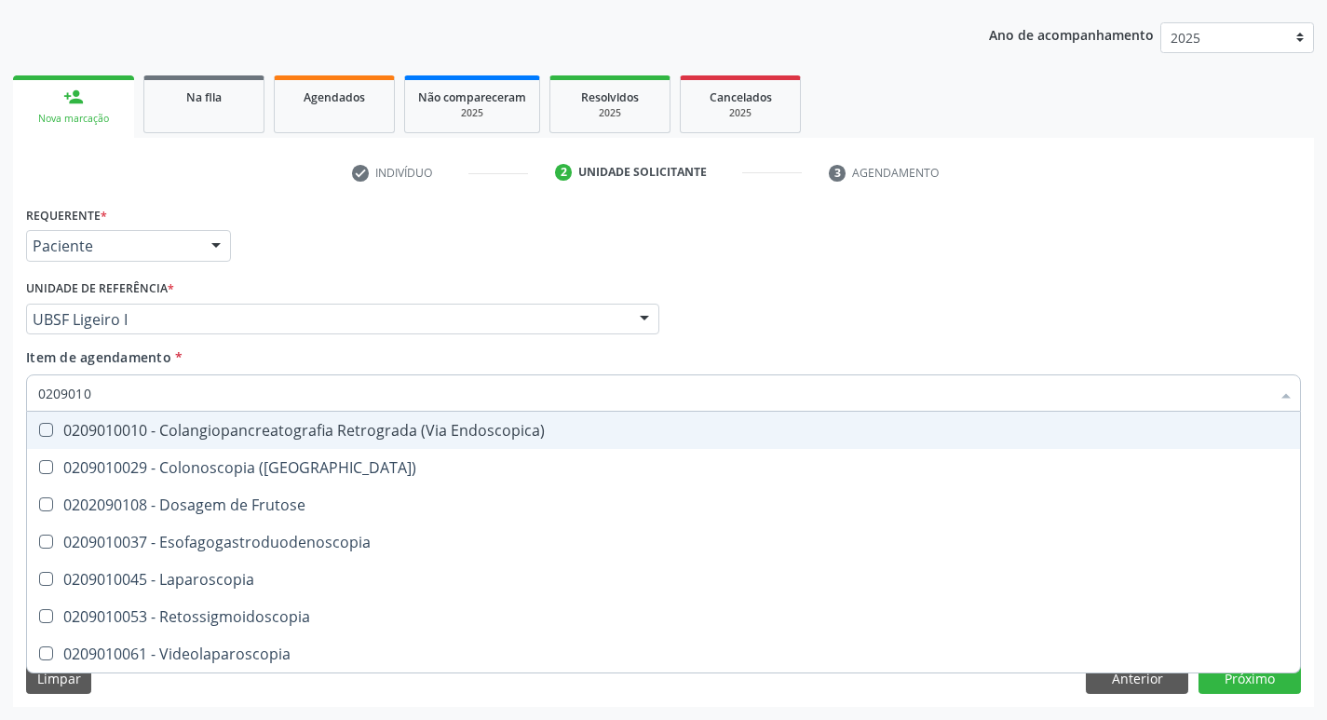
type input "02090100"
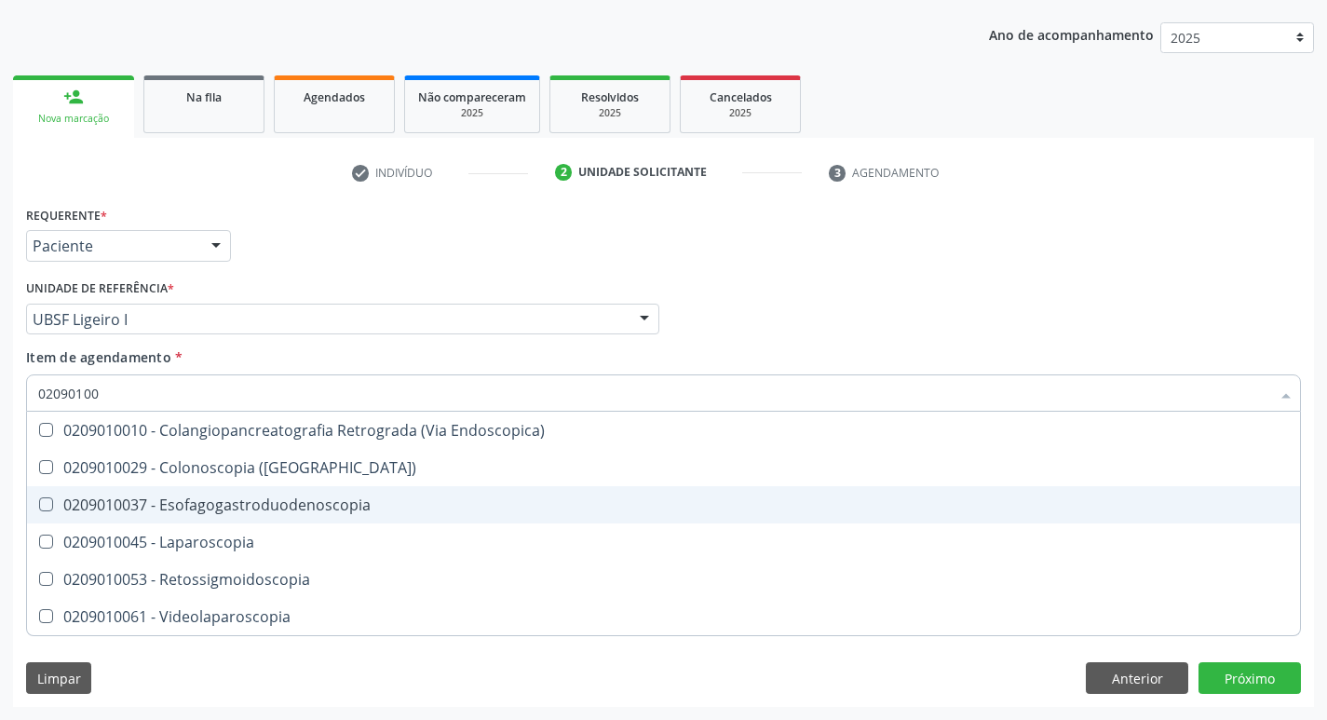
click at [51, 506] on Esofagogastroduodenoscopia at bounding box center [46, 504] width 14 height 14
click at [39, 506] on Esofagogastroduodenoscopia "checkbox" at bounding box center [33, 504] width 12 height 12
checkbox Esofagogastroduodenoscopia "true"
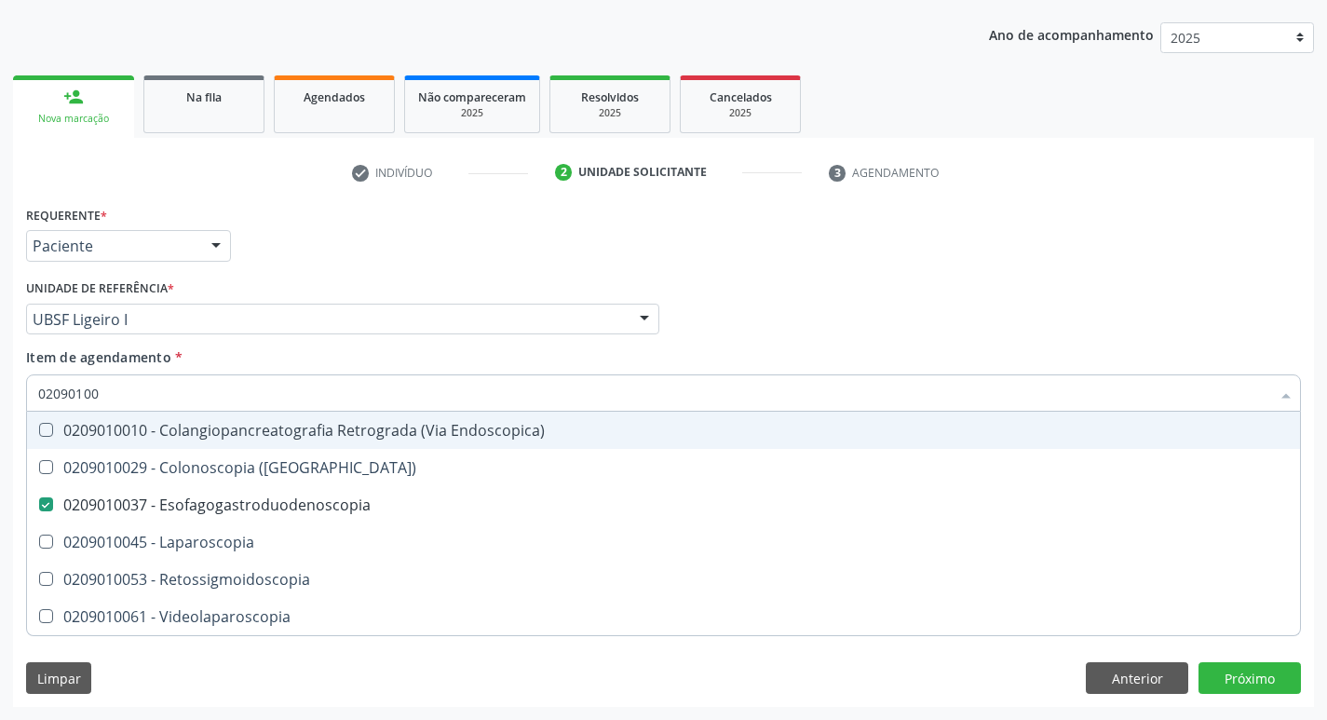
click at [906, 330] on div "Profissional Solicitante Por favor, selecione a Unidade de Atendimento primeiro…" at bounding box center [663, 311] width 1285 height 73
checkbox \(Coloscopia\) "true"
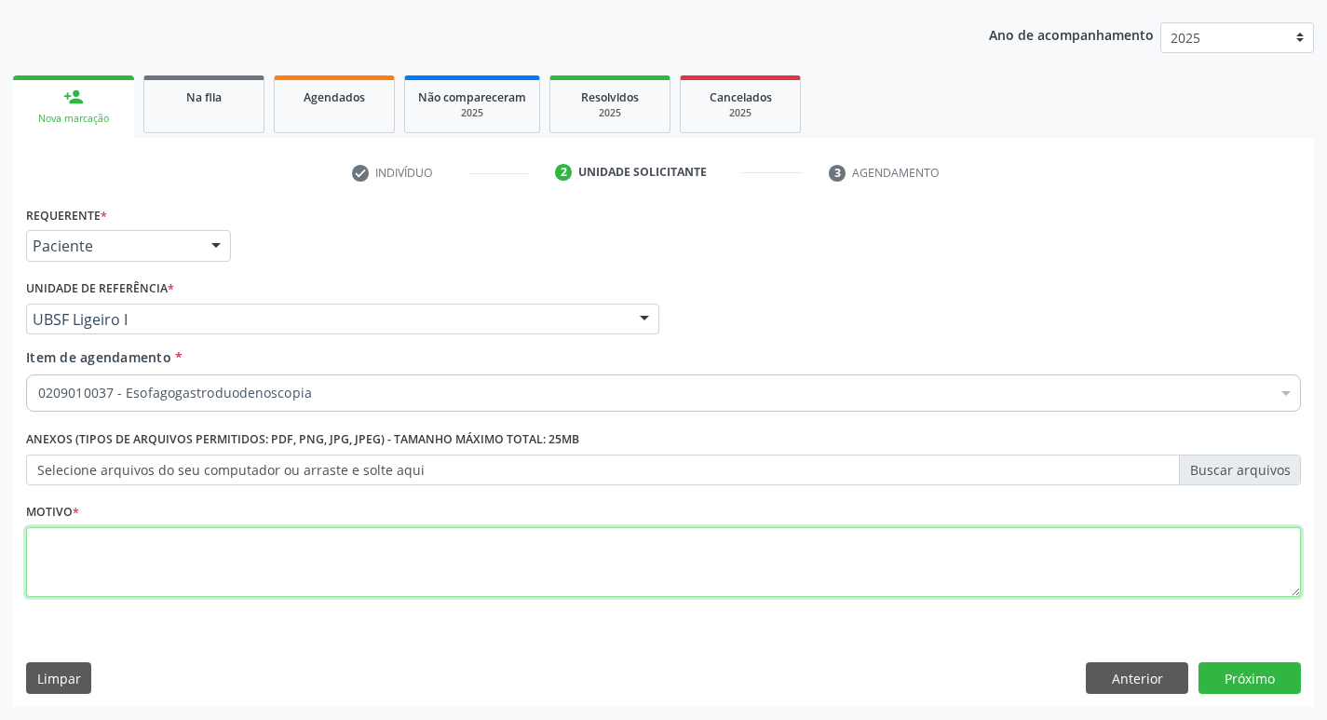
click at [64, 561] on textarea at bounding box center [663, 562] width 1275 height 71
type textarea "AVALIACAO"
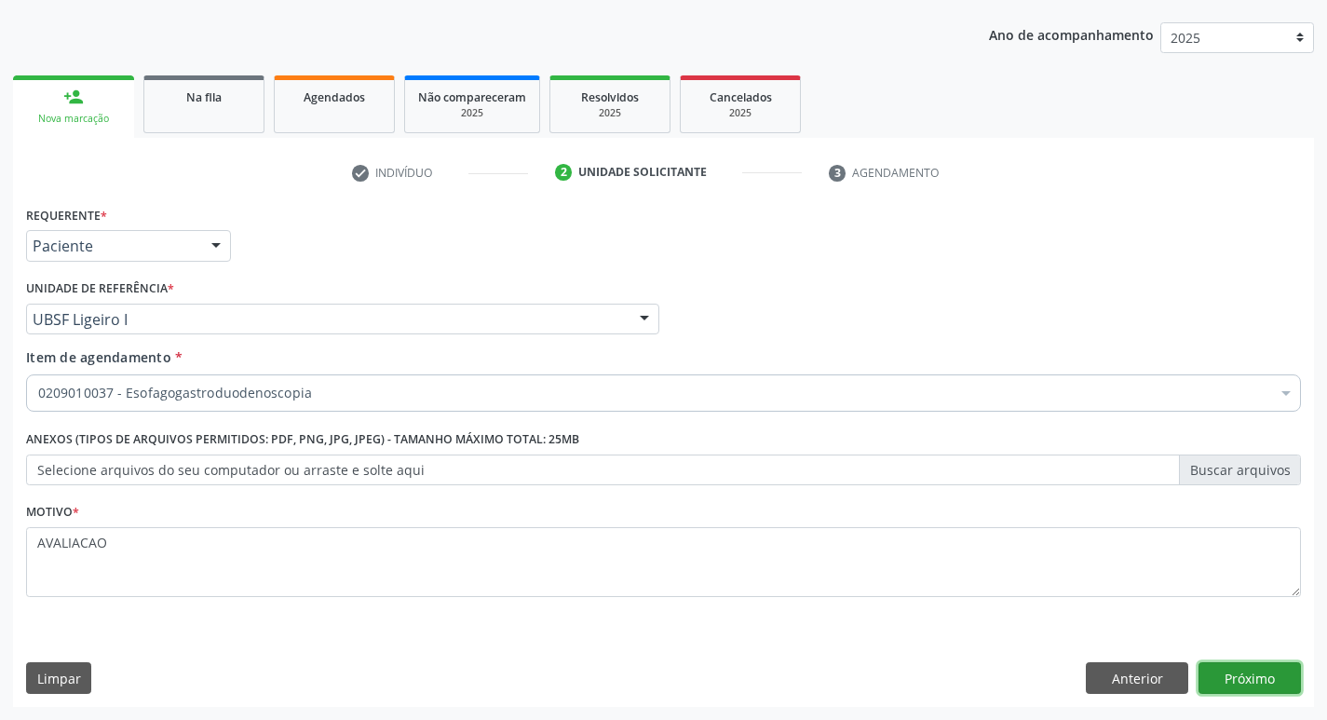
click at [1326, 658] on div "Acompanhamento Acompanhe a situação das marcações correntes e finalizadas Relat…" at bounding box center [663, 309] width 1327 height 821
click at [1236, 676] on button "Próximo" at bounding box center [1250, 678] width 102 height 32
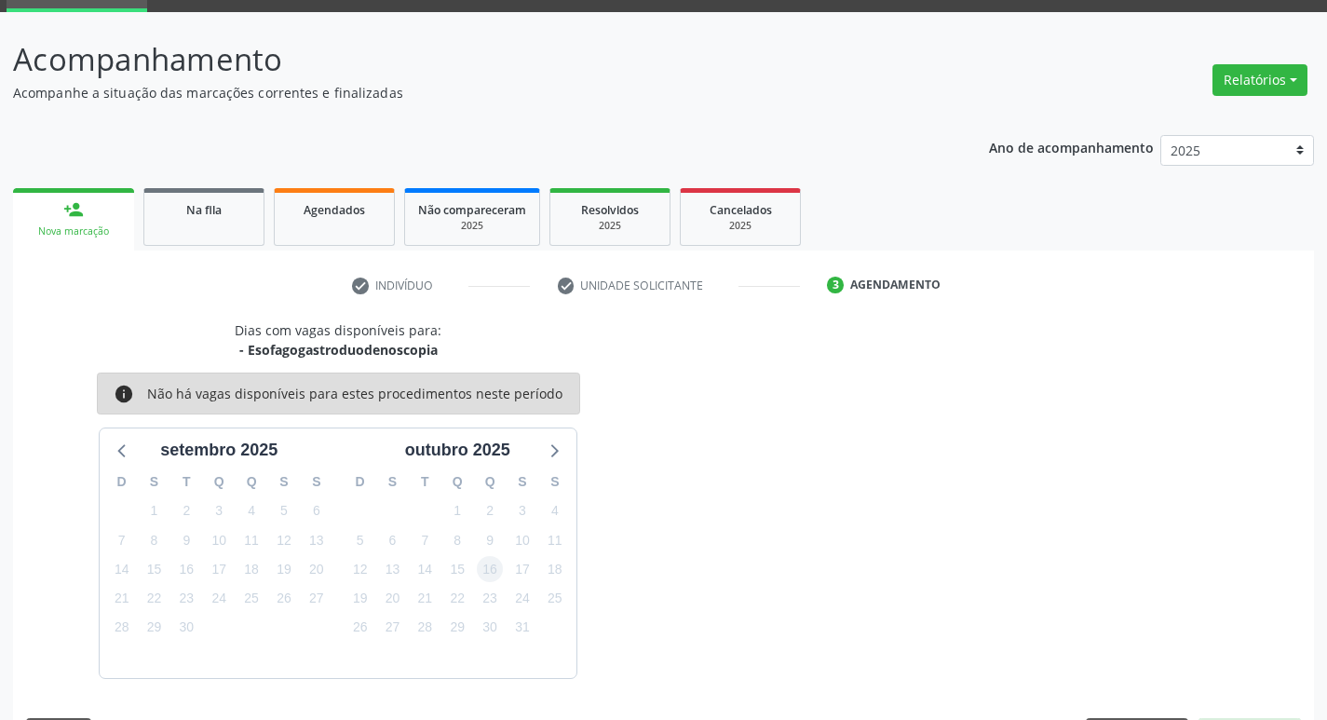
scroll to position [145, 0]
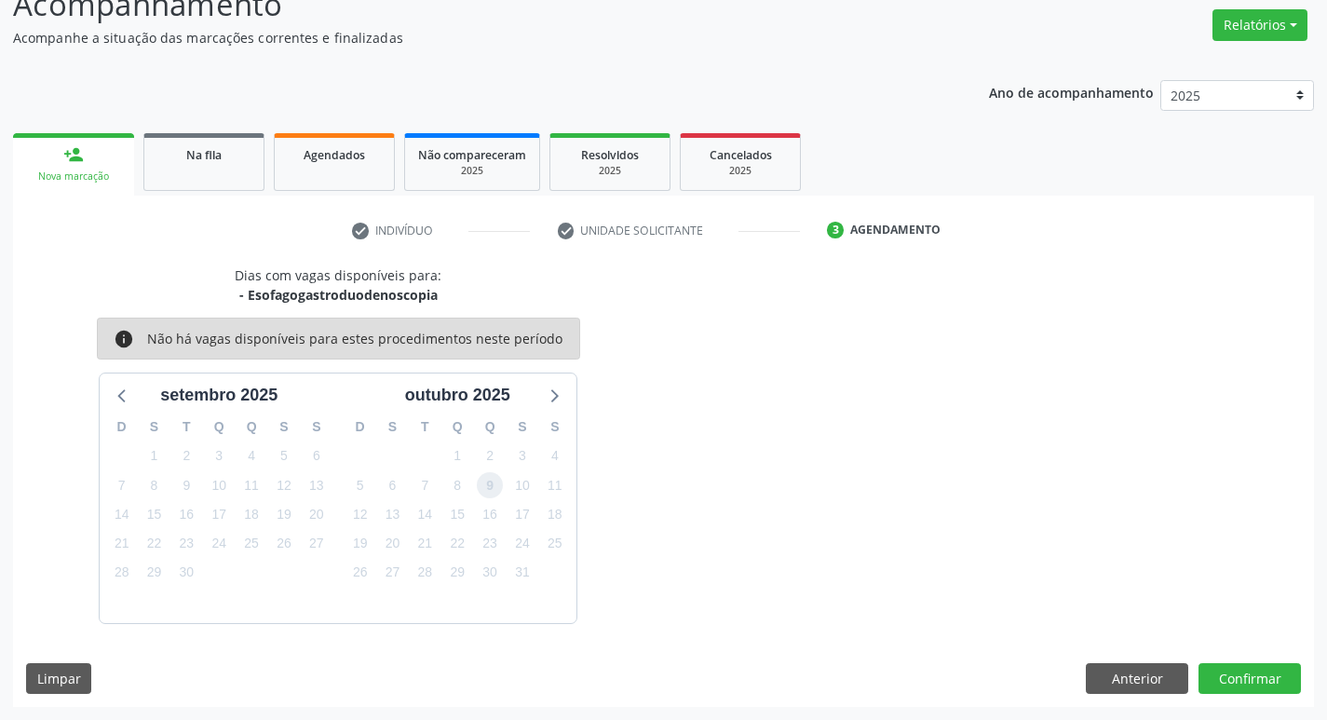
click at [490, 484] on span "9" at bounding box center [490, 485] width 26 height 26
click at [1248, 670] on button "Confirmar" at bounding box center [1250, 679] width 102 height 32
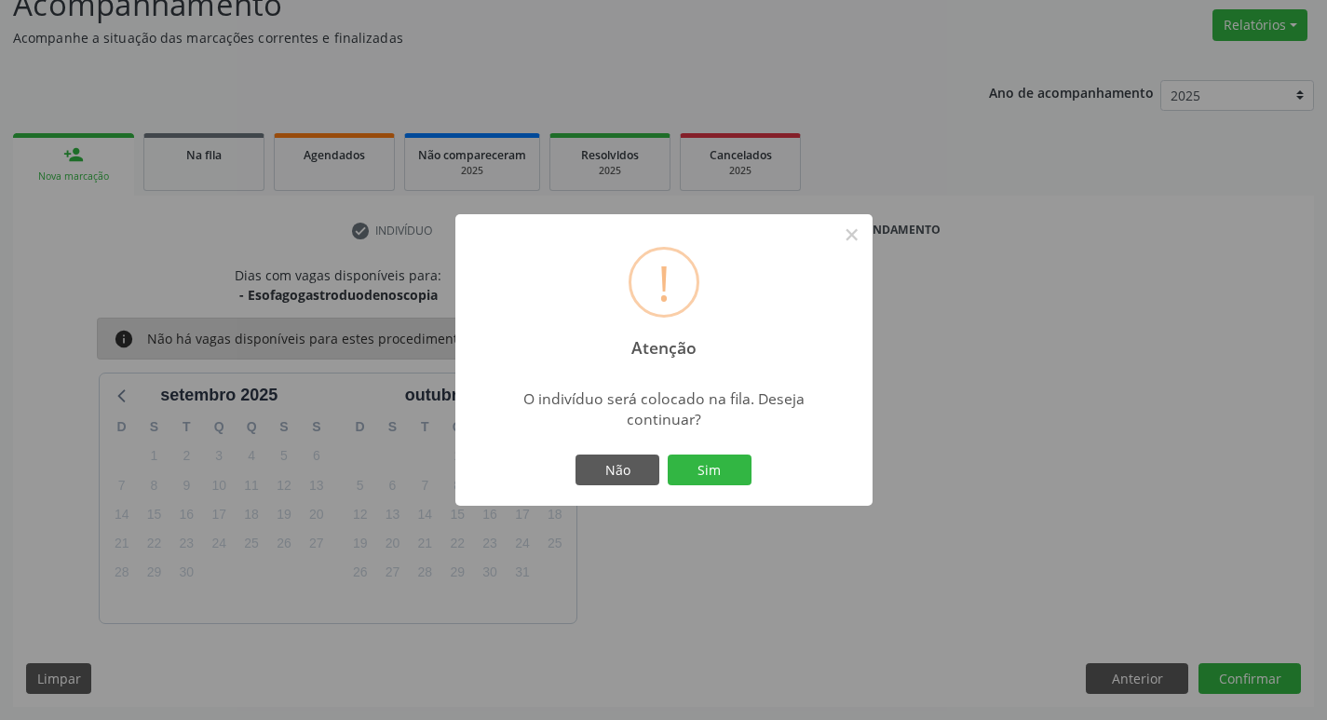
click at [721, 486] on div "Não Sim" at bounding box center [664, 470] width 184 height 39
click at [702, 462] on button "Sim" at bounding box center [710, 471] width 84 height 32
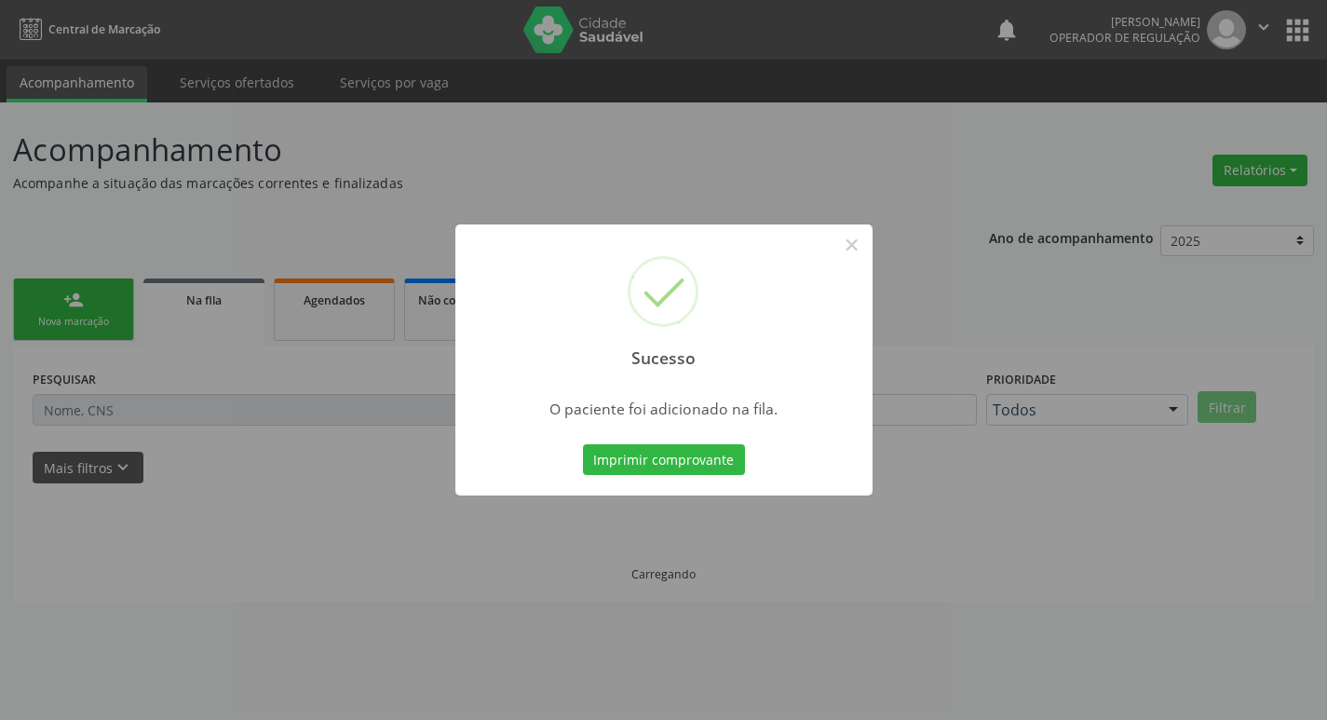
scroll to position [0, 0]
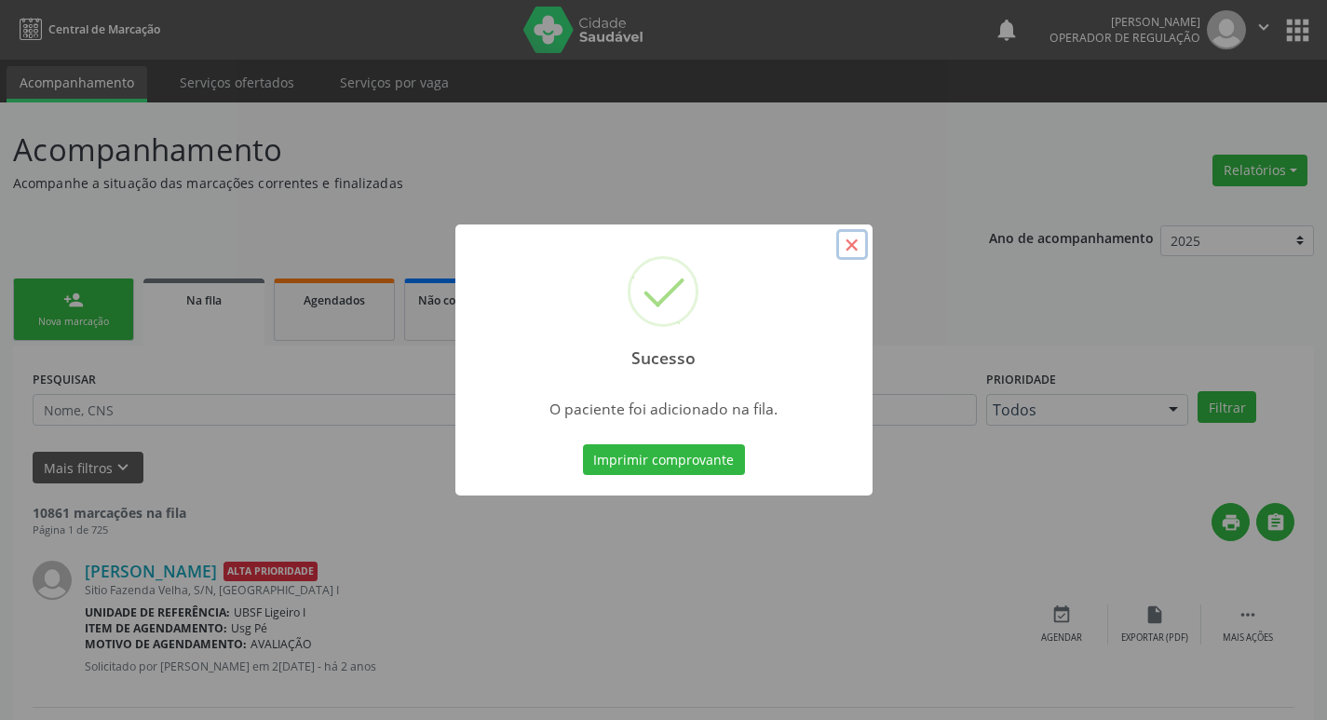
click at [848, 244] on button "×" at bounding box center [852, 245] width 32 height 32
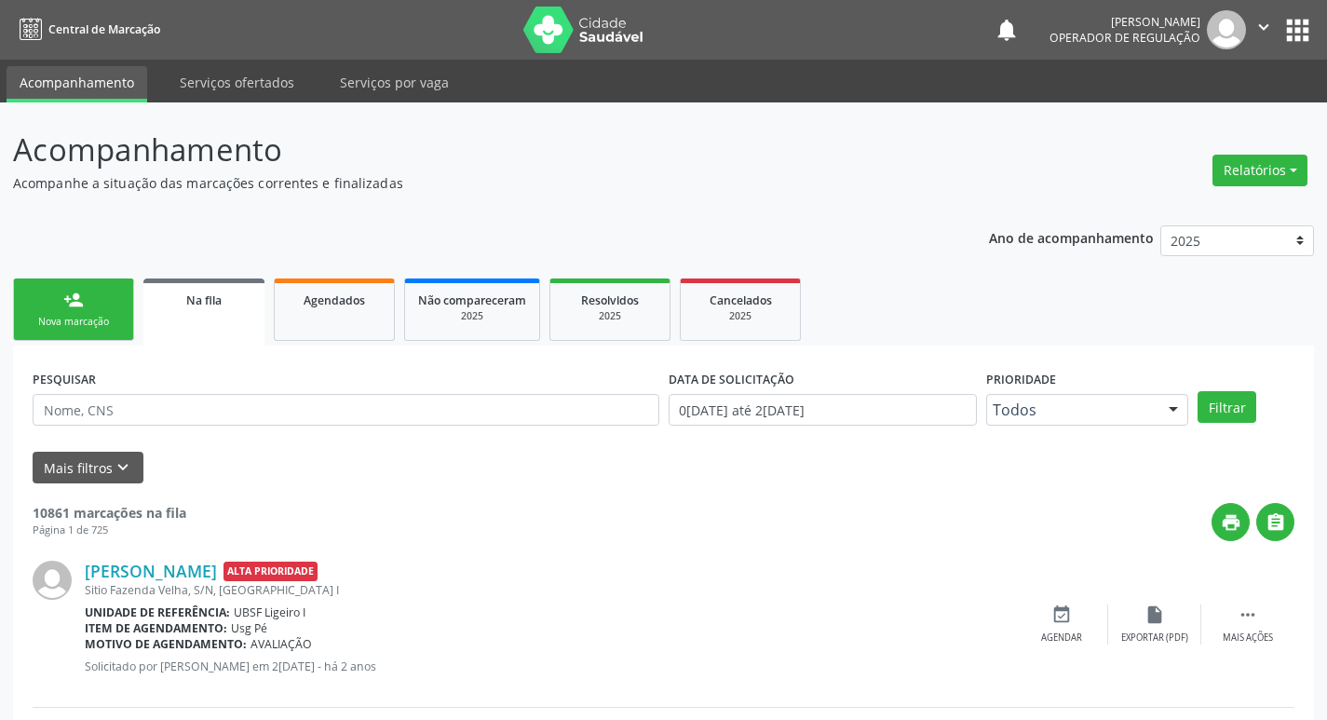
click at [86, 292] on link "person_add Nova marcação" at bounding box center [73, 310] width 121 height 62
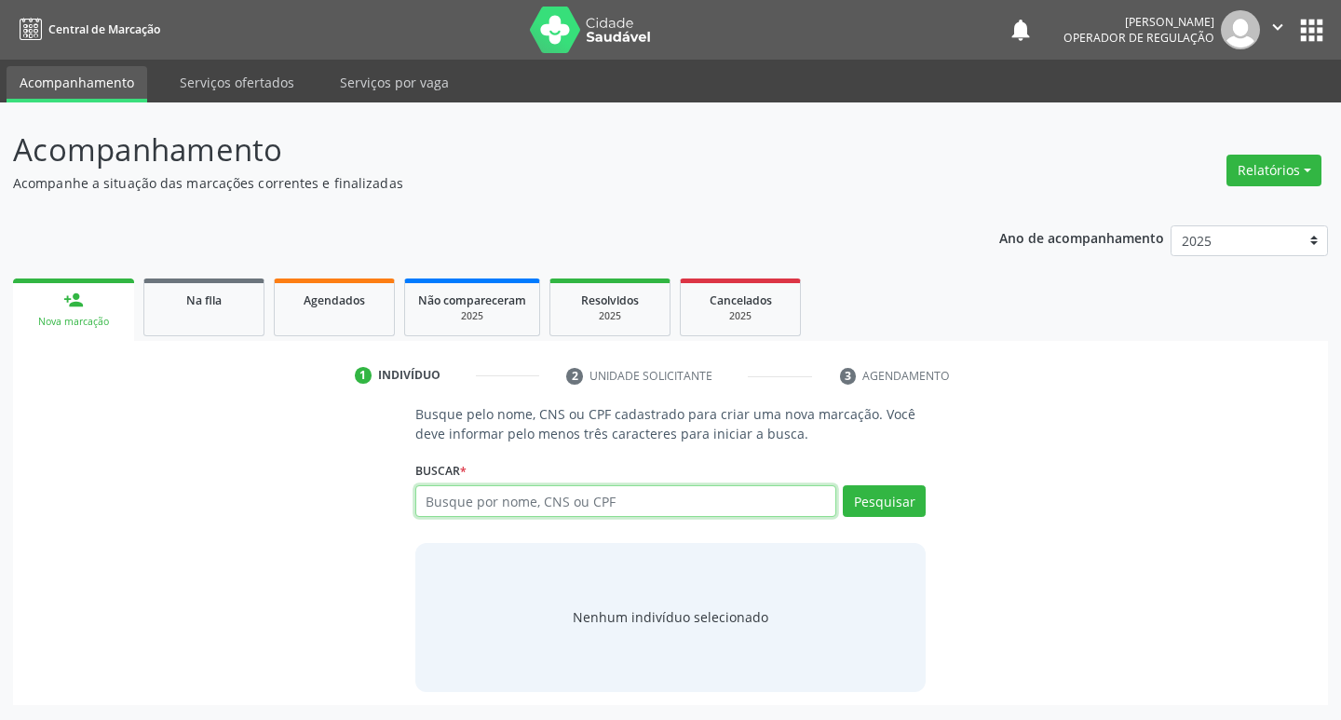
click at [471, 505] on input "text" at bounding box center [626, 501] width 422 height 32
type input "700501366656253"
click at [884, 500] on button "Pesquisar" at bounding box center [884, 501] width 83 height 32
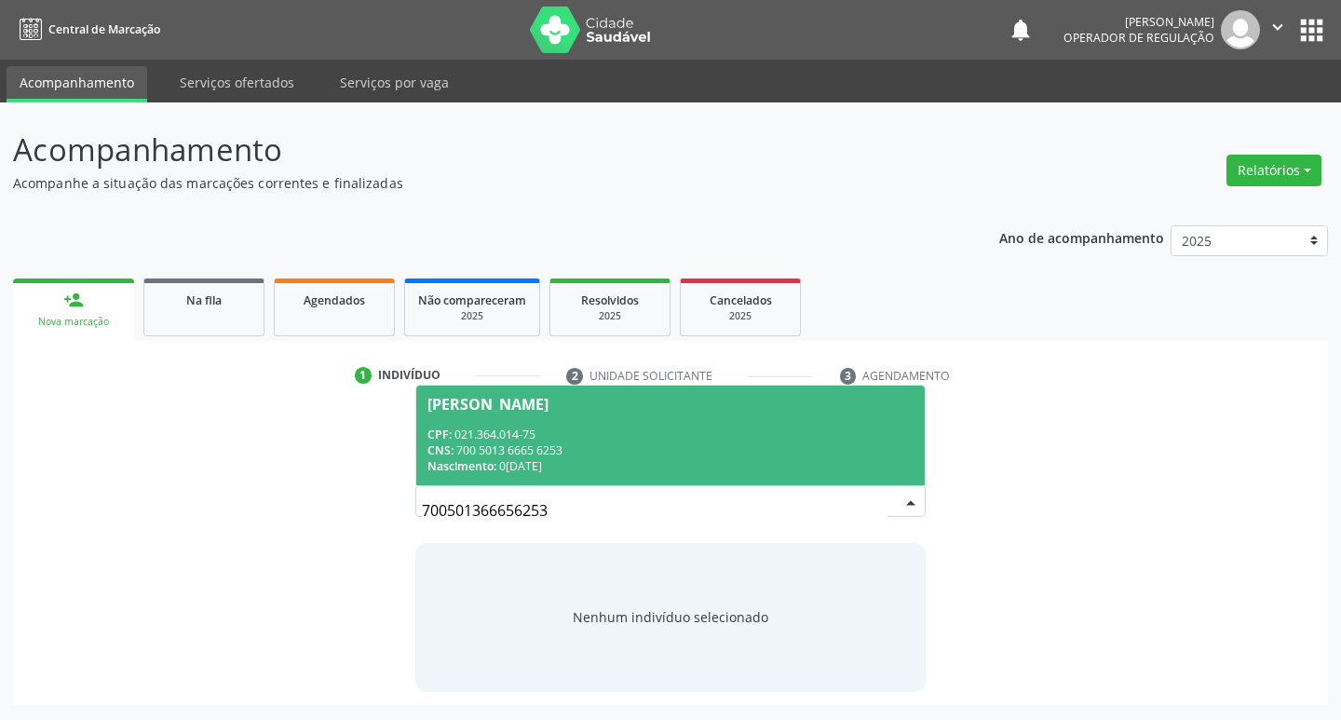
click at [484, 402] on div "Aldenise Gomes de Vasconcelos" at bounding box center [488, 404] width 121 height 15
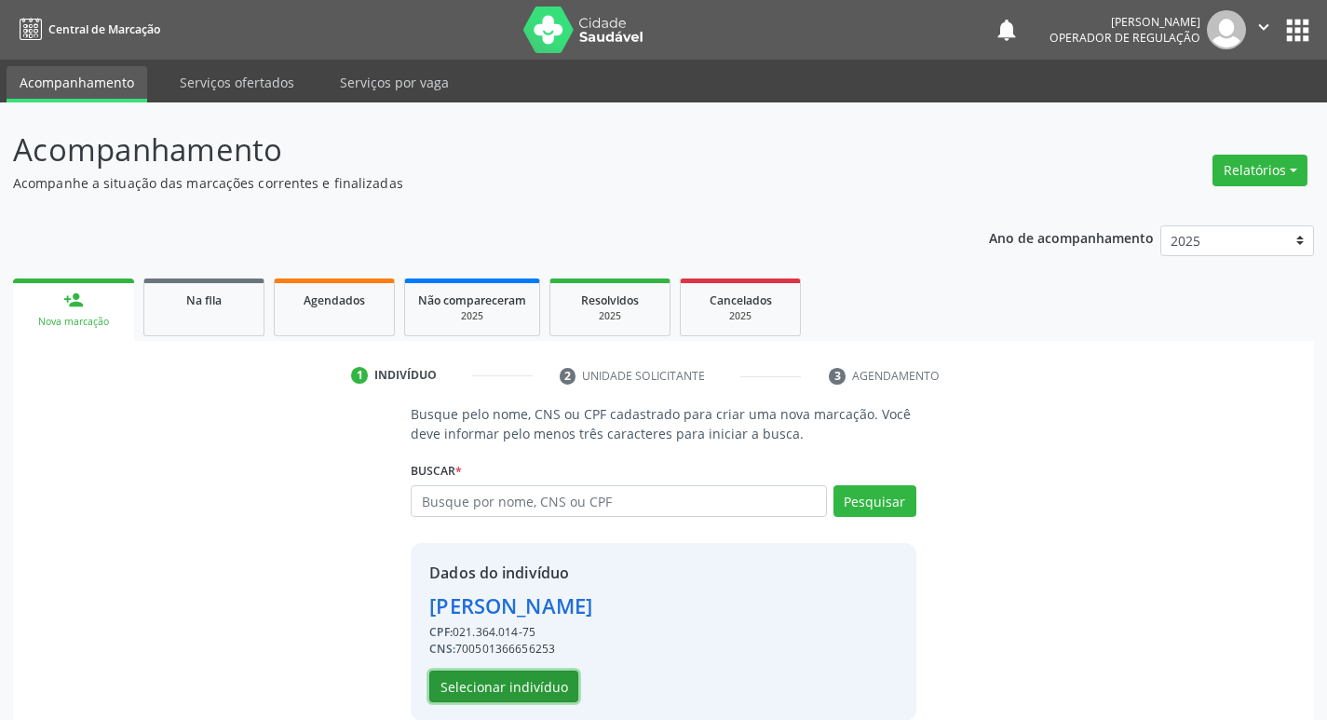
click at [531, 676] on button "Selecionar indivíduo" at bounding box center [503, 687] width 149 height 32
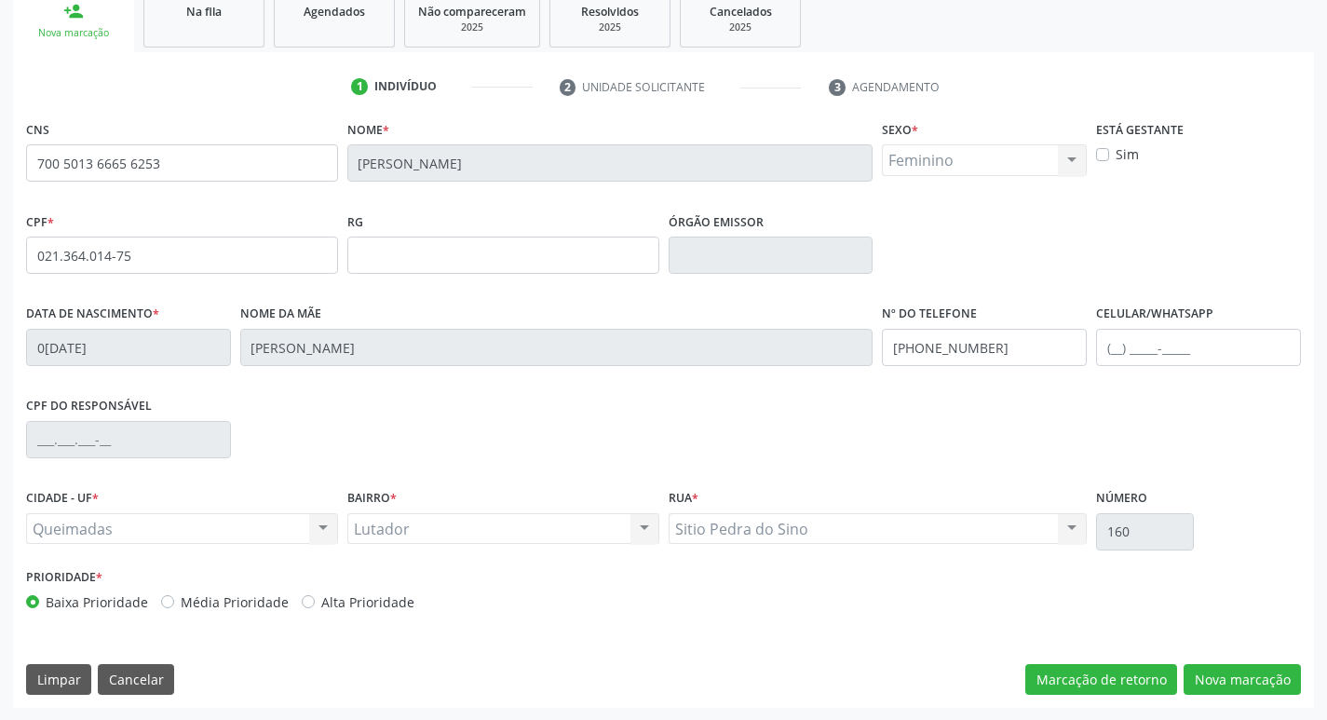
scroll to position [290, 0]
click at [1231, 678] on button "Nova marcação" at bounding box center [1242, 679] width 117 height 32
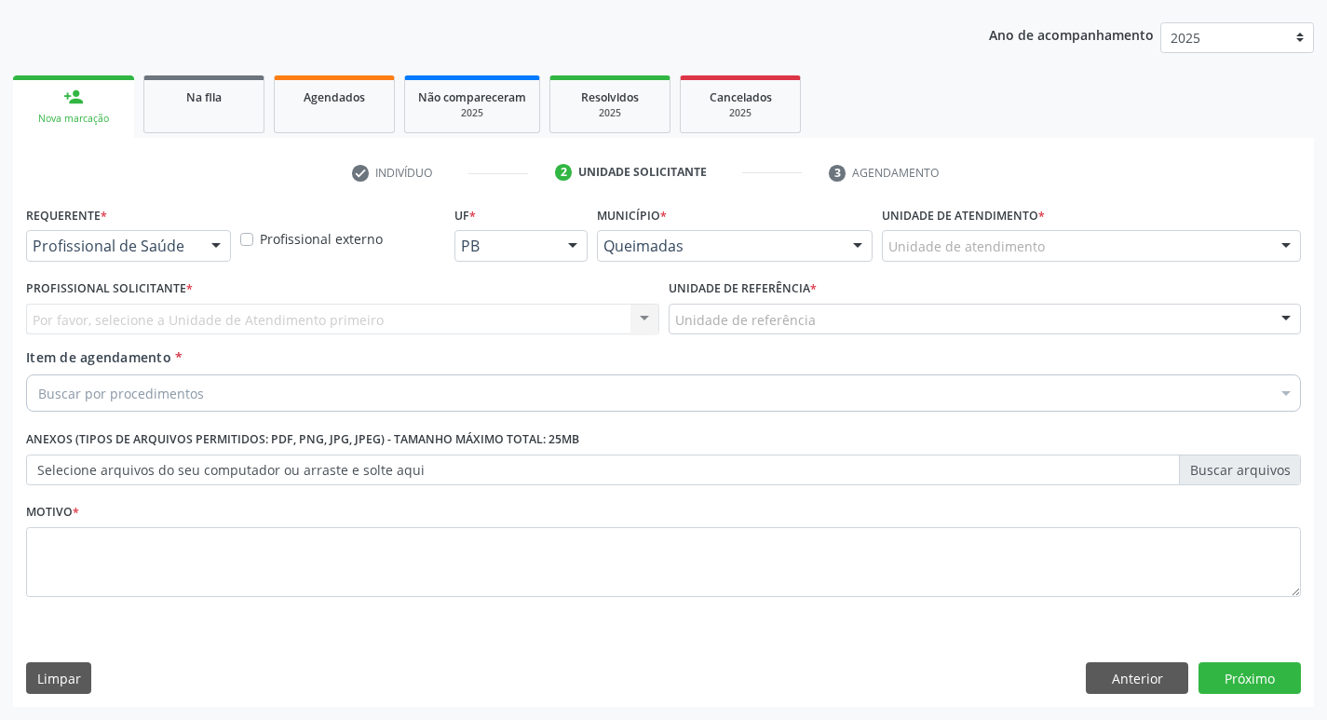
click at [217, 244] on div at bounding box center [216, 247] width 28 height 32
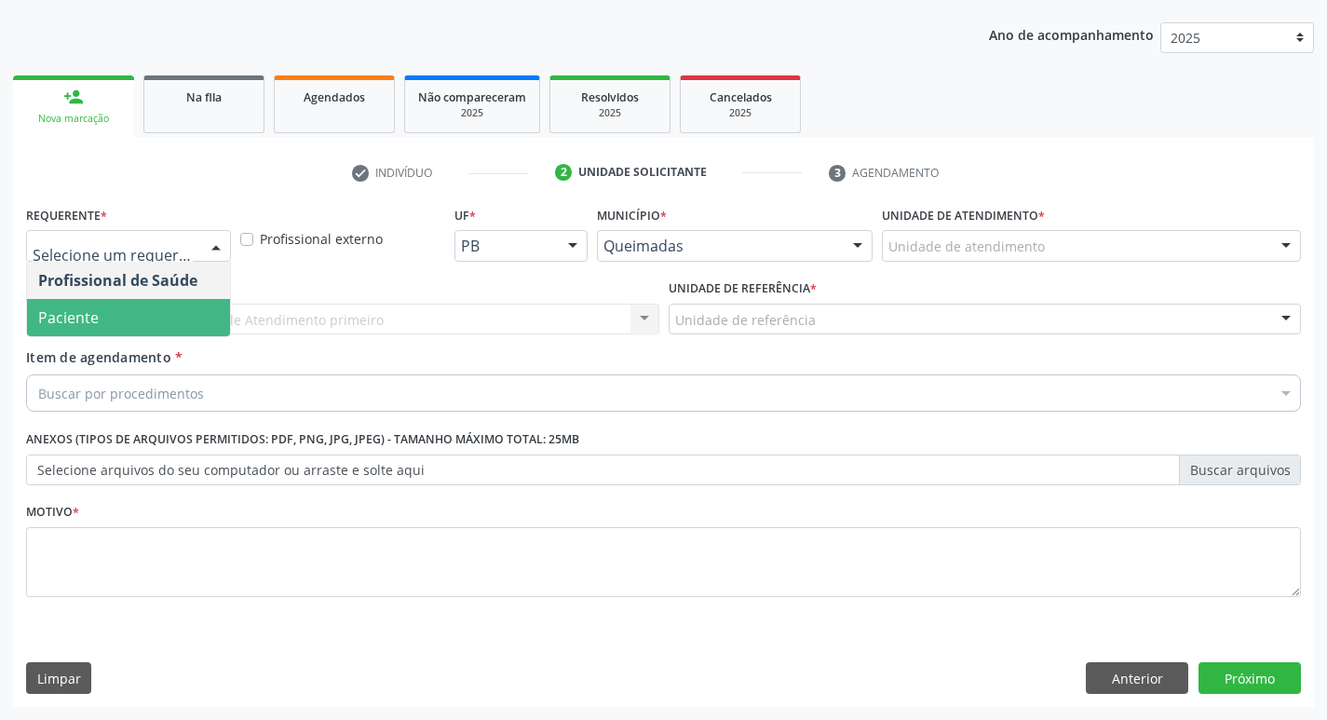
click at [193, 300] on span "Paciente" at bounding box center [128, 317] width 203 height 37
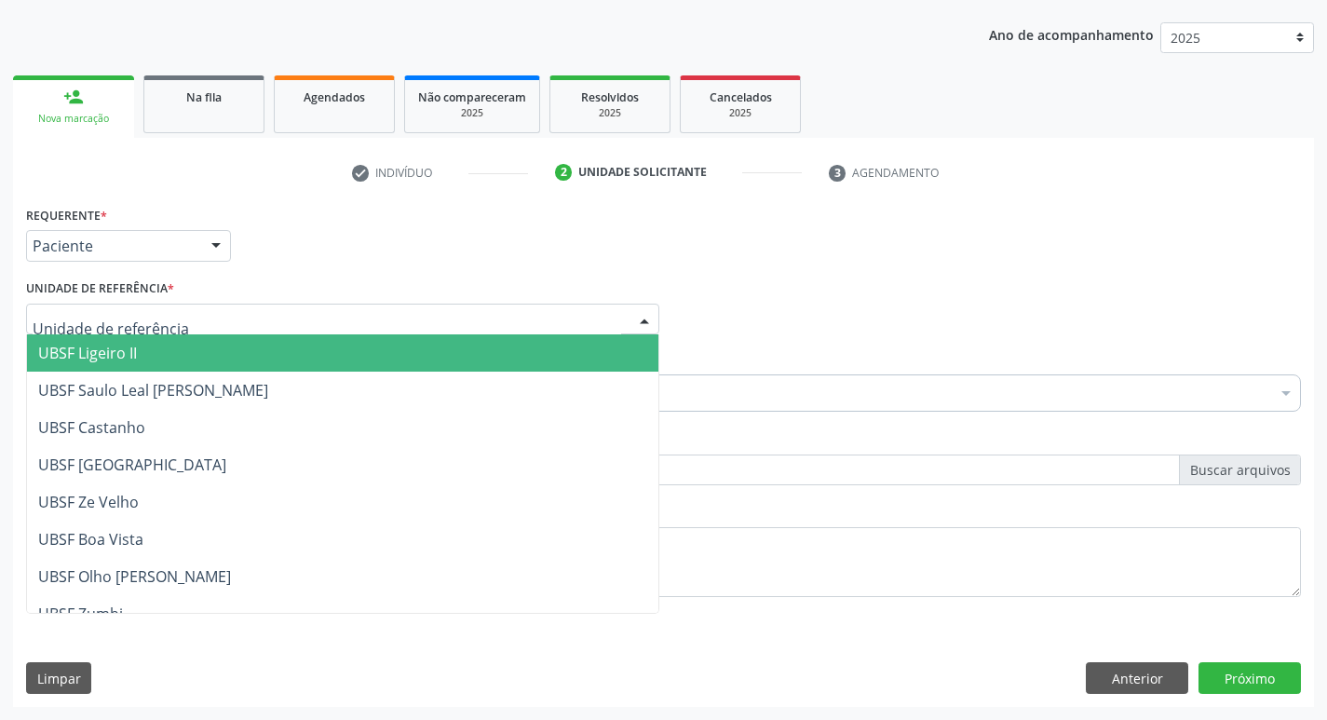
click at [175, 315] on div at bounding box center [342, 320] width 633 height 32
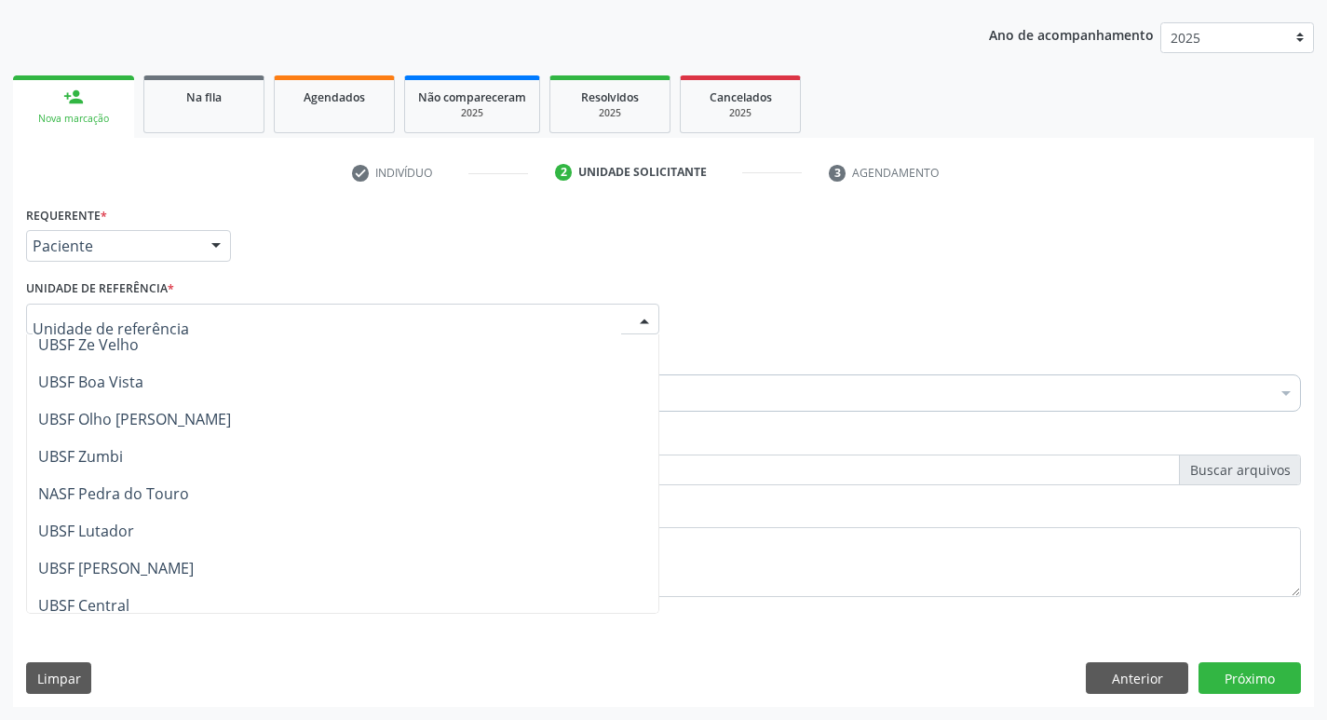
scroll to position [186, 0]
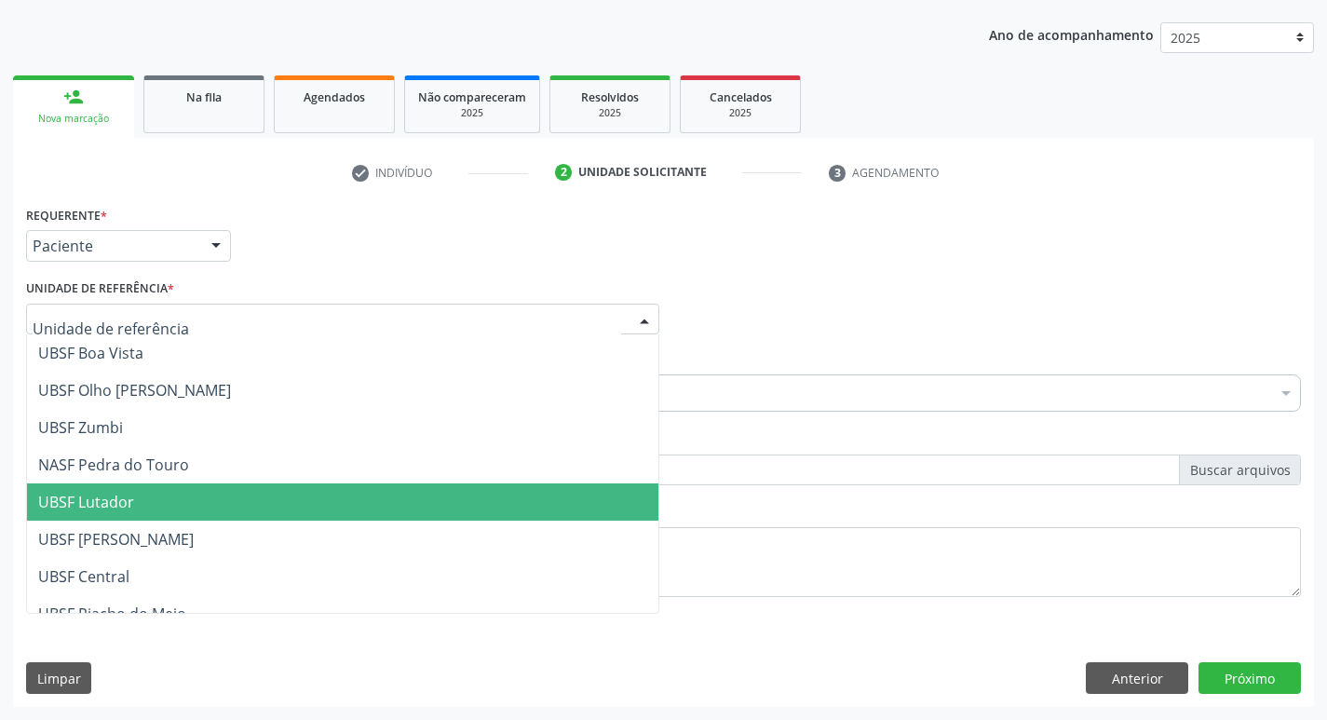
click at [155, 491] on span "UBSF Lutador" at bounding box center [343, 501] width 632 height 37
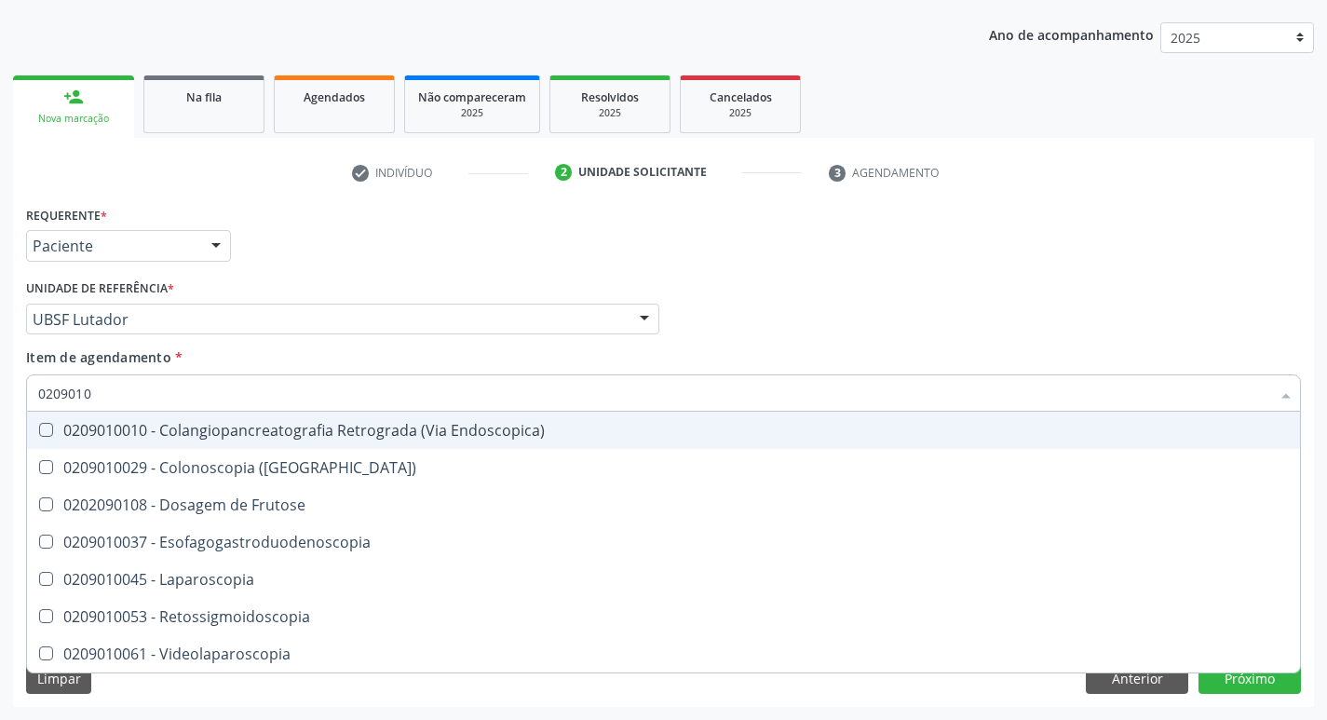
type input "02090100"
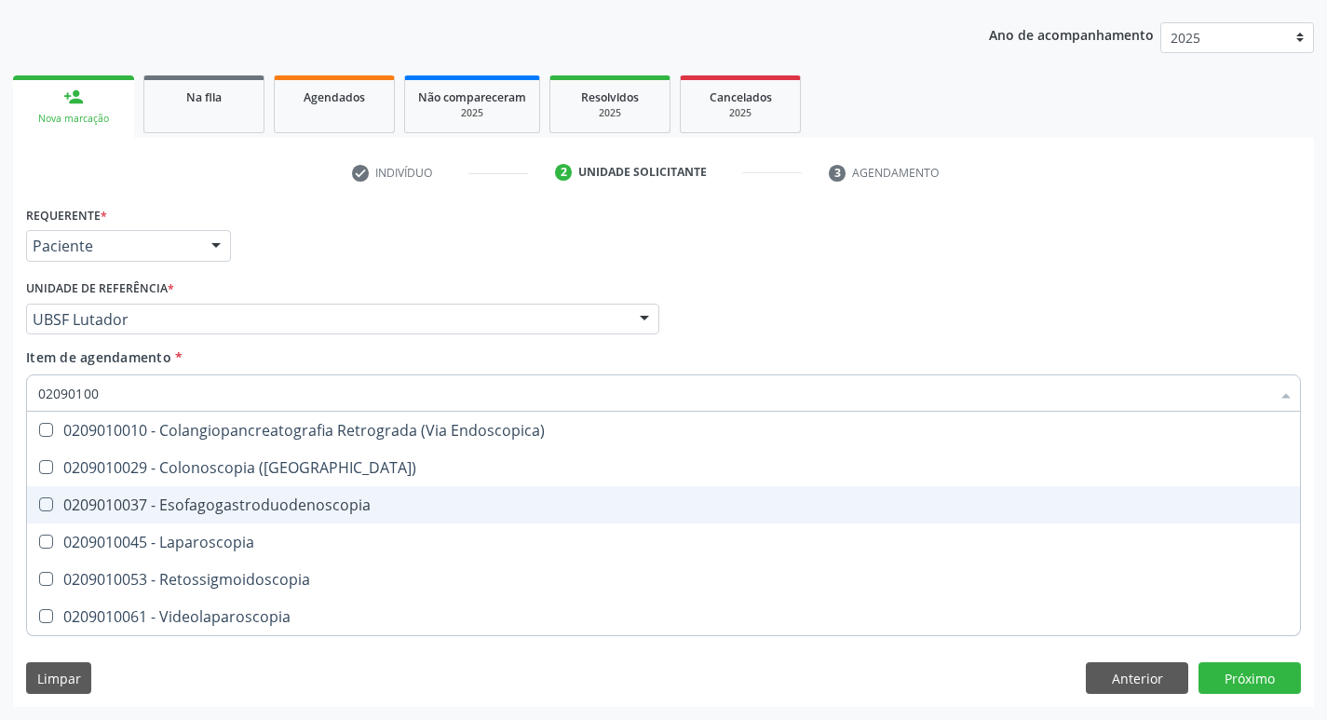
click at [40, 503] on Esofagogastroduodenoscopia at bounding box center [46, 504] width 14 height 14
click at [39, 503] on Esofagogastroduodenoscopia "checkbox" at bounding box center [33, 504] width 12 height 12
checkbox Esofagogastroduodenoscopia "true"
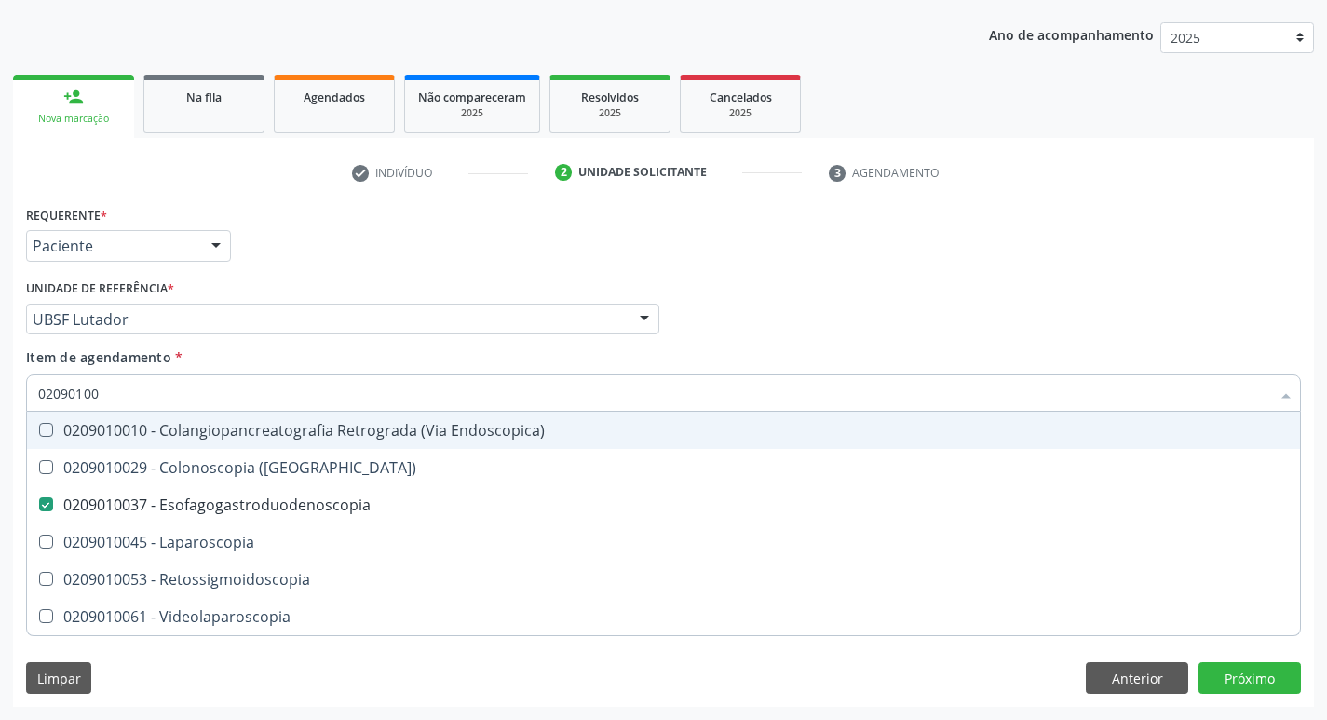
click at [888, 352] on div "Item de agendamento * 02090100 Desfazer seleção 0209010010 - Colangiopancreatog…" at bounding box center [663, 376] width 1275 height 59
checkbox \(Coloscopia\) "true"
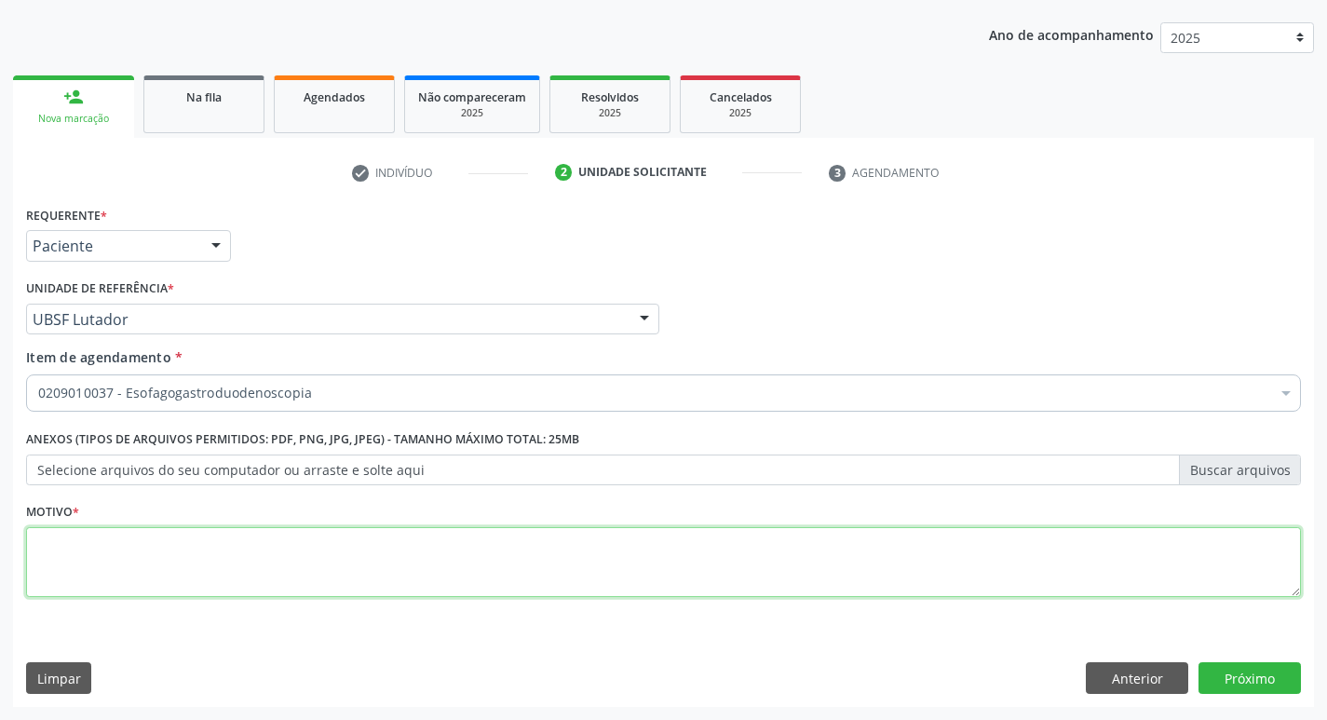
click at [56, 548] on textarea at bounding box center [663, 562] width 1275 height 71
type textarea "AVALIACAO"
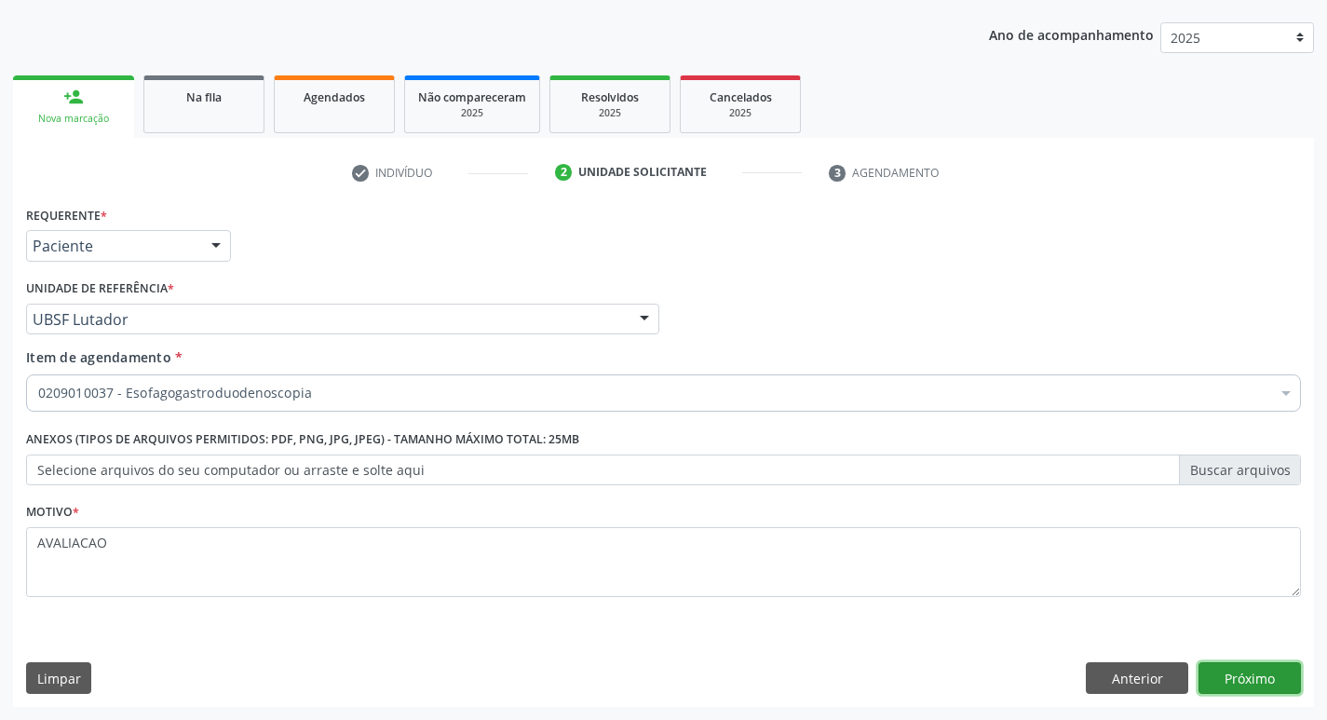
click at [1252, 671] on button "Próximo" at bounding box center [1250, 678] width 102 height 32
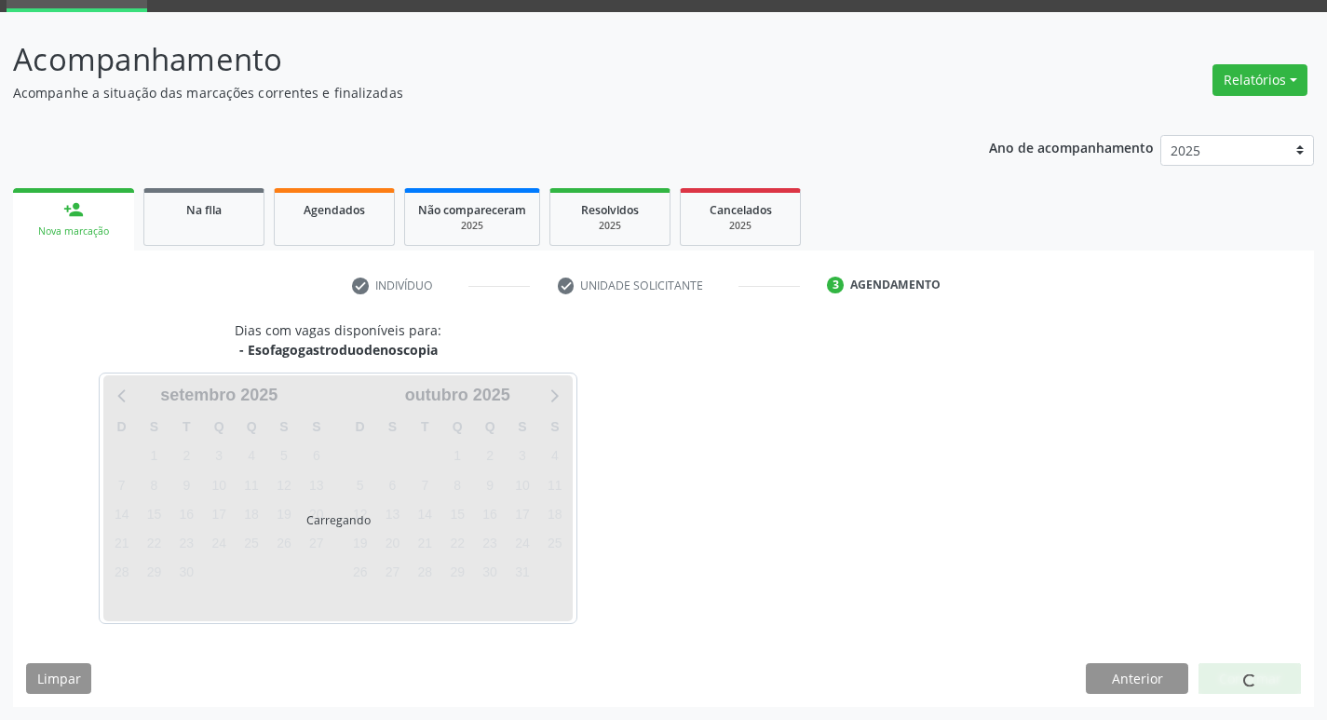
scroll to position [145, 0]
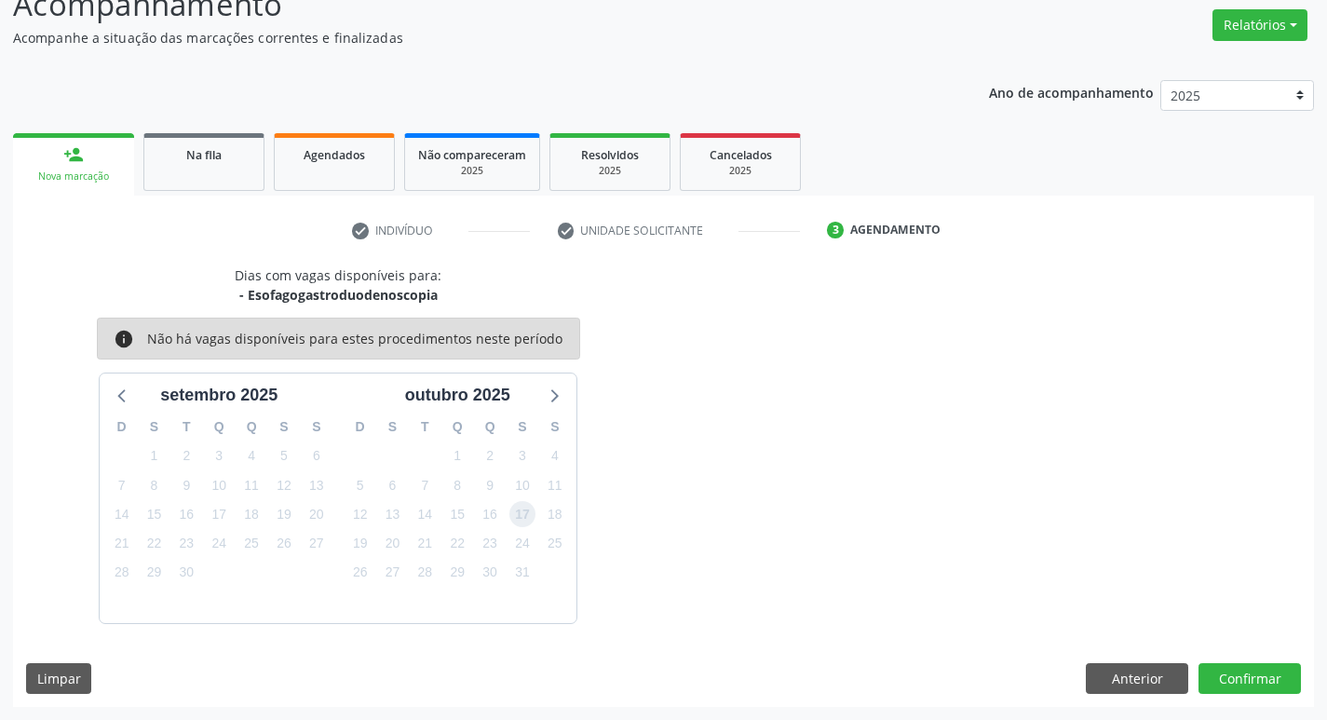
click at [516, 504] on span "17" at bounding box center [523, 514] width 26 height 26
click at [1240, 680] on button "Confirmar" at bounding box center [1250, 679] width 102 height 32
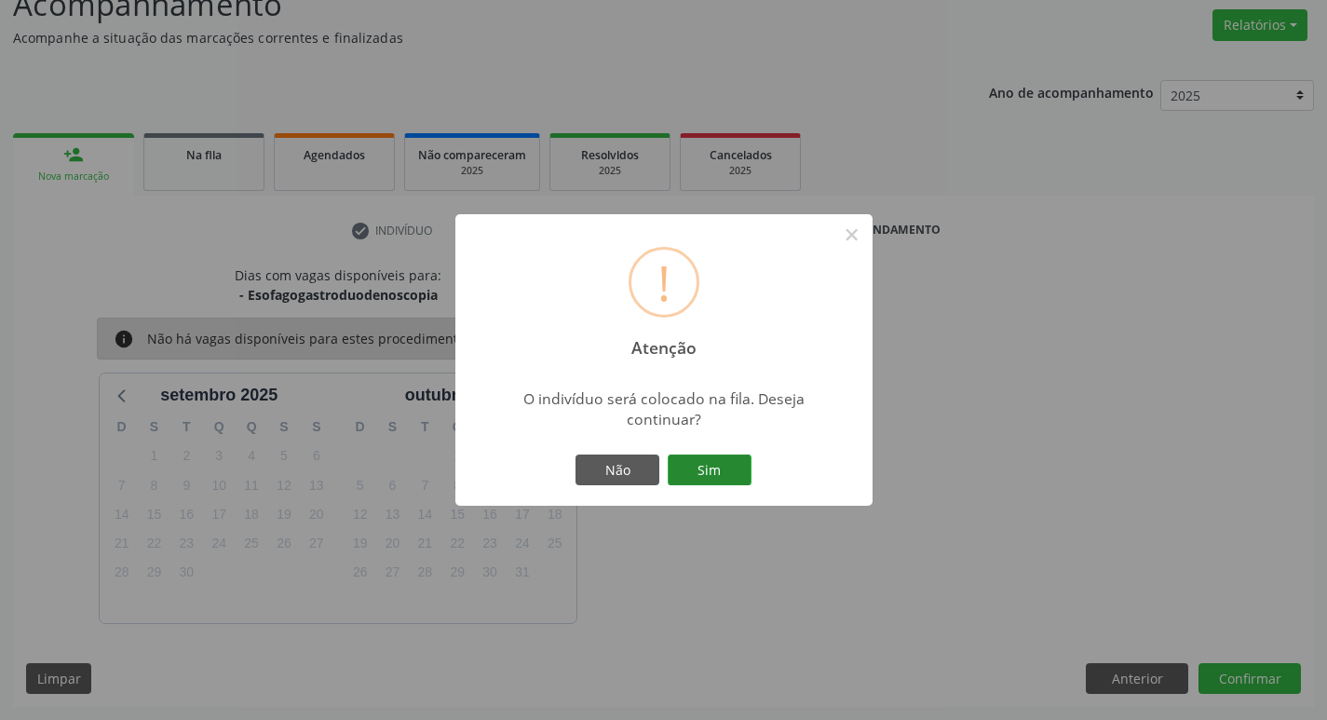
click at [720, 473] on button "Sim" at bounding box center [710, 471] width 84 height 32
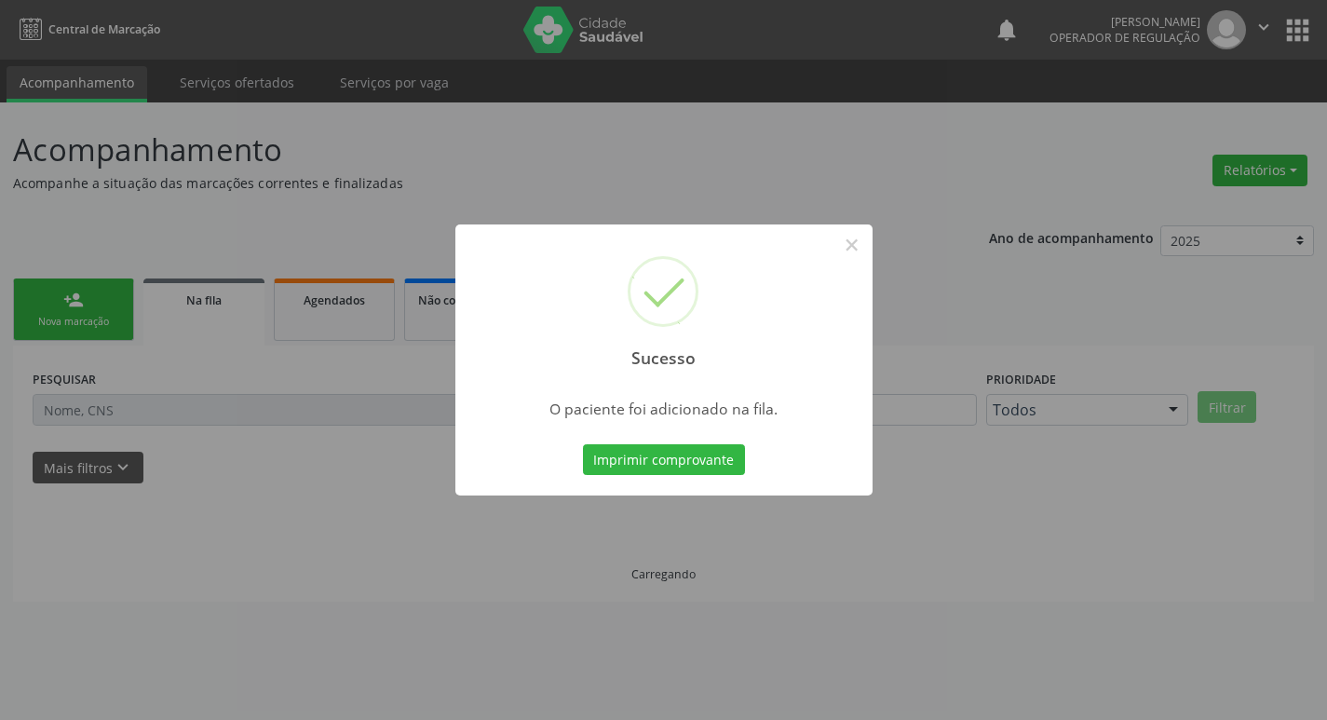
scroll to position [0, 0]
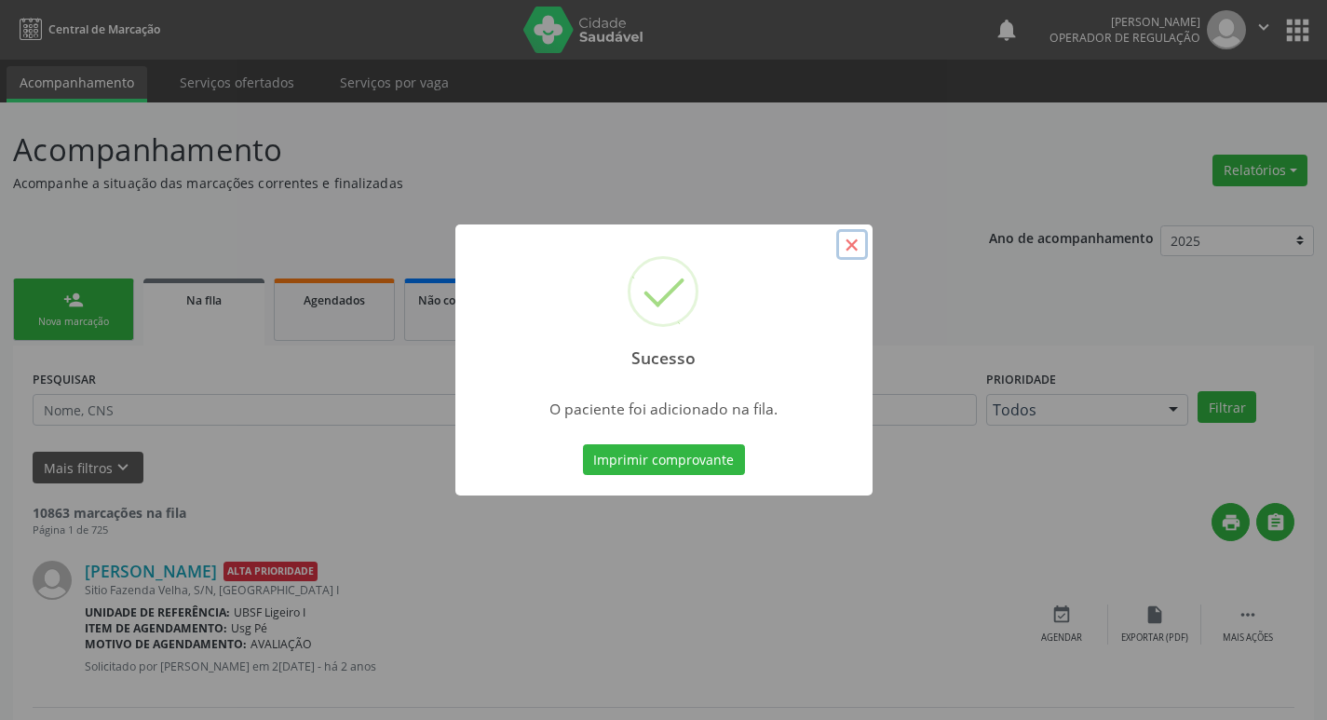
click at [854, 246] on button "×" at bounding box center [852, 245] width 32 height 32
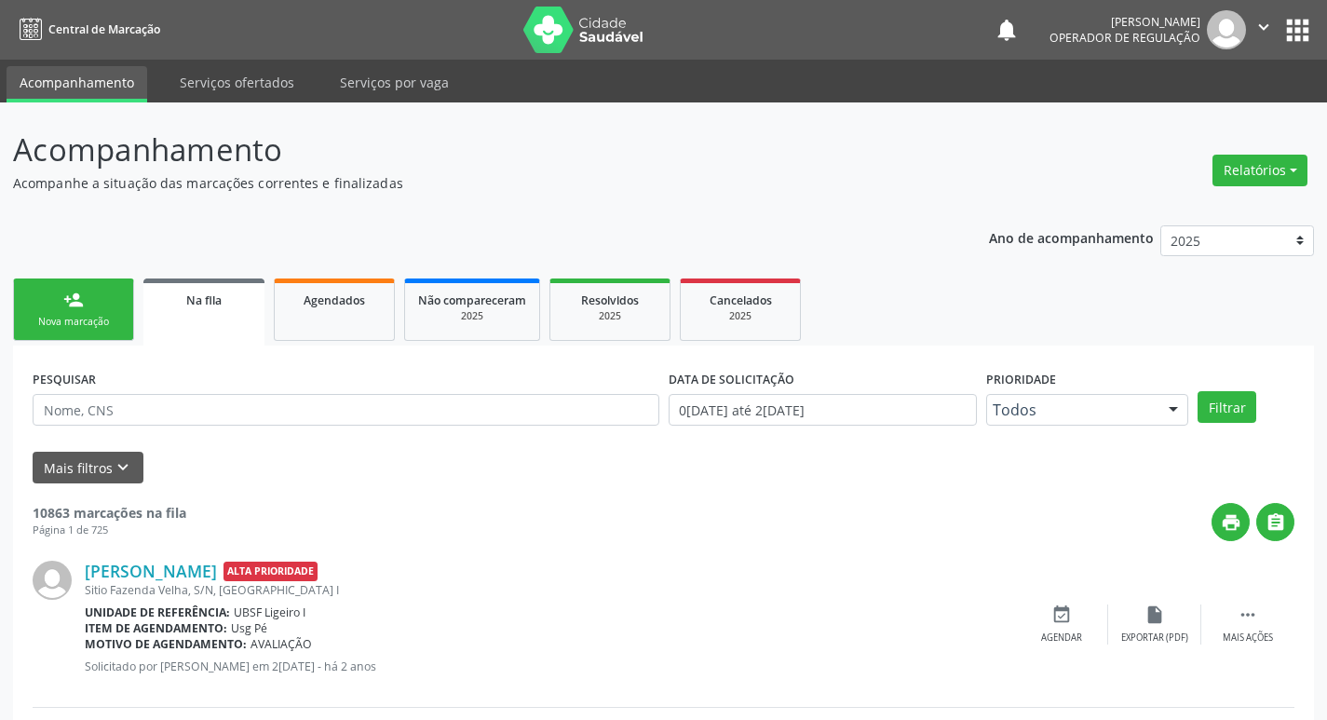
click at [60, 308] on link "person_add Nova marcação" at bounding box center [73, 310] width 121 height 62
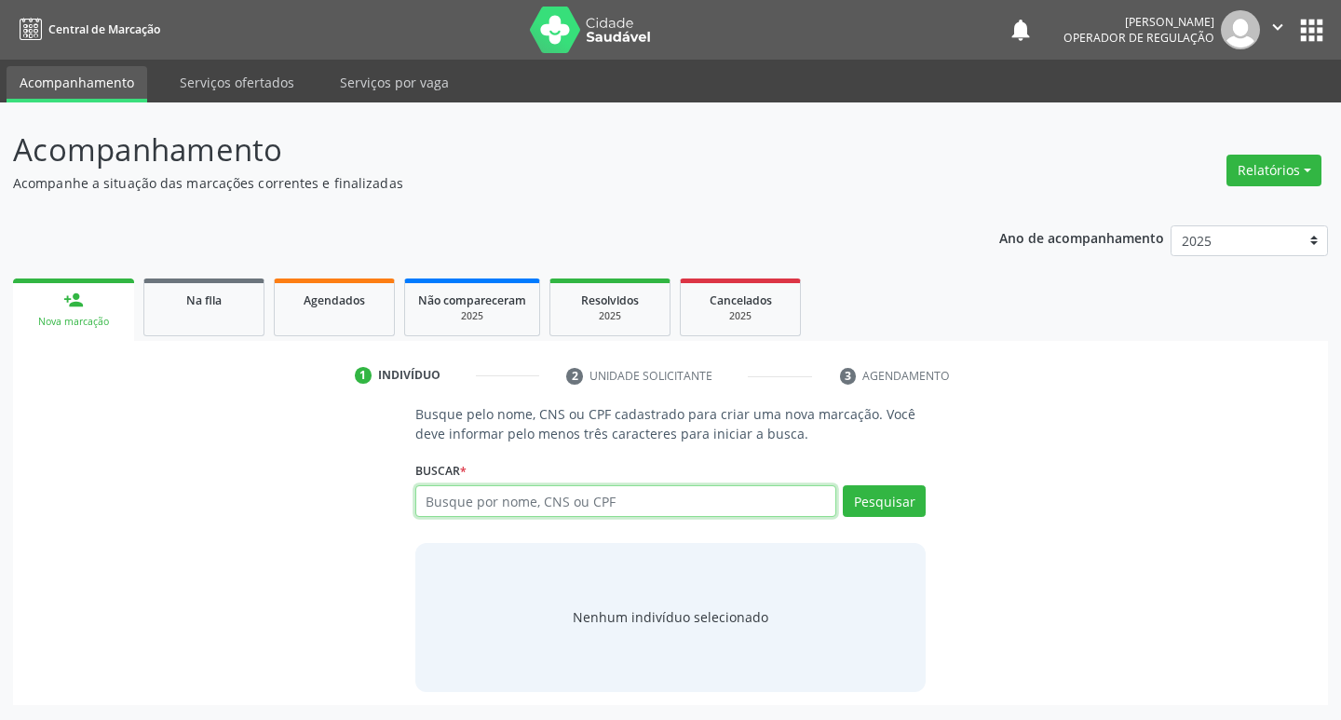
click at [482, 496] on input "text" at bounding box center [626, 501] width 422 height 32
type input "704100152865175"
click at [904, 504] on button "Pesquisar" at bounding box center [884, 501] width 83 height 32
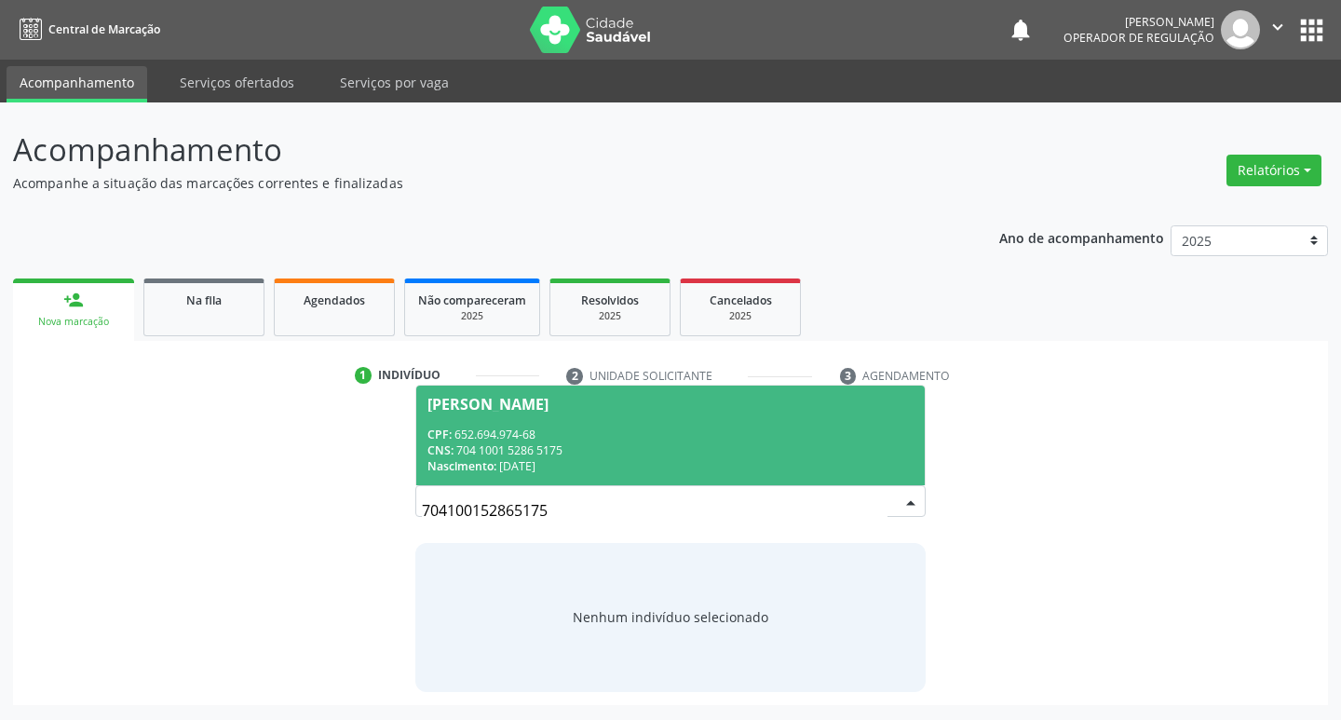
click at [515, 405] on div "Francisca da Silva Pereira" at bounding box center [488, 404] width 121 height 15
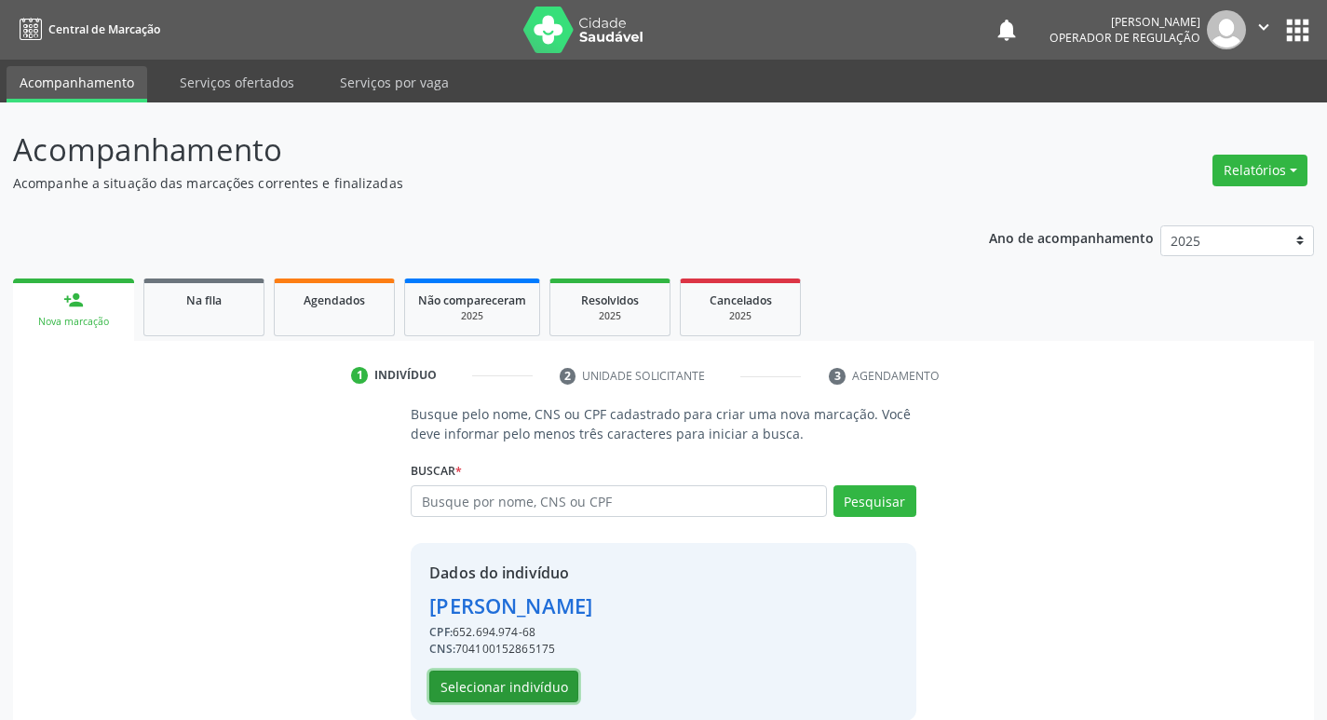
click at [501, 688] on button "Selecionar indivíduo" at bounding box center [503, 687] width 149 height 32
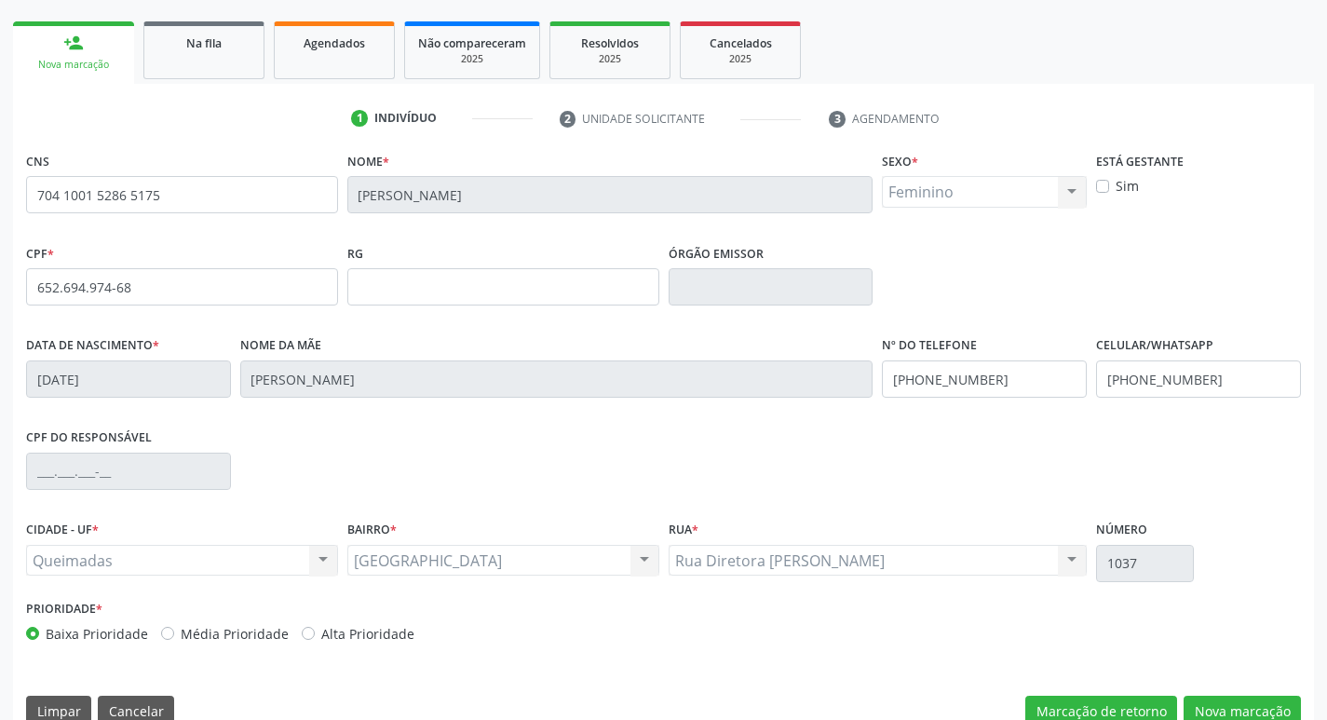
scroll to position [290, 0]
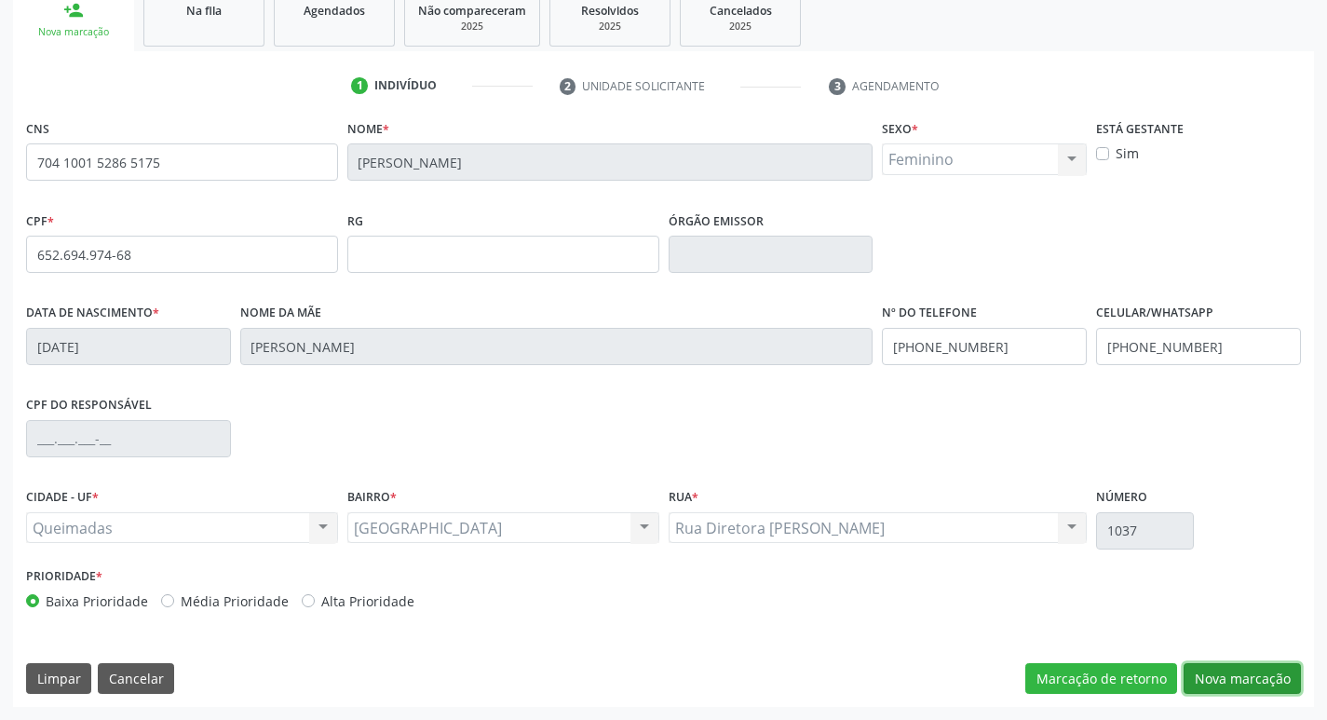
click at [1259, 671] on button "Nova marcação" at bounding box center [1242, 679] width 117 height 32
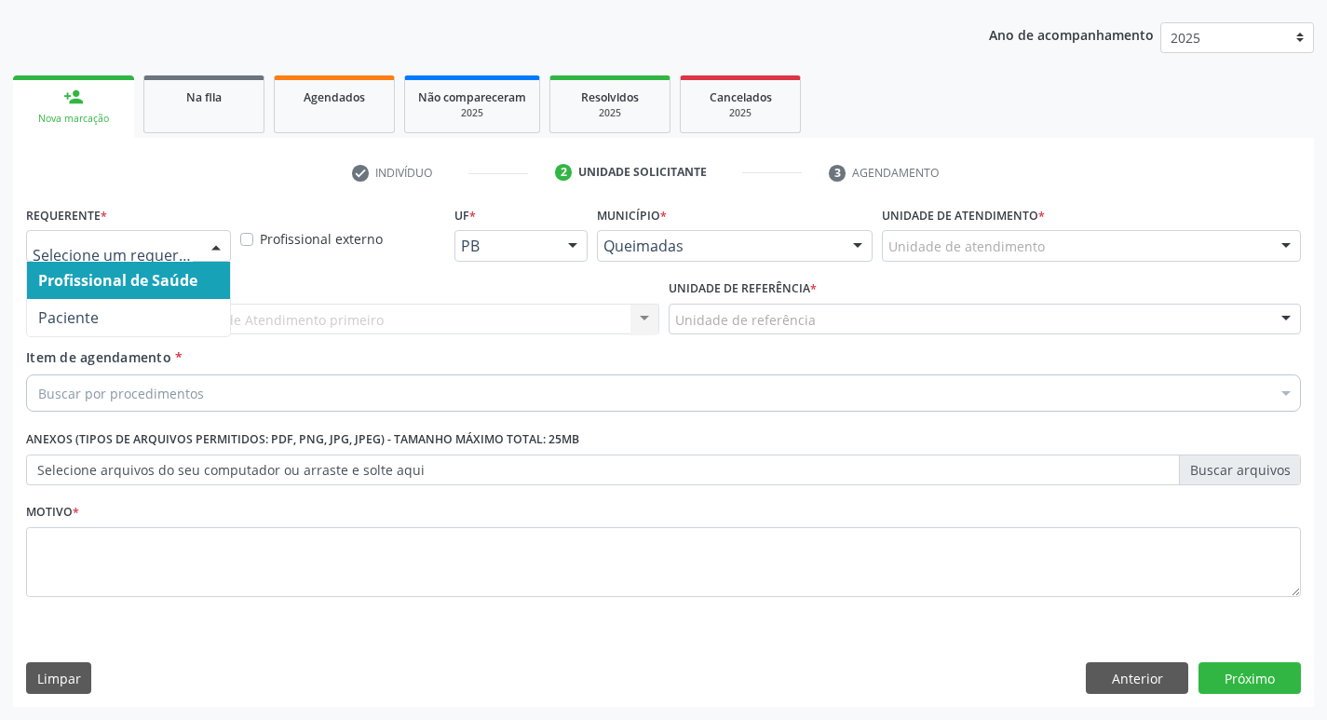
click at [214, 240] on div at bounding box center [216, 247] width 28 height 32
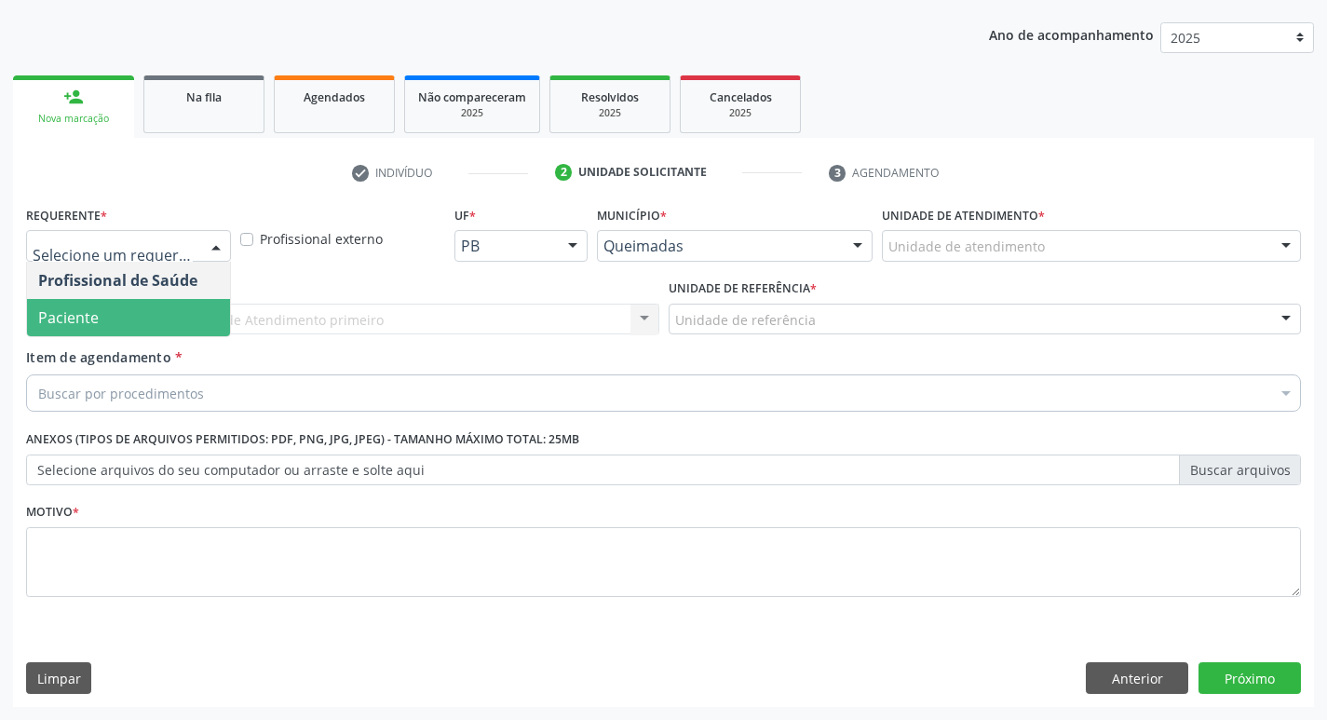
click at [198, 314] on span "Paciente" at bounding box center [128, 317] width 203 height 37
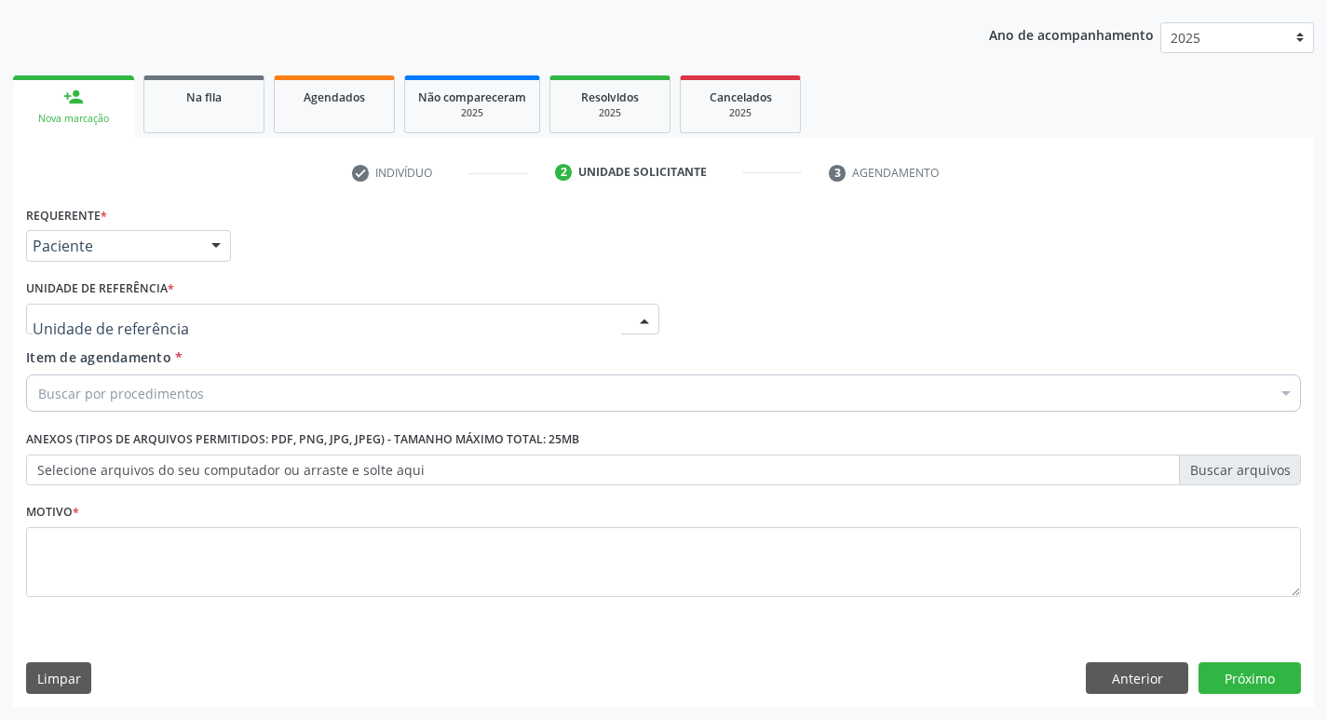
click at [179, 314] on div at bounding box center [342, 320] width 633 height 32
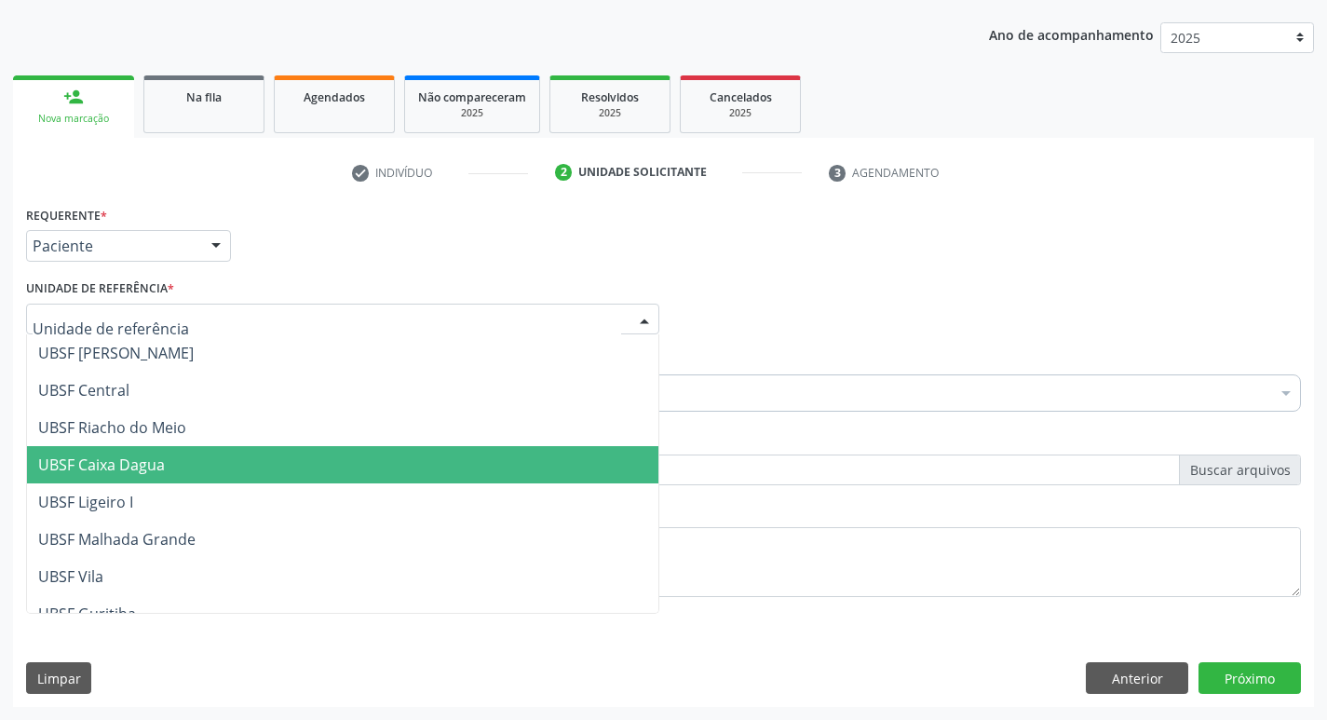
scroll to position [467, 0]
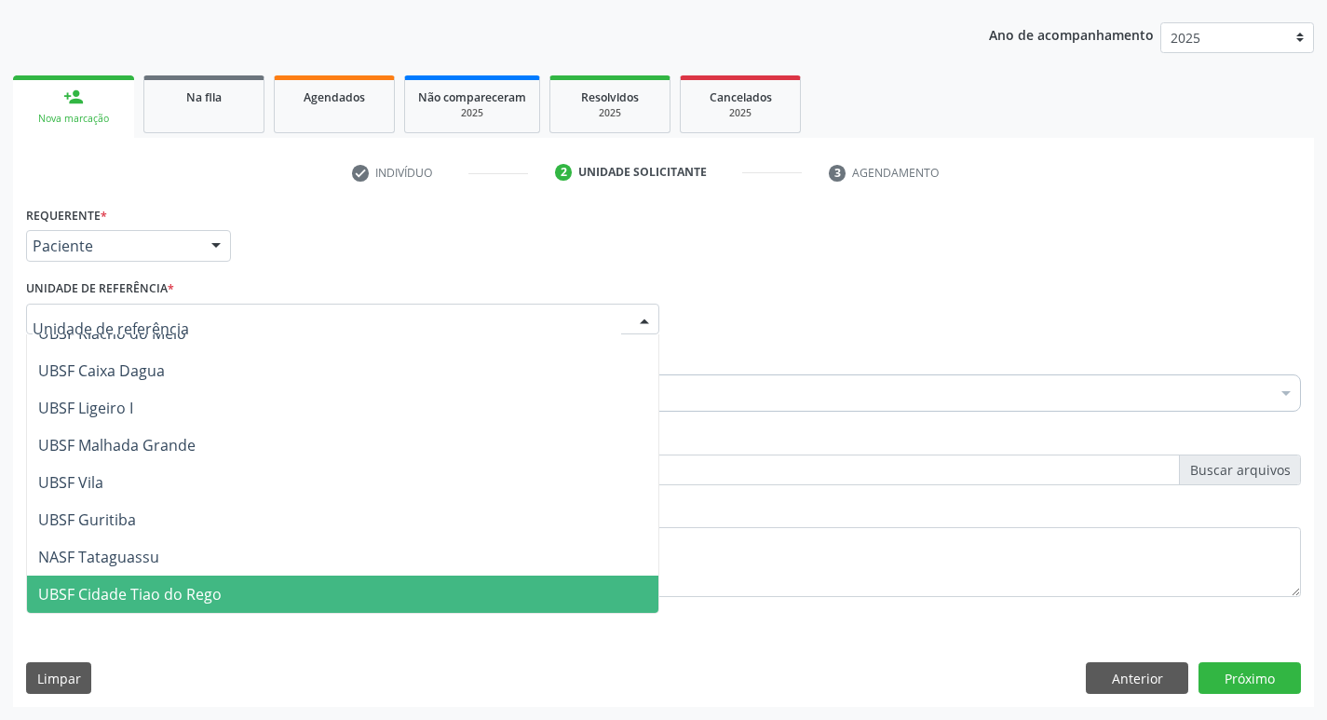
click at [169, 581] on span "UBSF Cidade Tiao do Rego" at bounding box center [343, 594] width 632 height 37
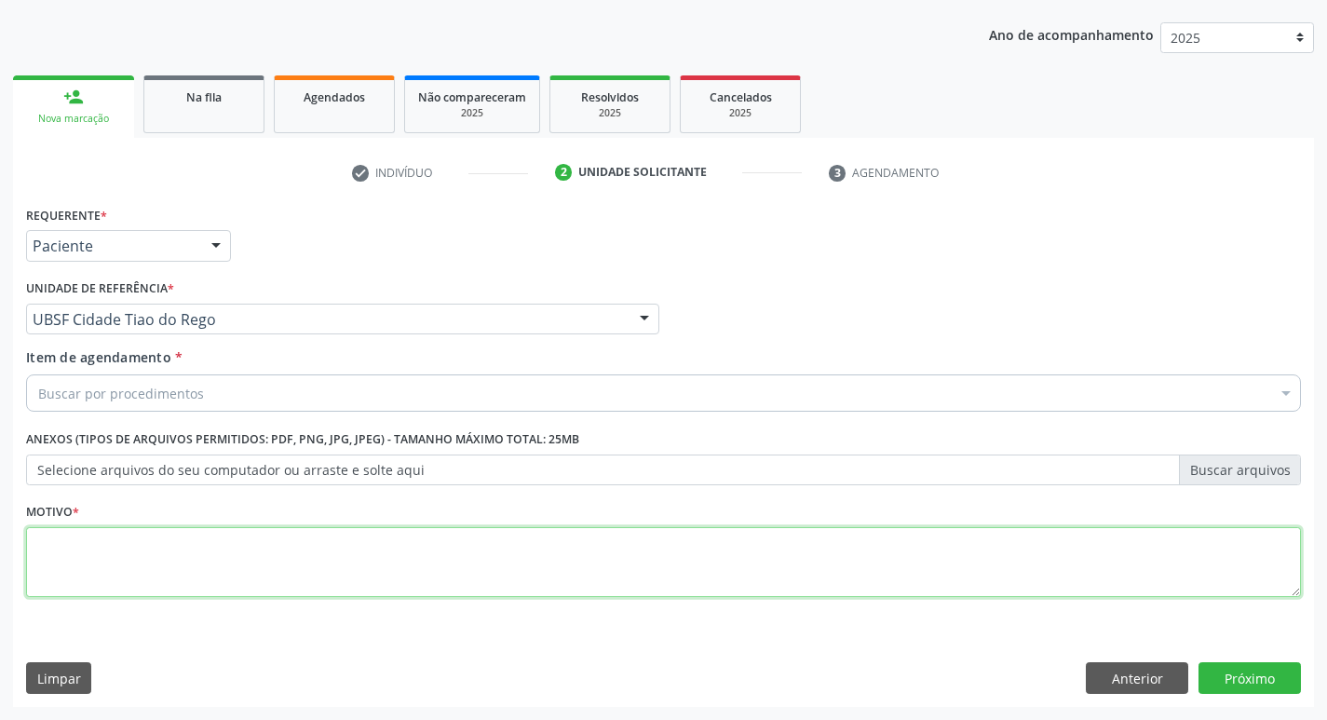
click at [131, 551] on textarea at bounding box center [663, 562] width 1275 height 71
type textarea "CONSULTA REUMATO"
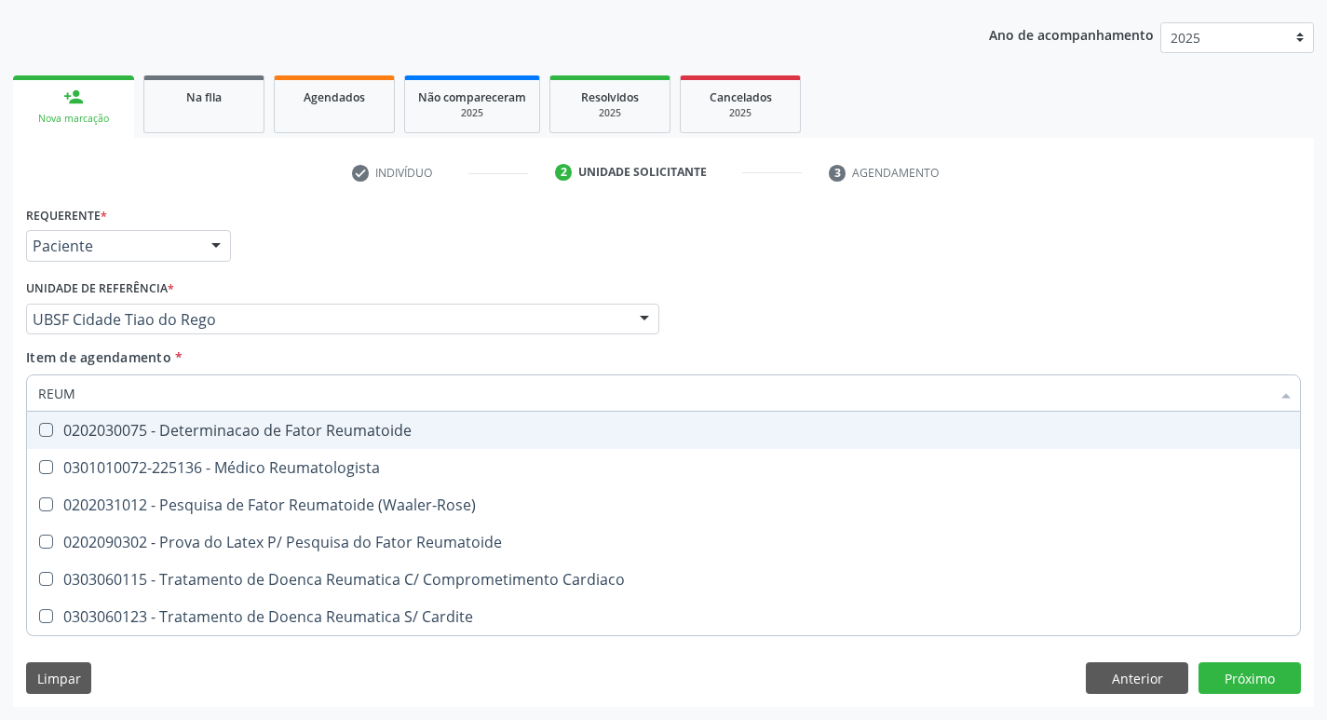
type input "REUMA"
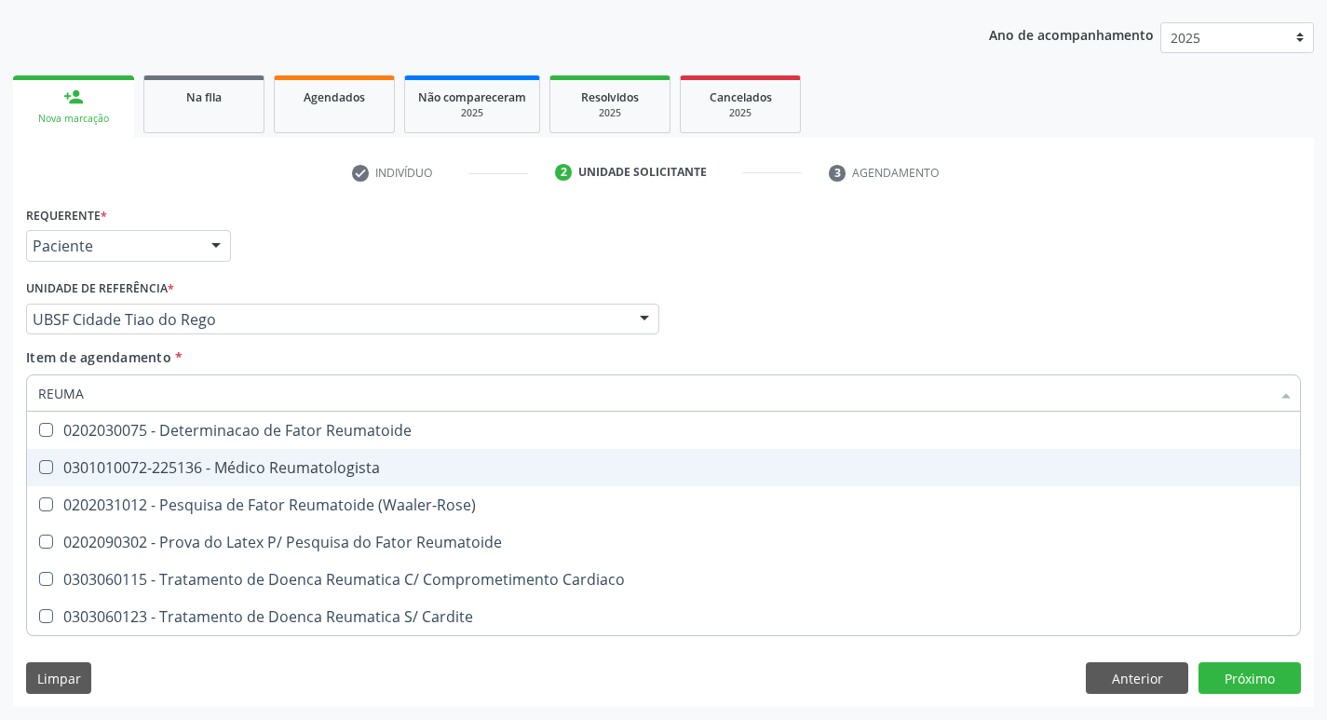
click at [44, 462] on Reumatologista at bounding box center [46, 467] width 14 height 14
click at [39, 462] on Reumatologista "checkbox" at bounding box center [33, 467] width 12 height 12
checkbox Reumatologista "true"
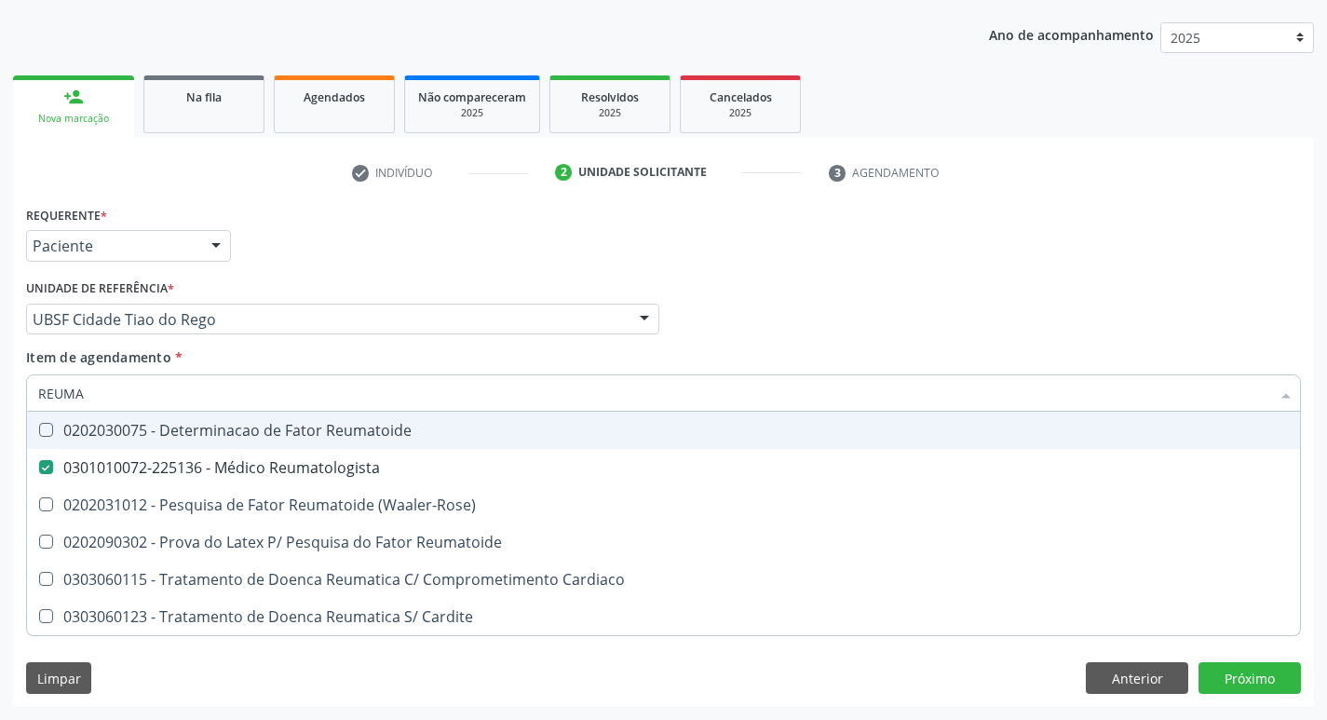
click at [772, 336] on div "Profissional Solicitante Por favor, selecione a Unidade de Atendimento primeiro…" at bounding box center [663, 311] width 1285 height 73
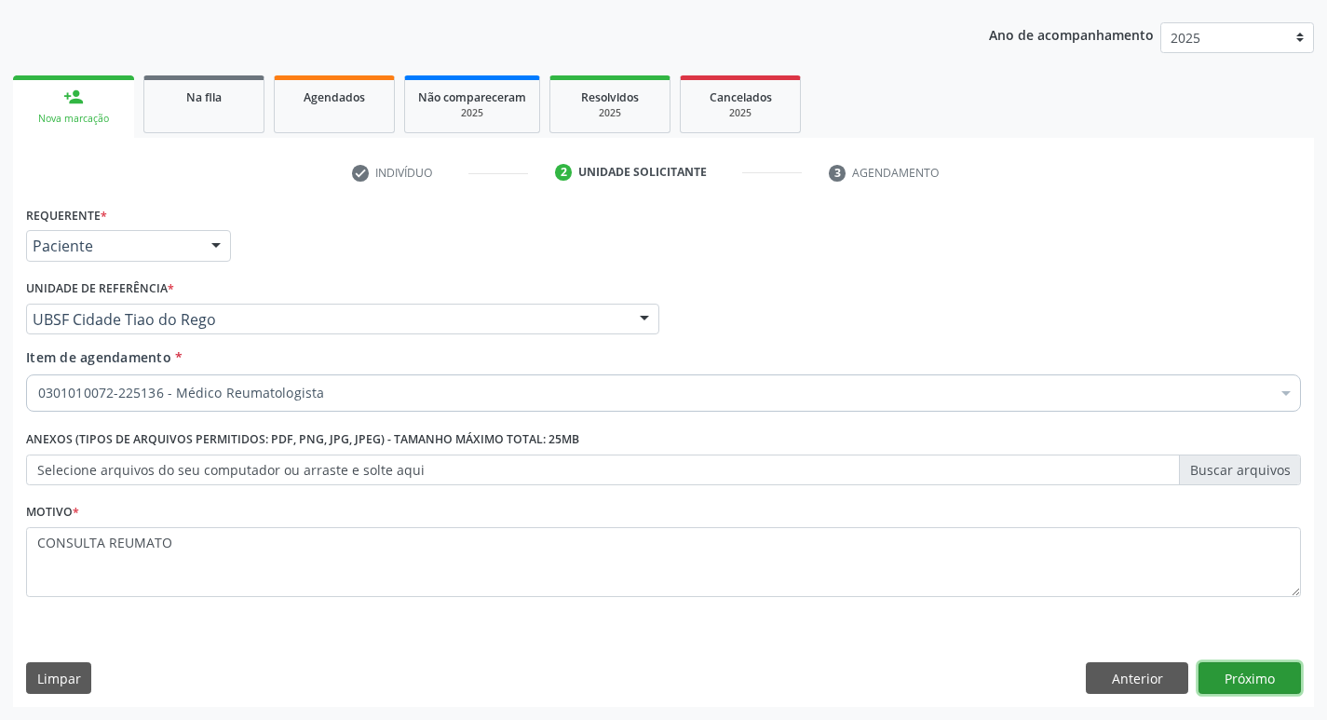
click at [1253, 685] on button "Próximo" at bounding box center [1250, 678] width 102 height 32
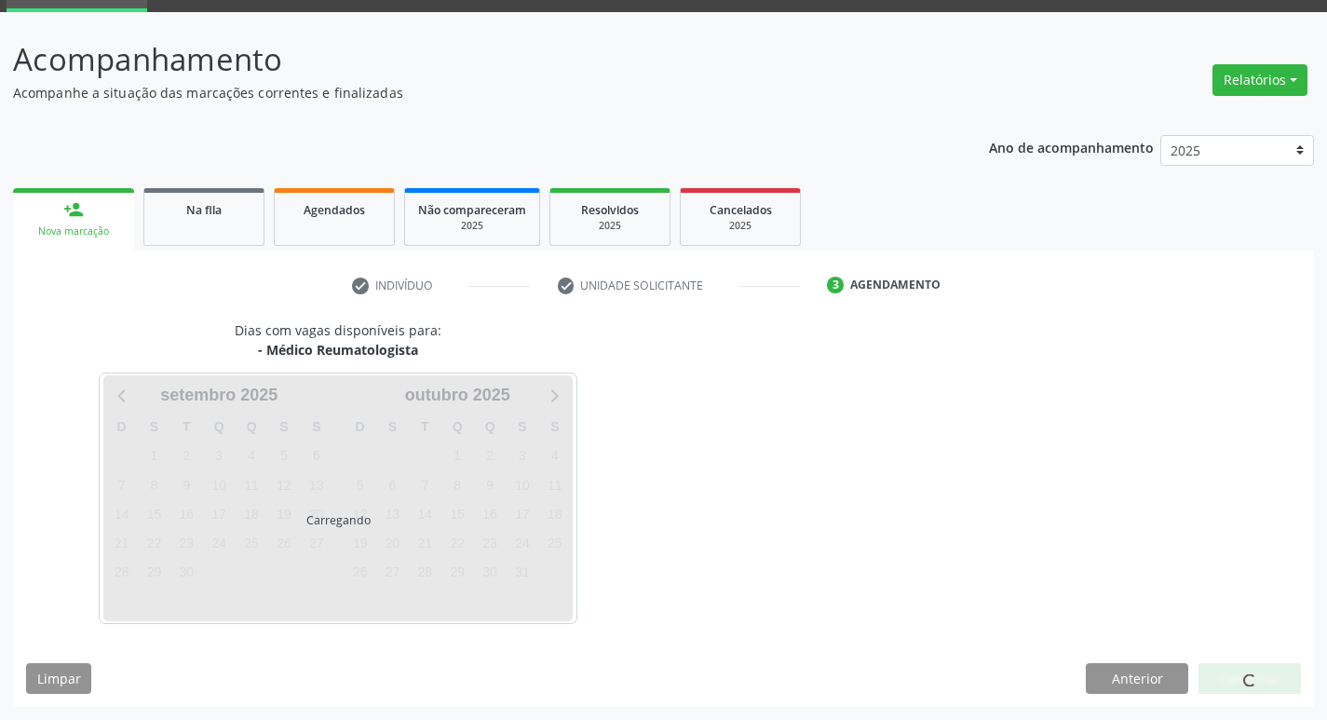
scroll to position [145, 0]
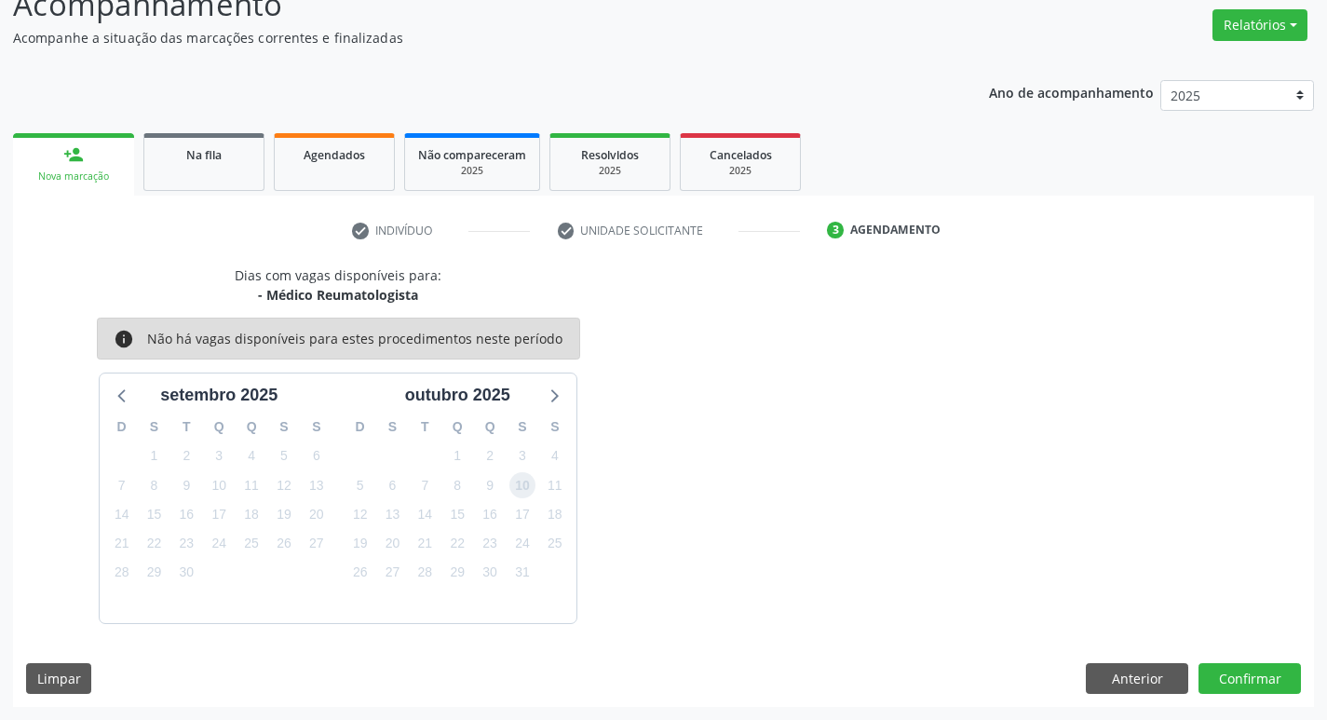
click at [529, 487] on span "10" at bounding box center [523, 485] width 26 height 26
click at [1243, 670] on button "Confirmar" at bounding box center [1250, 679] width 102 height 32
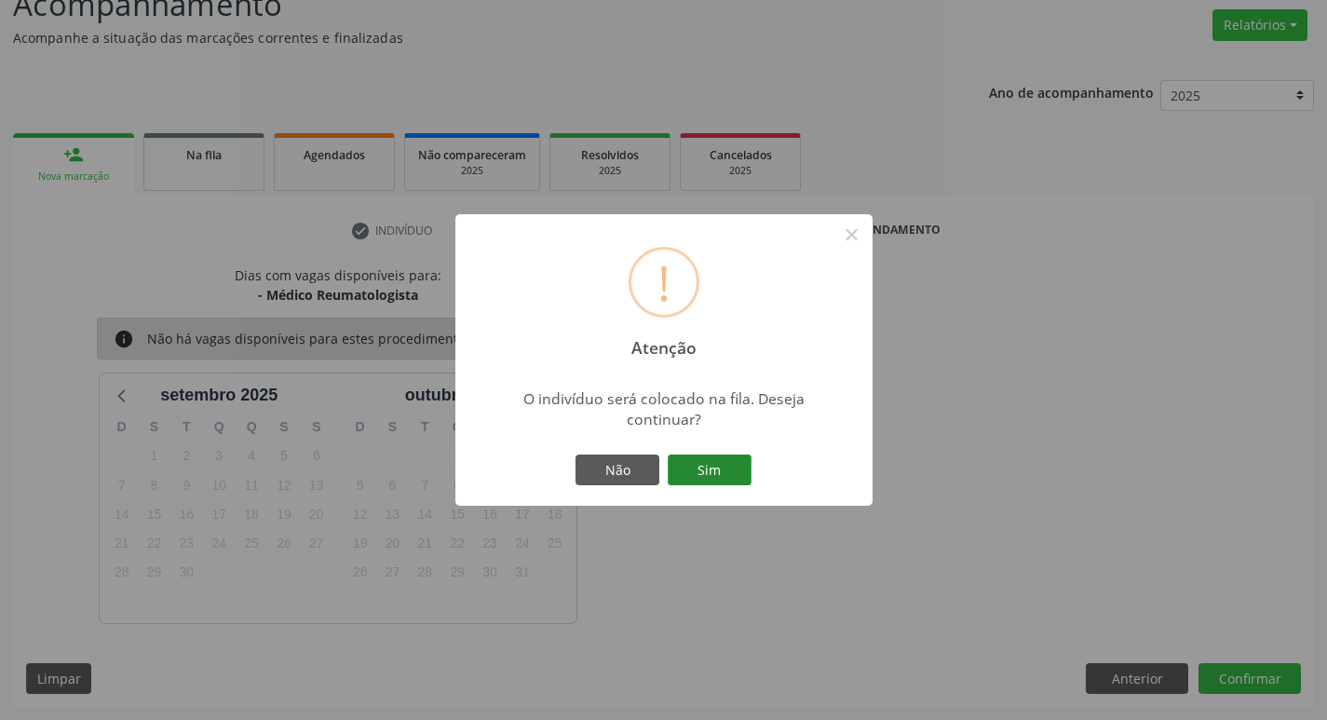
click at [703, 461] on button "Sim" at bounding box center [710, 471] width 84 height 32
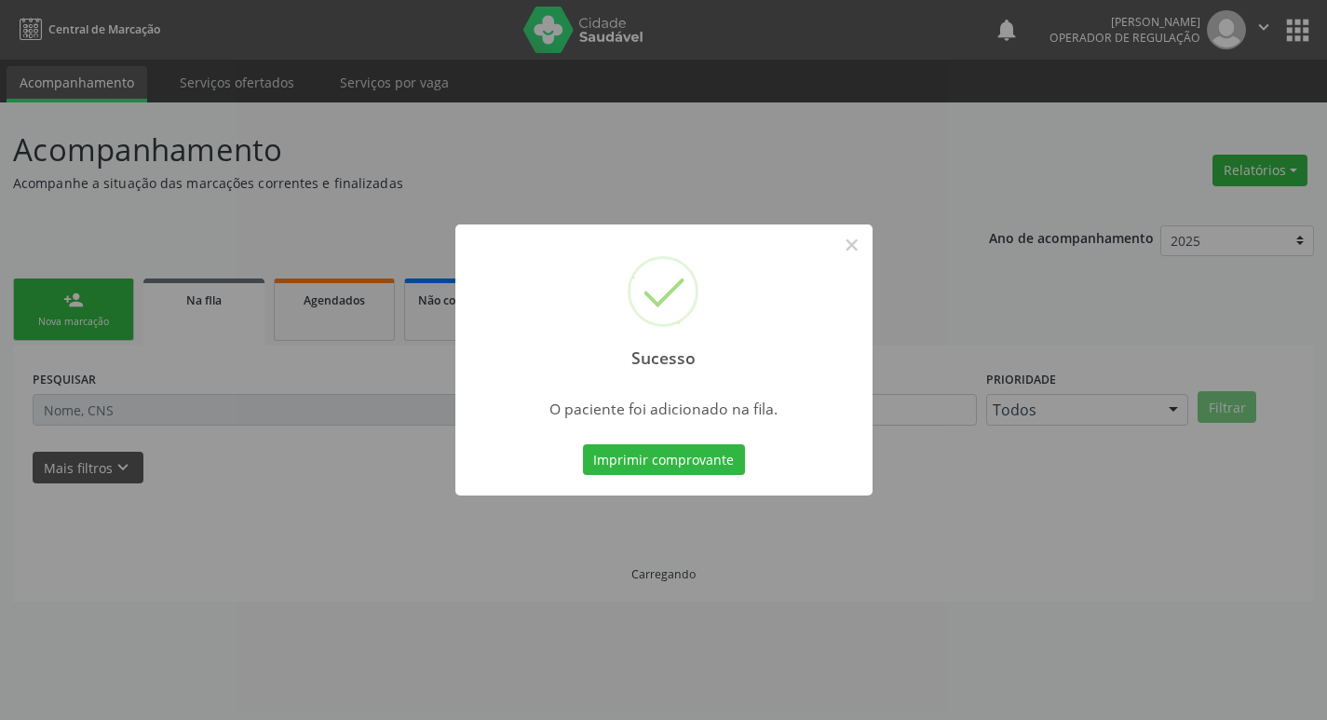
scroll to position [0, 0]
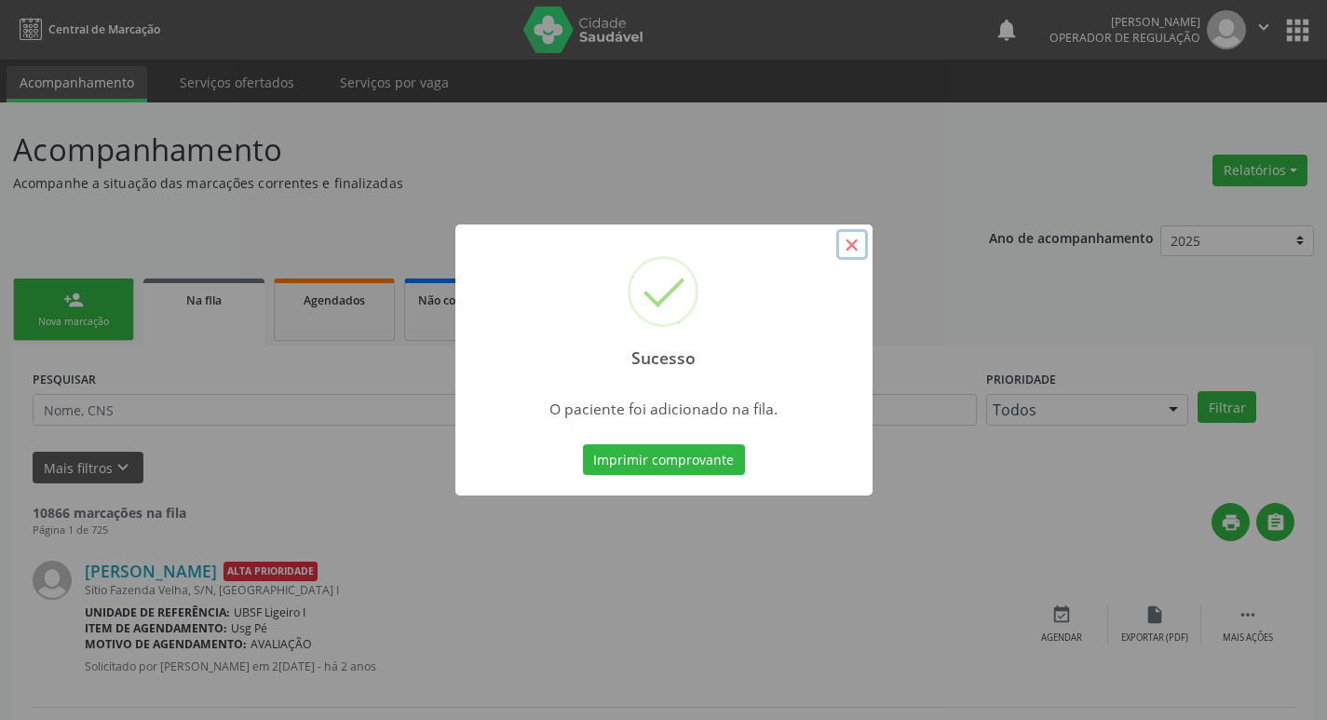
click at [861, 237] on button "×" at bounding box center [852, 245] width 32 height 32
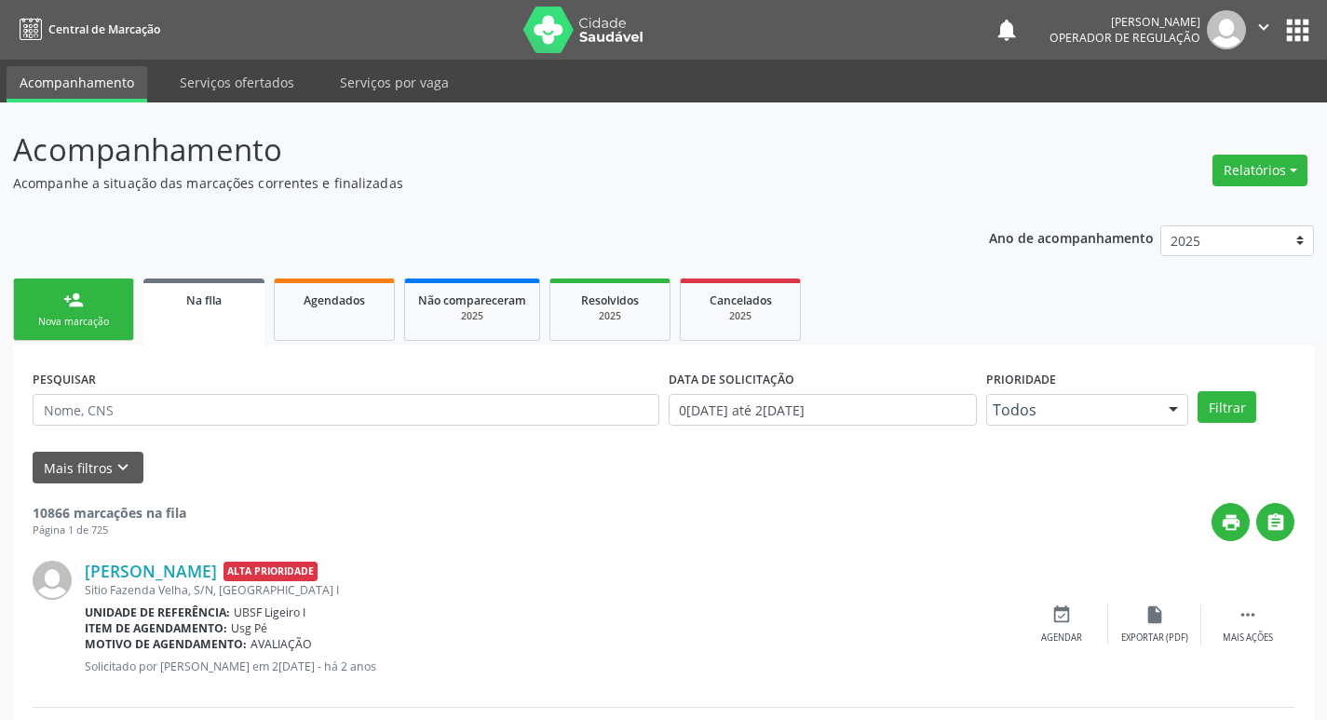
click at [102, 320] on div "Nova marcação" at bounding box center [73, 322] width 93 height 14
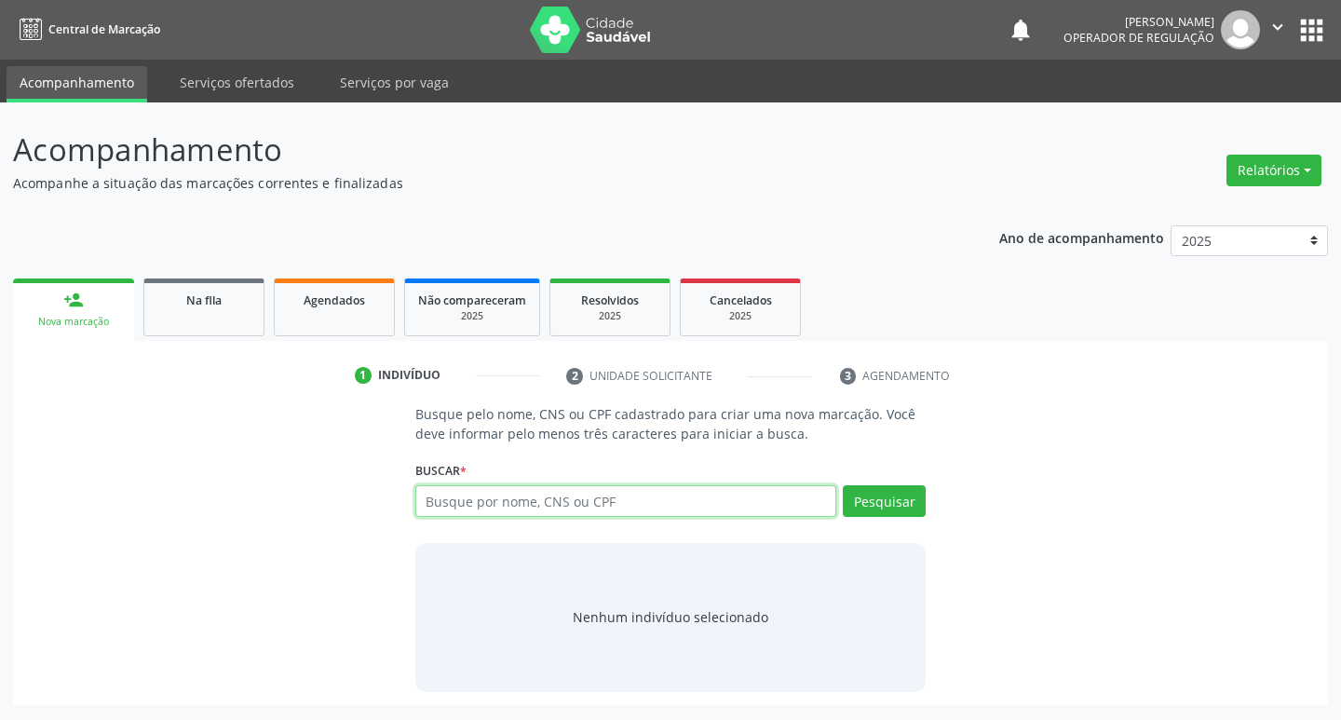
click at [496, 499] on input "text" at bounding box center [626, 501] width 422 height 32
click at [457, 498] on input "text" at bounding box center [626, 501] width 422 height 32
type input "700601902547364"
click at [869, 503] on button "Pesquisar" at bounding box center [884, 501] width 83 height 32
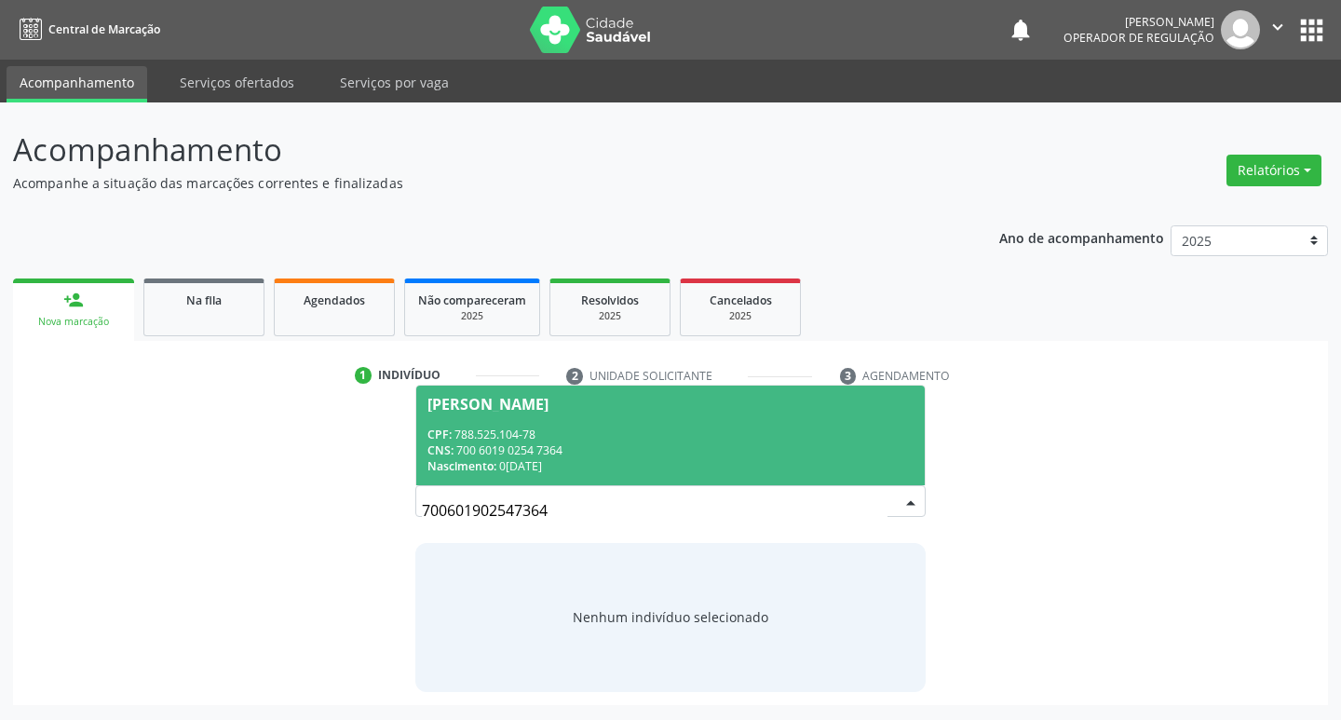
click at [524, 394] on span "Edson Alves de Souza CPF: 788.525.104-78 CNS: 700 6019 0254 7364 Nascimento: 09…" at bounding box center [671, 436] width 510 height 100
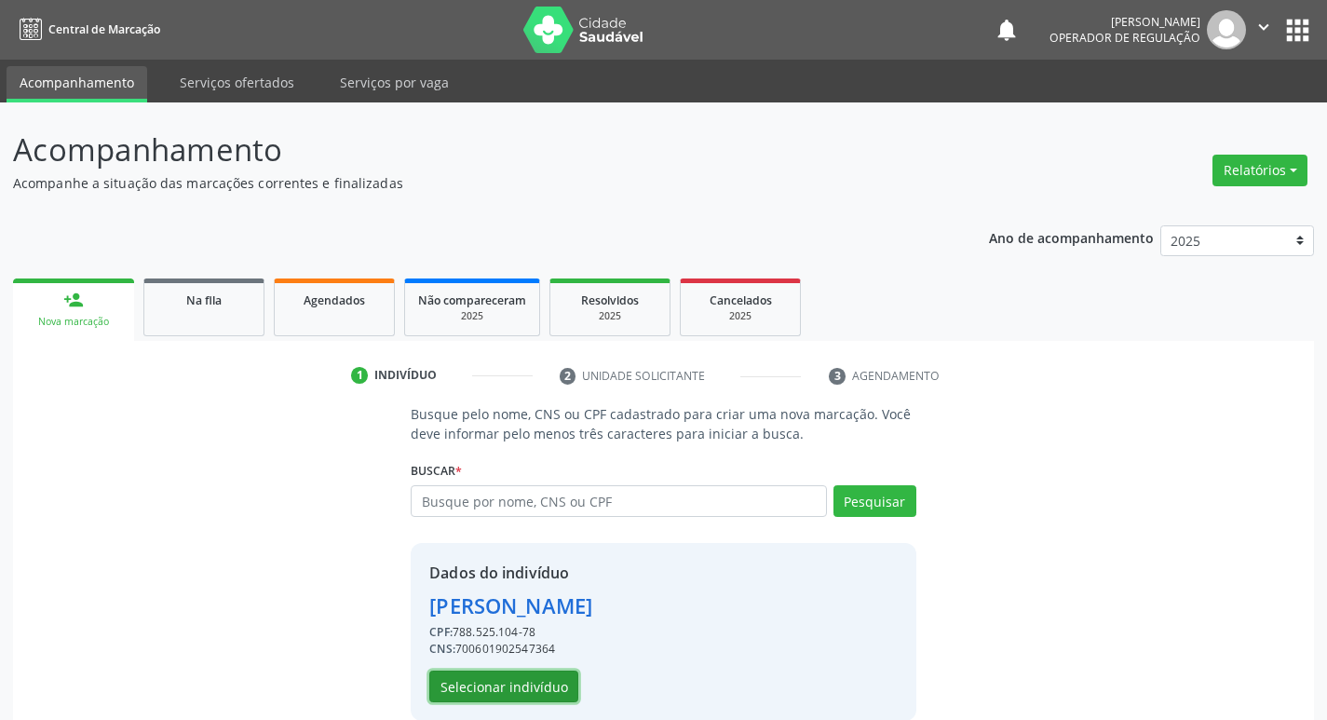
click at [519, 686] on button "Selecionar indivíduo" at bounding box center [503, 687] width 149 height 32
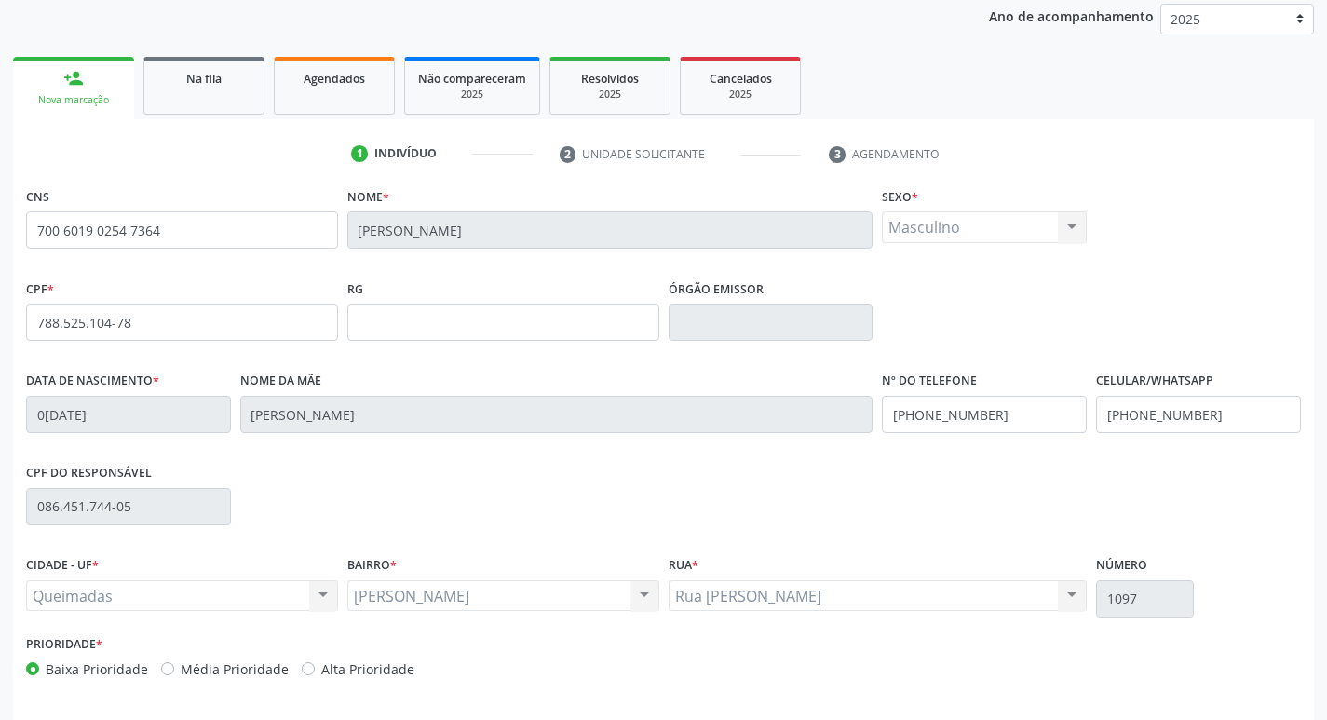
scroll to position [290, 0]
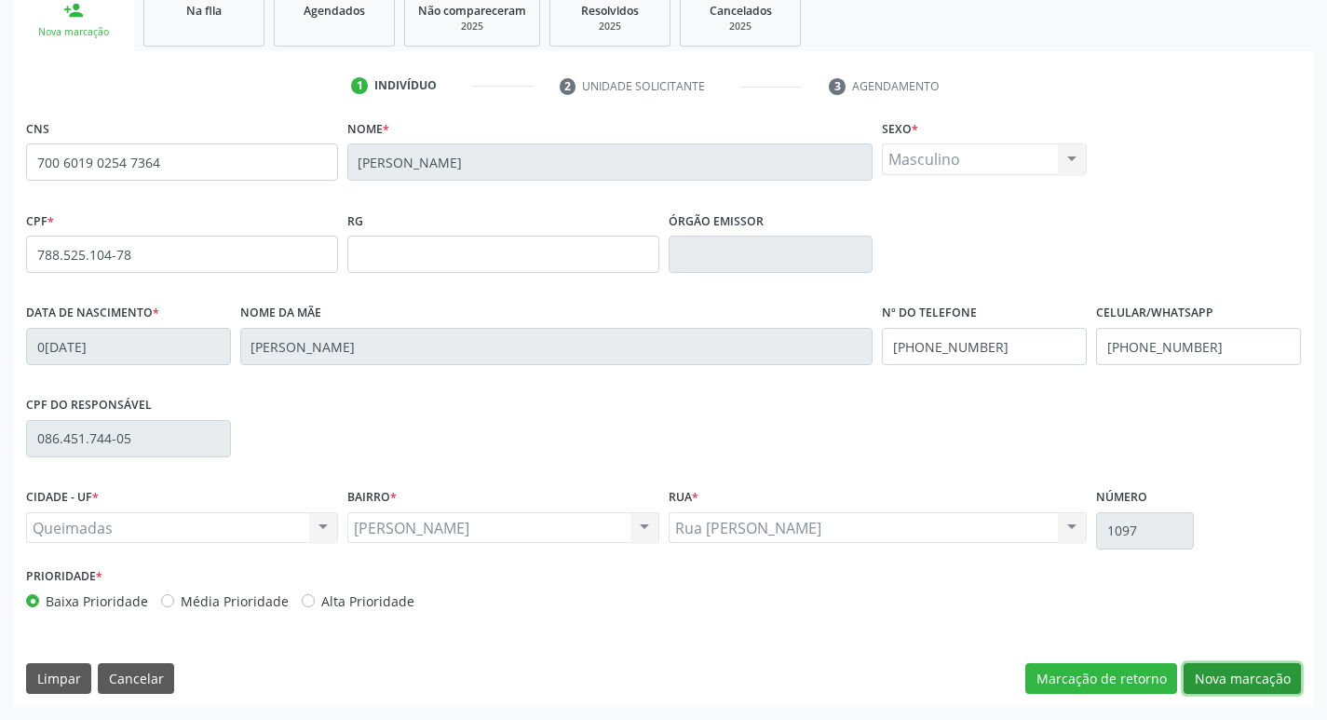
click at [1245, 678] on button "Nova marcação" at bounding box center [1242, 679] width 117 height 32
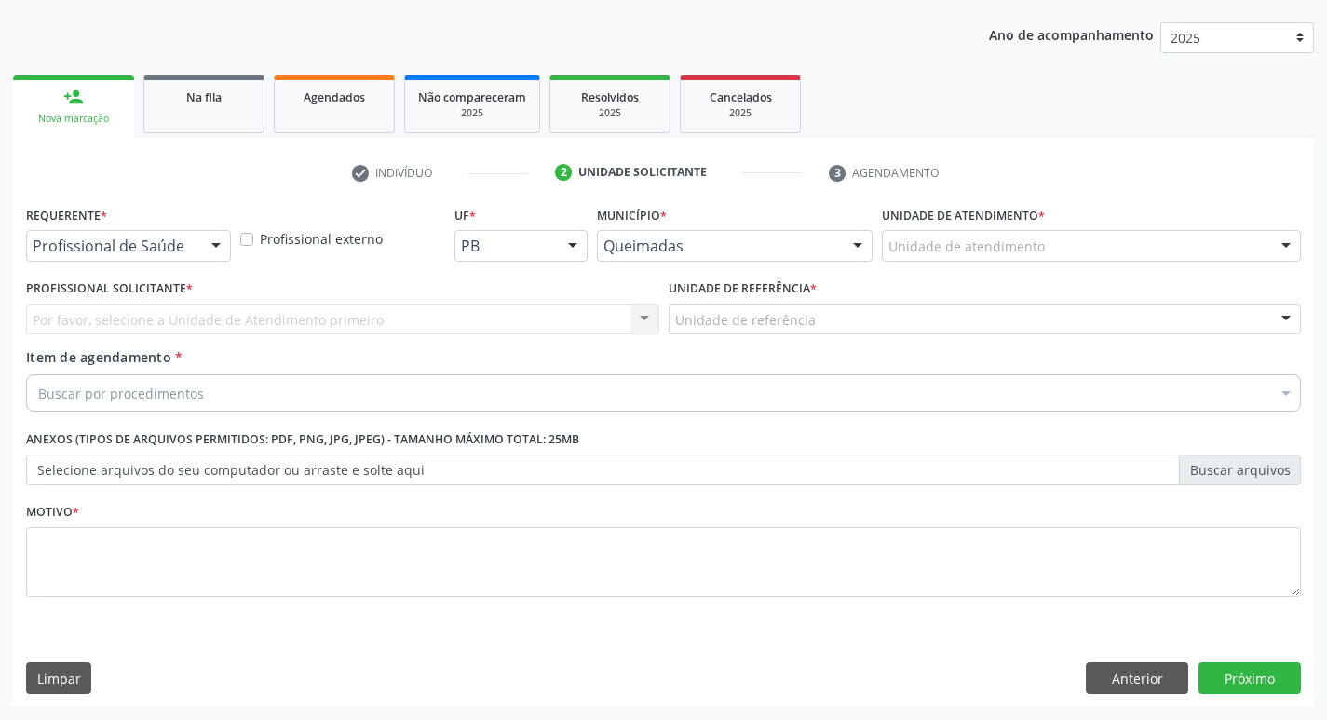
scroll to position [203, 0]
click at [217, 243] on div at bounding box center [216, 247] width 28 height 32
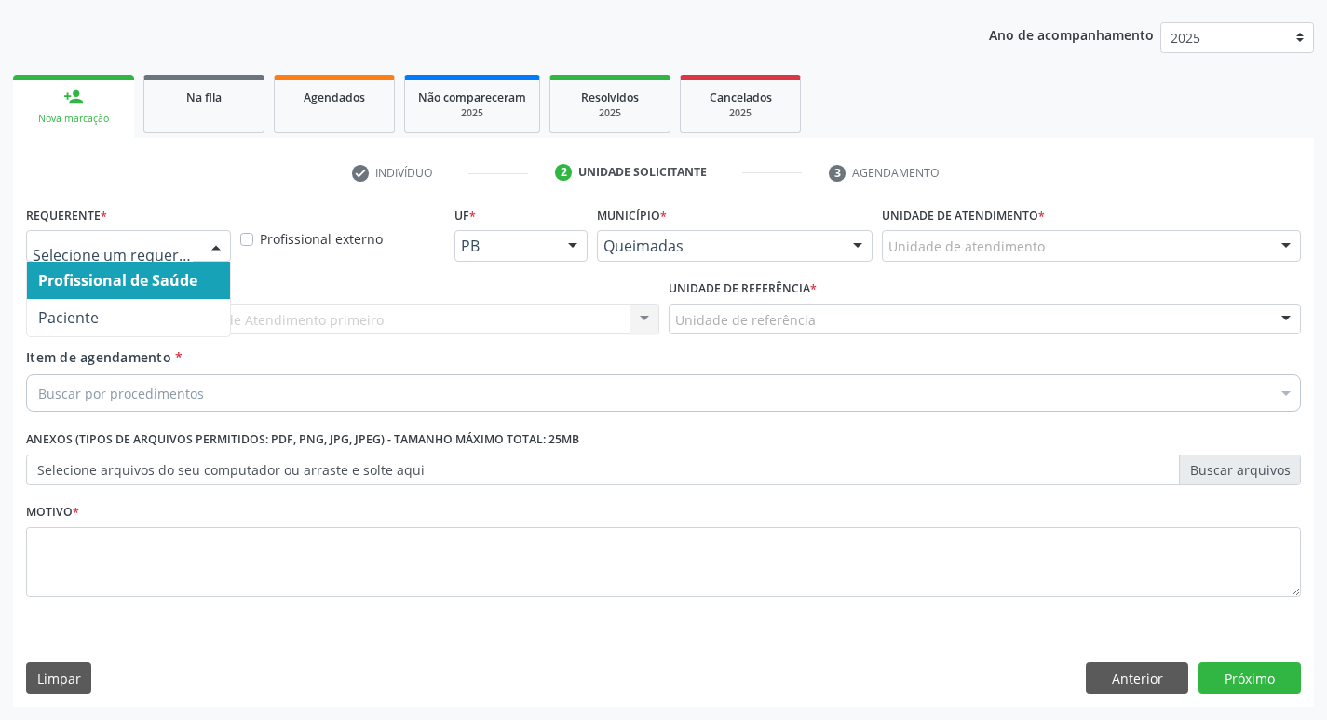
click at [170, 297] on span "Profissional de Saúde" at bounding box center [128, 280] width 203 height 37
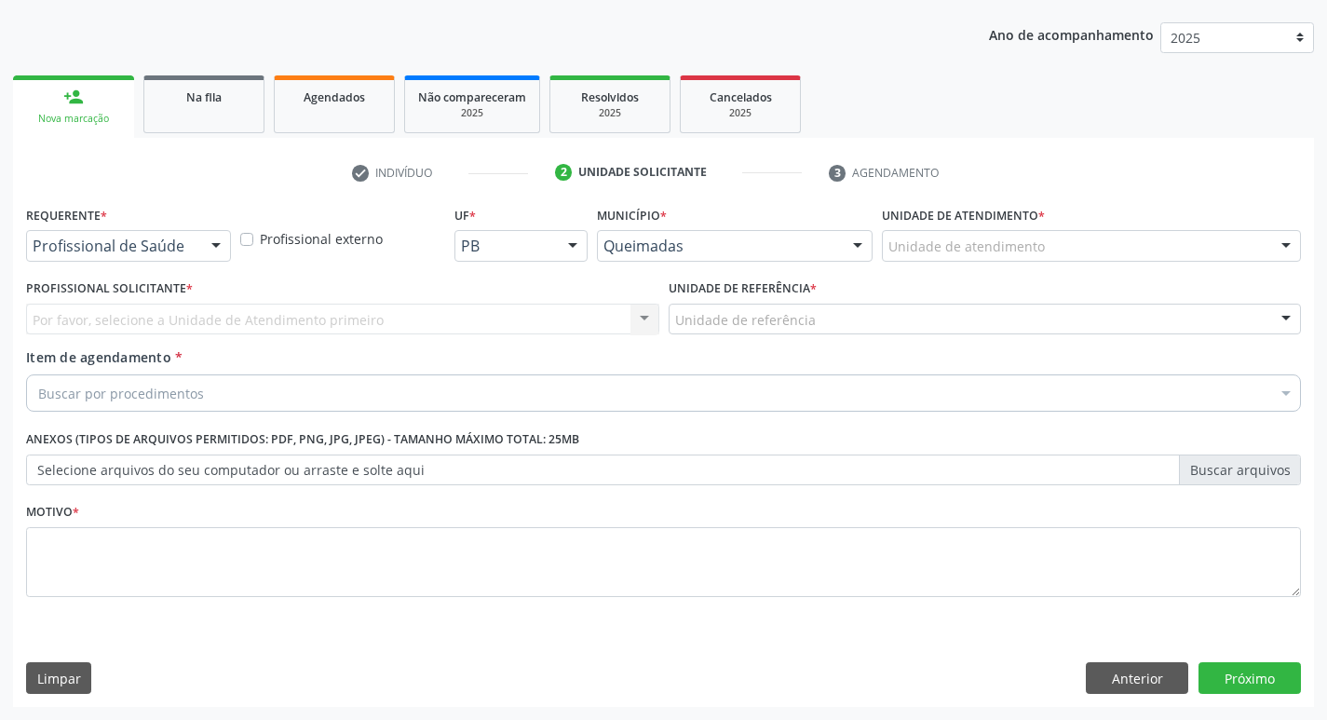
click at [219, 232] on div at bounding box center [216, 247] width 28 height 32
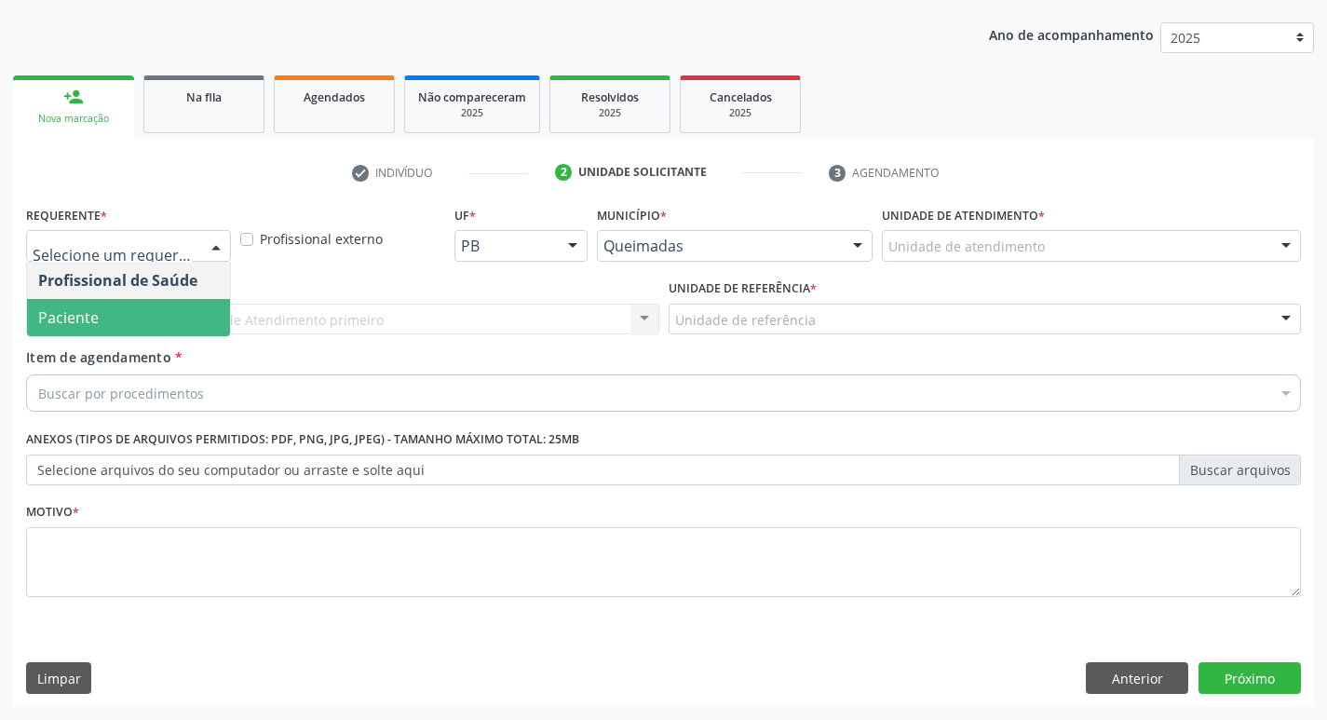
click at [149, 307] on span "Paciente" at bounding box center [128, 317] width 203 height 37
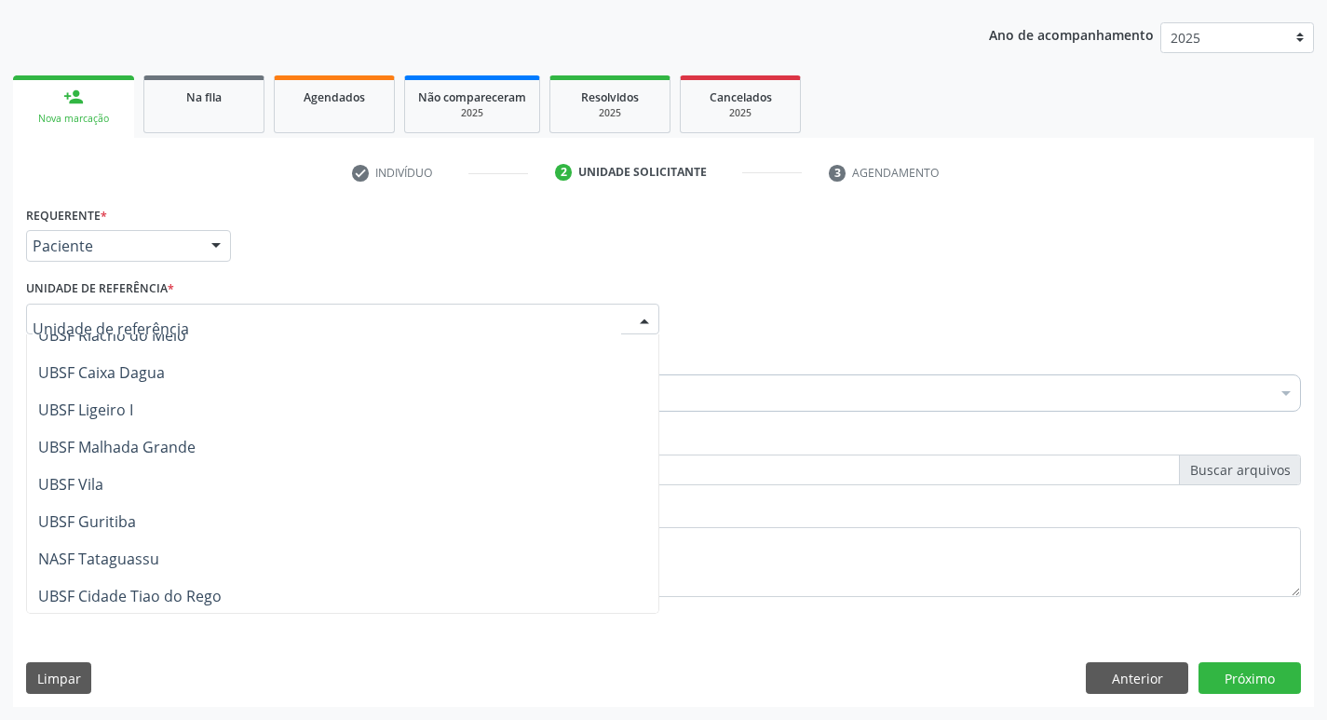
scroll to position [467, 0]
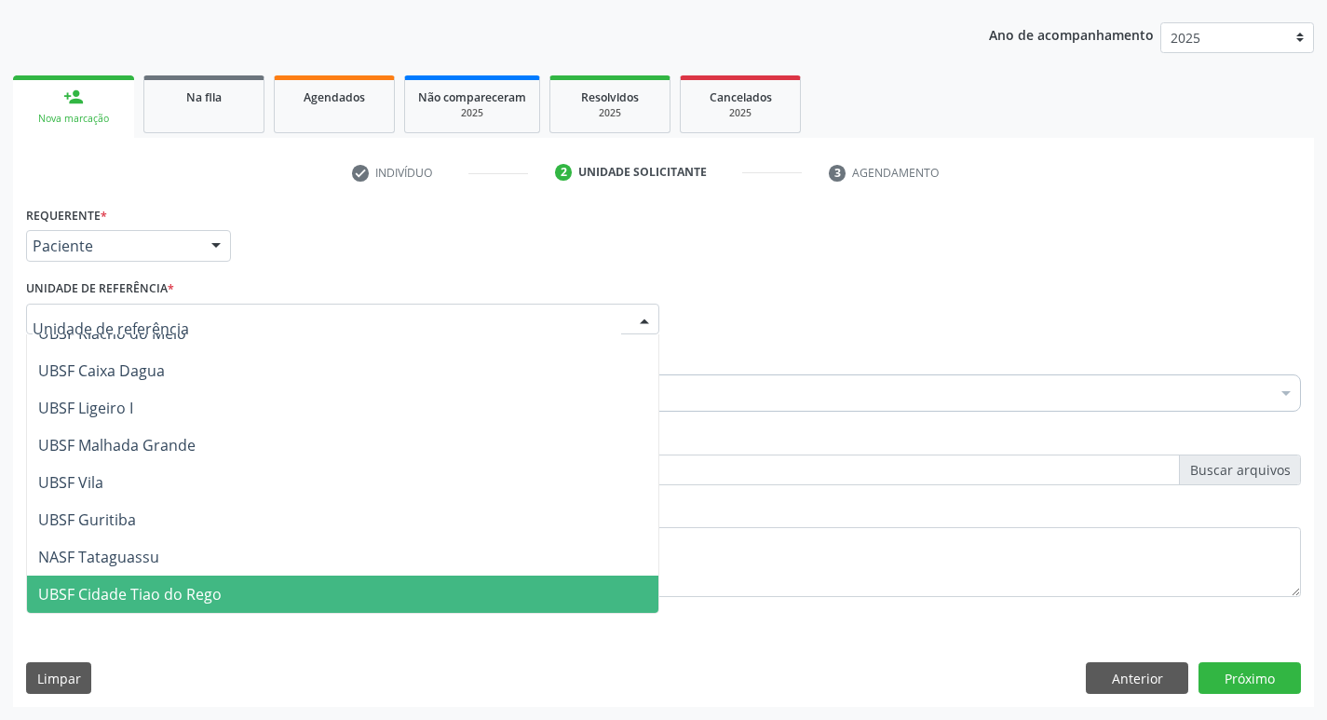
click at [184, 578] on span "UBSF Cidade Tiao do Rego" at bounding box center [343, 594] width 632 height 37
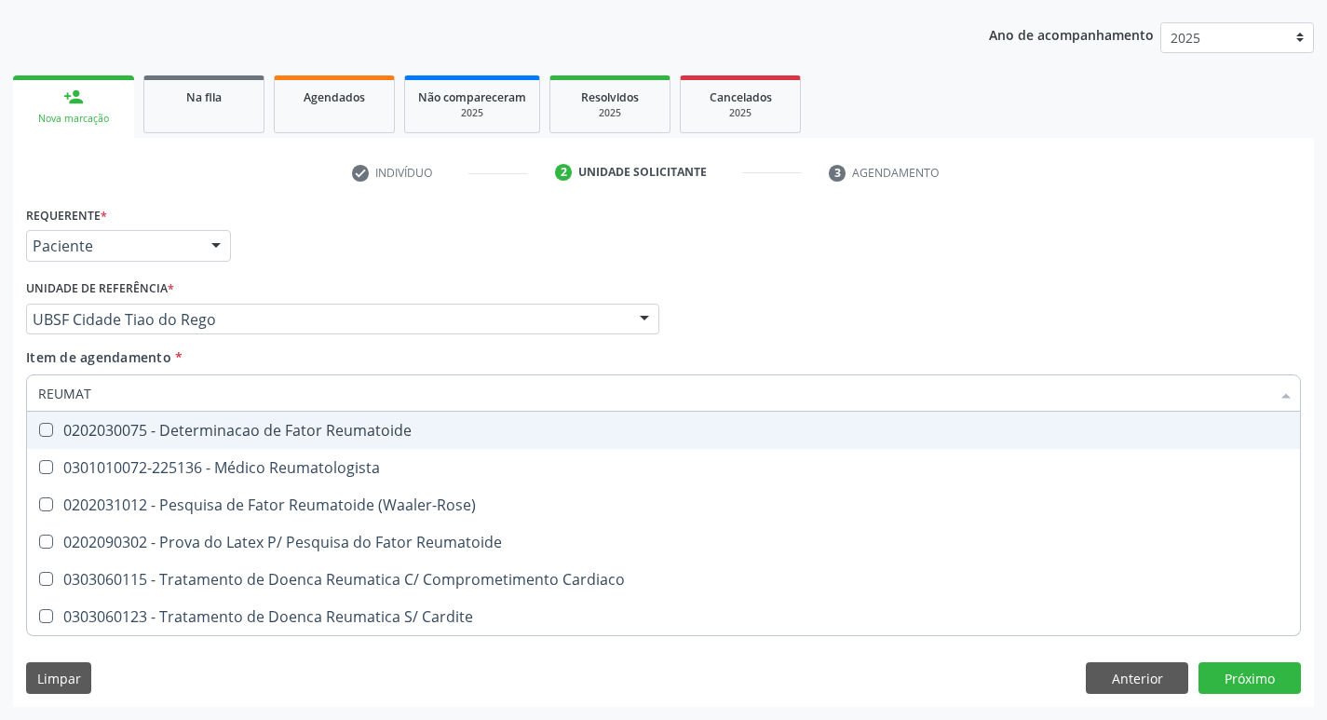
type input "REUMATO"
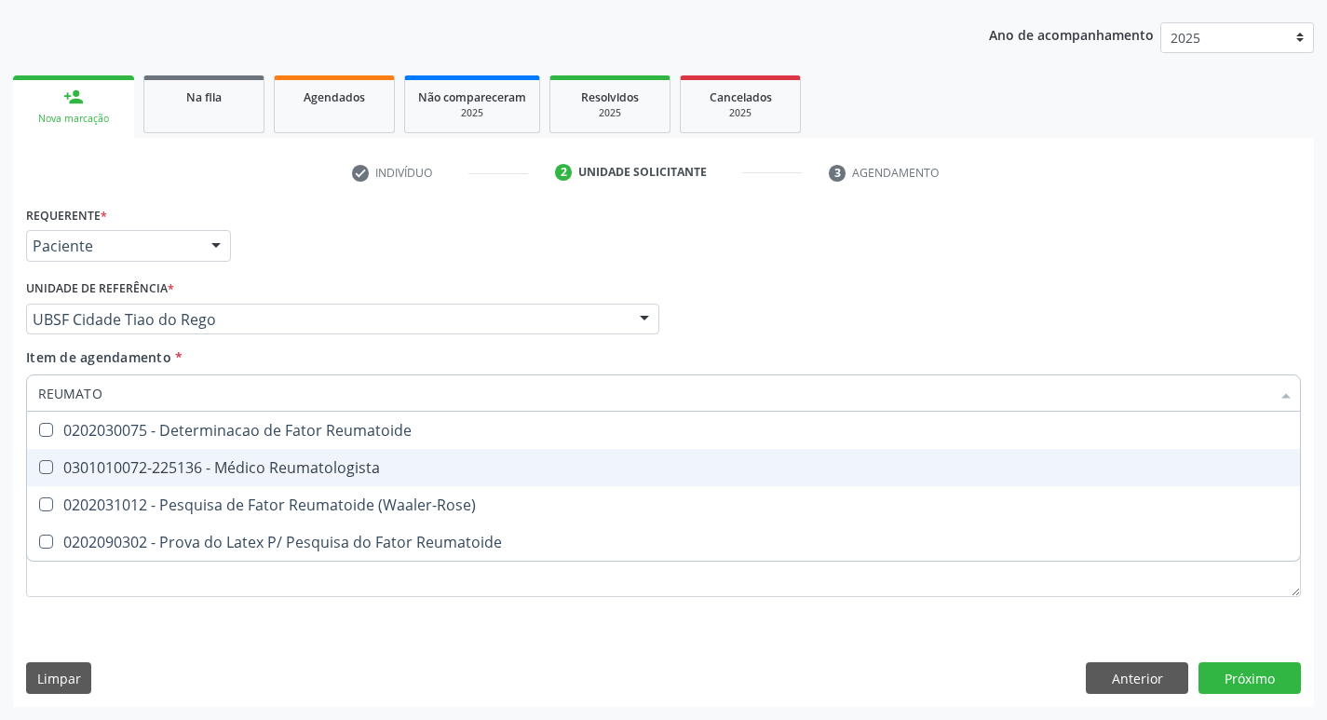
click at [54, 466] on div "0301010072-225136 - Médico Reumatologista" at bounding box center [663, 467] width 1251 height 15
checkbox Reumatologista "true"
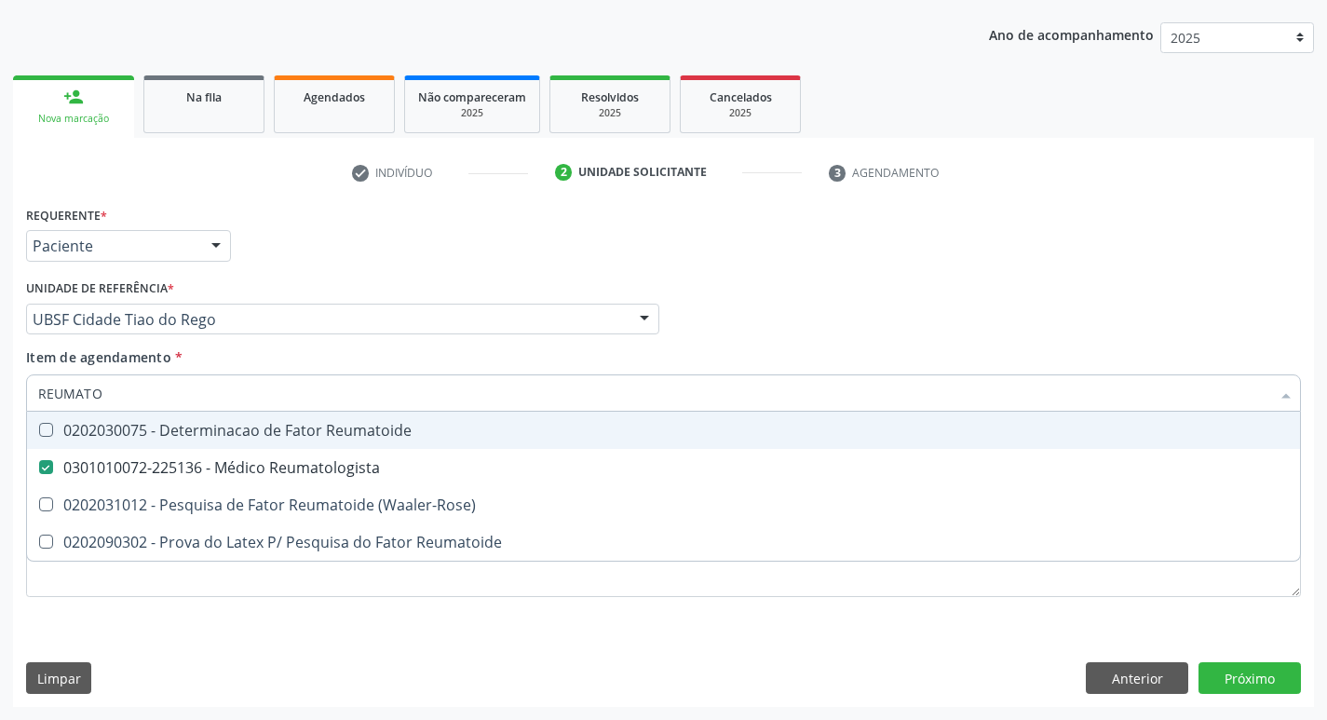
click at [989, 335] on div "Profissional Solicitante Por favor, selecione a Unidade de Atendimento primeiro…" at bounding box center [663, 311] width 1285 height 73
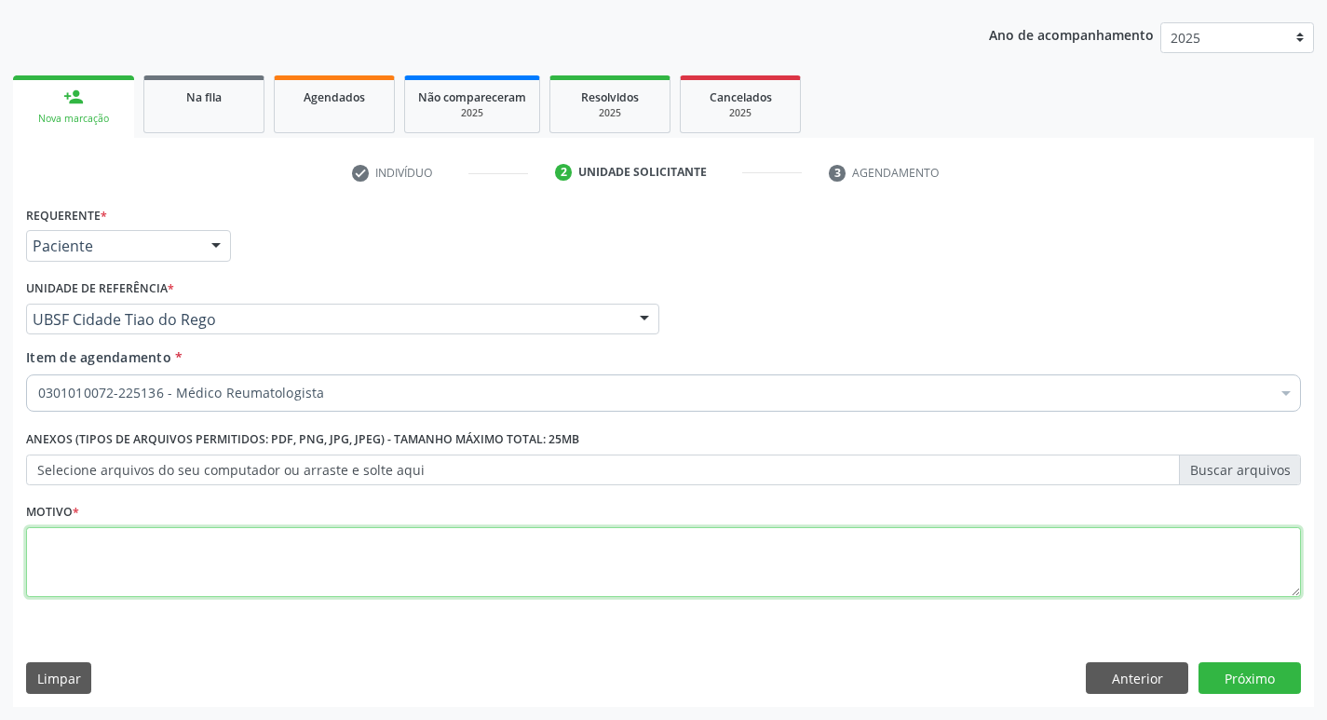
click at [77, 550] on textarea at bounding box center [663, 562] width 1275 height 71
type textarea "CONSULTACOM REUMATO"
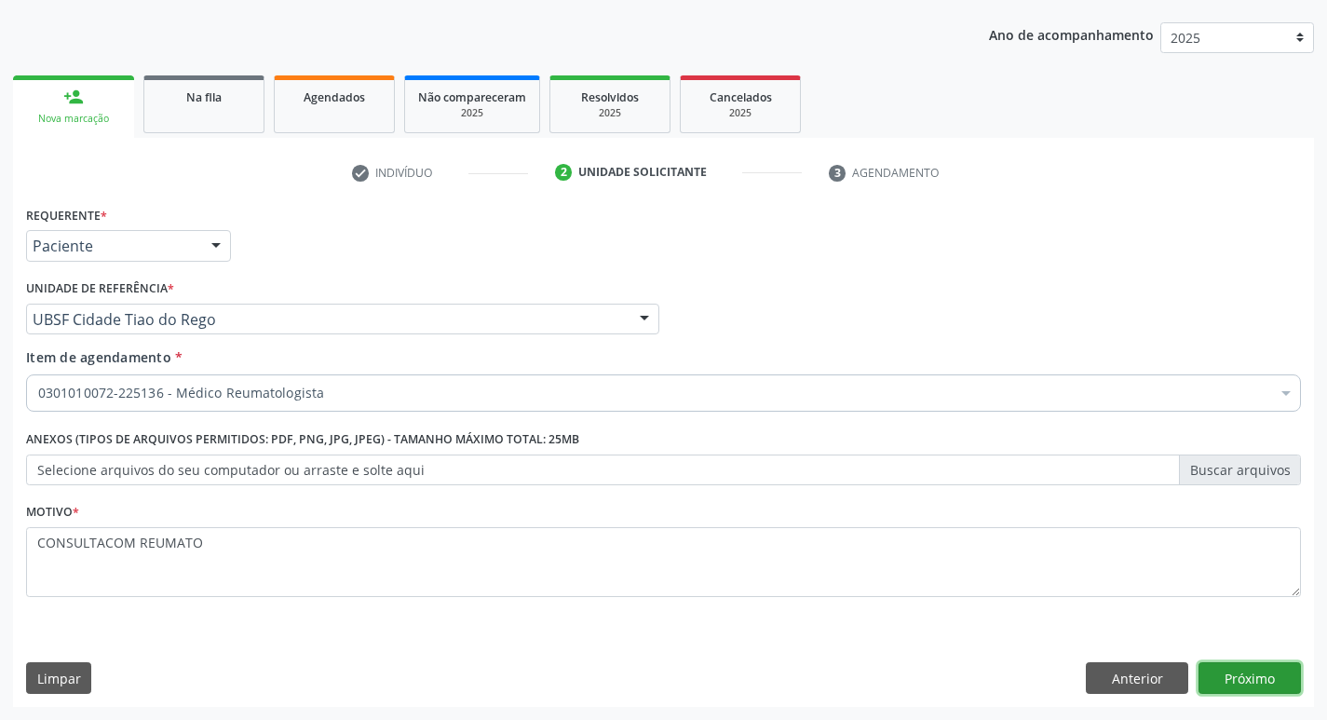
click at [1264, 674] on button "Próximo" at bounding box center [1250, 678] width 102 height 32
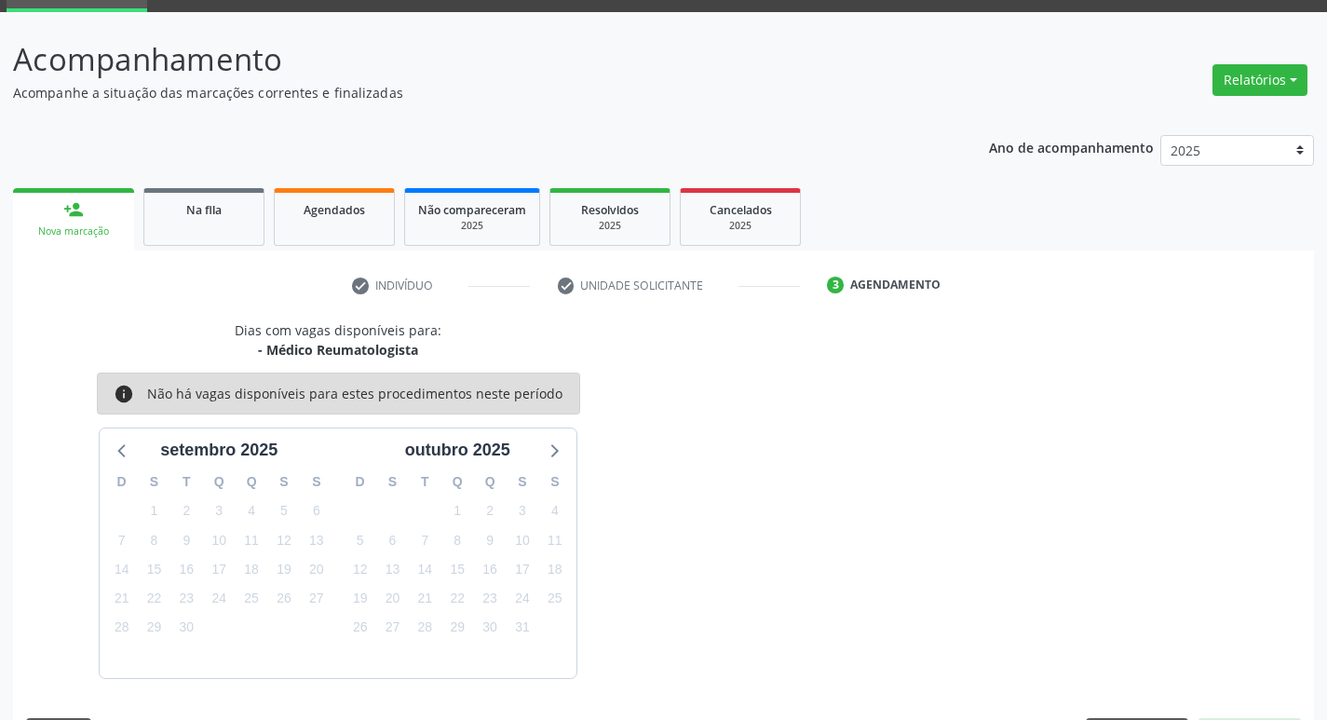
scroll to position [145, 0]
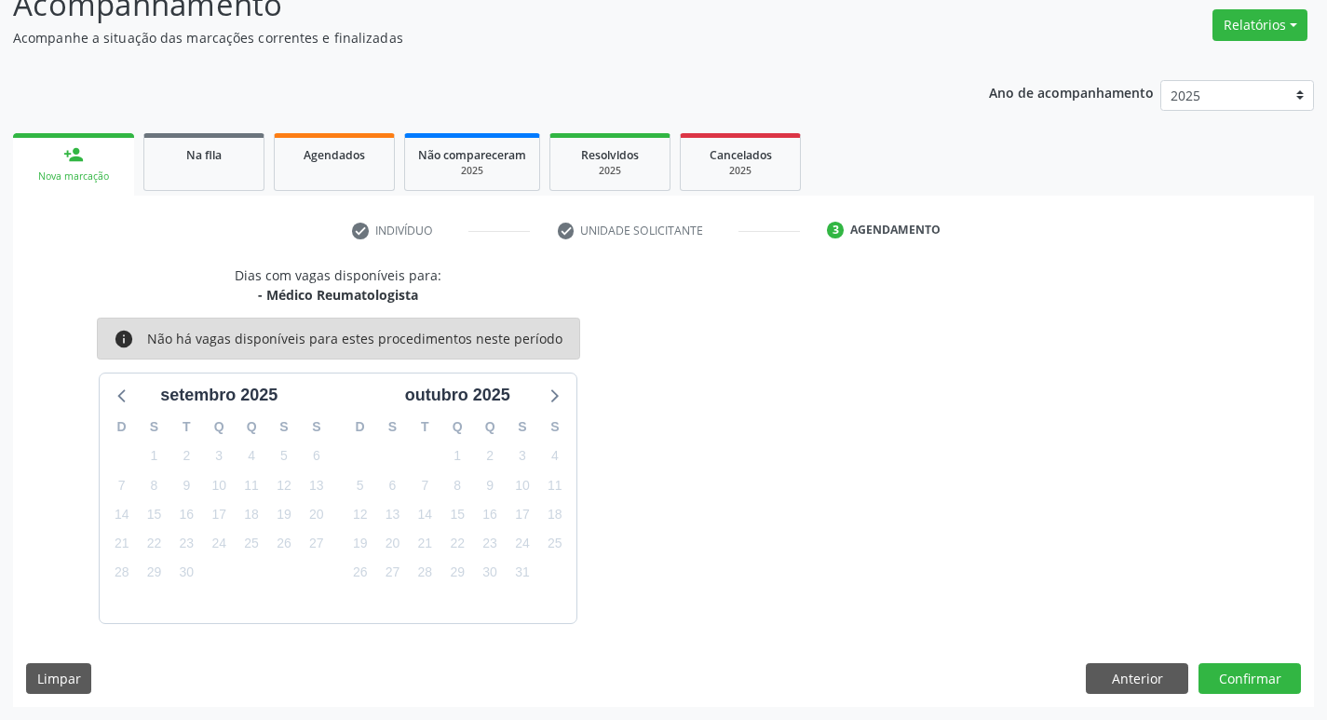
click at [531, 496] on div "10" at bounding box center [523, 485] width 26 height 29
click at [531, 490] on span "10" at bounding box center [523, 485] width 26 height 26
click at [1263, 677] on button "Confirmar" at bounding box center [1250, 679] width 102 height 32
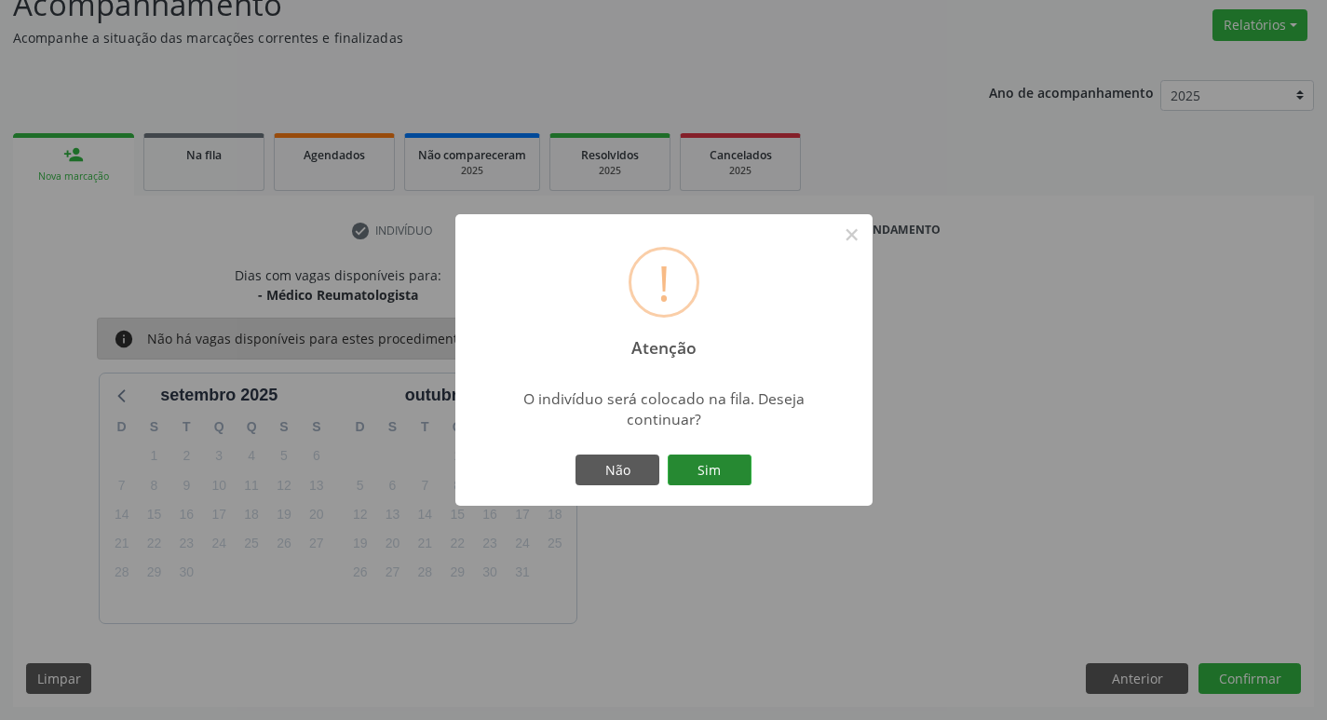
click at [717, 466] on button "Sim" at bounding box center [710, 471] width 84 height 32
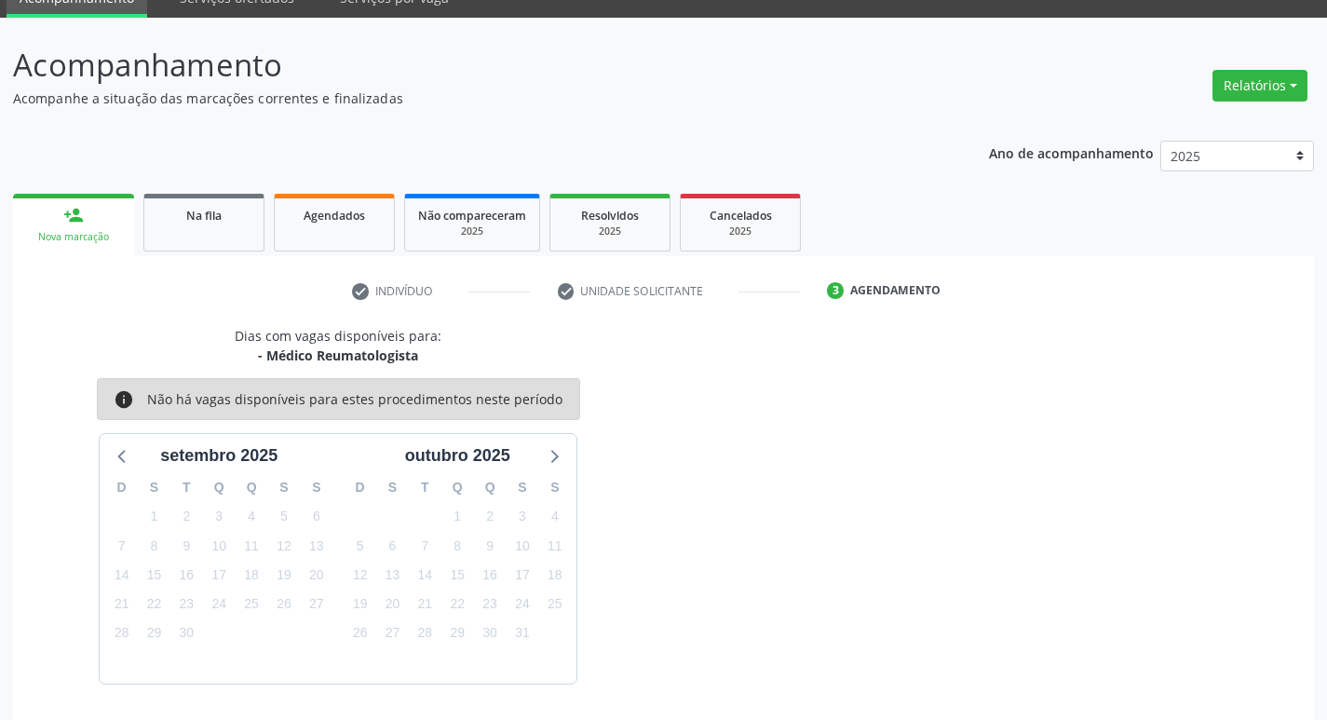
scroll to position [52, 0]
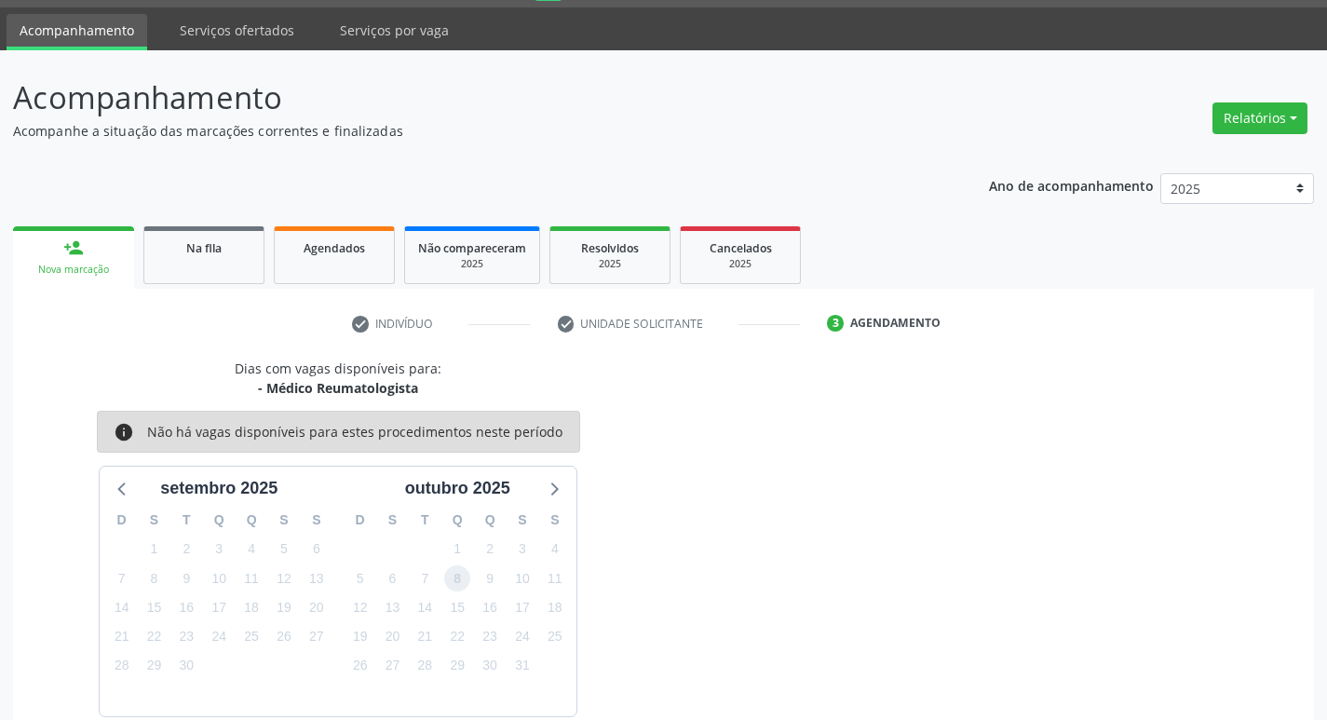
click at [461, 585] on span "8" at bounding box center [457, 578] width 26 height 26
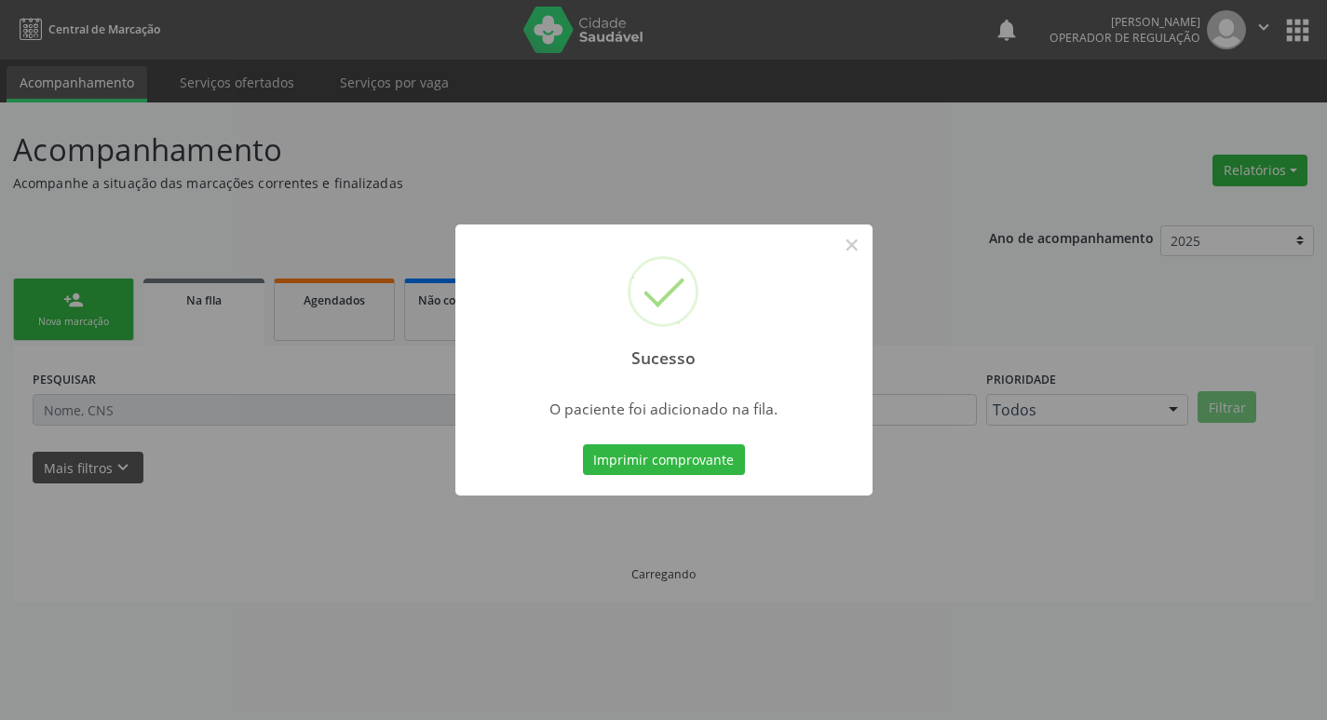
scroll to position [0, 0]
click at [850, 245] on button "×" at bounding box center [859, 245] width 32 height 32
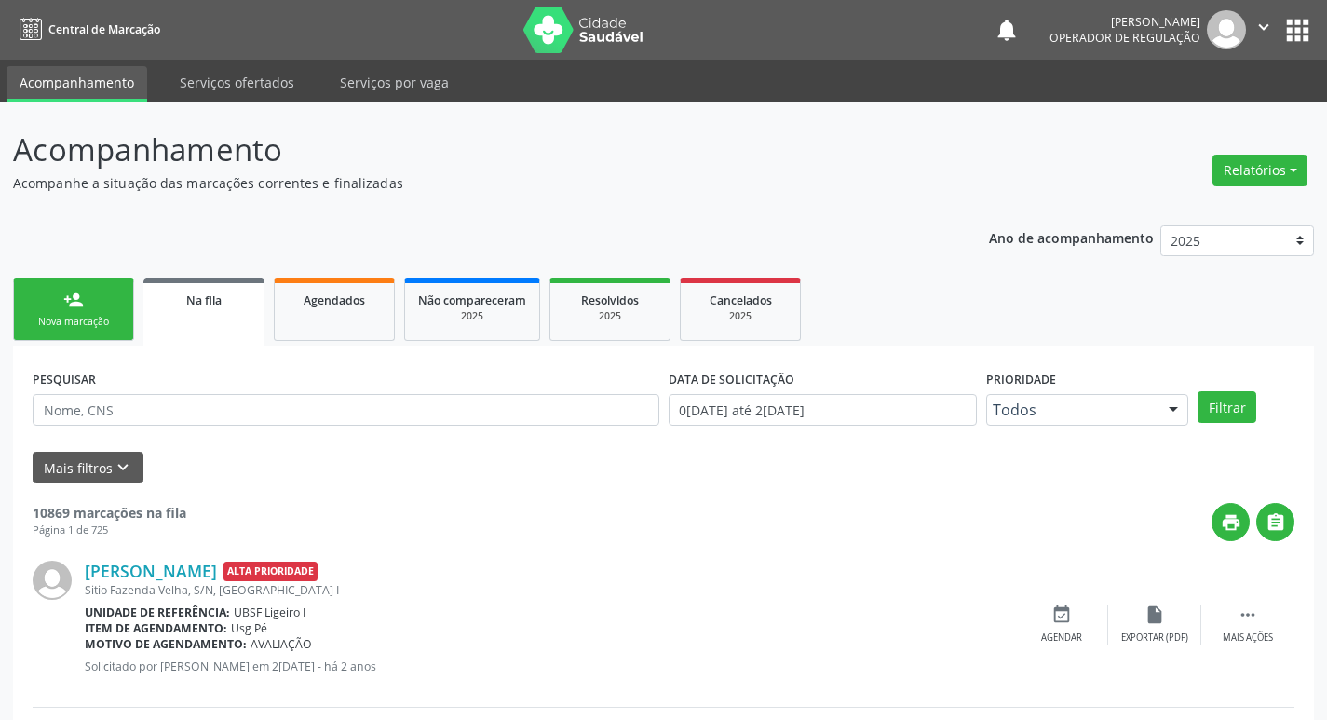
click at [66, 292] on div "person_add" at bounding box center [73, 300] width 20 height 20
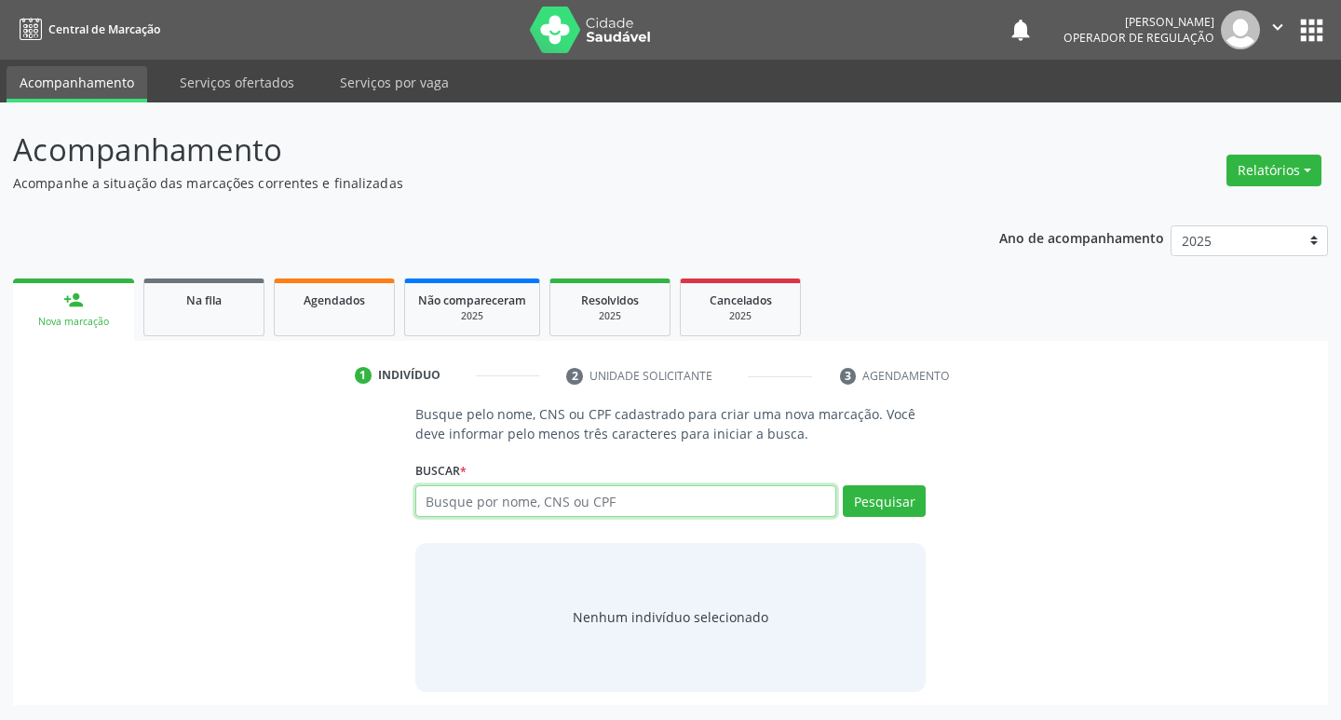
click at [511, 498] on input "text" at bounding box center [626, 501] width 422 height 32
type input "FABIANA DE DEUS BARBOSA"
click at [893, 508] on button "Pesquisar" at bounding box center [884, 501] width 83 height 32
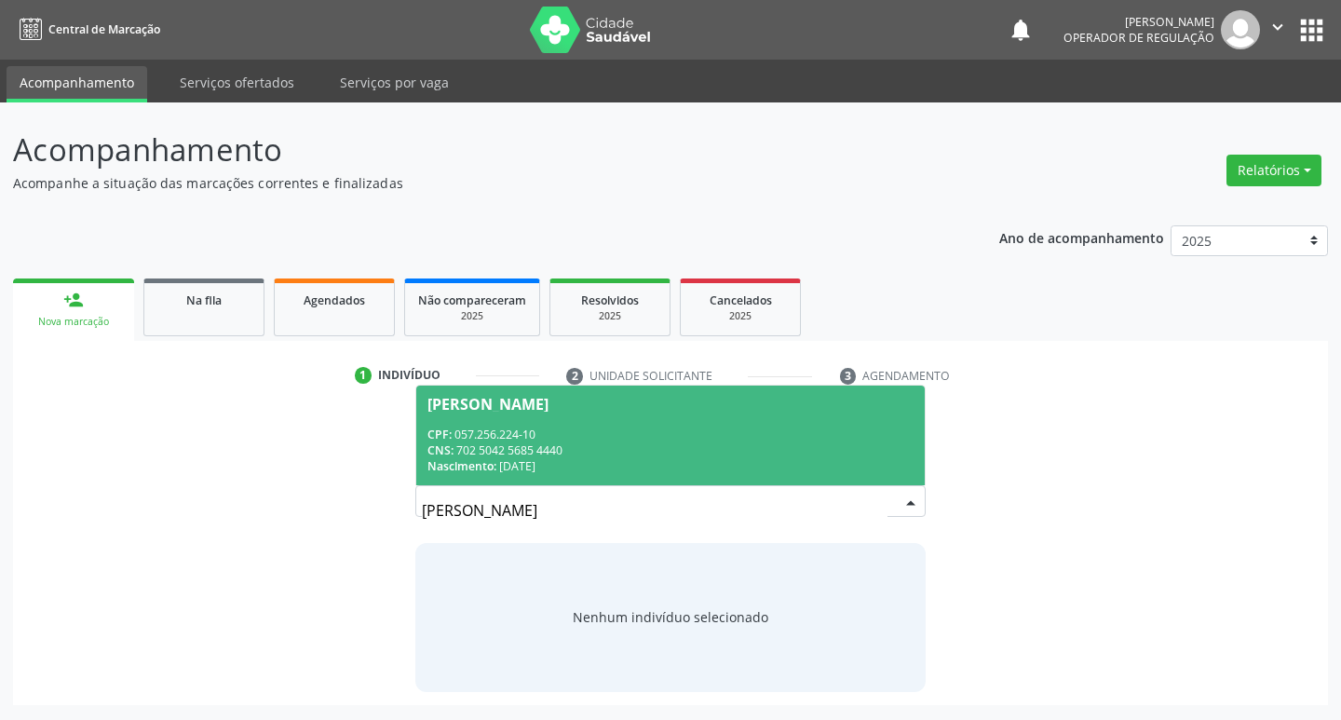
click at [498, 399] on div "Fabiana de Deus Barbosa" at bounding box center [488, 404] width 121 height 15
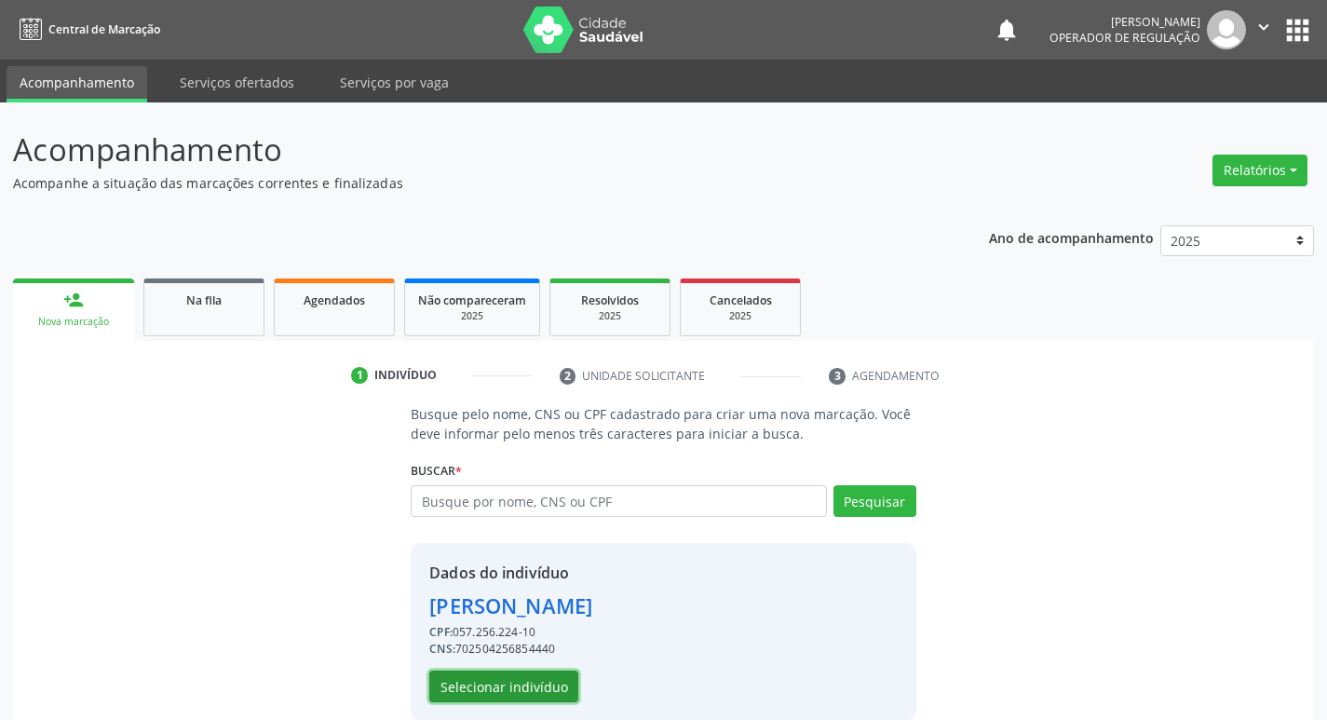
click at [485, 680] on button "Selecionar indivíduo" at bounding box center [503, 687] width 149 height 32
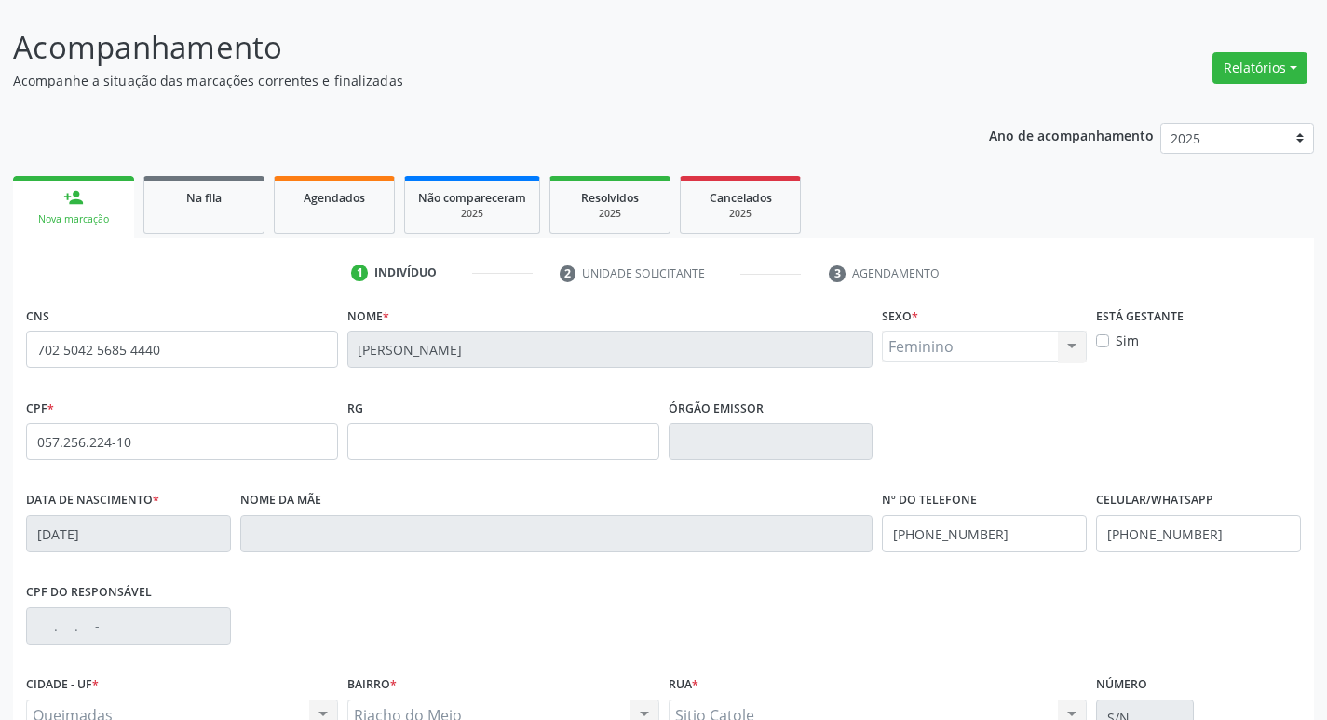
scroll to position [290, 0]
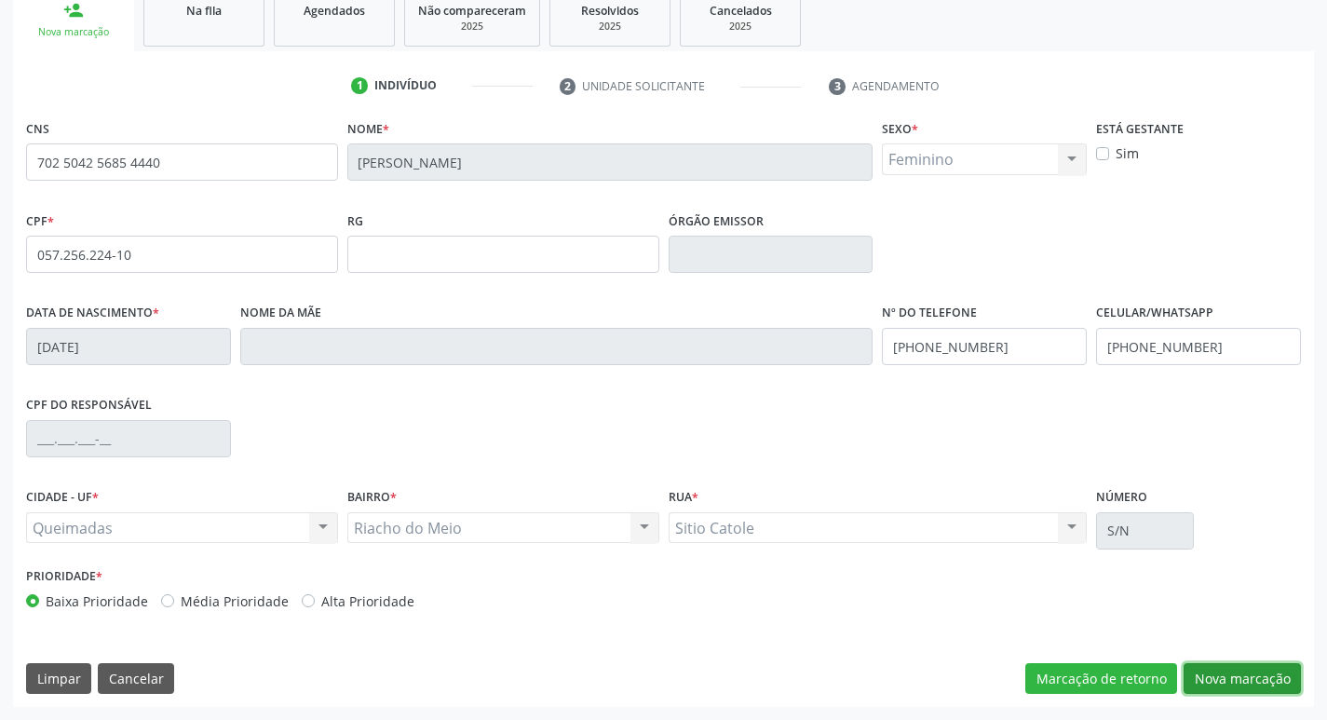
click at [1251, 679] on button "Nova marcação" at bounding box center [1242, 679] width 117 height 32
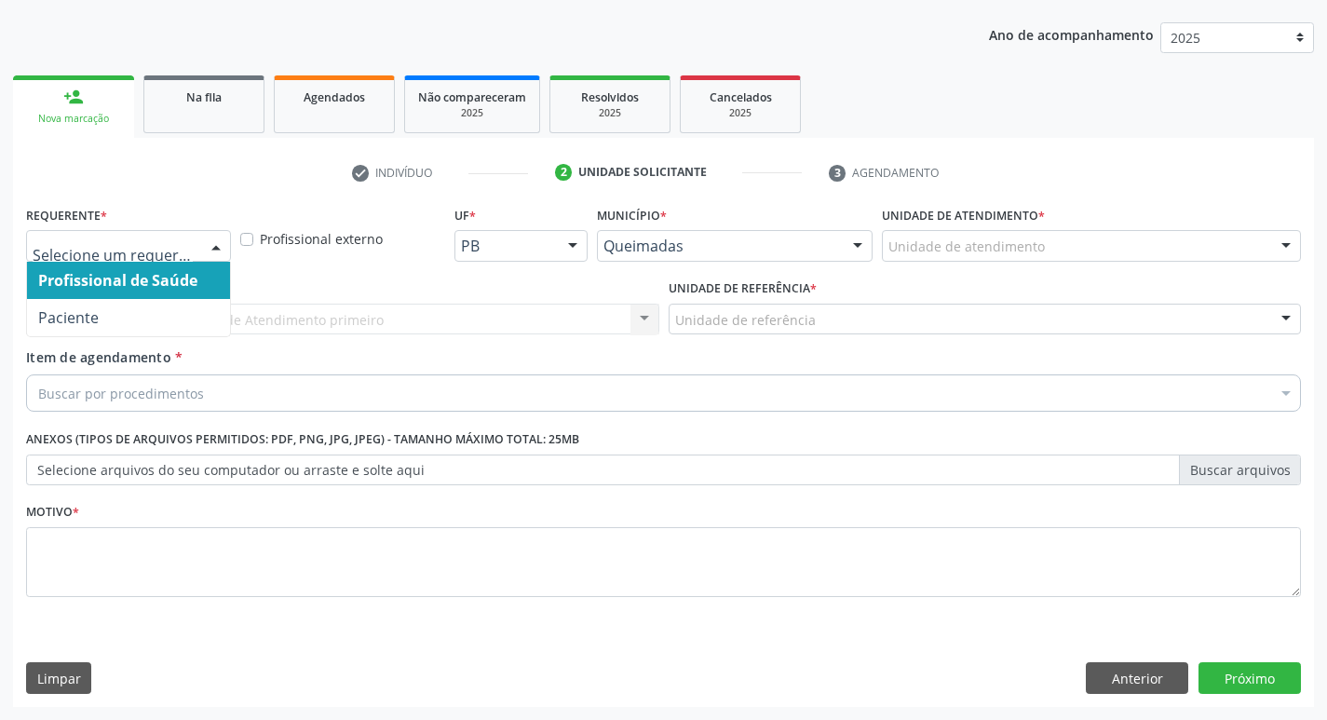
click at [217, 244] on div at bounding box center [216, 247] width 28 height 32
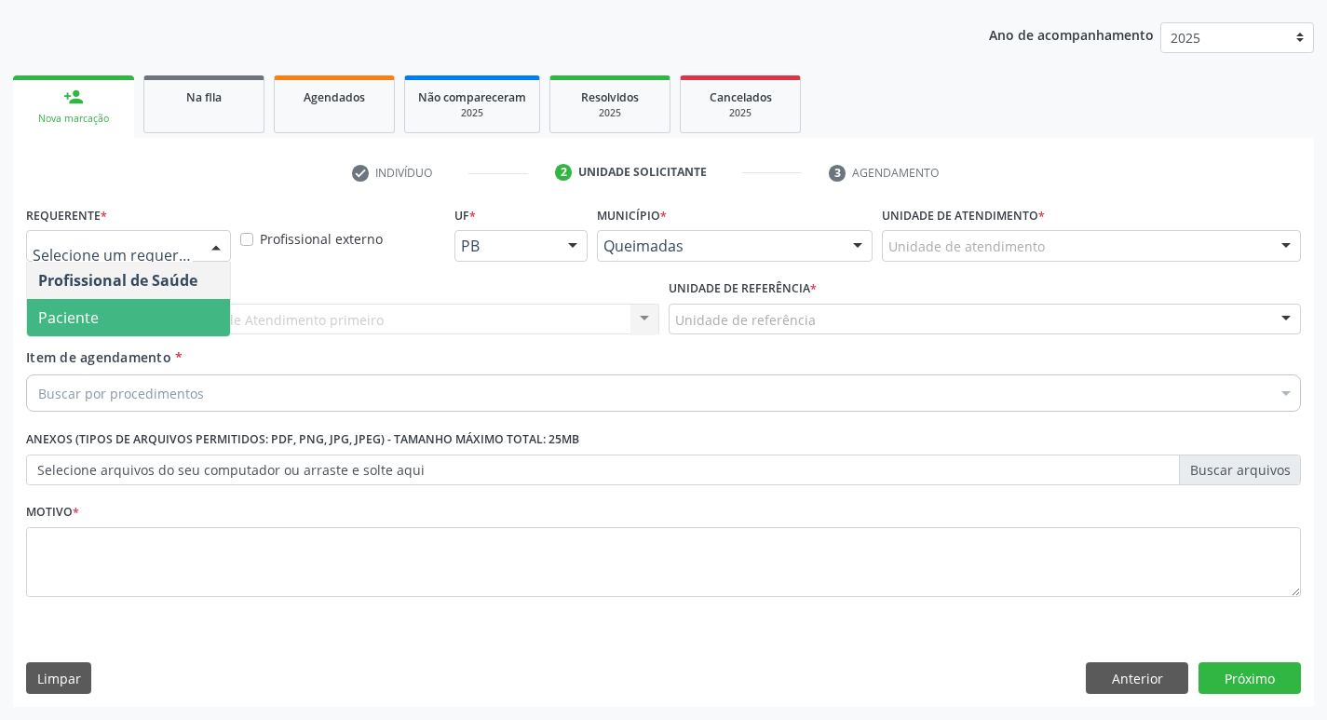
click at [123, 320] on span "Paciente" at bounding box center [128, 317] width 203 height 37
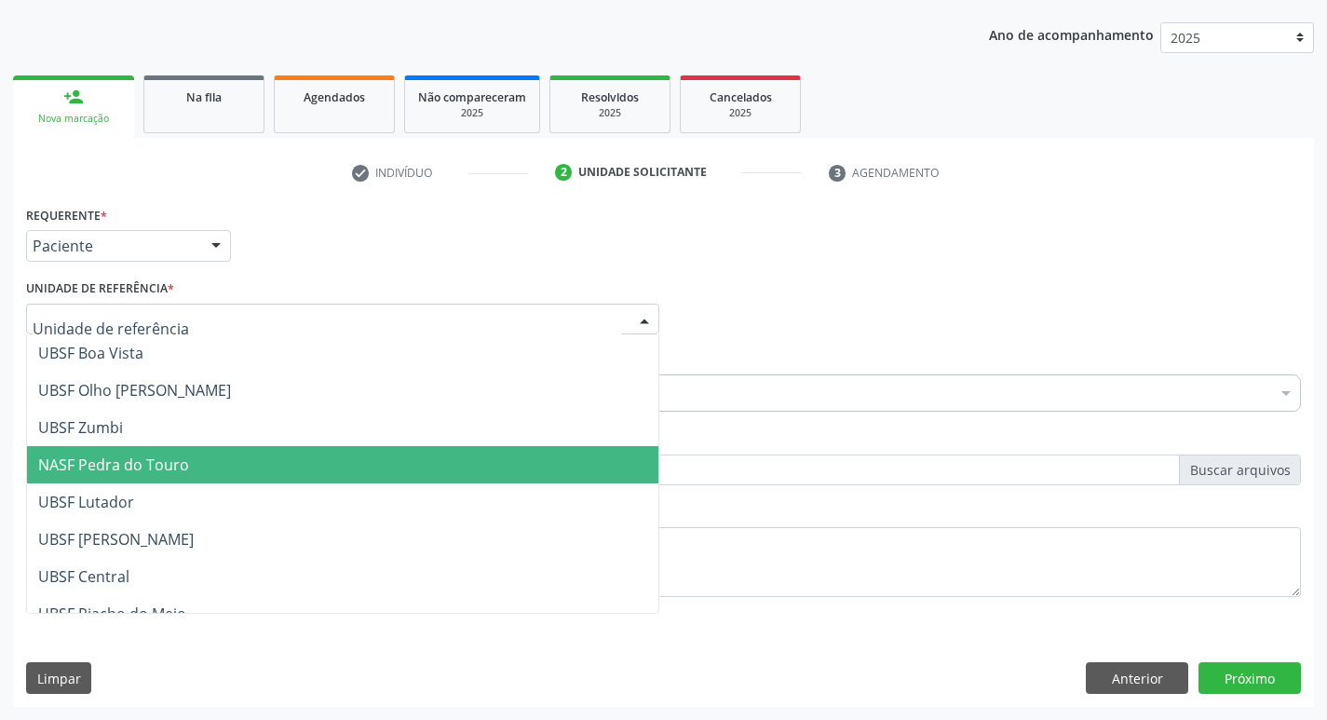
scroll to position [279, 0]
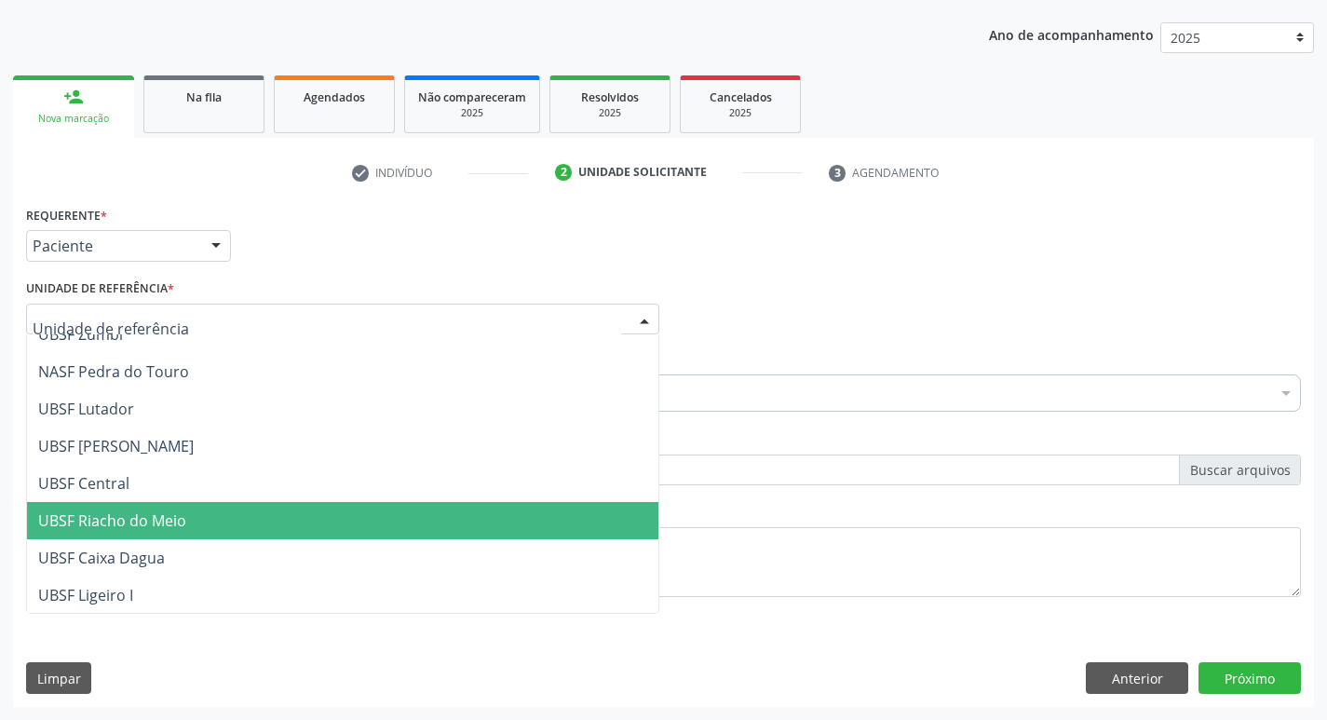
click at [158, 517] on span "UBSF Riacho do Meio" at bounding box center [112, 520] width 148 height 20
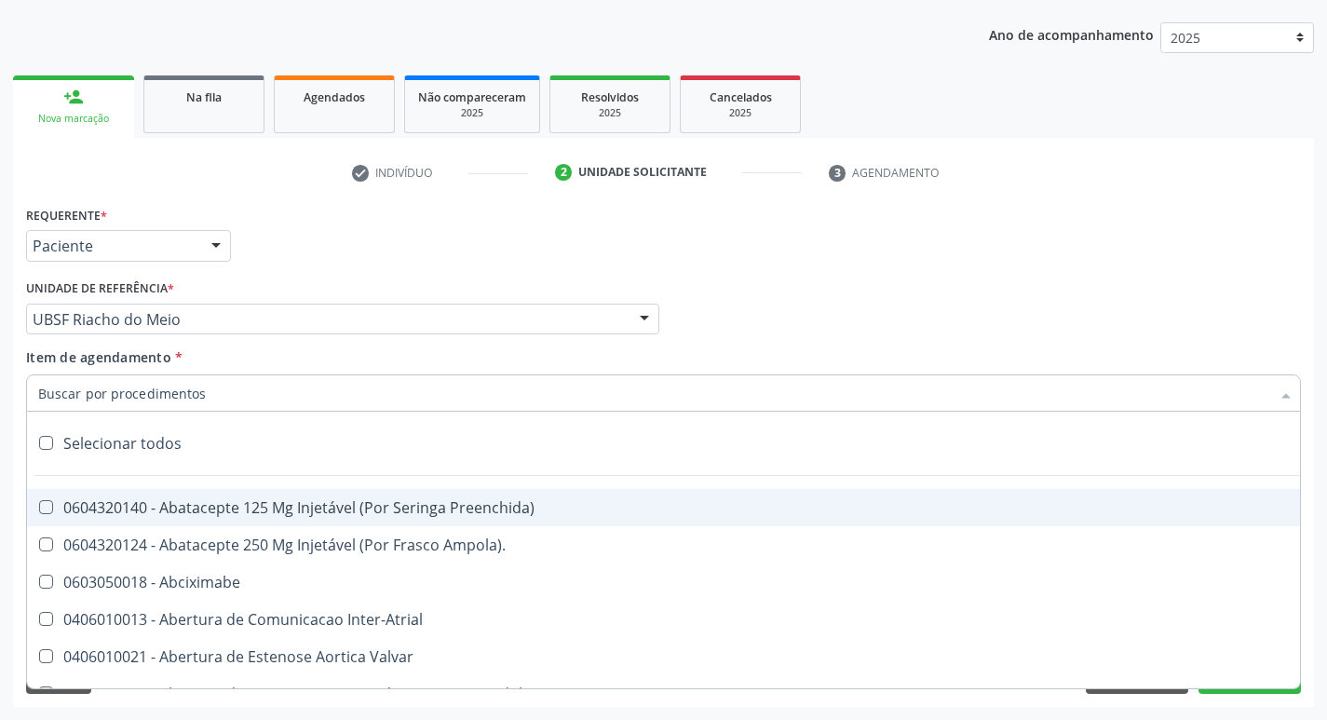
click at [241, 391] on div at bounding box center [663, 392] width 1275 height 37
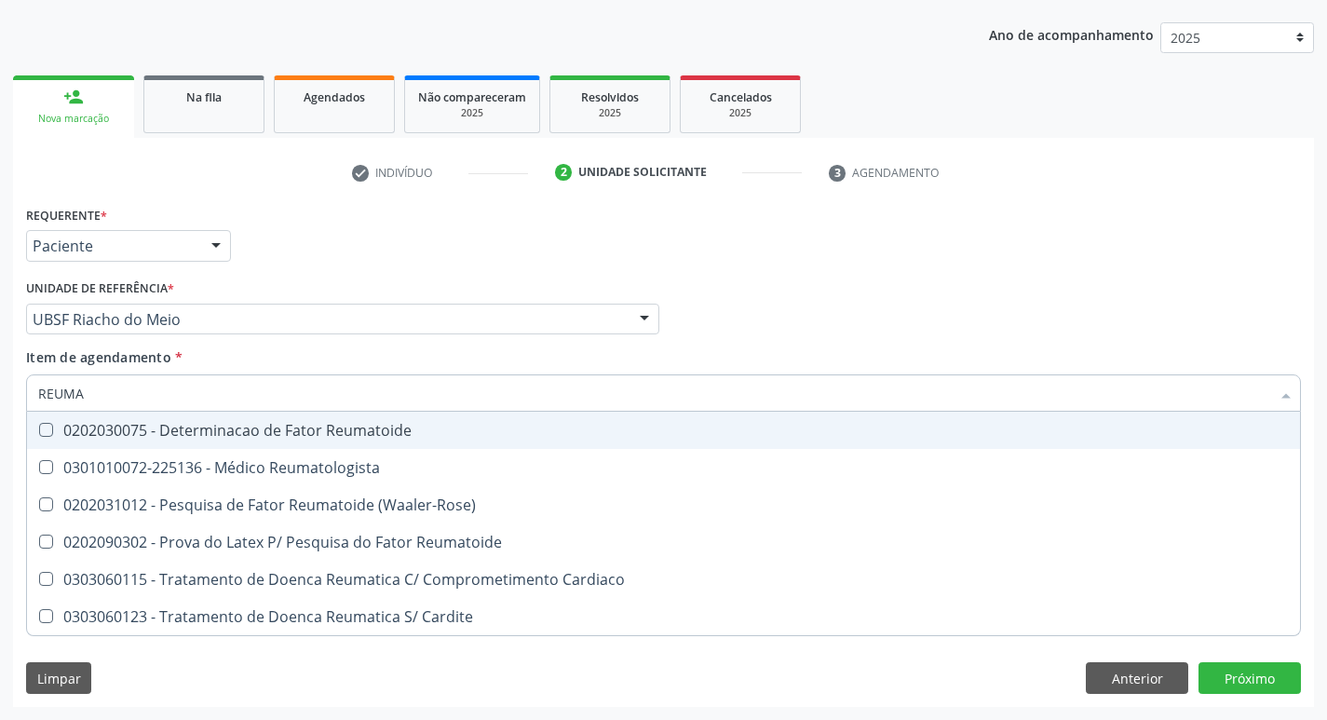
type input "REUMAT"
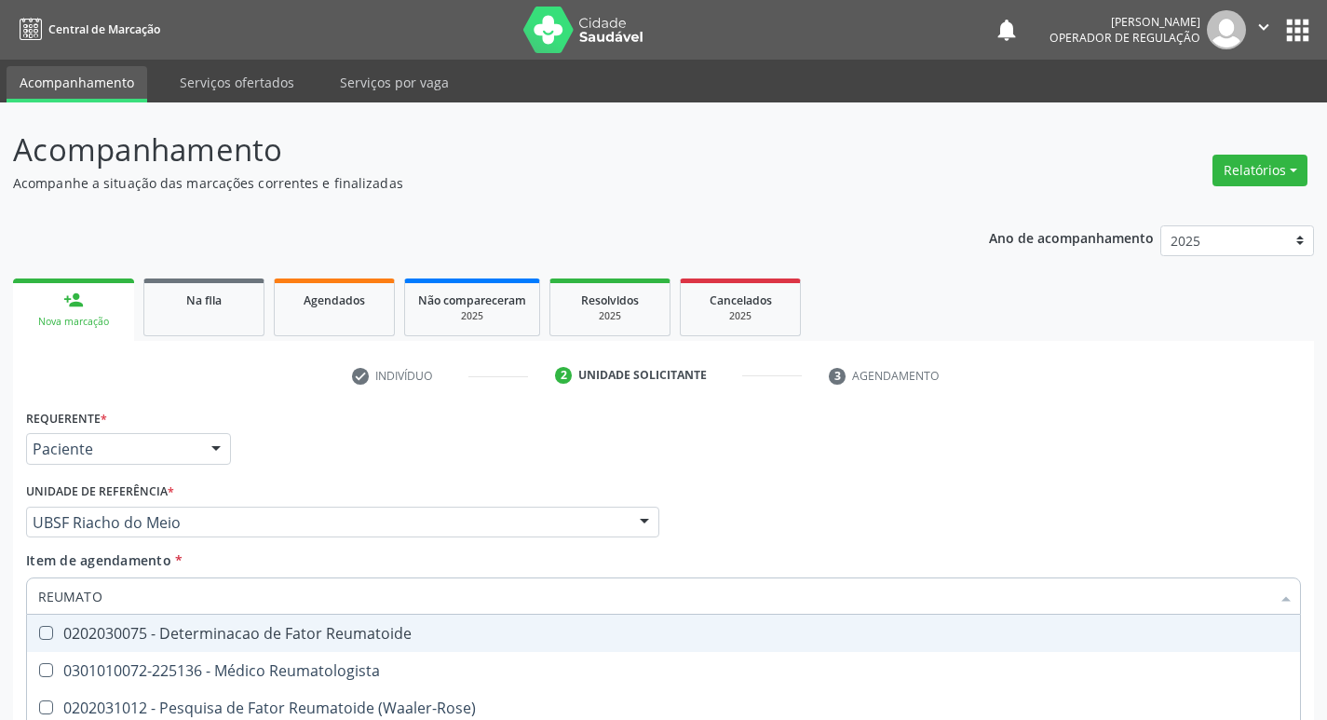
scroll to position [203, 0]
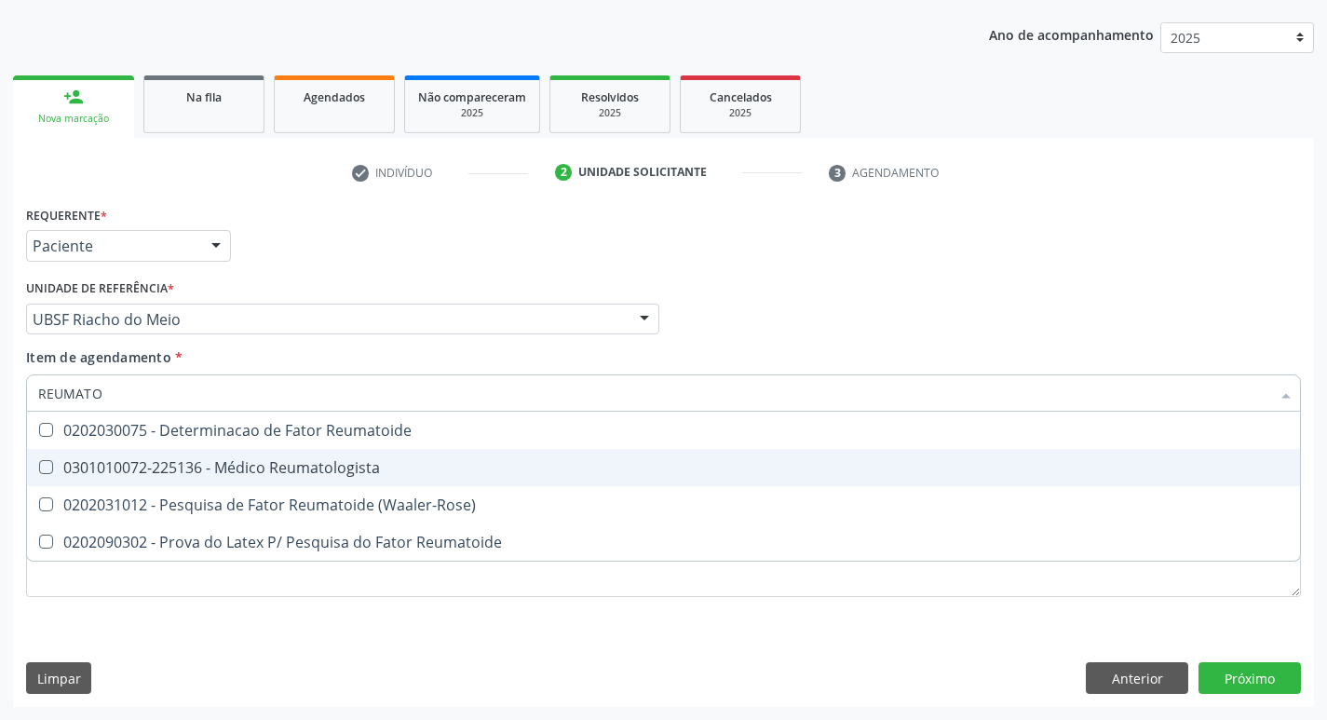
click at [50, 469] on Reumatologista at bounding box center [46, 467] width 14 height 14
click at [39, 469] on Reumatologista "checkbox" at bounding box center [33, 467] width 12 height 12
checkbox Reumatologista "true"
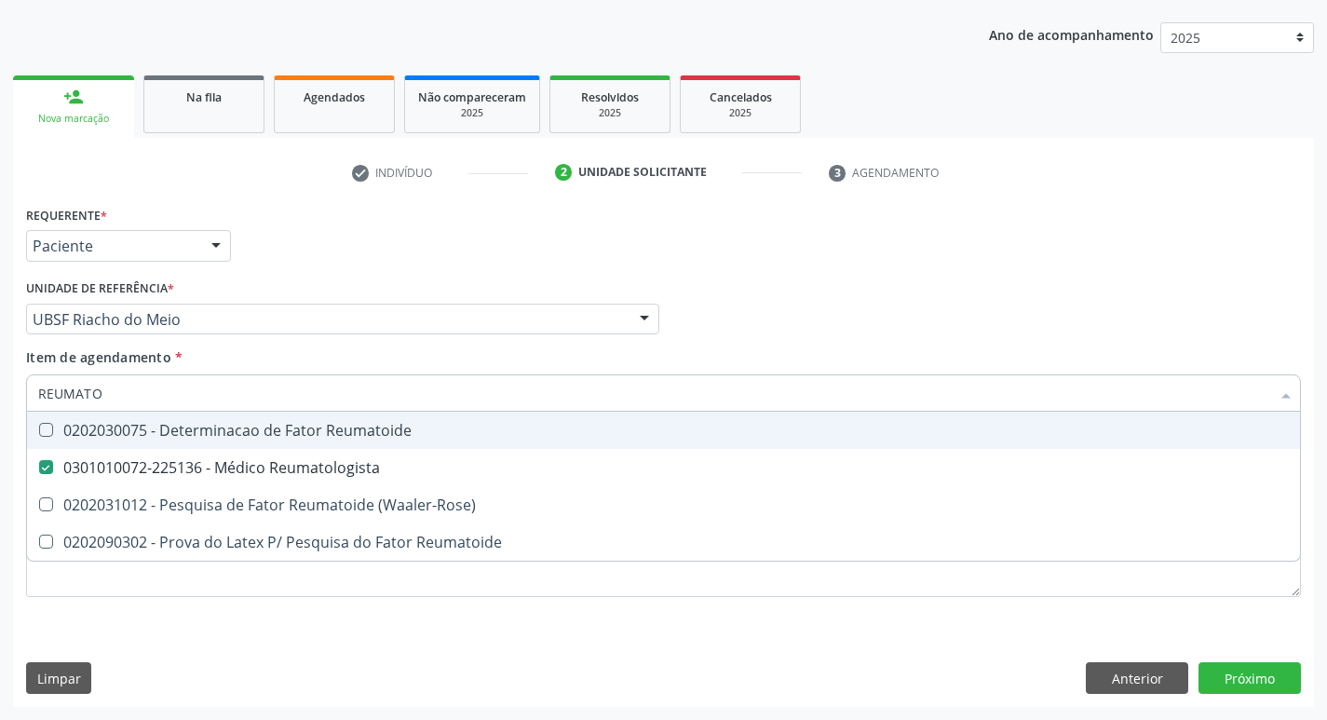
click at [907, 357] on div "Item de agendamento * REUMATO Desfazer seleção 0202030075 - Determinacao de Fat…" at bounding box center [663, 376] width 1275 height 59
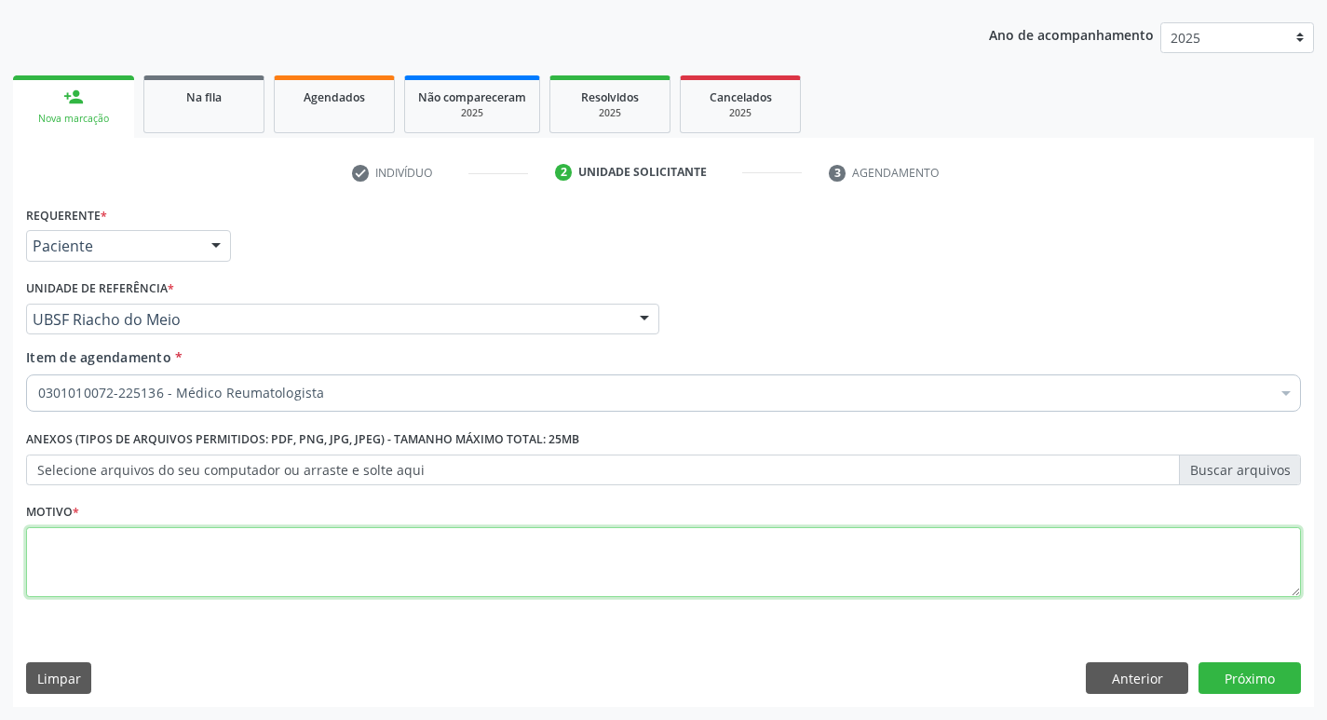
click at [95, 554] on textarea at bounding box center [663, 562] width 1275 height 71
type textarea "RETORNO COM REUMATO"
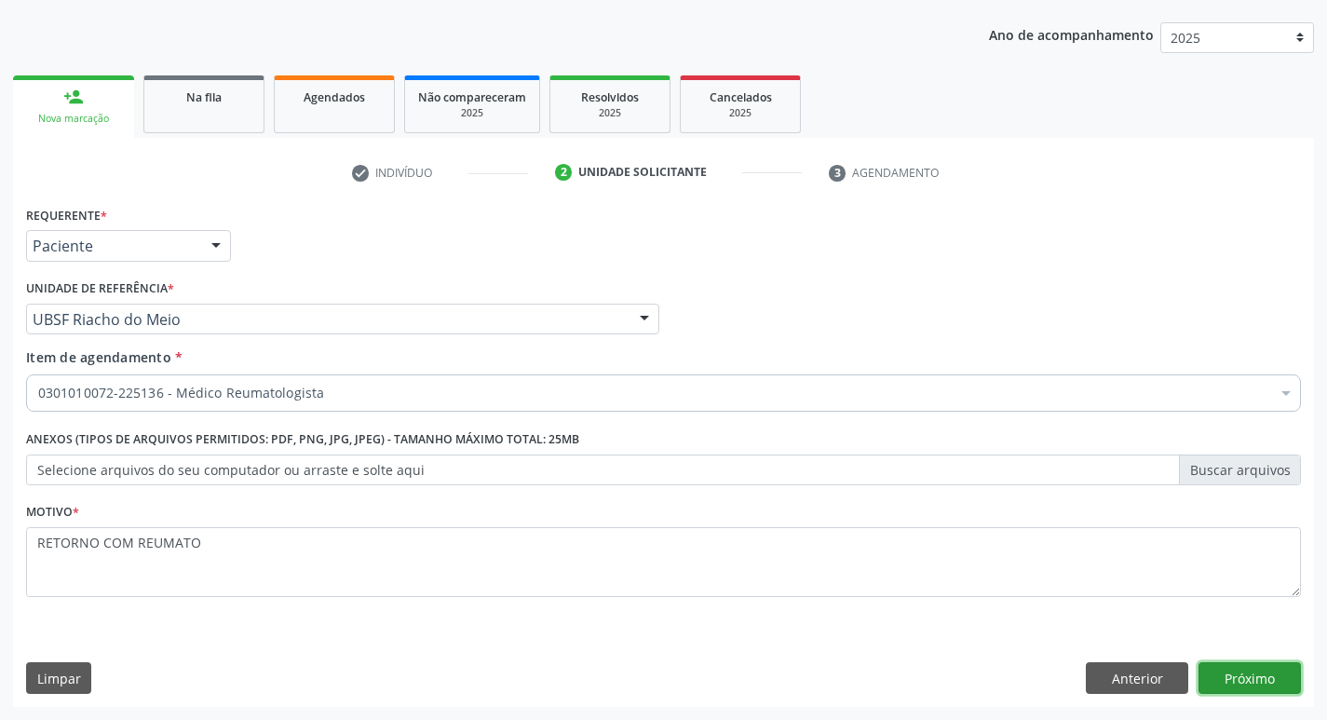
click at [1246, 672] on button "Próximo" at bounding box center [1250, 678] width 102 height 32
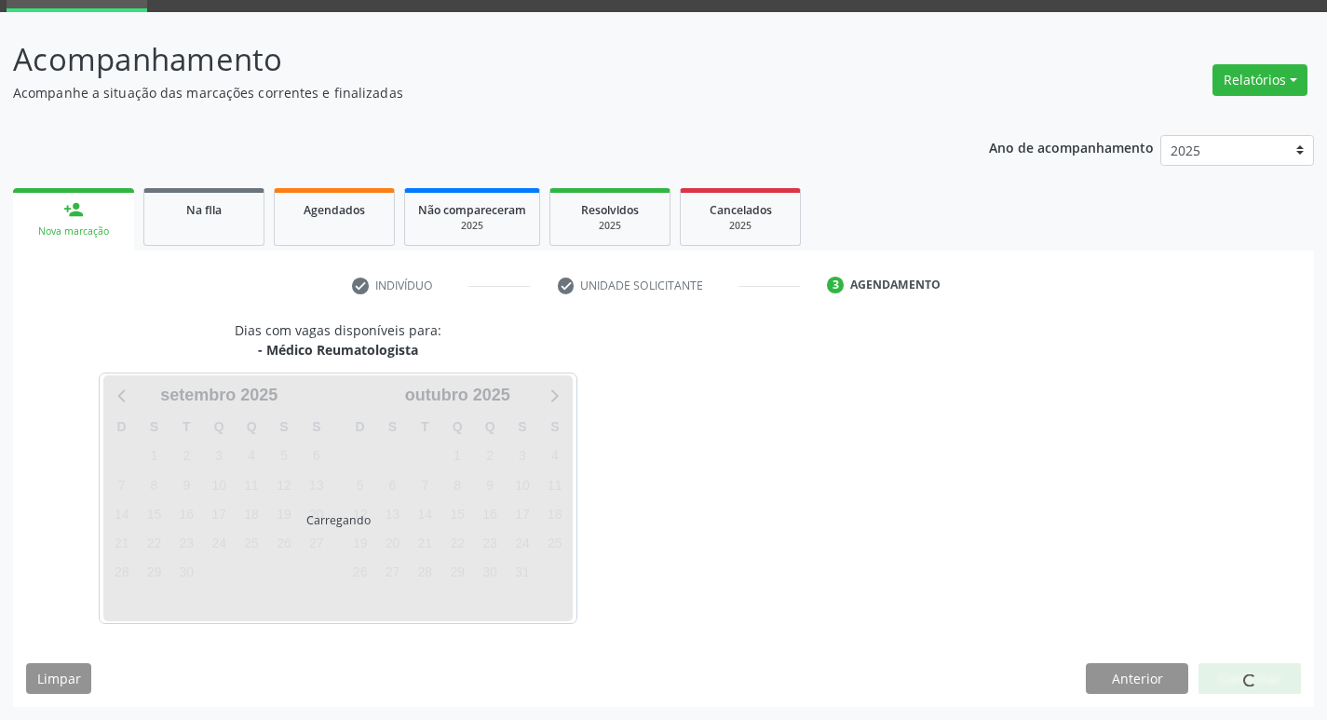
scroll to position [145, 0]
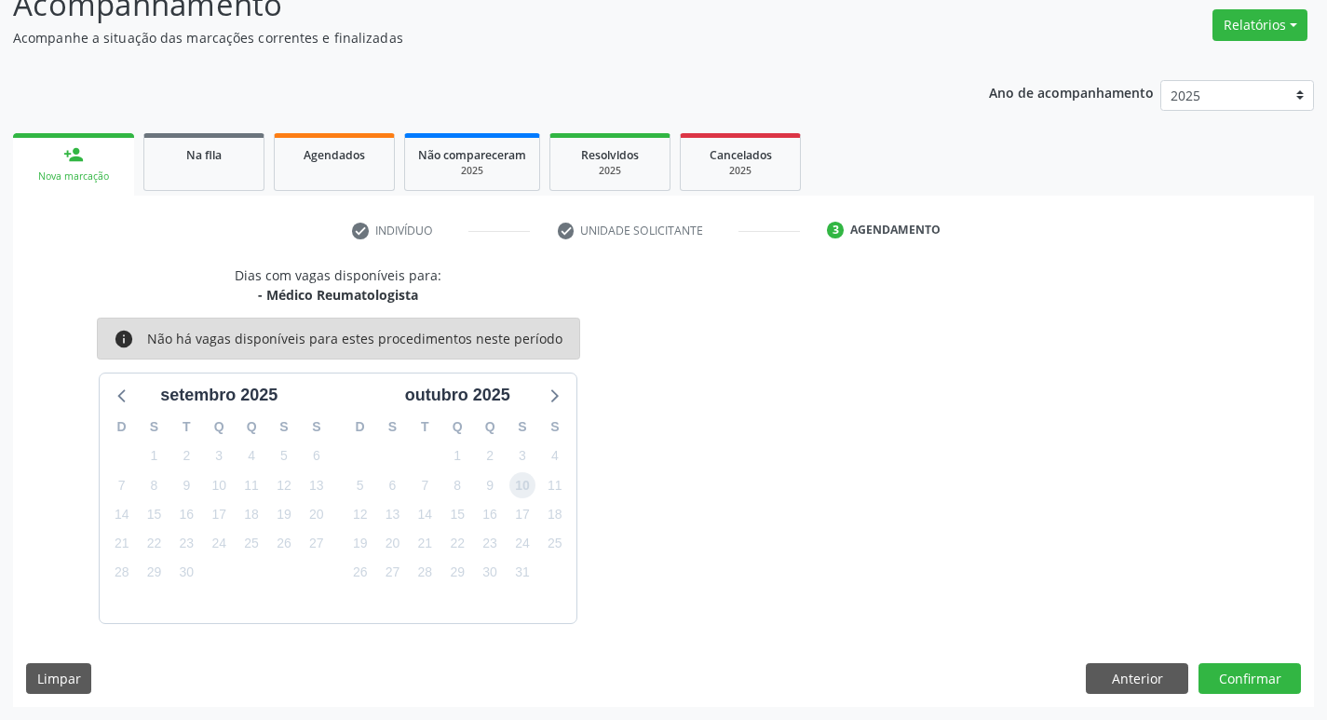
click at [524, 488] on span "10" at bounding box center [523, 485] width 26 height 26
click at [1258, 680] on button "Confirmar" at bounding box center [1250, 679] width 102 height 32
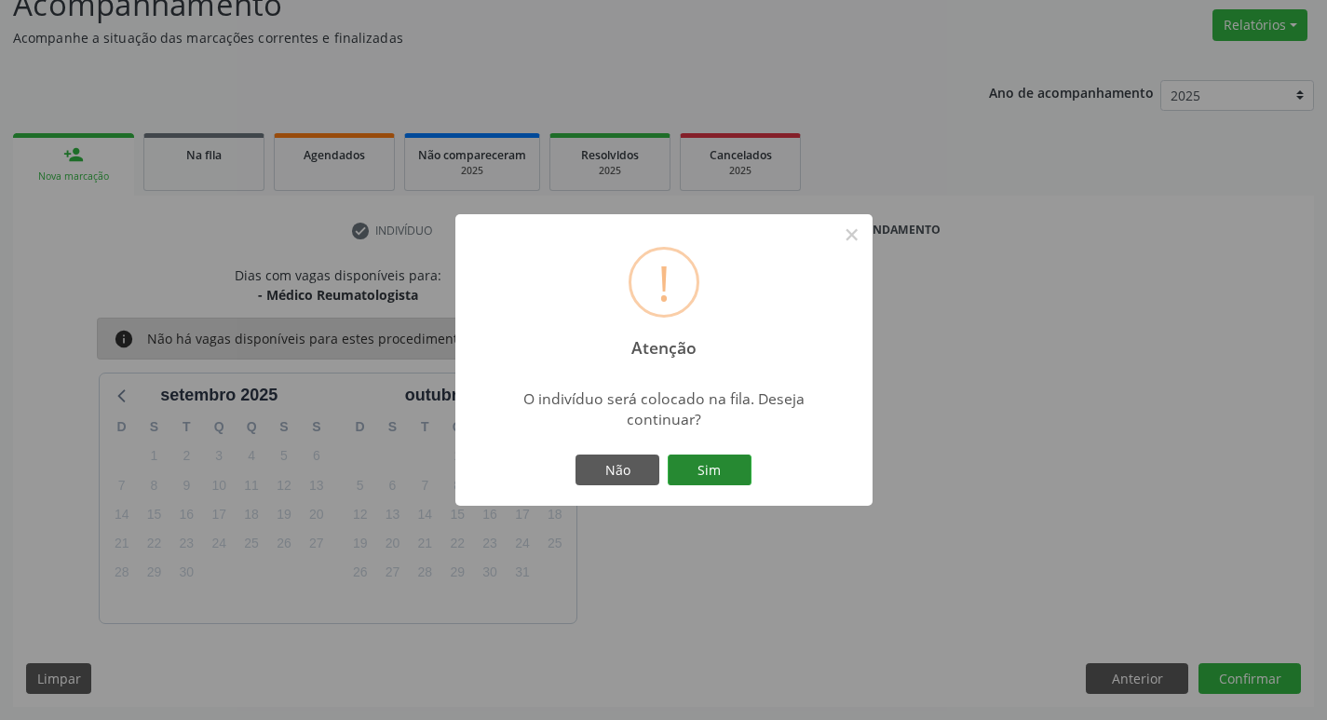
click at [722, 475] on button "Sim" at bounding box center [710, 471] width 84 height 32
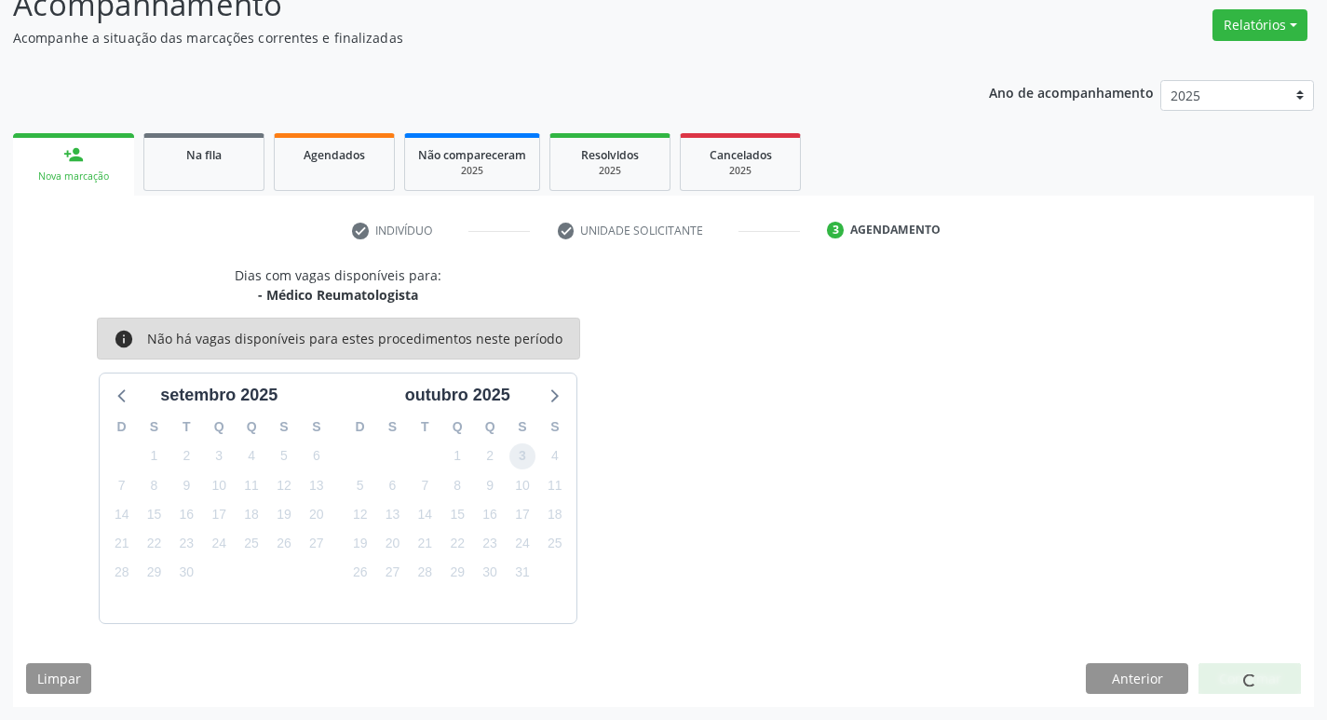
click at [517, 455] on span "3" at bounding box center [523, 456] width 26 height 26
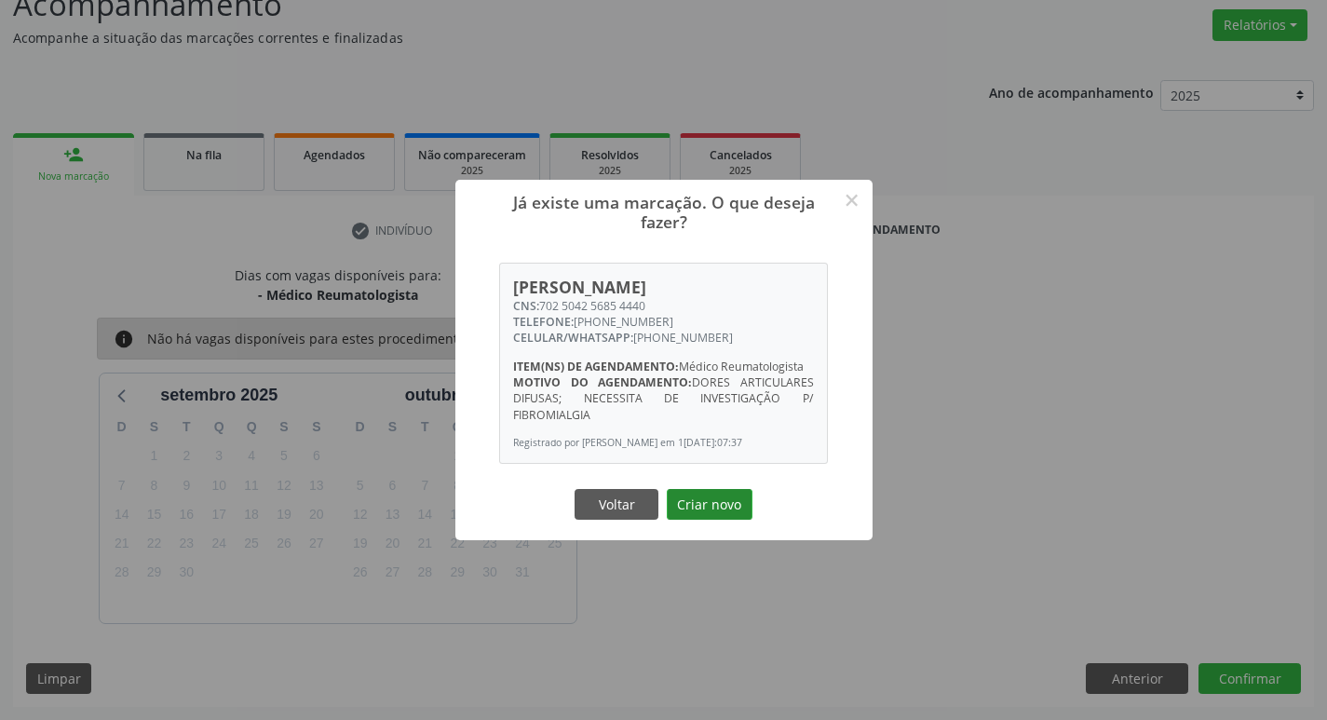
click at [735, 511] on button "Criar novo" at bounding box center [710, 505] width 86 height 32
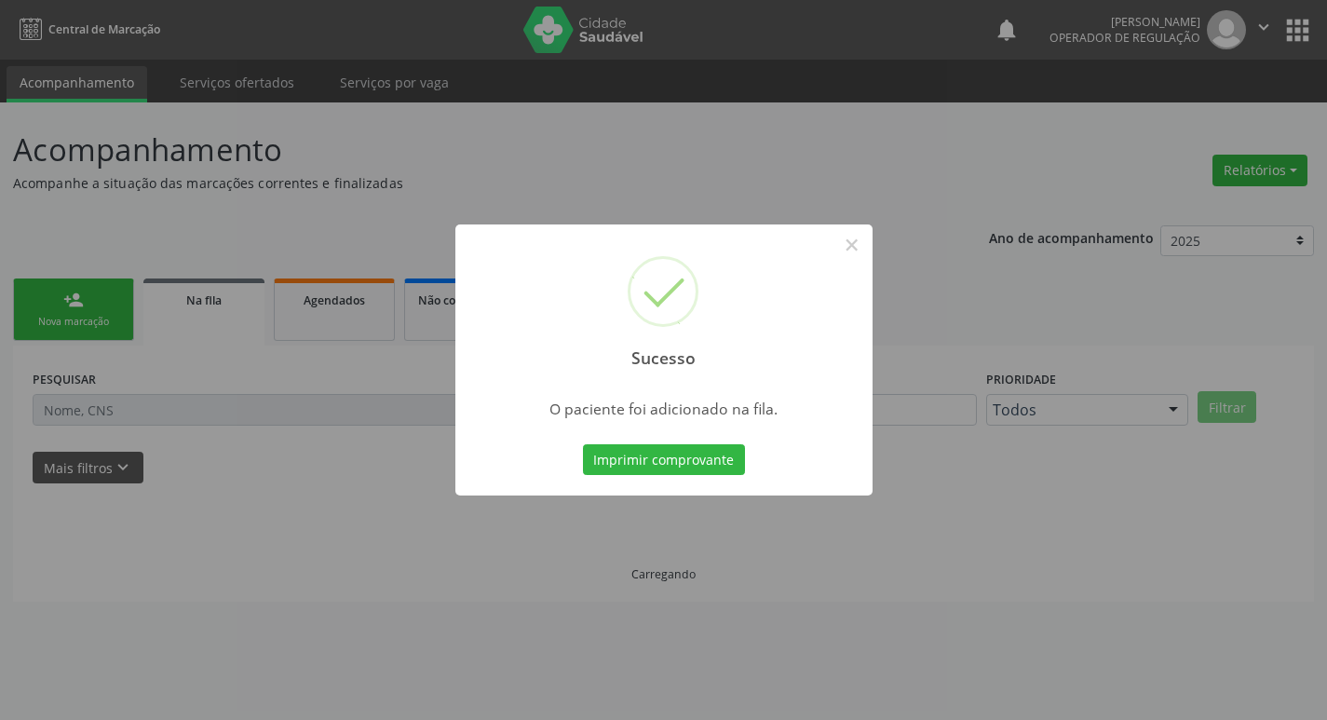
scroll to position [0, 0]
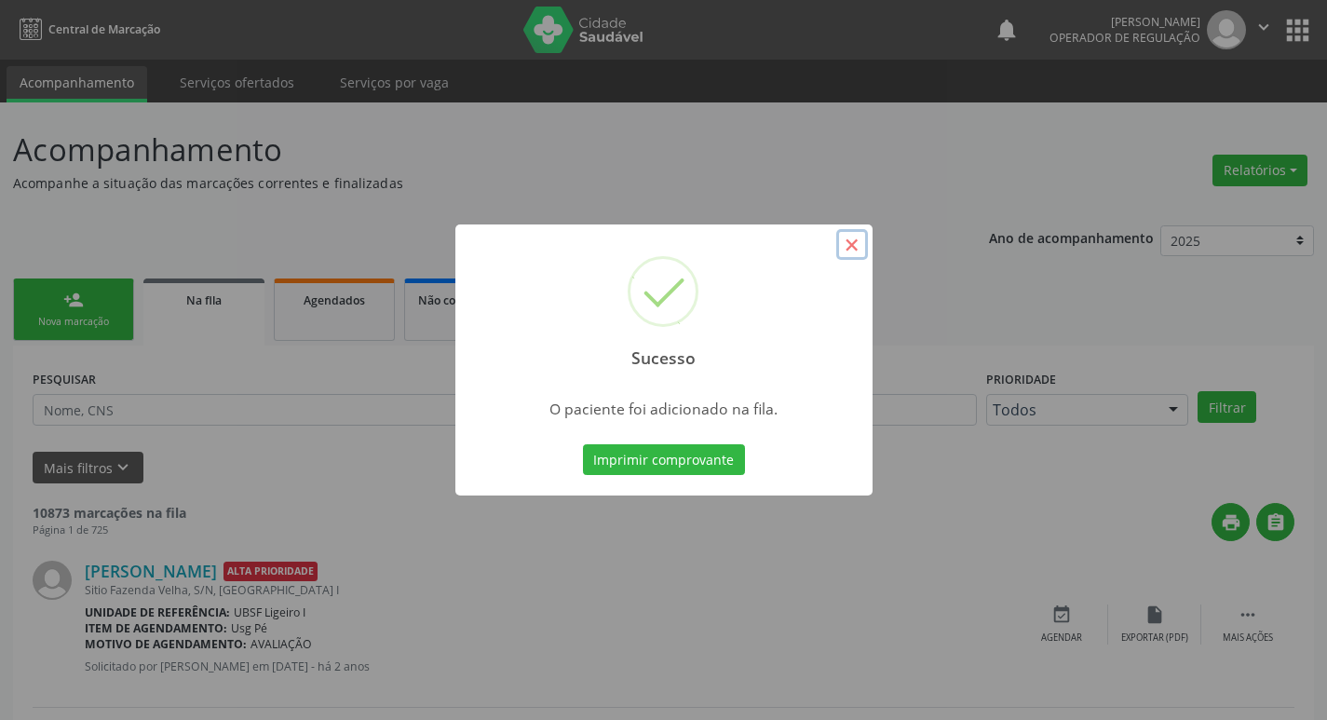
click at [852, 242] on button "×" at bounding box center [852, 245] width 32 height 32
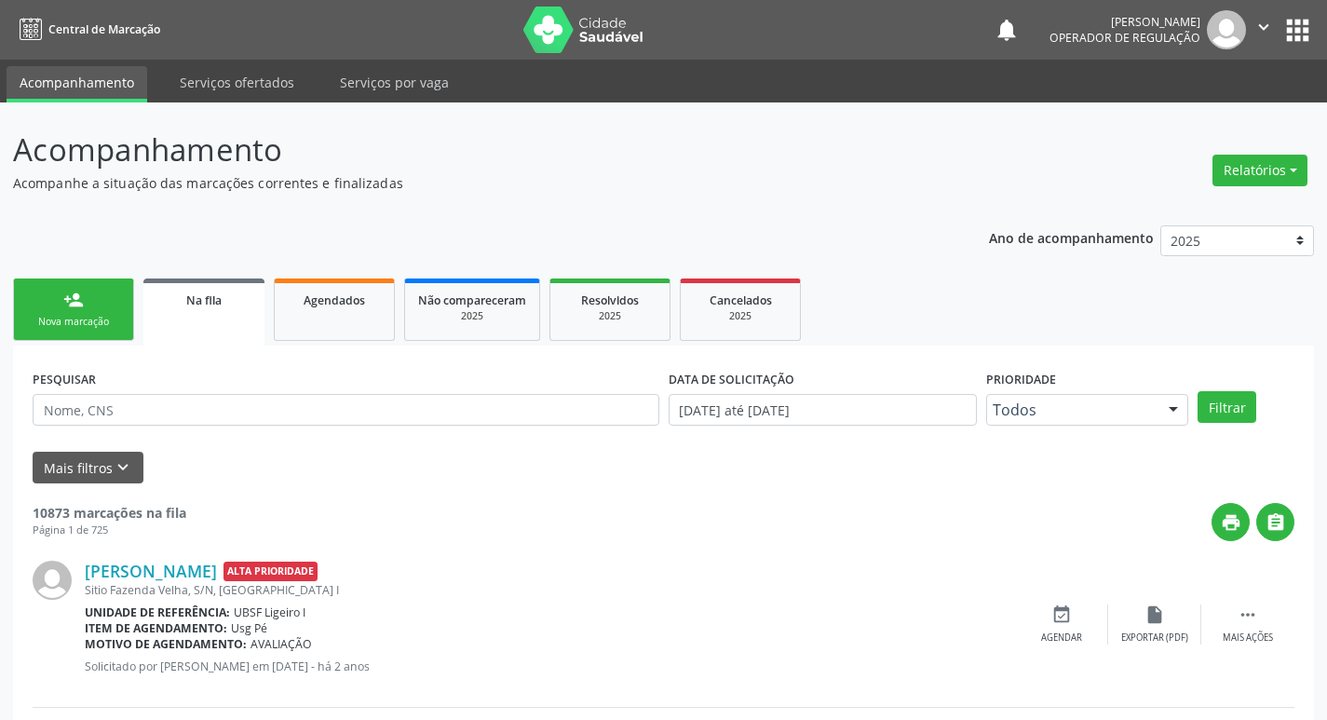
click at [128, 308] on link "person_add Nova marcação" at bounding box center [73, 310] width 121 height 62
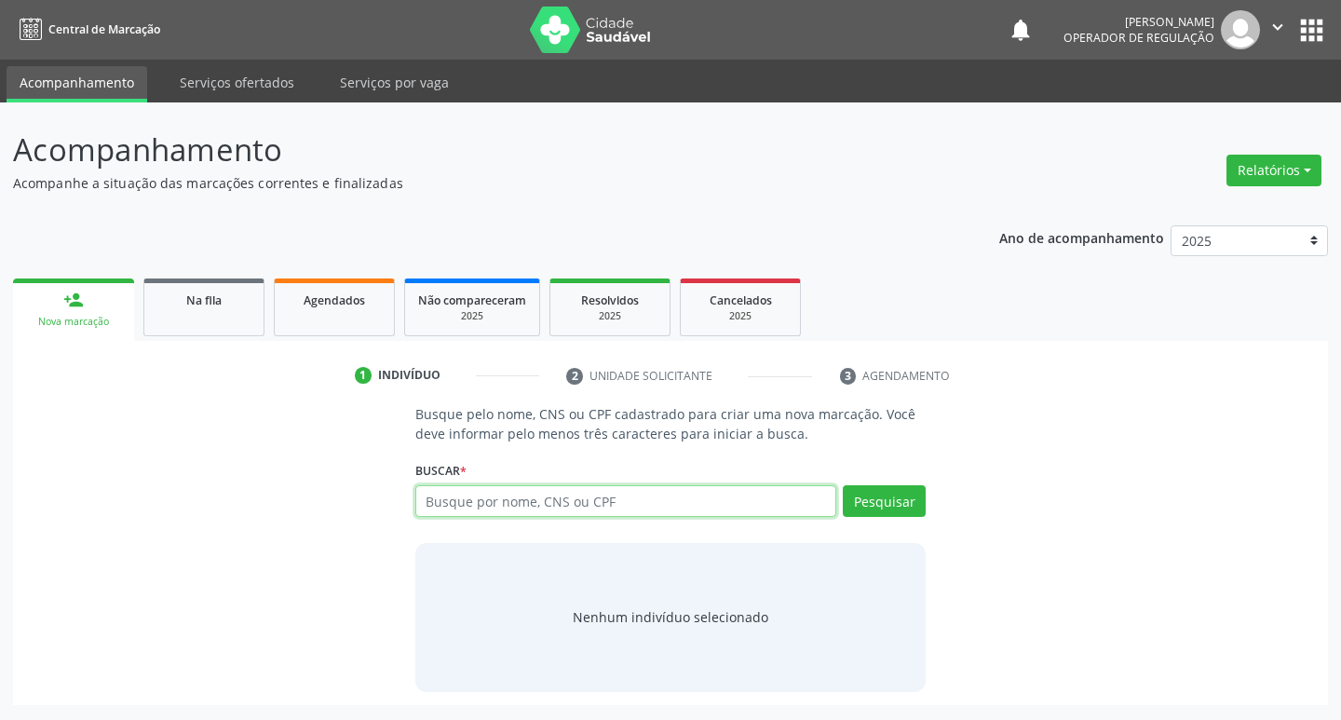
click at [536, 498] on input "text" at bounding box center [626, 501] width 422 height 32
type input "700005653706706"
click at [906, 496] on button "Pesquisar" at bounding box center [884, 501] width 83 height 32
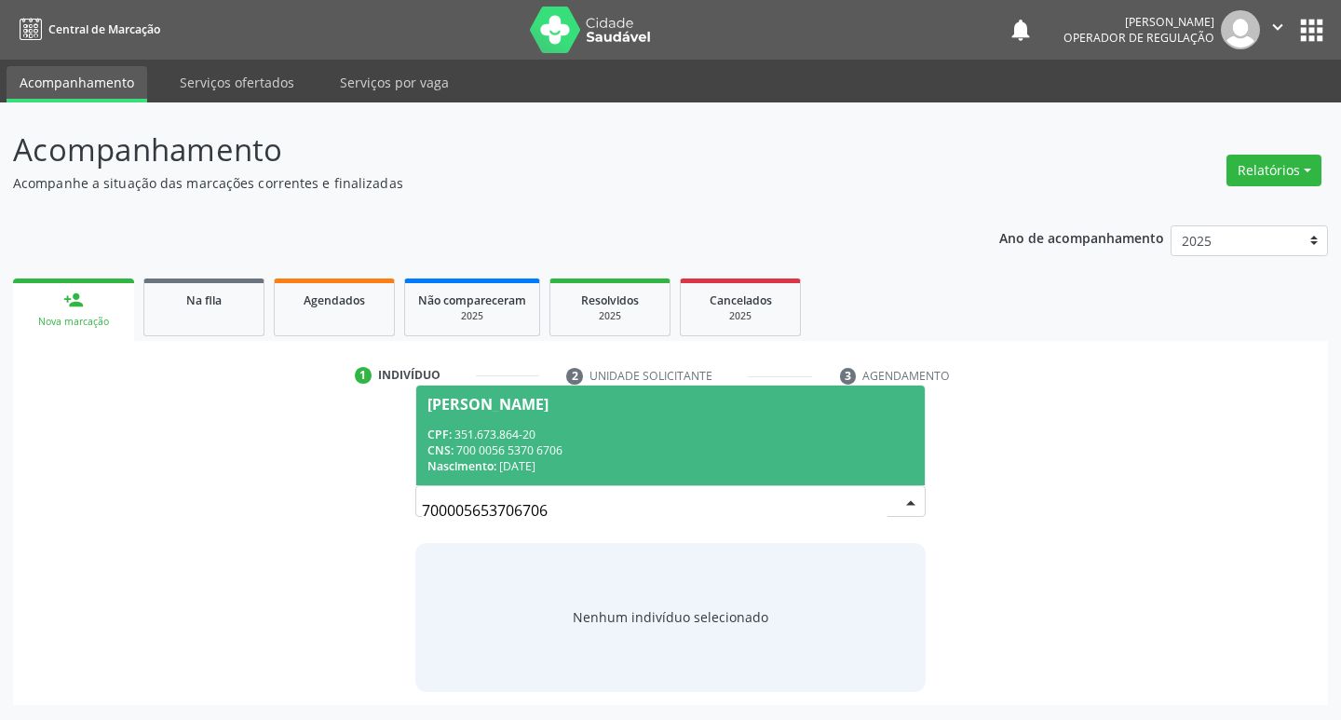
click at [537, 406] on div "José Tavares Sobrinho" at bounding box center [488, 404] width 121 height 15
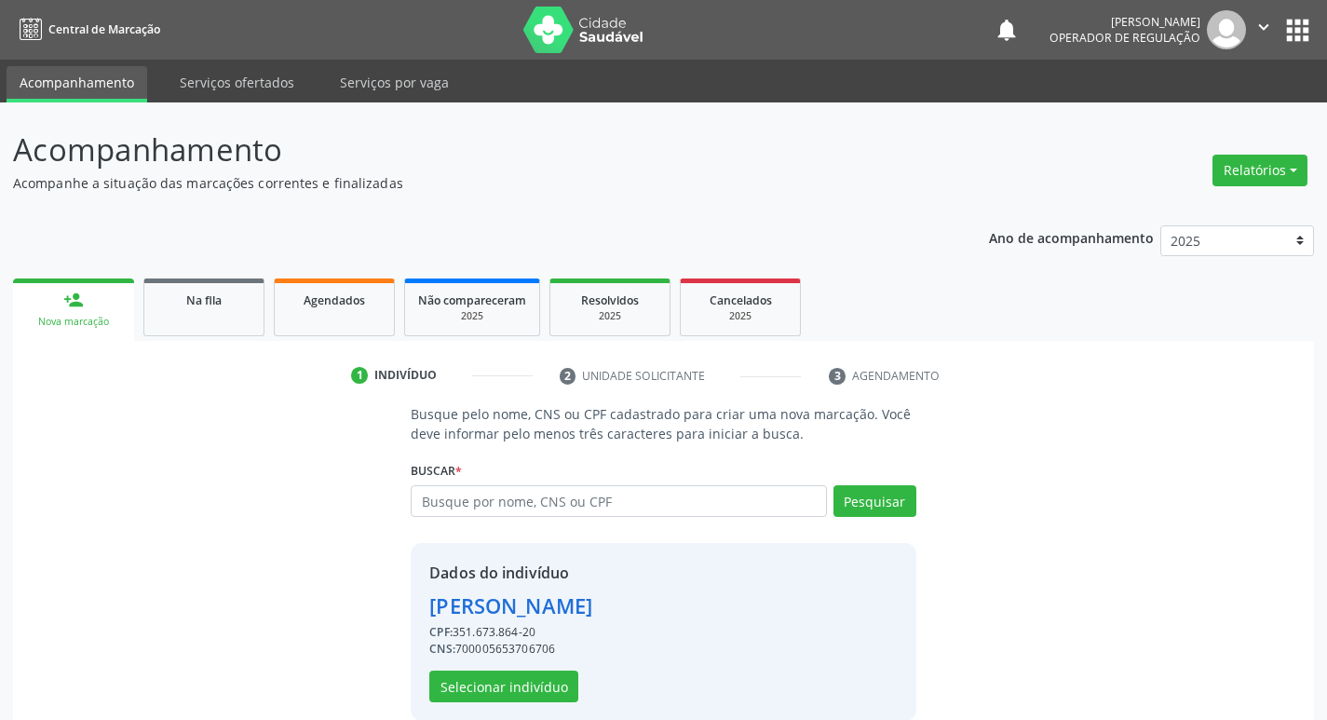
scroll to position [27, 0]
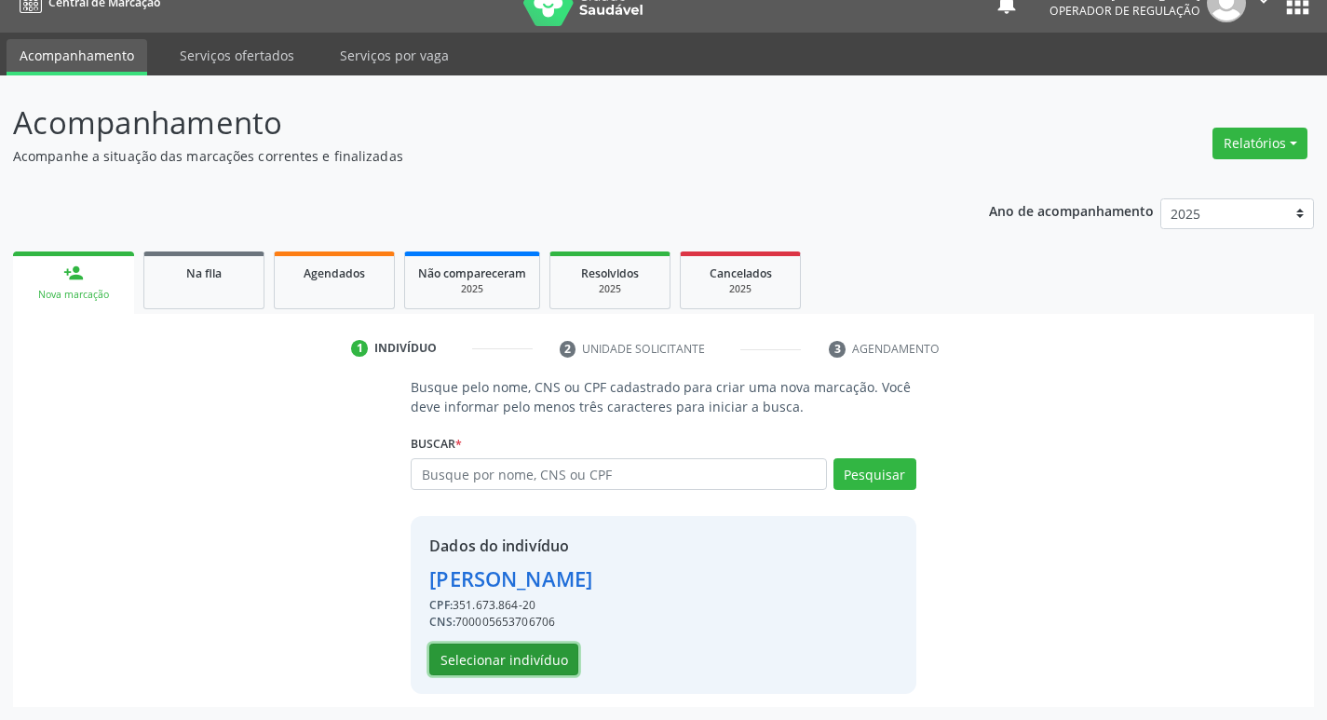
click at [509, 658] on button "Selecionar indivíduo" at bounding box center [503, 660] width 149 height 32
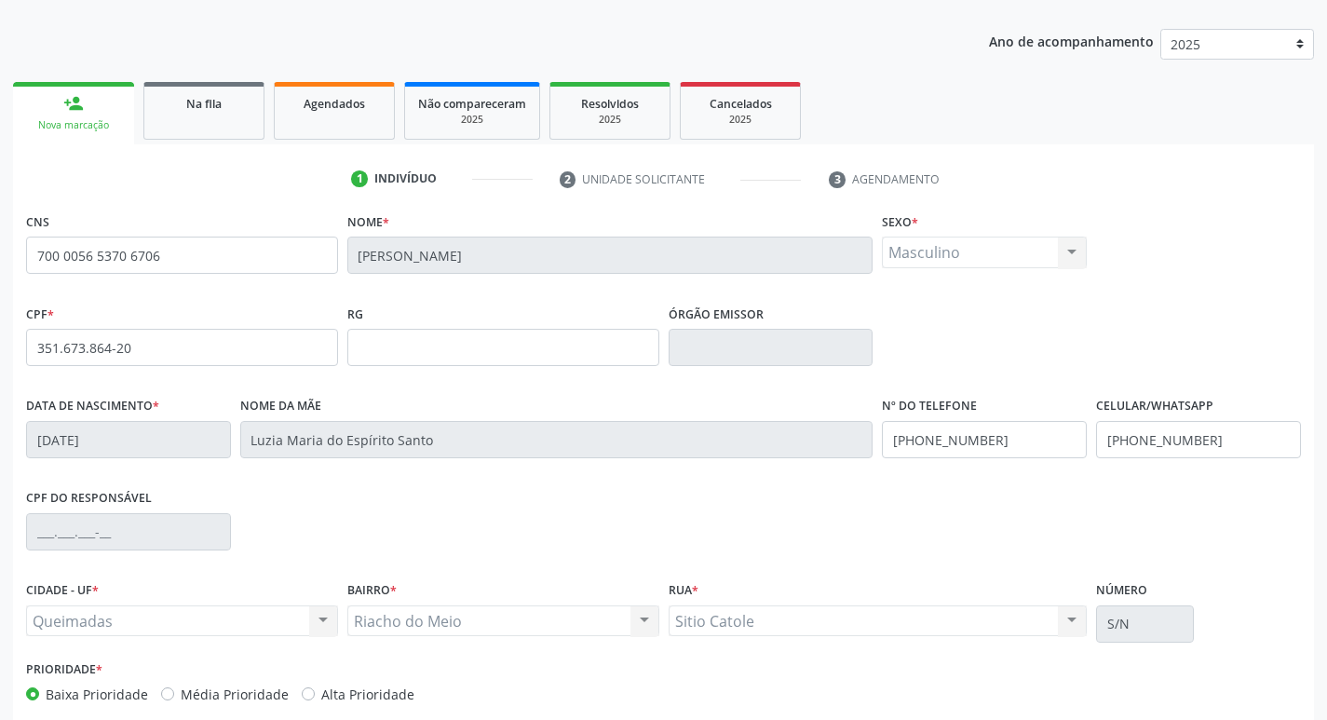
scroll to position [290, 0]
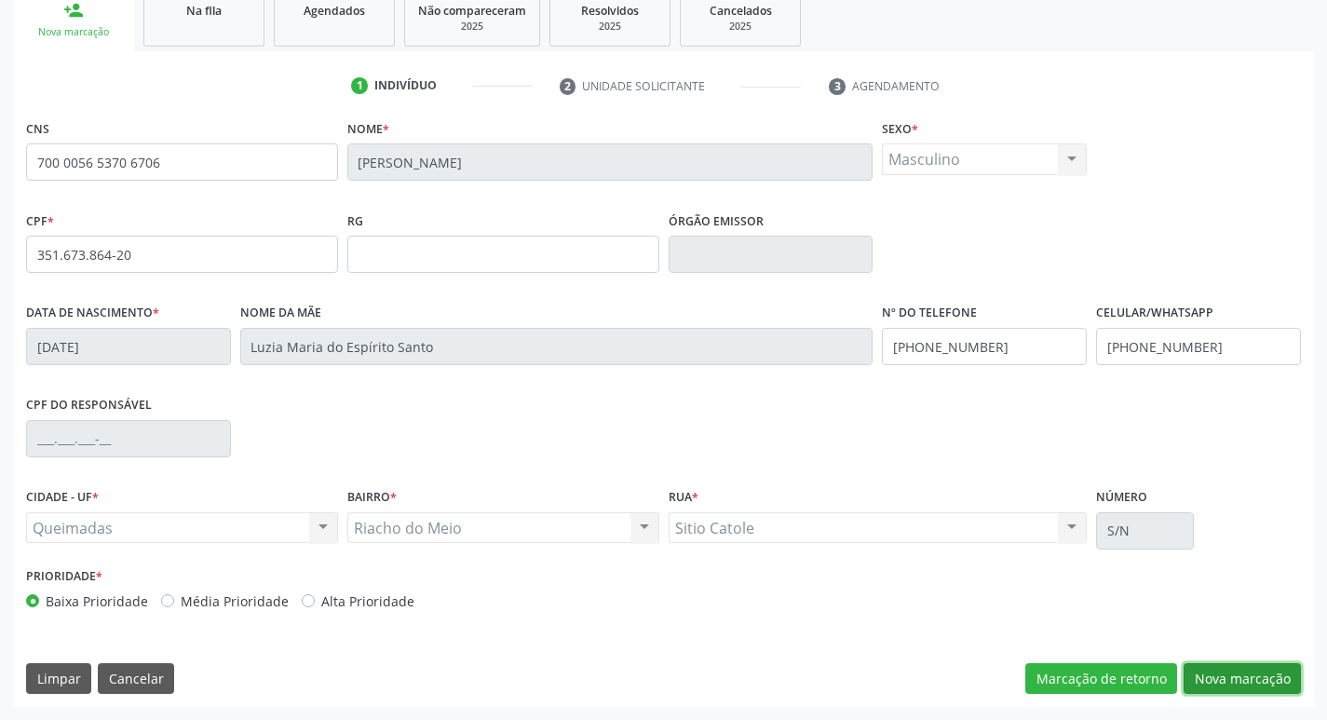
click at [1228, 673] on button "Nova marcação" at bounding box center [1242, 679] width 117 height 32
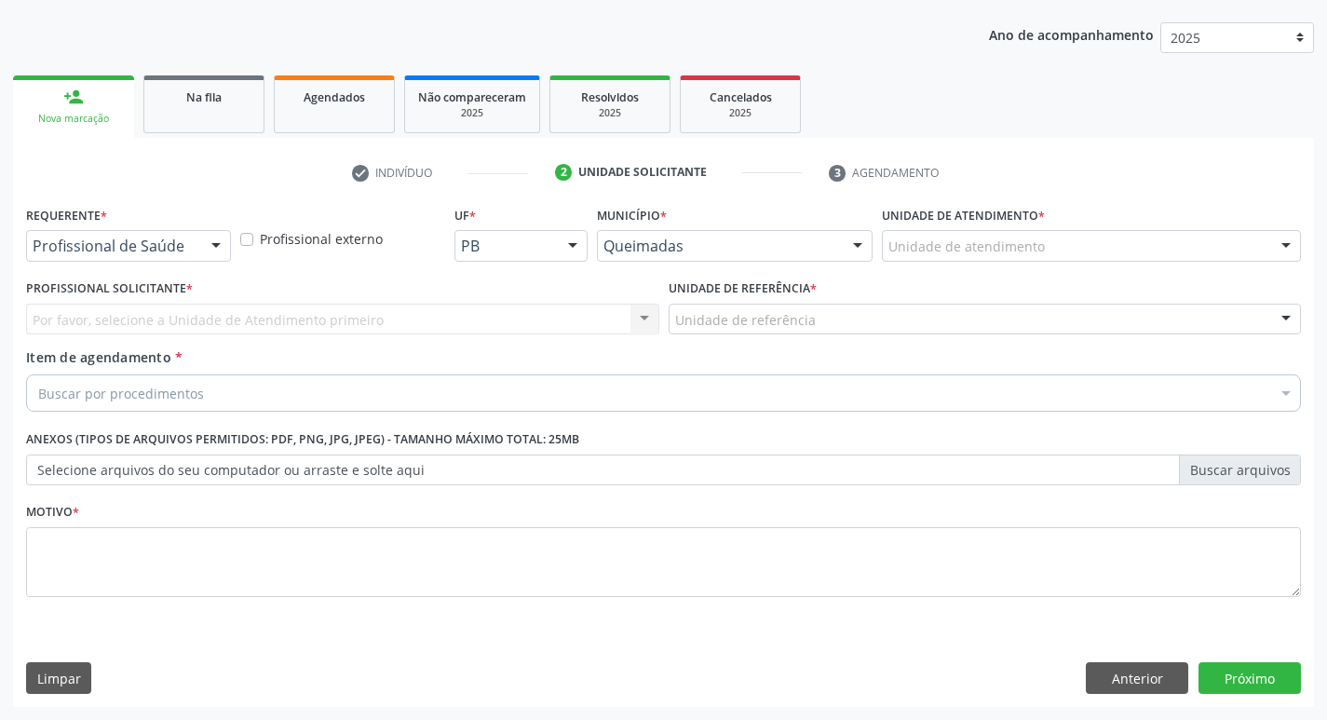
scroll to position [203, 0]
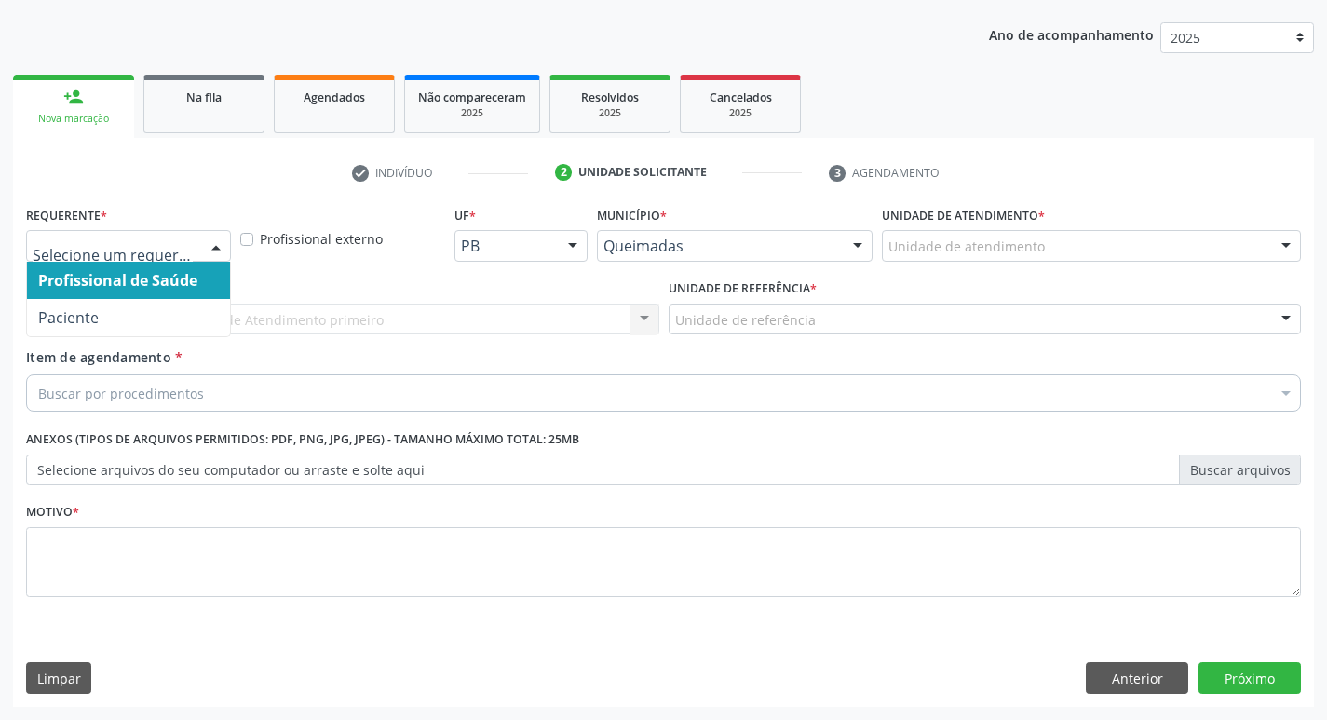
click at [215, 249] on div at bounding box center [216, 247] width 28 height 32
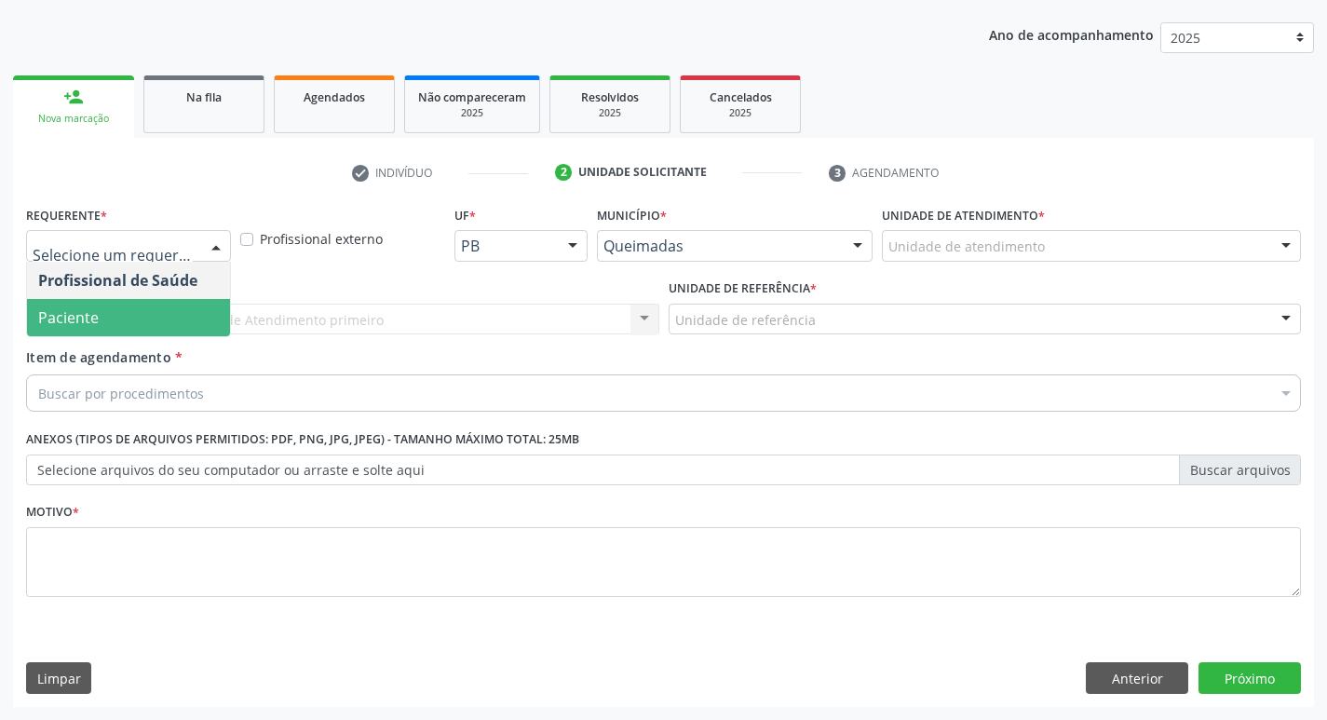
click at [185, 313] on span "Paciente" at bounding box center [128, 317] width 203 height 37
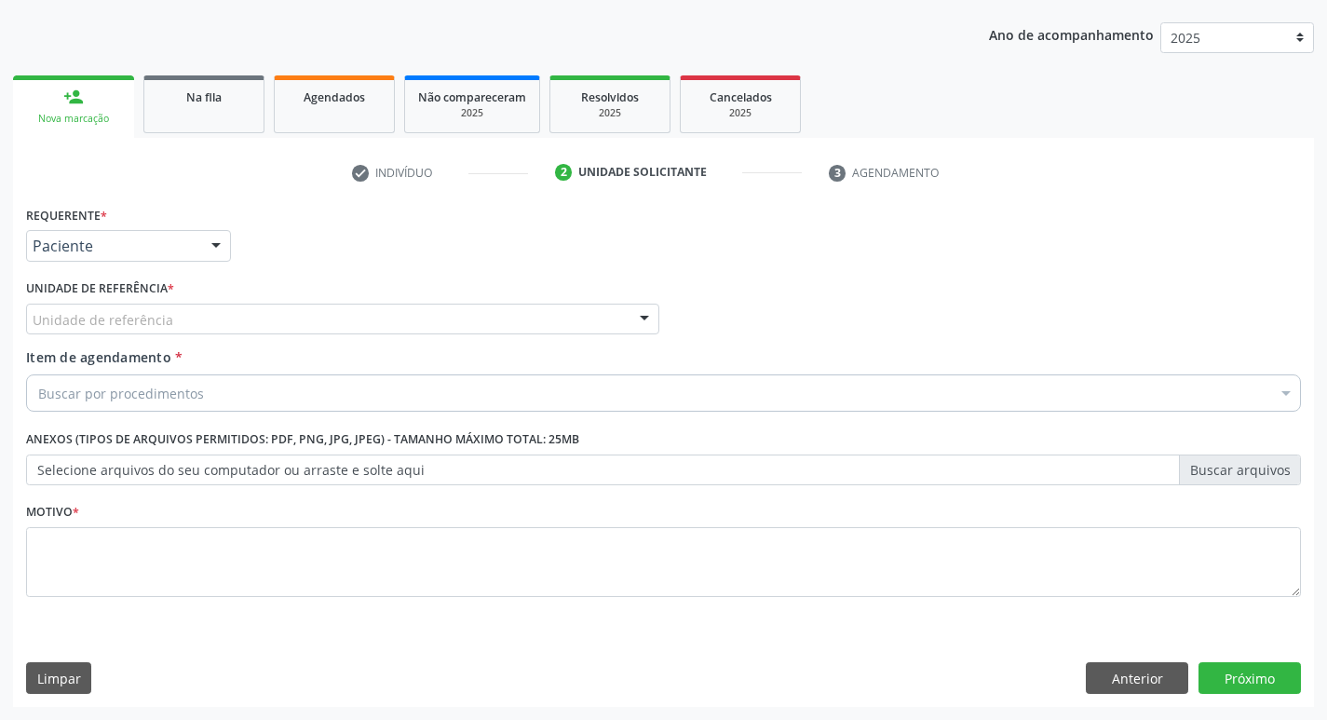
click at [169, 330] on div "Unidade de referência" at bounding box center [342, 320] width 633 height 32
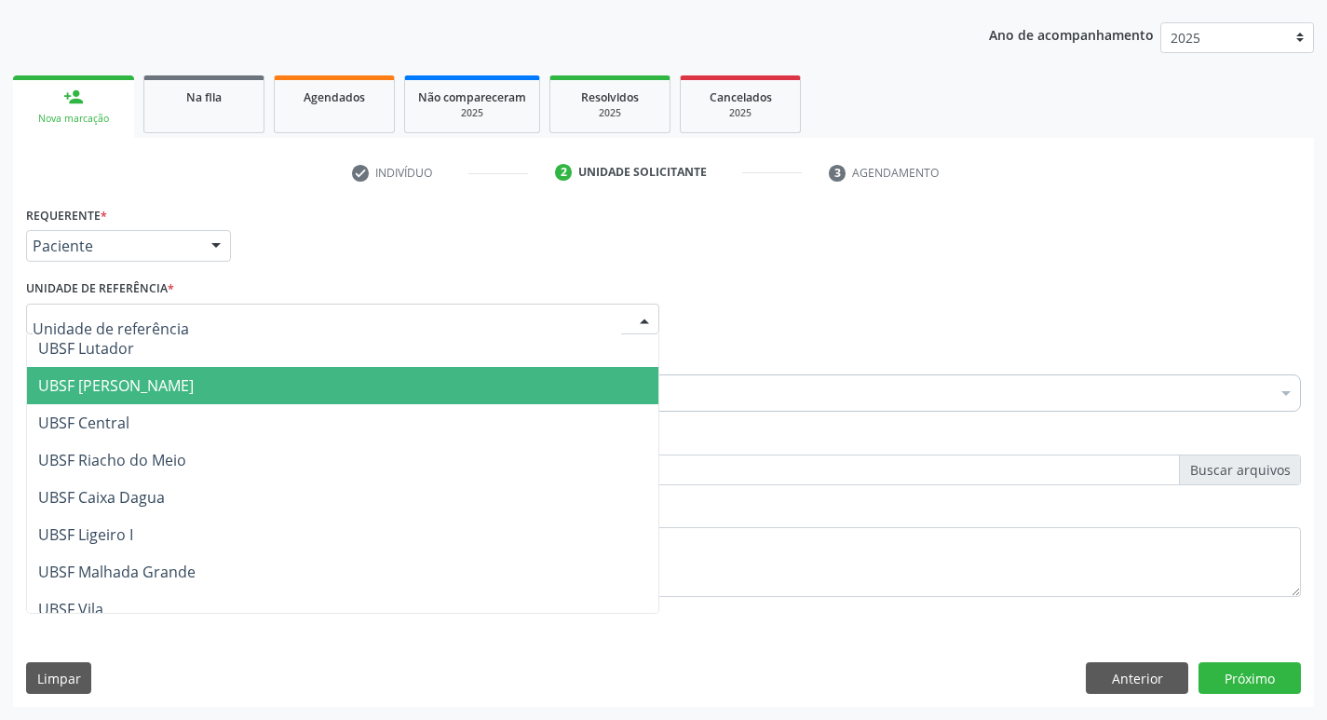
scroll to position [373, 0]
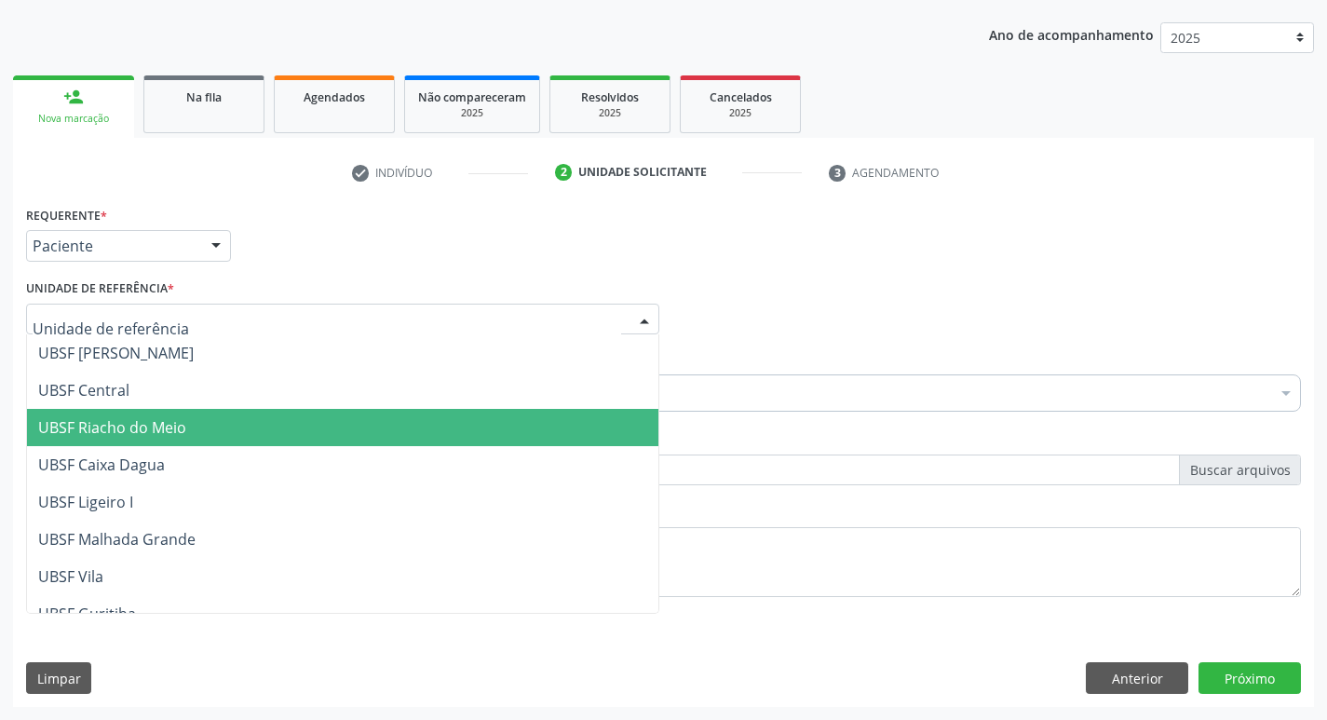
click at [162, 438] on span "UBSF Riacho do Meio" at bounding box center [112, 427] width 148 height 20
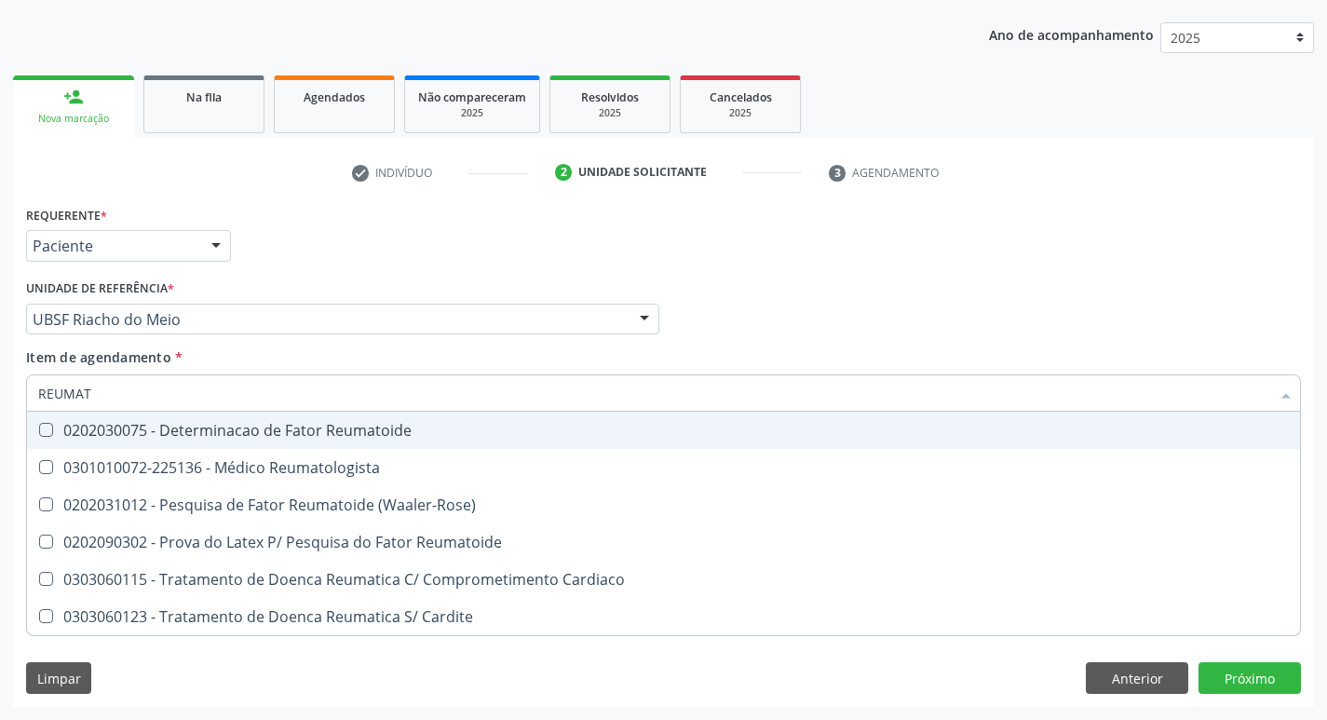
type input "REUMATO"
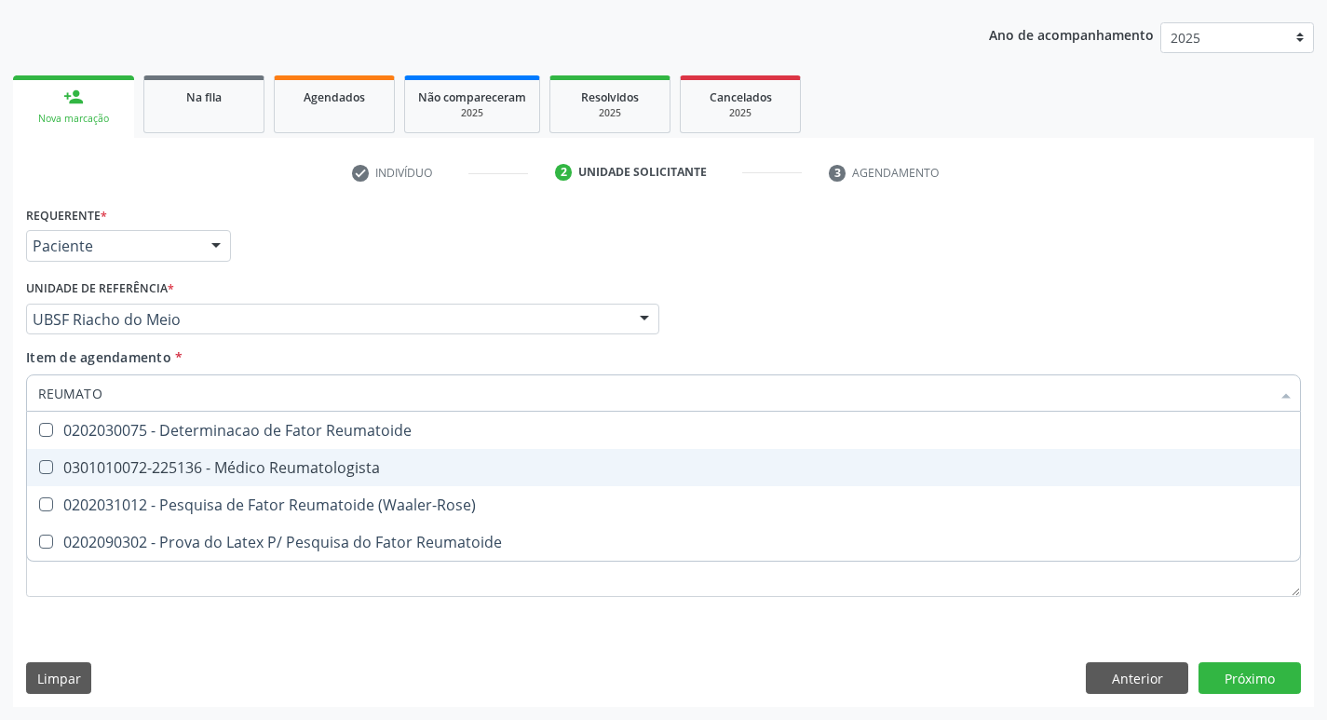
click at [44, 462] on Reumatologista at bounding box center [46, 467] width 14 height 14
click at [39, 462] on Reumatologista "checkbox" at bounding box center [33, 467] width 12 height 12
checkbox Reumatologista "true"
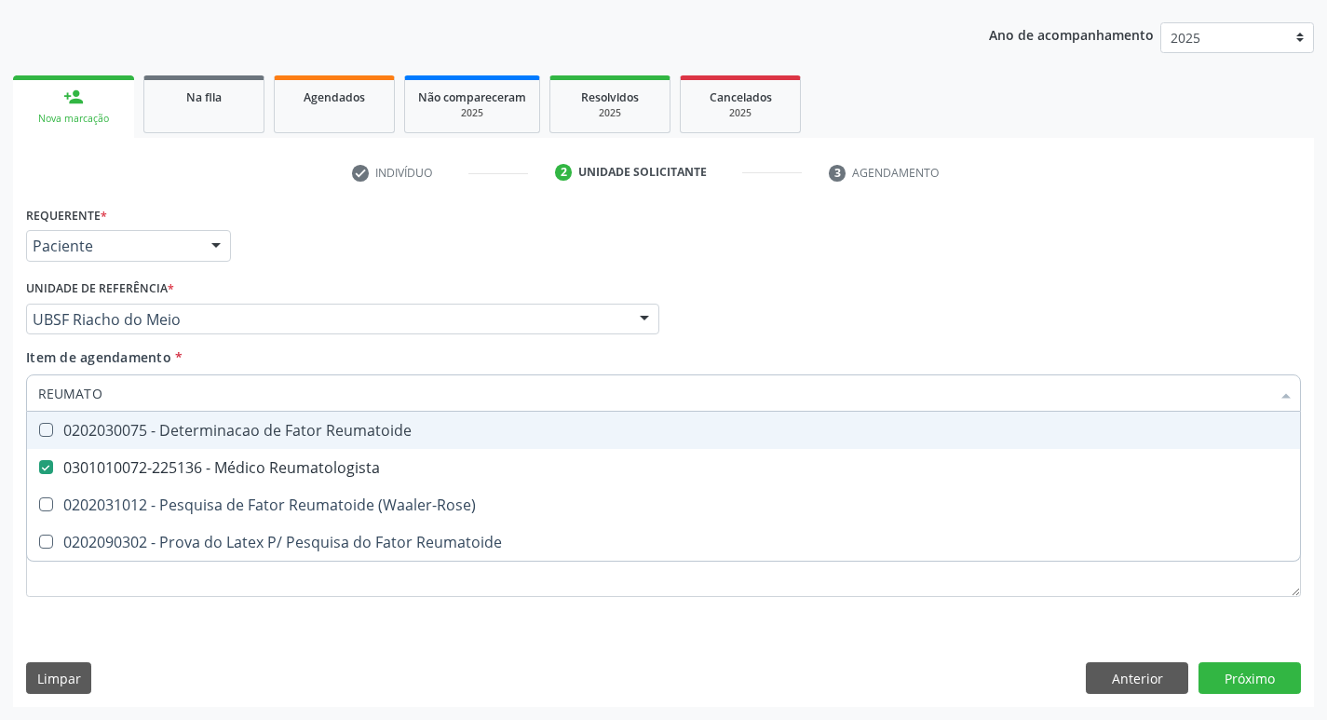
click at [1134, 284] on div "Profissional Solicitante Por favor, selecione a Unidade de Atendimento primeiro…" at bounding box center [663, 311] width 1285 height 73
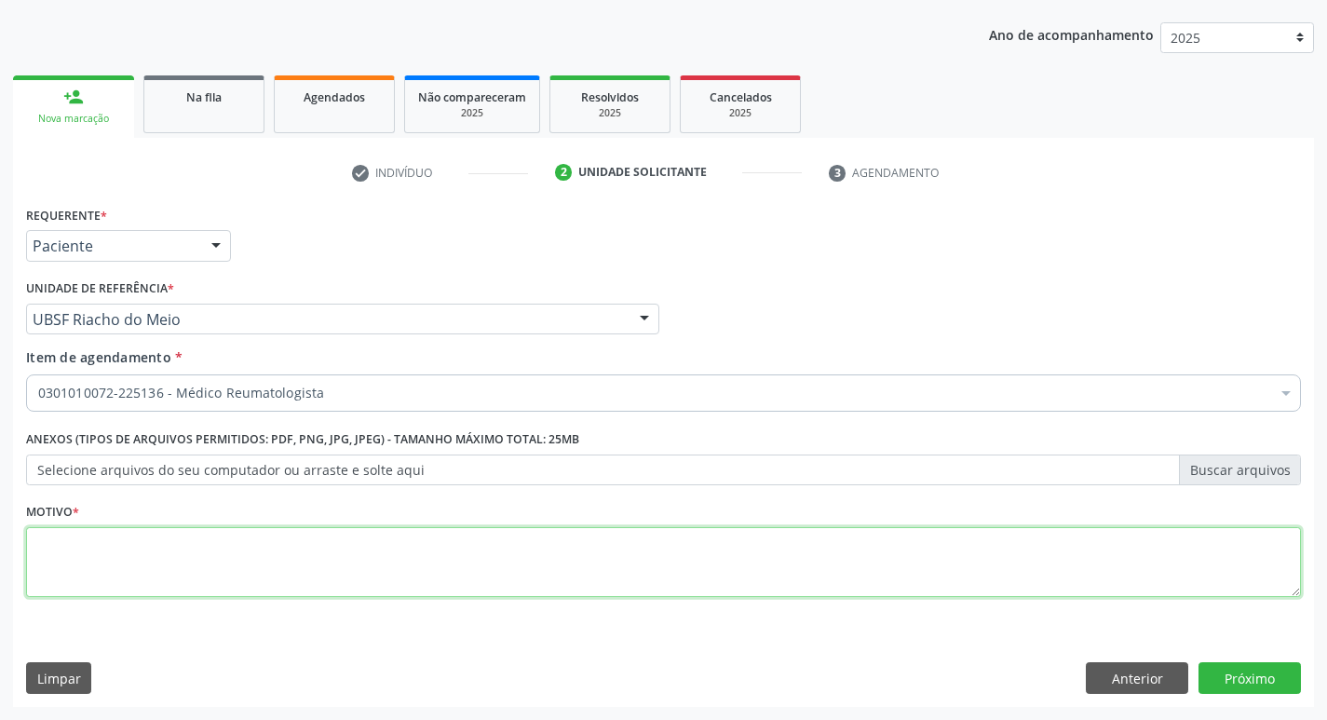
click at [127, 555] on textarea at bounding box center [663, 562] width 1275 height 71
type textarea "RETORNO REUMATO"
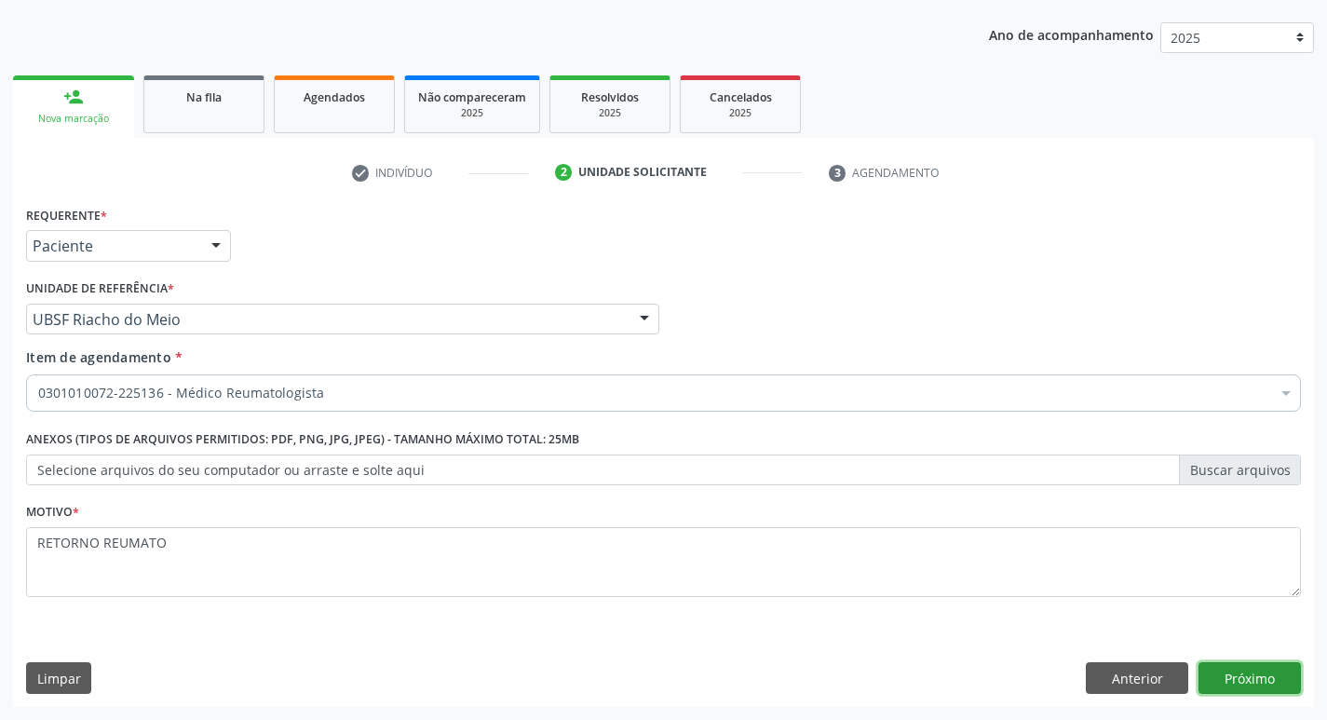
click at [1249, 680] on button "Próximo" at bounding box center [1250, 678] width 102 height 32
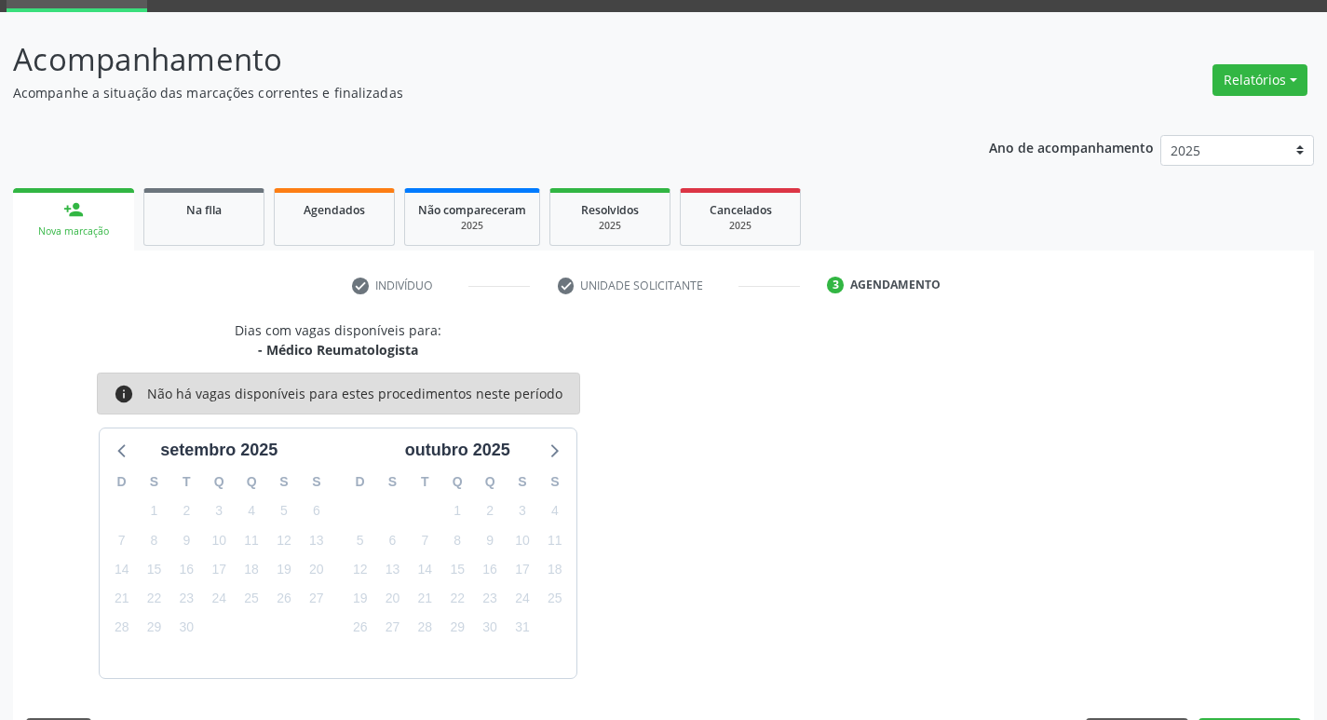
scroll to position [145, 0]
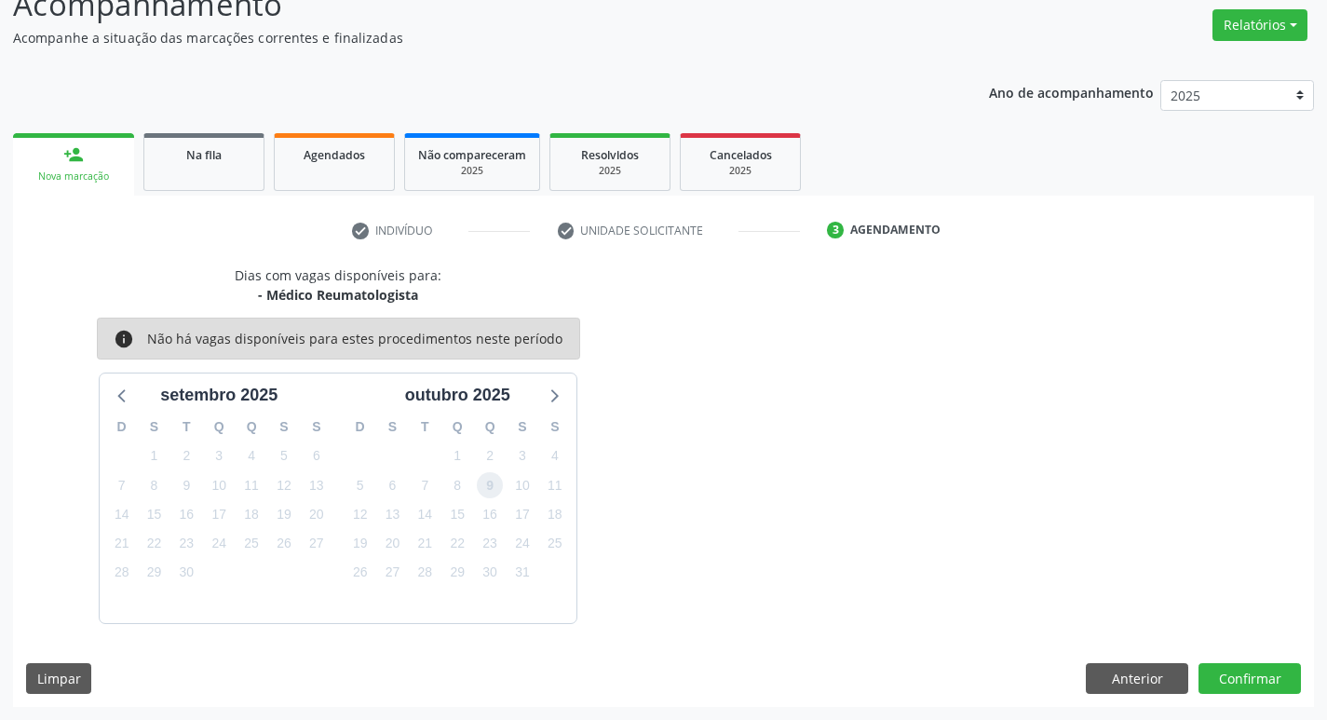
click at [493, 490] on span "9" at bounding box center [490, 485] width 26 height 26
click at [1235, 683] on button "Confirmar" at bounding box center [1250, 679] width 102 height 32
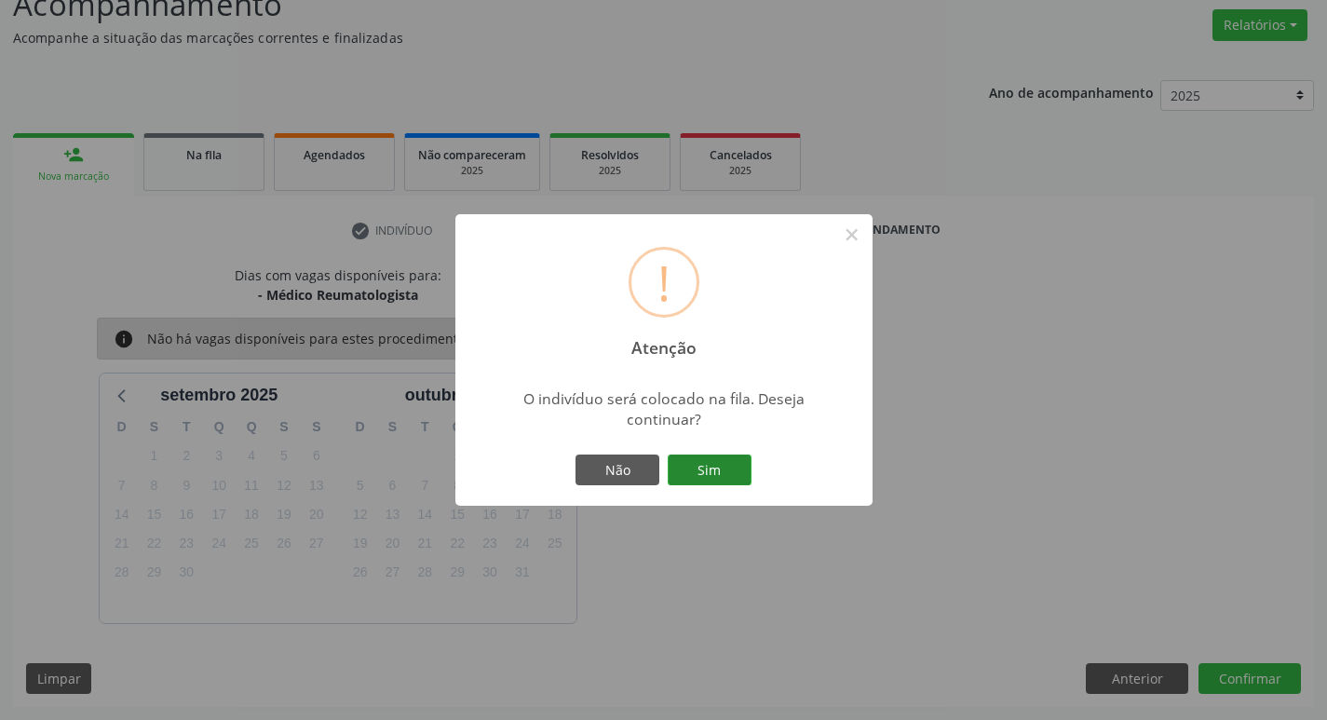
click at [723, 472] on button "Sim" at bounding box center [710, 471] width 84 height 32
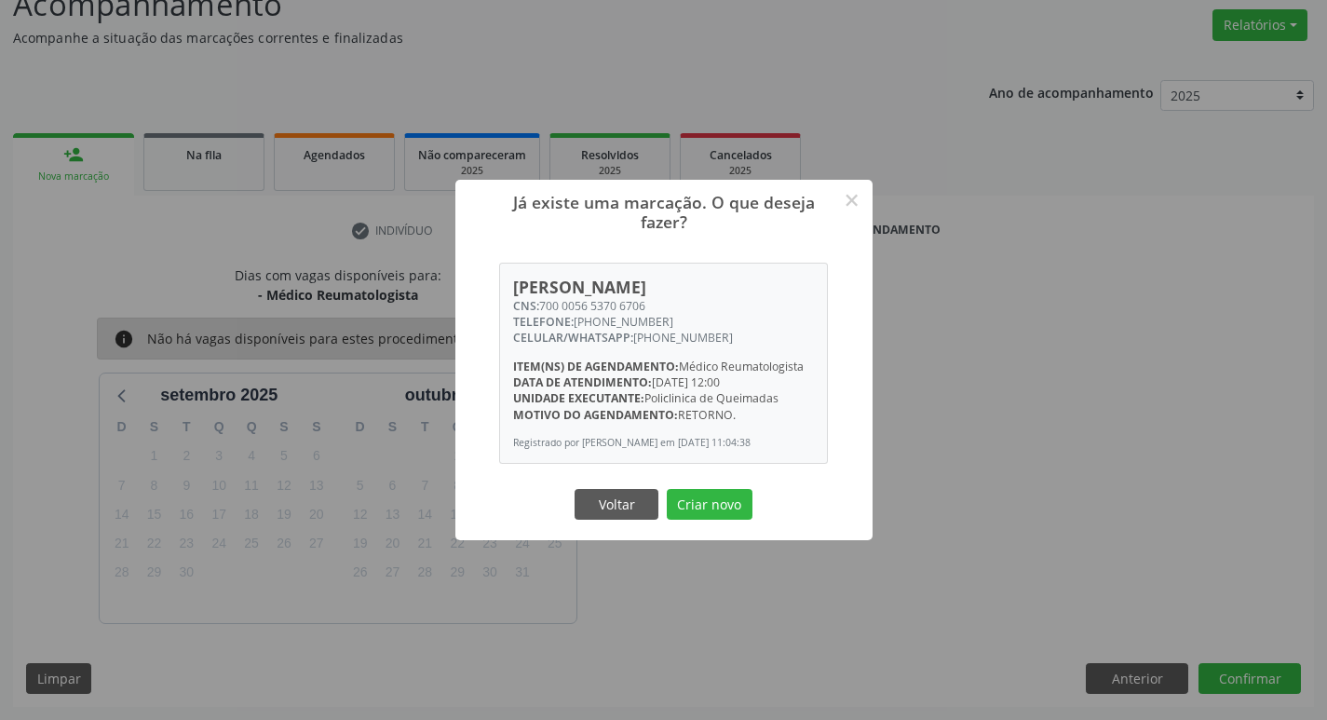
click at [726, 520] on button "Criar novo" at bounding box center [710, 505] width 86 height 32
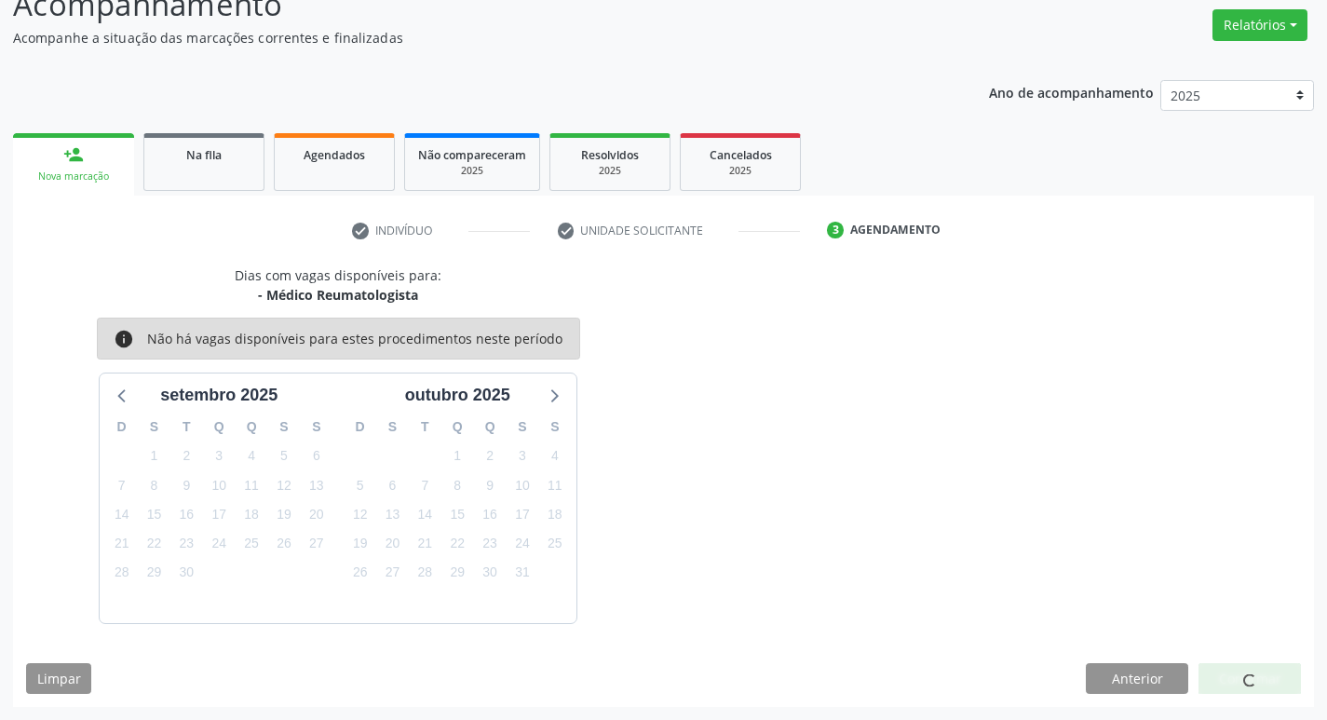
scroll to position [0, 0]
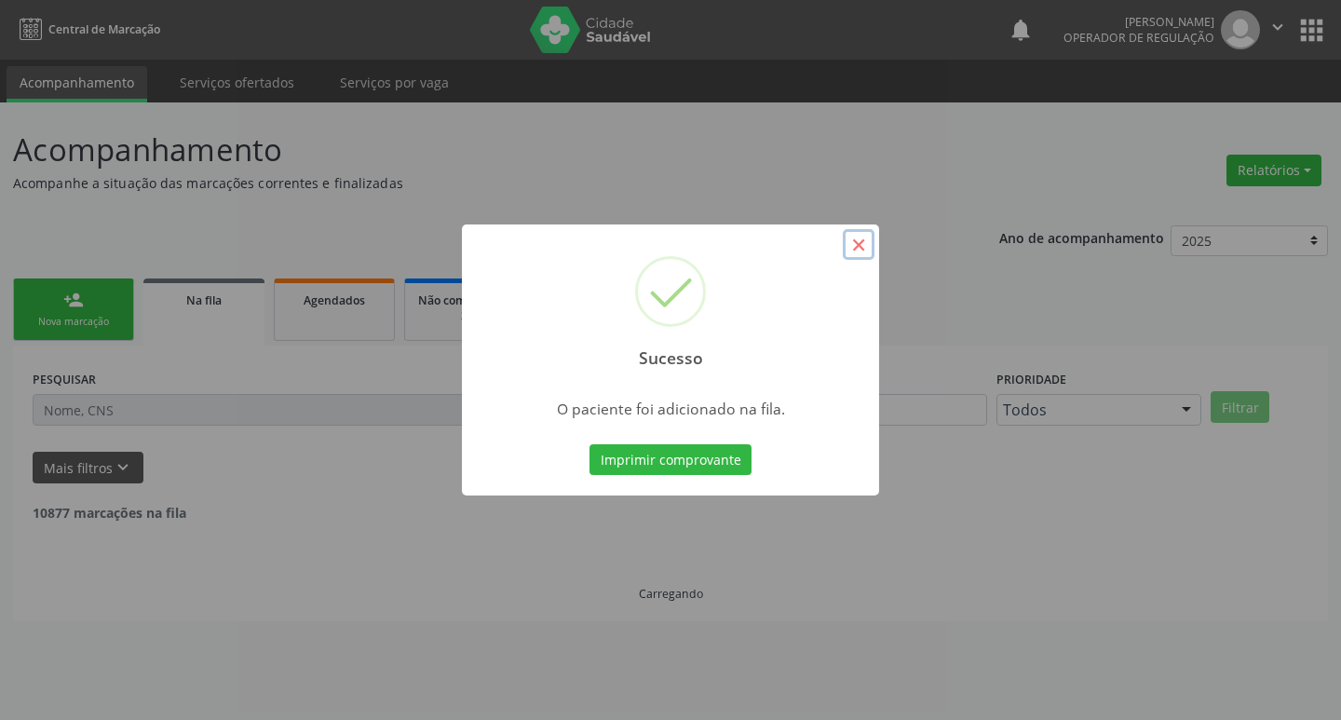
click at [854, 247] on button "×" at bounding box center [859, 245] width 32 height 32
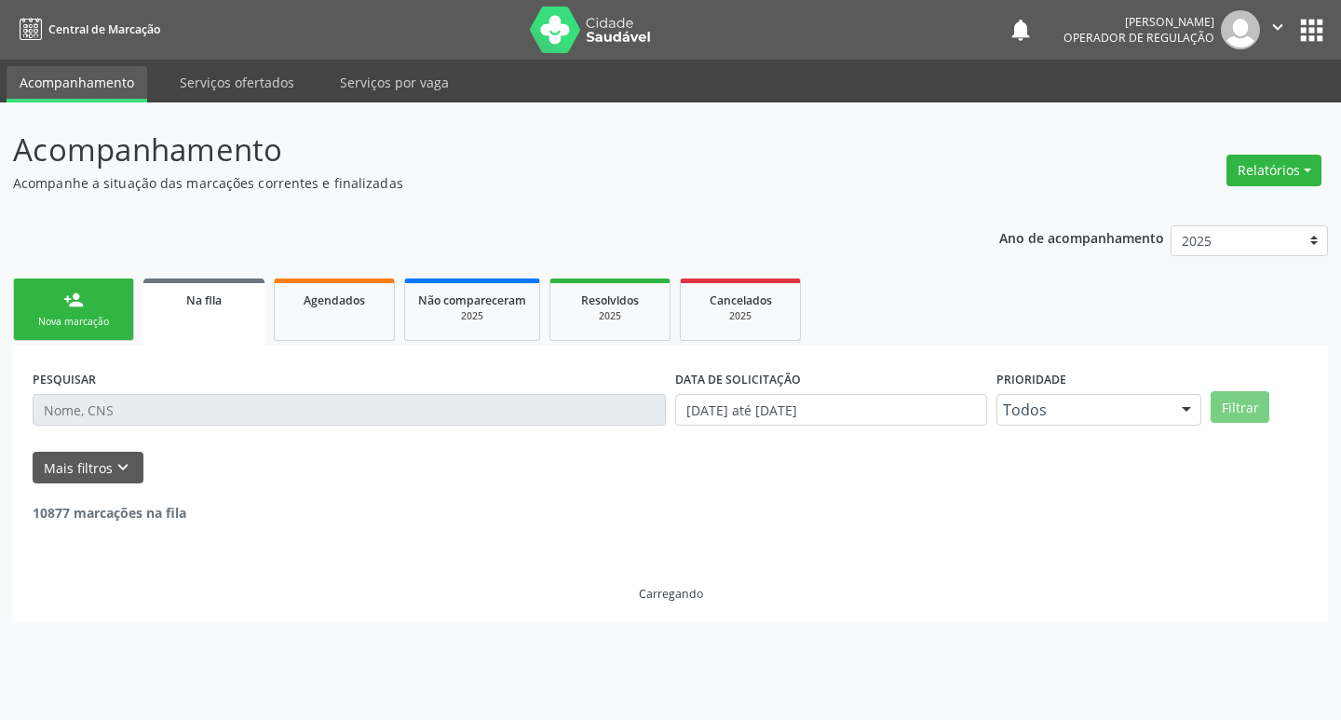
click at [75, 309] on div "person_add" at bounding box center [73, 300] width 20 height 20
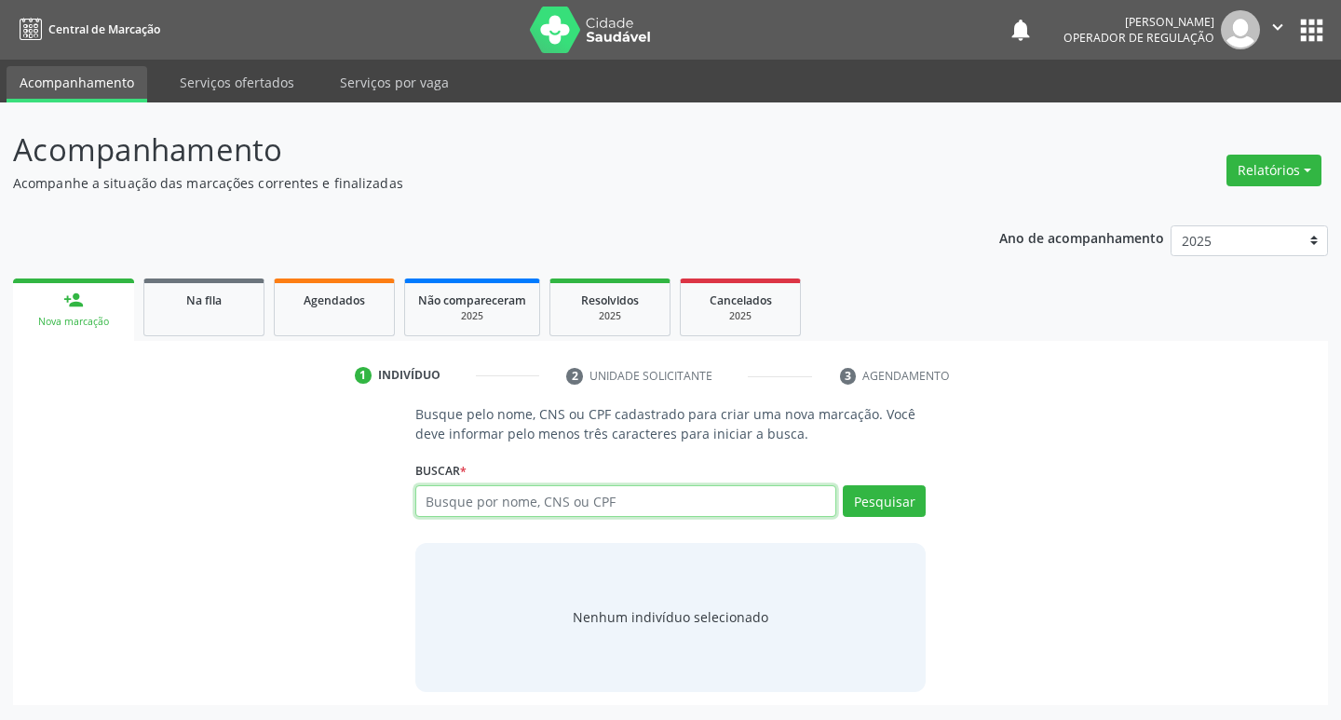
click at [566, 497] on input "text" at bounding box center [626, 501] width 422 height 32
type input "700002873142108"
click at [879, 501] on button "Pesquisar" at bounding box center [884, 501] width 83 height 32
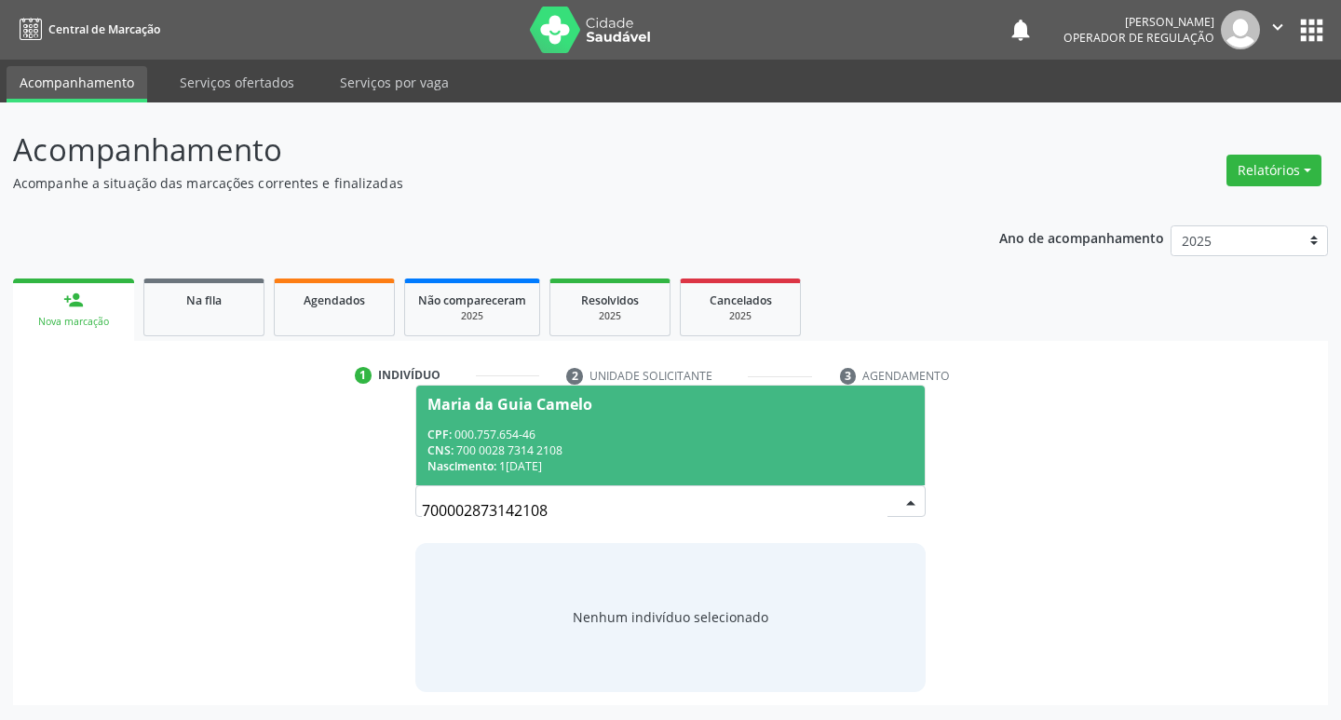
click at [552, 404] on div "Maria da Guia Camelo" at bounding box center [510, 404] width 165 height 15
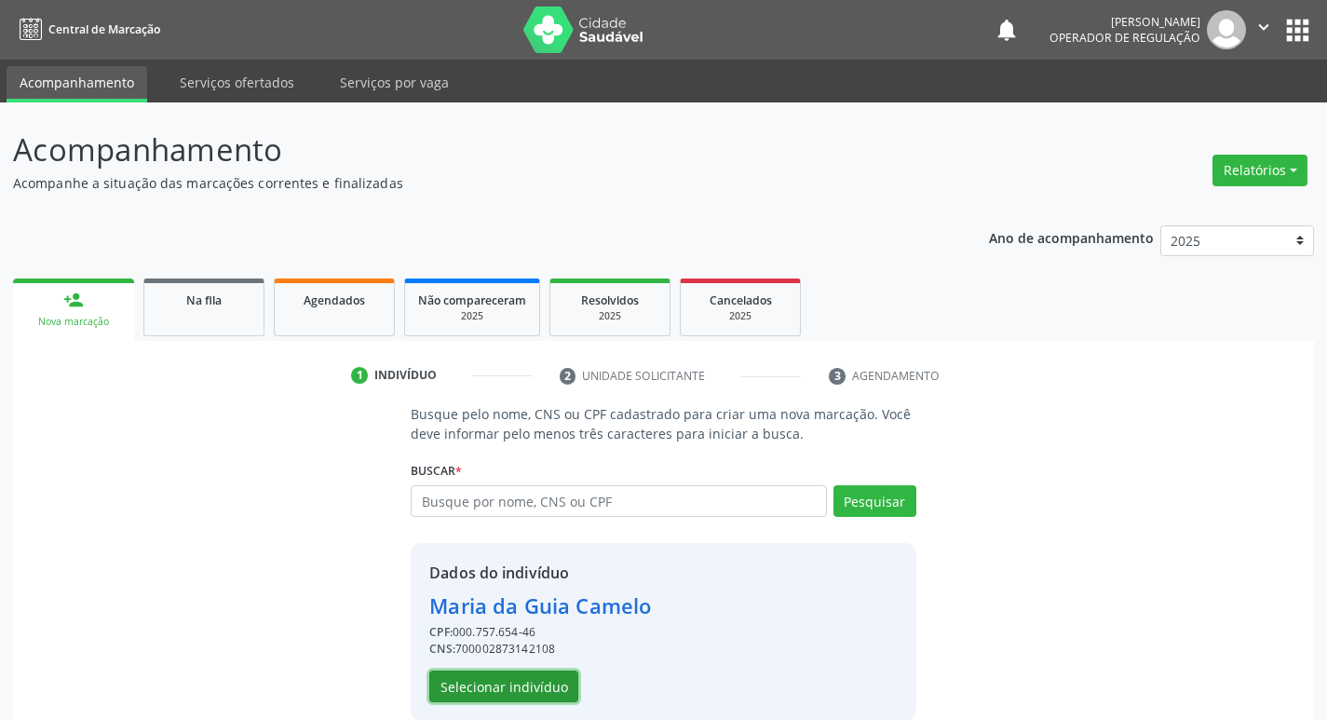
click at [537, 687] on button "Selecionar indivíduo" at bounding box center [503, 687] width 149 height 32
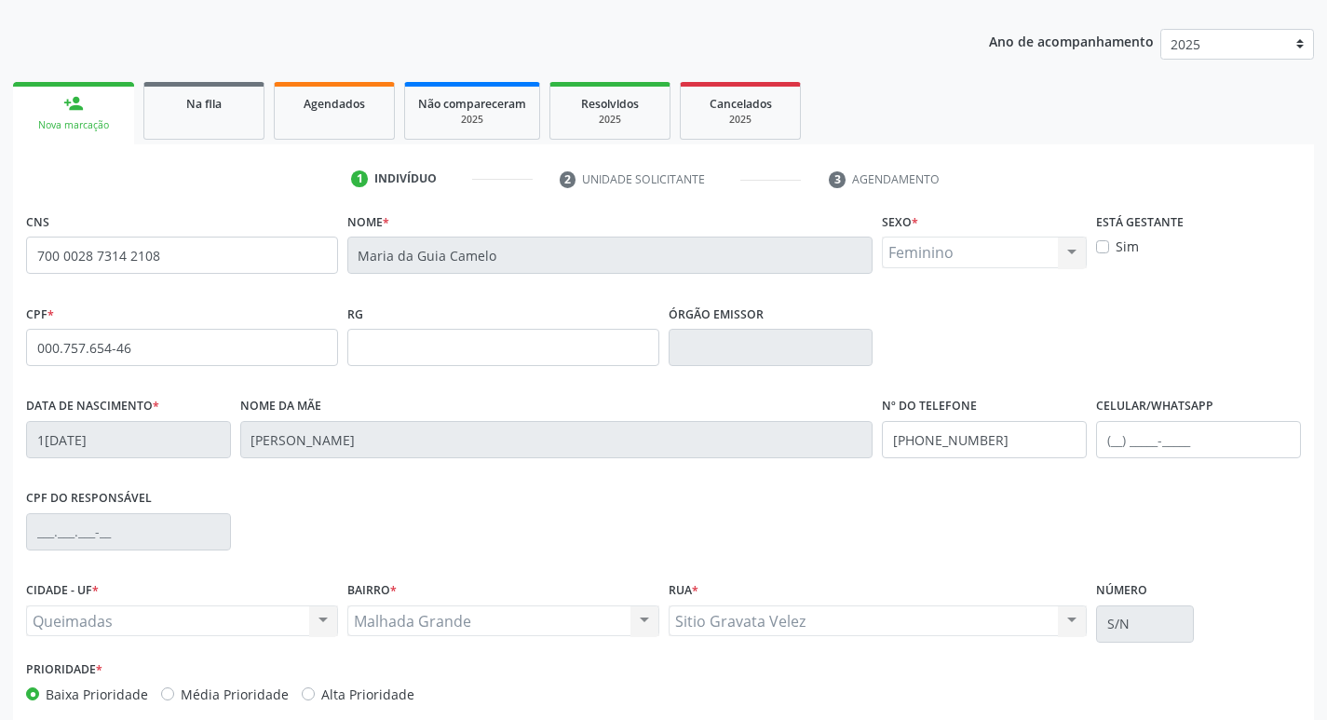
scroll to position [290, 0]
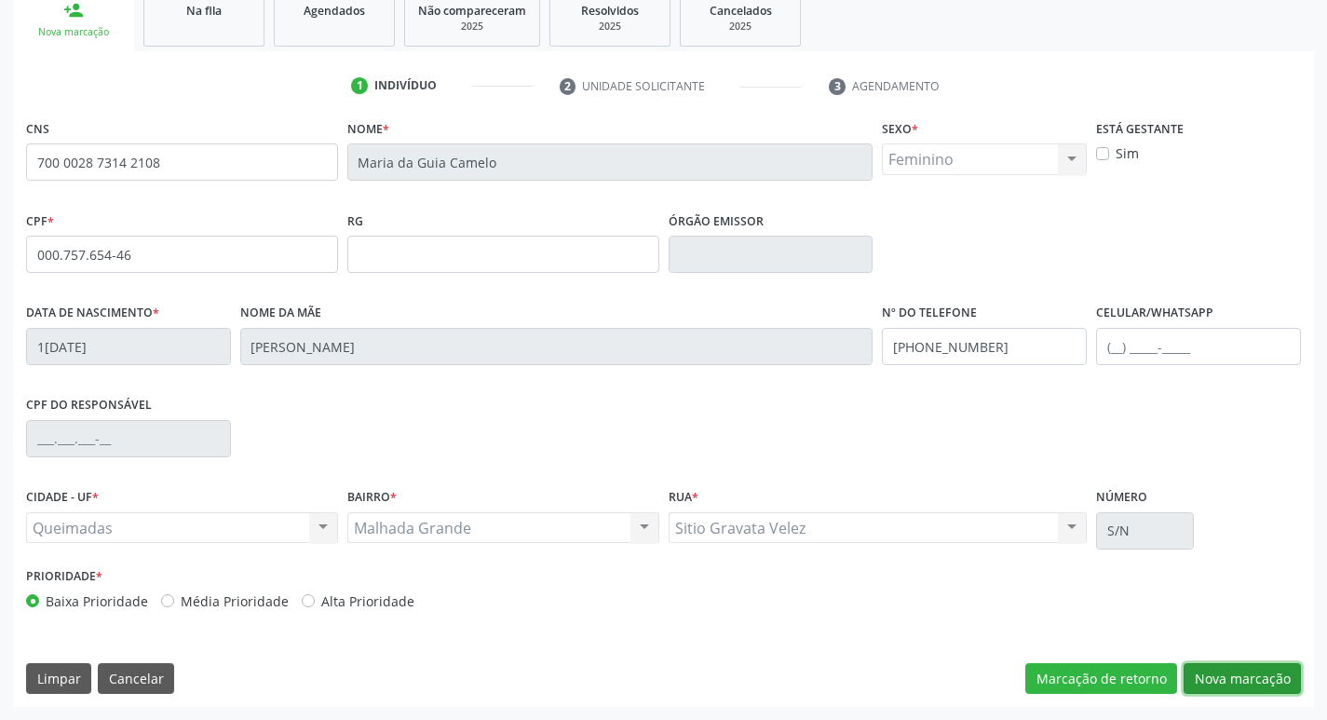
click at [1233, 675] on button "Nova marcação" at bounding box center [1242, 679] width 117 height 32
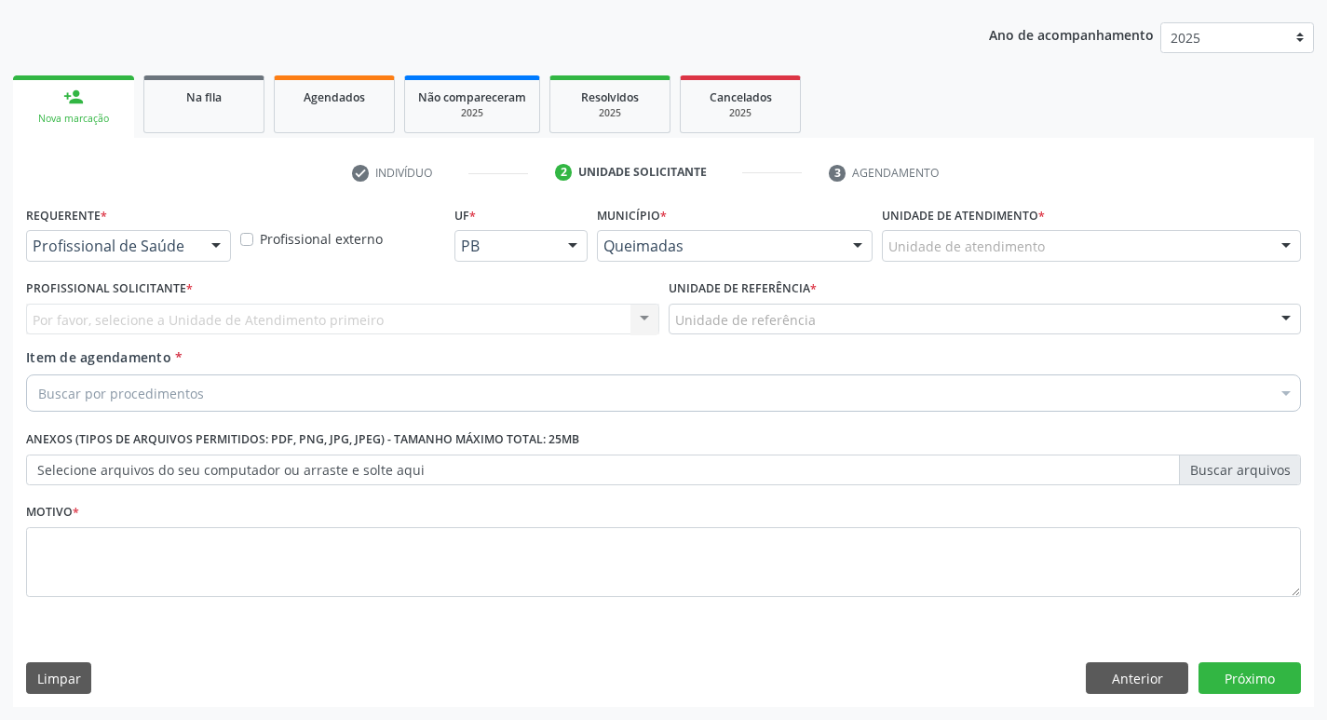
scroll to position [203, 0]
click at [214, 240] on div at bounding box center [216, 247] width 28 height 32
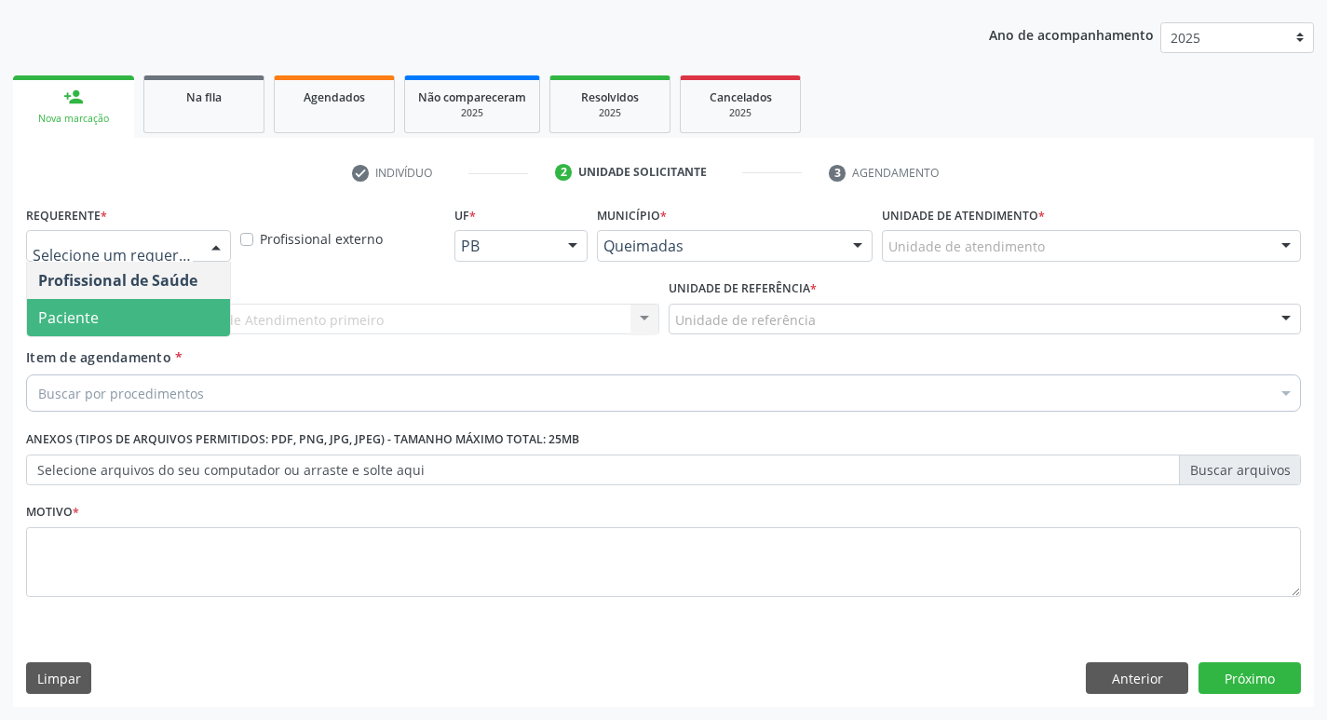
click at [182, 322] on span "Paciente" at bounding box center [128, 317] width 203 height 37
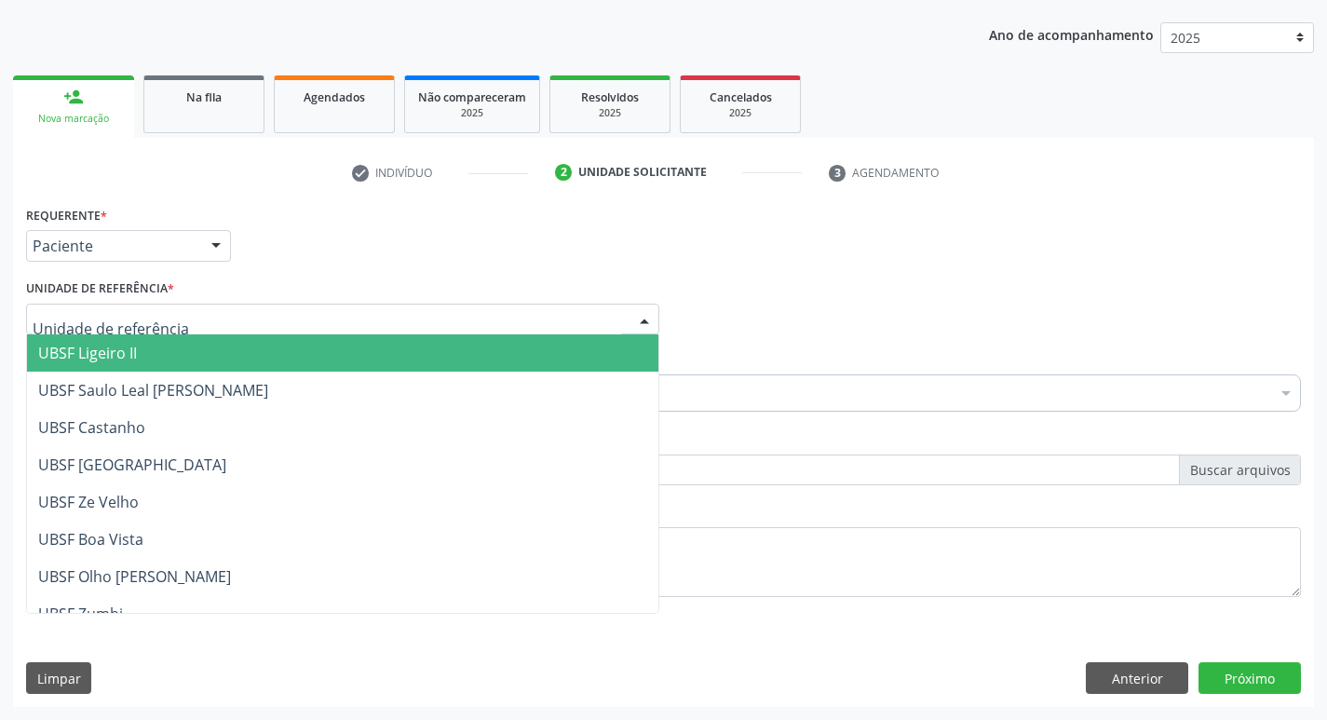
click at [182, 322] on div at bounding box center [342, 320] width 633 height 32
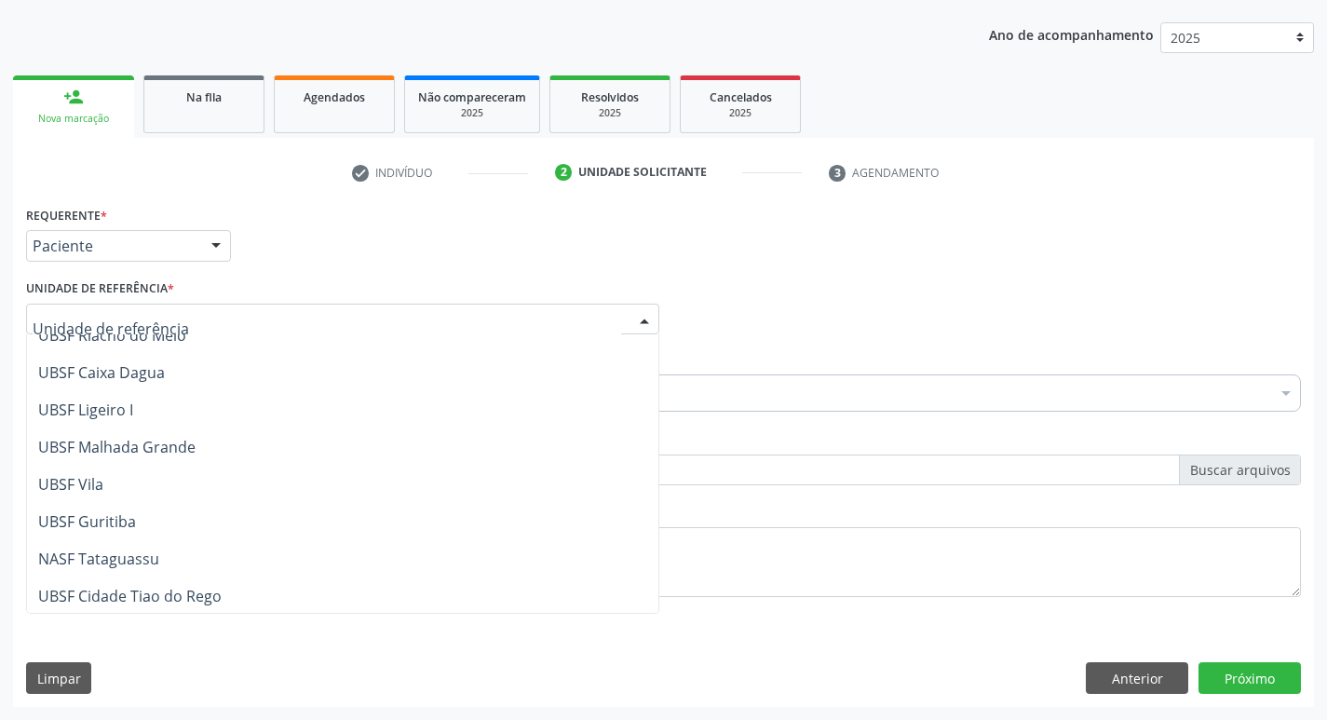
scroll to position [466, 0]
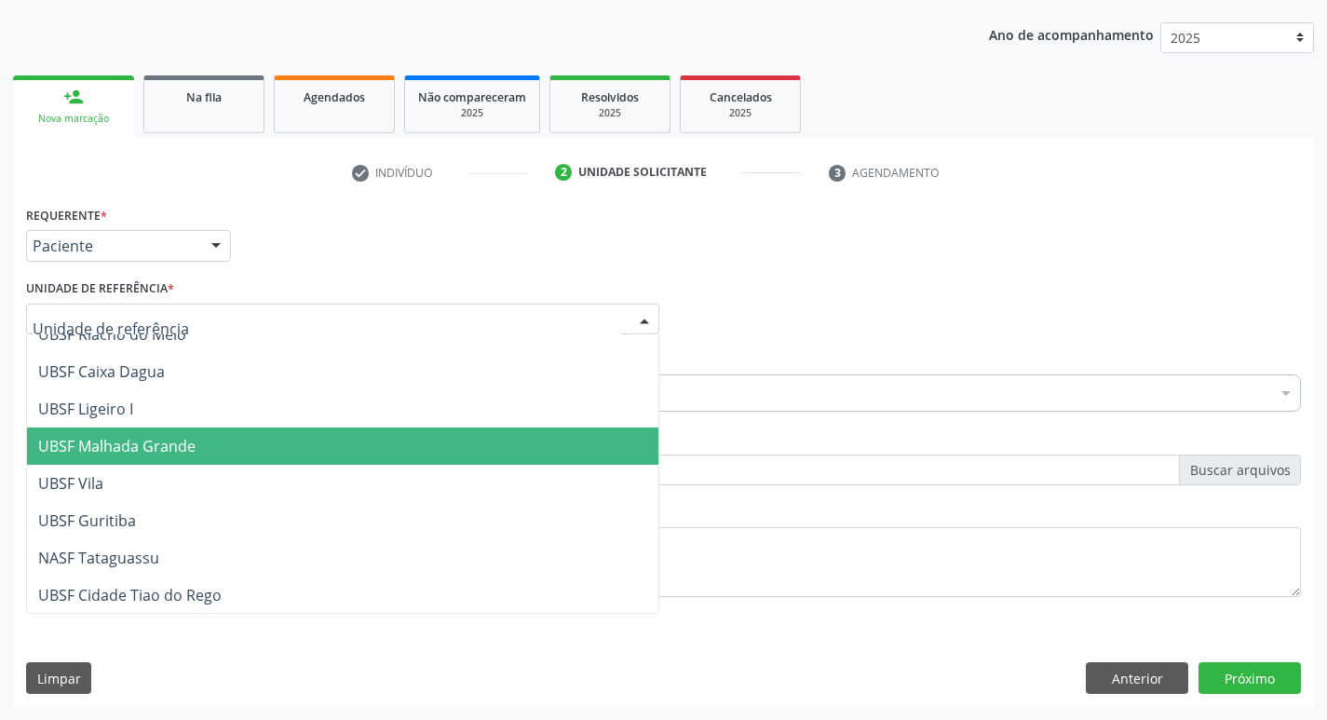
click at [195, 444] on span "UBSF Malhada Grande" at bounding box center [343, 446] width 632 height 37
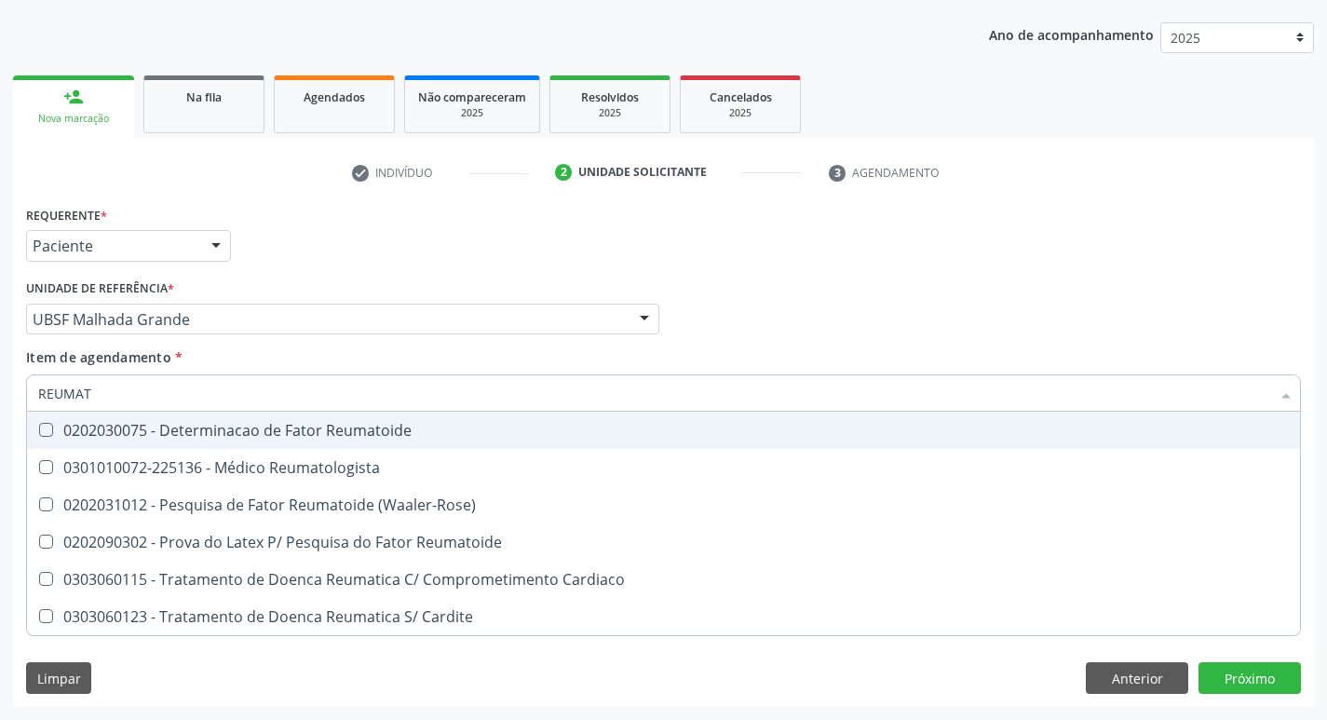
type input "REUMATO"
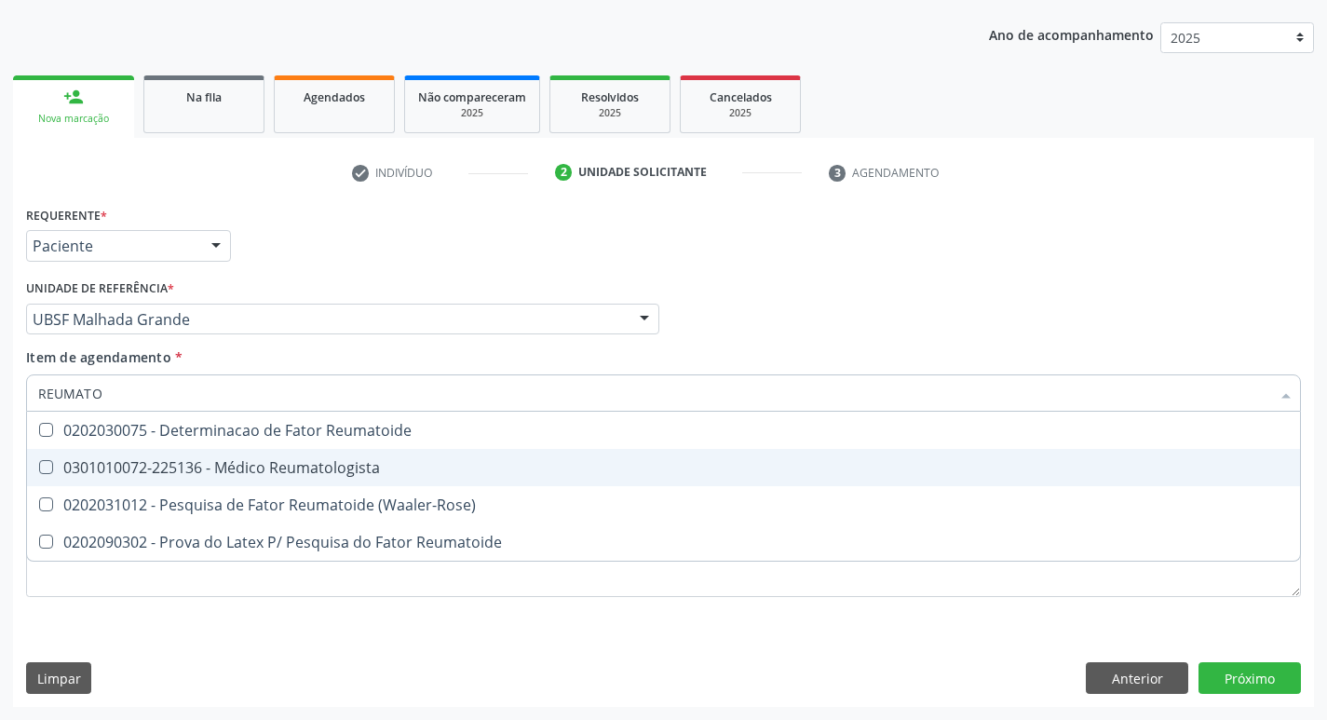
click at [52, 469] on Reumatologista at bounding box center [46, 467] width 14 height 14
click at [39, 469] on Reumatologista "checkbox" at bounding box center [33, 467] width 12 height 12
checkbox Reumatologista "true"
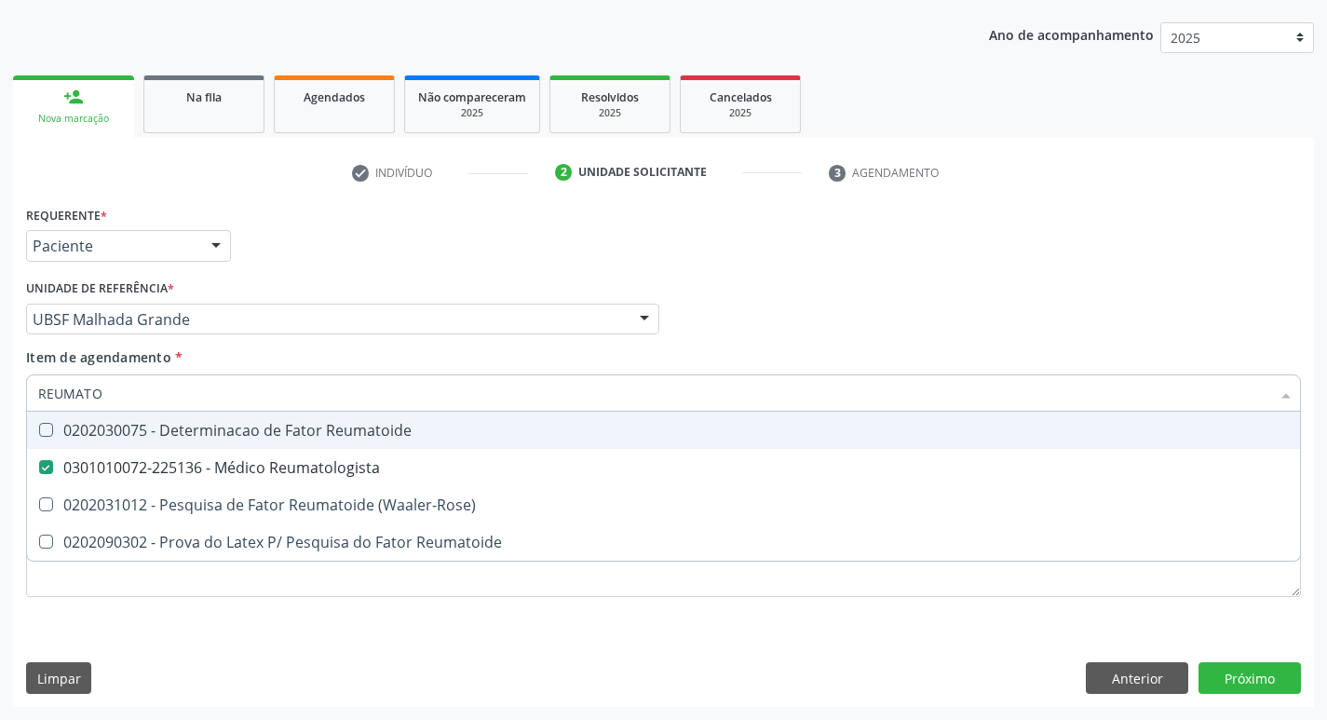
click at [837, 351] on div "Item de agendamento * REUMATO Desfazer seleção 0202030075 - Determinacao de Fat…" at bounding box center [663, 376] width 1275 height 59
click at [882, 347] on div "Item de agendamento * REUMATO Desfazer seleção 0202030075 - Determinacao de Fat…" at bounding box center [663, 376] width 1275 height 59
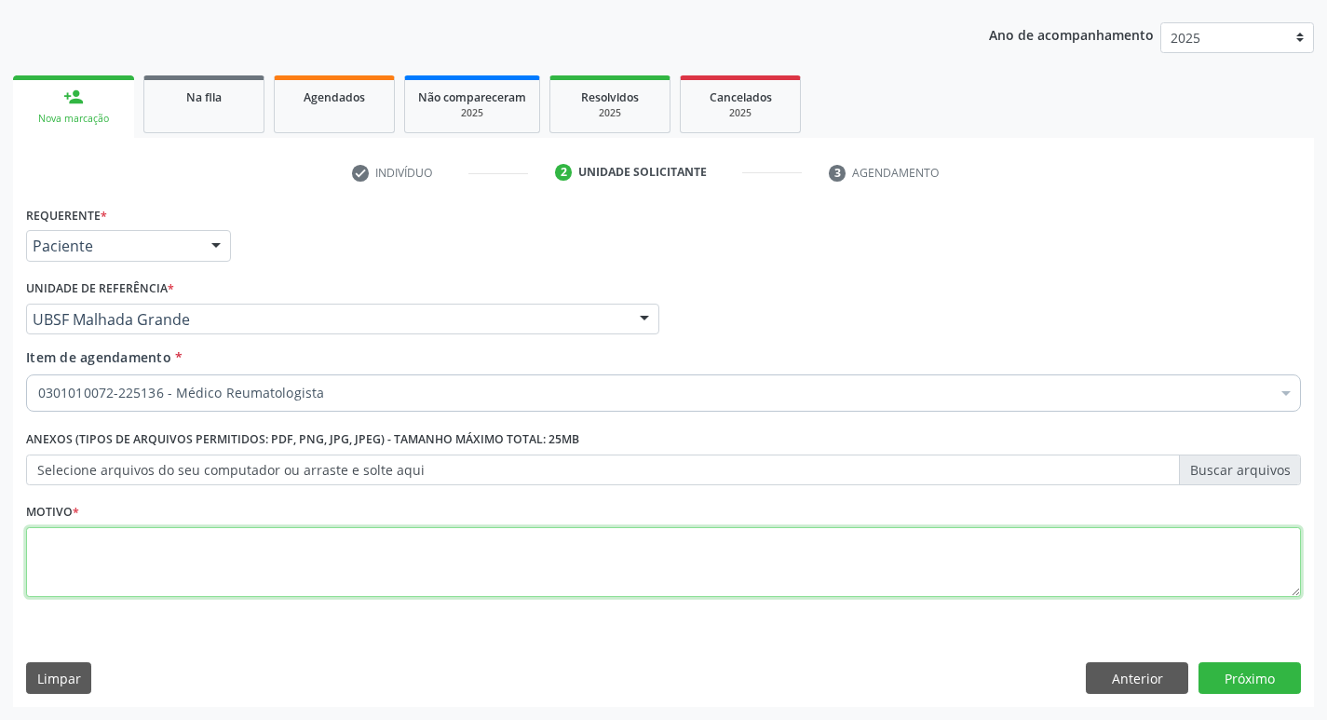
click at [59, 558] on textarea at bounding box center [663, 562] width 1275 height 71
type textarea "RETORNO REUMATO"
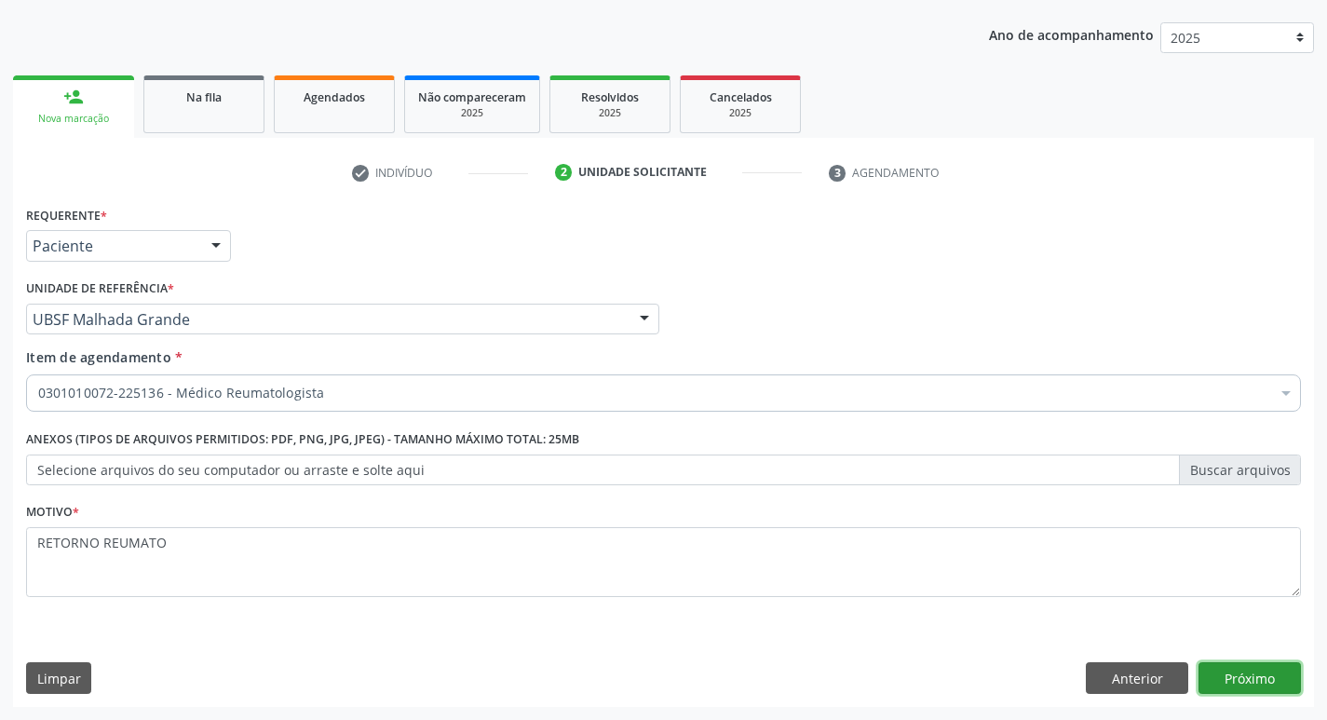
click at [1237, 679] on button "Próximo" at bounding box center [1250, 678] width 102 height 32
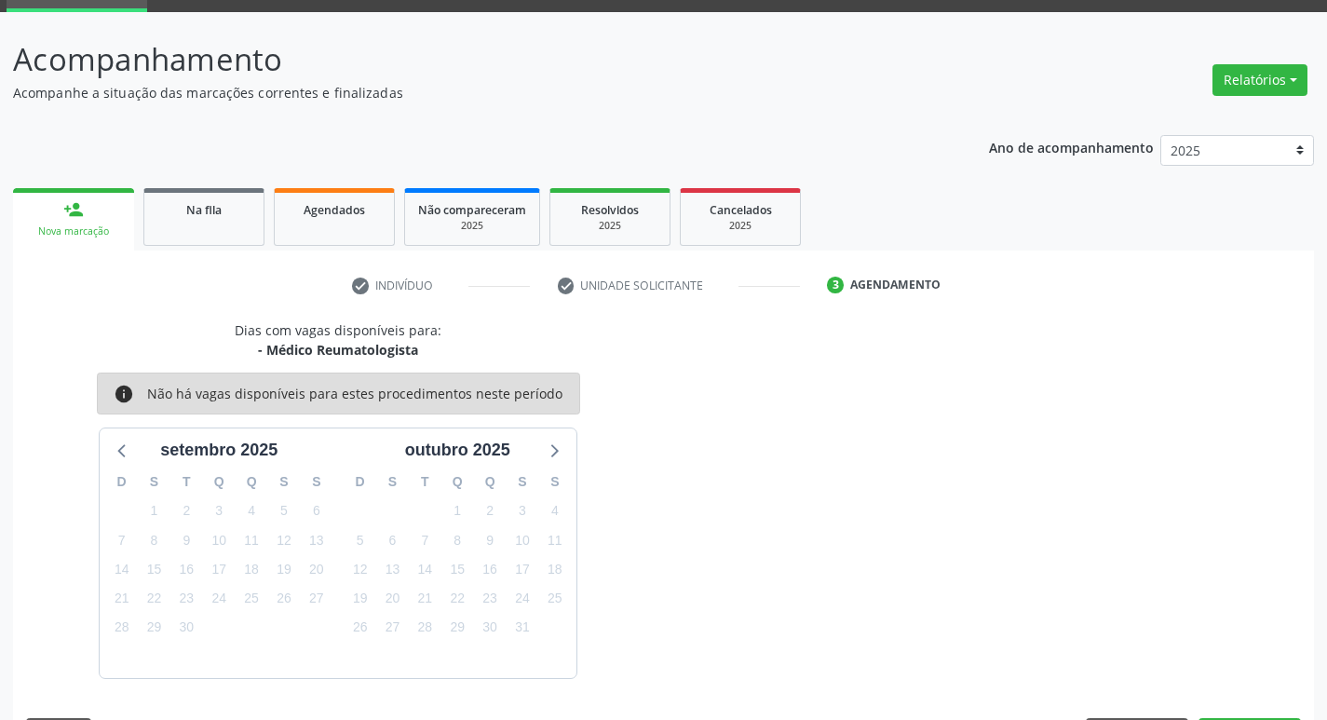
scroll to position [145, 0]
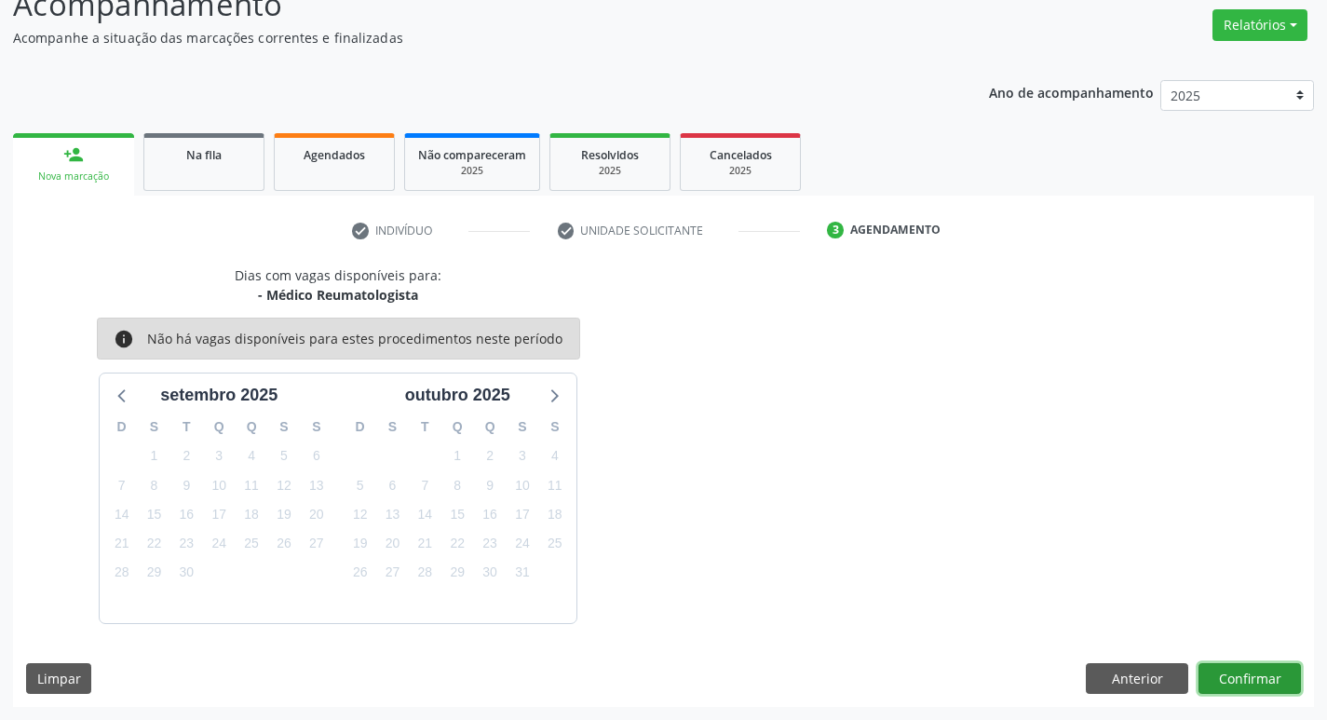
click at [1238, 670] on button "Confirmar" at bounding box center [1250, 679] width 102 height 32
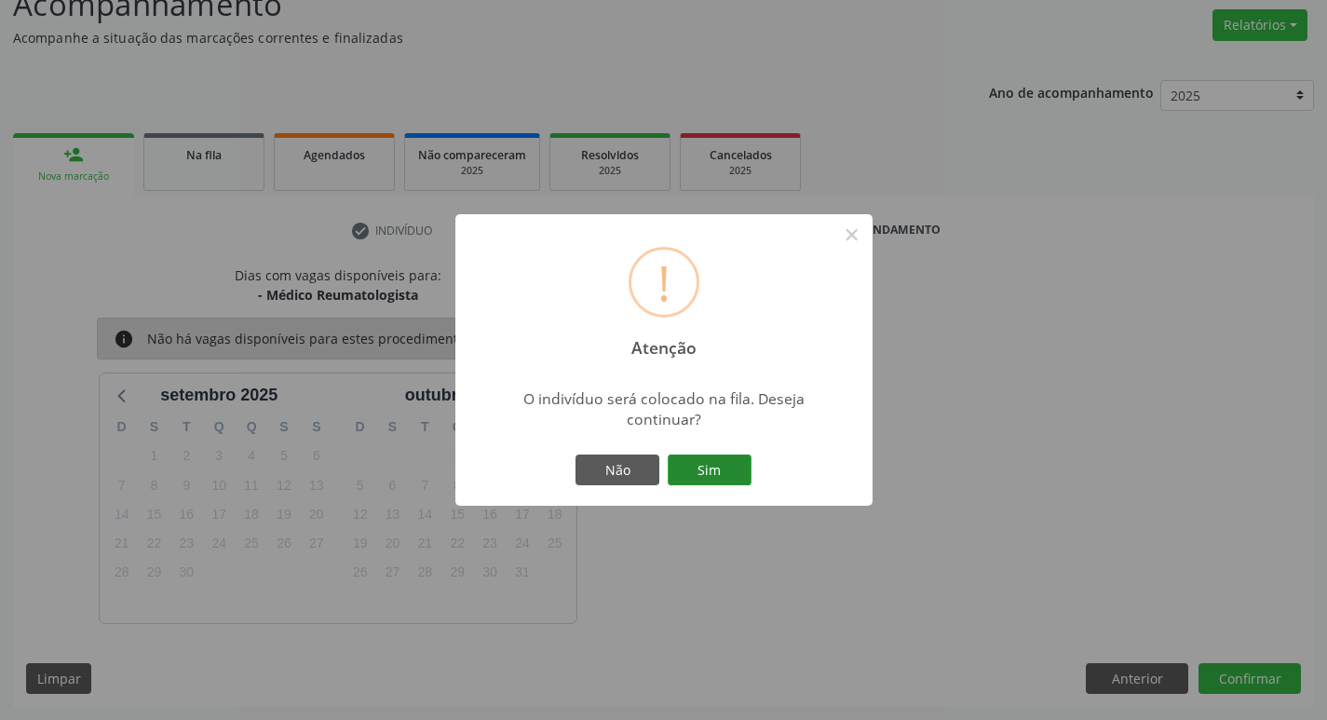
click at [710, 483] on button "Sim" at bounding box center [710, 471] width 84 height 32
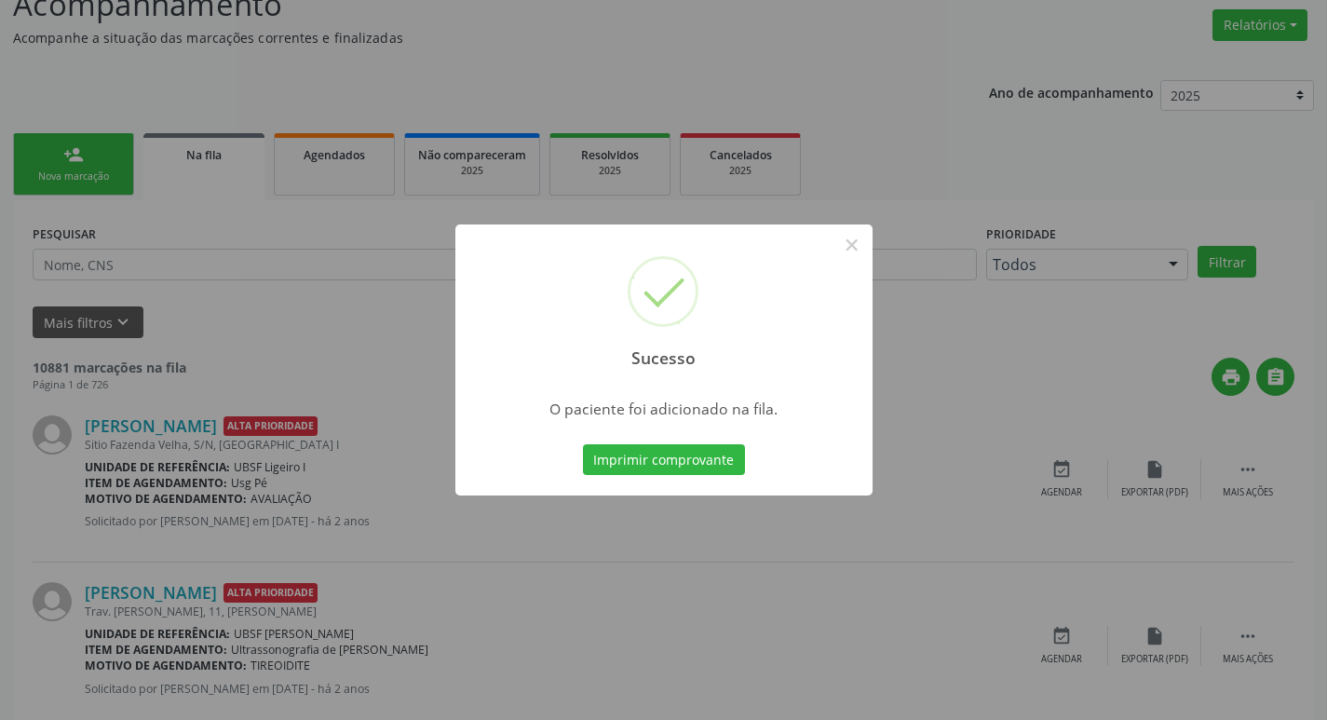
scroll to position [0, 0]
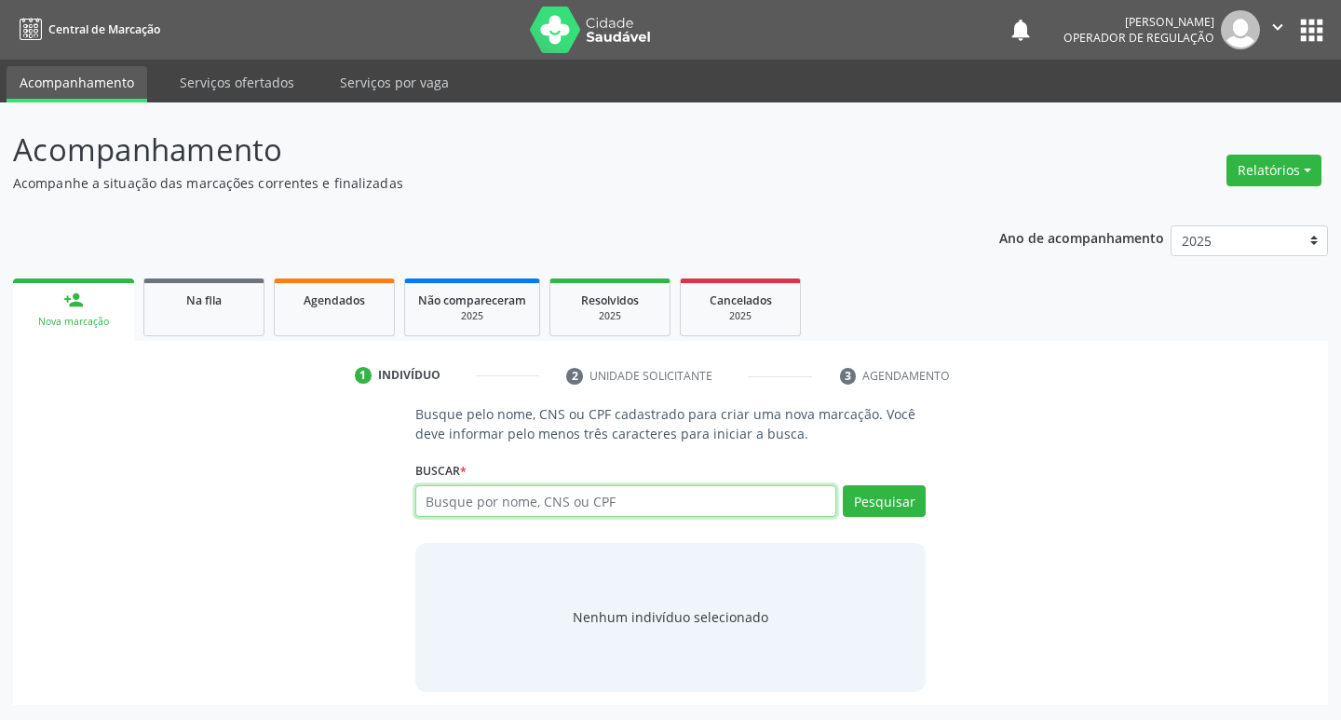
click at [550, 506] on input "text" at bounding box center [626, 501] width 422 height 32
type input "703407842402200"
click at [890, 503] on button "Pesquisar" at bounding box center [884, 501] width 83 height 32
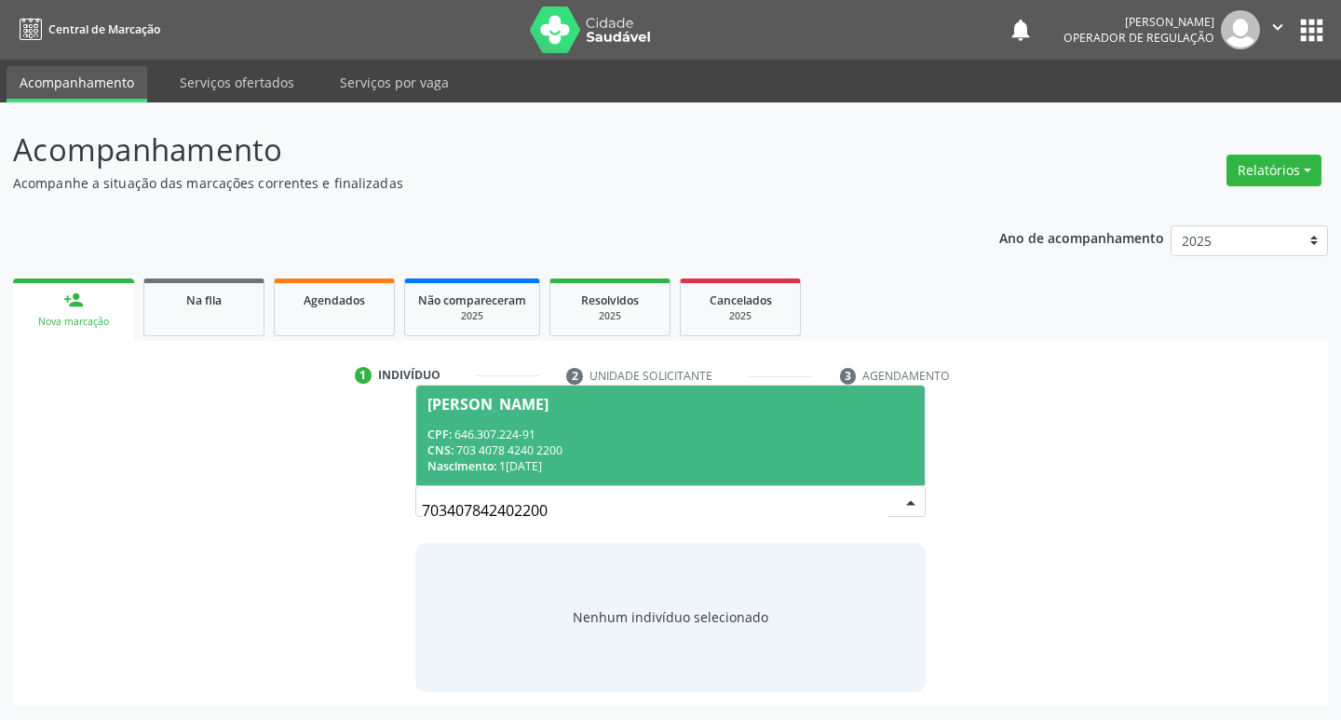
click at [522, 402] on div "[PERSON_NAME]" at bounding box center [488, 404] width 121 height 15
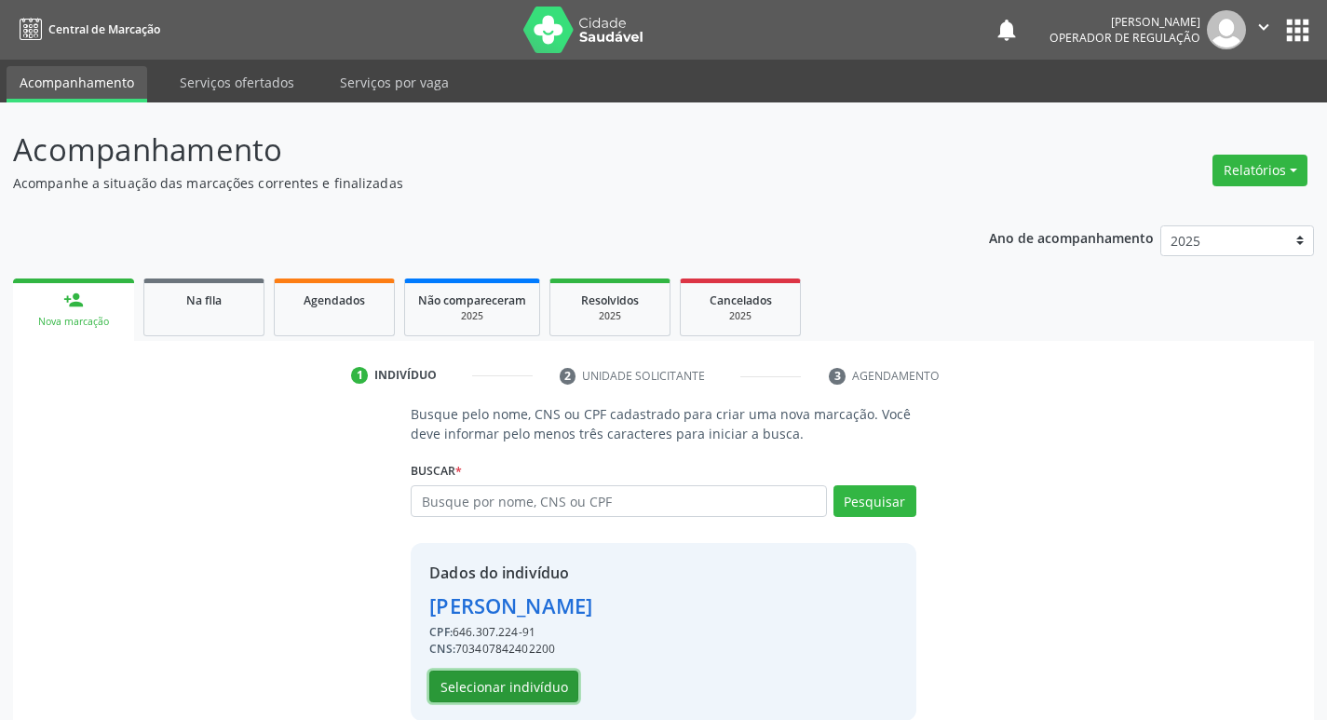
click at [492, 677] on button "Selecionar indivíduo" at bounding box center [503, 687] width 149 height 32
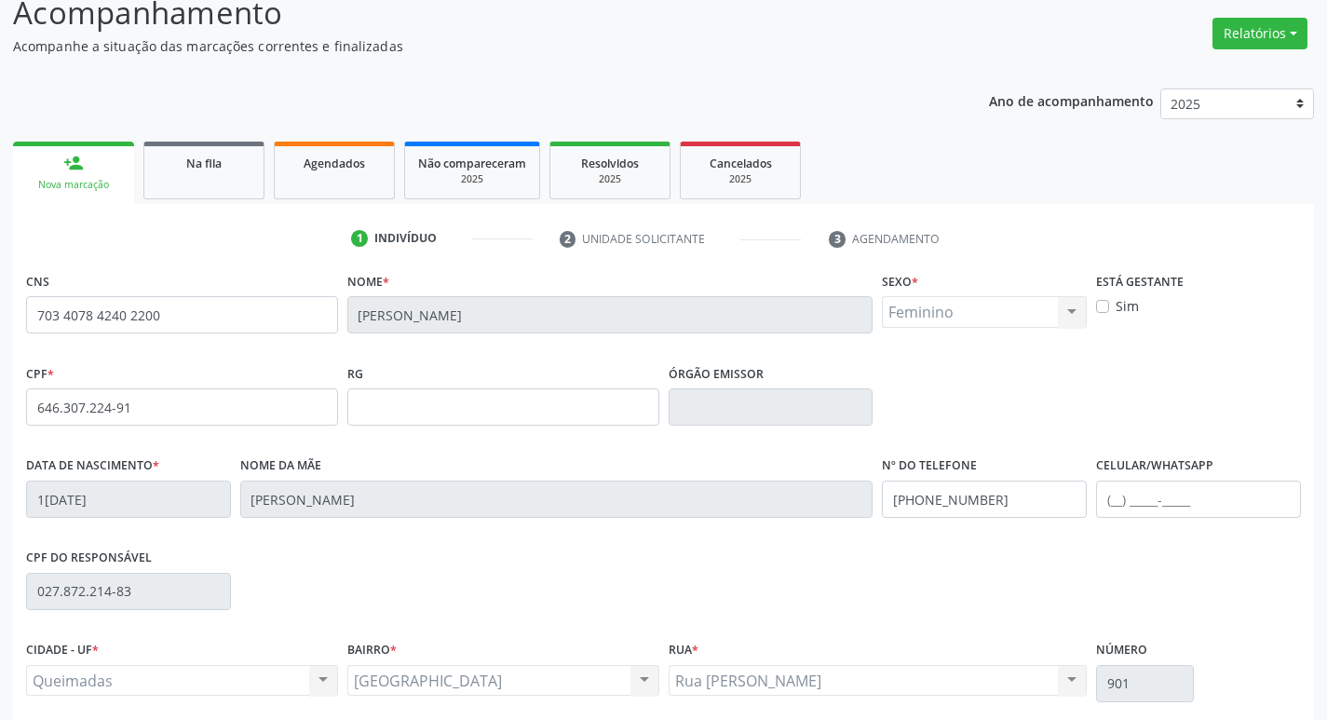
scroll to position [290, 0]
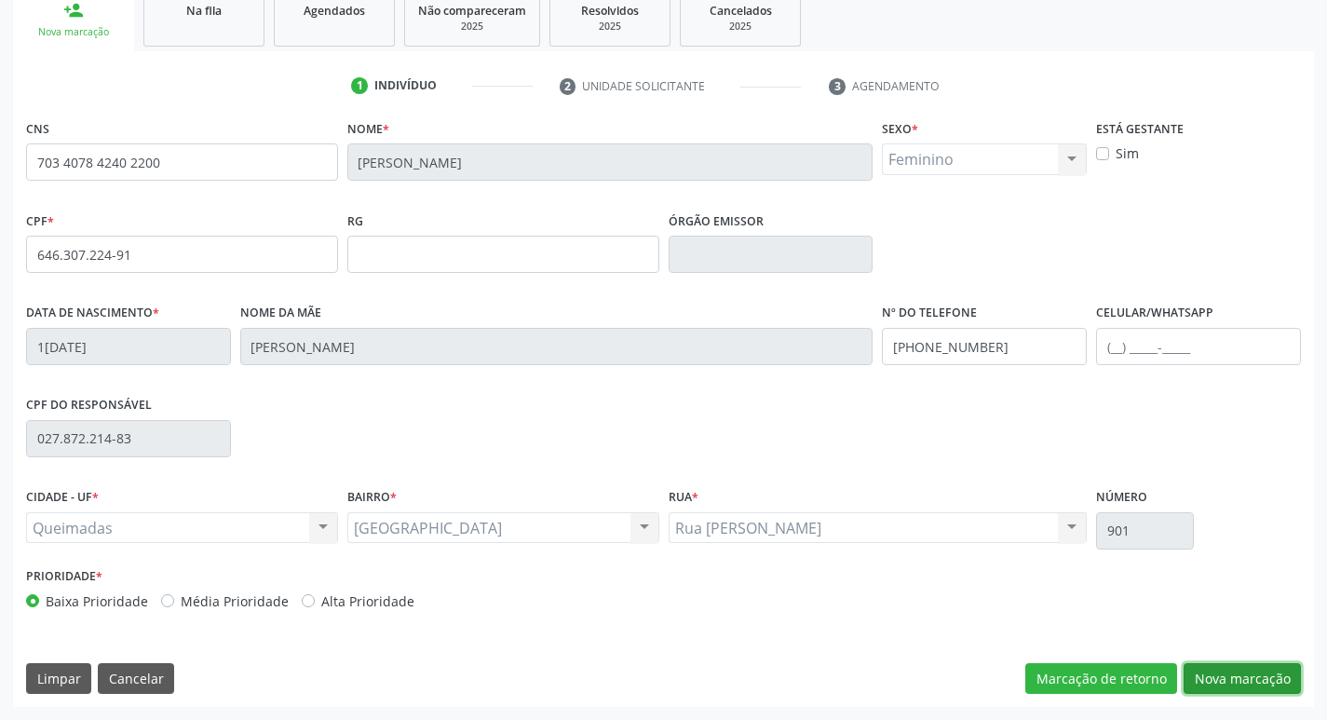
click at [1254, 673] on button "Nova marcação" at bounding box center [1242, 679] width 117 height 32
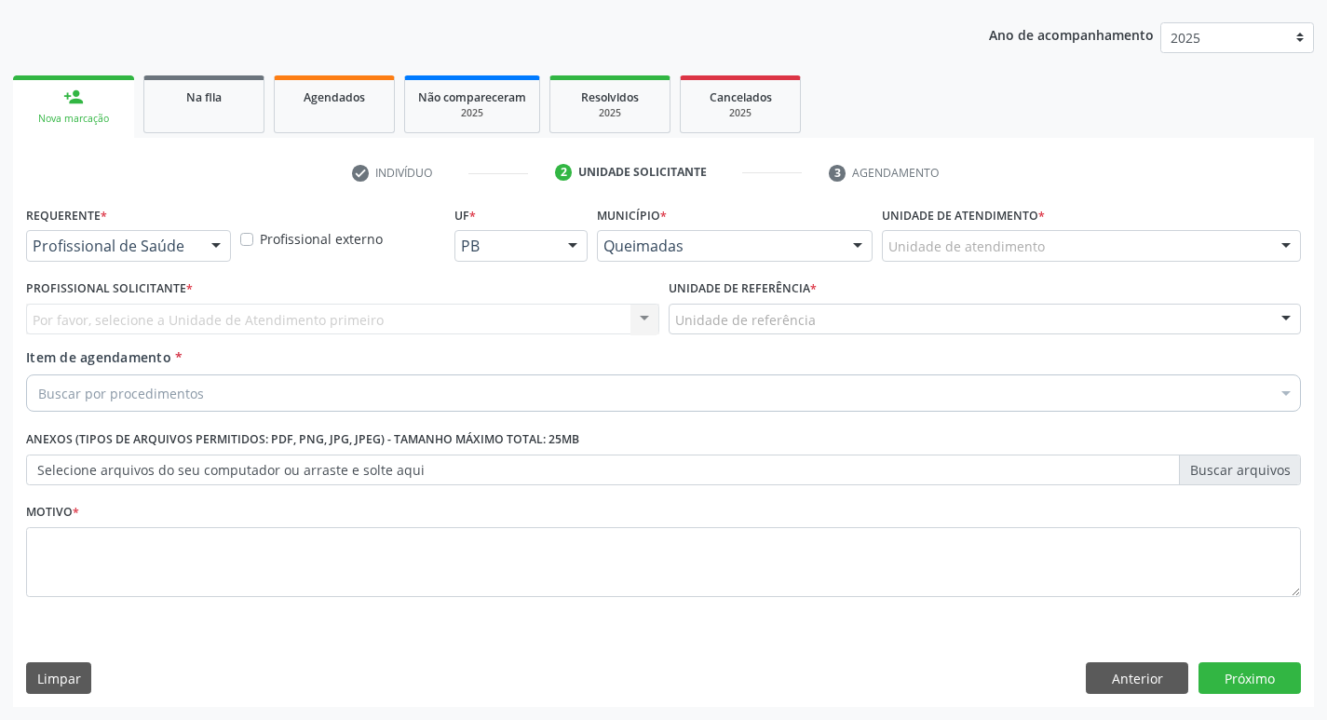
scroll to position [203, 0]
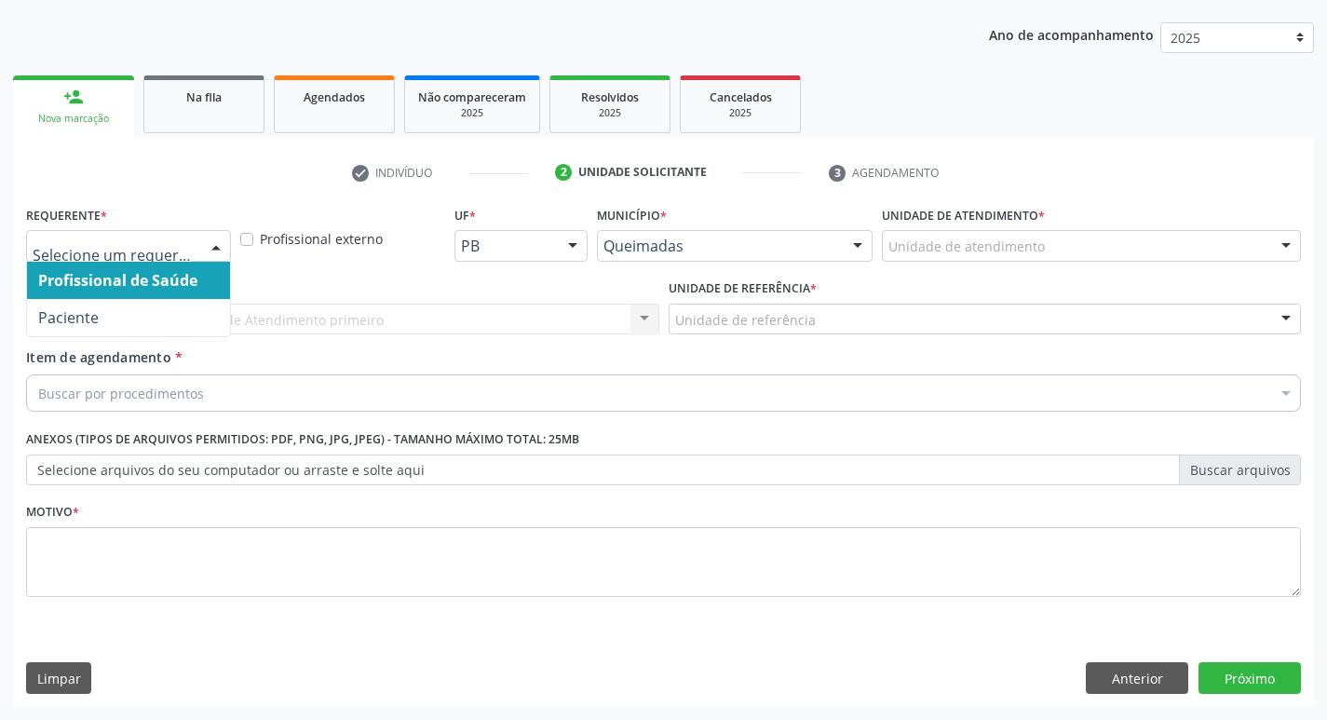
click at [217, 239] on div at bounding box center [216, 247] width 28 height 32
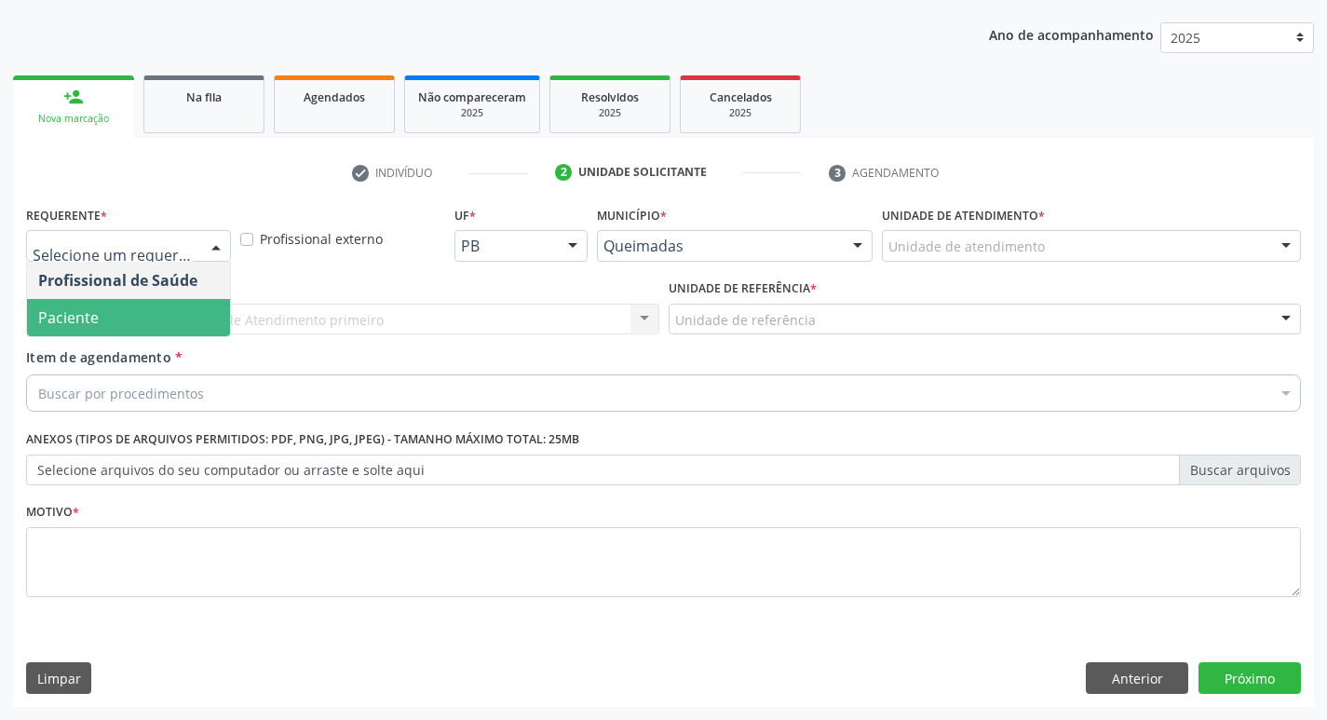
click at [109, 309] on span "Paciente" at bounding box center [128, 317] width 203 height 37
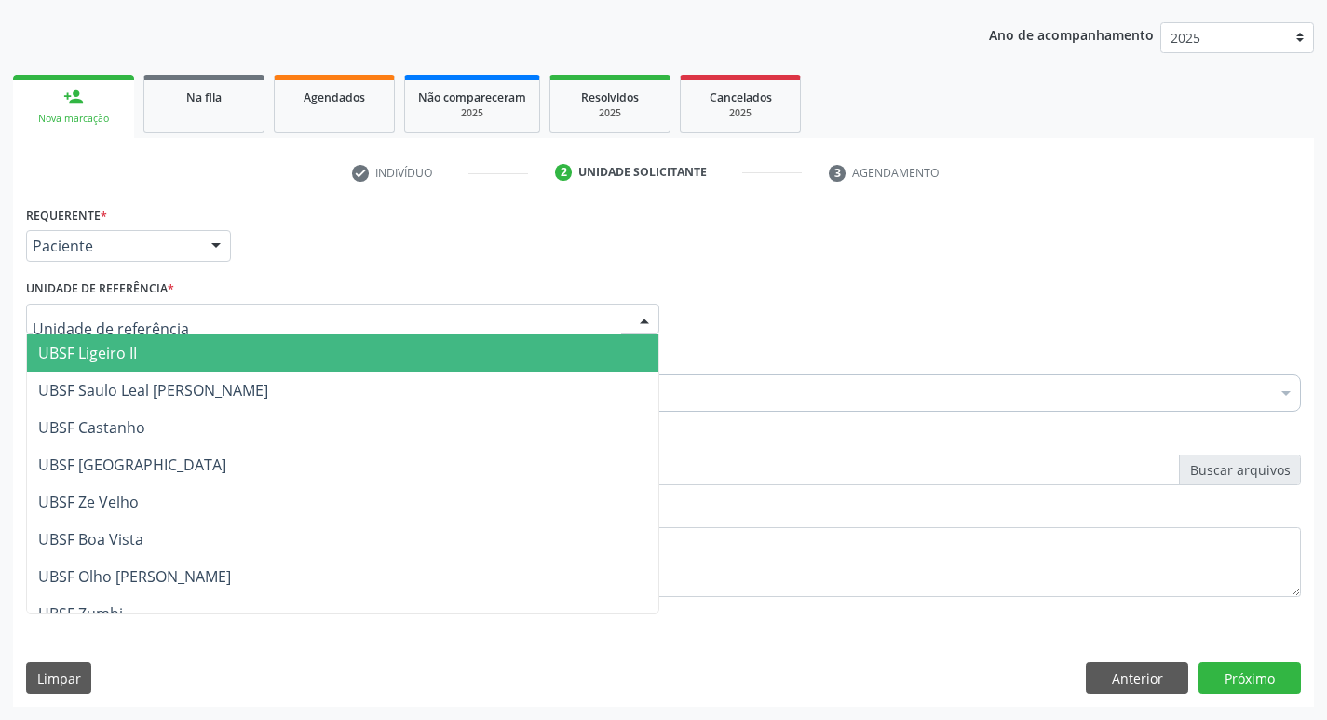
click at [109, 308] on div at bounding box center [342, 320] width 633 height 32
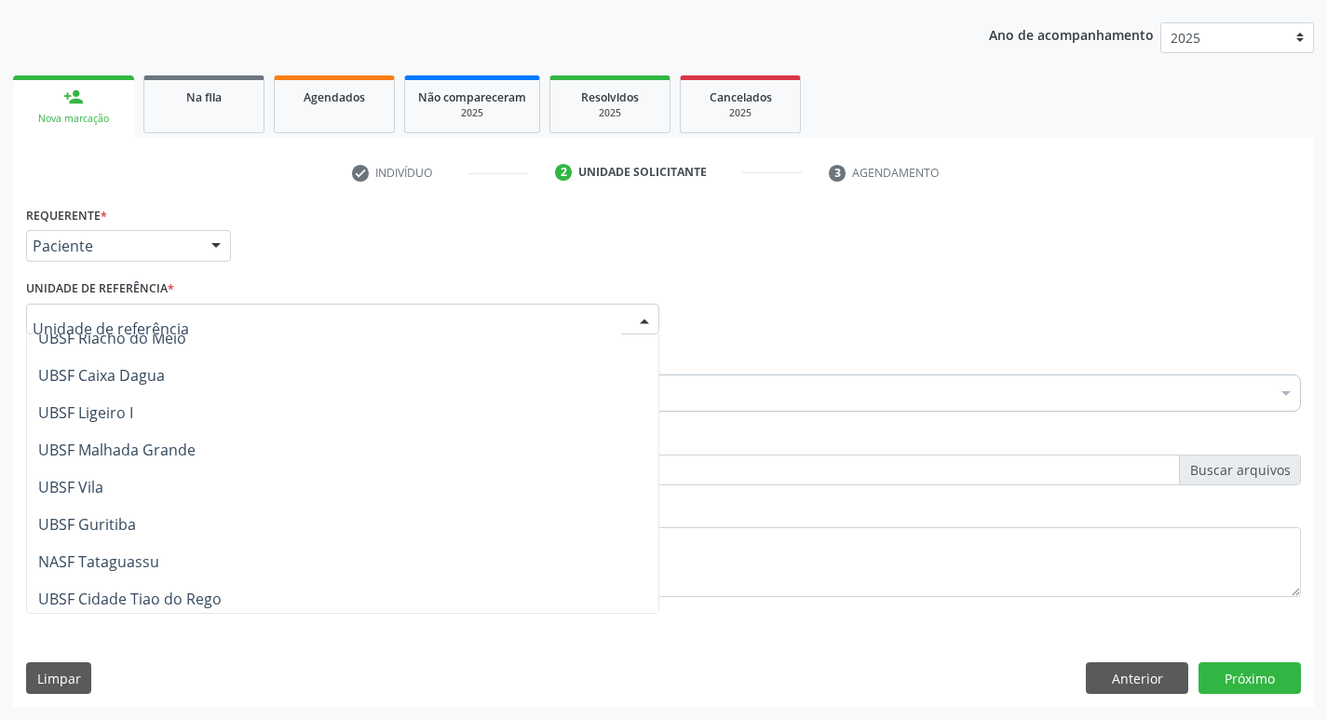
scroll to position [467, 0]
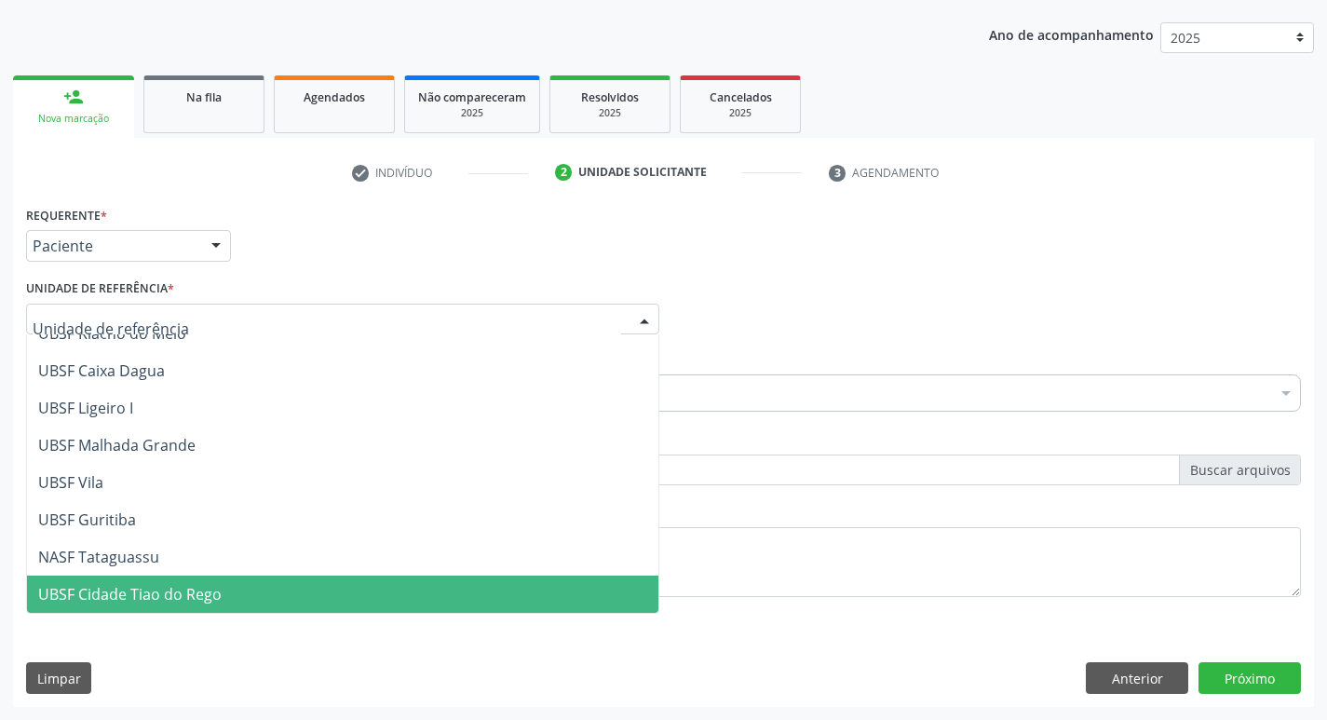
click at [136, 592] on span "UBSF Cidade Tiao do Rego" at bounding box center [130, 594] width 184 height 20
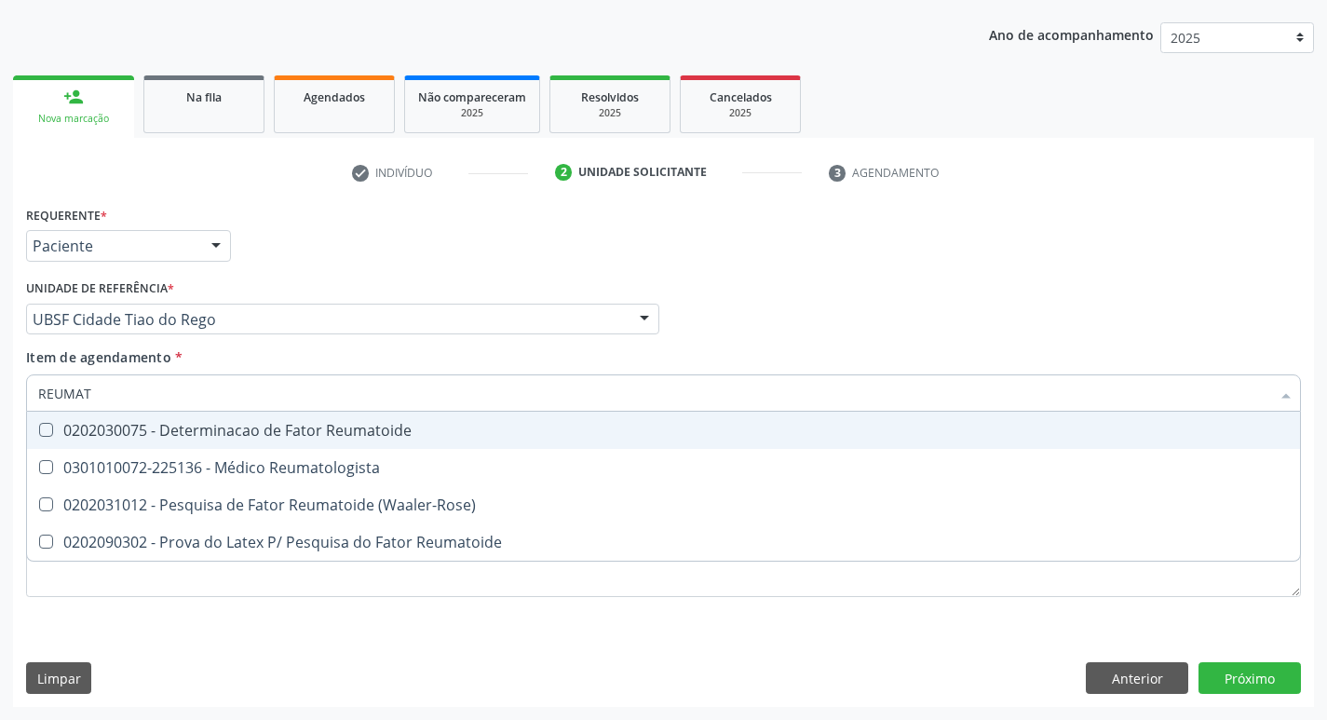
type input "REUMATO"
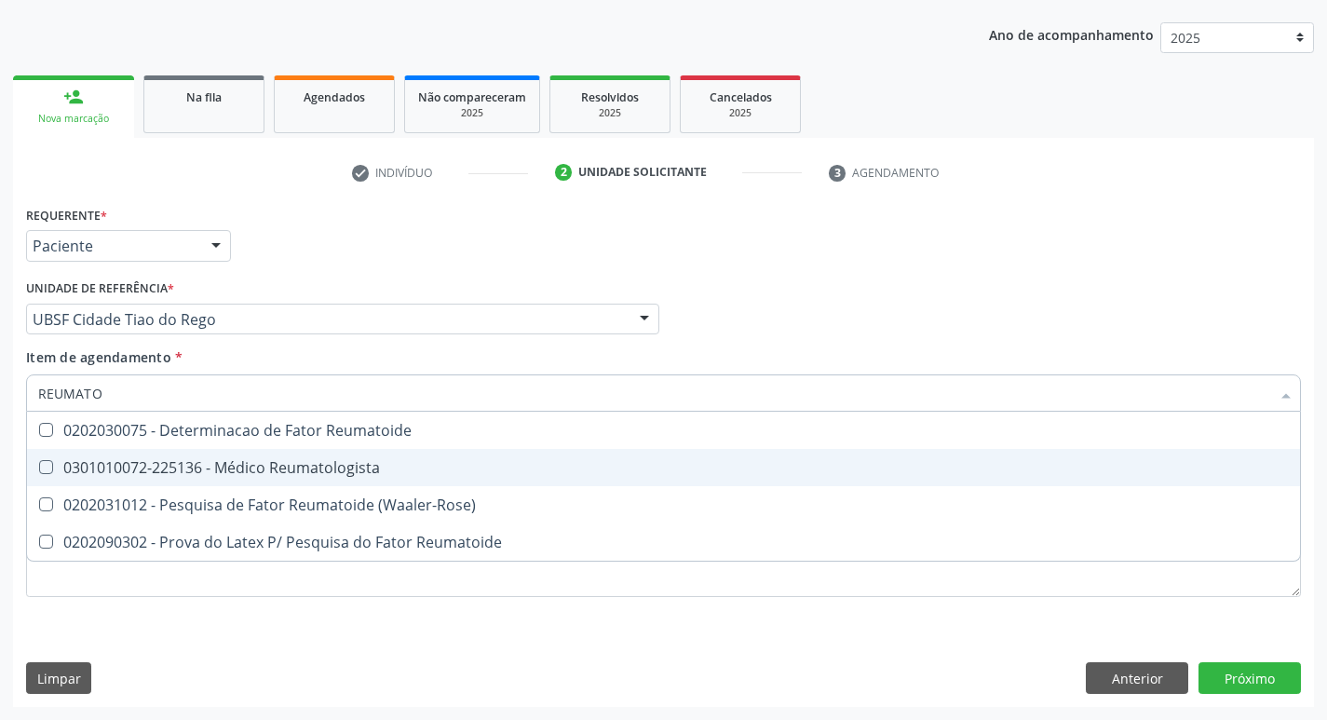
click at [48, 466] on Reumatologista at bounding box center [46, 467] width 14 height 14
click at [39, 466] on Reumatologista "checkbox" at bounding box center [33, 467] width 12 height 12
checkbox Reumatologista "true"
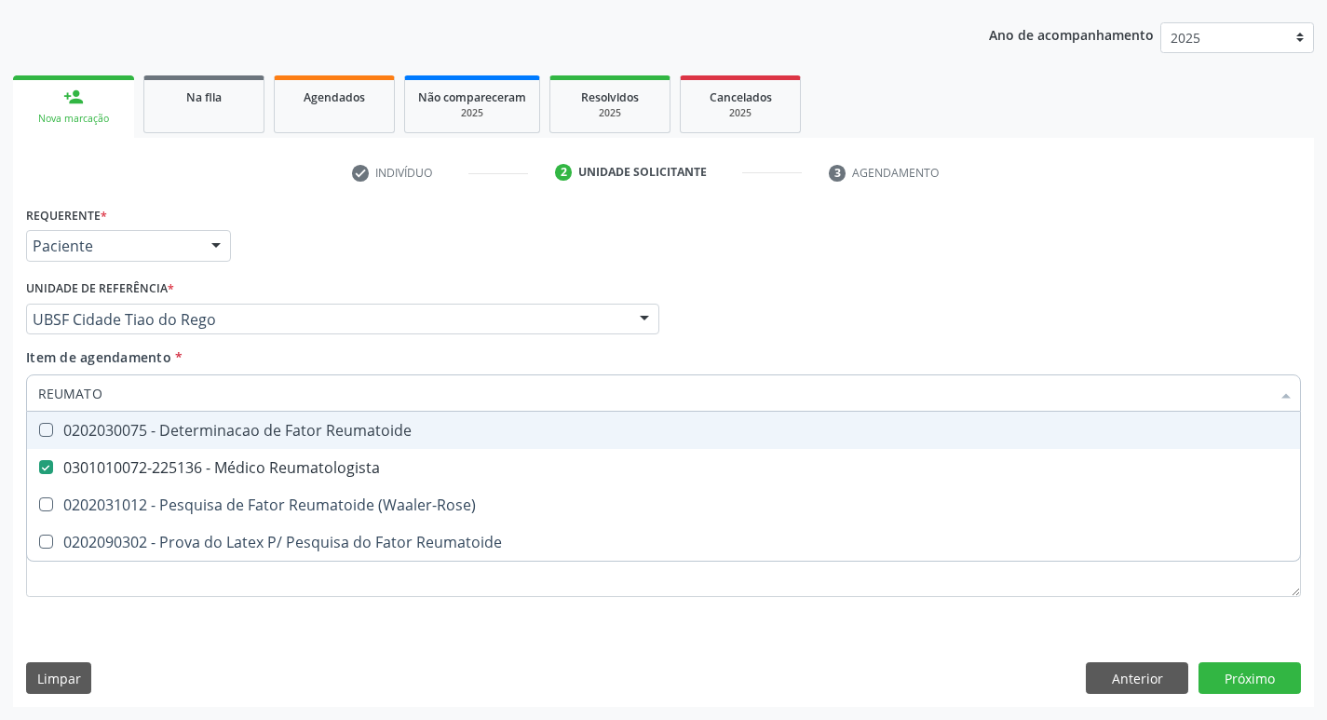
click at [857, 349] on div "Item de agendamento * REUMATO Desfazer seleção 0202030075 - Determinacao de Fat…" at bounding box center [663, 376] width 1275 height 59
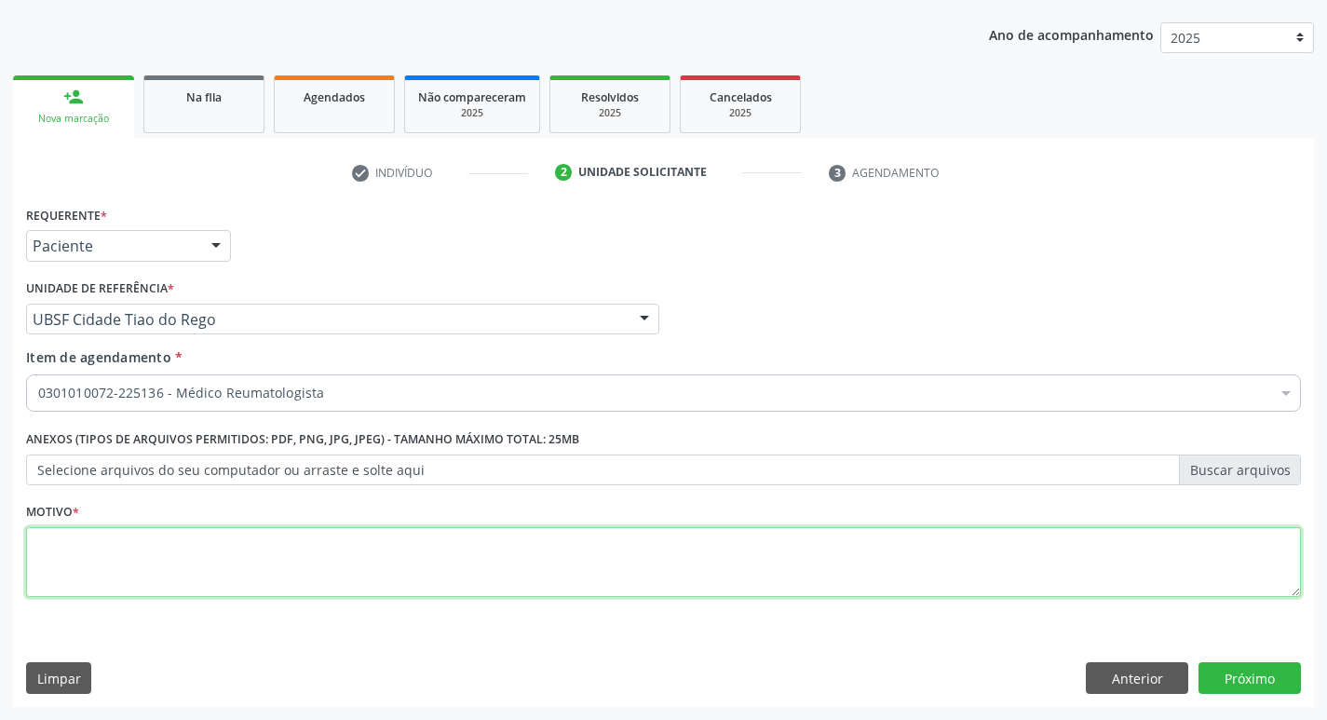
click at [100, 549] on textarea at bounding box center [663, 562] width 1275 height 71
type textarea "C"
type textarea "AVALIACAO"
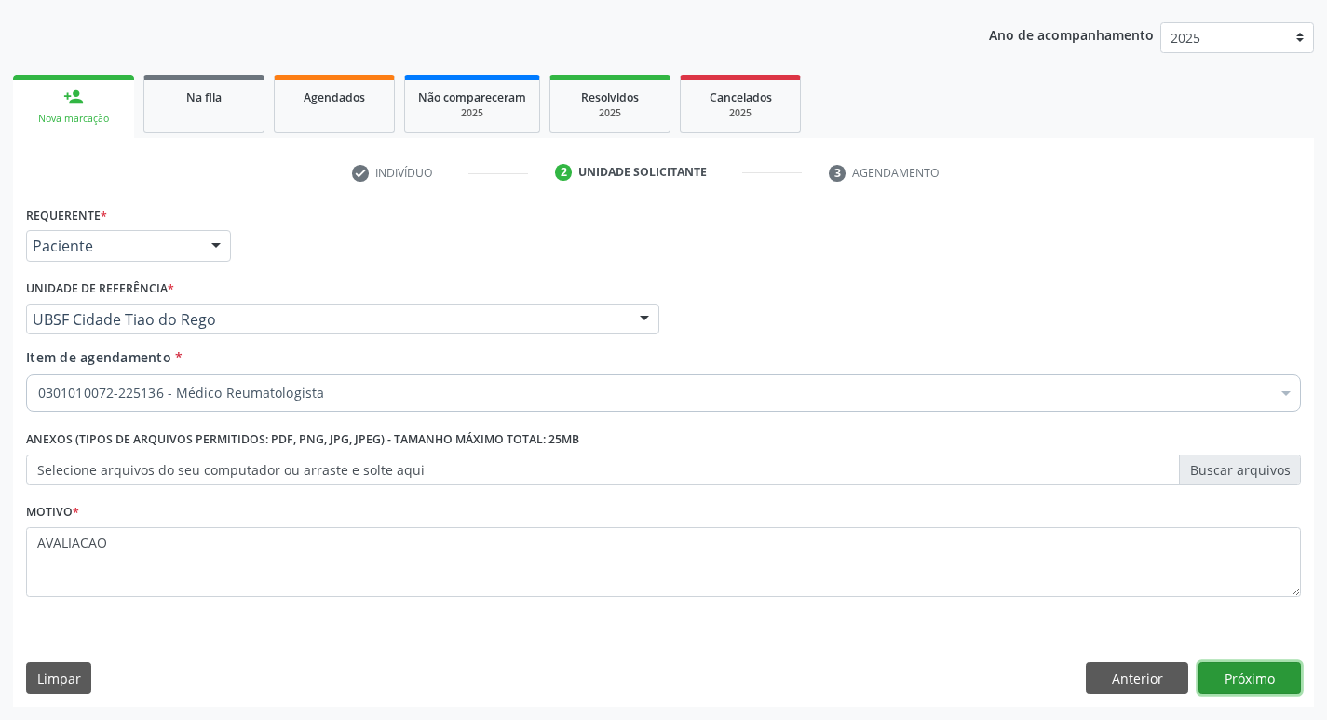
click at [1252, 684] on button "Próximo" at bounding box center [1250, 678] width 102 height 32
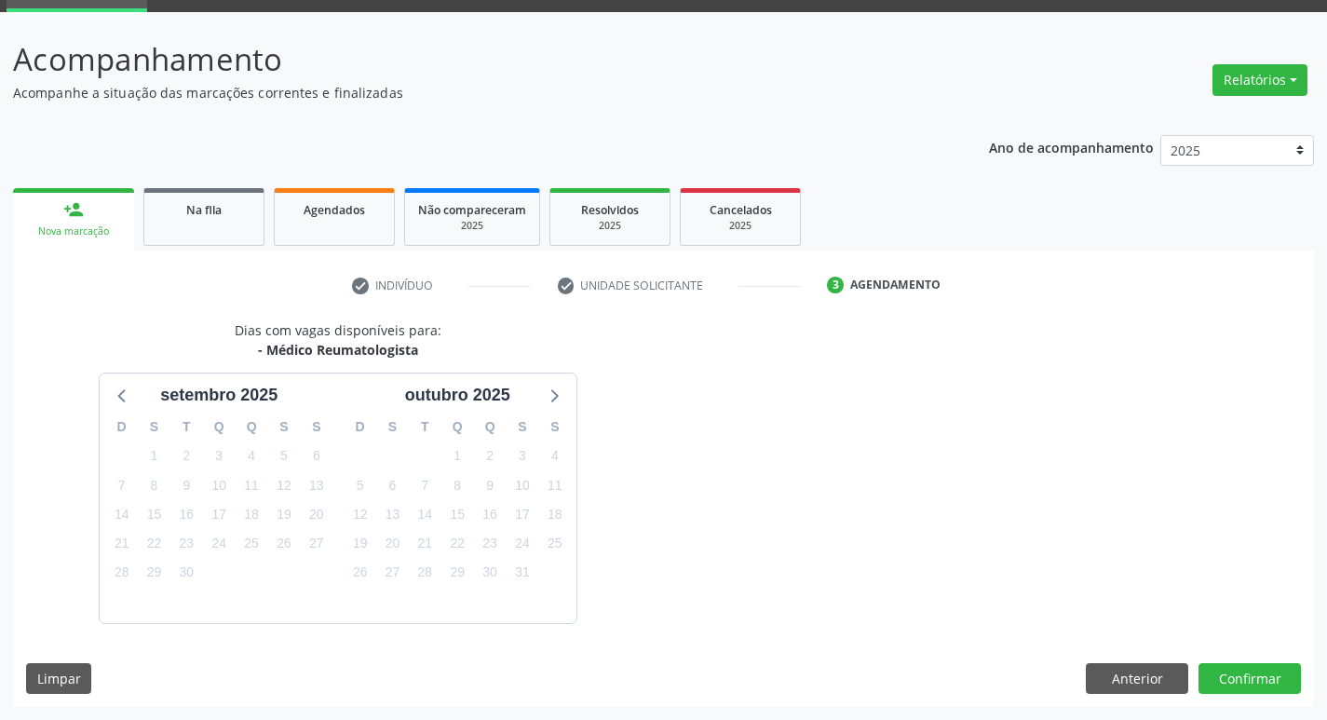
scroll to position [145, 0]
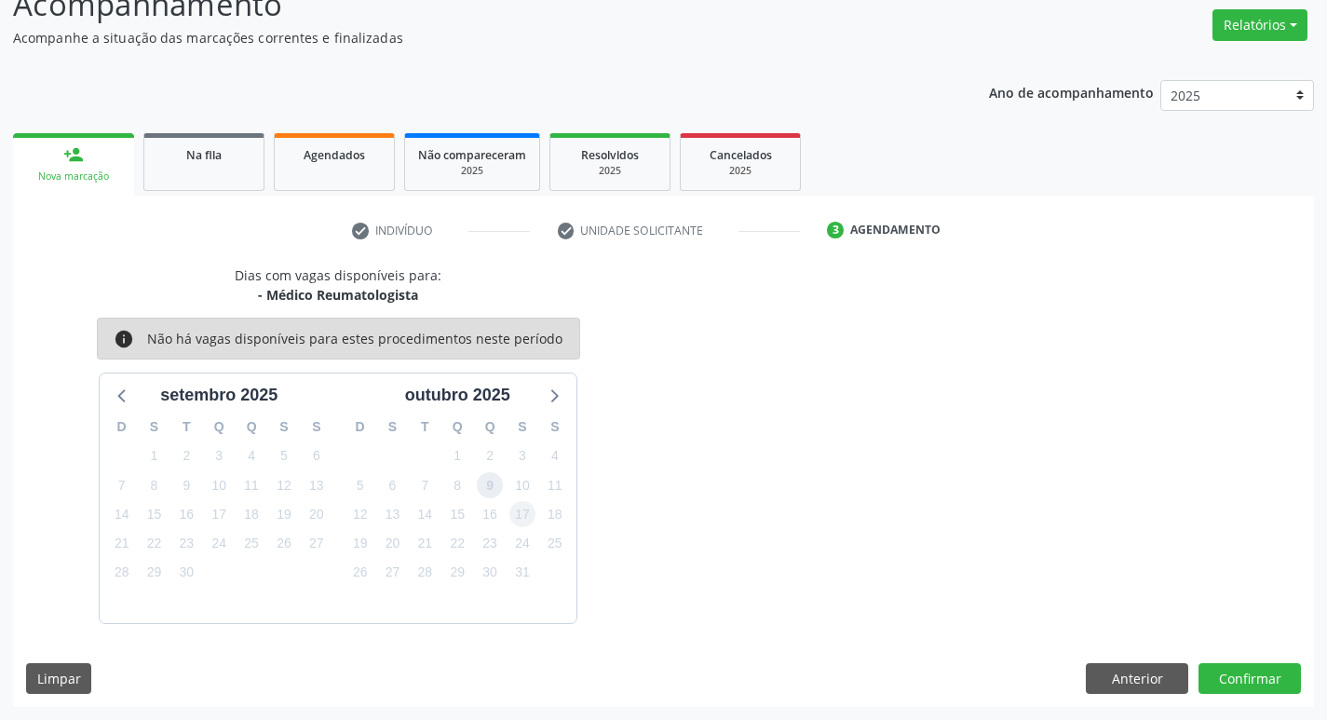
drag, startPoint x: 495, startPoint y: 488, endPoint x: 516, endPoint y: 517, distance: 36.0
click at [513, 512] on div "D S T Q Q S S 28 29 30 1 2 3 4 5 6 7 8 9 10 11 12 13 14 15 16 17 18 19 20 21 22…" at bounding box center [457, 515] width 238 height 214
click at [1249, 674] on button "Confirmar" at bounding box center [1250, 679] width 102 height 32
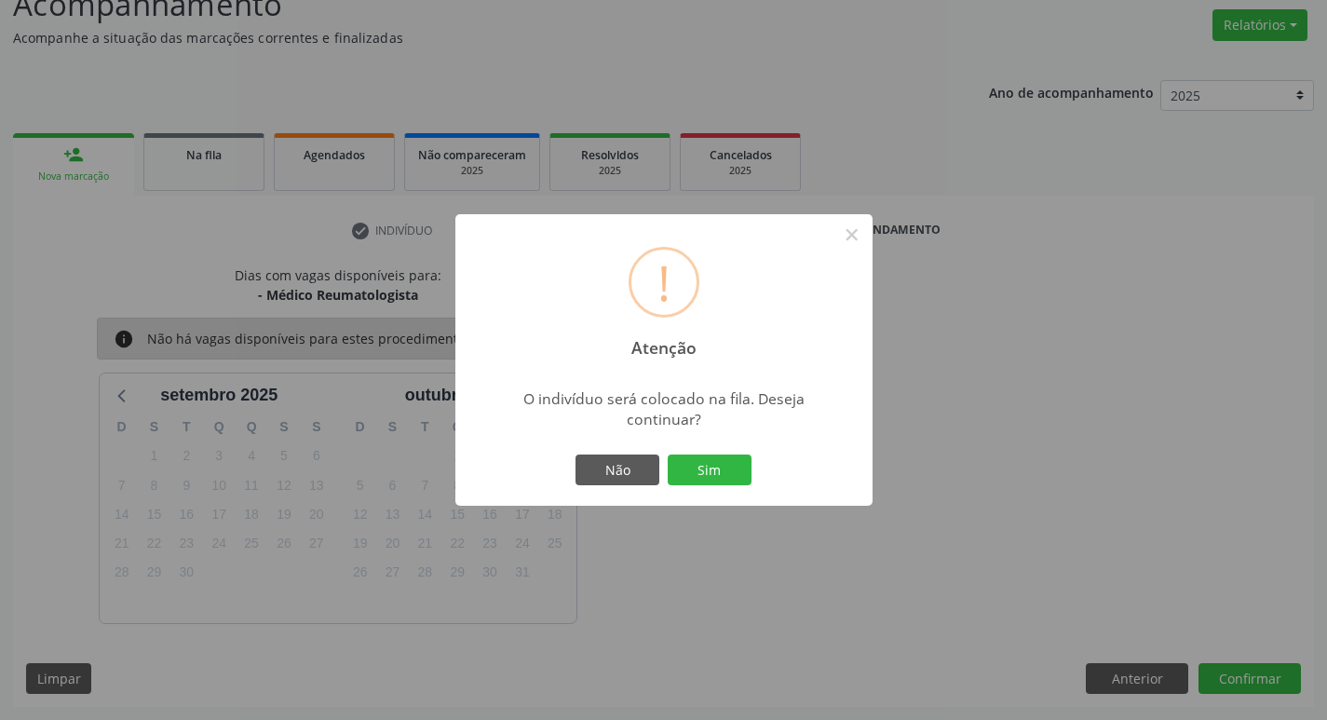
click at [753, 480] on div "Não Sim" at bounding box center [664, 470] width 184 height 39
click at [689, 469] on button "Sim" at bounding box center [710, 471] width 84 height 32
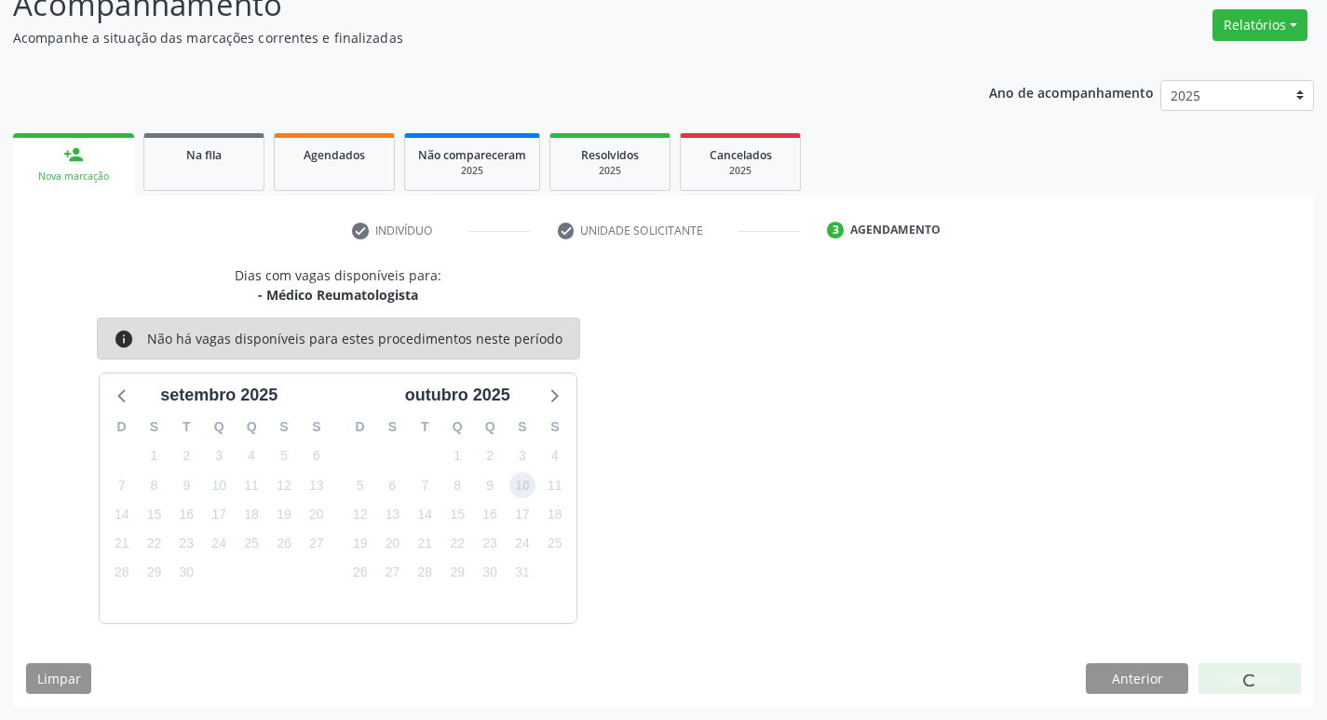
click at [524, 485] on span "10" at bounding box center [523, 485] width 26 height 26
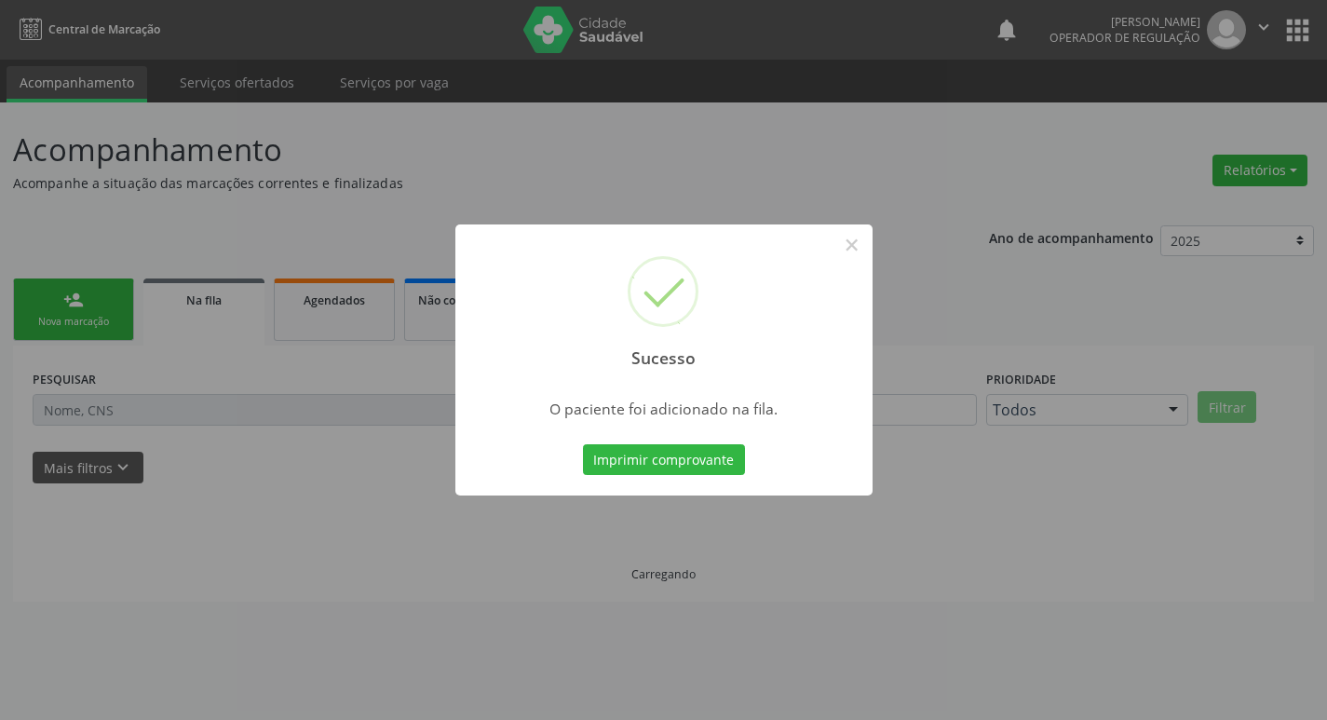
scroll to position [0, 0]
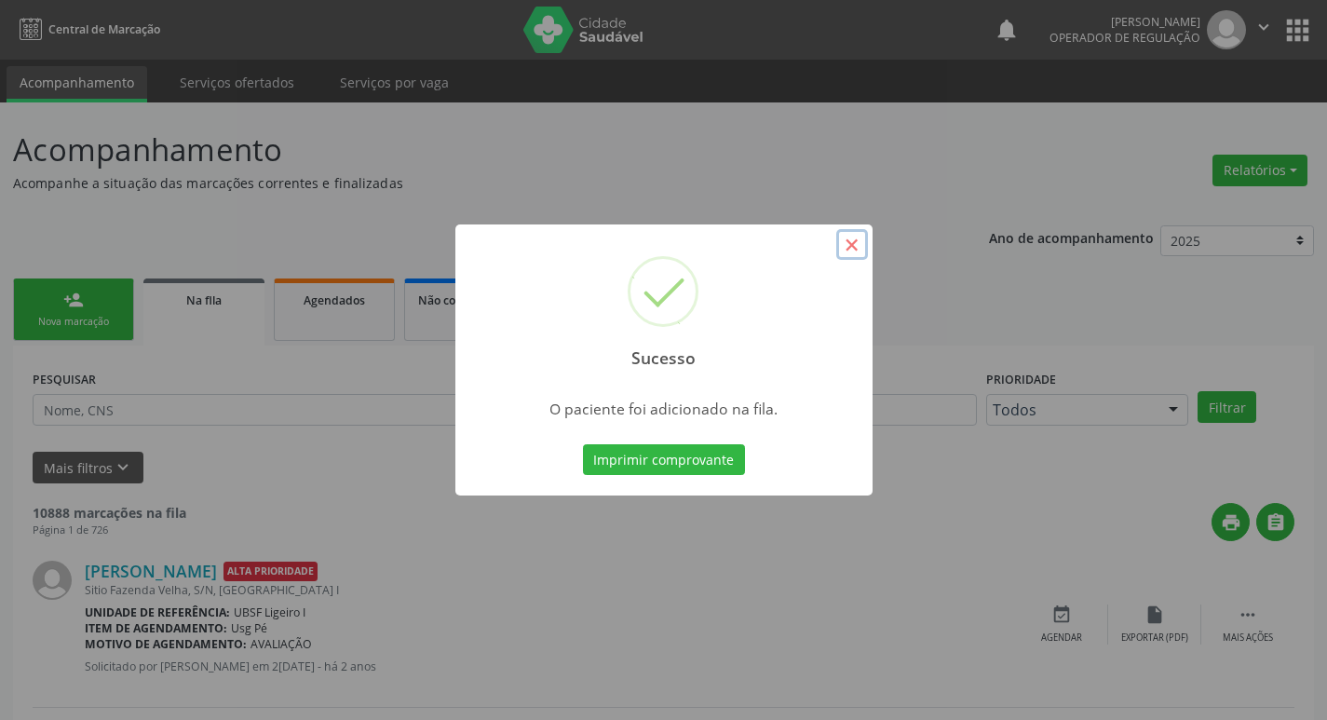
click at [838, 246] on button "×" at bounding box center [852, 245] width 32 height 32
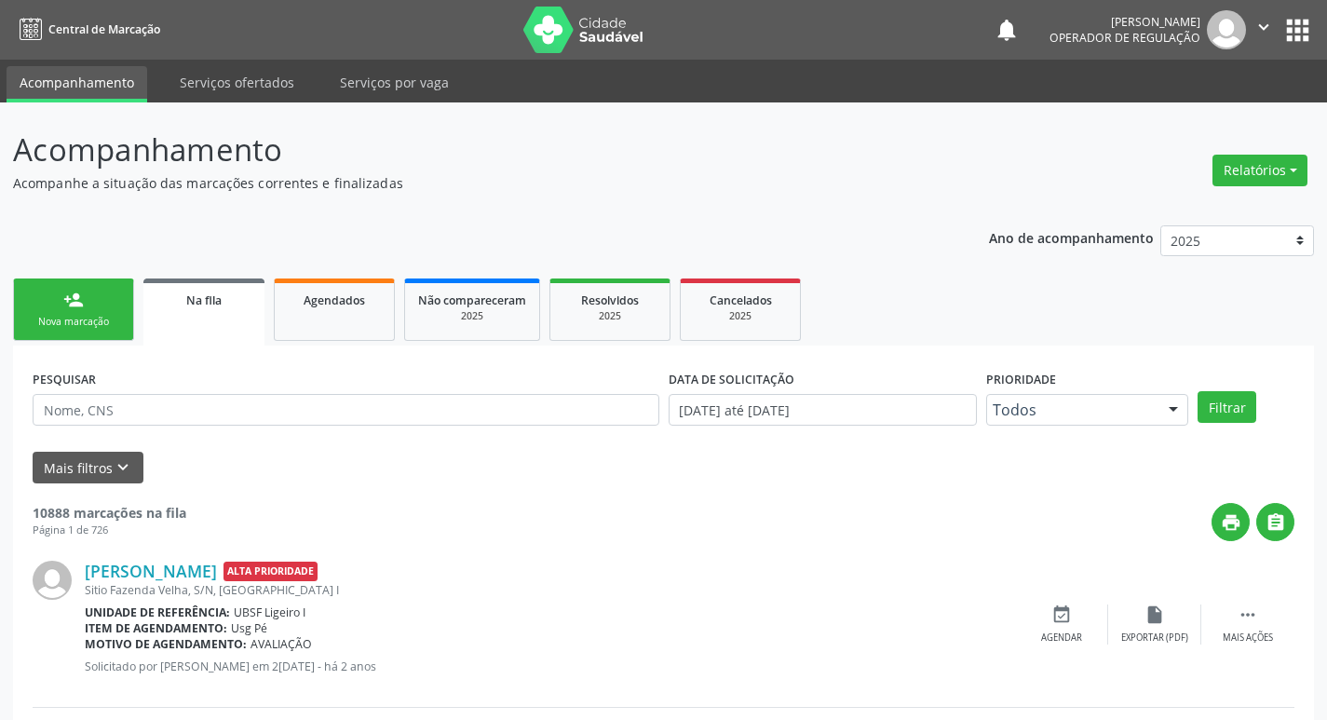
click at [102, 328] on div "Nova marcação" at bounding box center [73, 322] width 93 height 14
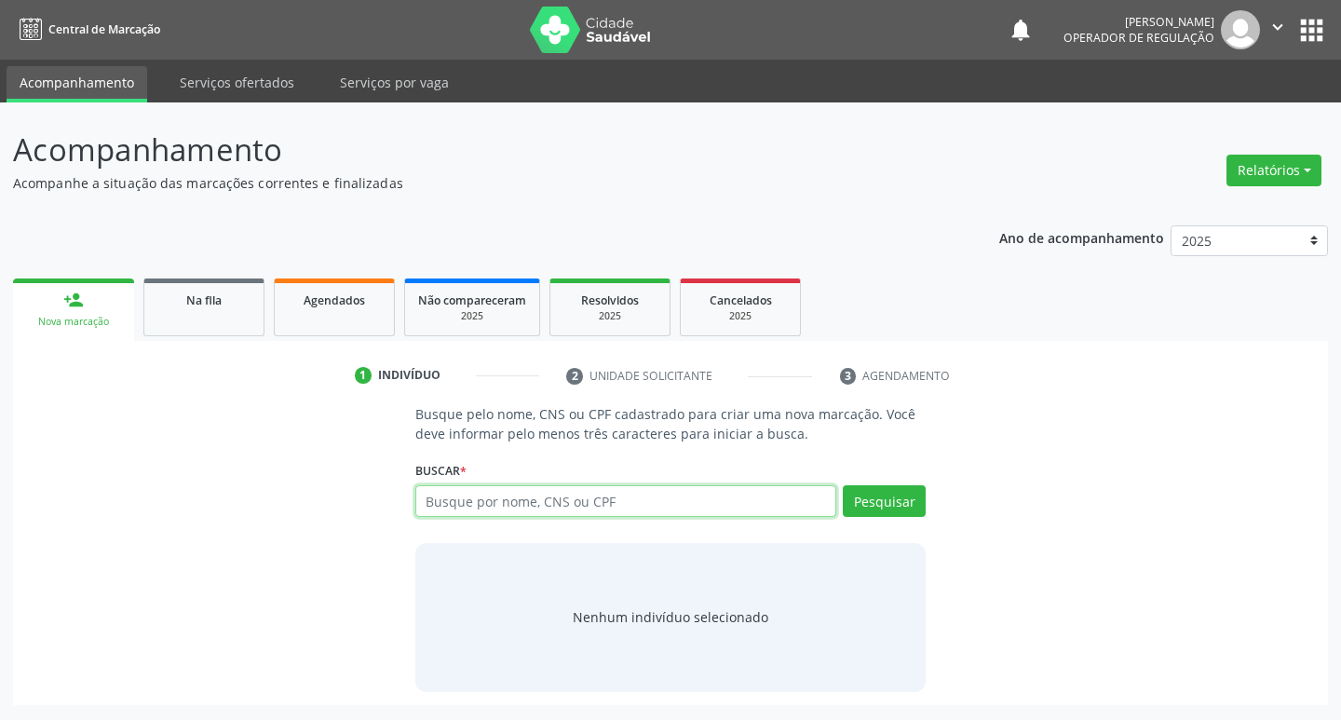
click at [487, 510] on input "text" at bounding box center [626, 501] width 422 height 32
click at [491, 504] on input "text" at bounding box center [626, 501] width 422 height 32
click at [486, 500] on input "text" at bounding box center [626, 501] width 422 height 32
type input "700005756410109"
click at [890, 503] on button "Pesquisar" at bounding box center [884, 501] width 83 height 32
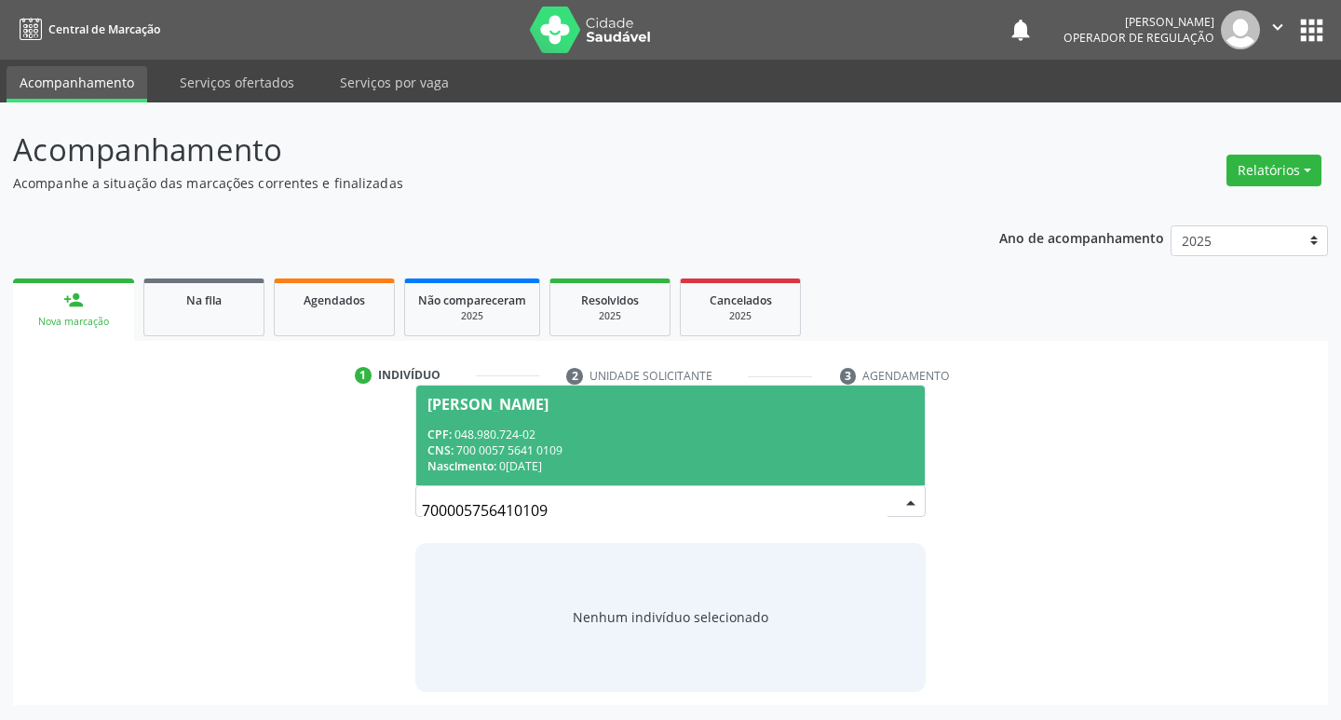
click at [545, 395] on span "[PERSON_NAME] CPF: 048.980.724-02 CNS: 700 0057 5641 0109 Nascimento: [DATE]" at bounding box center [671, 436] width 510 height 100
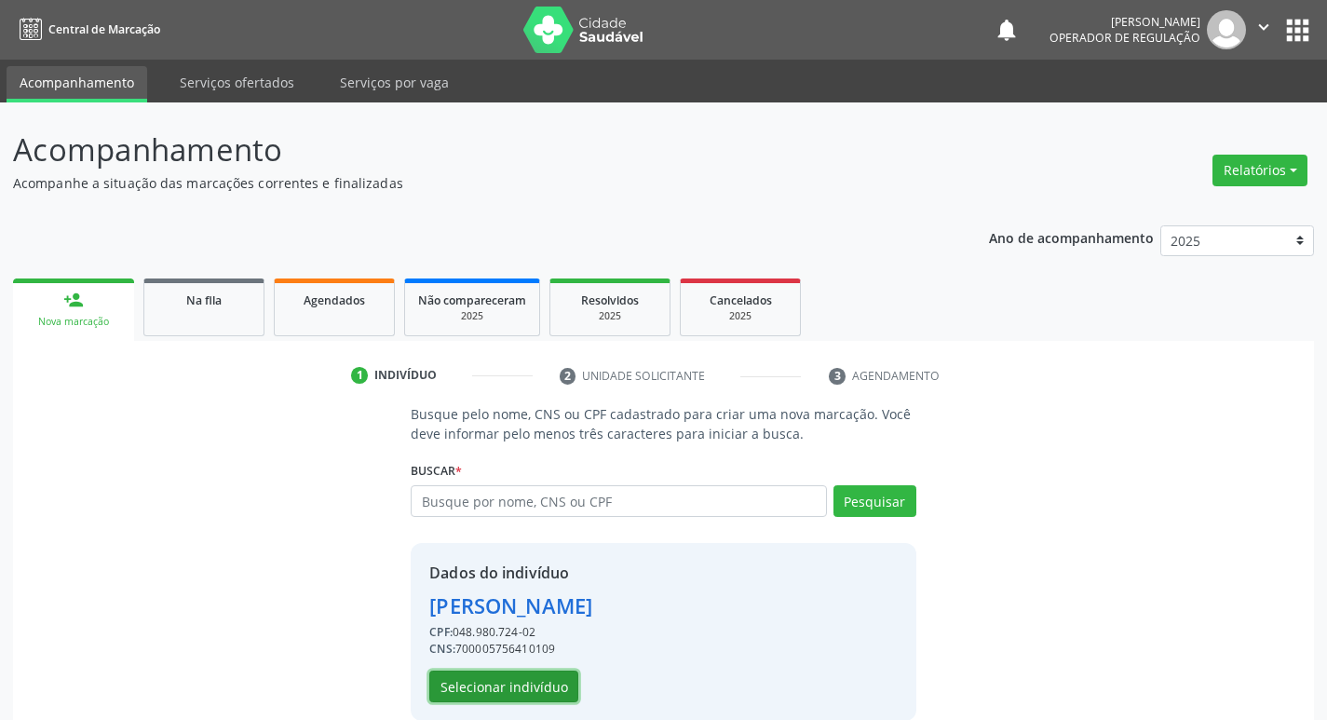
click at [471, 687] on button "Selecionar indivíduo" at bounding box center [503, 687] width 149 height 32
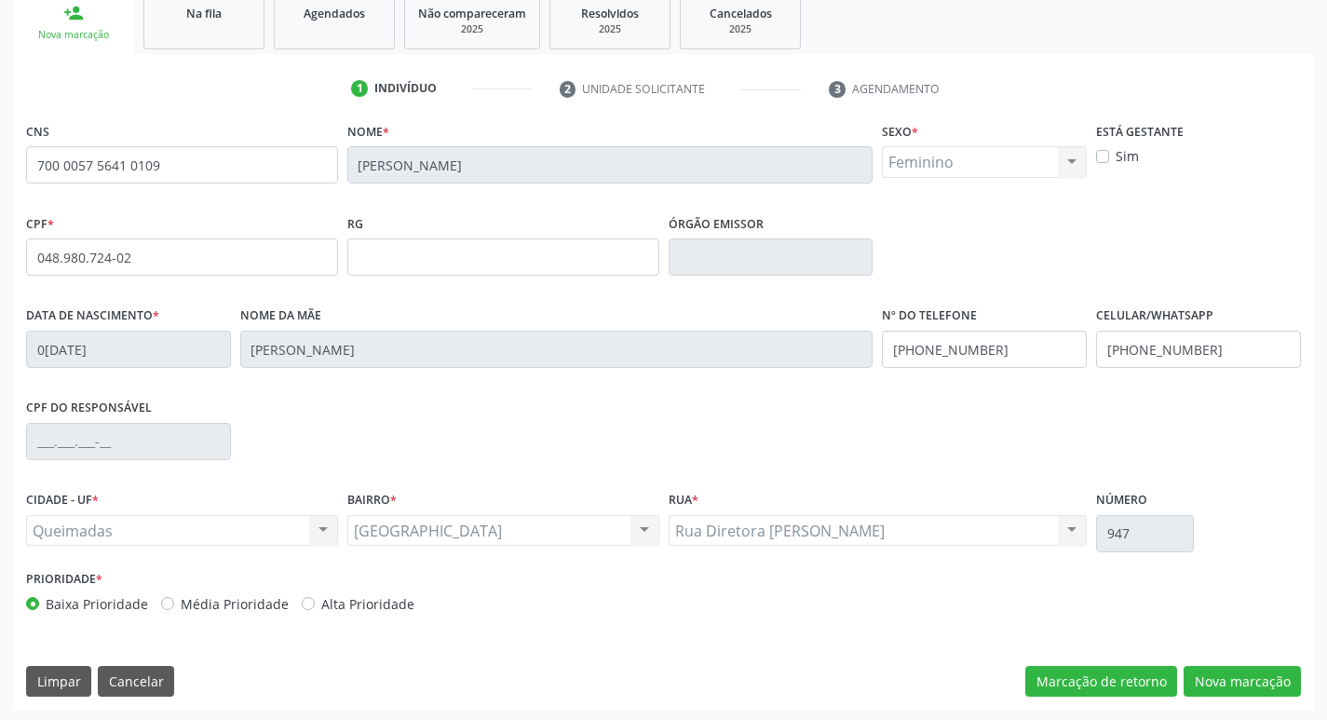
scroll to position [290, 0]
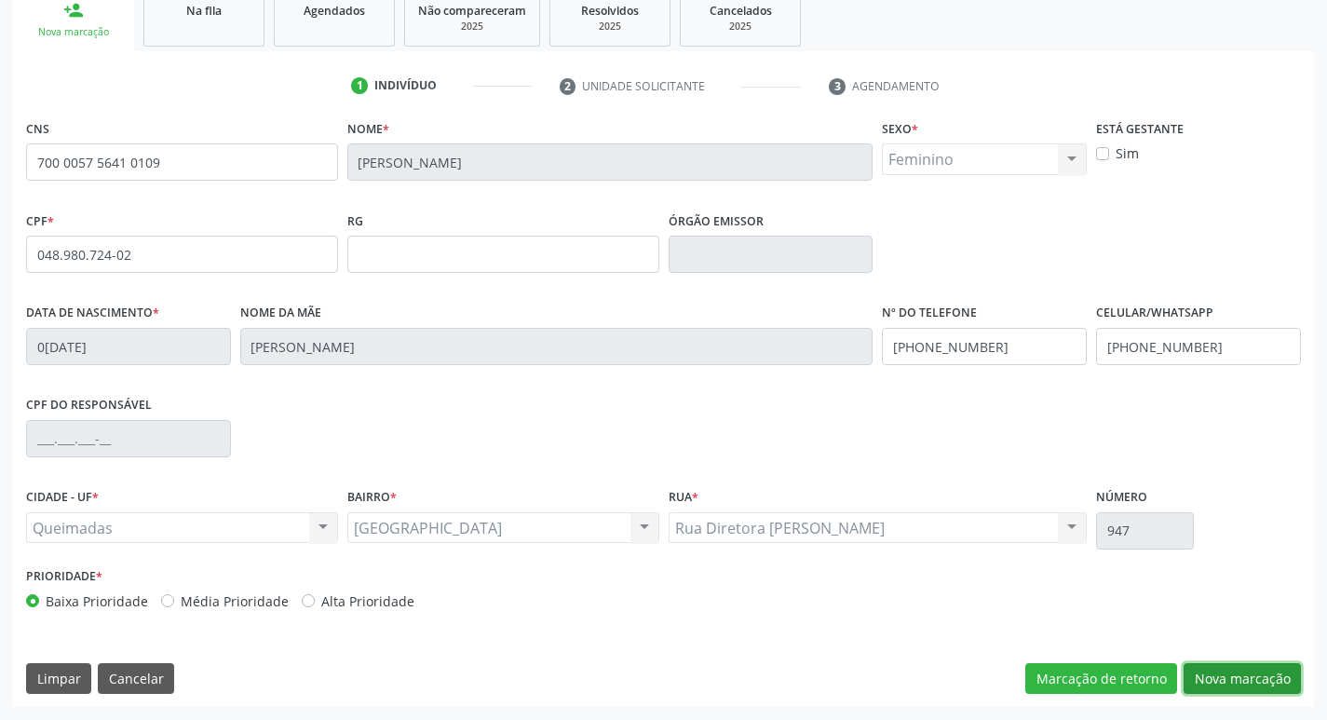
click at [1247, 674] on button "Nova marcação" at bounding box center [1242, 679] width 117 height 32
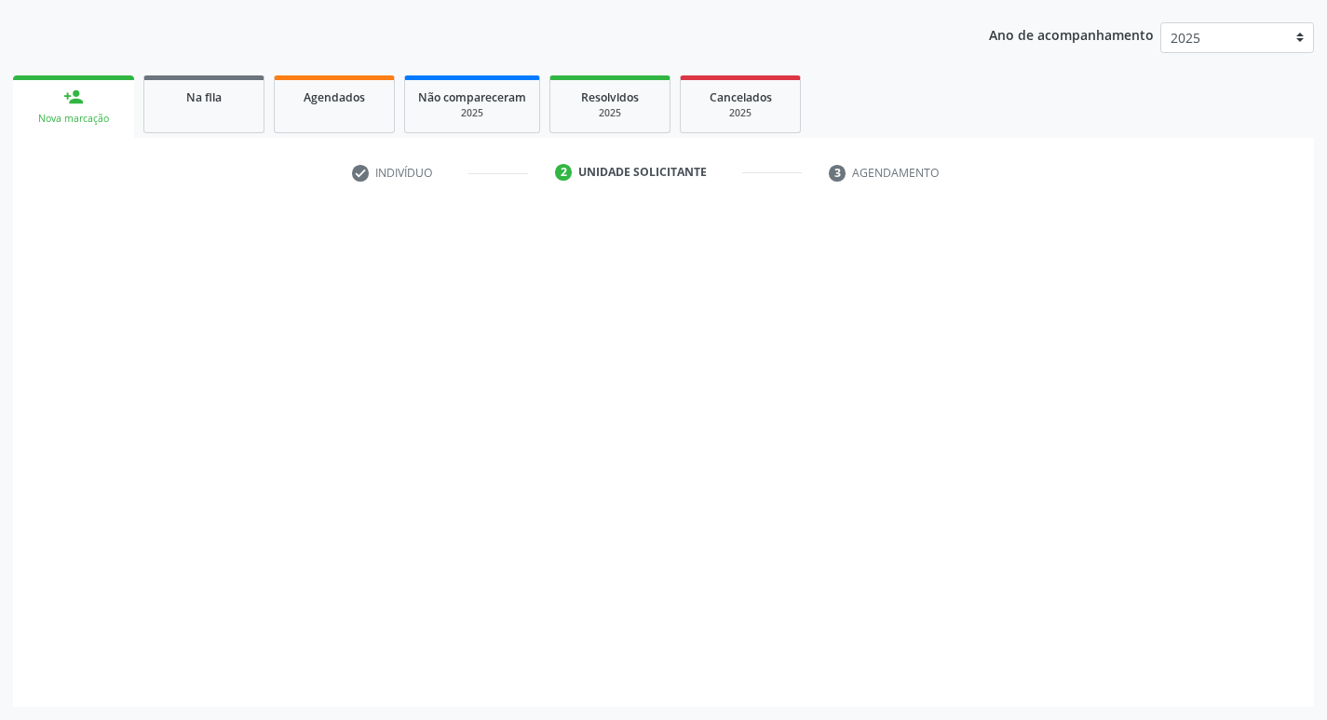
scroll to position [203, 0]
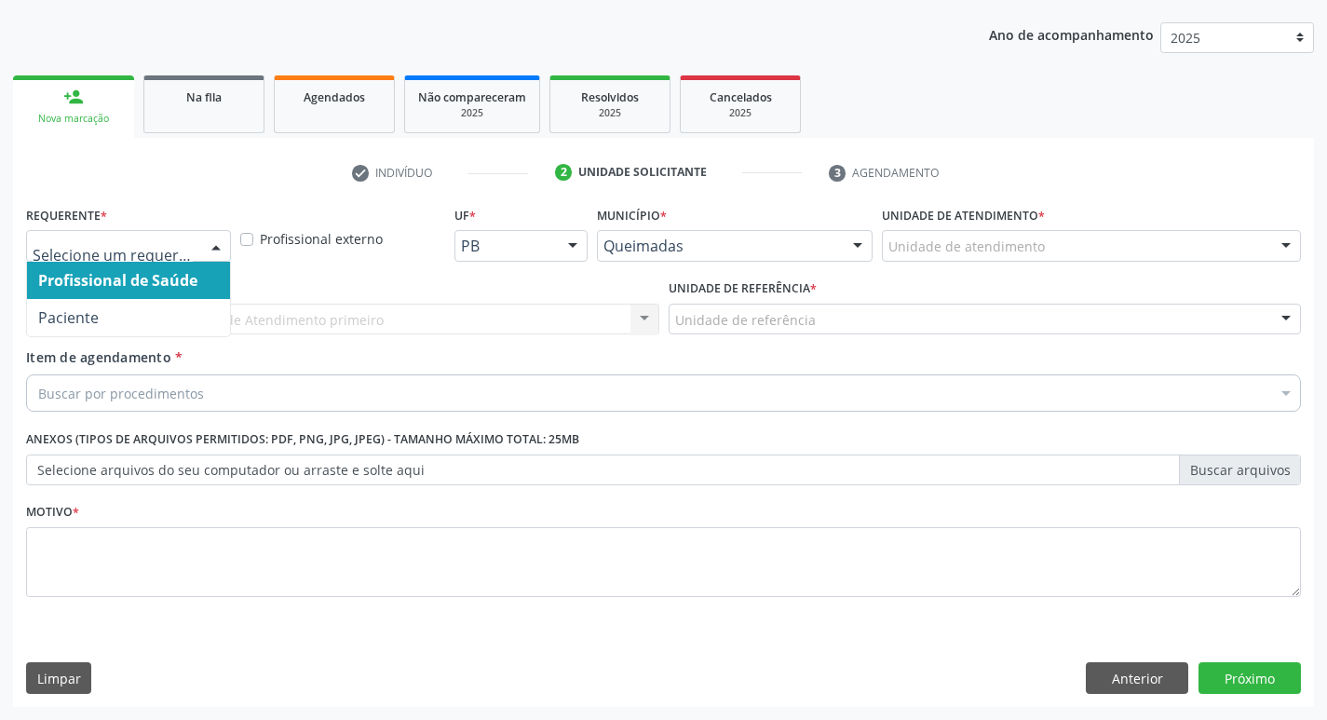
click at [213, 238] on div at bounding box center [216, 247] width 28 height 32
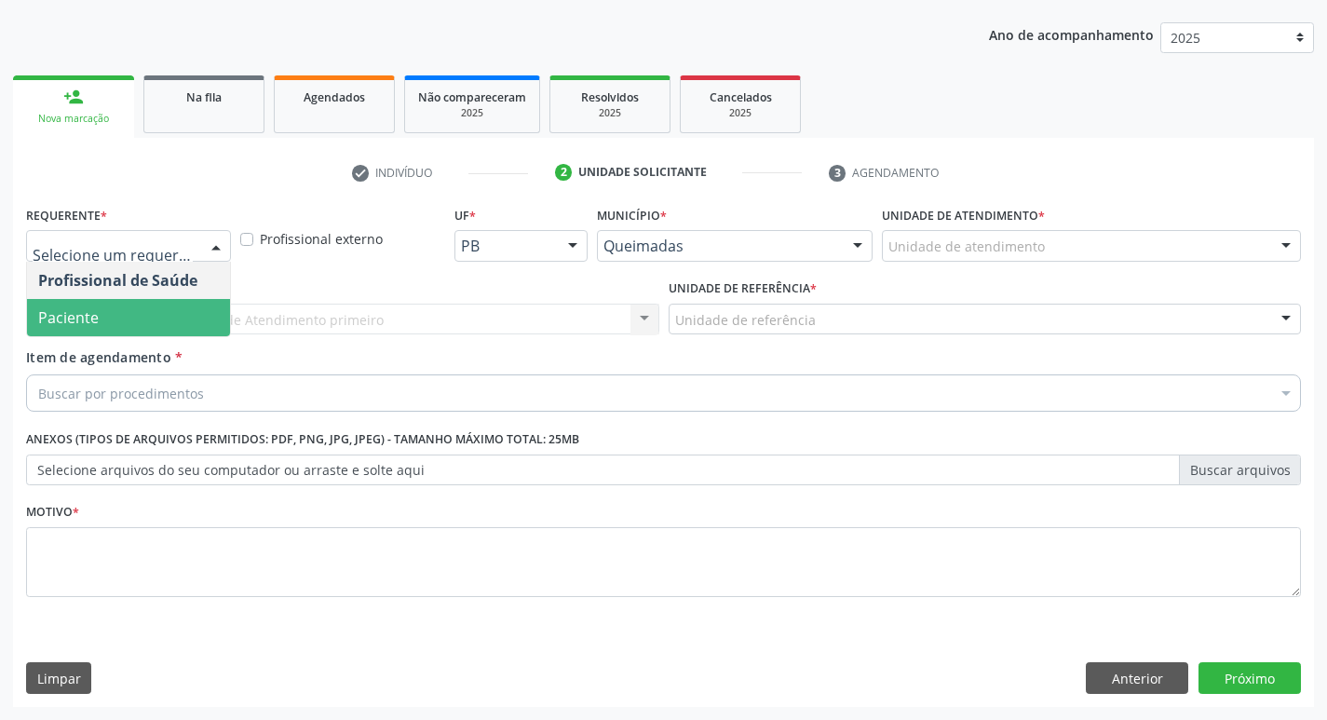
click at [189, 309] on span "Paciente" at bounding box center [128, 317] width 203 height 37
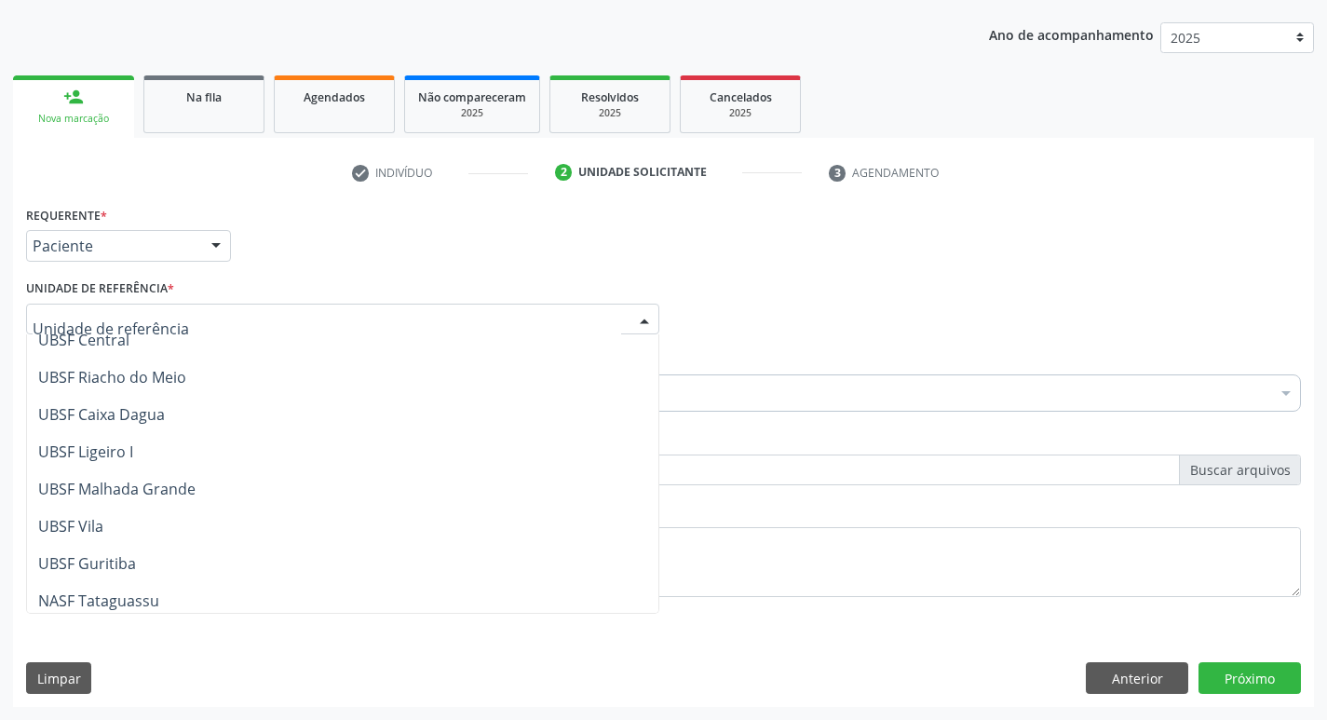
scroll to position [467, 0]
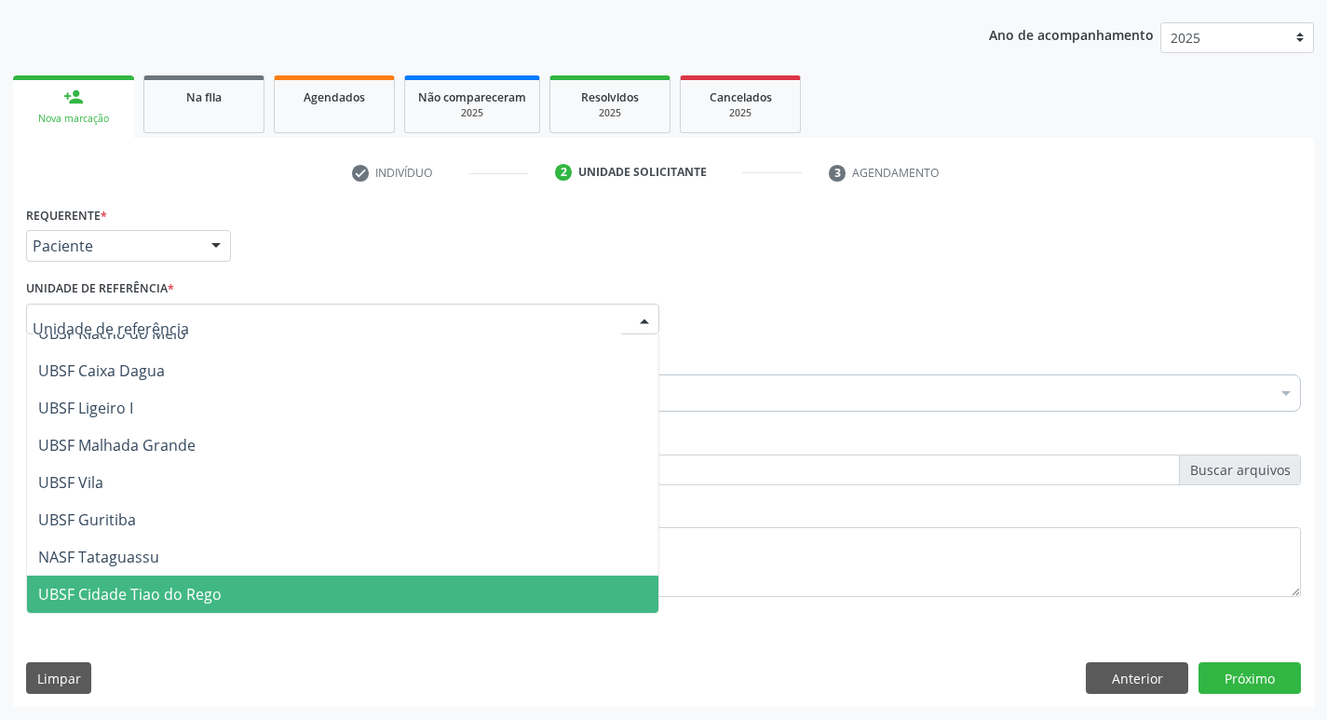
click at [186, 590] on span "UBSF Cidade Tiao do Rego" at bounding box center [130, 594] width 184 height 20
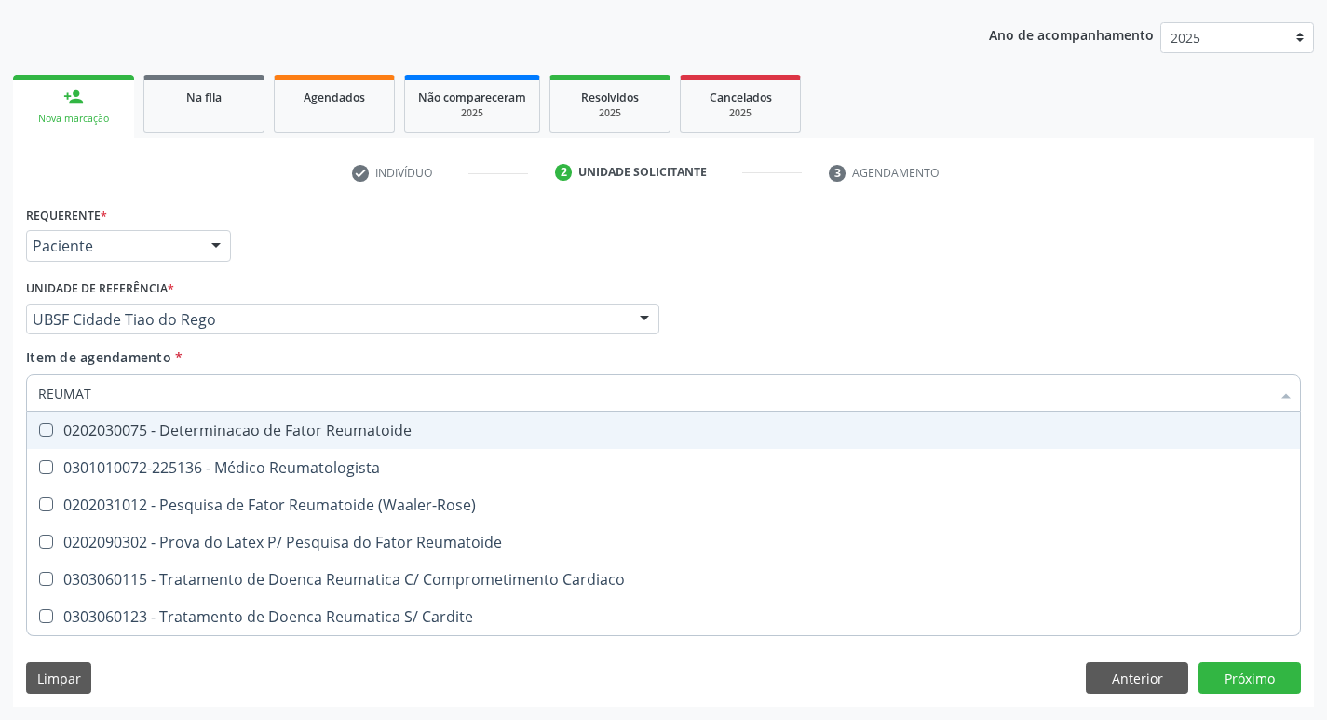
type input "REUMATO"
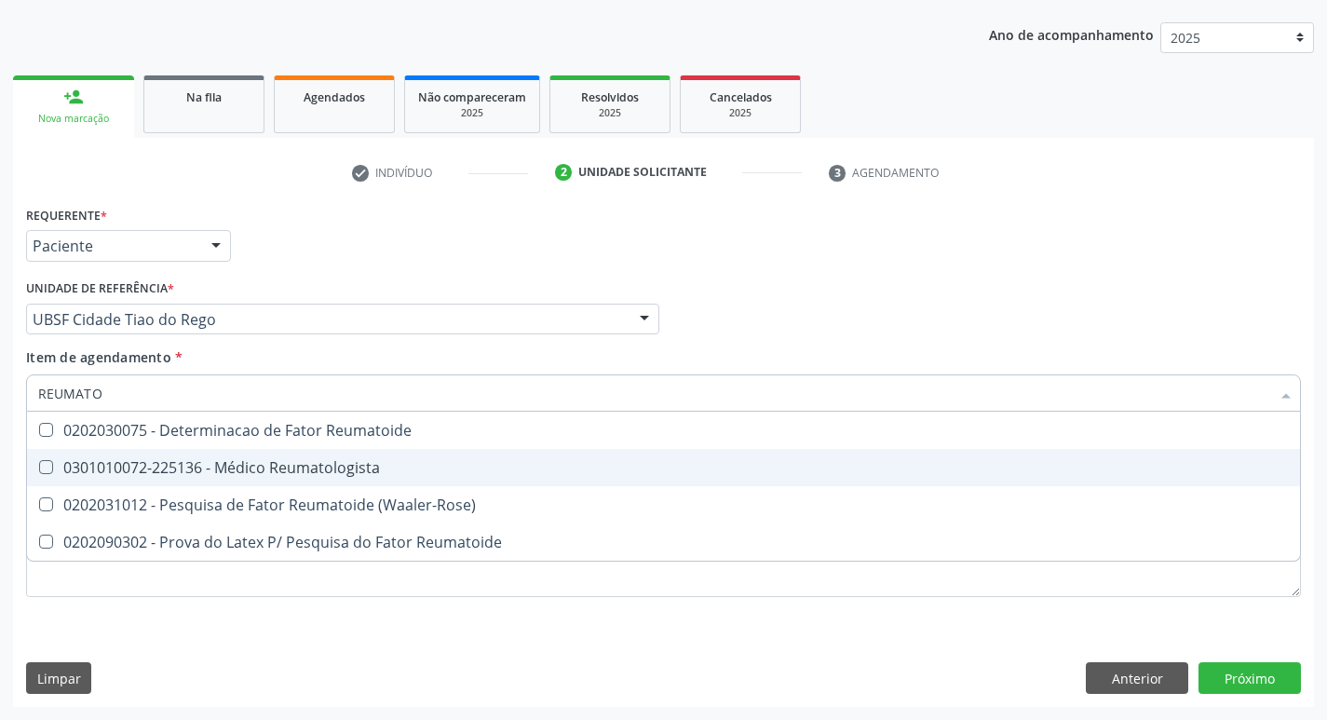
click at [45, 466] on Reumatologista at bounding box center [46, 467] width 14 height 14
click at [39, 466] on Reumatologista "checkbox" at bounding box center [33, 467] width 12 height 12
checkbox Reumatologista "true"
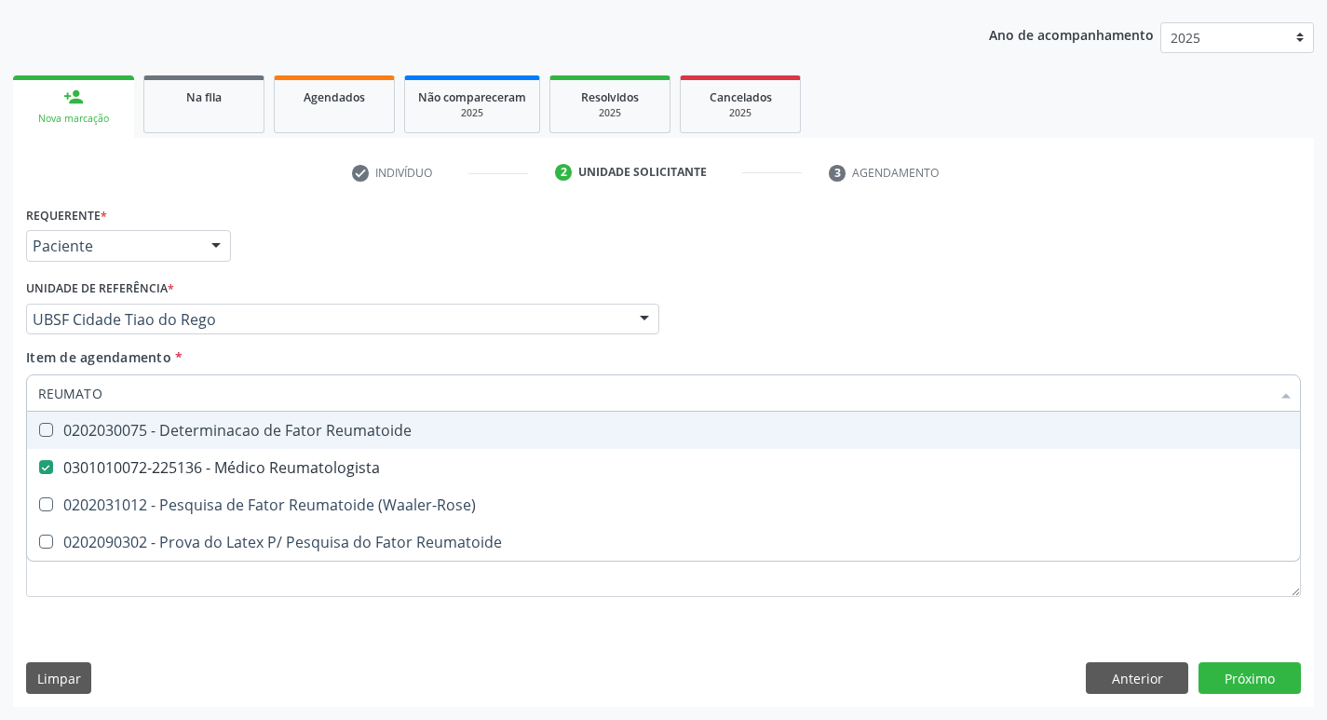
click at [700, 343] on div "Profissional Solicitante Por favor, selecione a Unidade de Atendimento primeiro…" at bounding box center [663, 311] width 1285 height 73
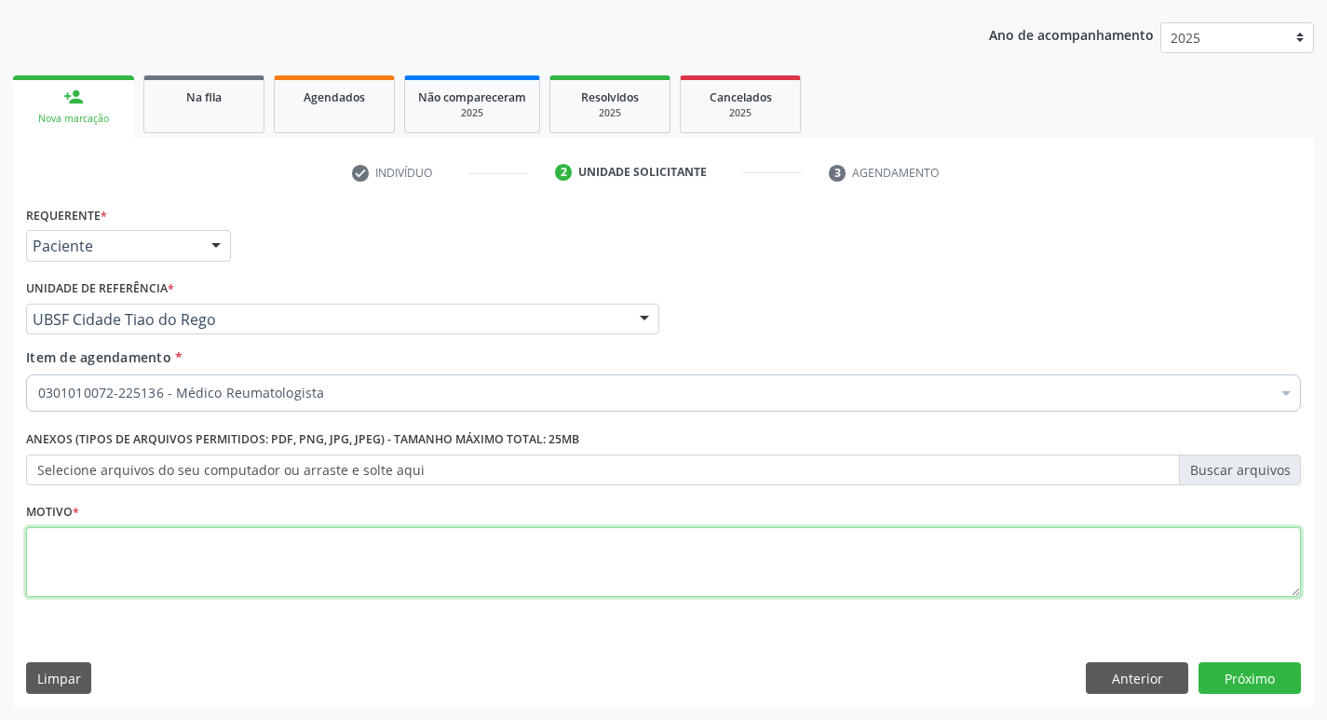
click at [112, 567] on textarea at bounding box center [663, 562] width 1275 height 71
type textarea "RETORNO COM REUMATO"
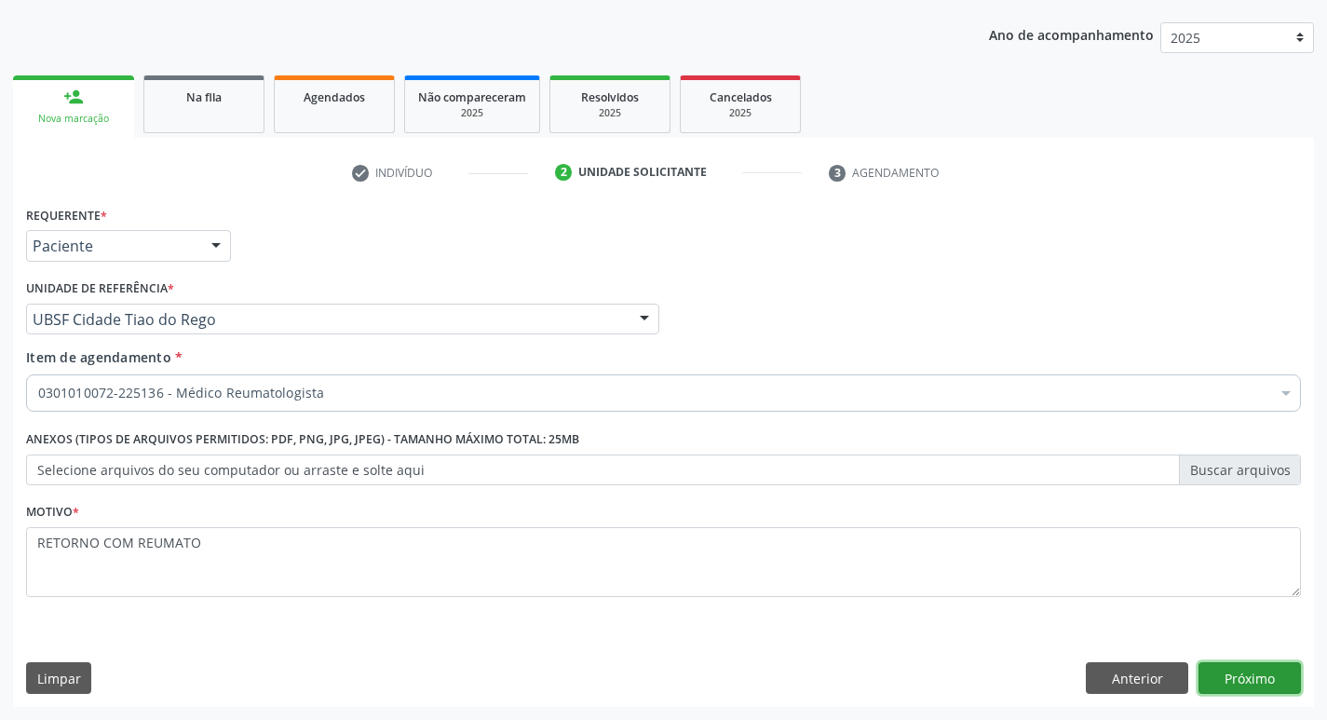
click at [1268, 684] on button "Próximo" at bounding box center [1250, 678] width 102 height 32
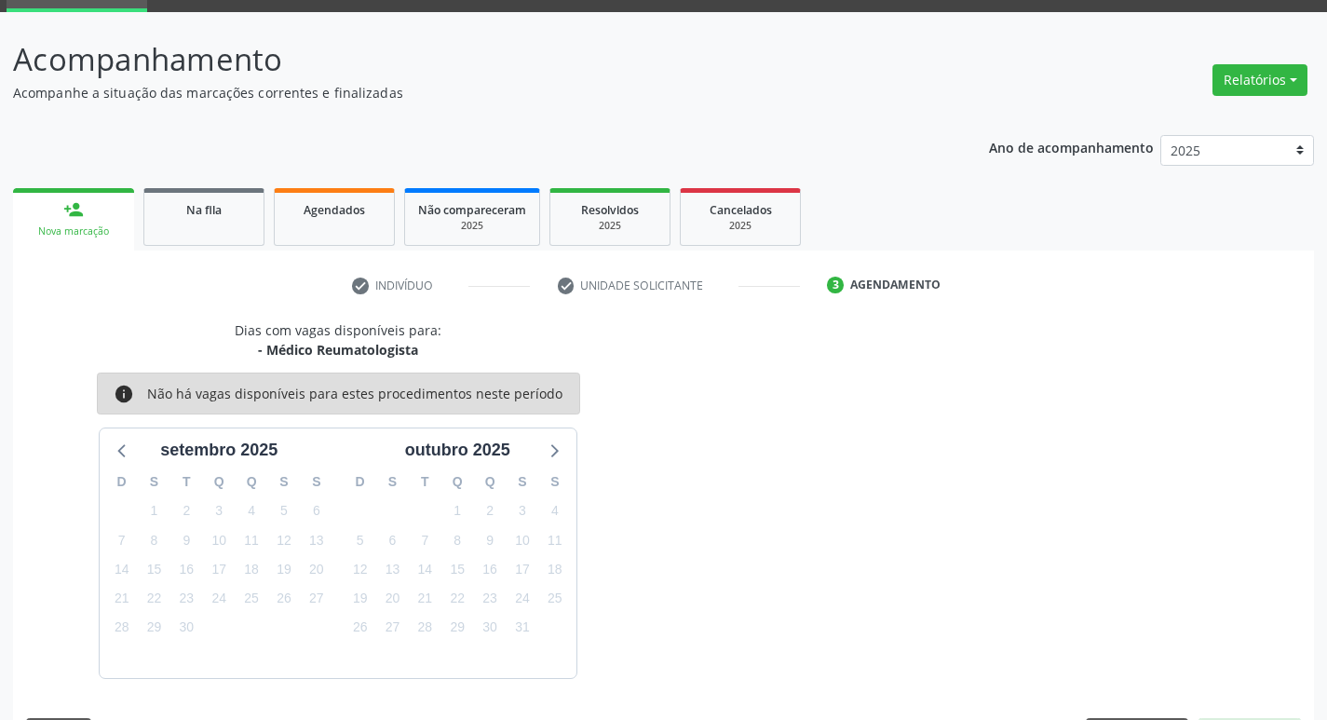
scroll to position [145, 0]
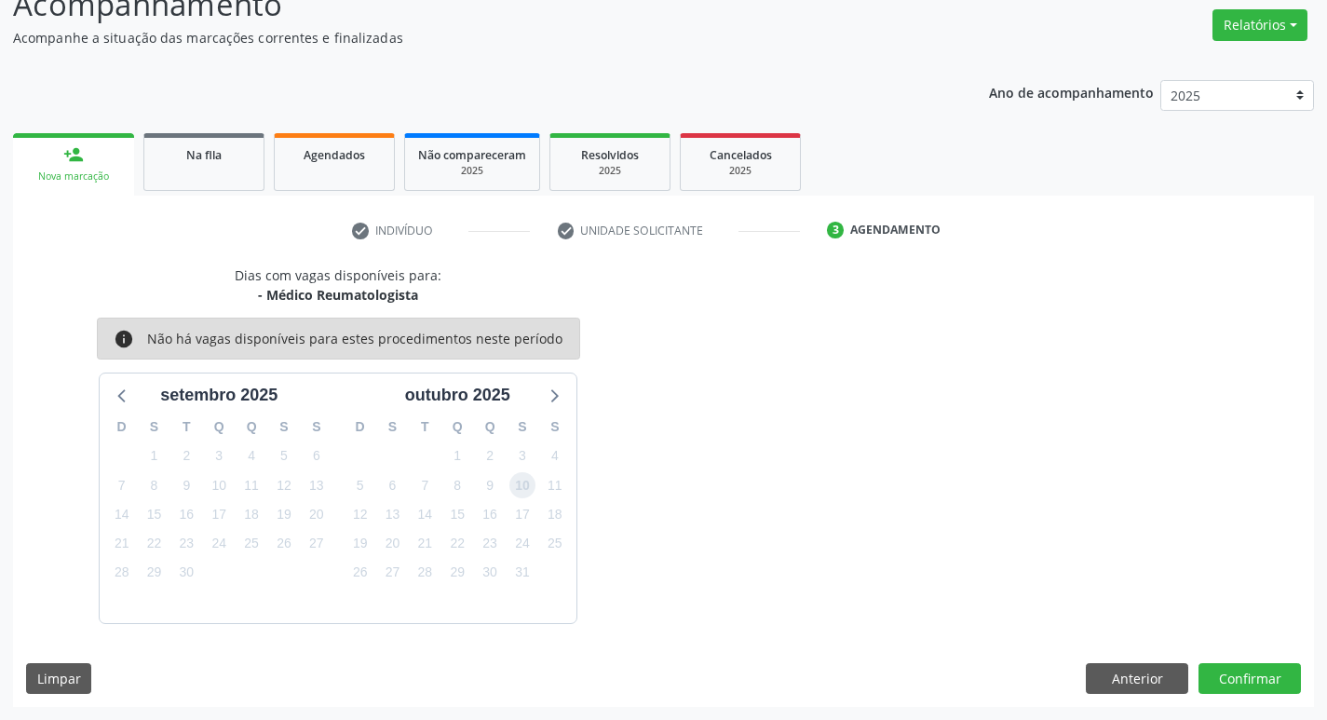
click at [511, 490] on span "10" at bounding box center [523, 485] width 26 height 26
click at [1258, 680] on button "Confirmar" at bounding box center [1250, 679] width 102 height 32
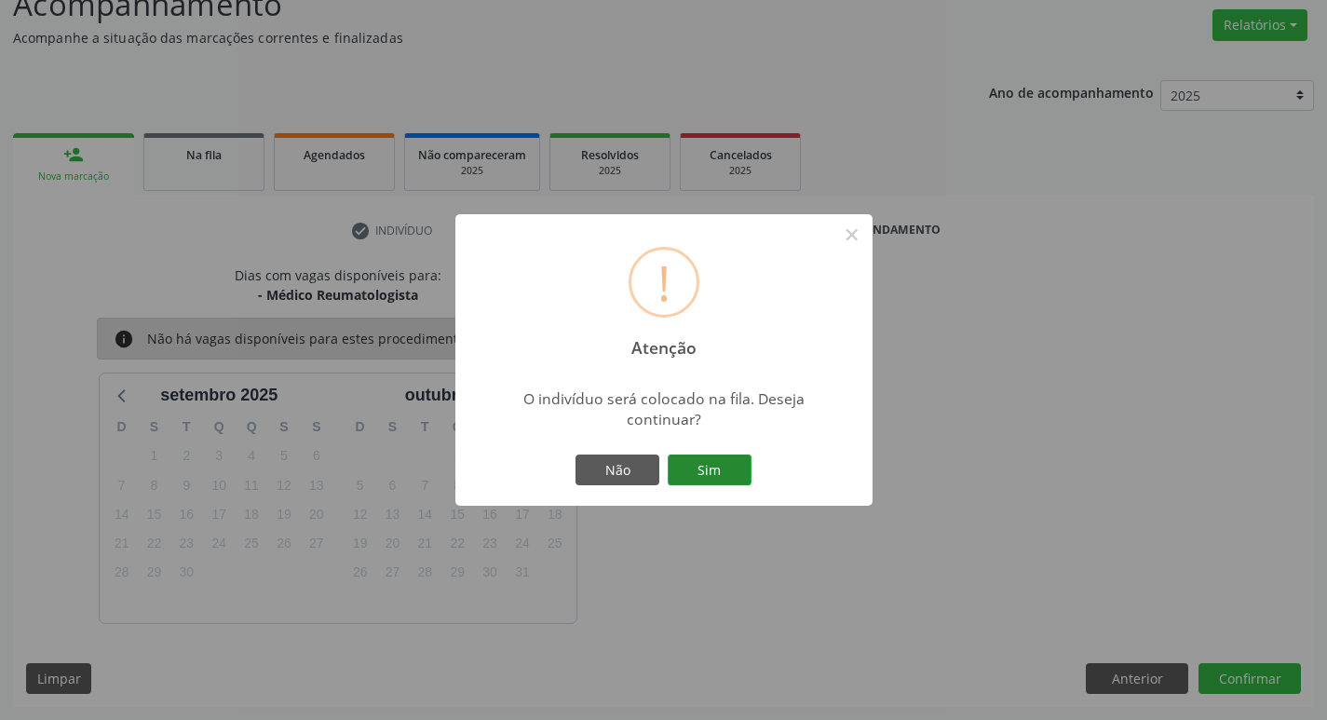
click at [723, 481] on button "Sim" at bounding box center [710, 471] width 84 height 32
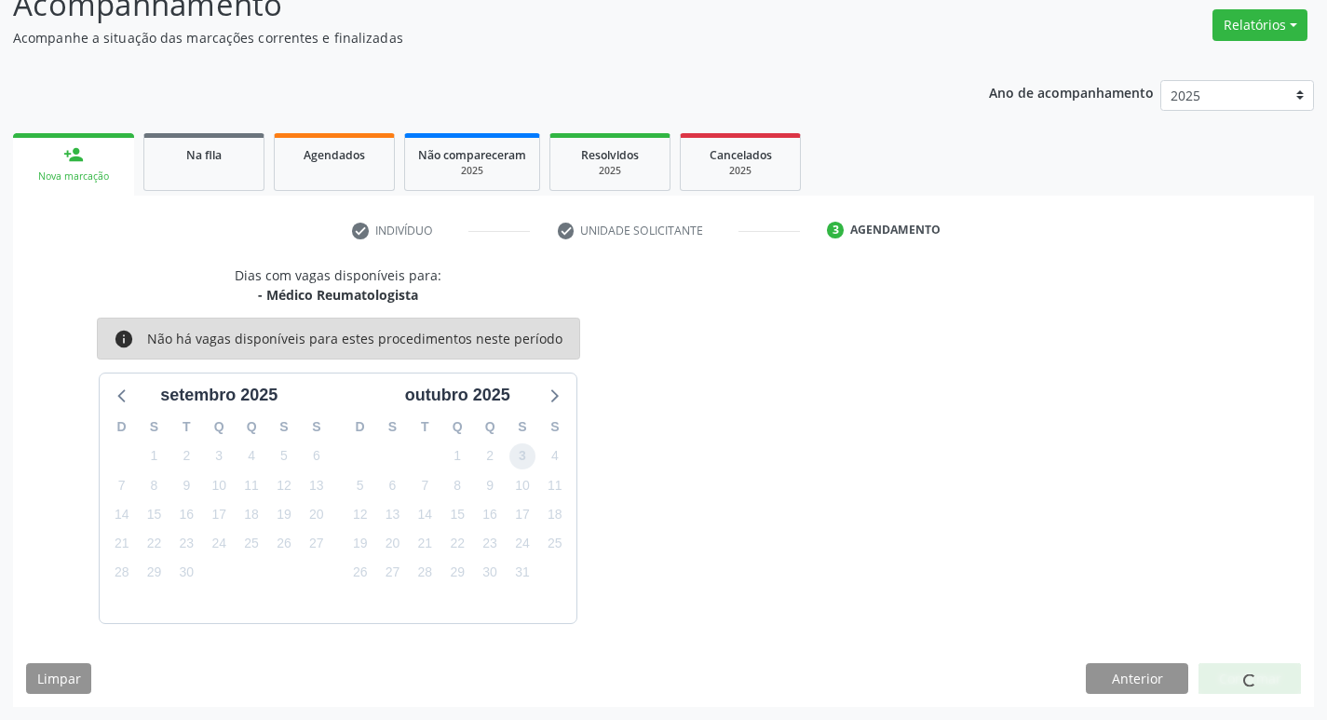
click at [522, 462] on span "3" at bounding box center [523, 456] width 26 height 26
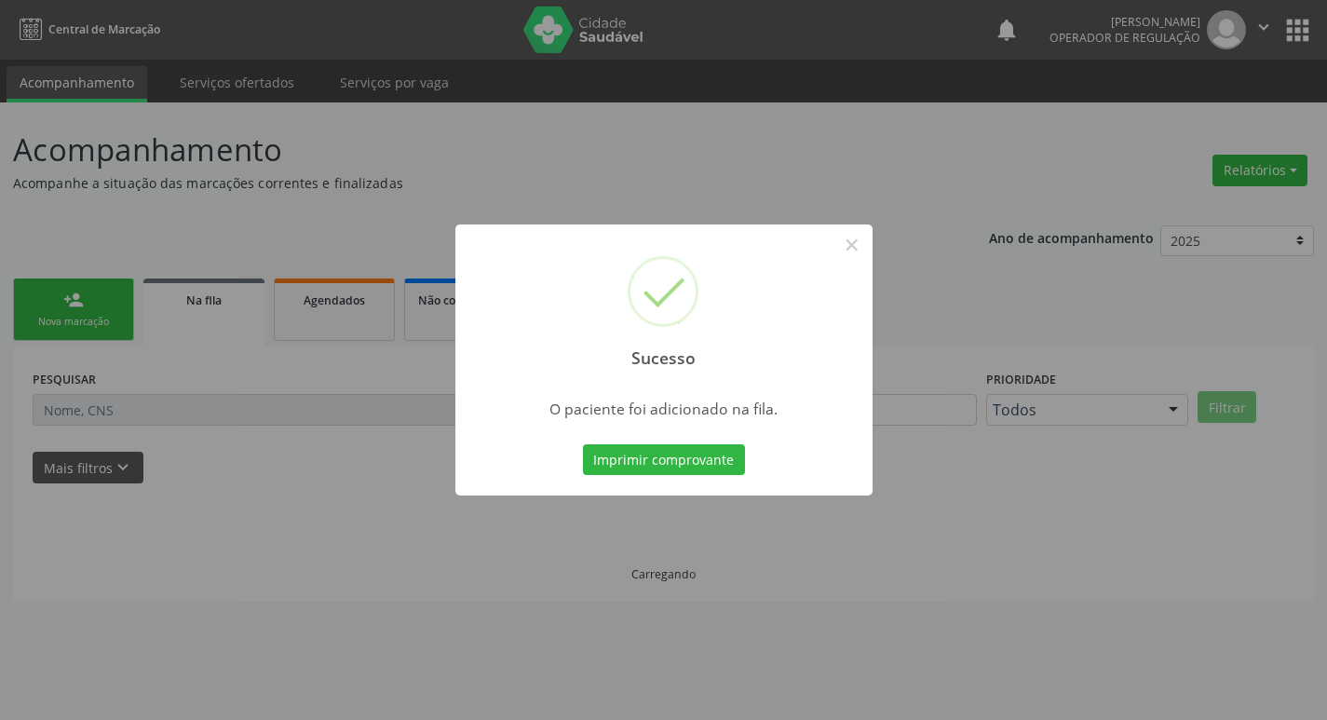
scroll to position [0, 0]
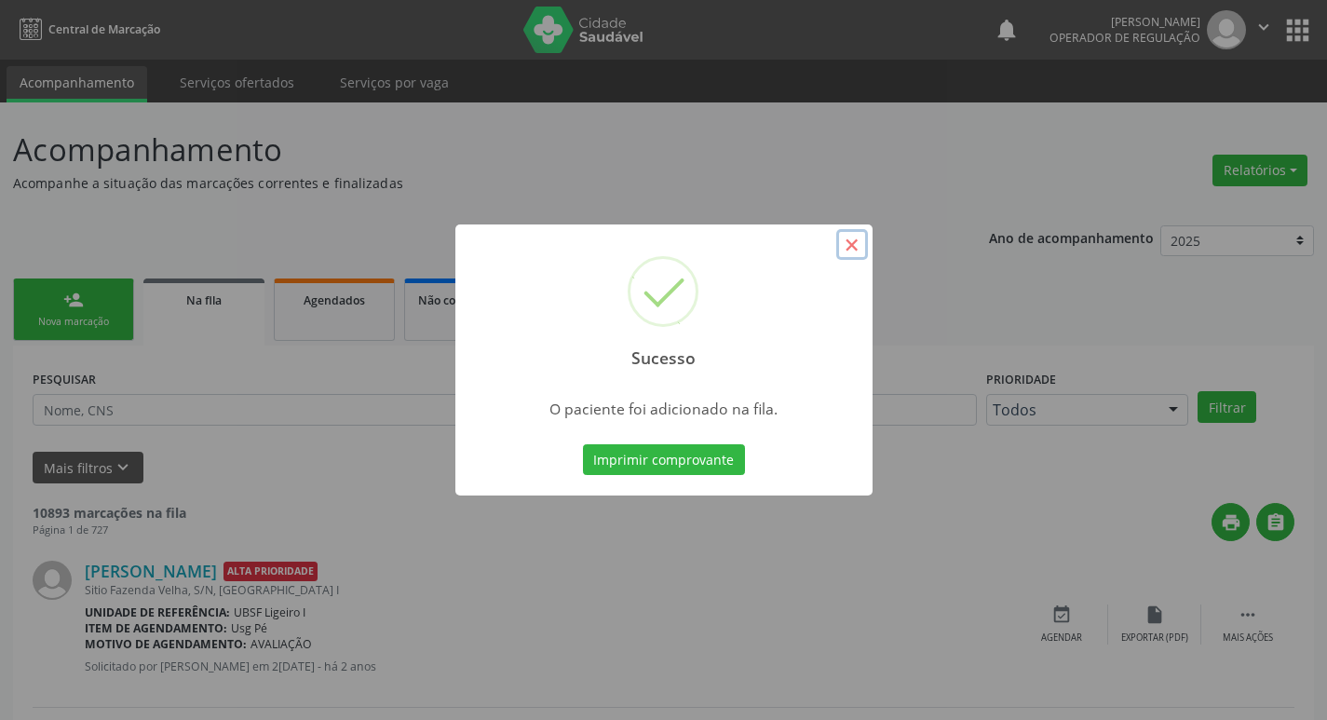
click at [856, 241] on button "×" at bounding box center [852, 245] width 32 height 32
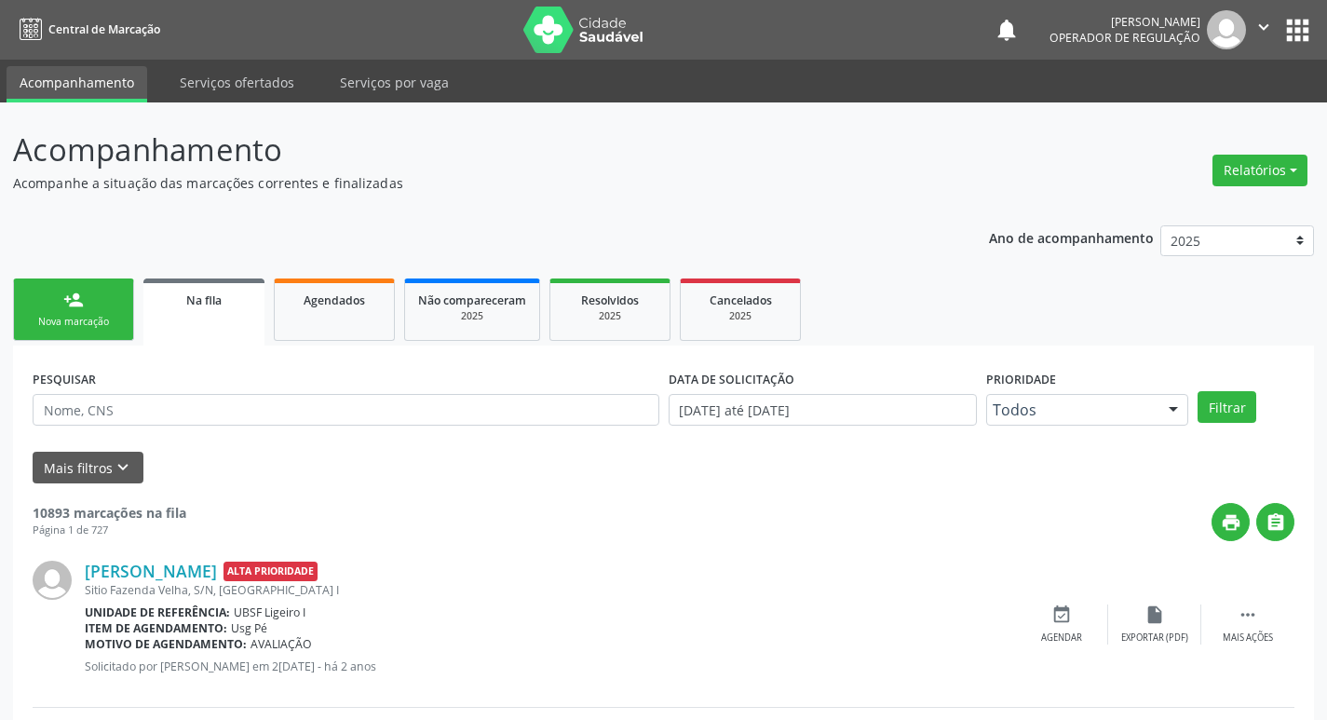
click at [103, 315] on div "Nova marcação" at bounding box center [73, 322] width 93 height 14
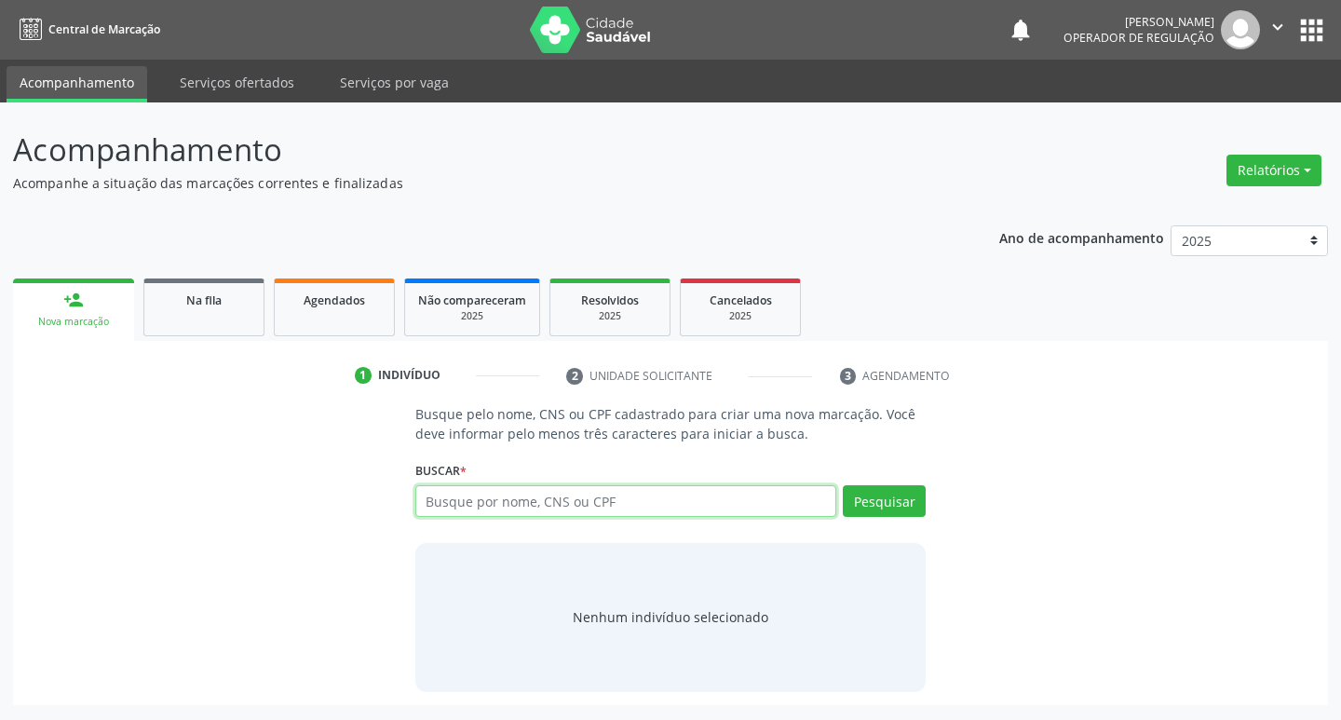
click at [513, 493] on input "text" at bounding box center [626, 501] width 422 height 32
click at [468, 501] on input "text" at bounding box center [626, 501] width 422 height 32
type input "23744316491"
click at [898, 500] on button "Pesquisar" at bounding box center [884, 501] width 83 height 32
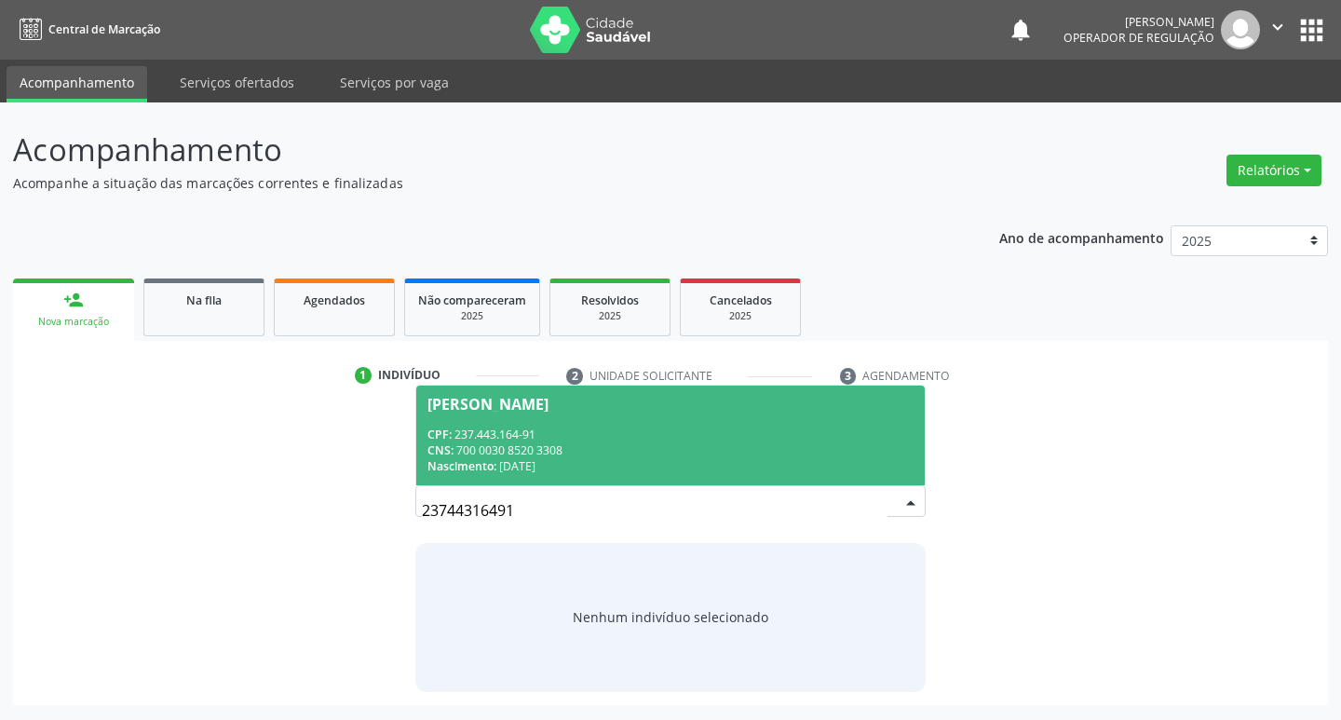
click at [509, 403] on div "[PERSON_NAME]" at bounding box center [488, 404] width 121 height 15
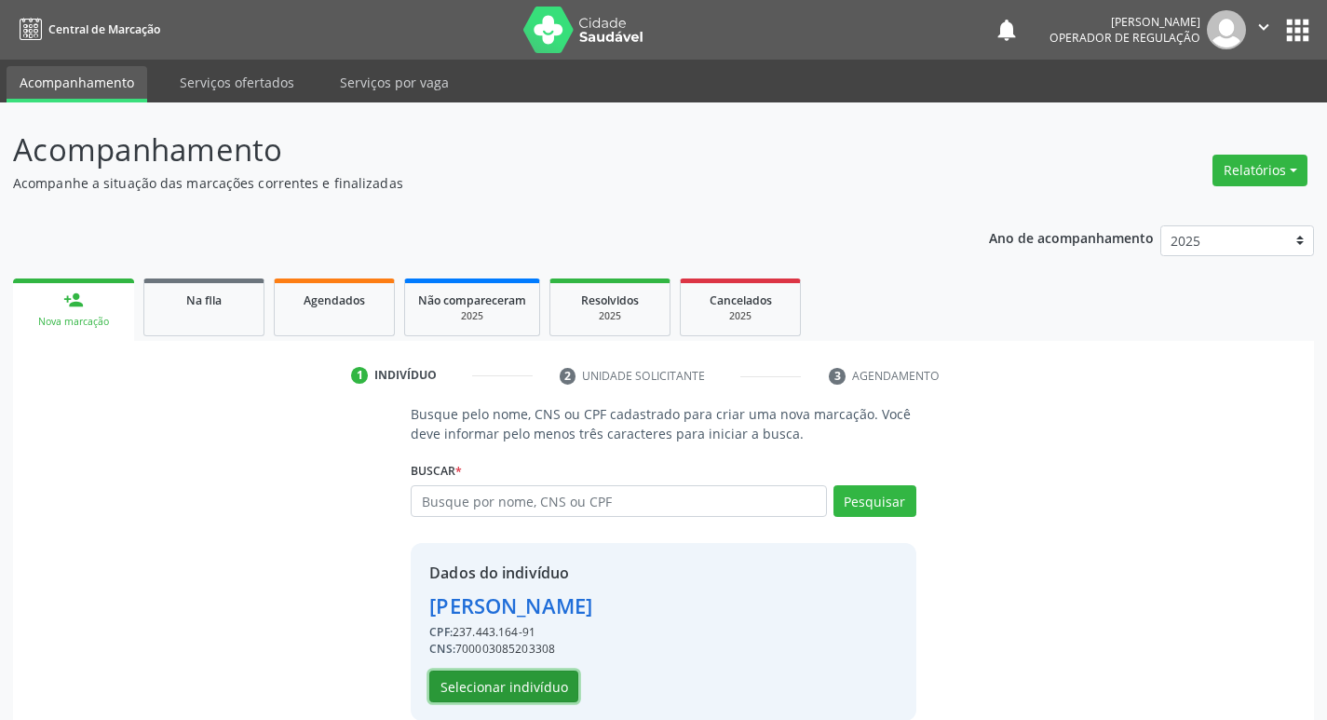
click at [513, 693] on button "Selecionar indivíduo" at bounding box center [503, 687] width 149 height 32
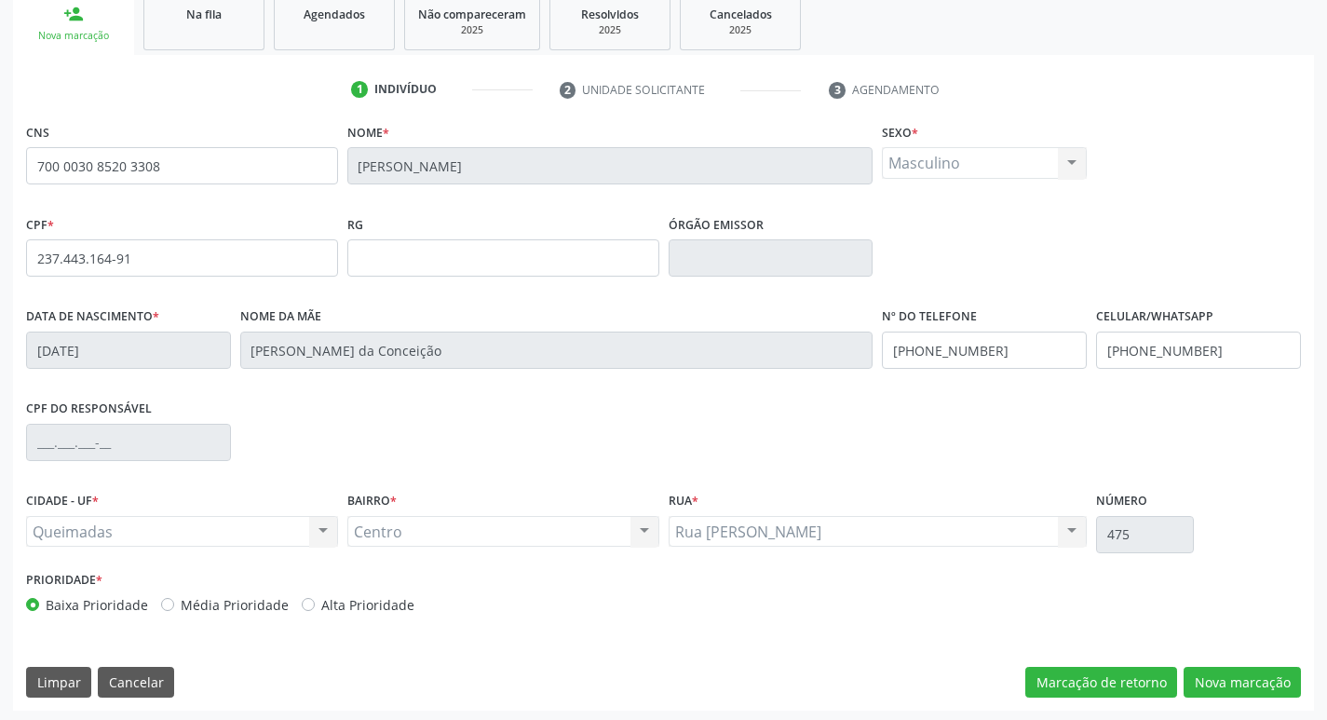
scroll to position [290, 0]
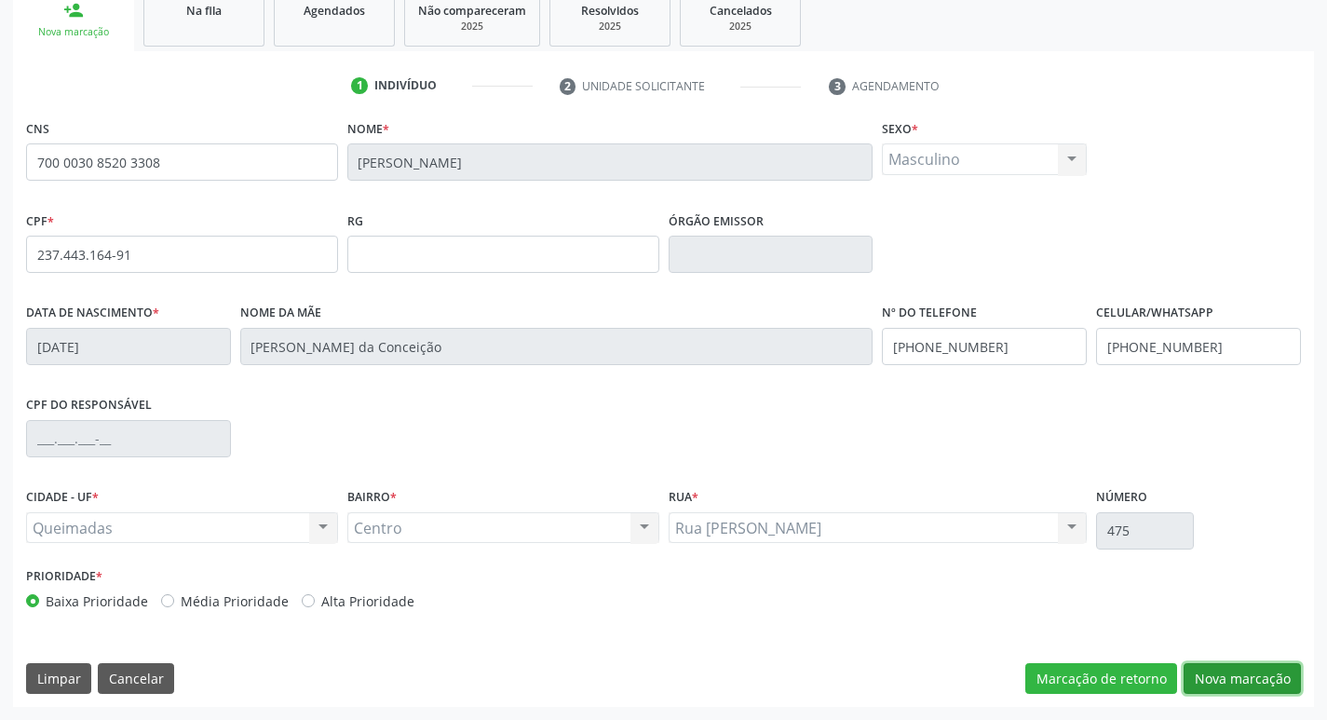
click at [1243, 684] on button "Nova marcação" at bounding box center [1242, 679] width 117 height 32
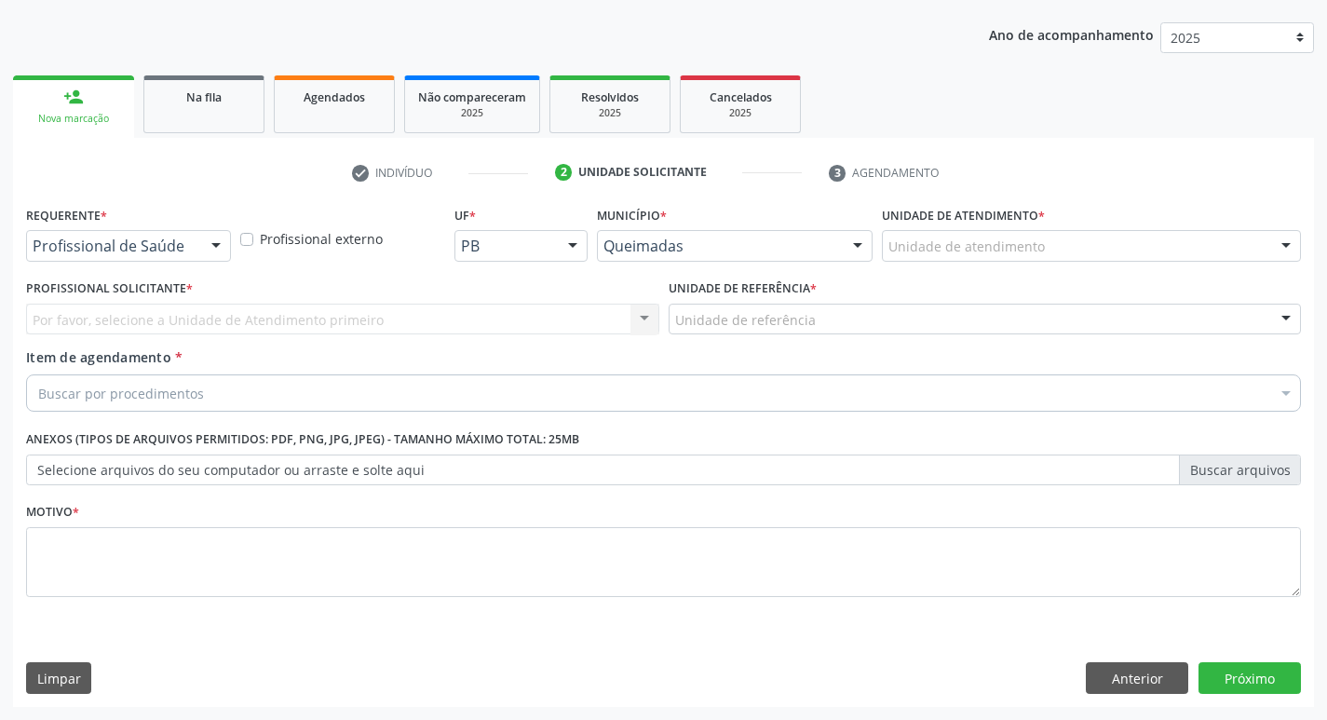
click at [210, 242] on div at bounding box center [216, 247] width 28 height 32
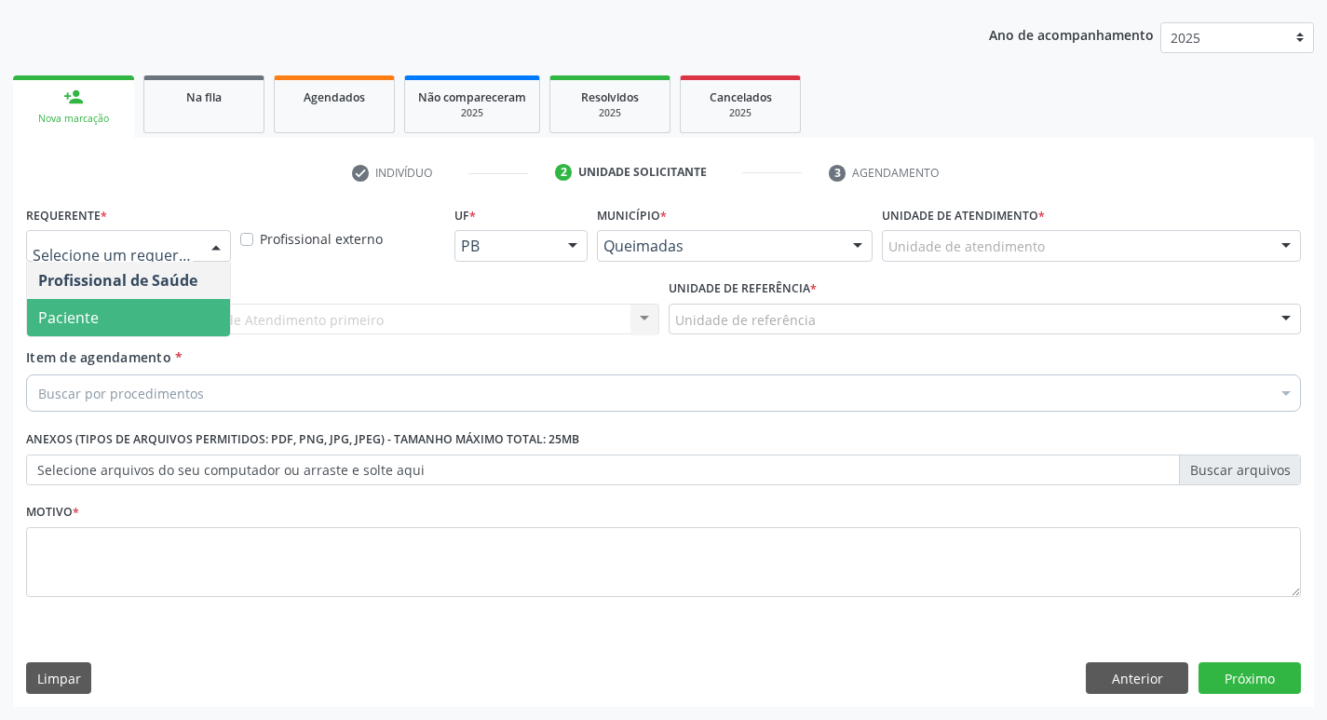
click at [155, 312] on span "Paciente" at bounding box center [128, 317] width 203 height 37
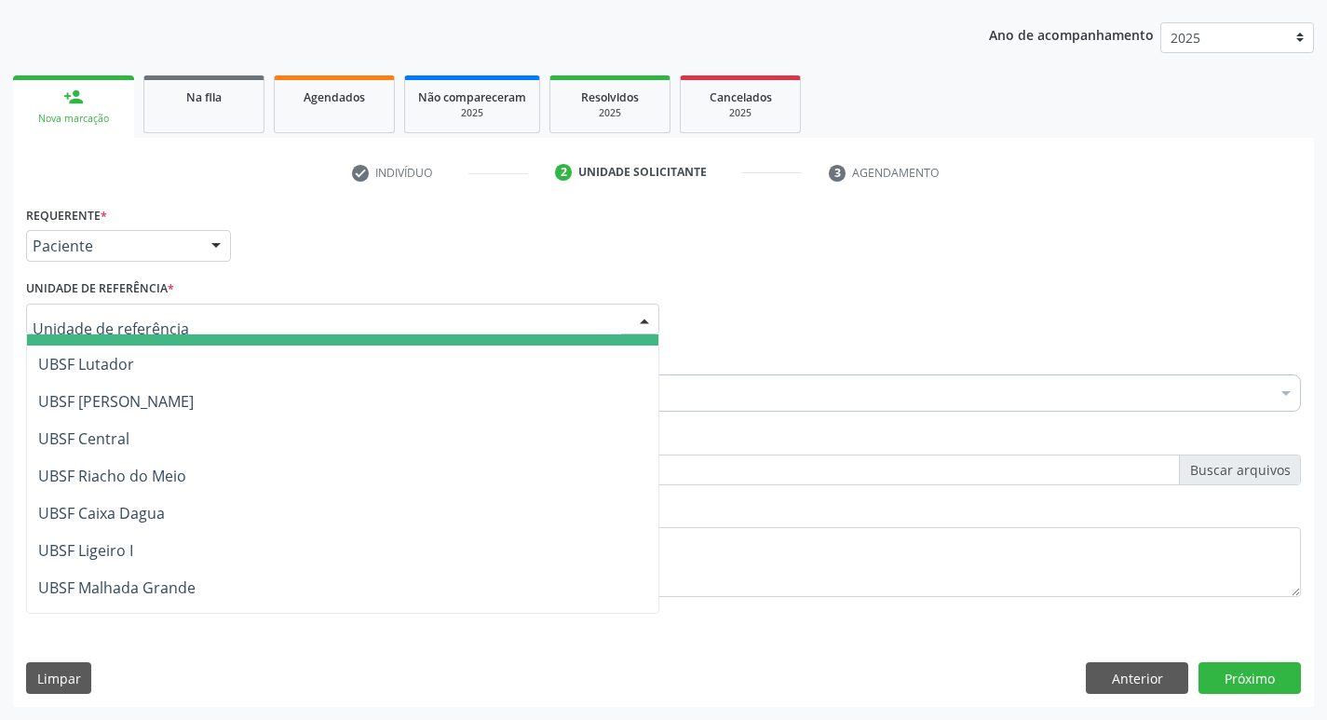
scroll to position [373, 0]
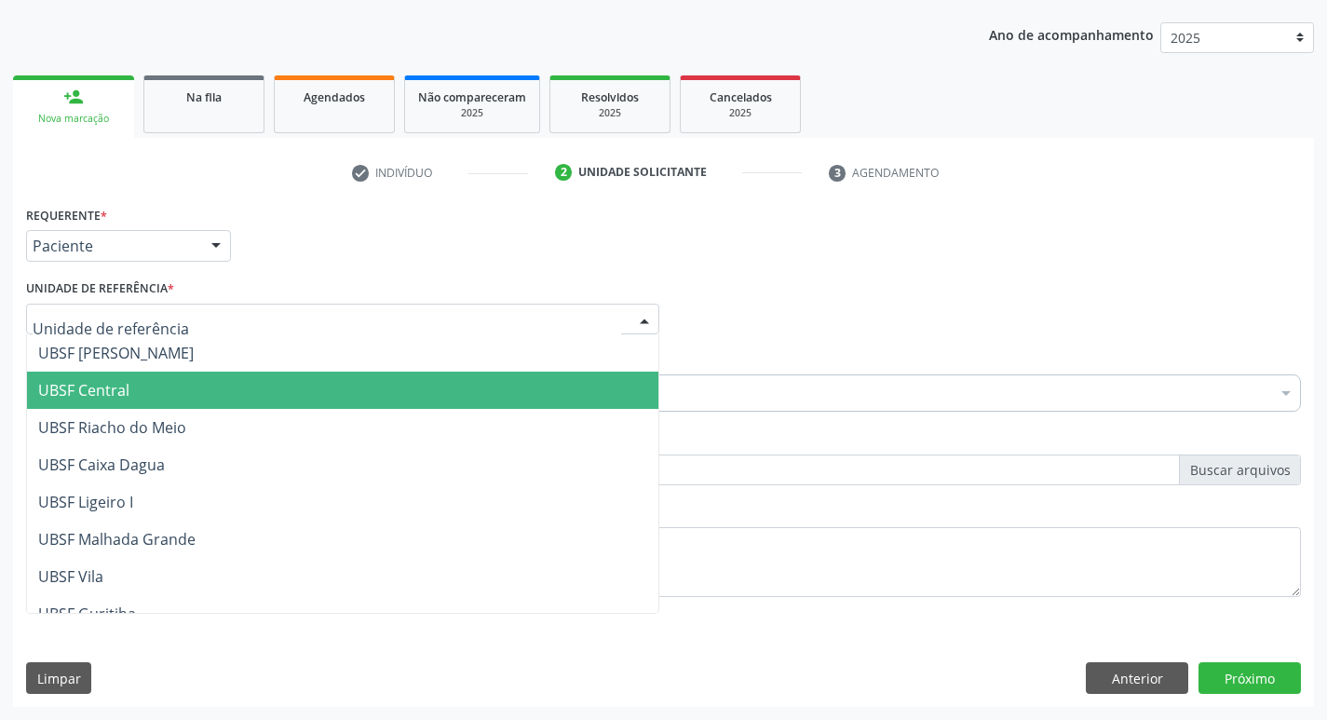
click at [158, 390] on span "UBSF Central" at bounding box center [343, 390] width 632 height 37
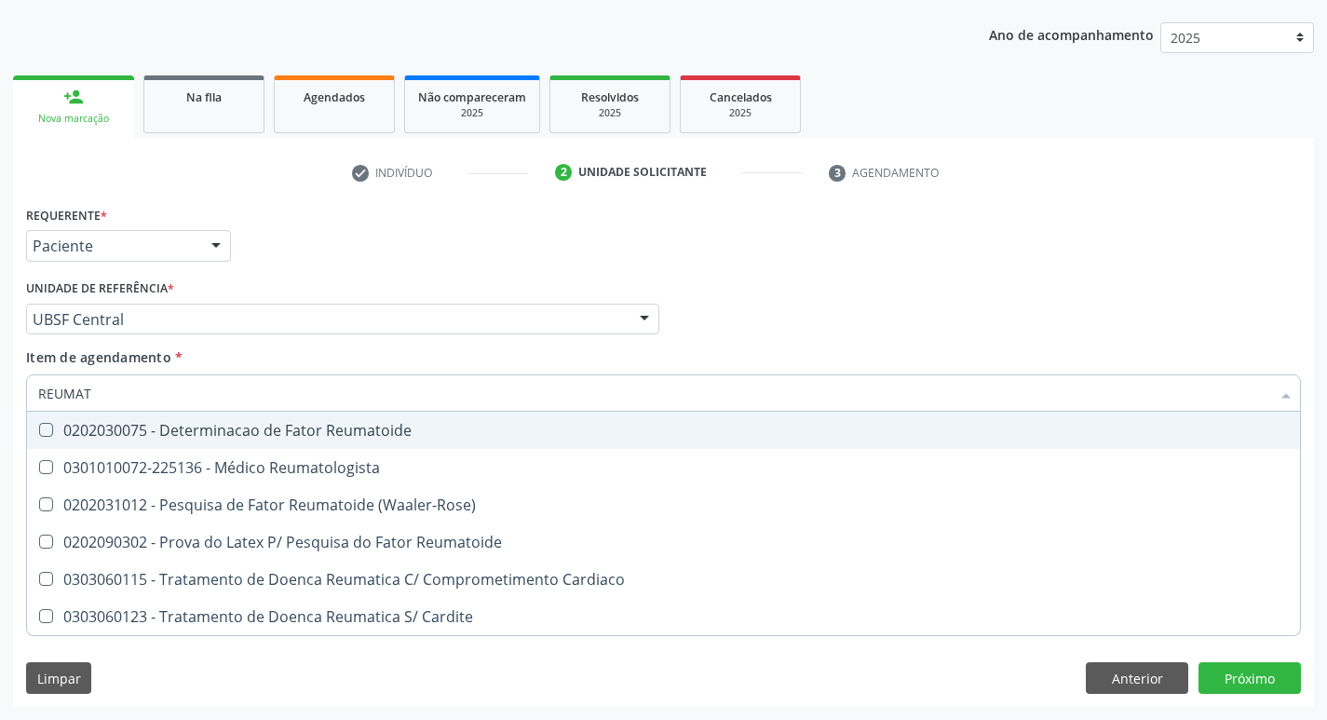
type input "REUMATO"
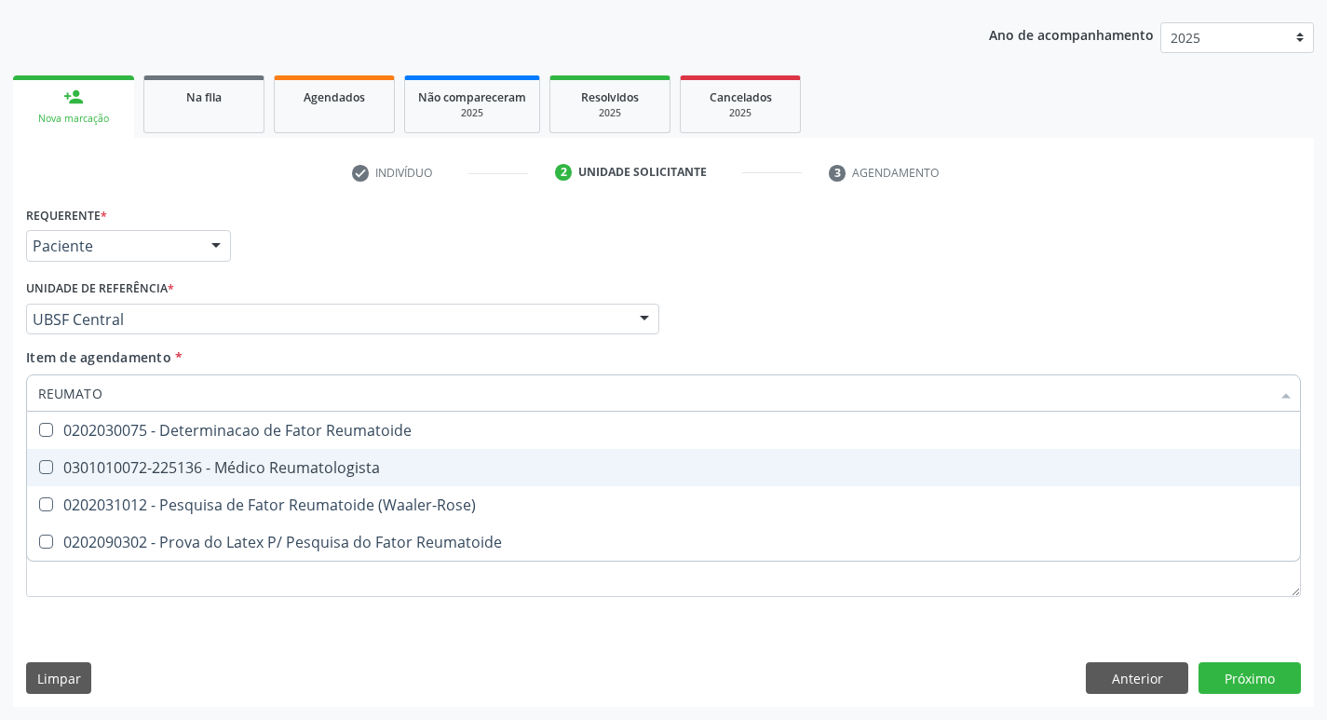
click at [49, 469] on Reumatologista at bounding box center [46, 467] width 14 height 14
click at [39, 469] on Reumatologista "checkbox" at bounding box center [33, 467] width 12 height 12
checkbox Reumatologista "true"
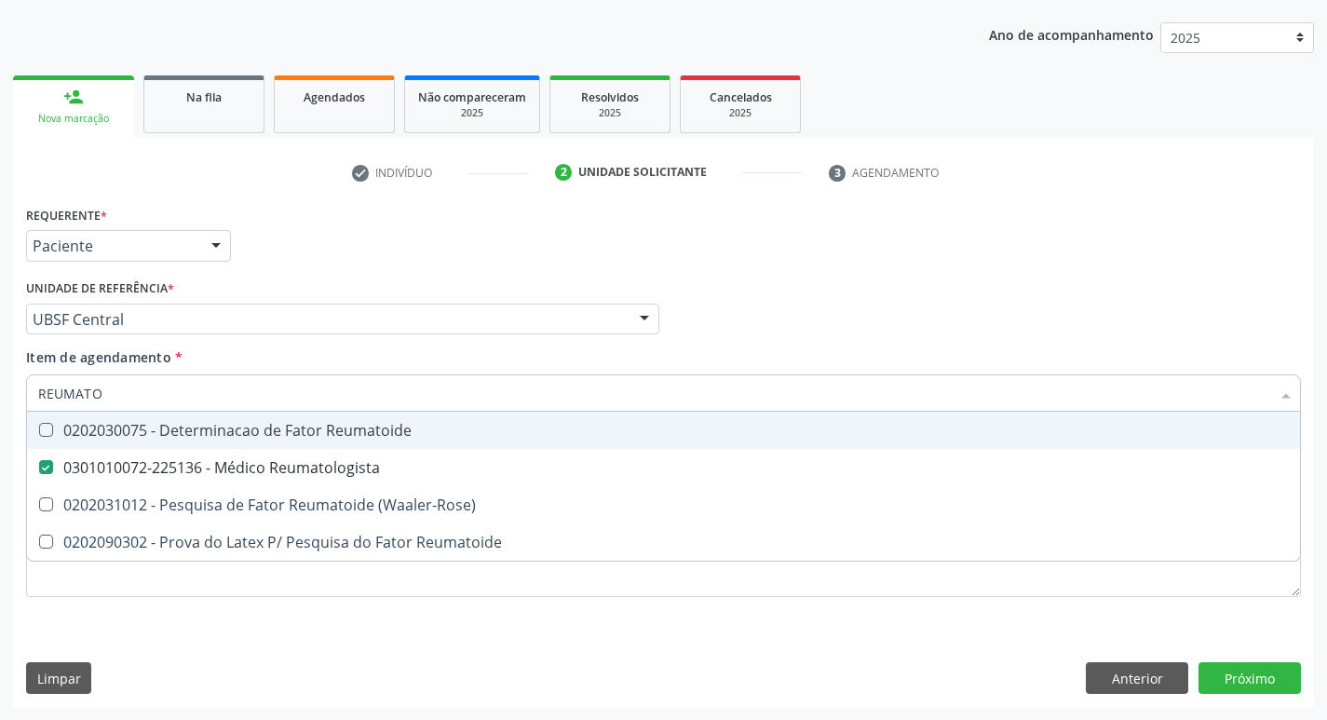
click at [752, 348] on div "Item de agendamento * REUMATO Desfazer seleção 0202030075 - Determinacao de Fat…" at bounding box center [663, 376] width 1275 height 59
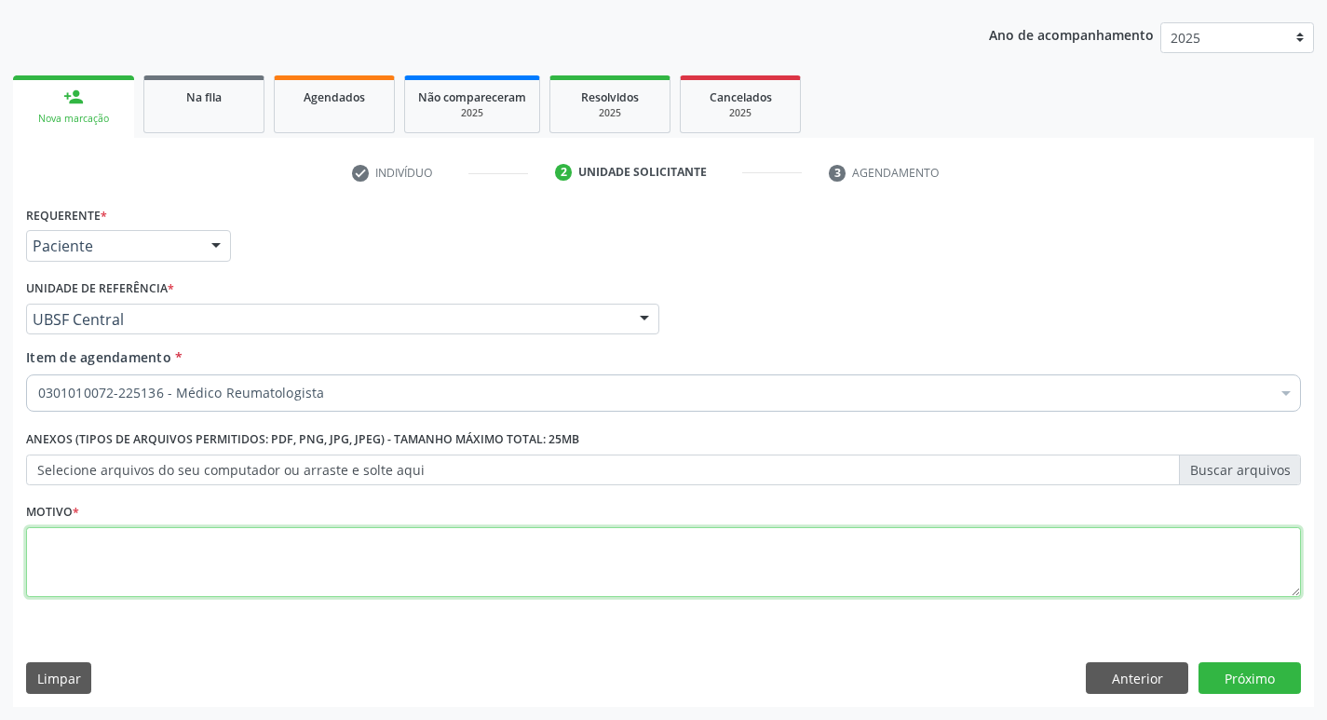
click at [76, 570] on textarea at bounding box center [663, 562] width 1275 height 71
type textarea "RETORNO COM REUMATO"
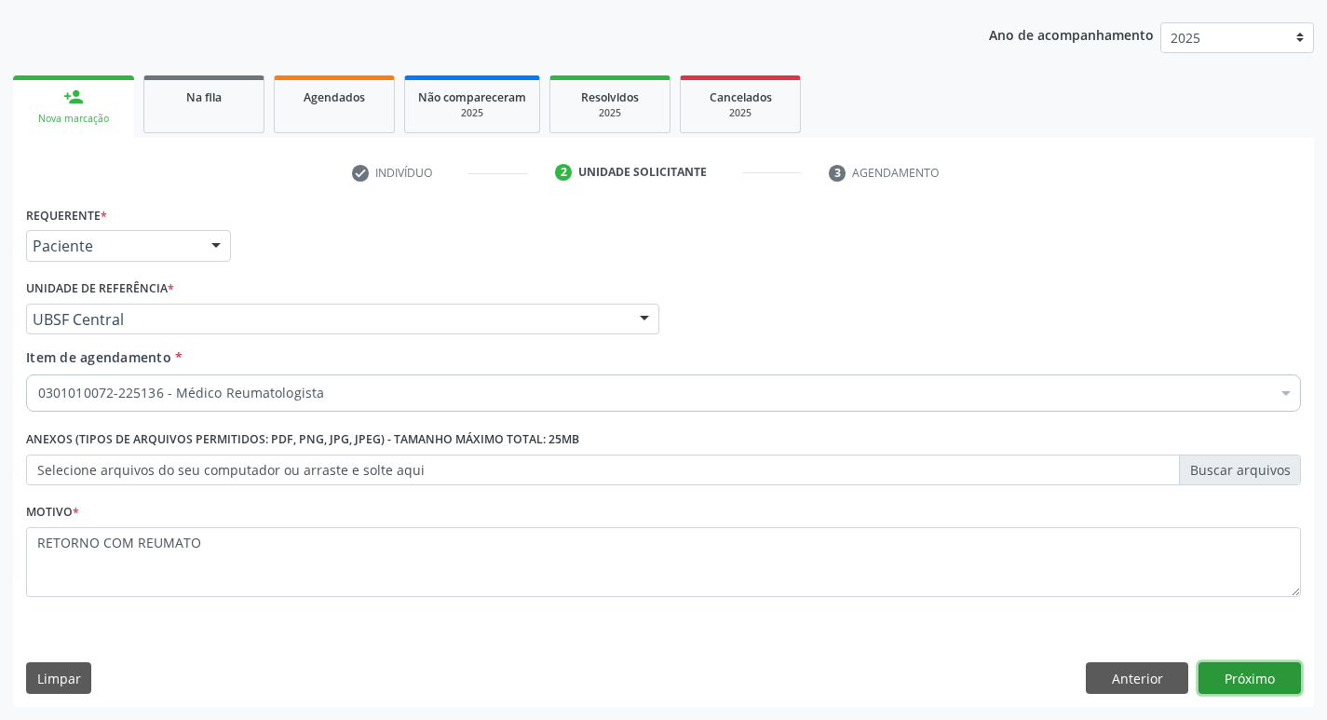
click at [1240, 673] on button "Próximo" at bounding box center [1250, 678] width 102 height 32
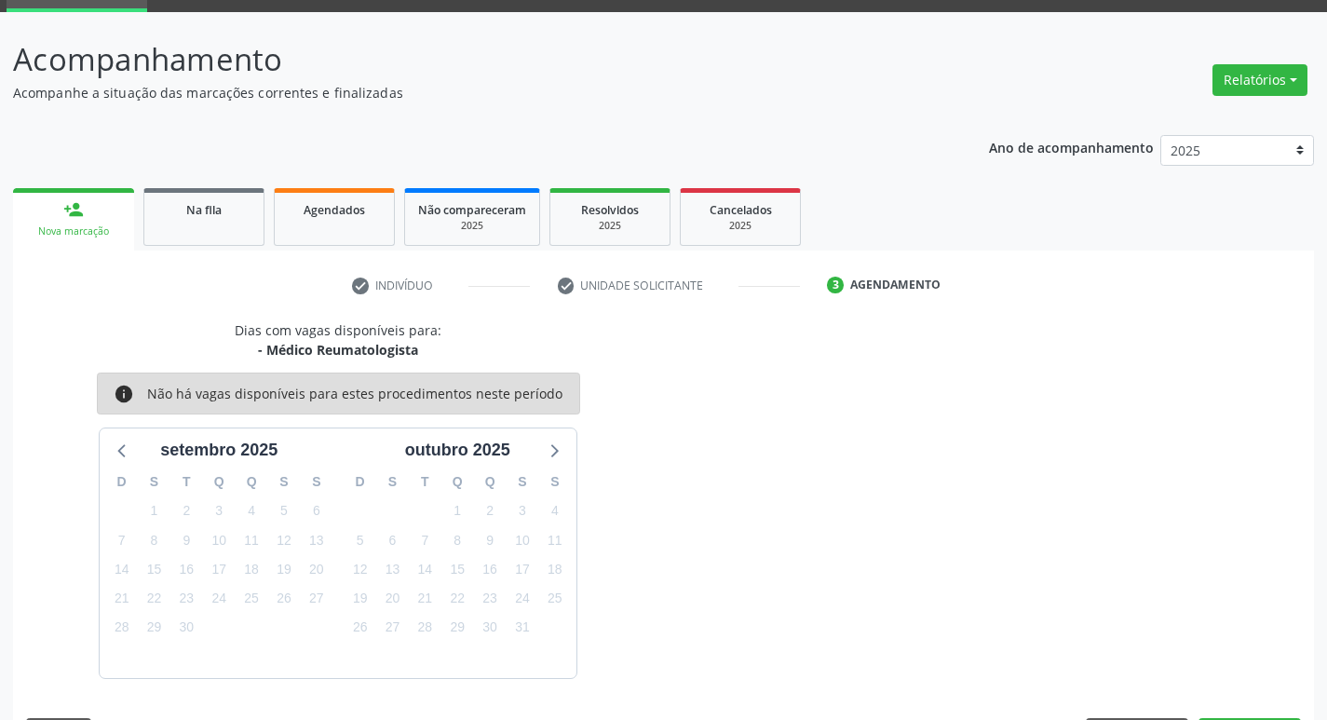
scroll to position [145, 0]
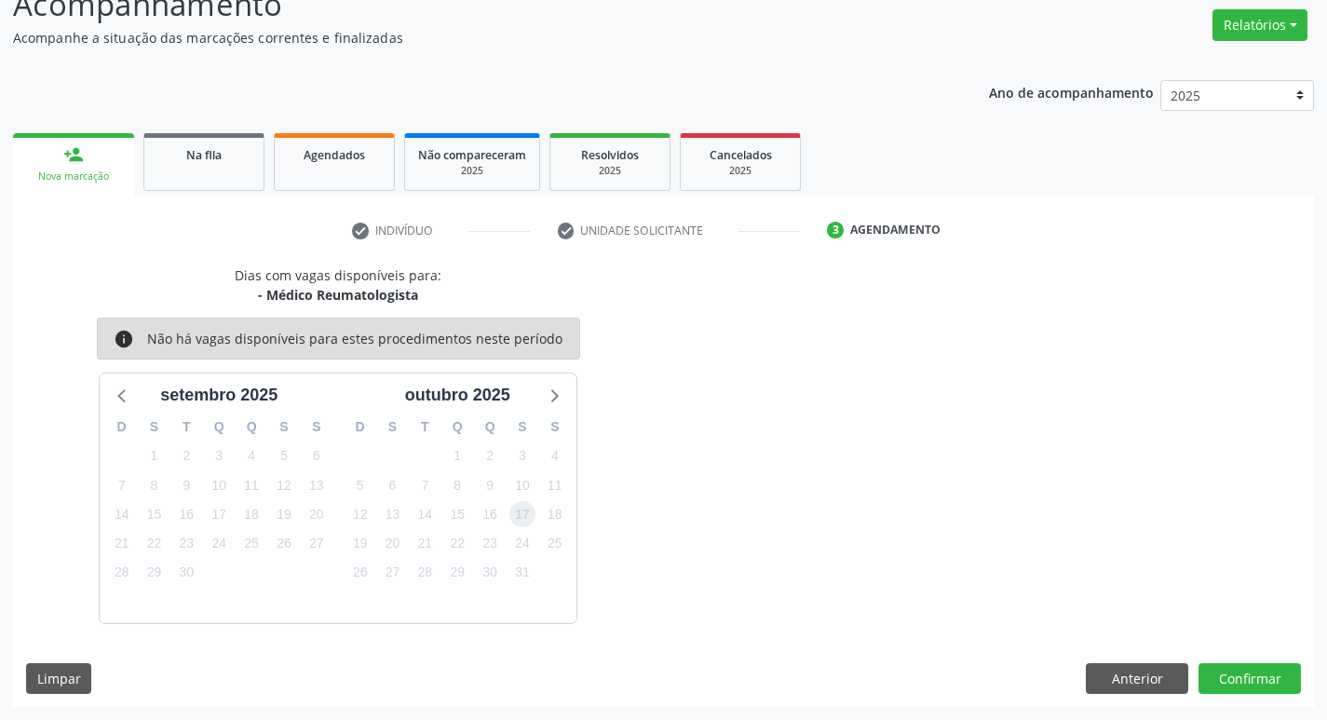
click at [517, 519] on span "17" at bounding box center [523, 514] width 26 height 26
click at [1241, 673] on button "Confirmar" at bounding box center [1250, 679] width 102 height 32
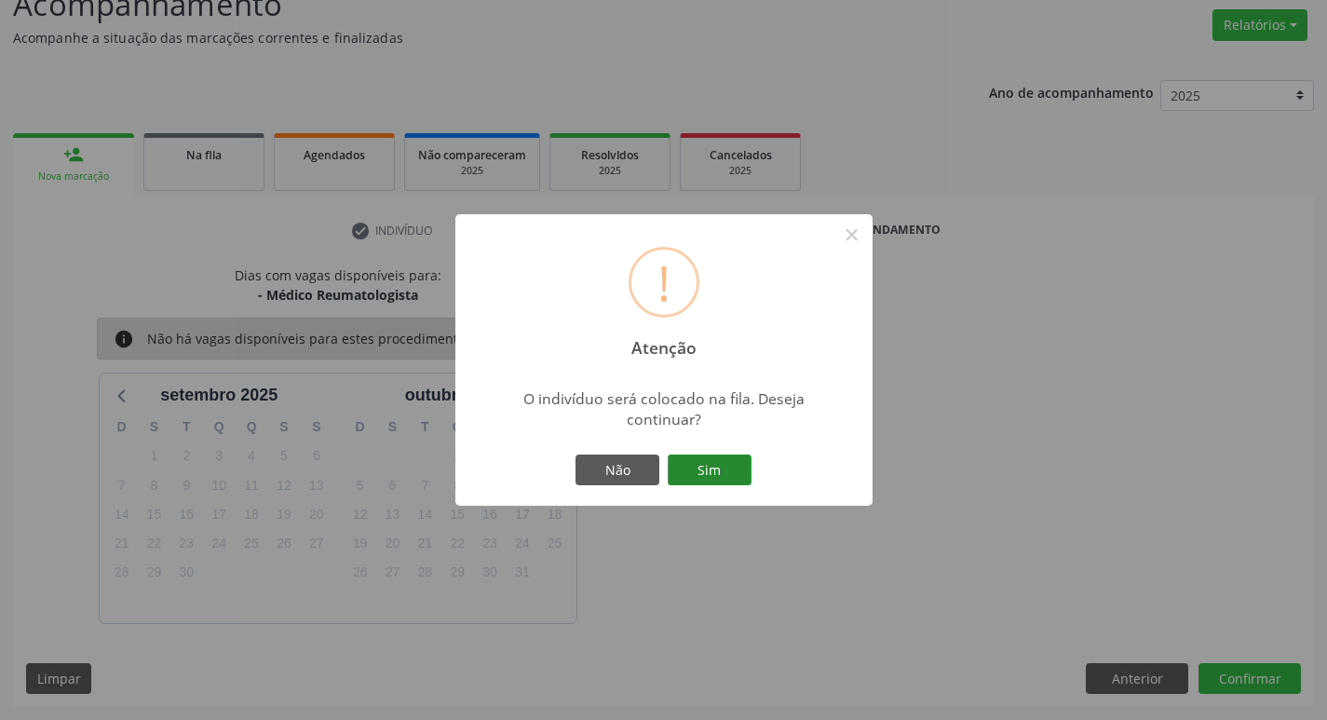
click at [715, 455] on button "Sim" at bounding box center [710, 471] width 84 height 32
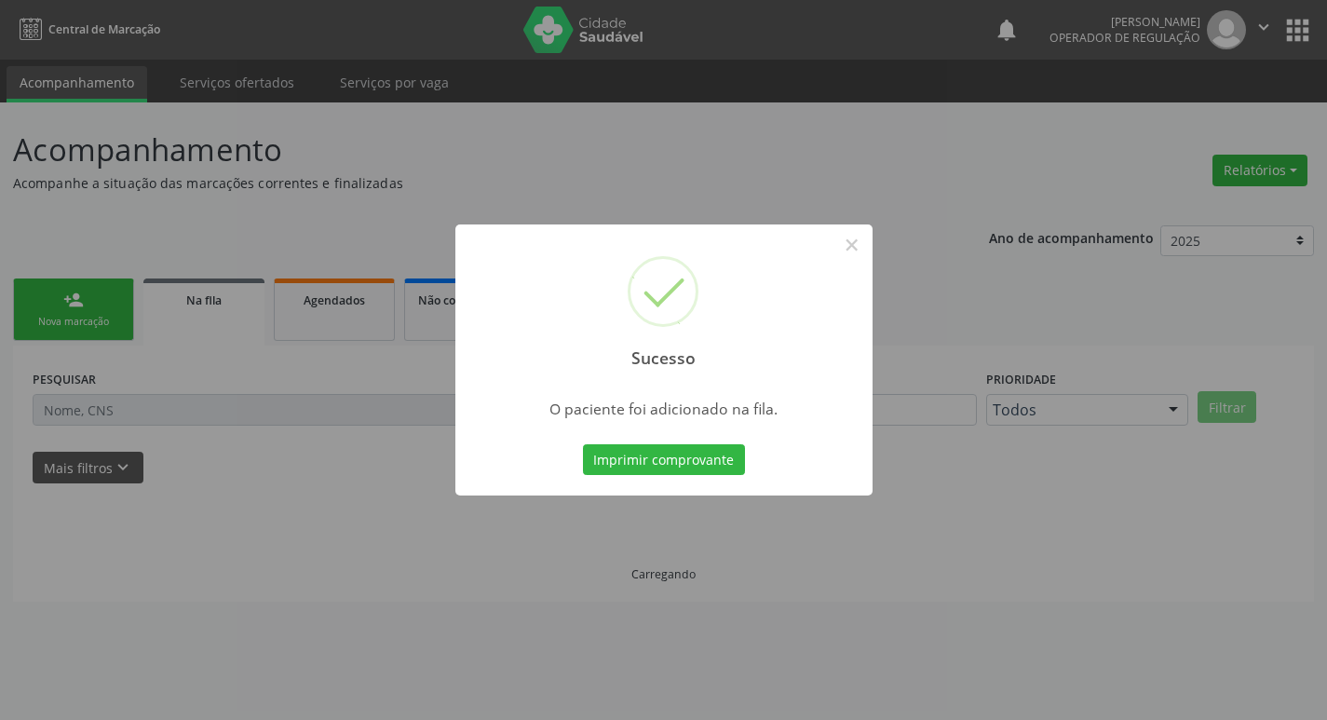
scroll to position [0, 0]
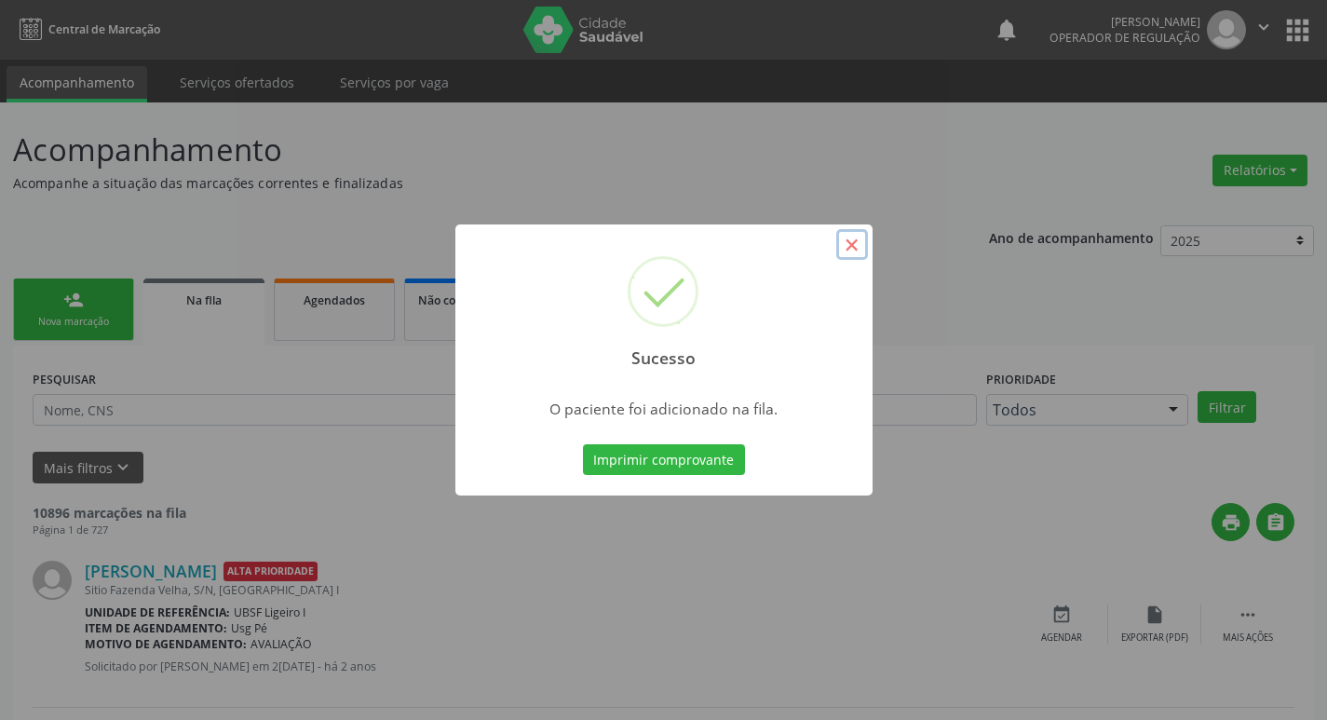
click at [852, 256] on button "×" at bounding box center [852, 245] width 32 height 32
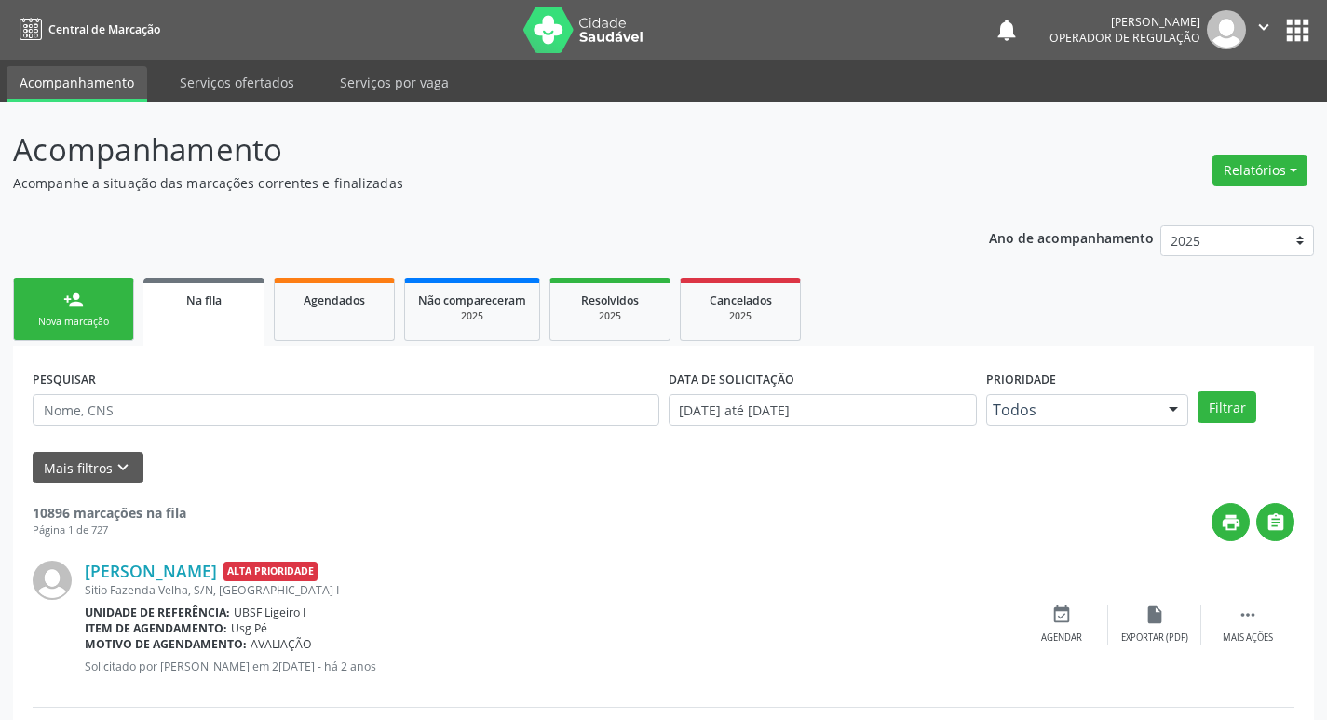
click at [96, 316] on div "Nova marcação" at bounding box center [73, 322] width 93 height 14
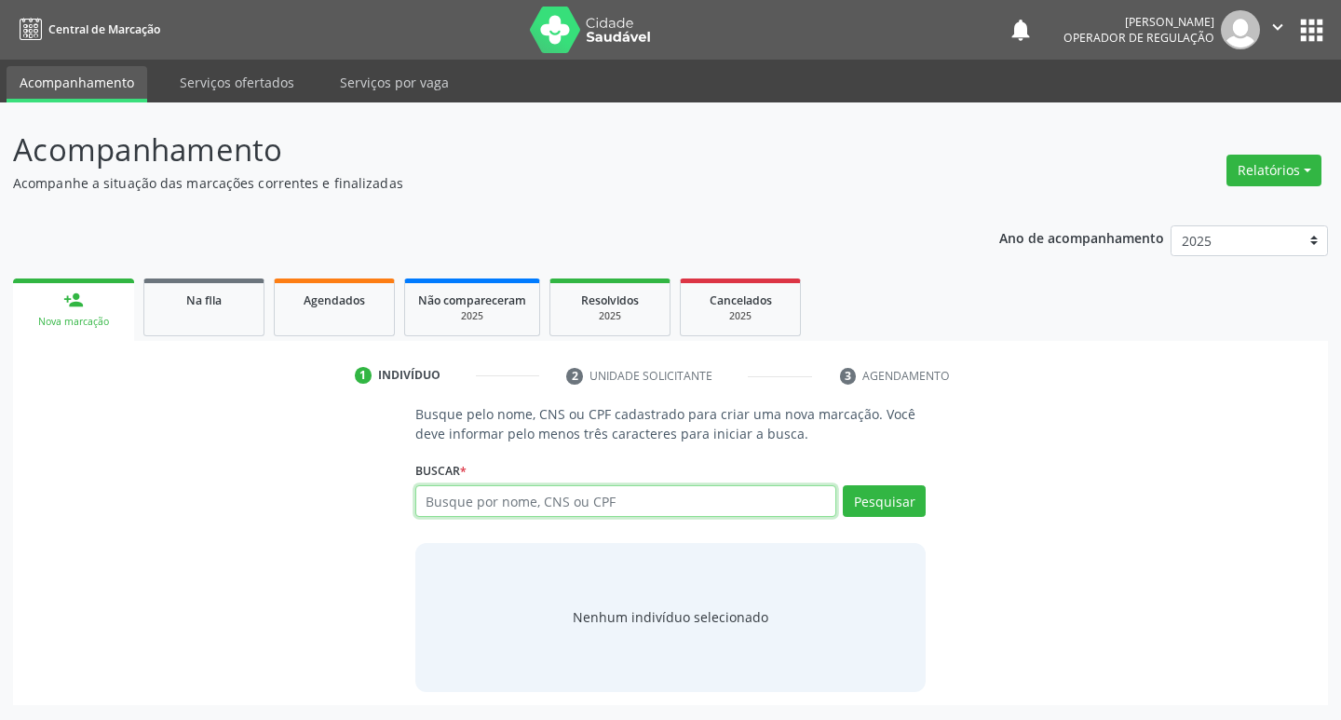
click at [543, 505] on input "text" at bounding box center [626, 501] width 422 height 32
click at [539, 492] on input "text" at bounding box center [626, 501] width 422 height 32
type input "704802574140648"
click at [906, 501] on button "Pesquisar" at bounding box center [884, 501] width 83 height 32
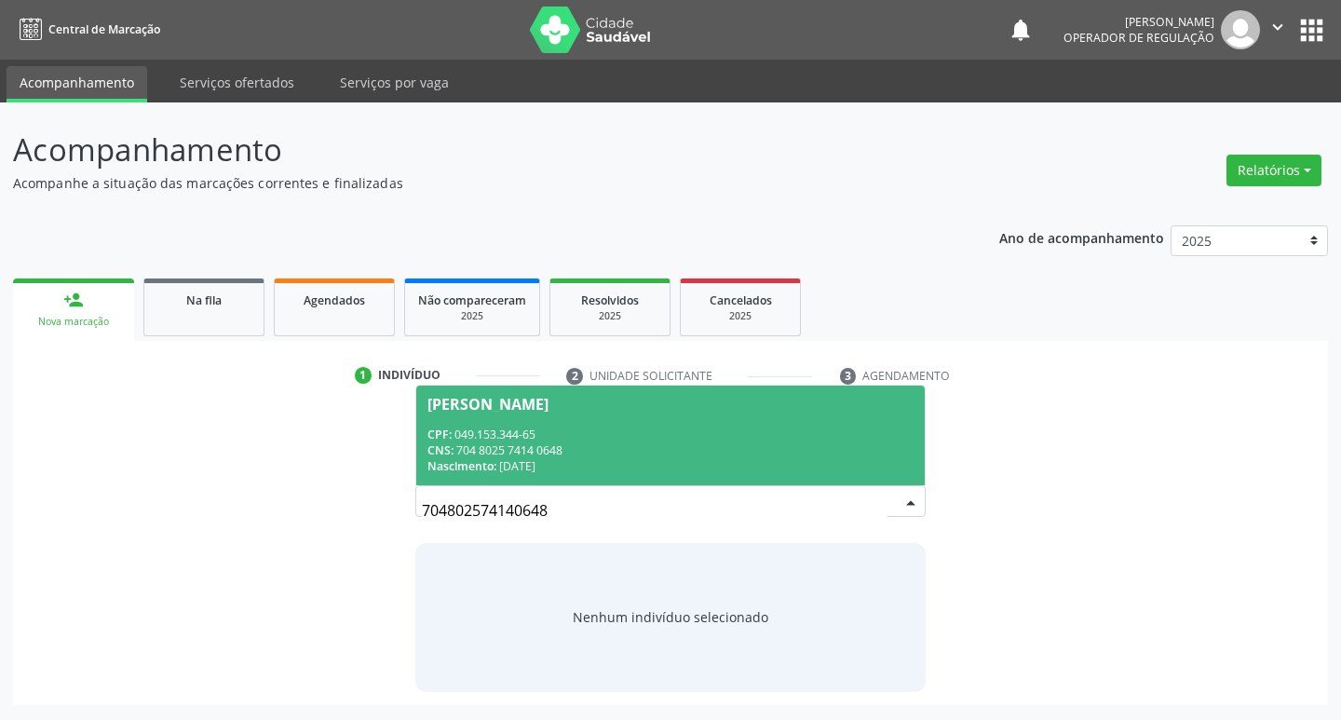
click at [545, 399] on div "[PERSON_NAME]" at bounding box center [488, 404] width 121 height 15
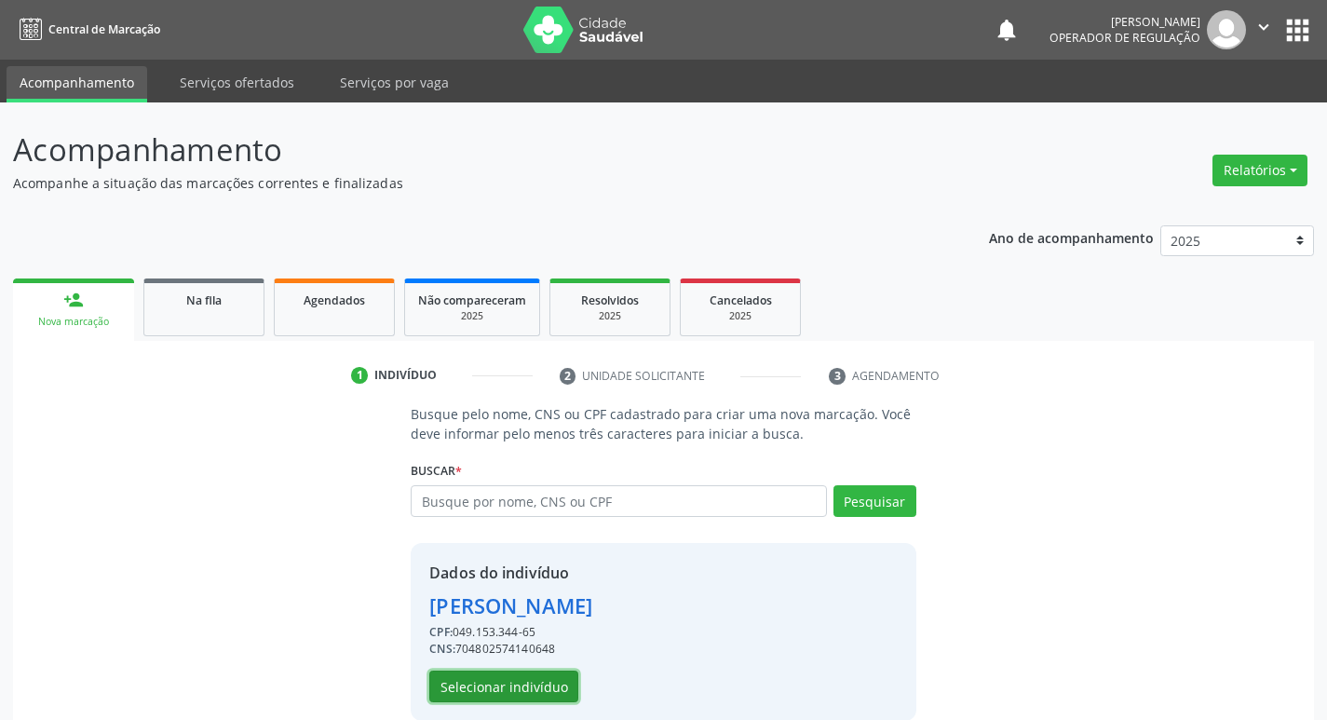
click at [533, 691] on button "Selecionar indivíduo" at bounding box center [503, 687] width 149 height 32
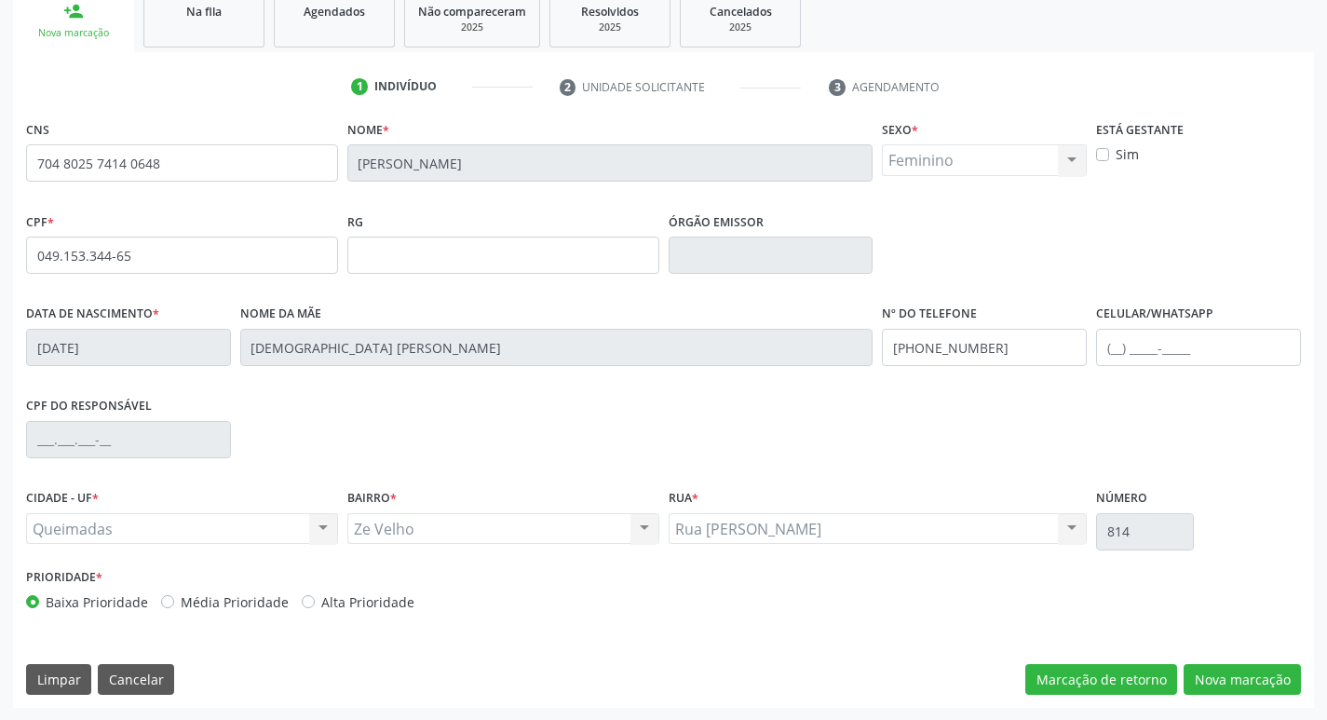
scroll to position [290, 0]
click at [1236, 681] on button "Nova marcação" at bounding box center [1242, 679] width 117 height 32
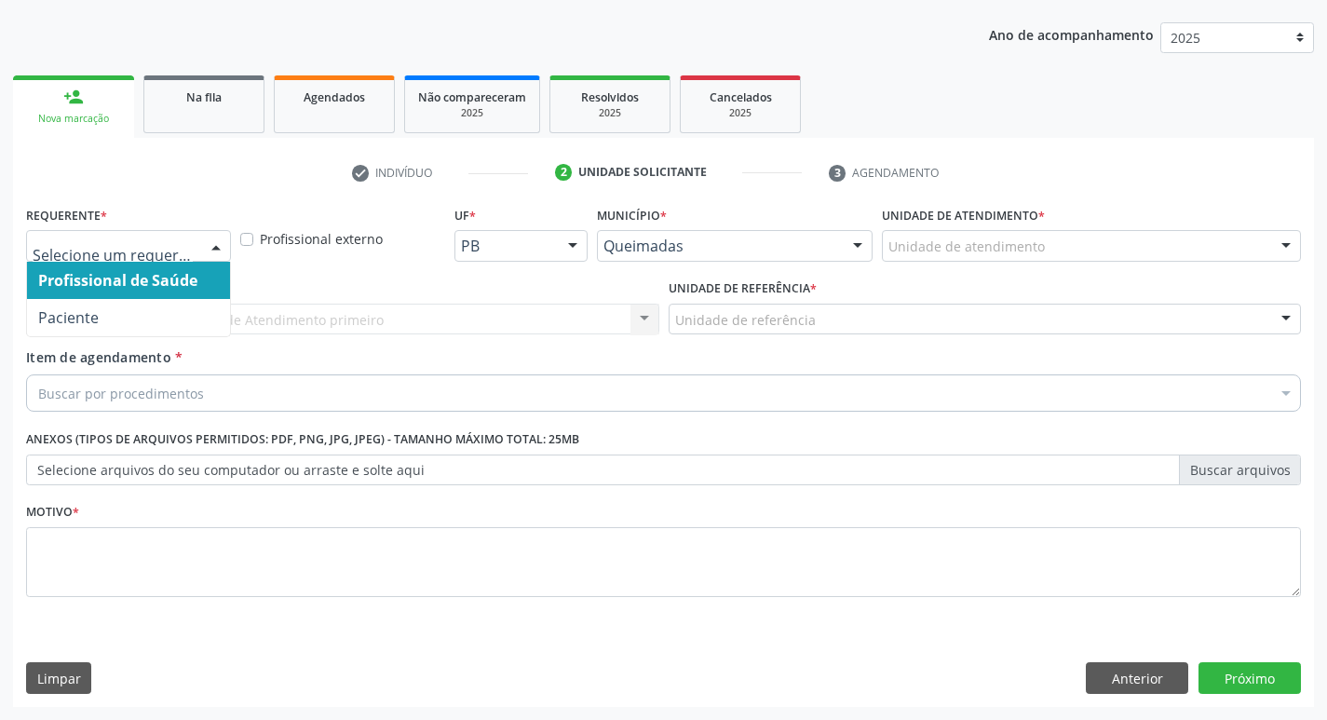
click at [223, 245] on div at bounding box center [216, 247] width 28 height 32
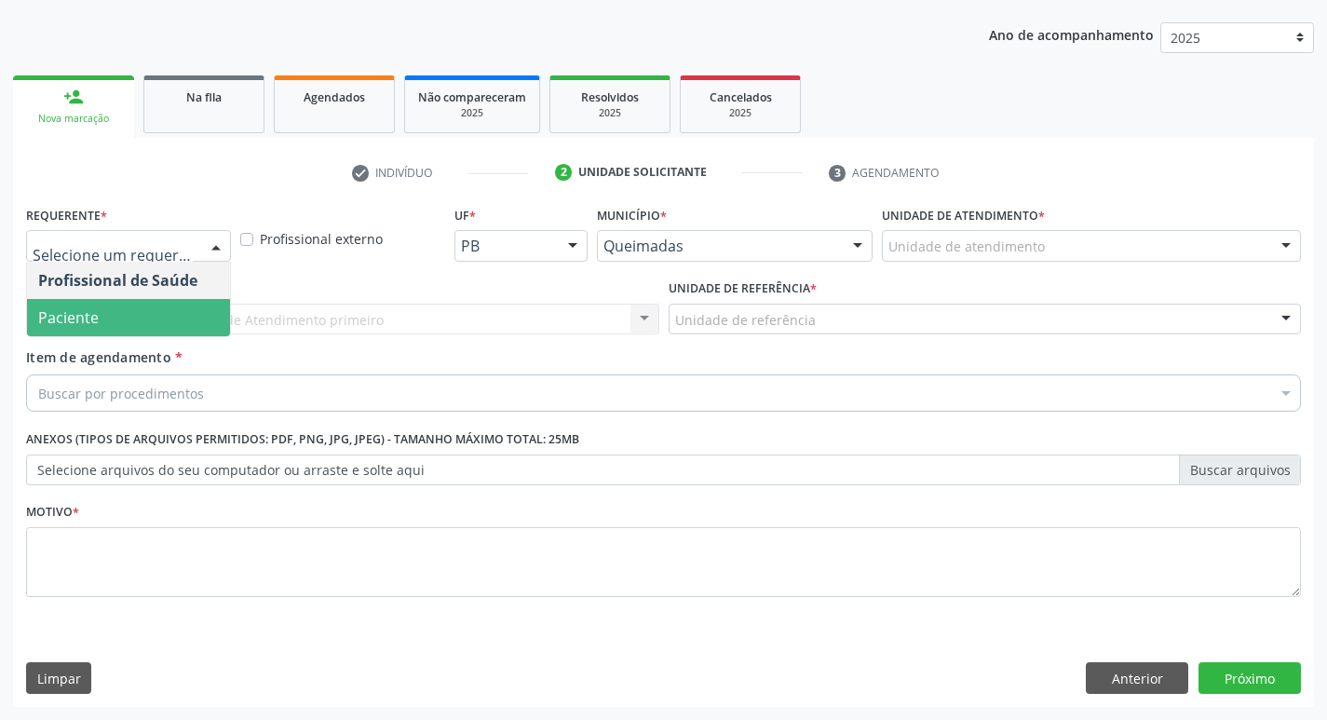
click at [181, 305] on span "Paciente" at bounding box center [128, 317] width 203 height 37
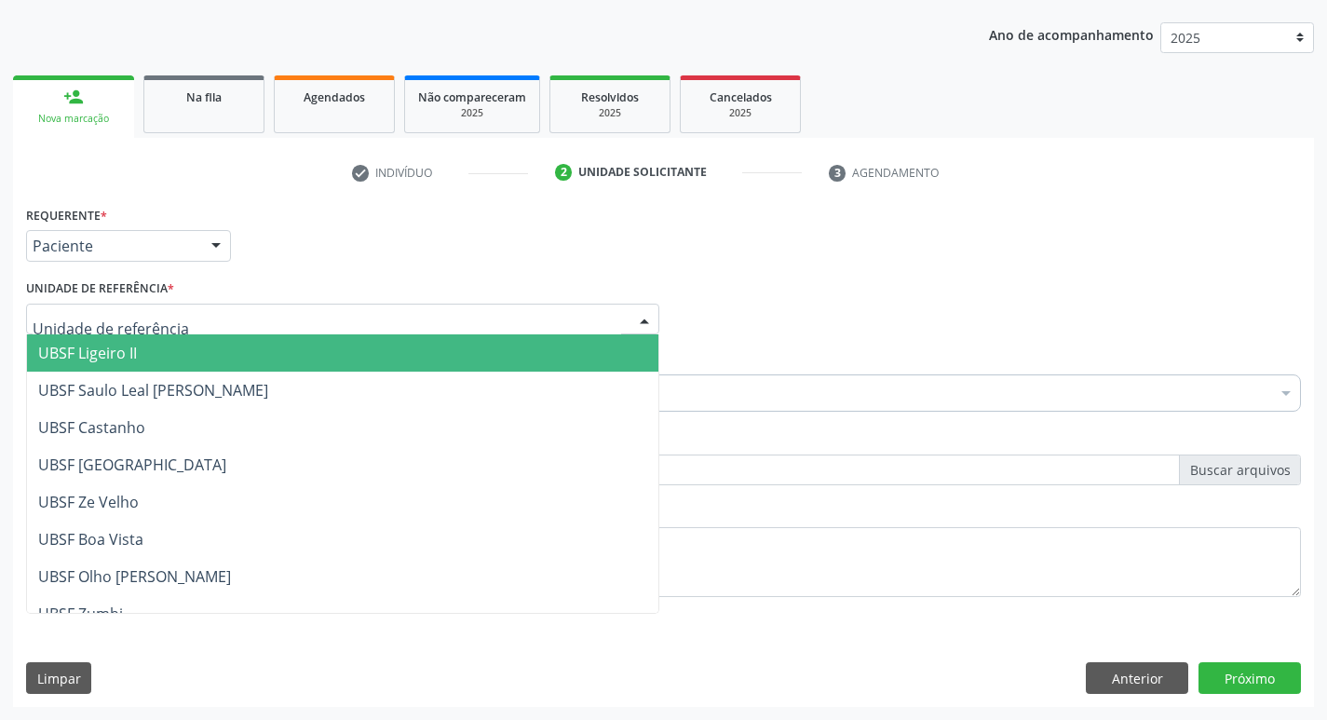
click at [165, 306] on div at bounding box center [342, 320] width 633 height 32
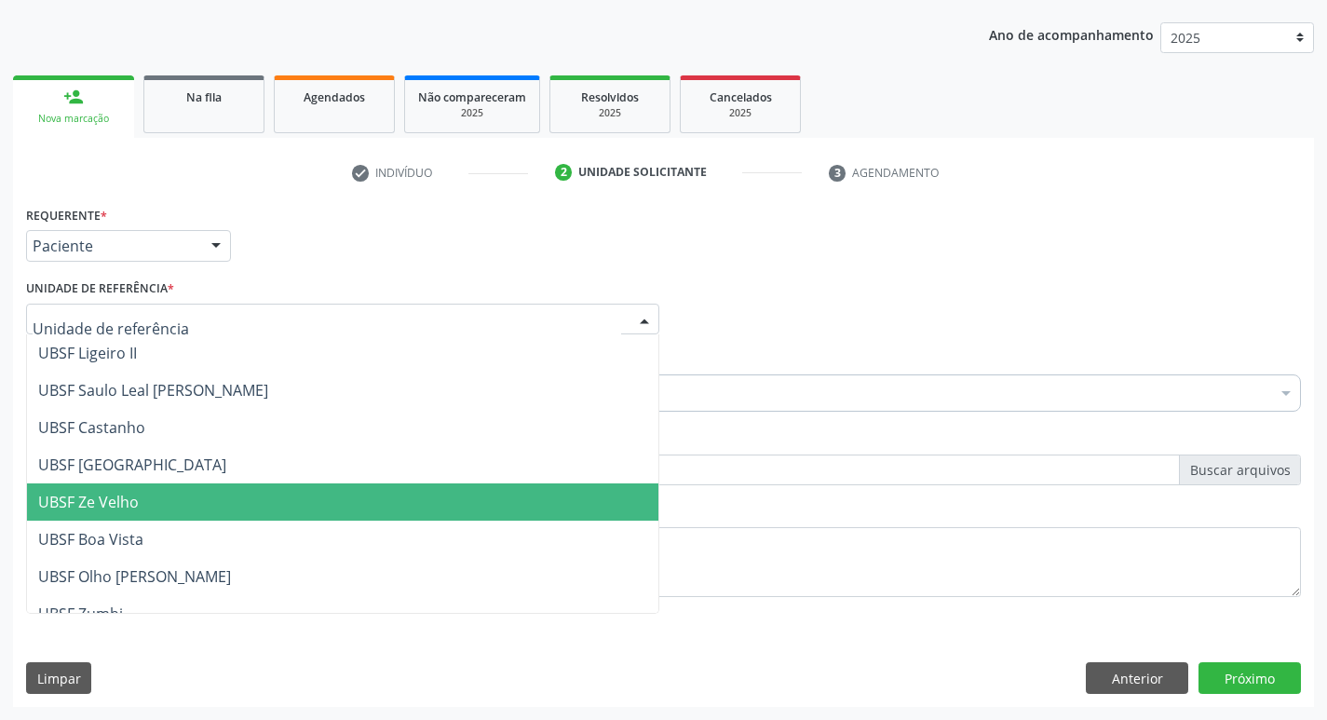
click at [150, 501] on span "UBSF Ze Velho" at bounding box center [343, 501] width 632 height 37
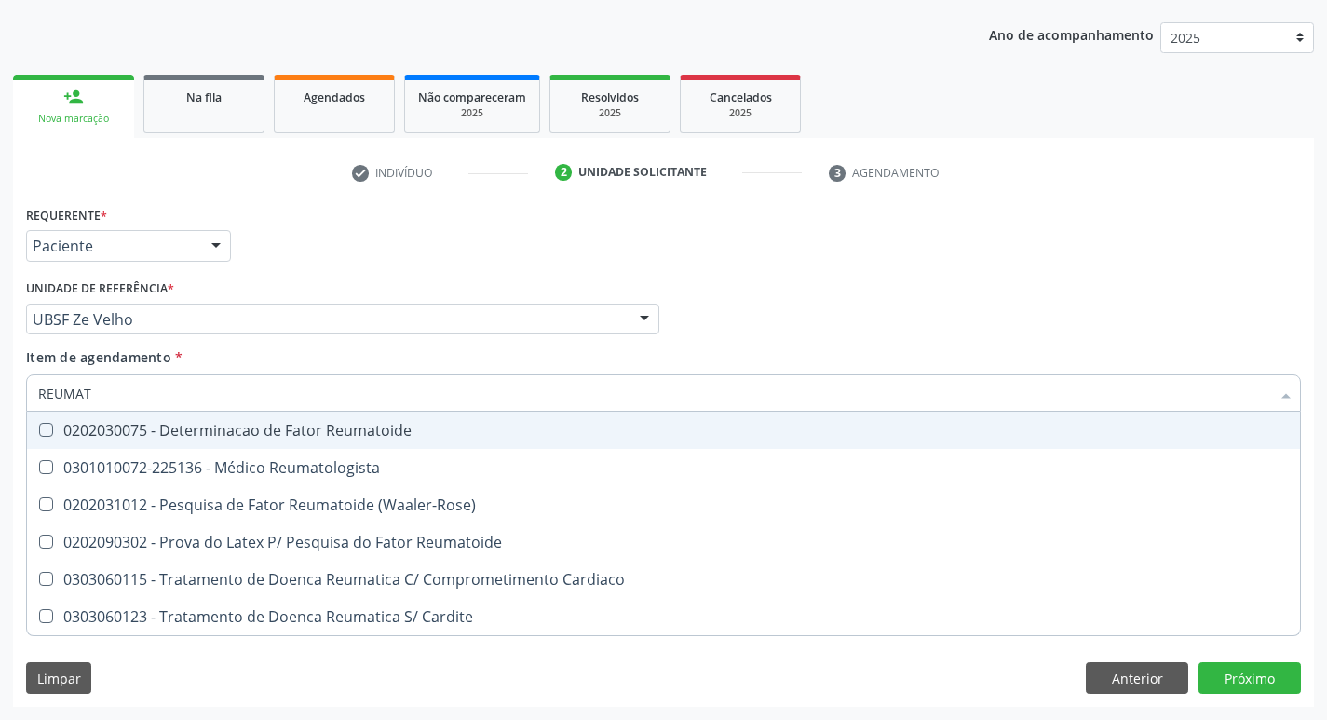
type input "REUMATO"
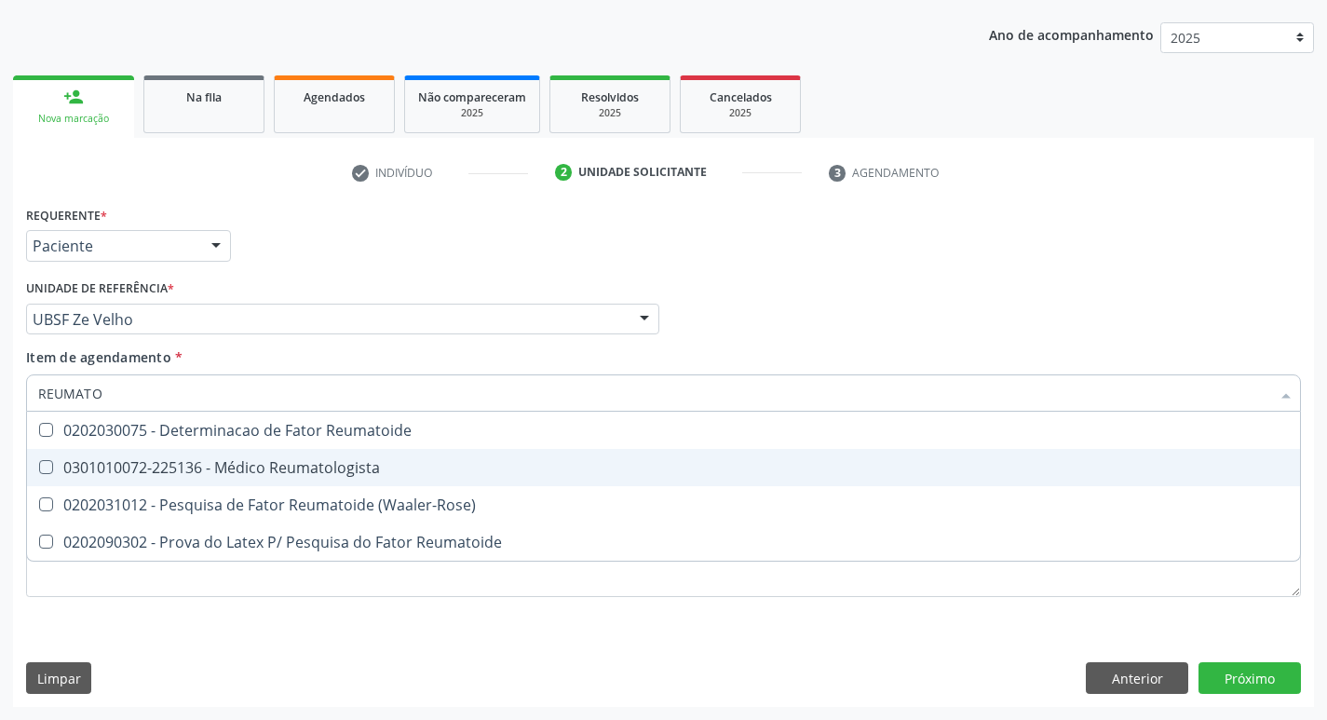
click at [42, 475] on div "0301010072-225136 - Médico Reumatologista" at bounding box center [663, 467] width 1251 height 15
checkbox Reumatologista "true"
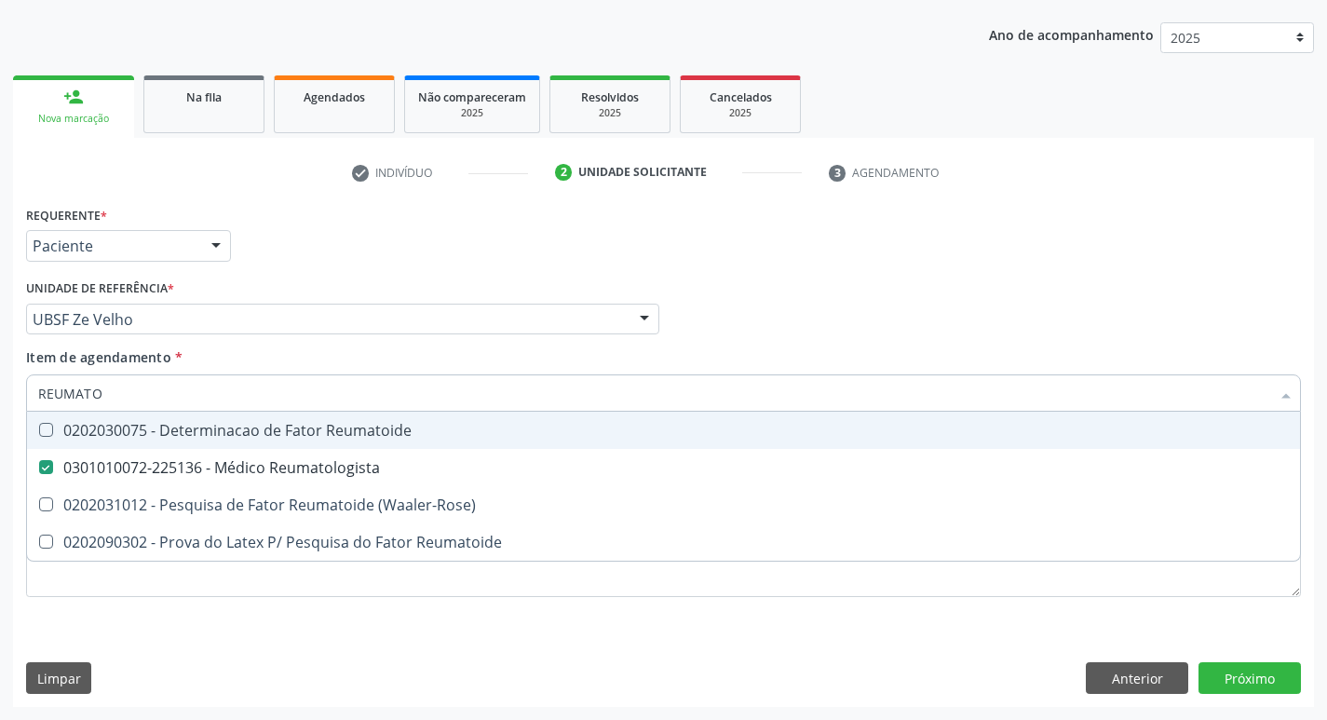
click at [815, 345] on div "Profissional Solicitante Por favor, selecione a Unidade de Atendimento primeiro…" at bounding box center [663, 311] width 1285 height 73
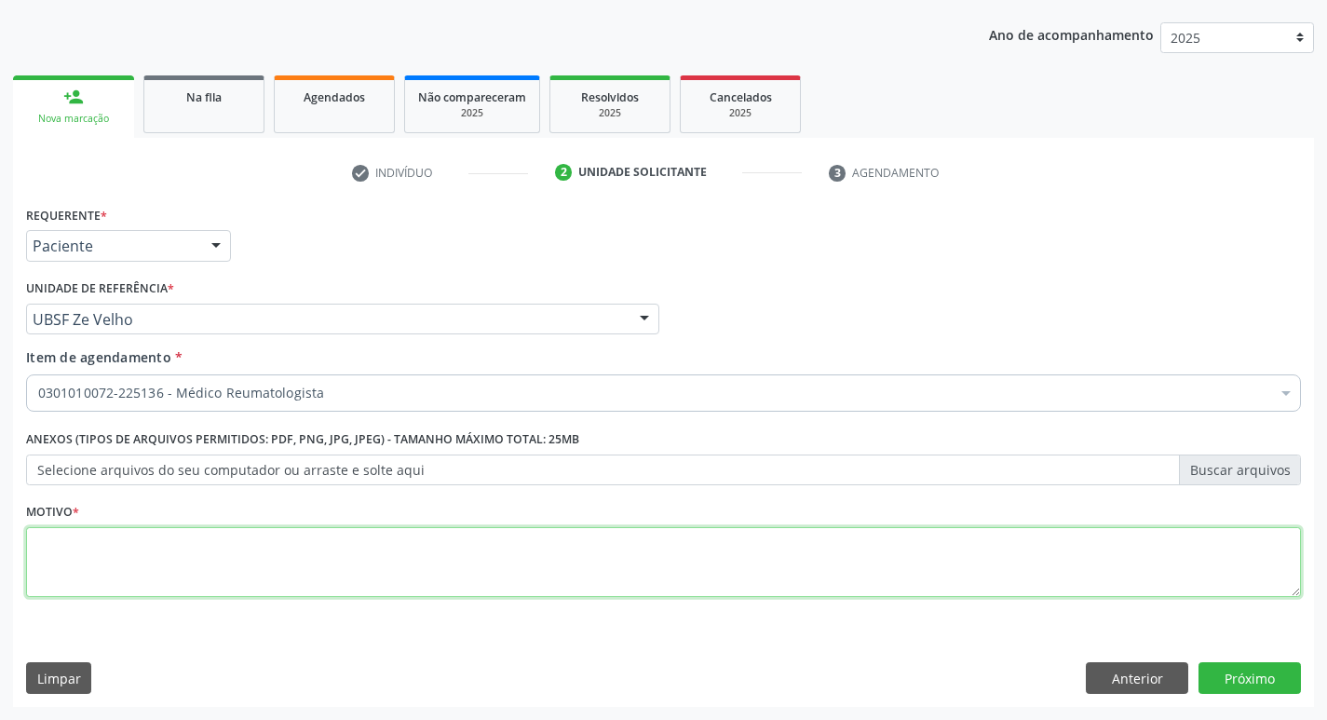
click at [43, 551] on textarea at bounding box center [663, 562] width 1275 height 71
type textarea "CONSULTA COM REUMATO"
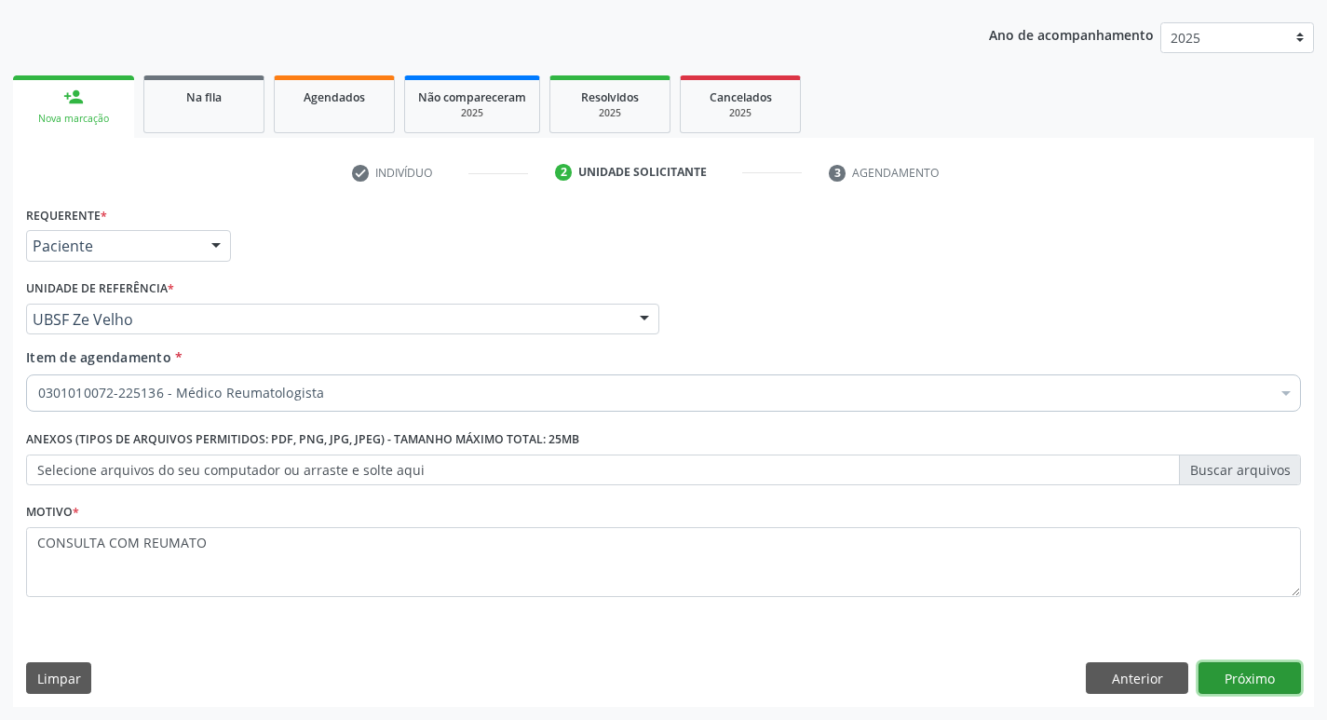
click at [1239, 670] on button "Próximo" at bounding box center [1250, 678] width 102 height 32
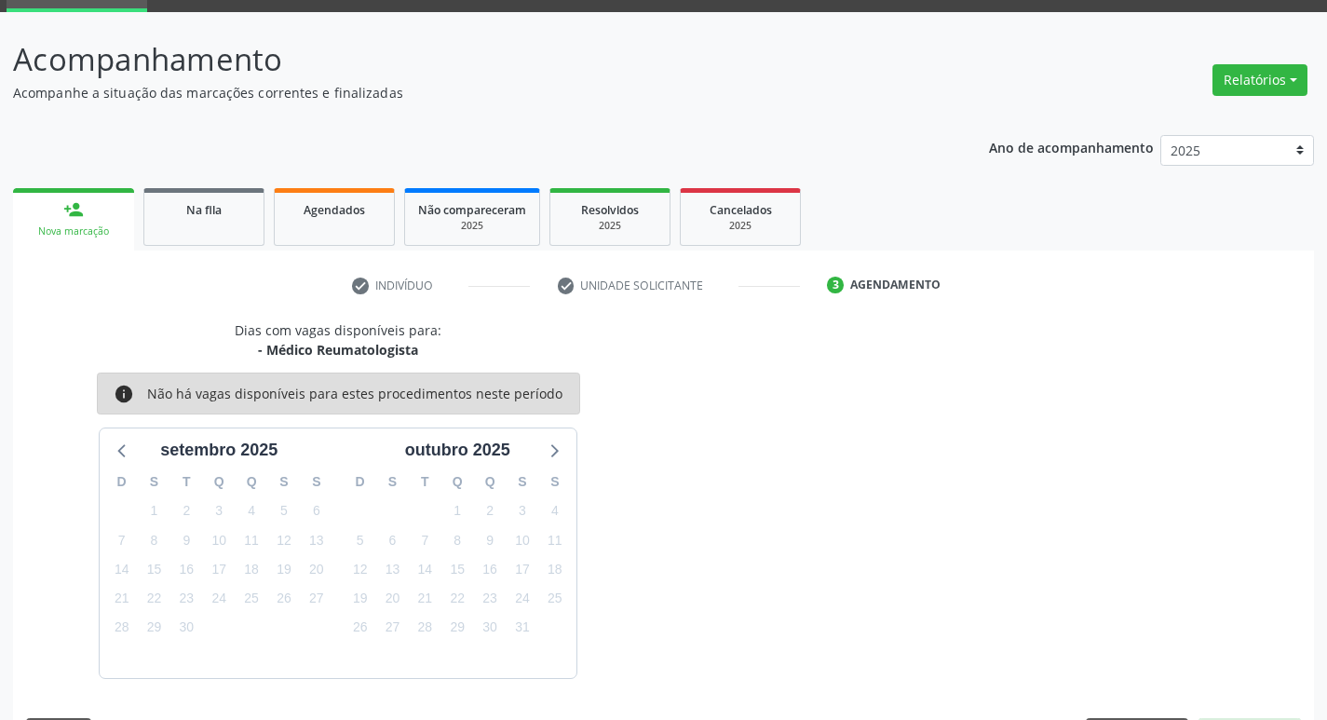
scroll to position [145, 0]
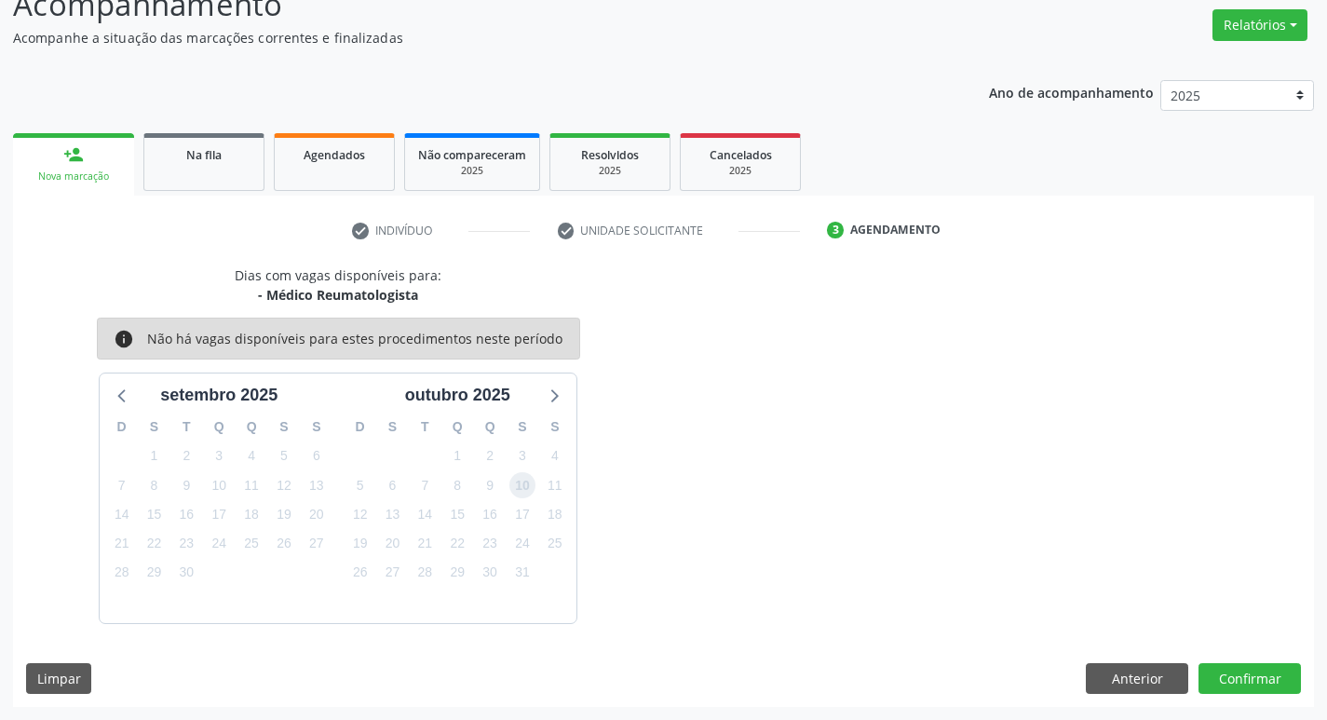
click at [524, 489] on span "10" at bounding box center [523, 485] width 26 height 26
click at [1267, 673] on button "Confirmar" at bounding box center [1250, 679] width 102 height 32
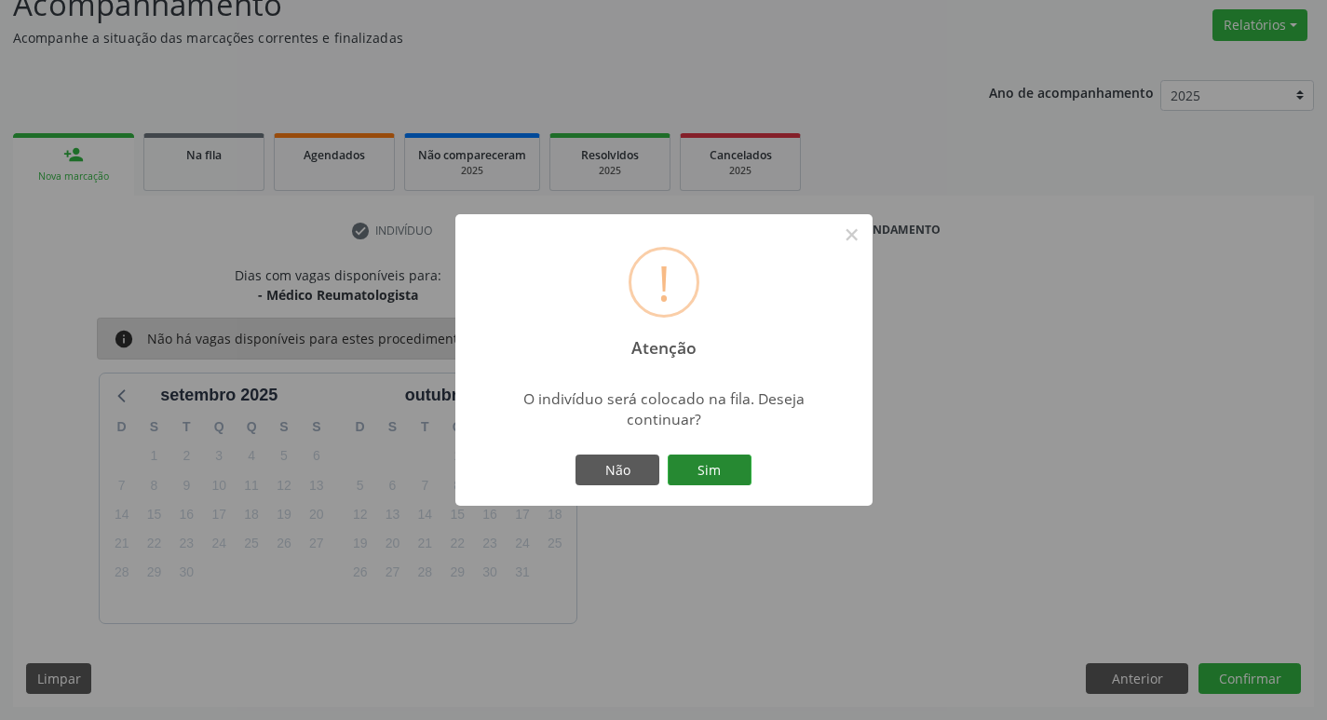
click at [736, 478] on button "Sim" at bounding box center [710, 471] width 84 height 32
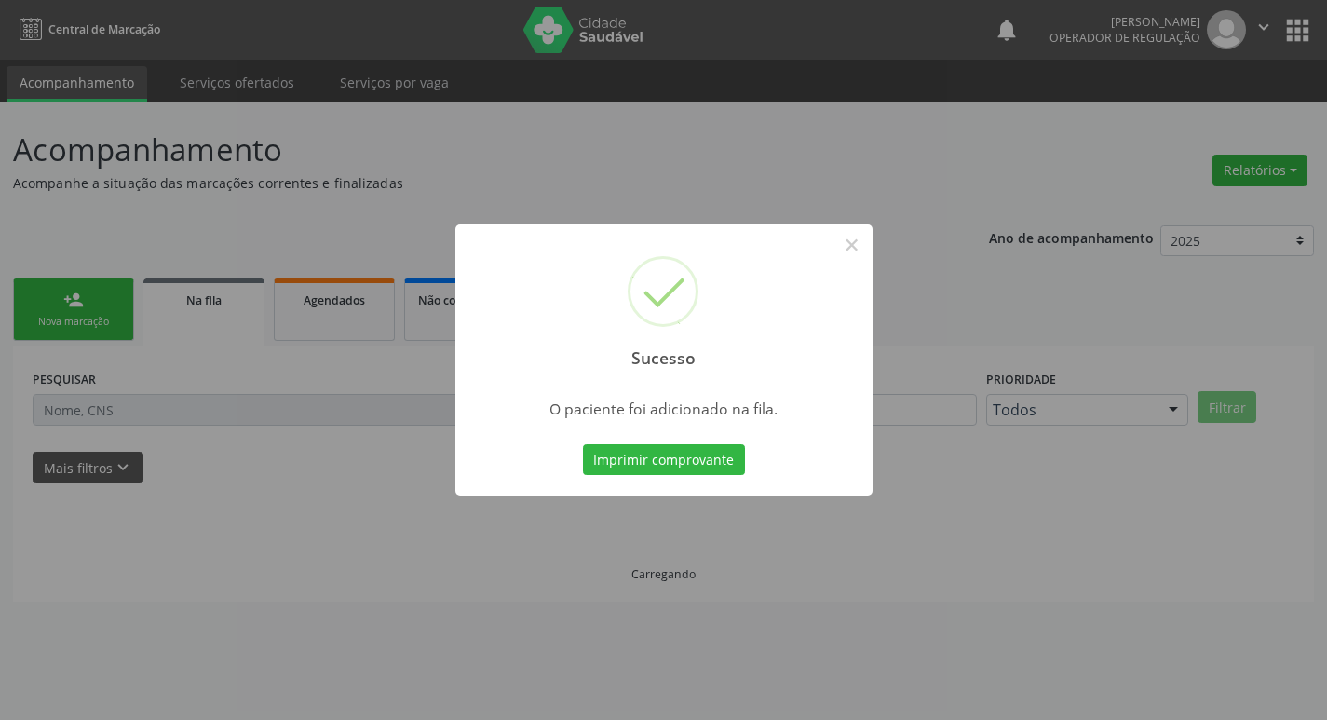
scroll to position [0, 0]
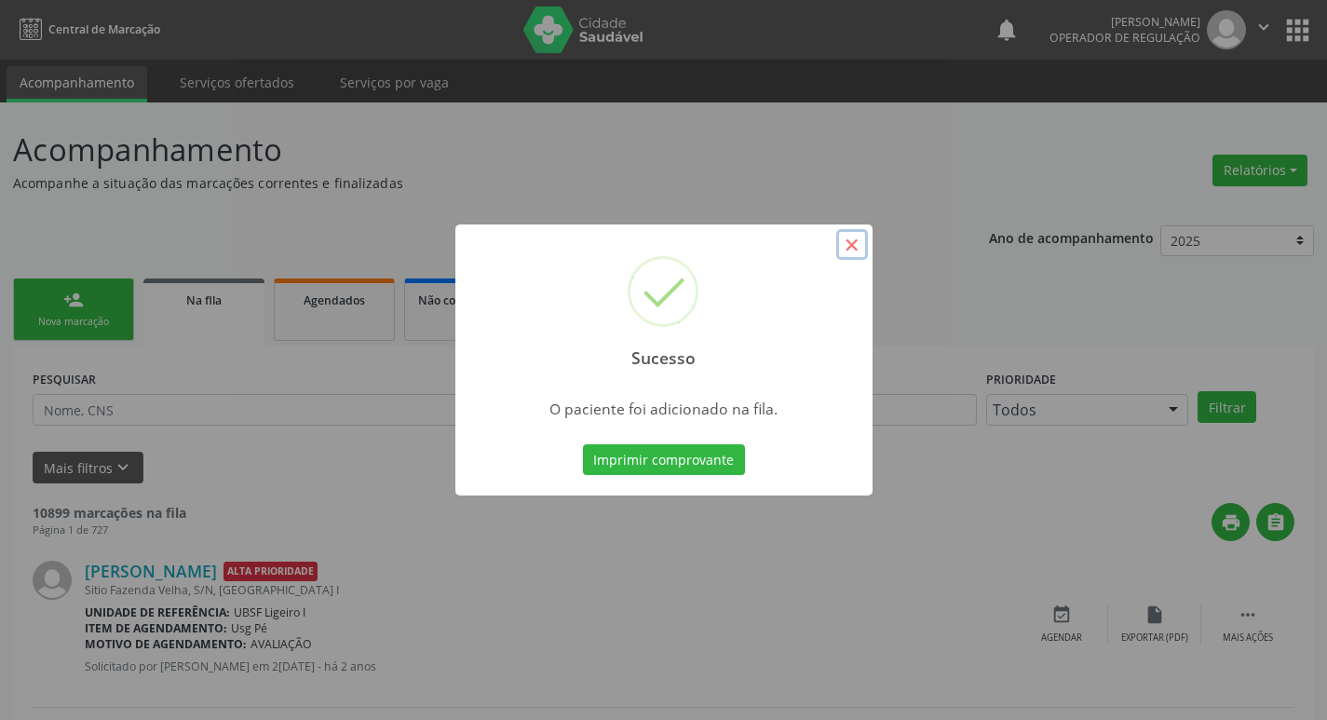
click at [859, 247] on button "×" at bounding box center [852, 245] width 32 height 32
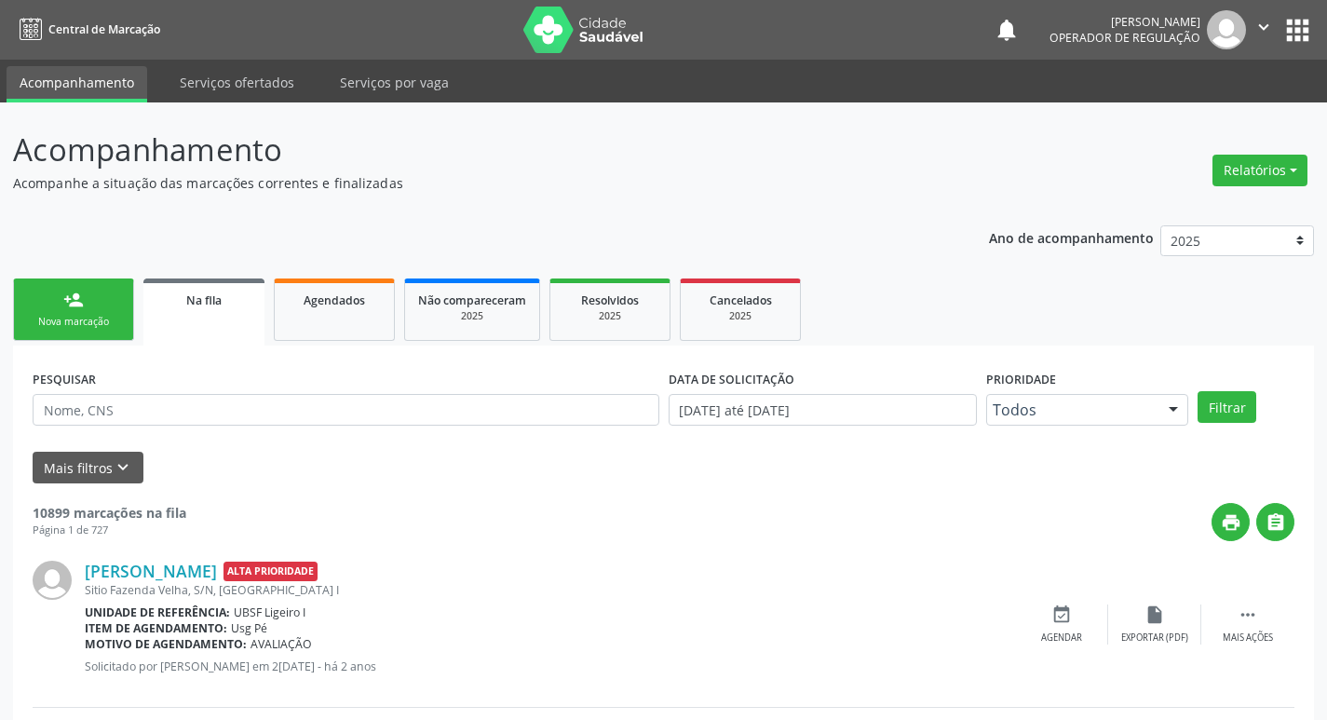
click at [99, 323] on div "Nova marcação" at bounding box center [73, 322] width 93 height 14
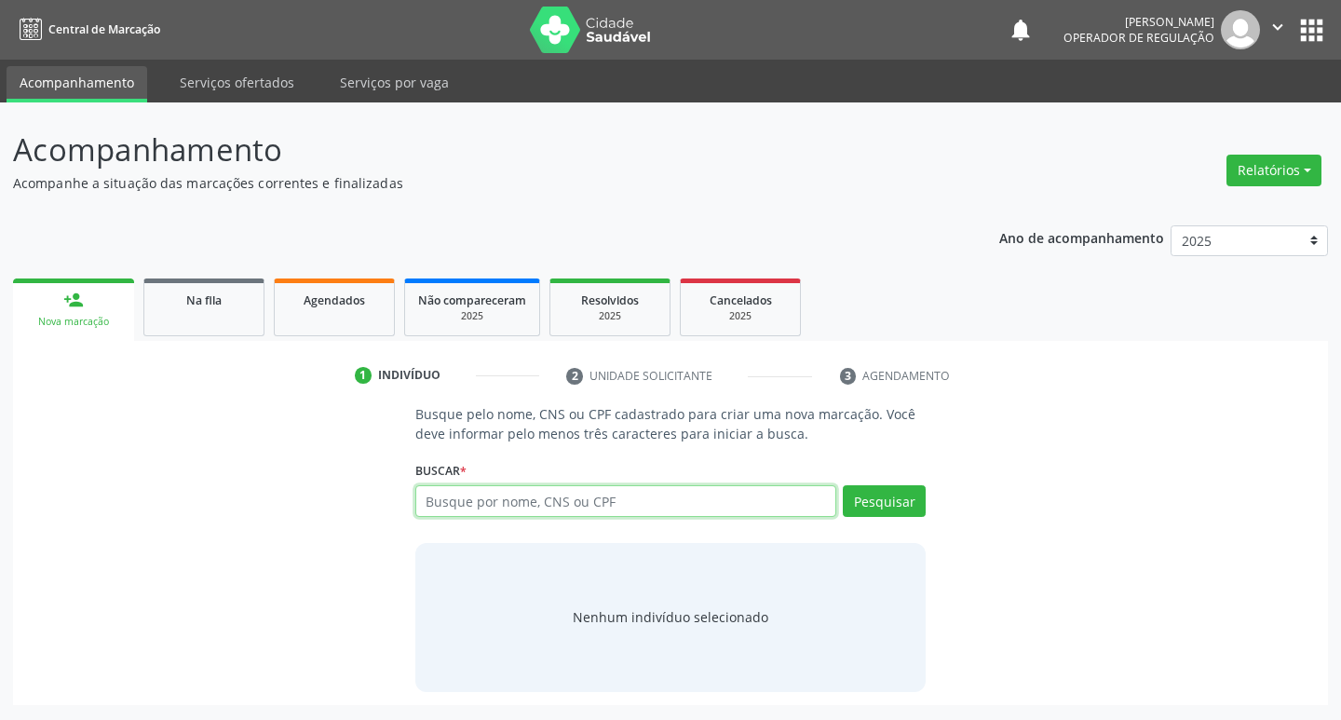
click at [468, 506] on input "text" at bounding box center [626, 501] width 422 height 32
type input "706908132962430"
click at [910, 501] on button "Pesquisar" at bounding box center [884, 501] width 83 height 32
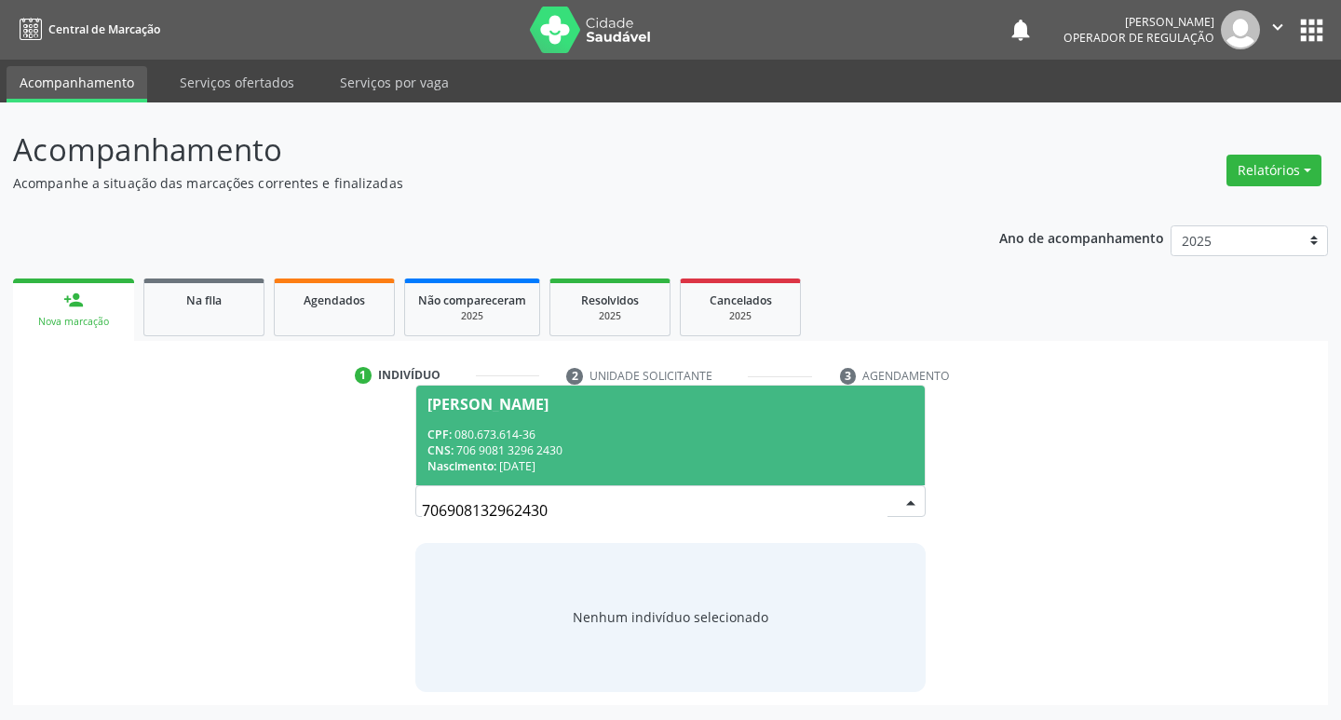
click at [508, 404] on div "[PERSON_NAME]" at bounding box center [488, 404] width 121 height 15
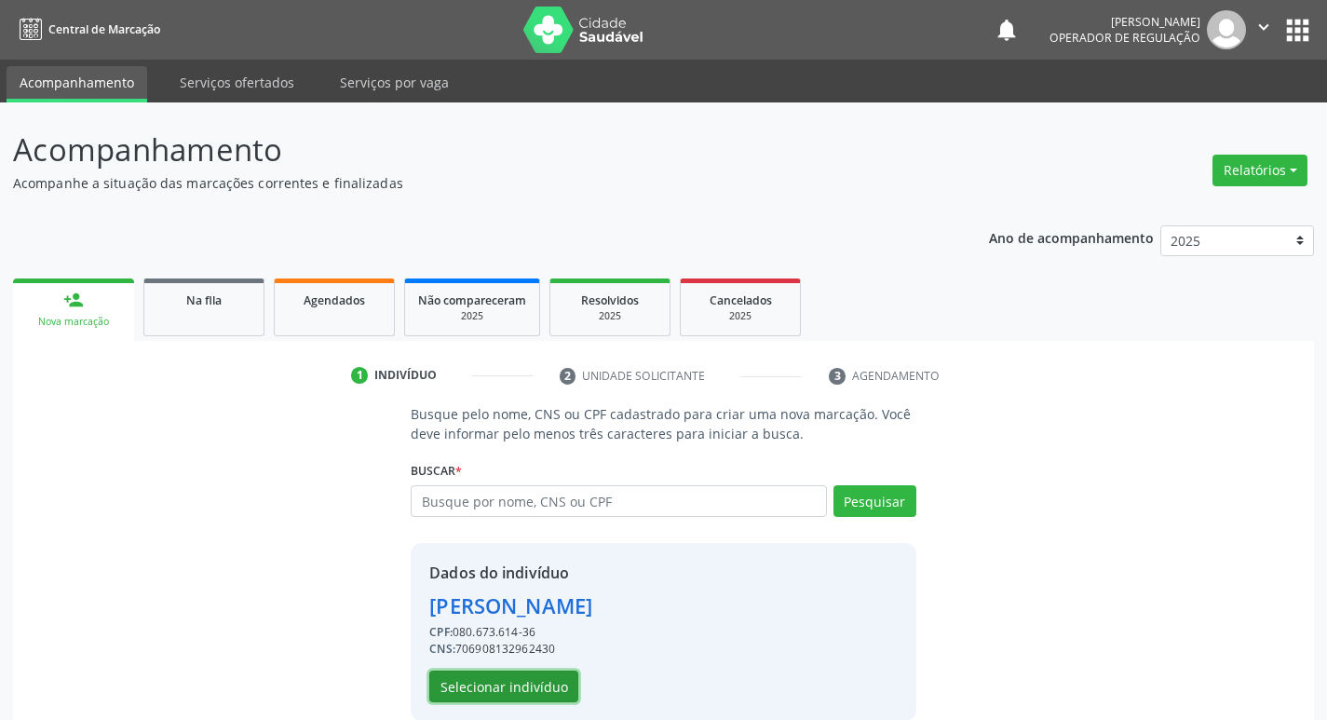
click at [501, 692] on button "Selecionar indivíduo" at bounding box center [503, 687] width 149 height 32
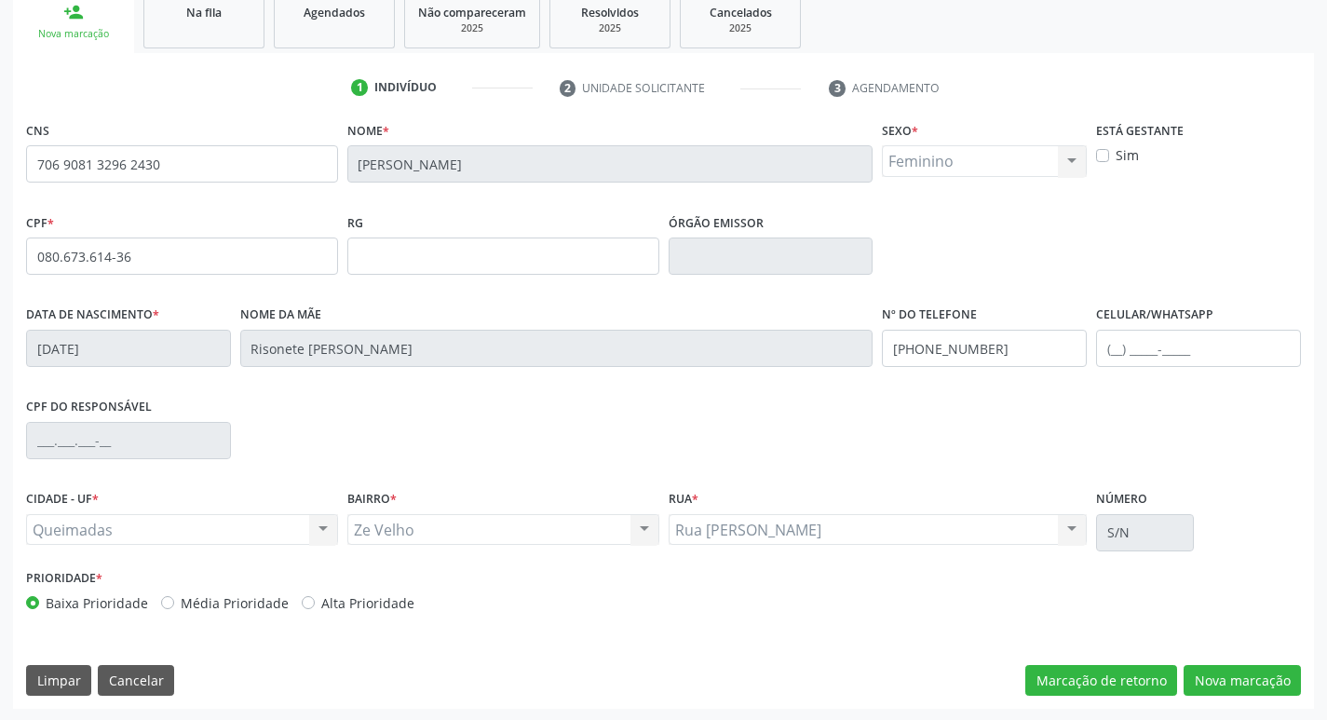
scroll to position [290, 0]
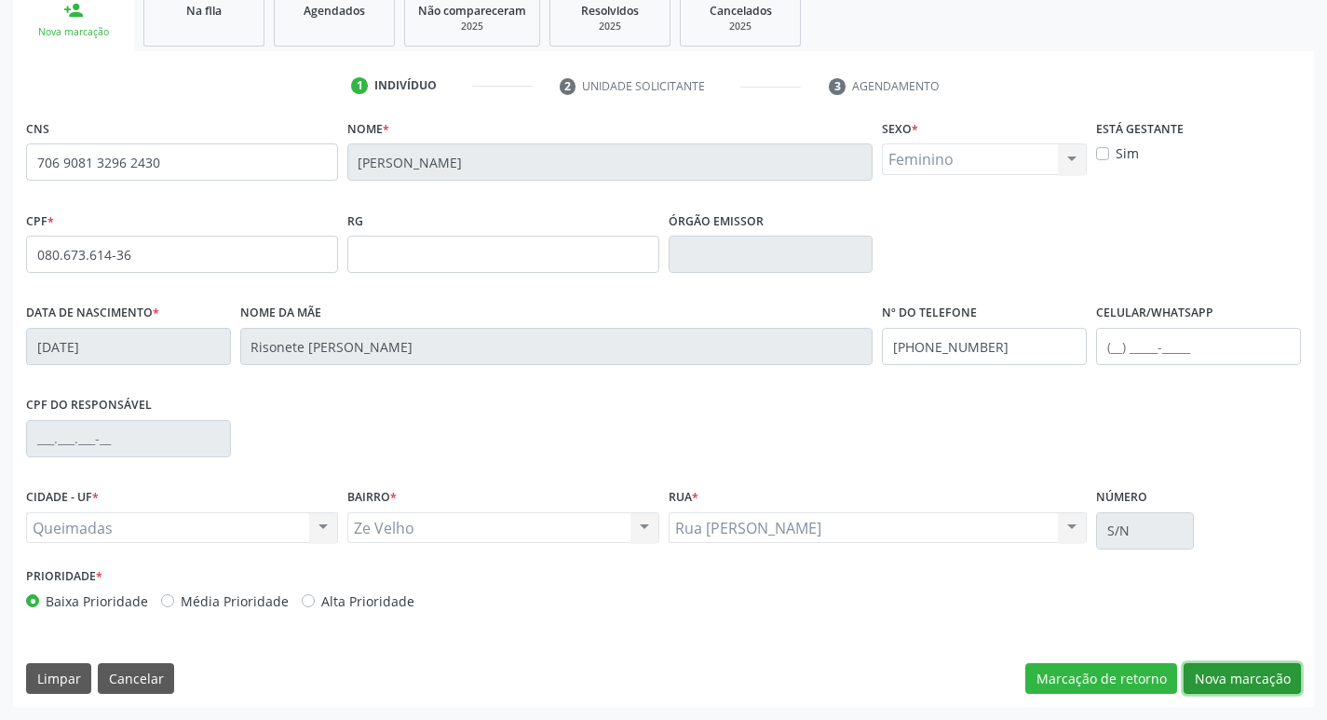
click at [1238, 673] on button "Nova marcação" at bounding box center [1242, 679] width 117 height 32
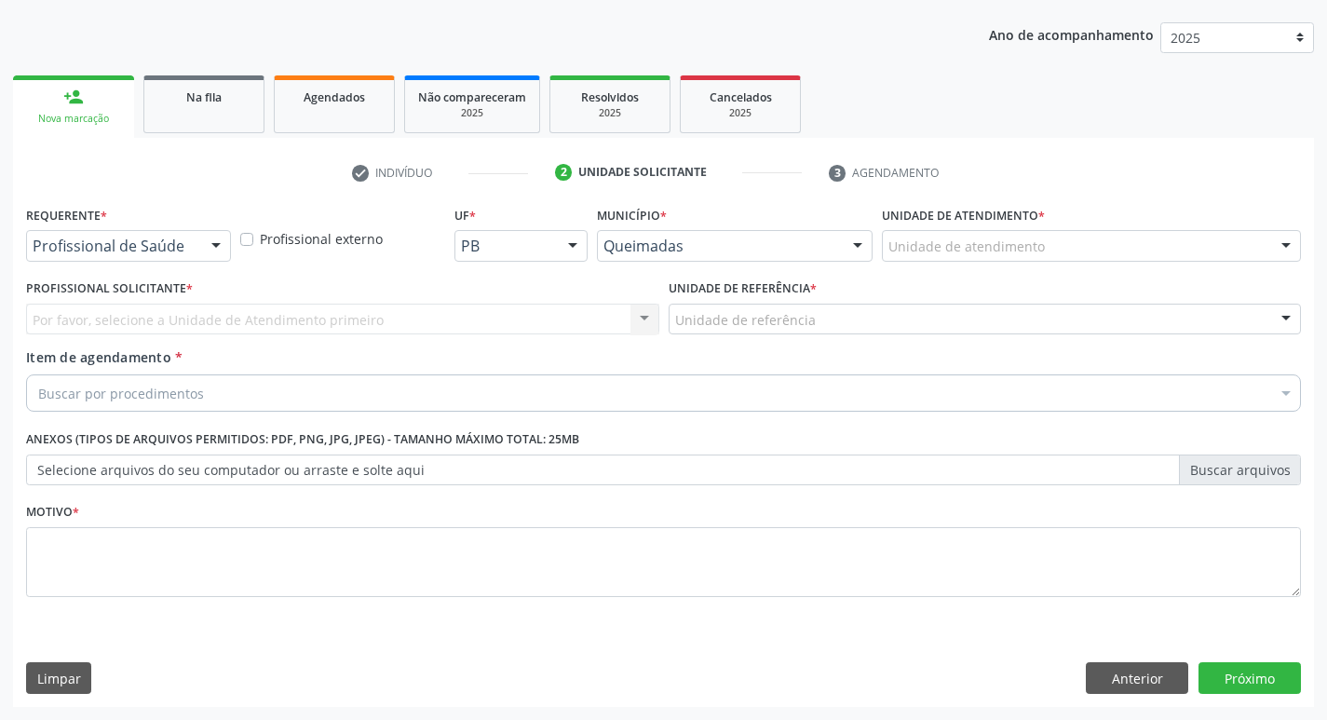
scroll to position [203, 0]
click at [222, 241] on div at bounding box center [216, 247] width 28 height 32
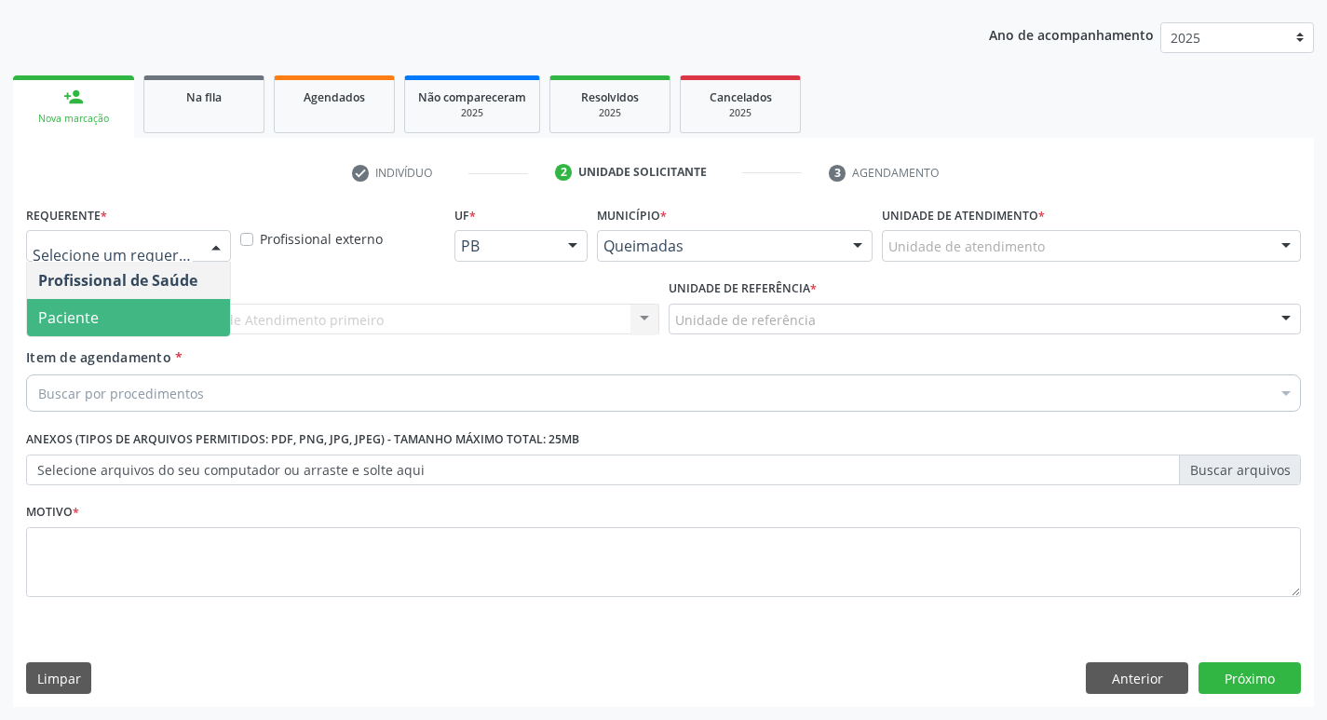
click at [171, 311] on span "Paciente" at bounding box center [128, 317] width 203 height 37
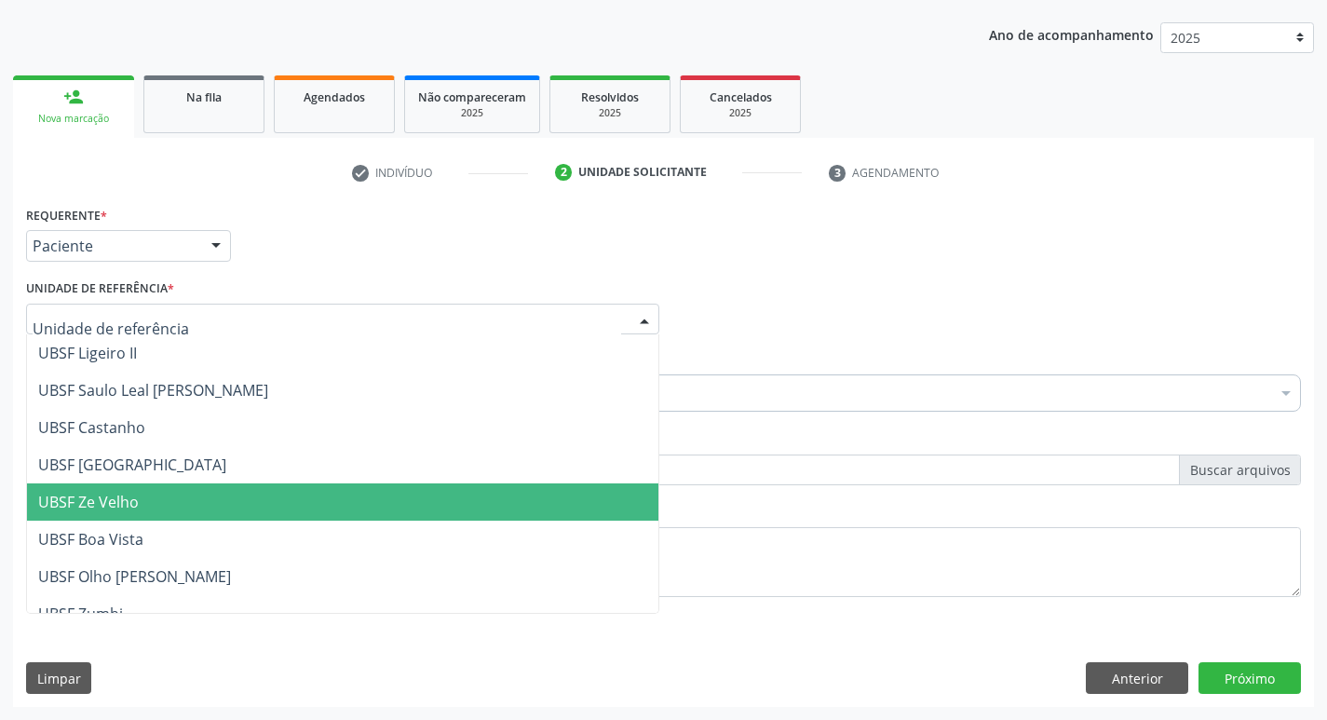
click at [137, 490] on span "UBSF Ze Velho" at bounding box center [343, 501] width 632 height 37
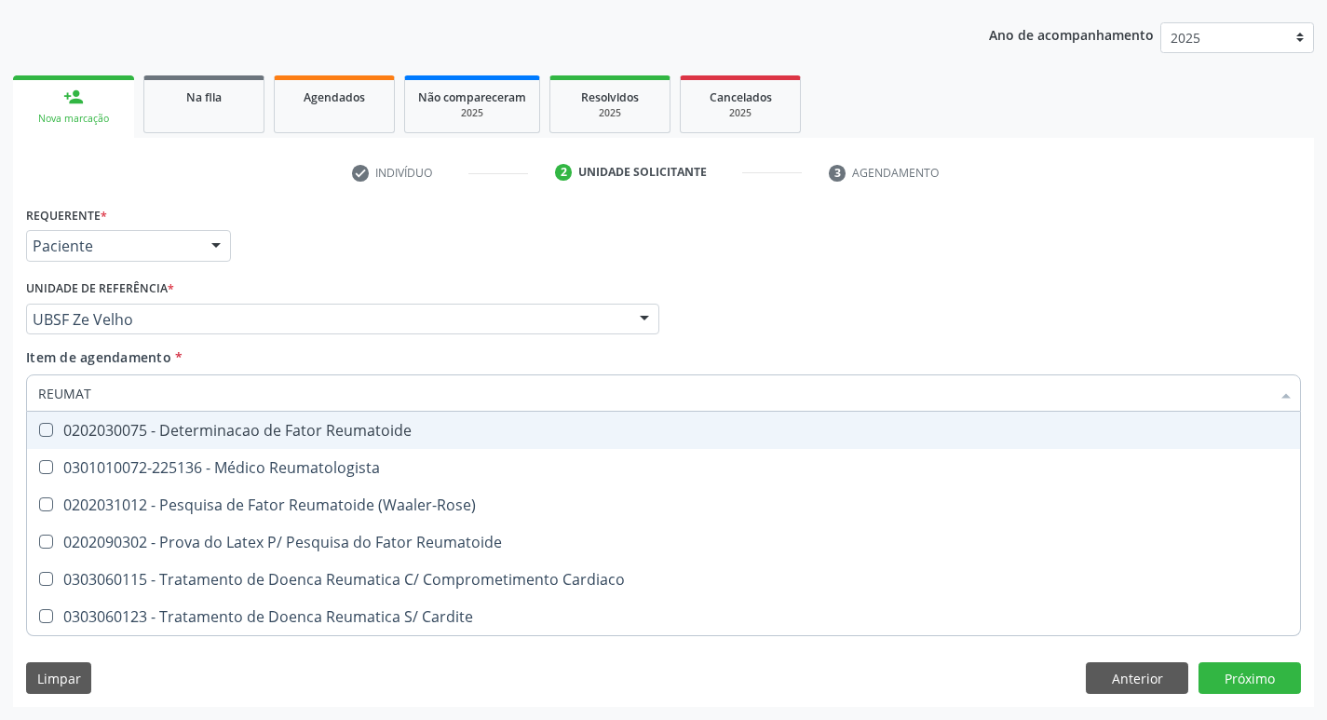
type input "REUMATO"
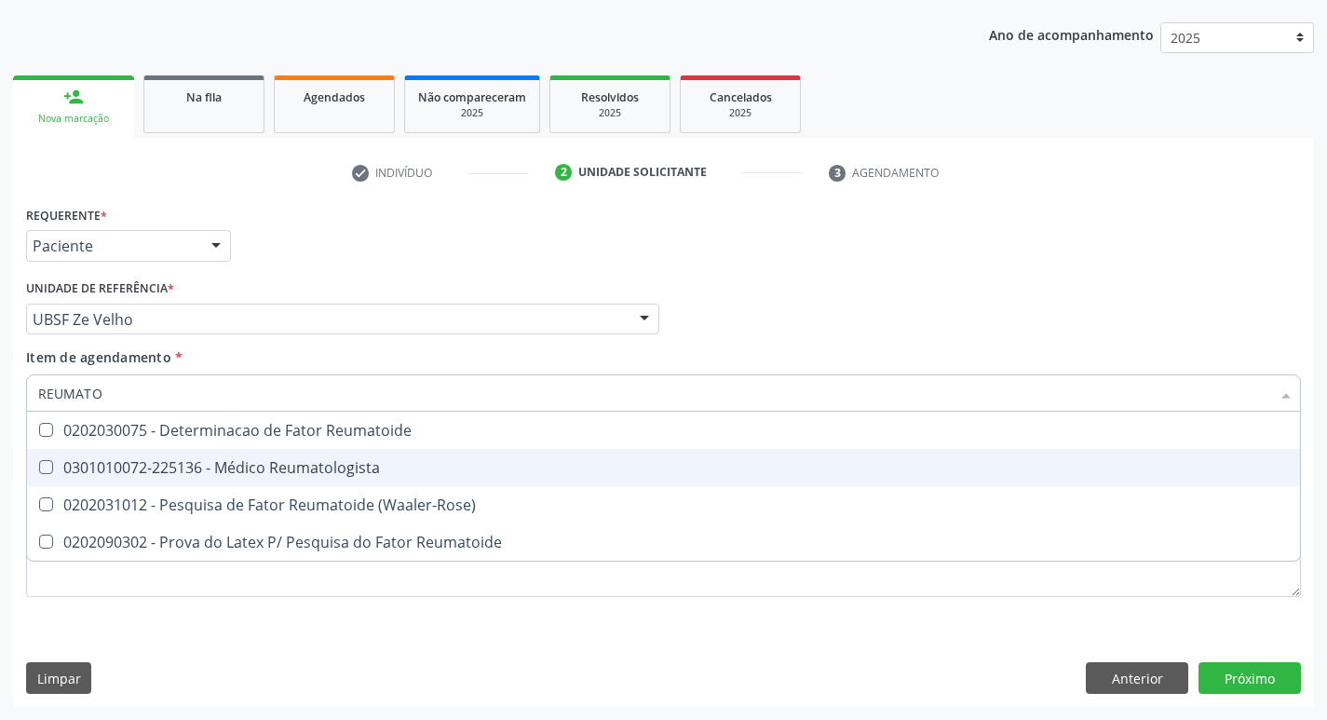
click at [41, 469] on Reumatologista at bounding box center [46, 467] width 14 height 14
click at [39, 469] on Reumatologista "checkbox" at bounding box center [33, 467] width 12 height 12
checkbox Reumatologista "true"
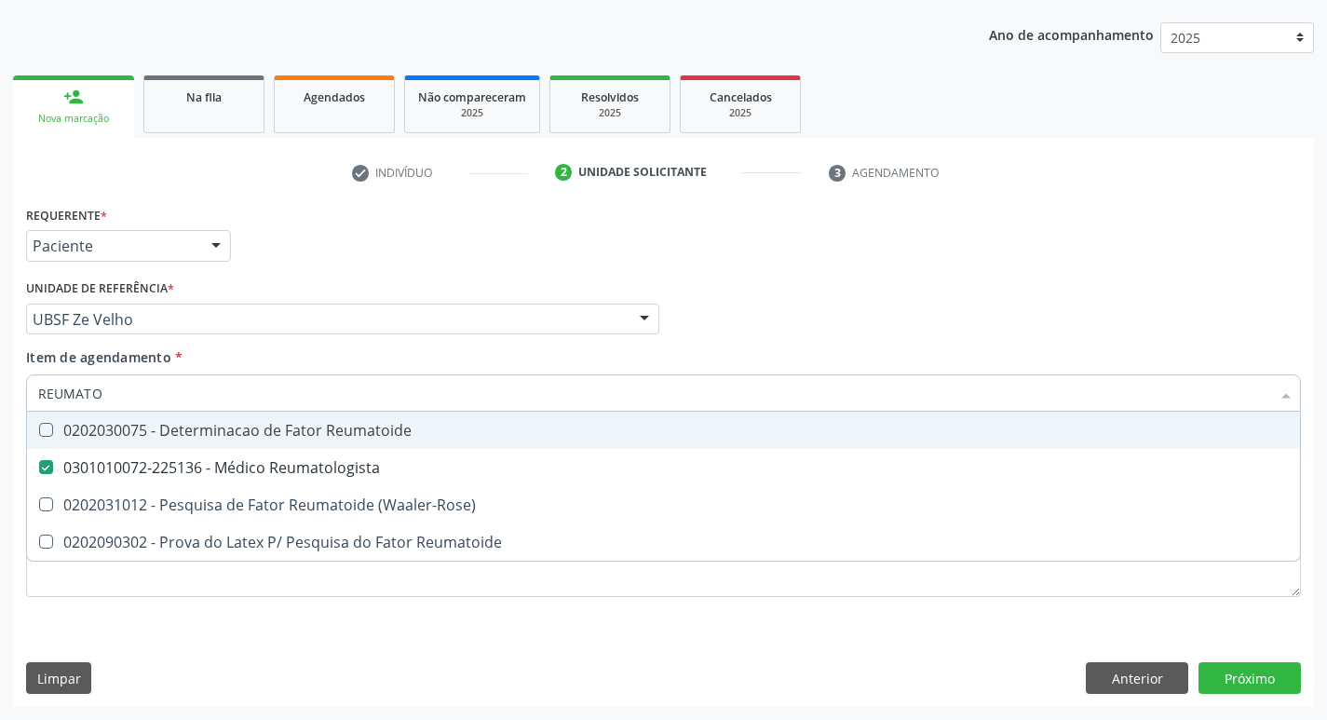
click at [856, 345] on div "Profissional Solicitante Por favor, selecione a Unidade de Atendimento primeiro…" at bounding box center [663, 311] width 1285 height 73
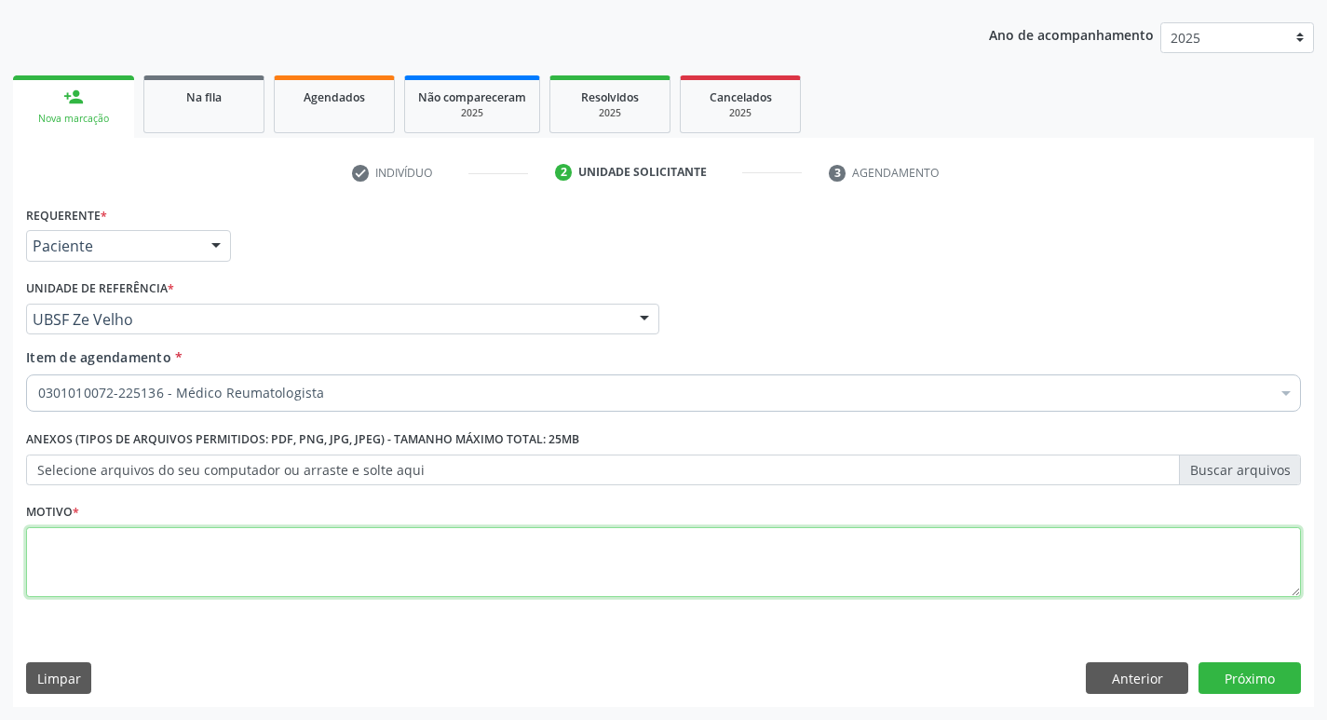
click at [74, 555] on textarea at bounding box center [663, 562] width 1275 height 71
type textarea "AVALIACAO"
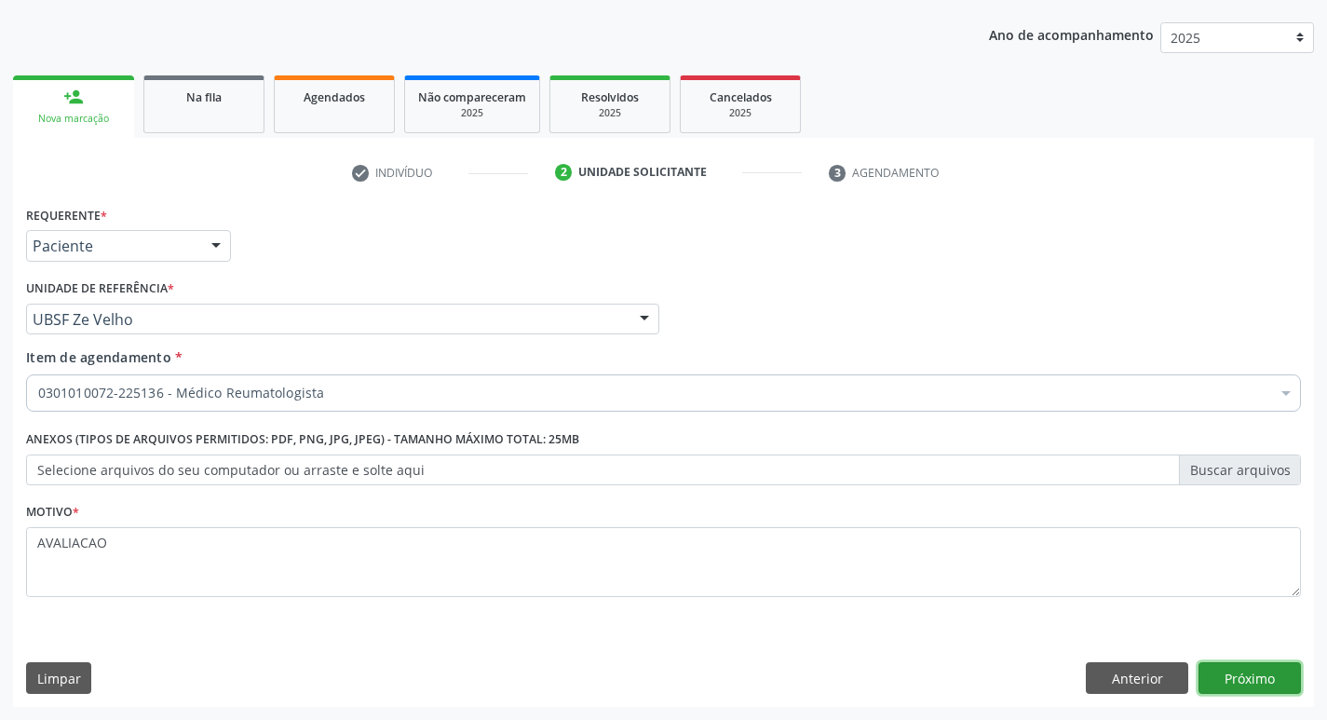
click at [1252, 680] on button "Próximo" at bounding box center [1250, 678] width 102 height 32
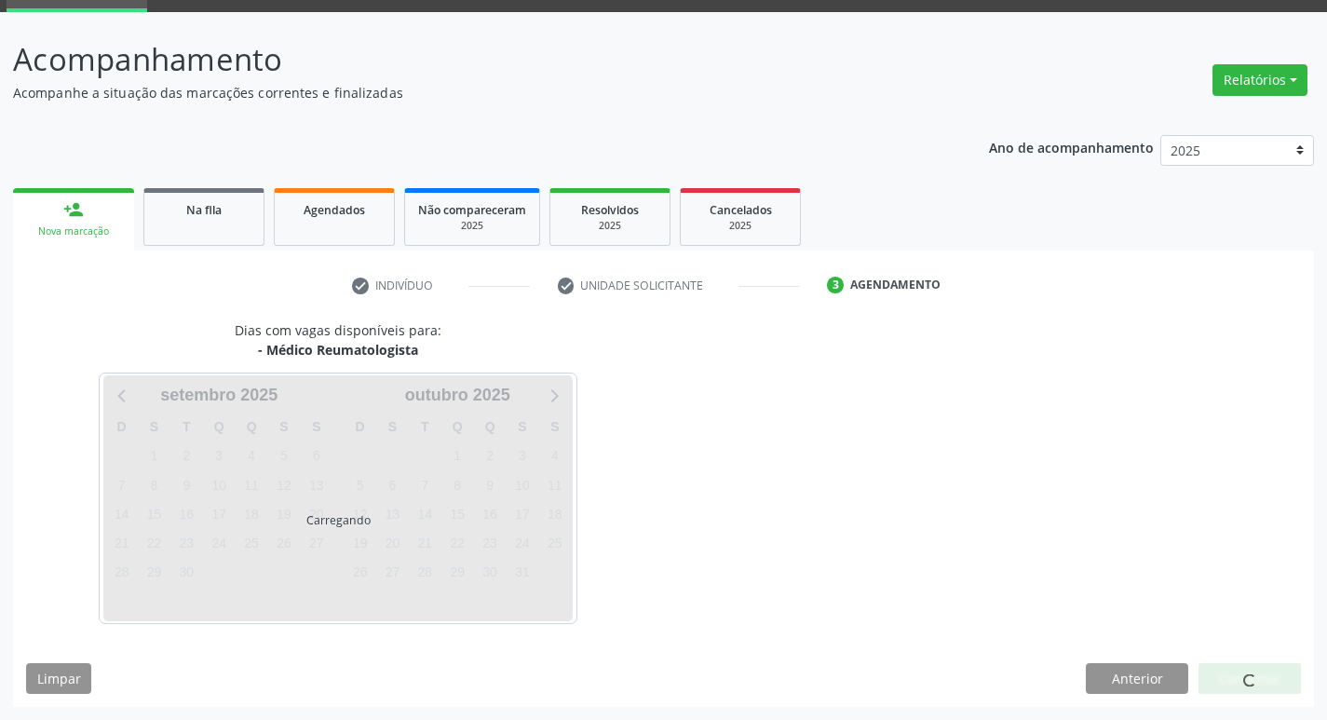
scroll to position [145, 0]
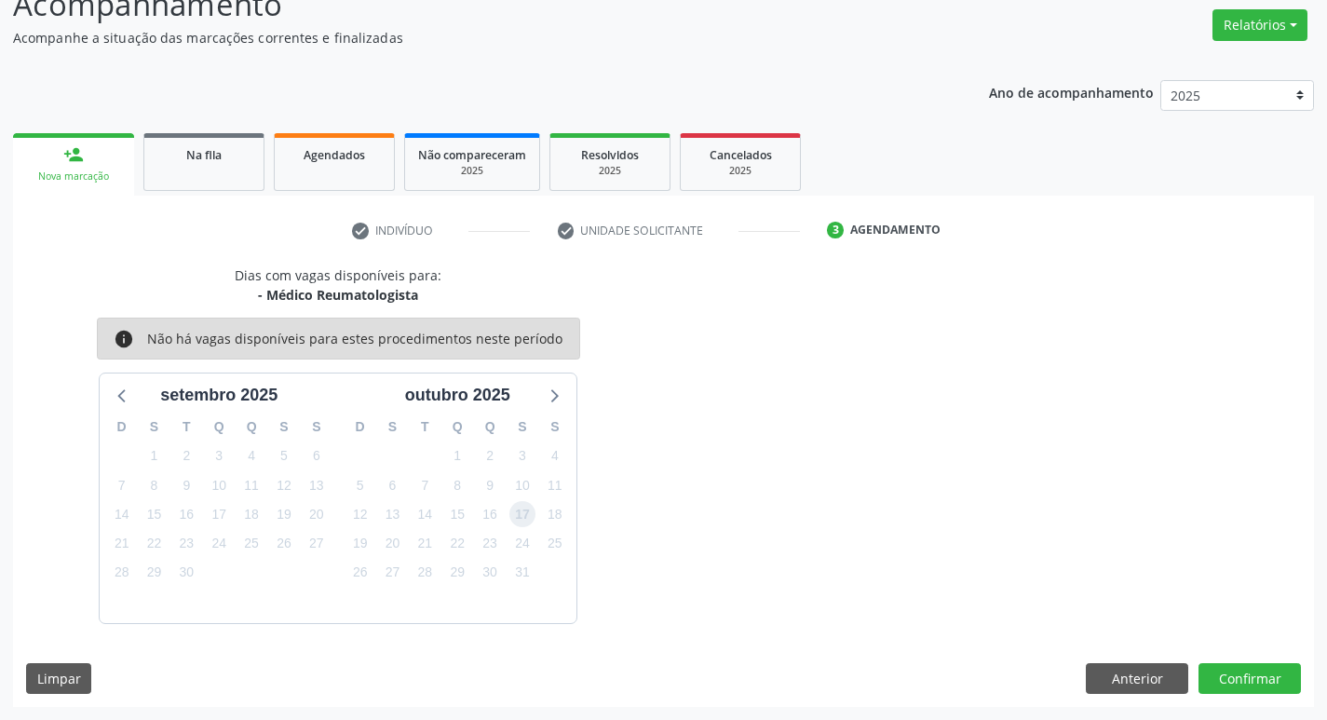
click at [516, 514] on span "17" at bounding box center [523, 514] width 26 height 26
click at [1255, 675] on button "Confirmar" at bounding box center [1250, 679] width 102 height 32
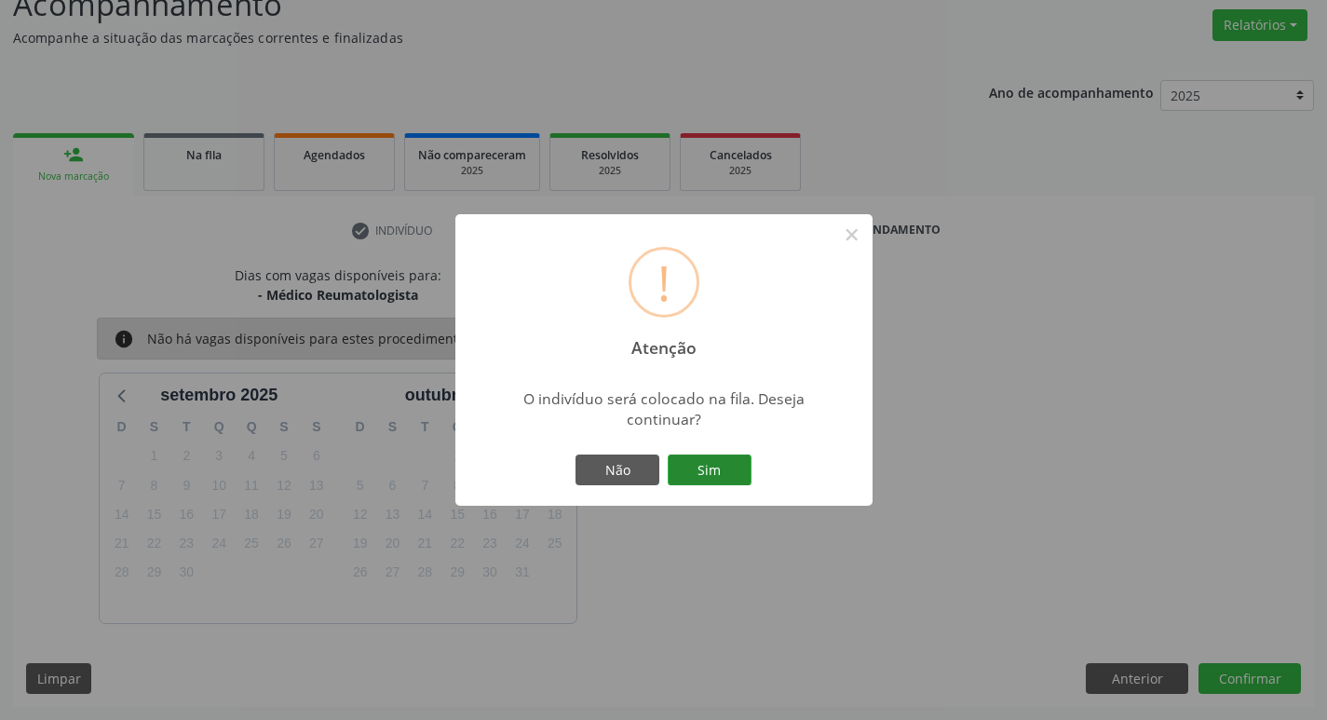
click at [729, 479] on button "Sim" at bounding box center [710, 471] width 84 height 32
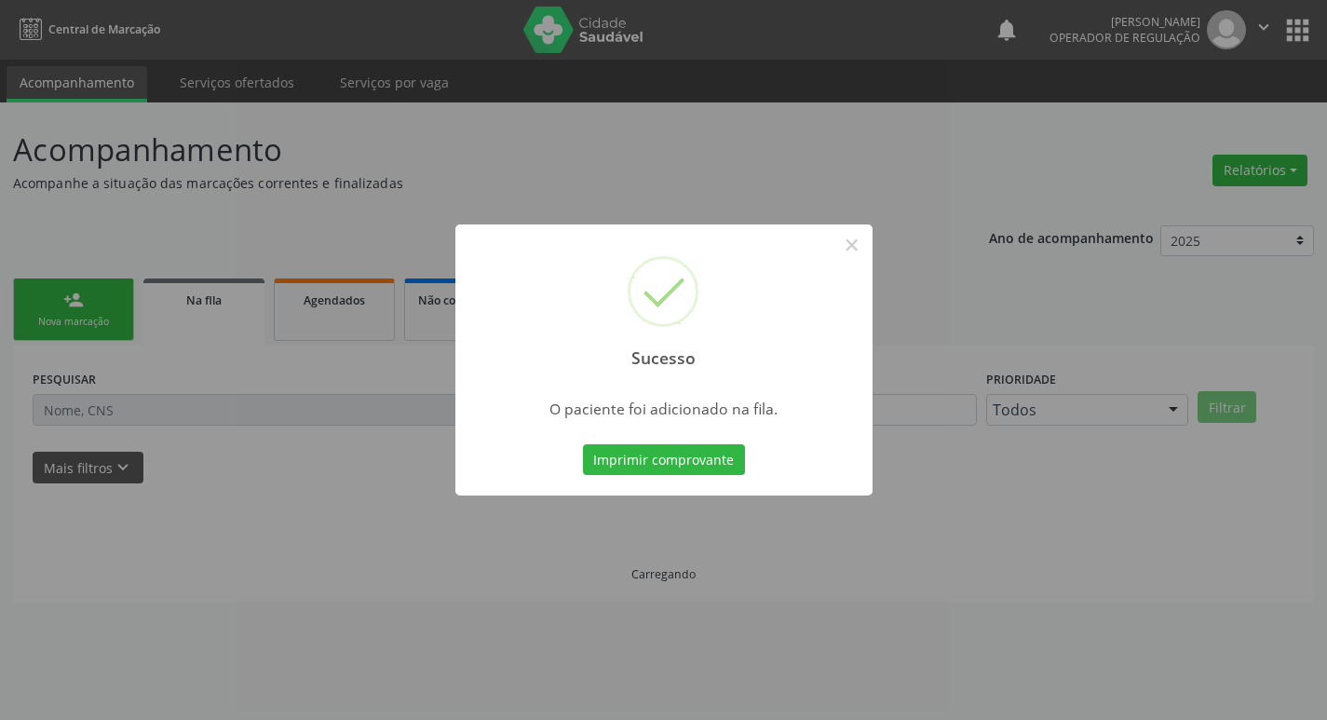
scroll to position [0, 0]
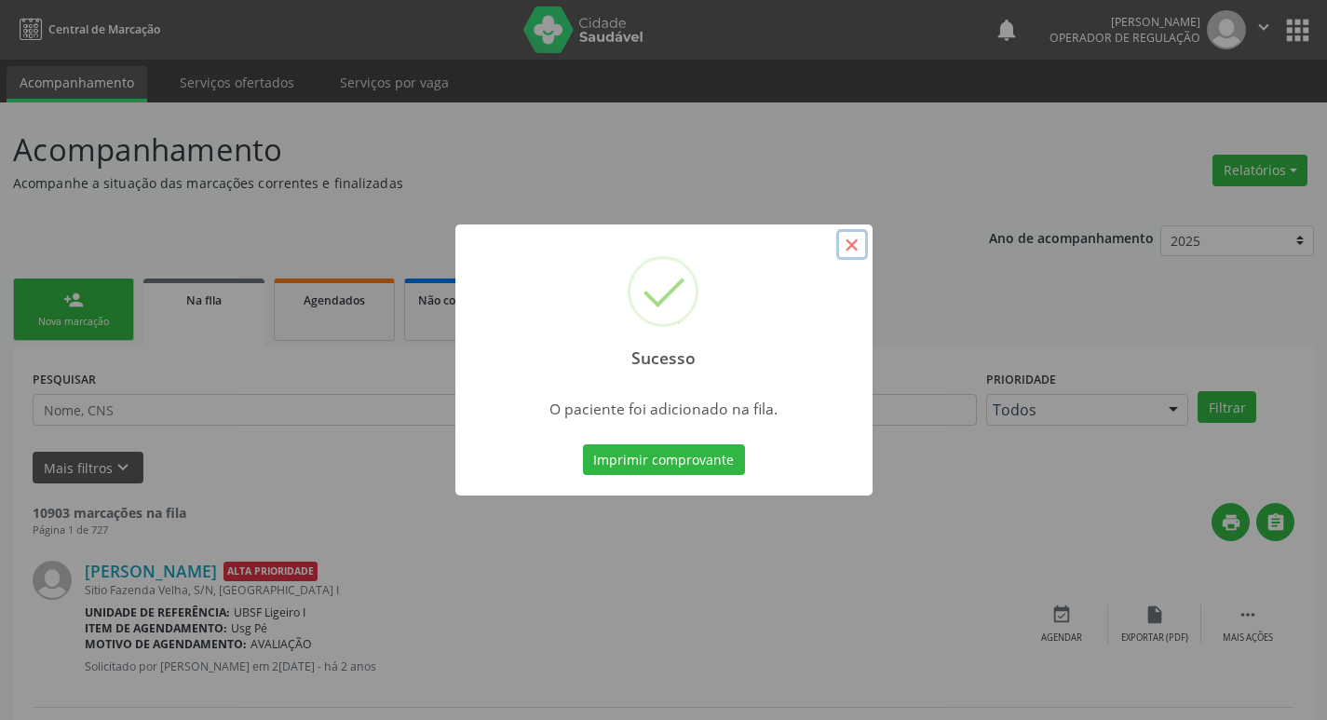
click at [852, 240] on button "×" at bounding box center [852, 245] width 32 height 32
